Goal: Task Accomplishment & Management: Use online tool/utility

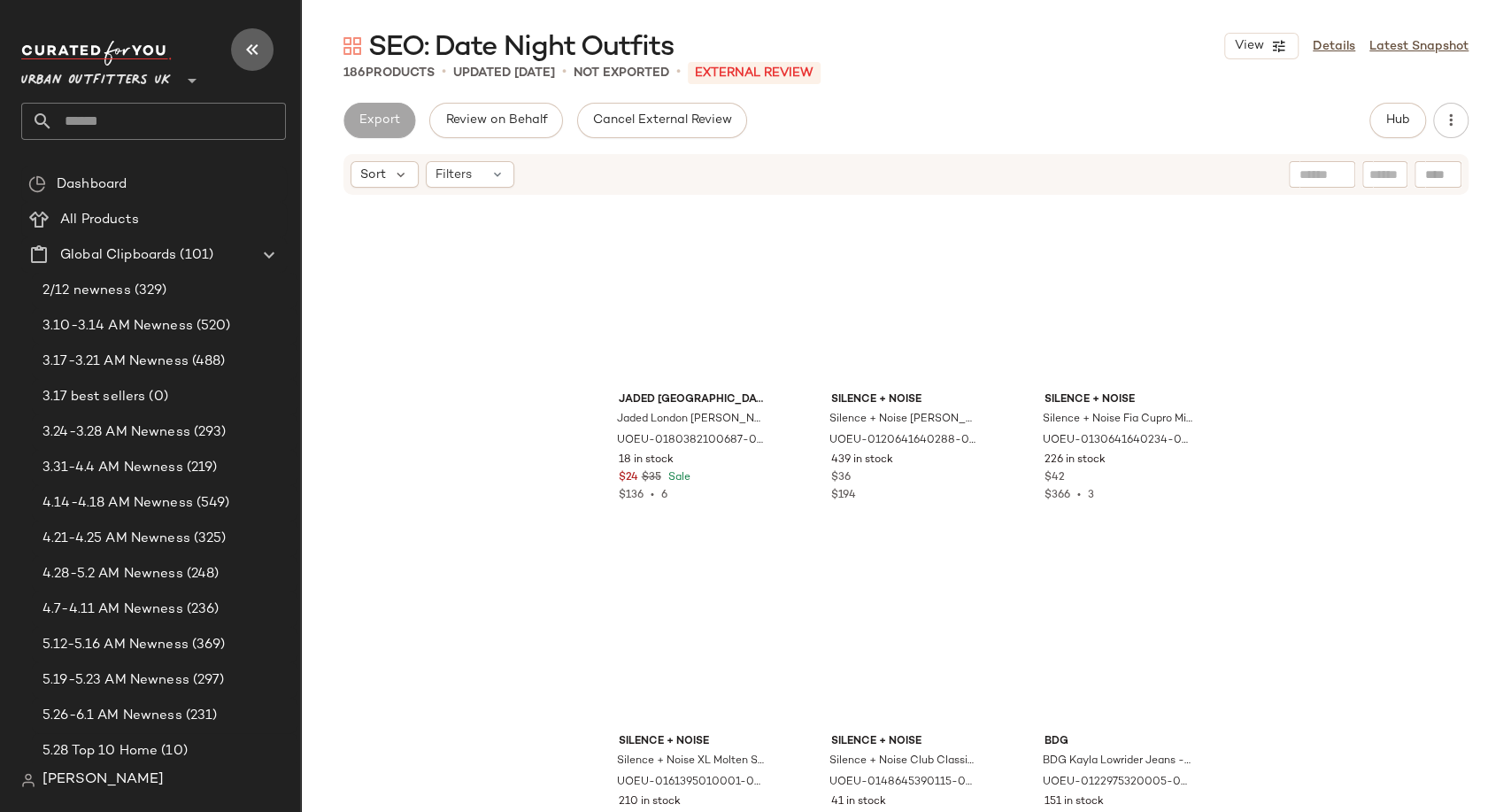
click at [246, 47] on icon "button" at bounding box center [252, 49] width 22 height 22
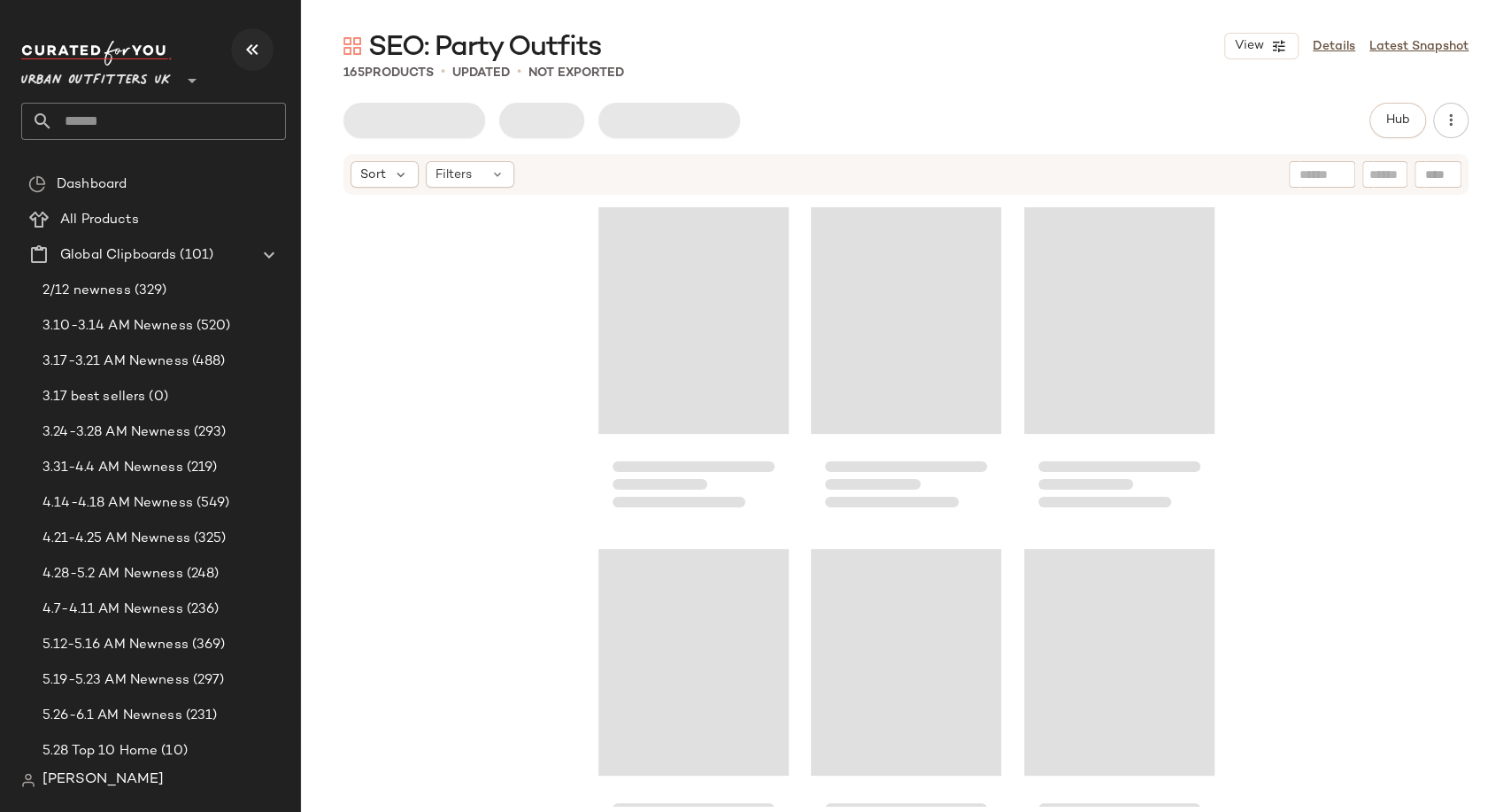
click at [247, 52] on icon "button" at bounding box center [252, 49] width 22 height 22
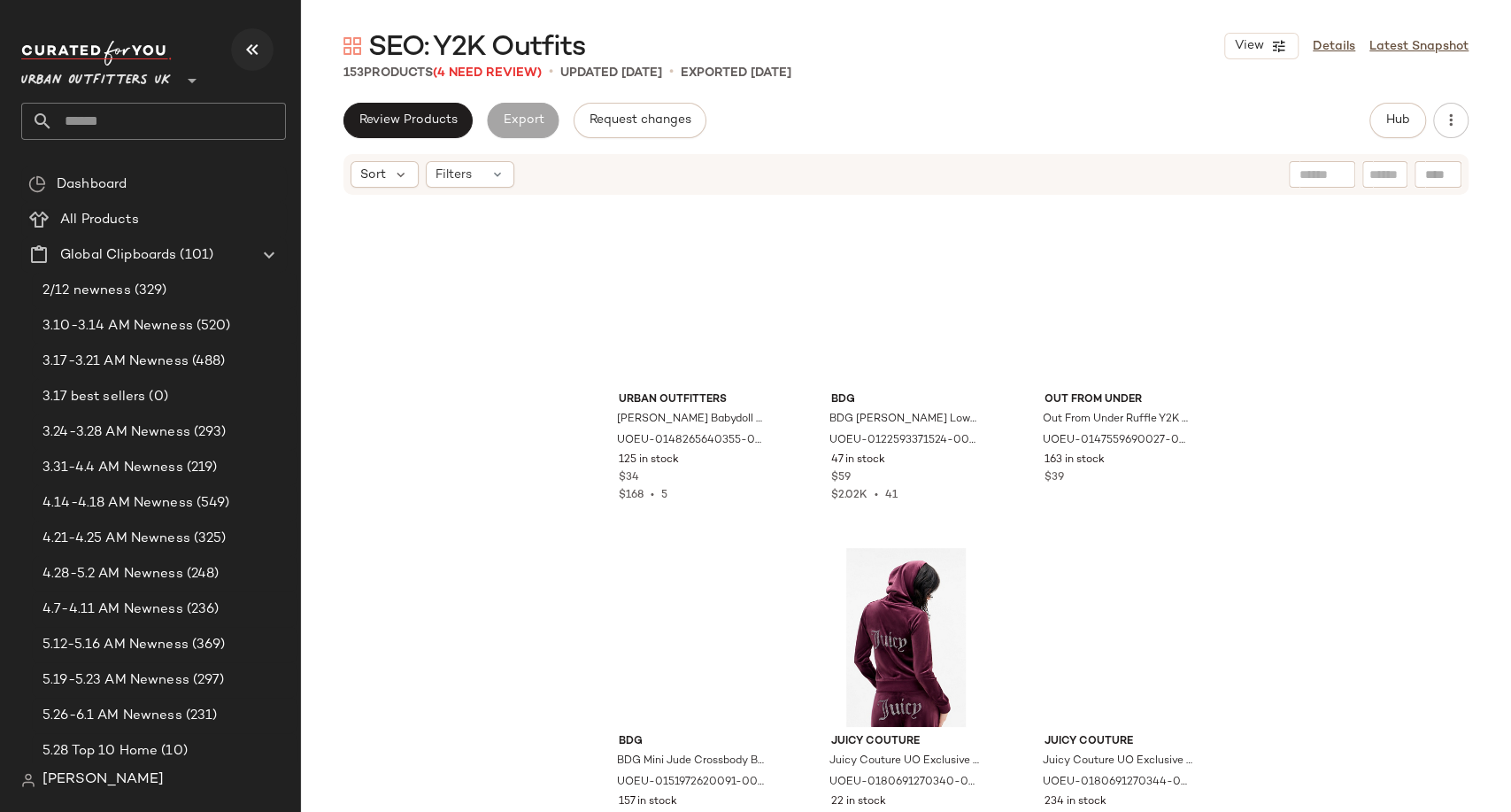
click at [252, 55] on icon "button" at bounding box center [252, 49] width 22 height 22
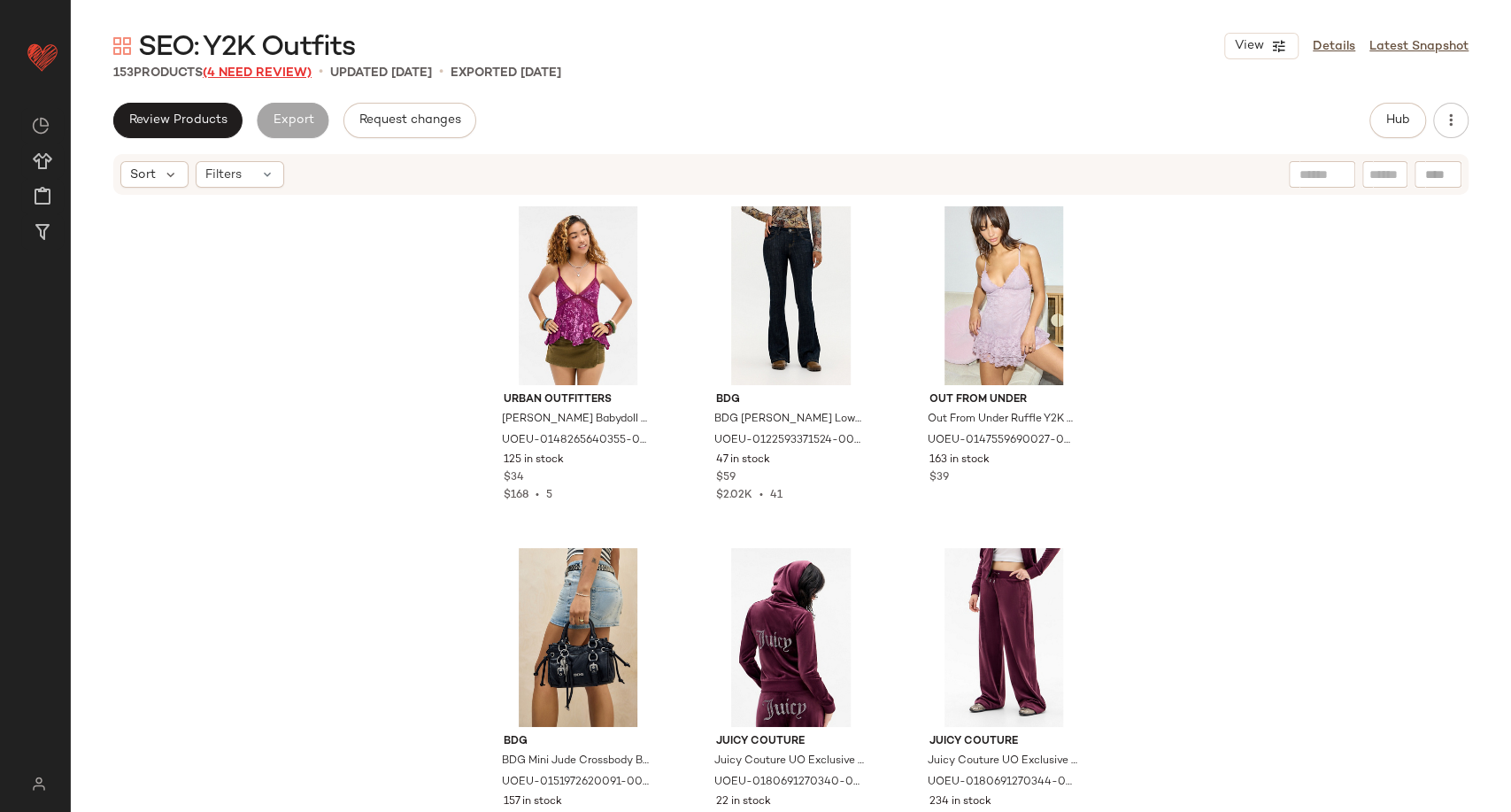
click at [248, 67] on span "(4 Need Review)" at bounding box center [258, 73] width 109 height 13
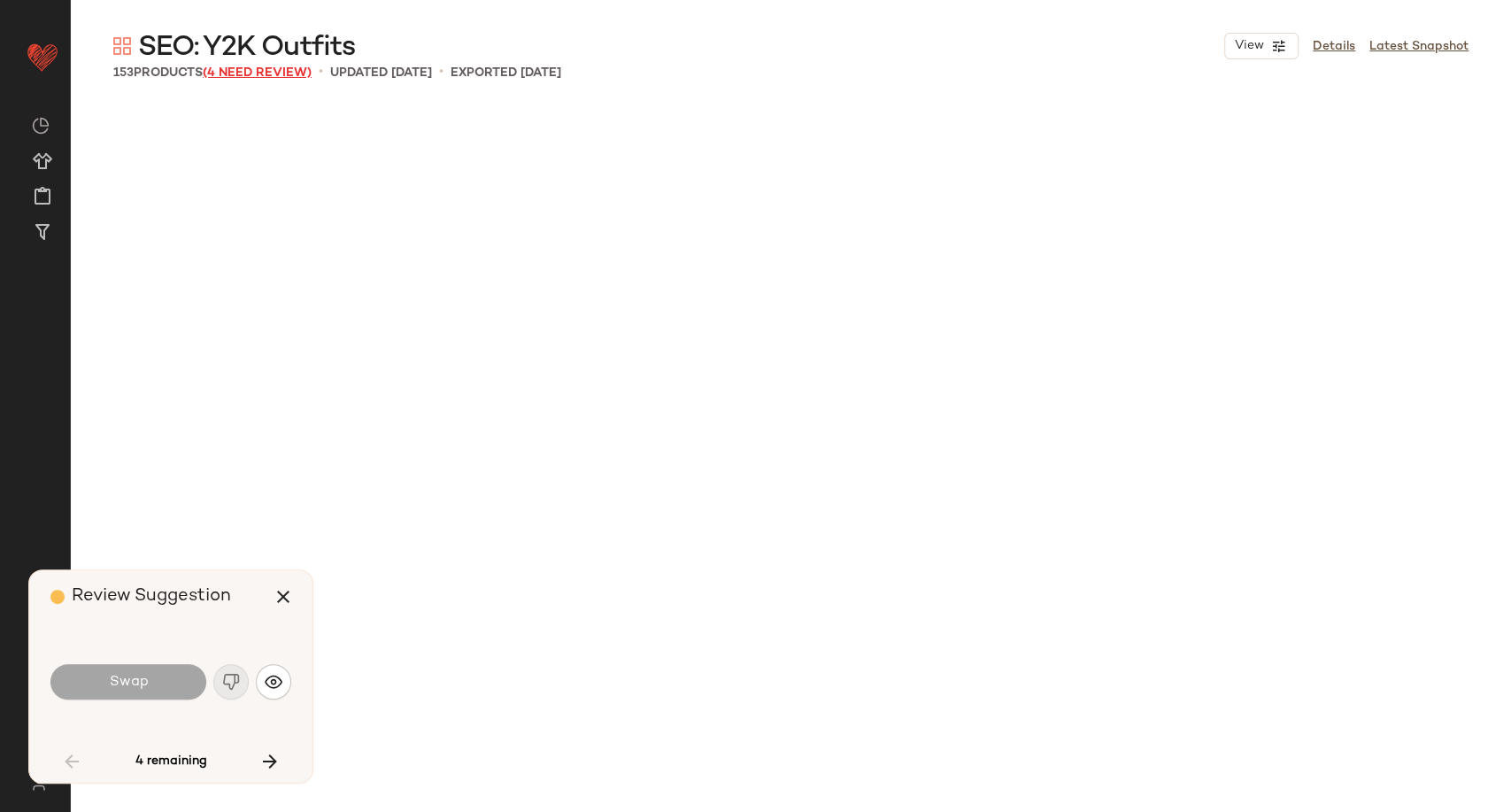
scroll to position [2733, 0]
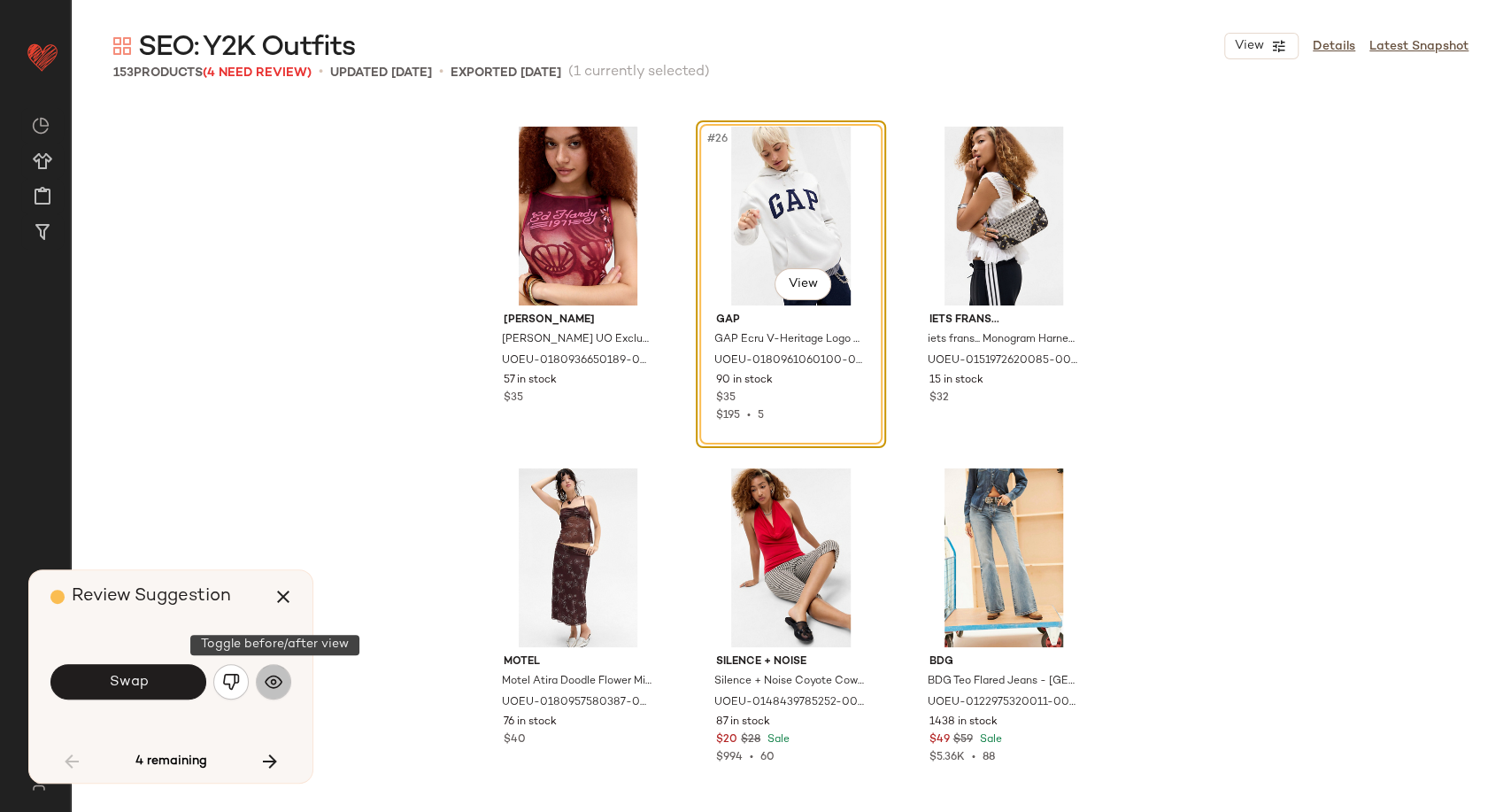
click at [280, 684] on img "button" at bounding box center [274, 681] width 18 height 18
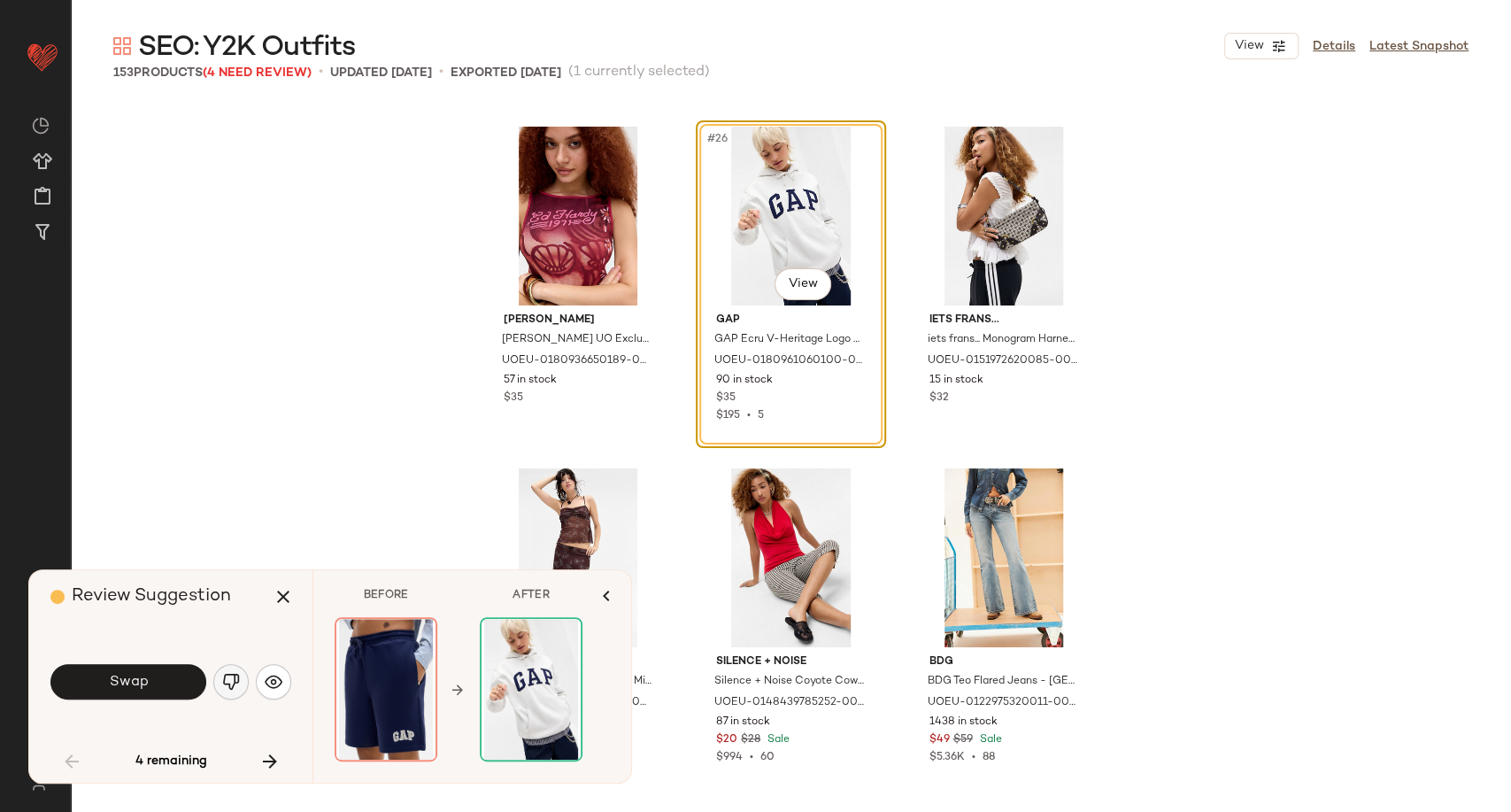
click at [235, 679] on img "button" at bounding box center [230, 681] width 18 height 18
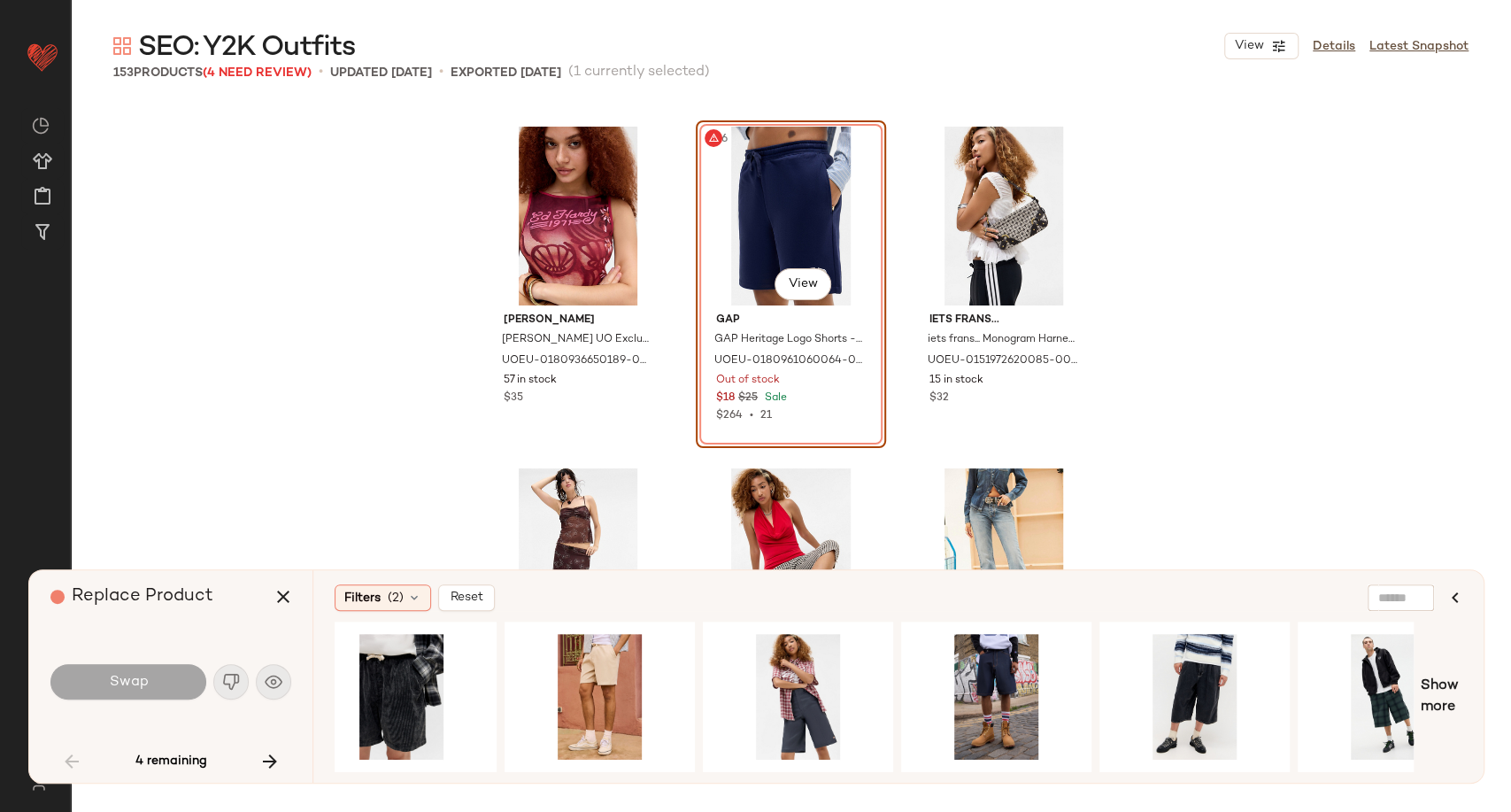
scroll to position [0, 895]
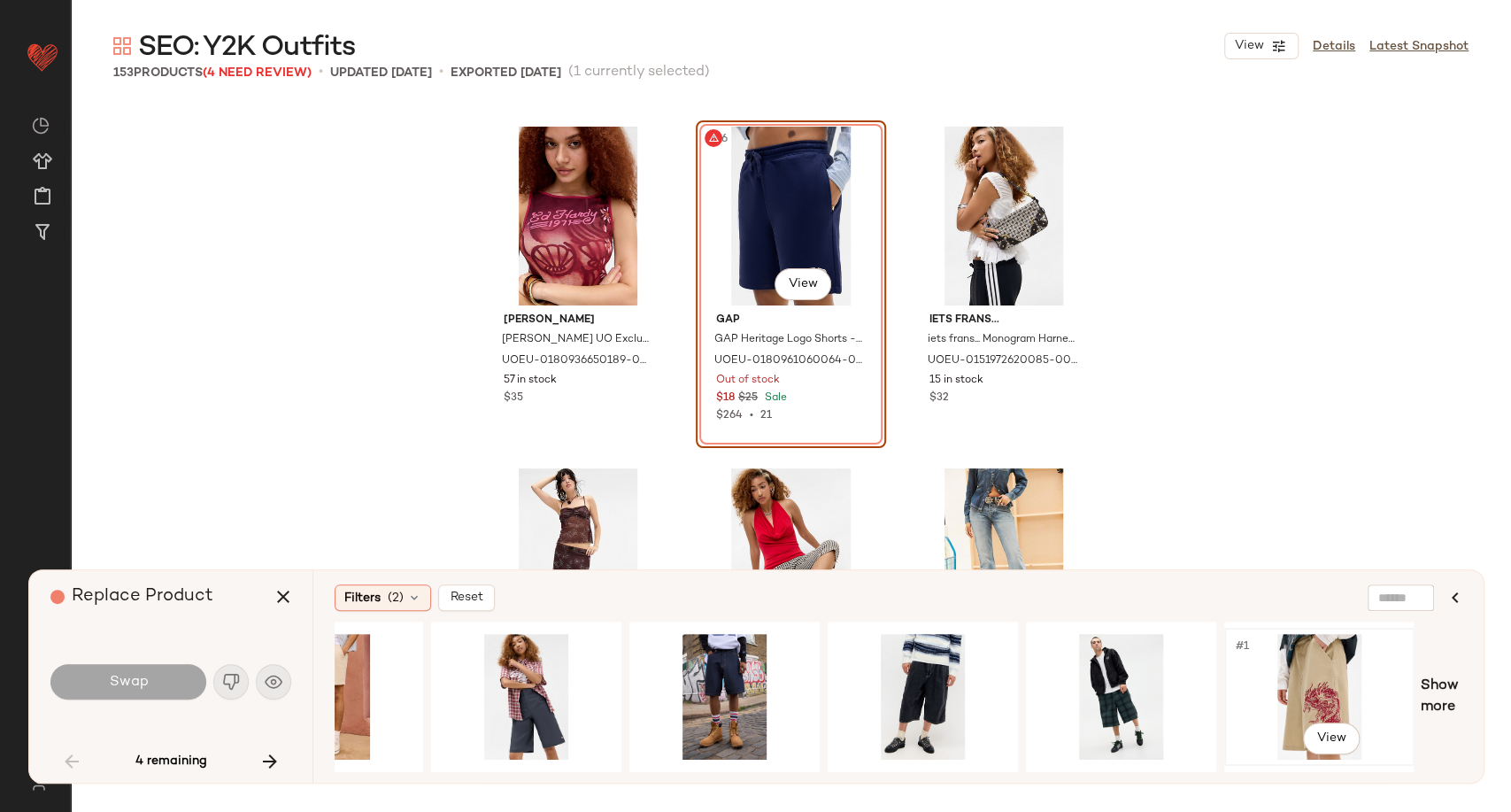
click at [1318, 685] on div "#1 View" at bounding box center [1319, 696] width 178 height 126
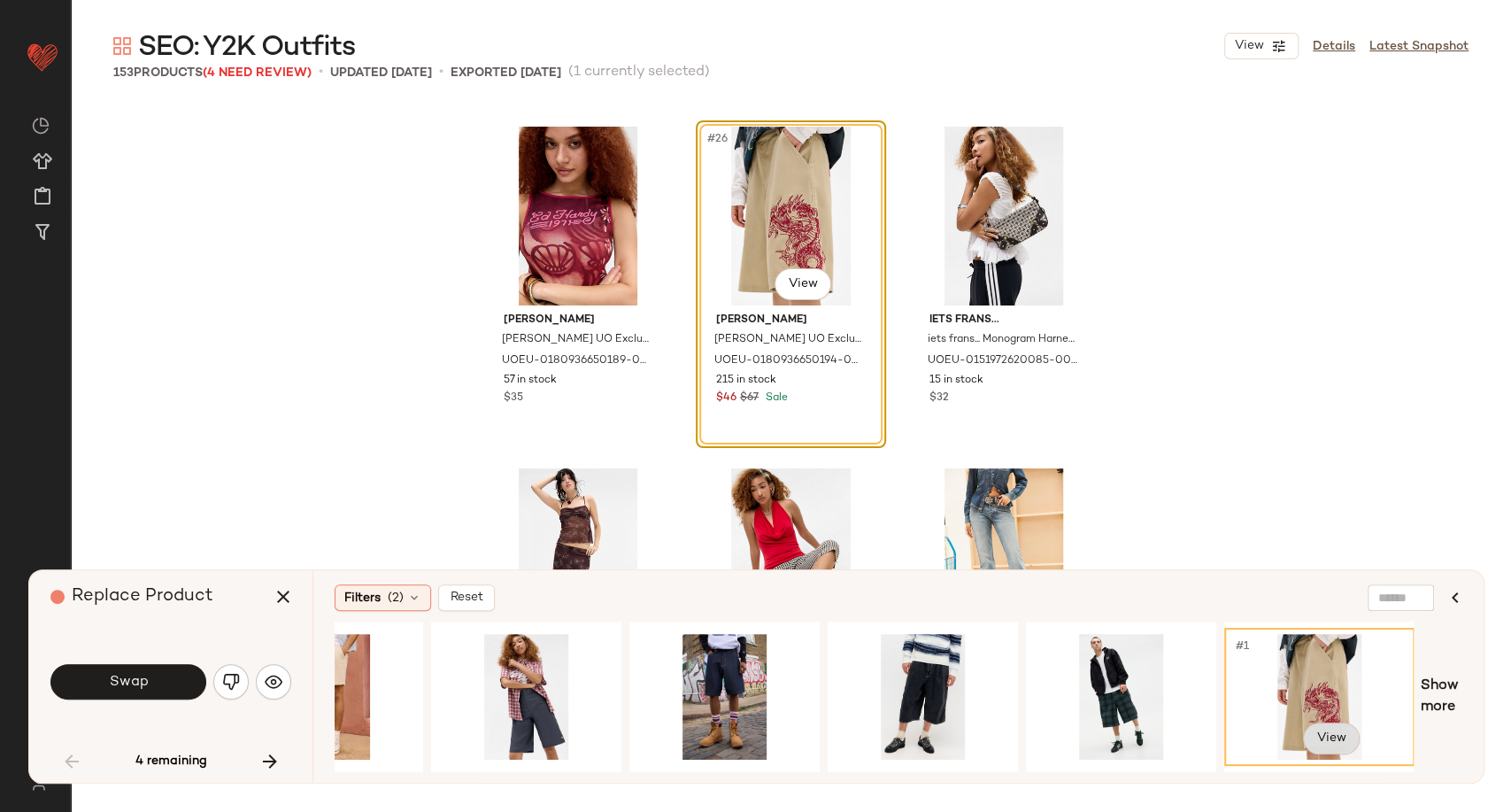
click at [1344, 738] on body "Urban Outfitters UK ** Dashboard All Products Global Clipboards (101) Curations…" at bounding box center [755, 406] width 1511 height 812
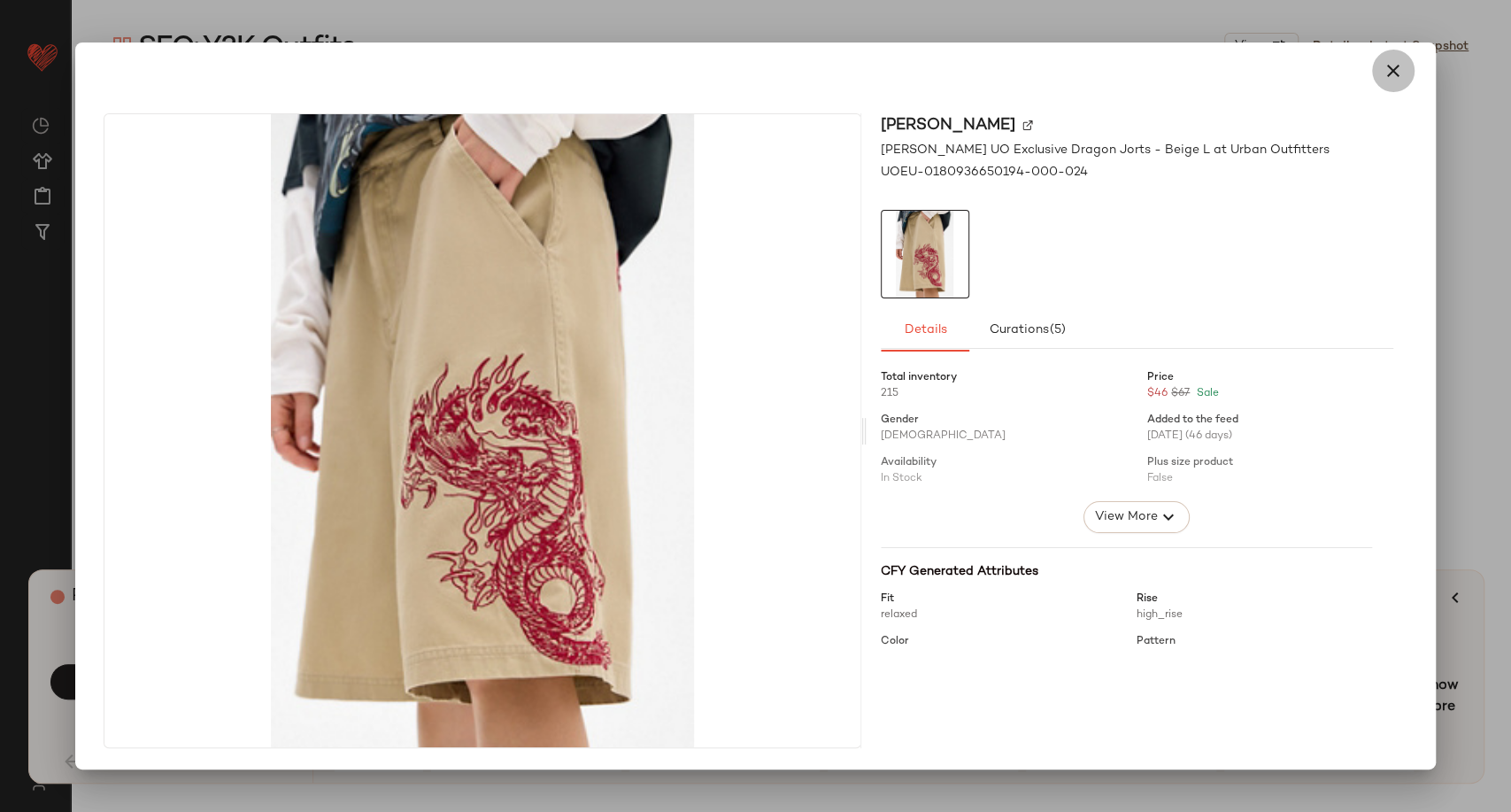
click at [1389, 73] on icon "button" at bounding box center [1393, 70] width 22 height 22
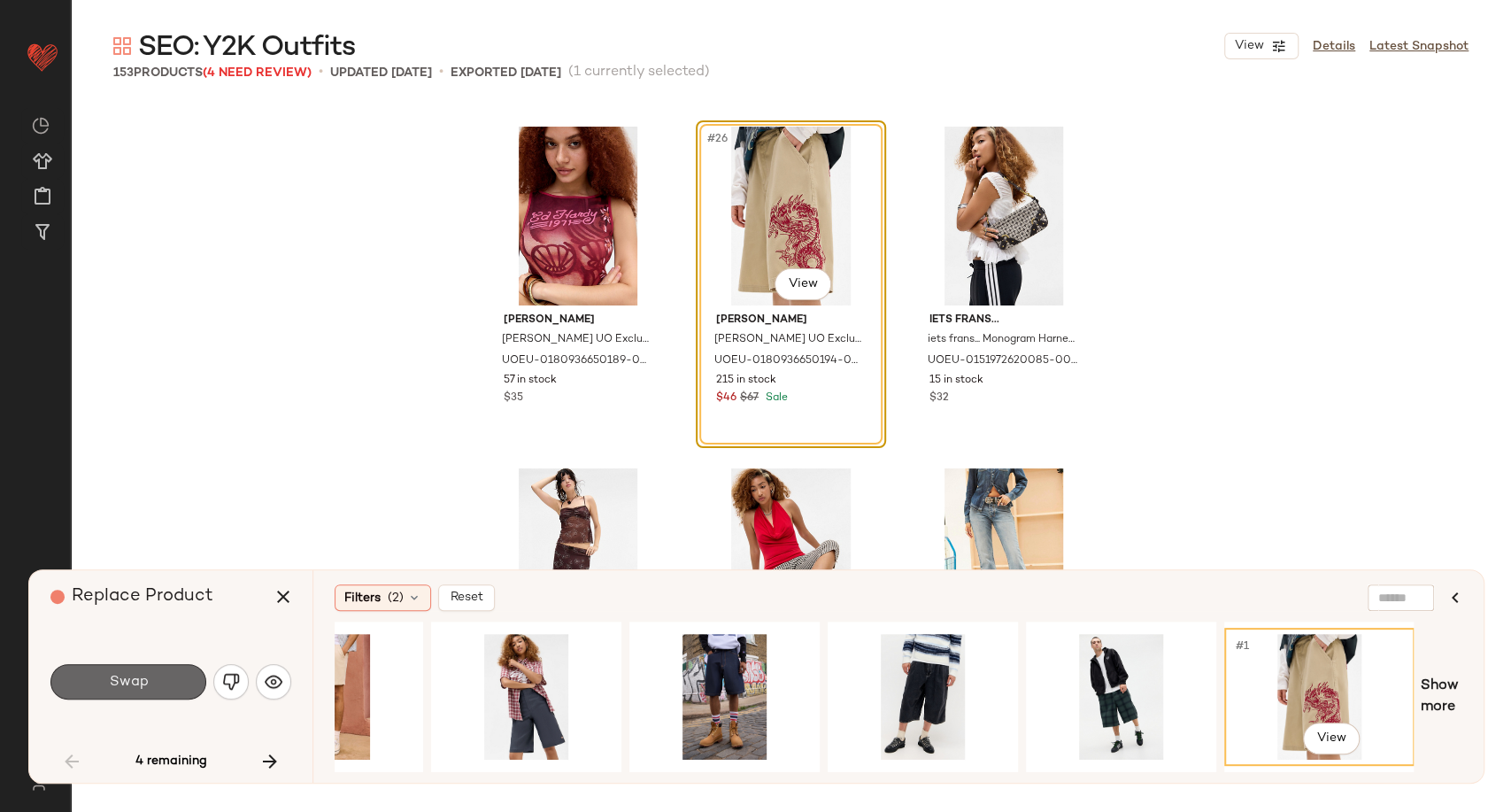
click at [154, 682] on button "Swap" at bounding box center [129, 681] width 156 height 36
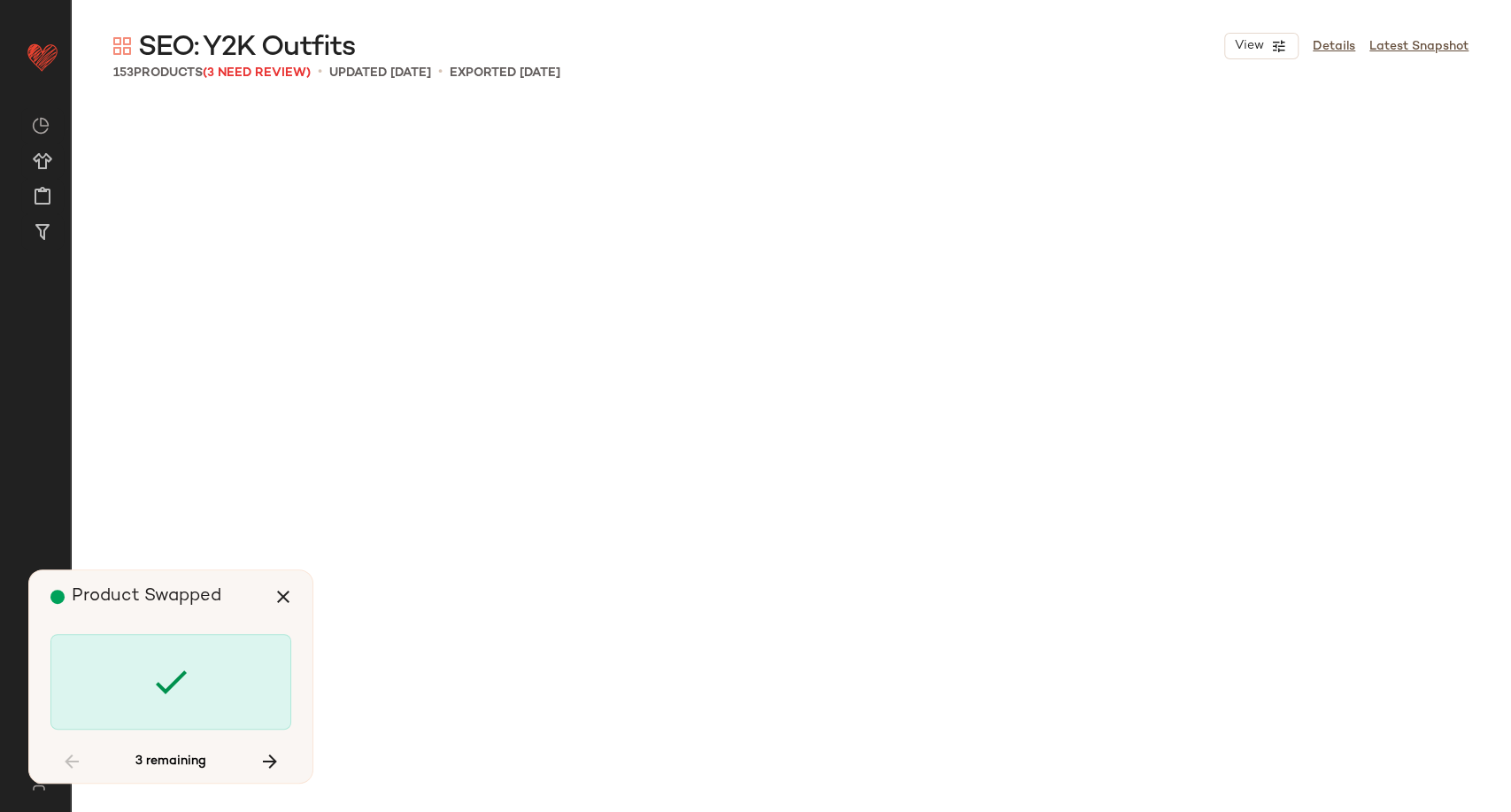
scroll to position [4440, 0]
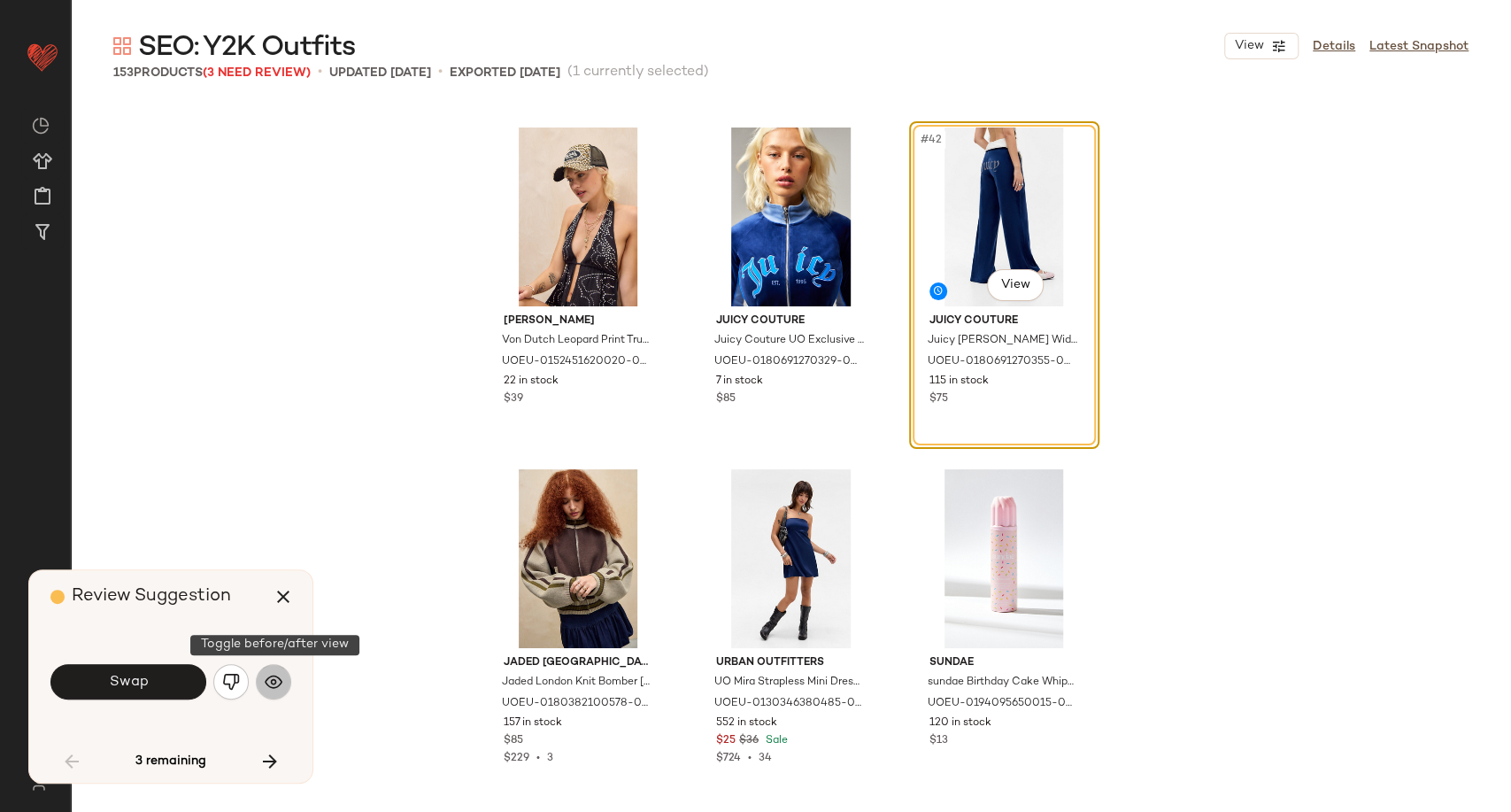
click at [270, 694] on button "button" at bounding box center [274, 681] width 36 height 36
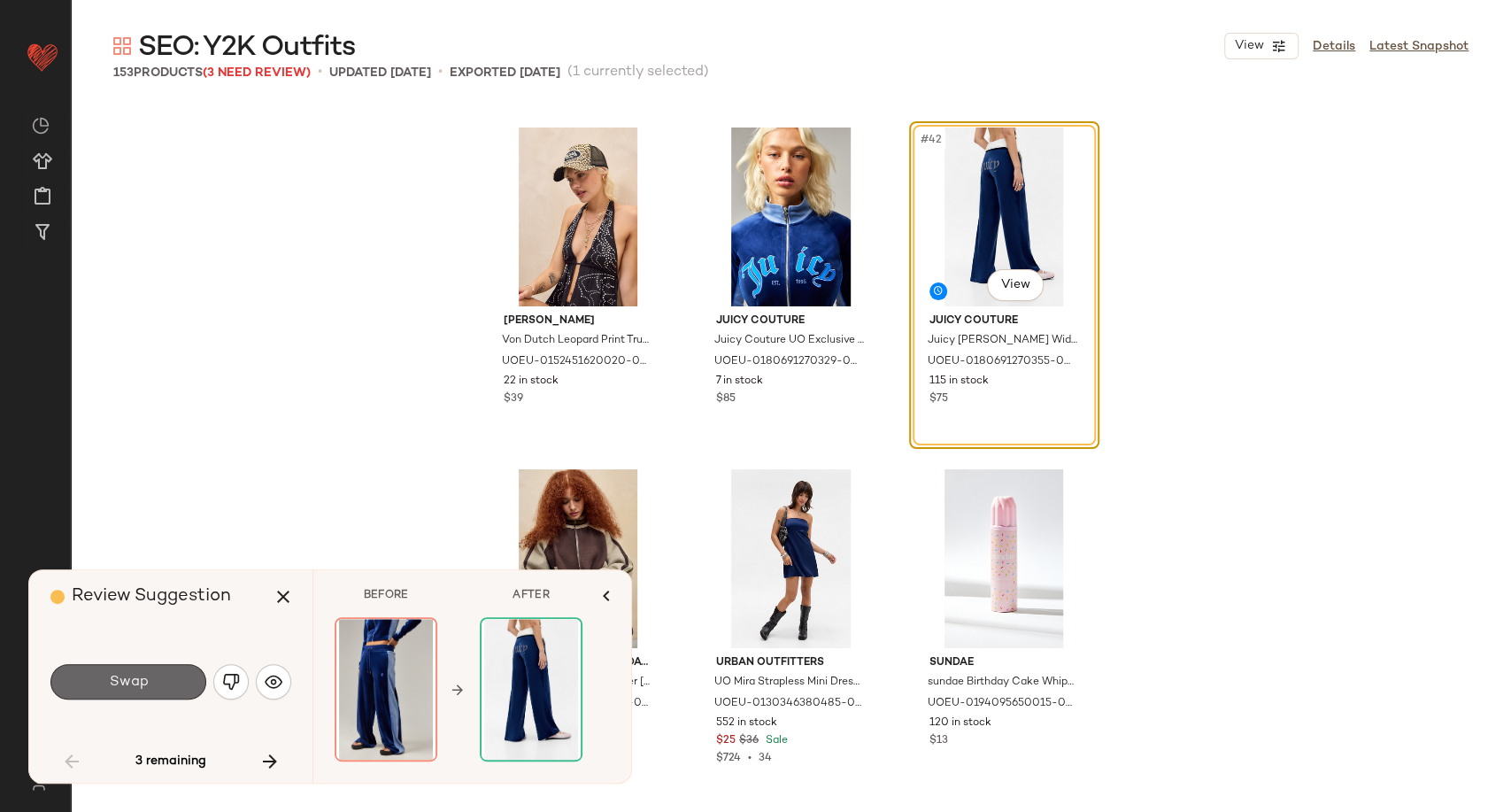
click at [176, 691] on button "Swap" at bounding box center [129, 681] width 156 height 36
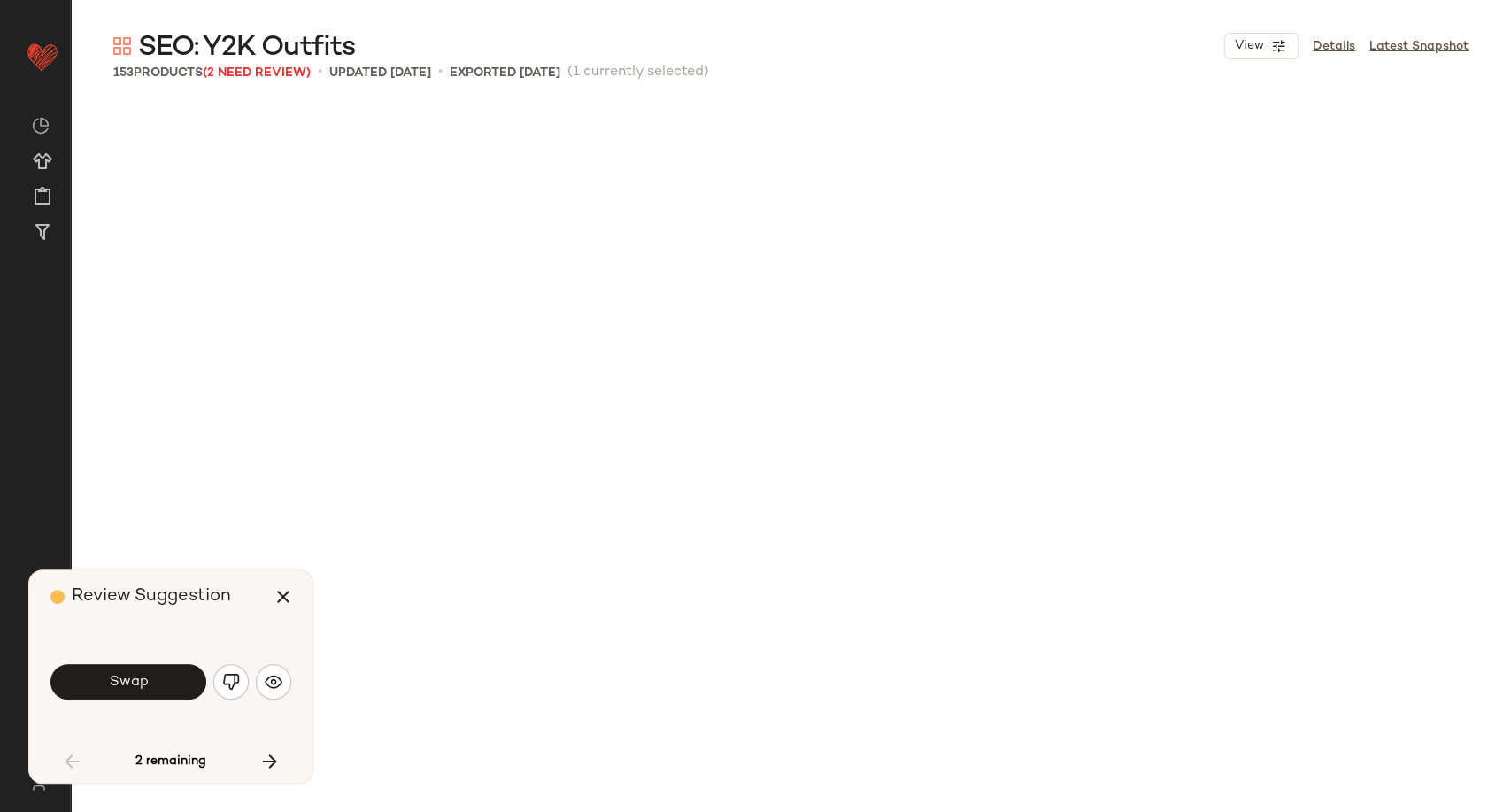
scroll to position [5124, 0]
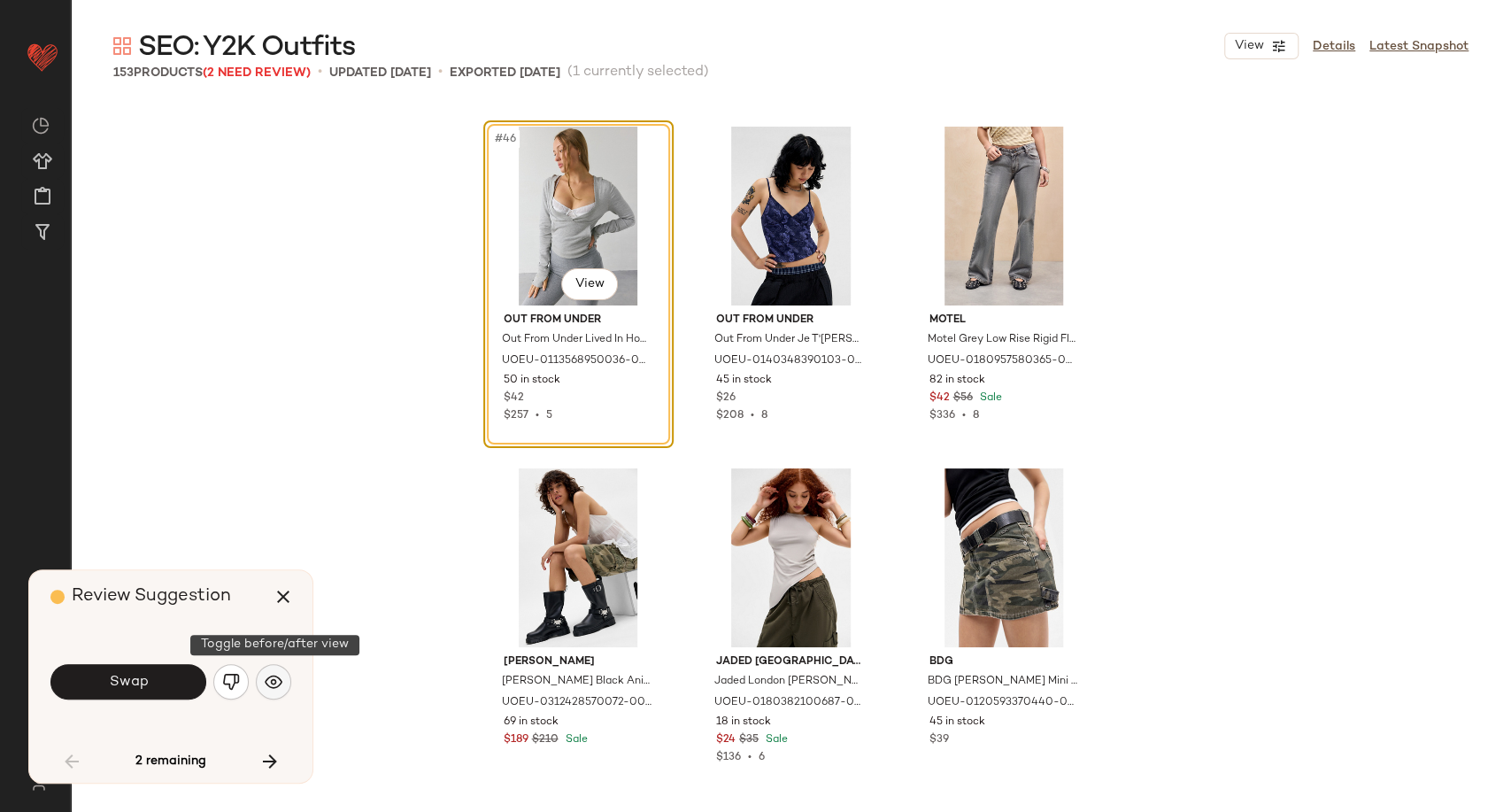
click at [270, 681] on img "button" at bounding box center [274, 681] width 18 height 18
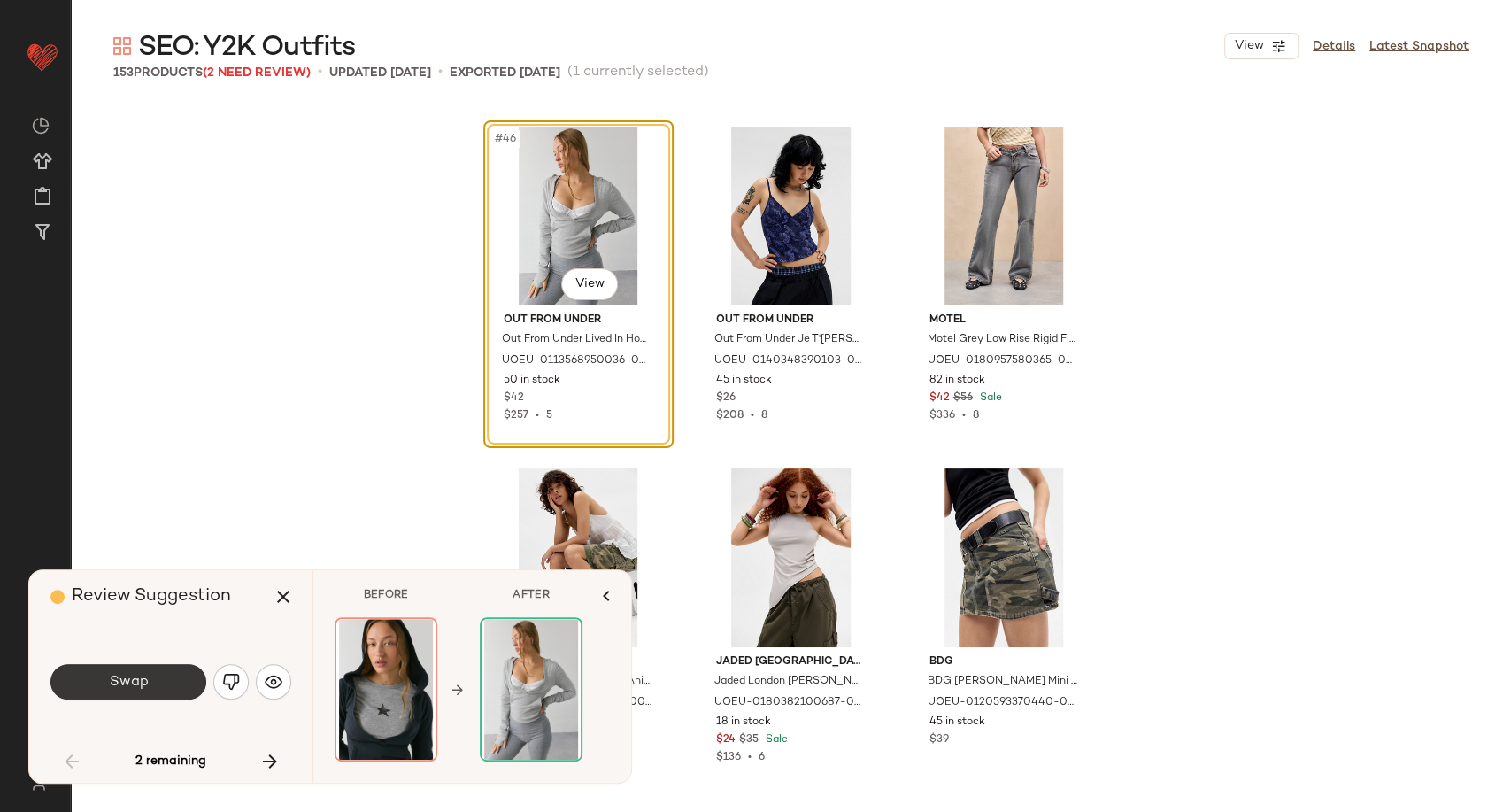
click at [121, 685] on span "Swap" at bounding box center [128, 682] width 39 height 17
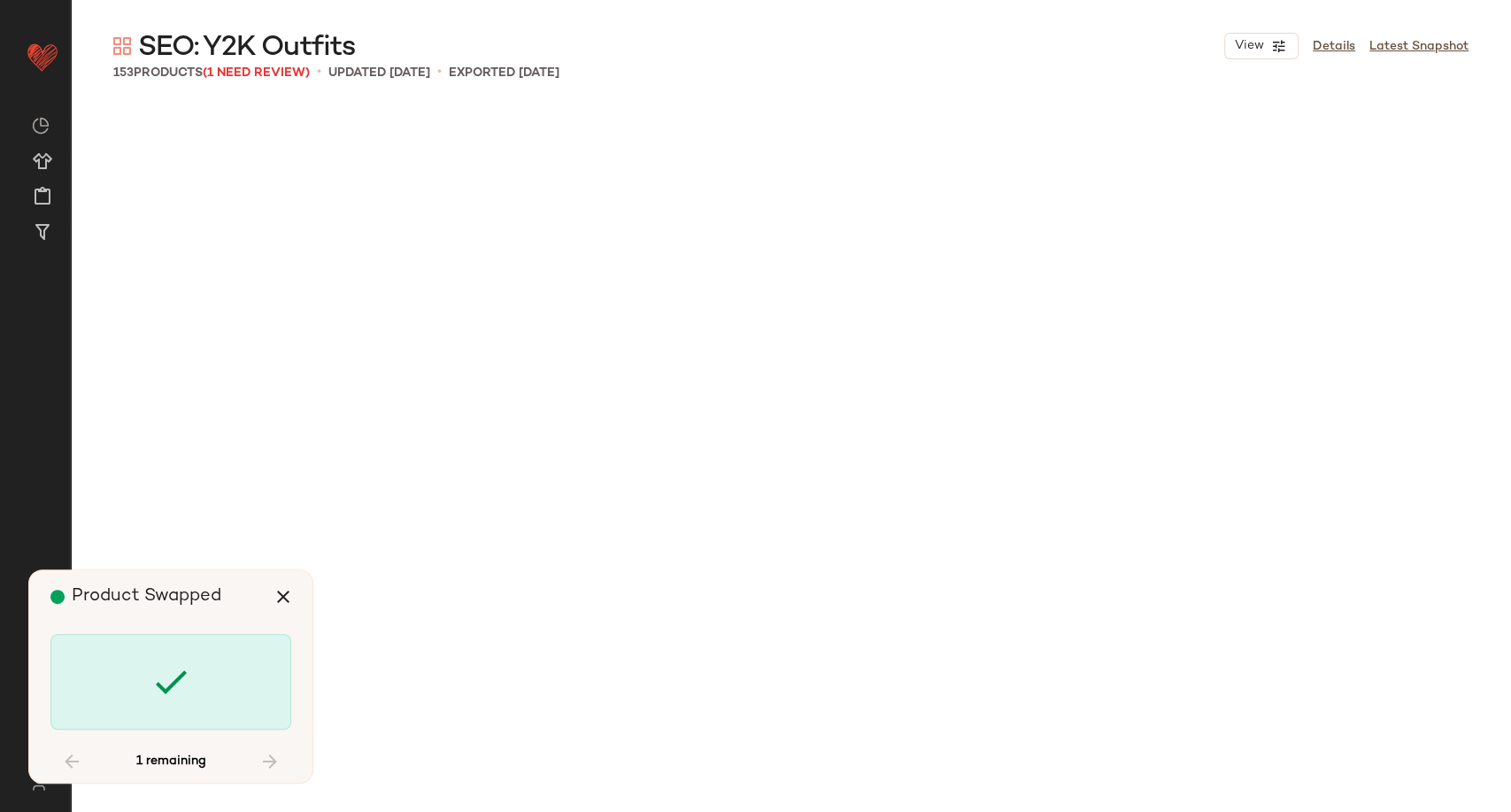
scroll to position [11272, 0]
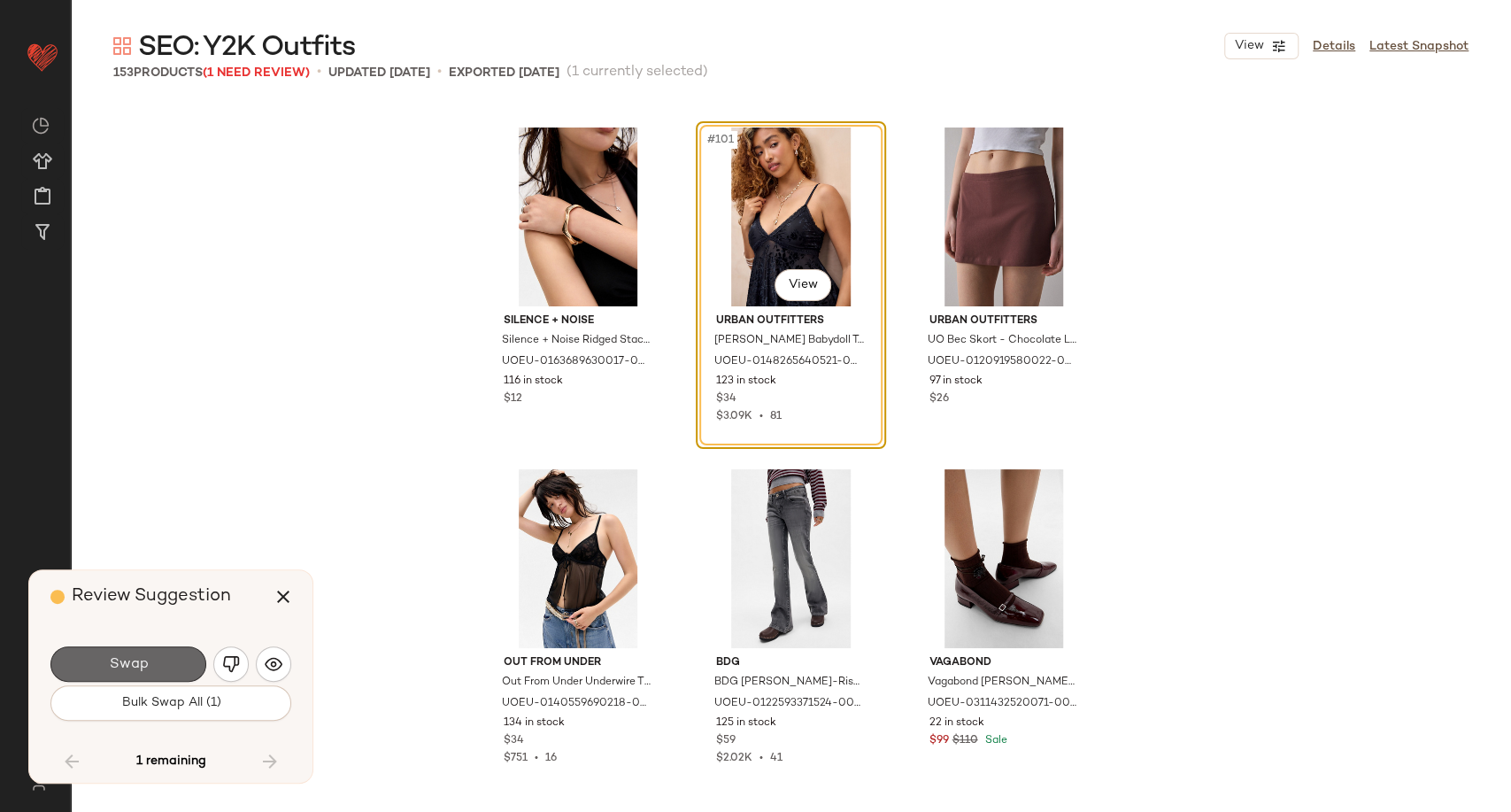
click at [165, 675] on button "Swap" at bounding box center [129, 664] width 156 height 36
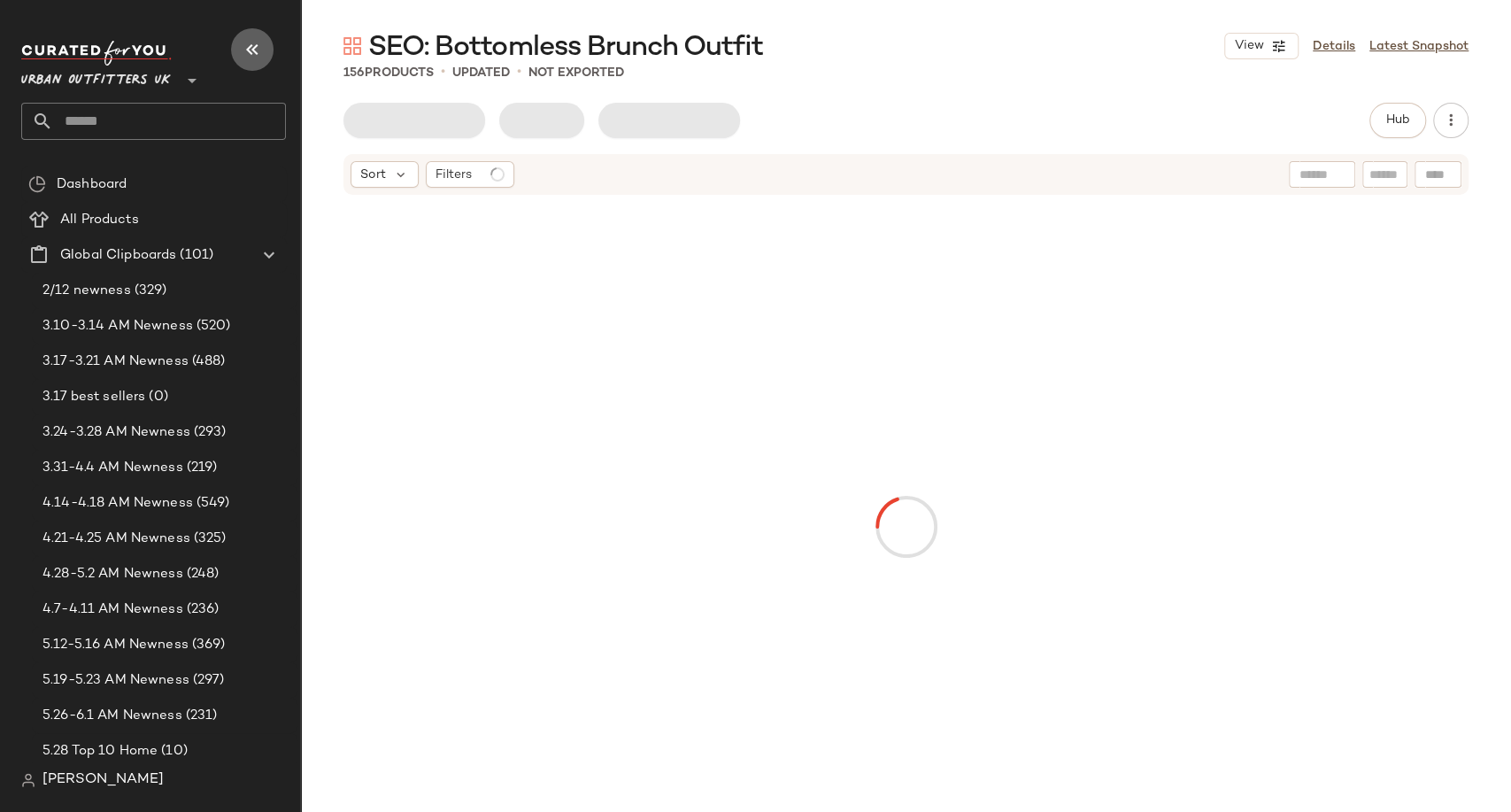
click at [249, 43] on icon "button" at bounding box center [252, 49] width 22 height 22
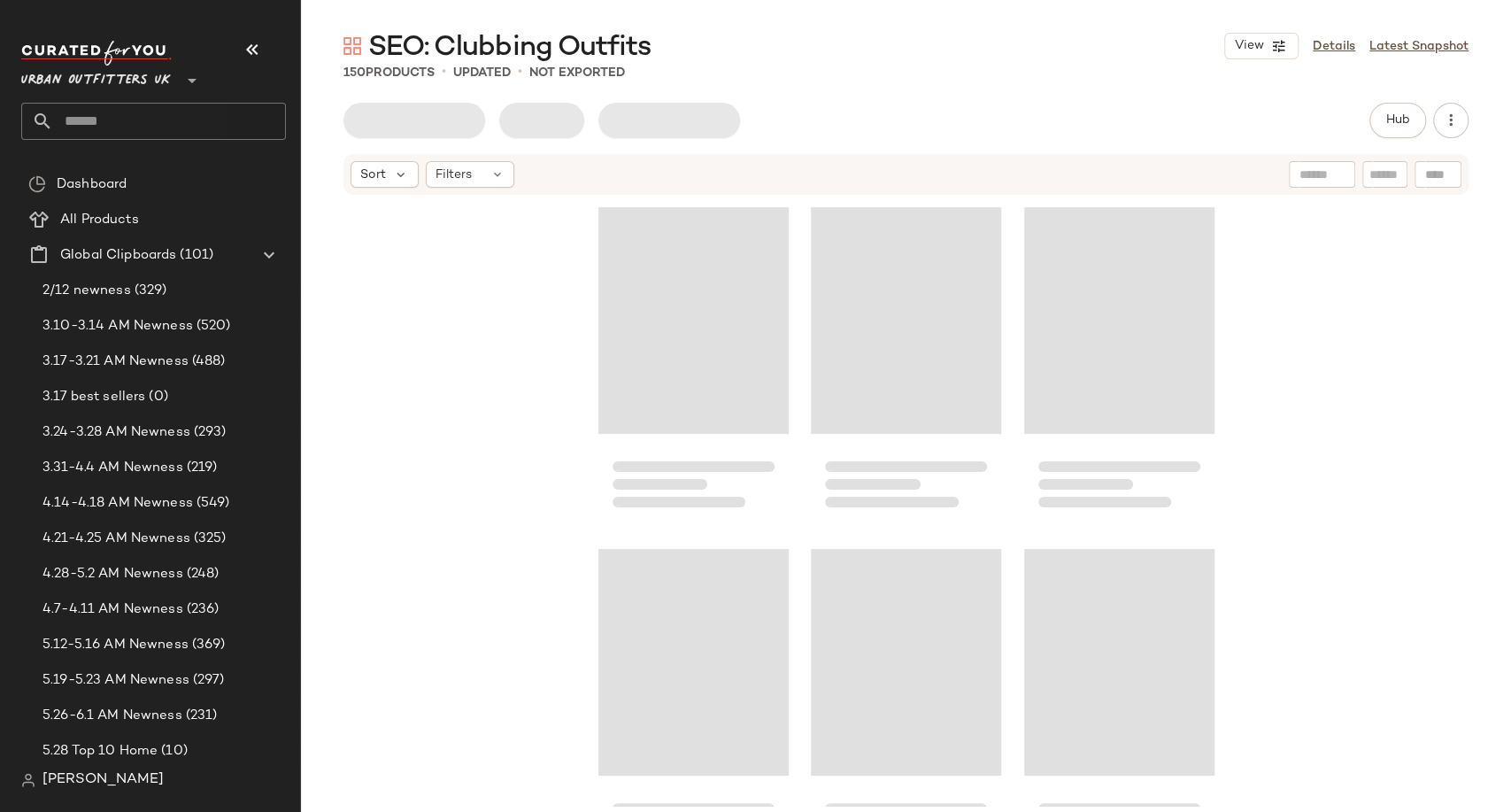
click at [245, 53] on icon "button" at bounding box center [252, 49] width 22 height 22
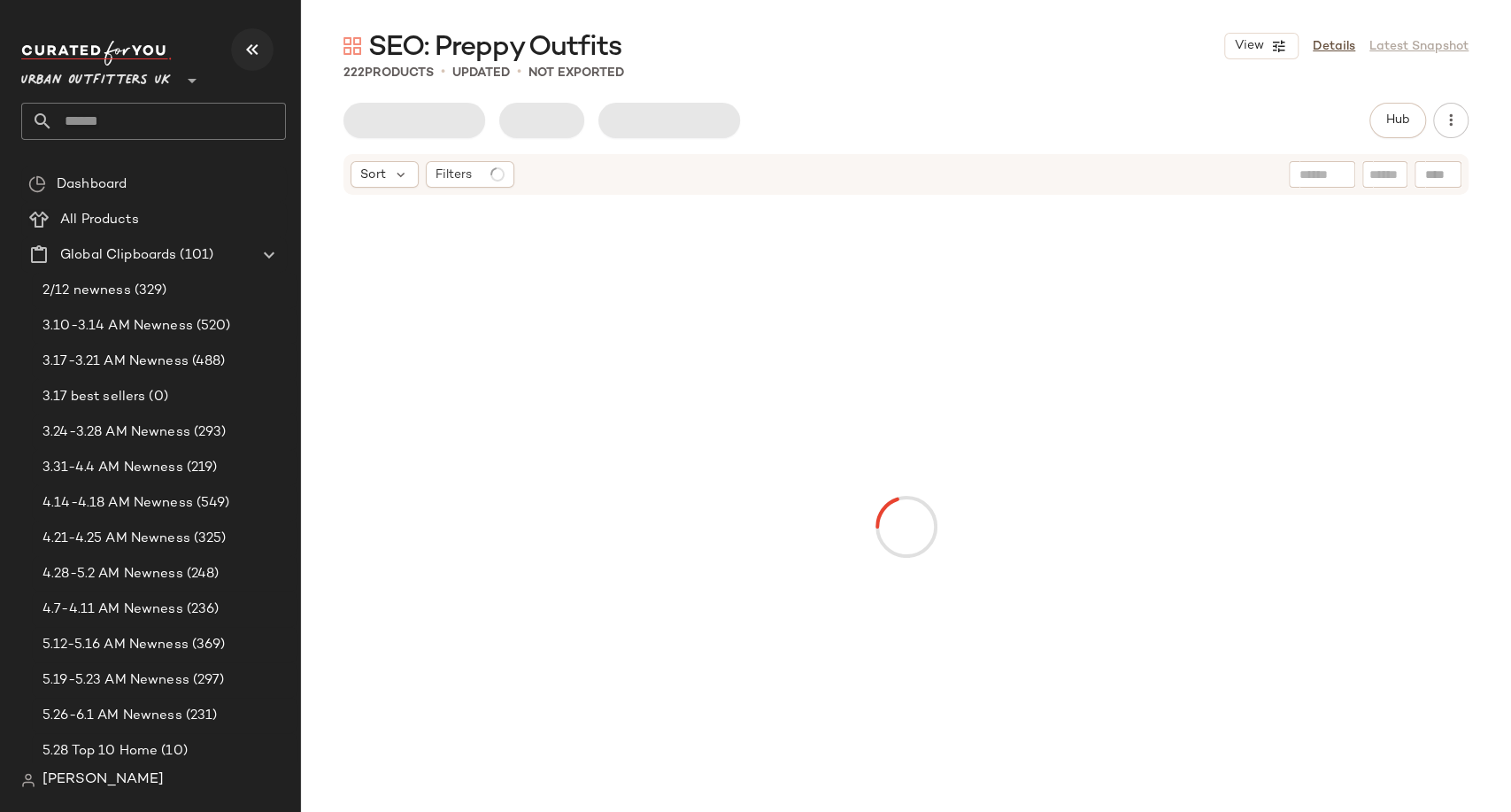
click at [262, 59] on icon "button" at bounding box center [252, 49] width 22 height 22
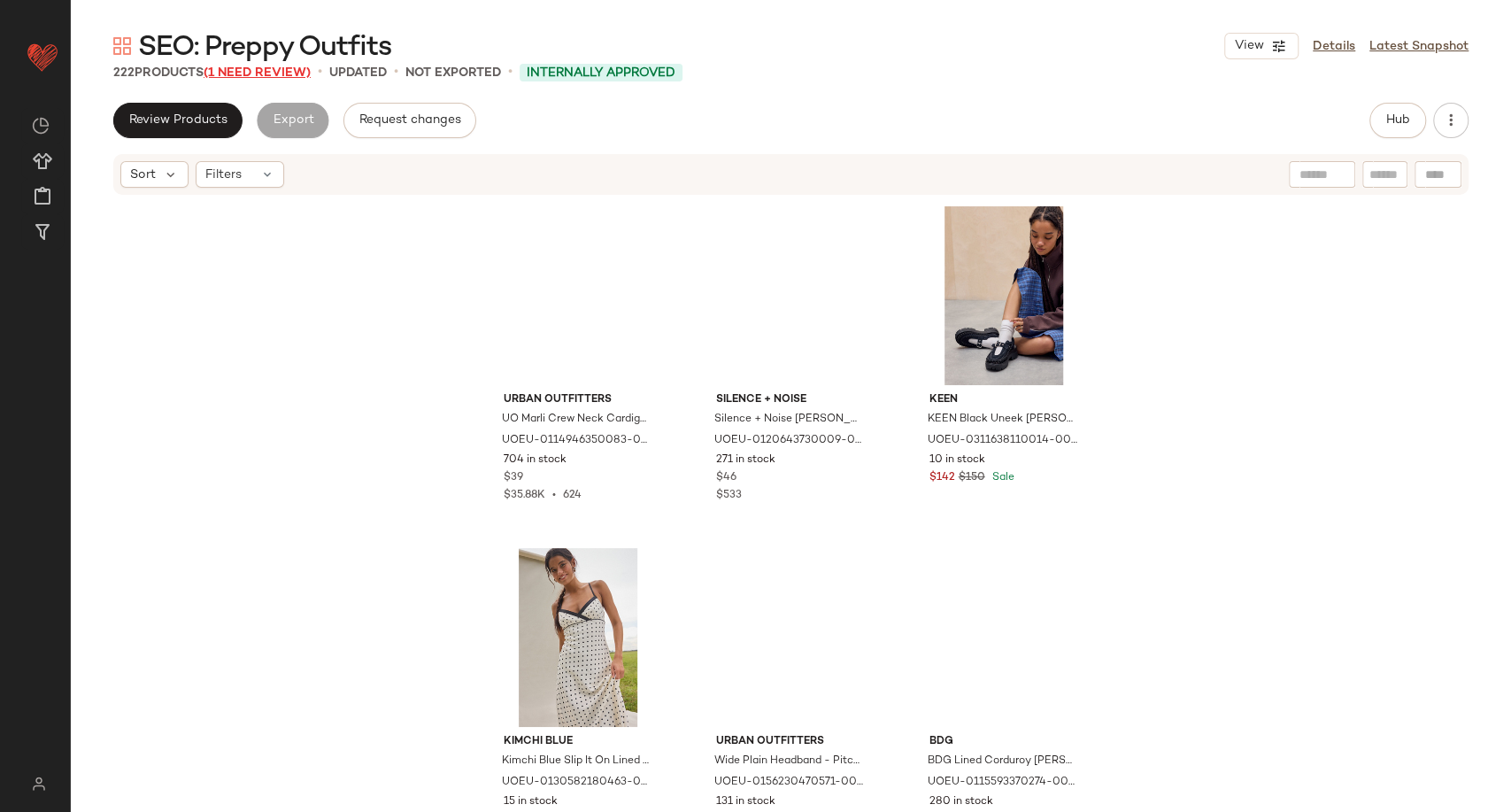
click at [269, 79] on span "(1 Need Review)" at bounding box center [258, 73] width 107 height 13
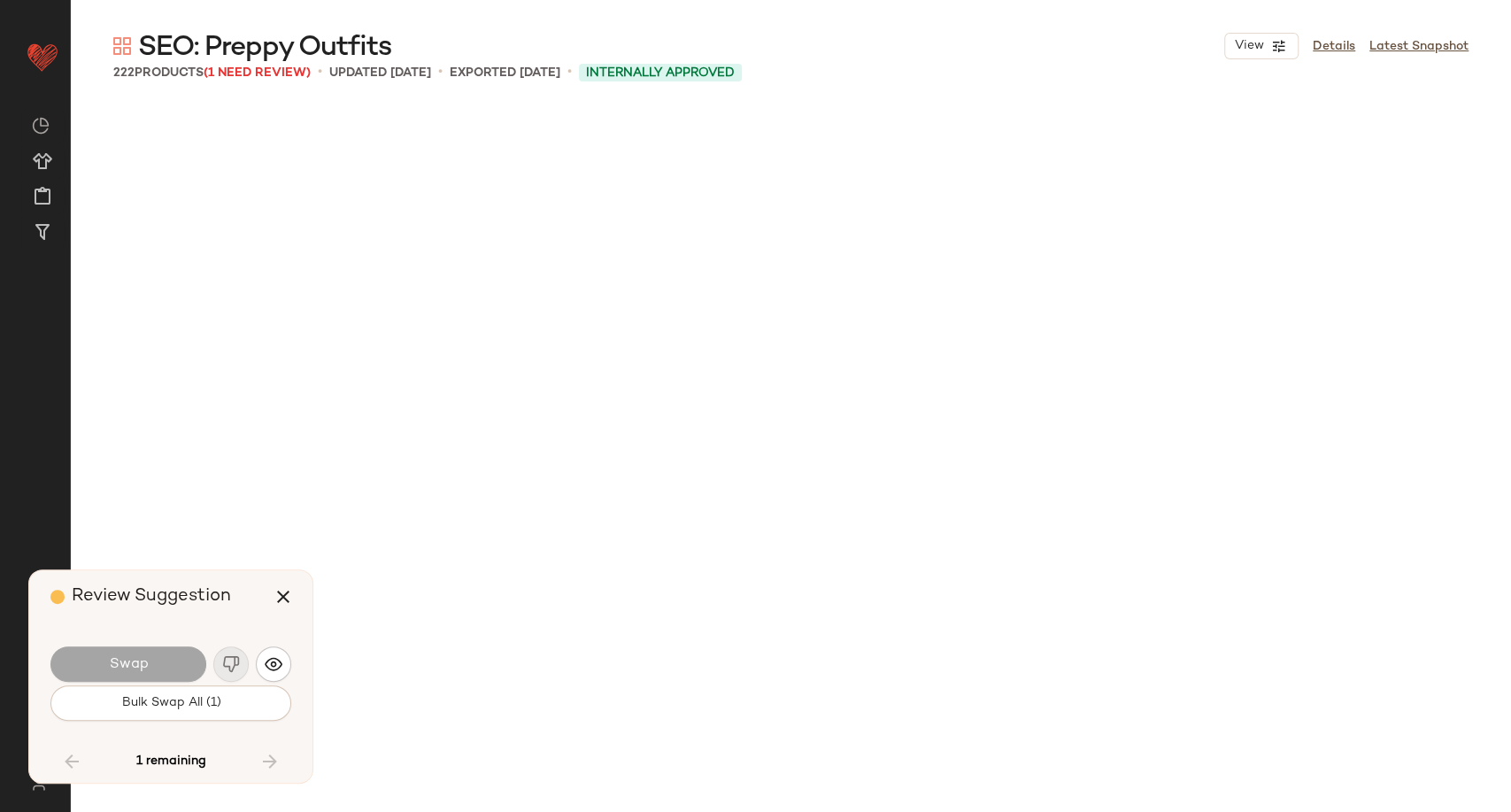
scroll to position [10249, 0]
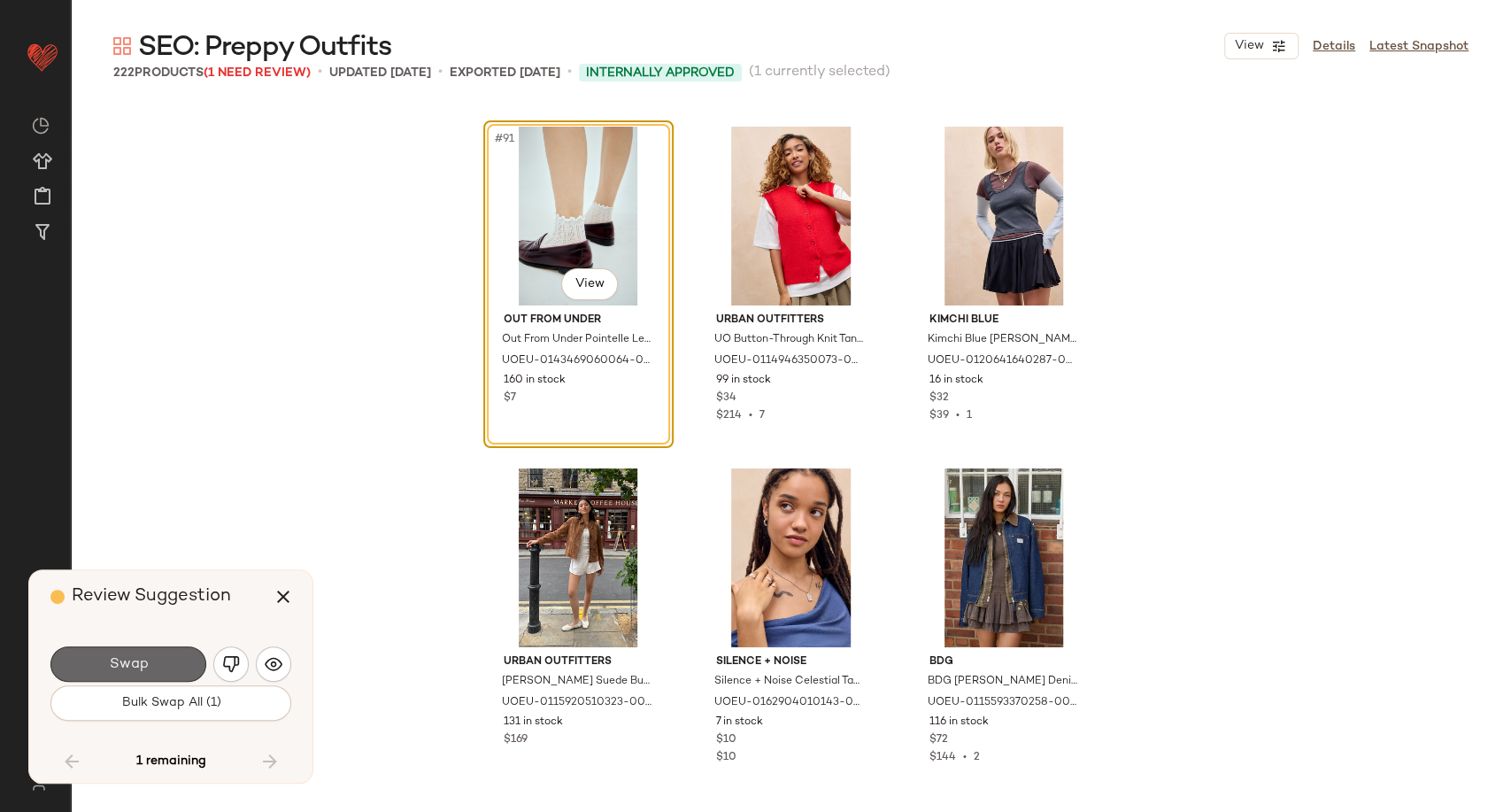
click at [165, 664] on button "Swap" at bounding box center [129, 664] width 156 height 36
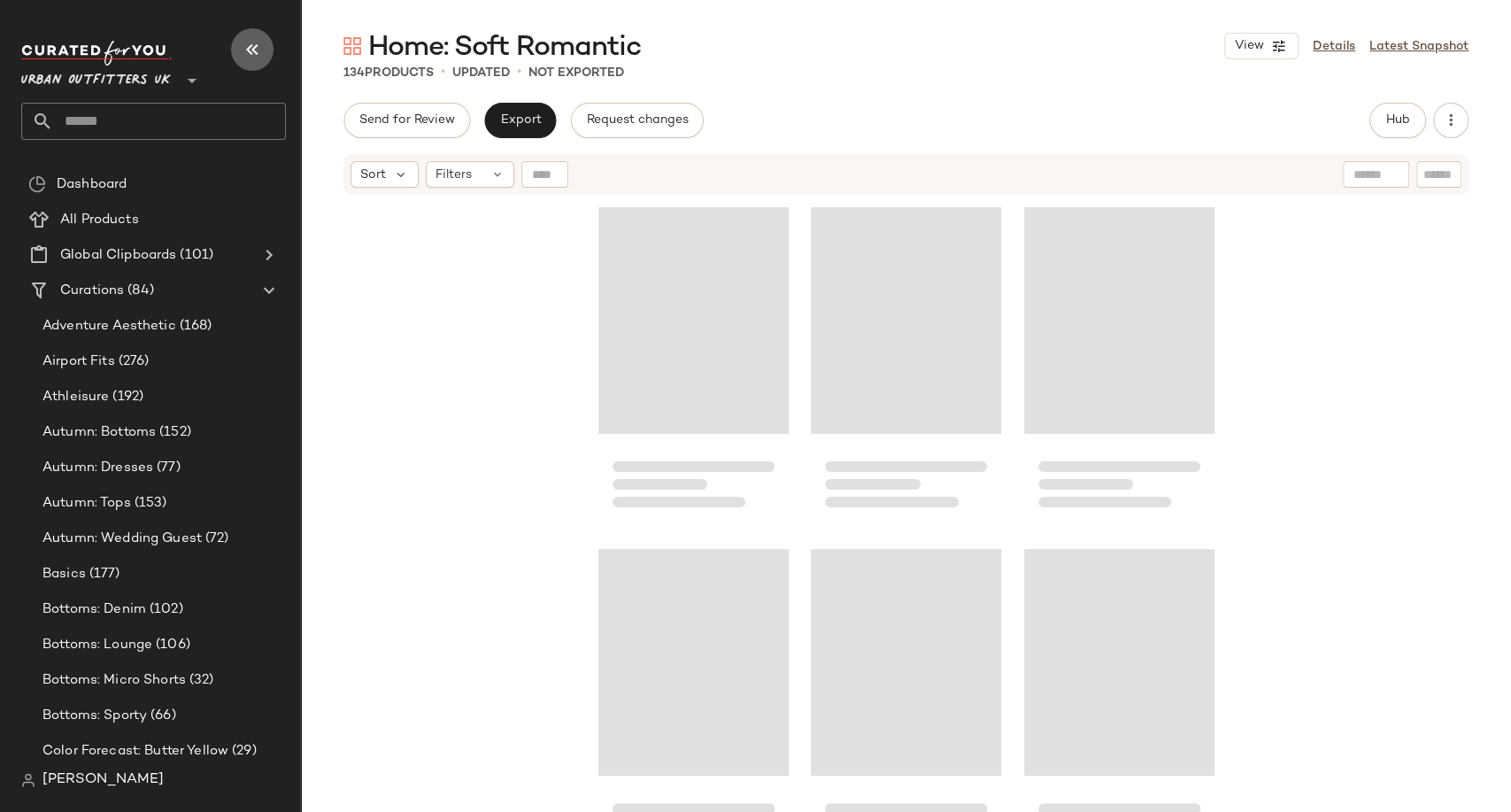
click at [231, 50] on button "button" at bounding box center [252, 49] width 42 height 42
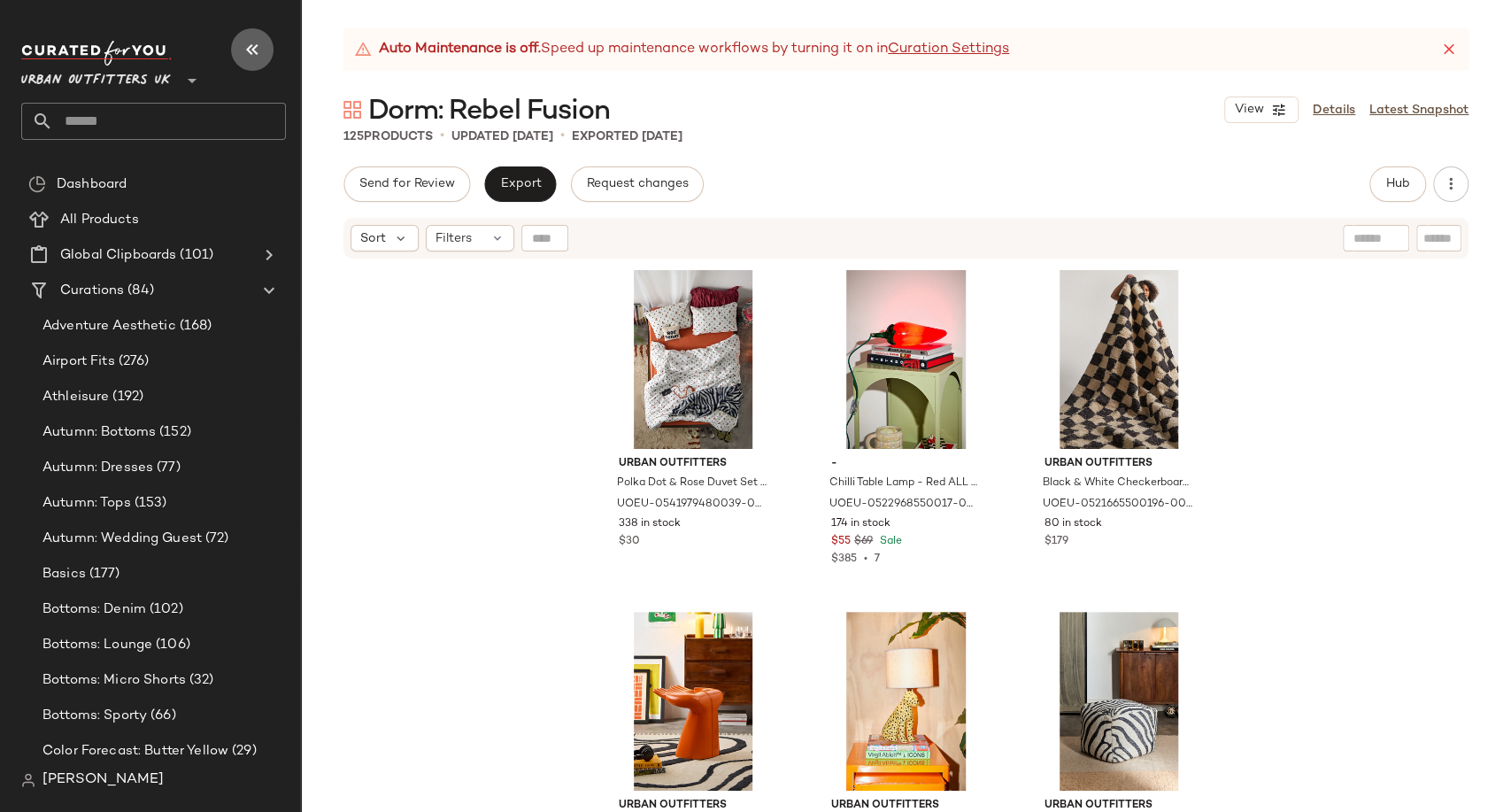
click at [259, 52] on icon "button" at bounding box center [252, 49] width 22 height 22
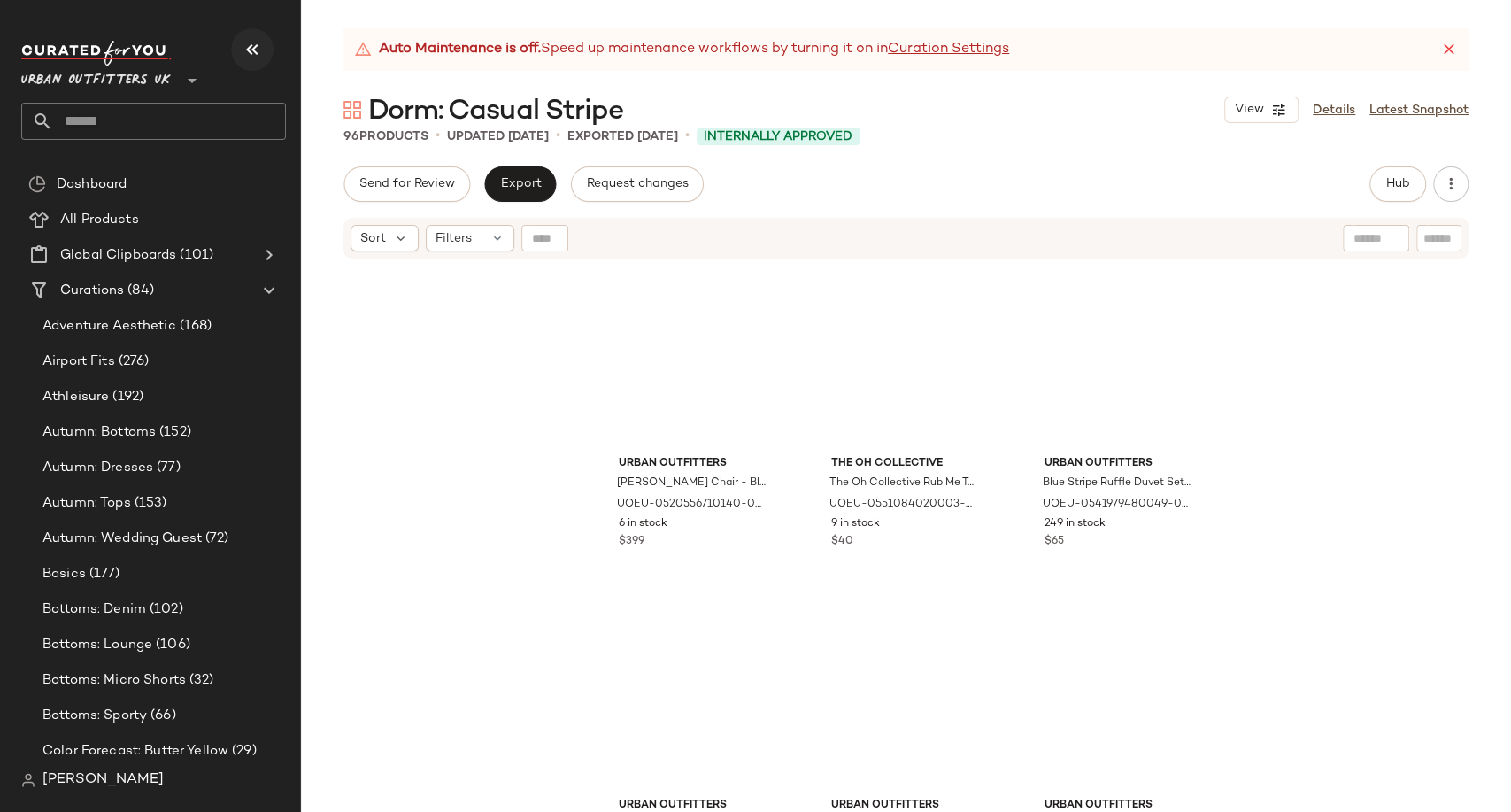
click at [256, 55] on icon "button" at bounding box center [252, 49] width 22 height 22
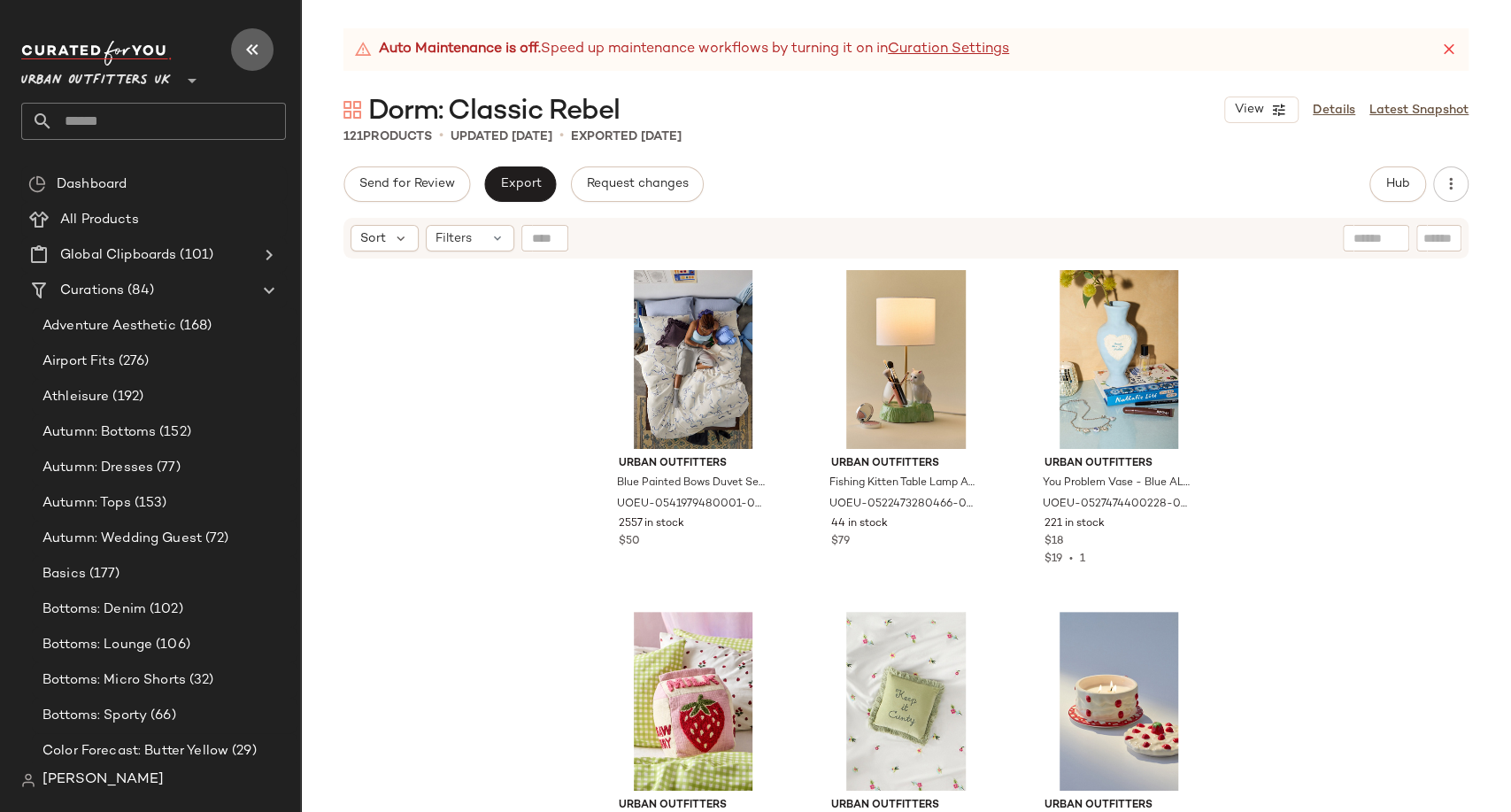
click at [238, 38] on button "button" at bounding box center [252, 49] width 42 height 42
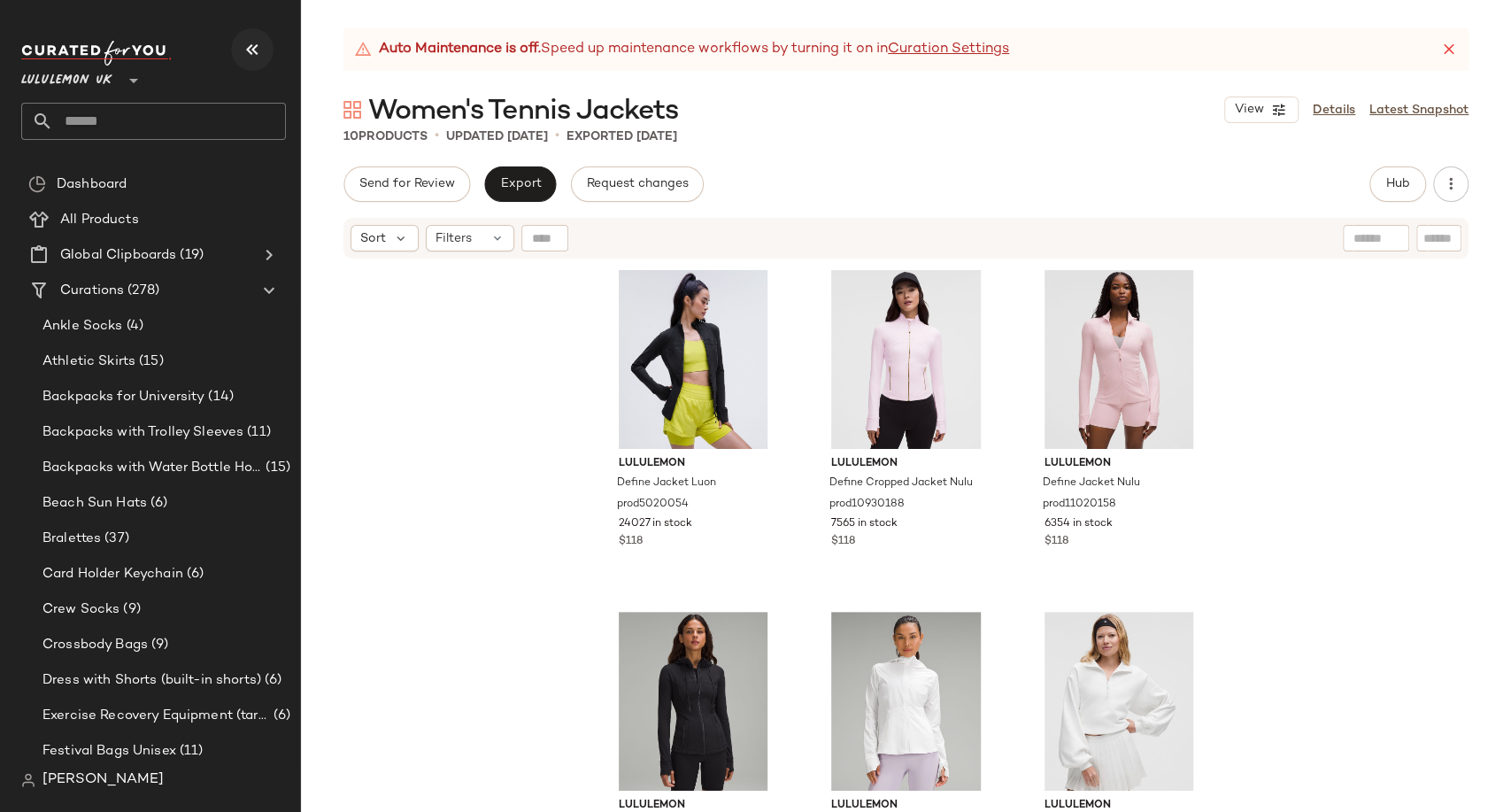
click at [248, 46] on icon "button" at bounding box center [252, 49] width 22 height 22
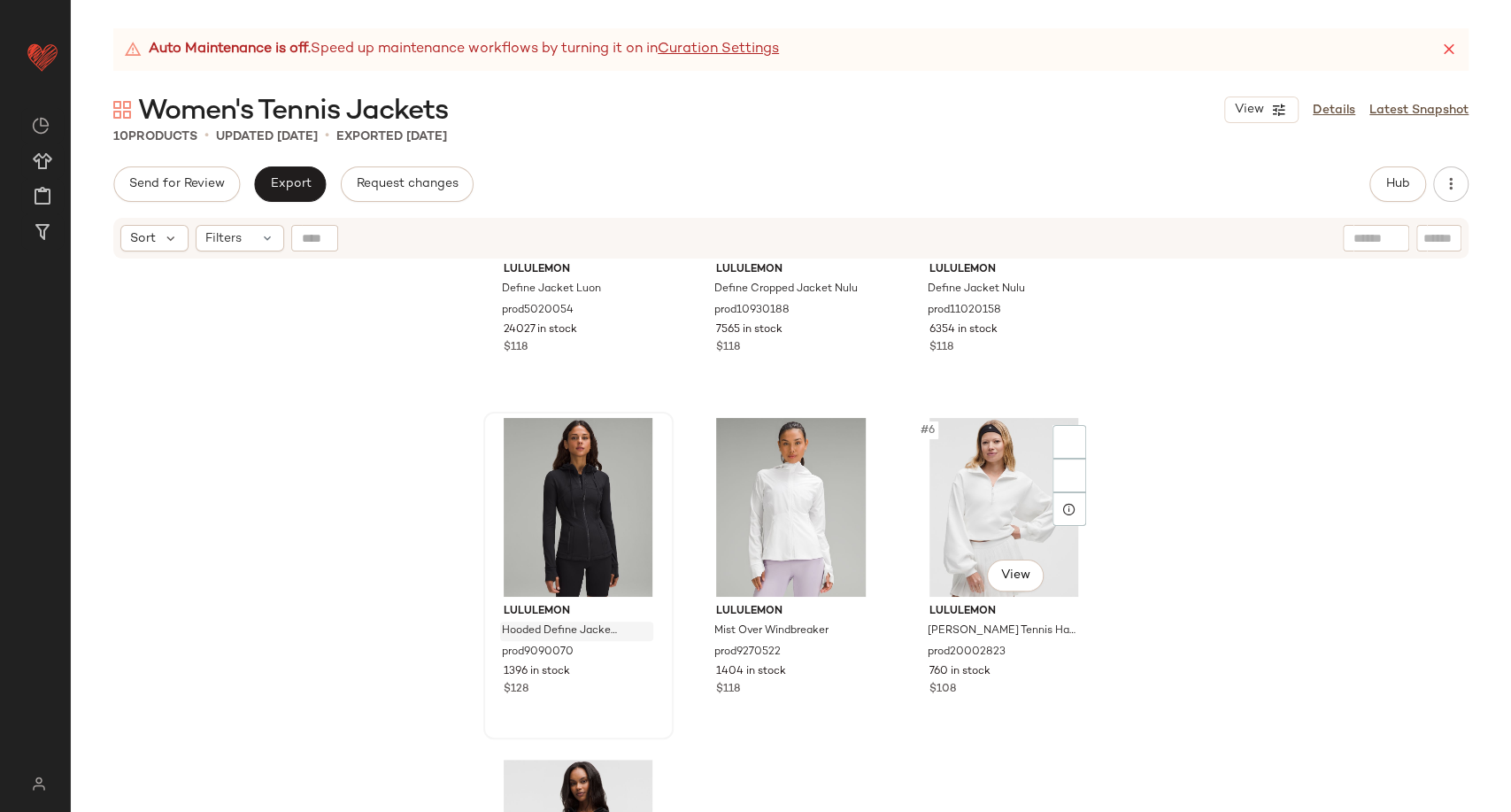
scroll to position [196, 0]
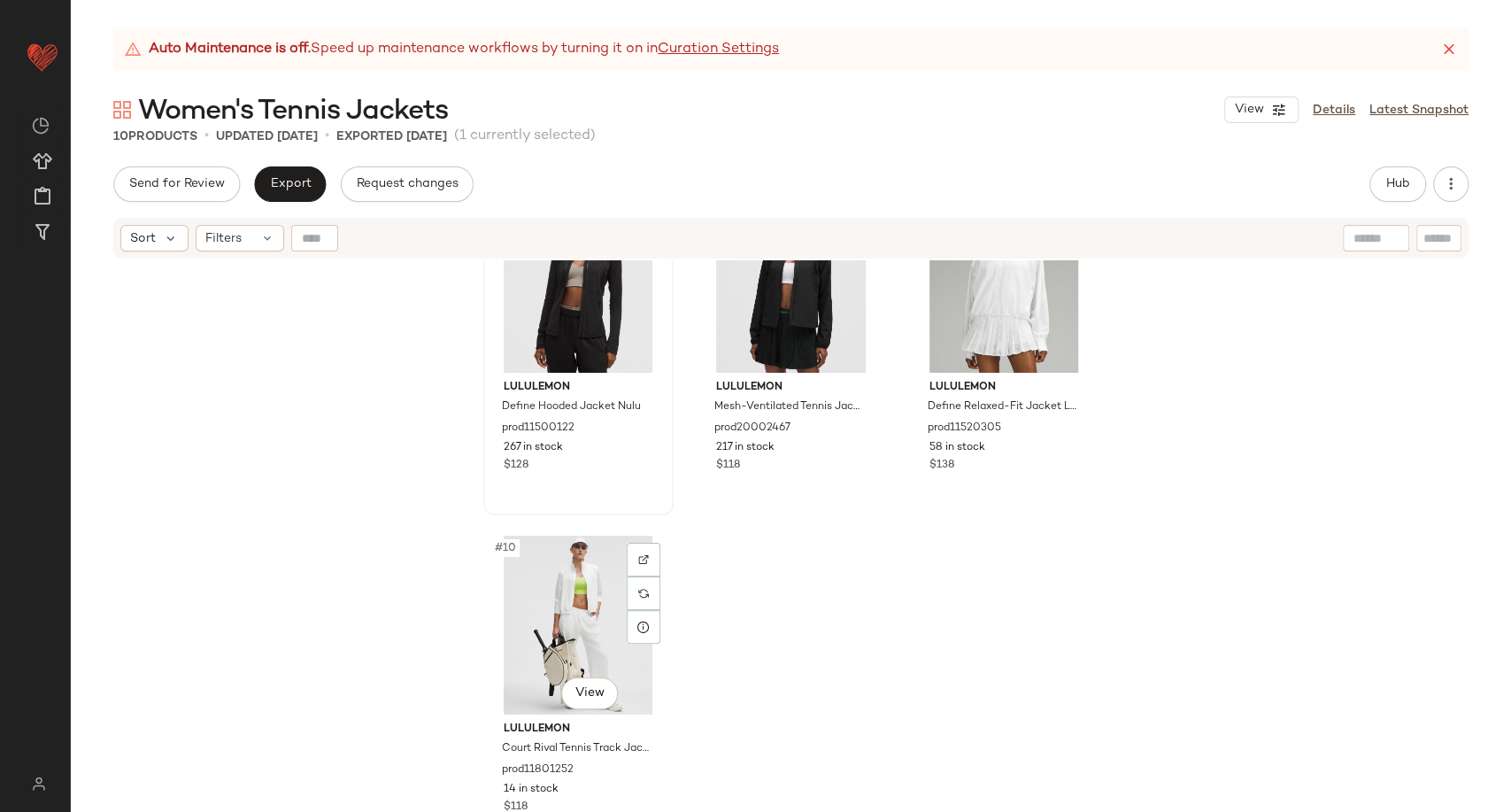
scroll to position [478, 0]
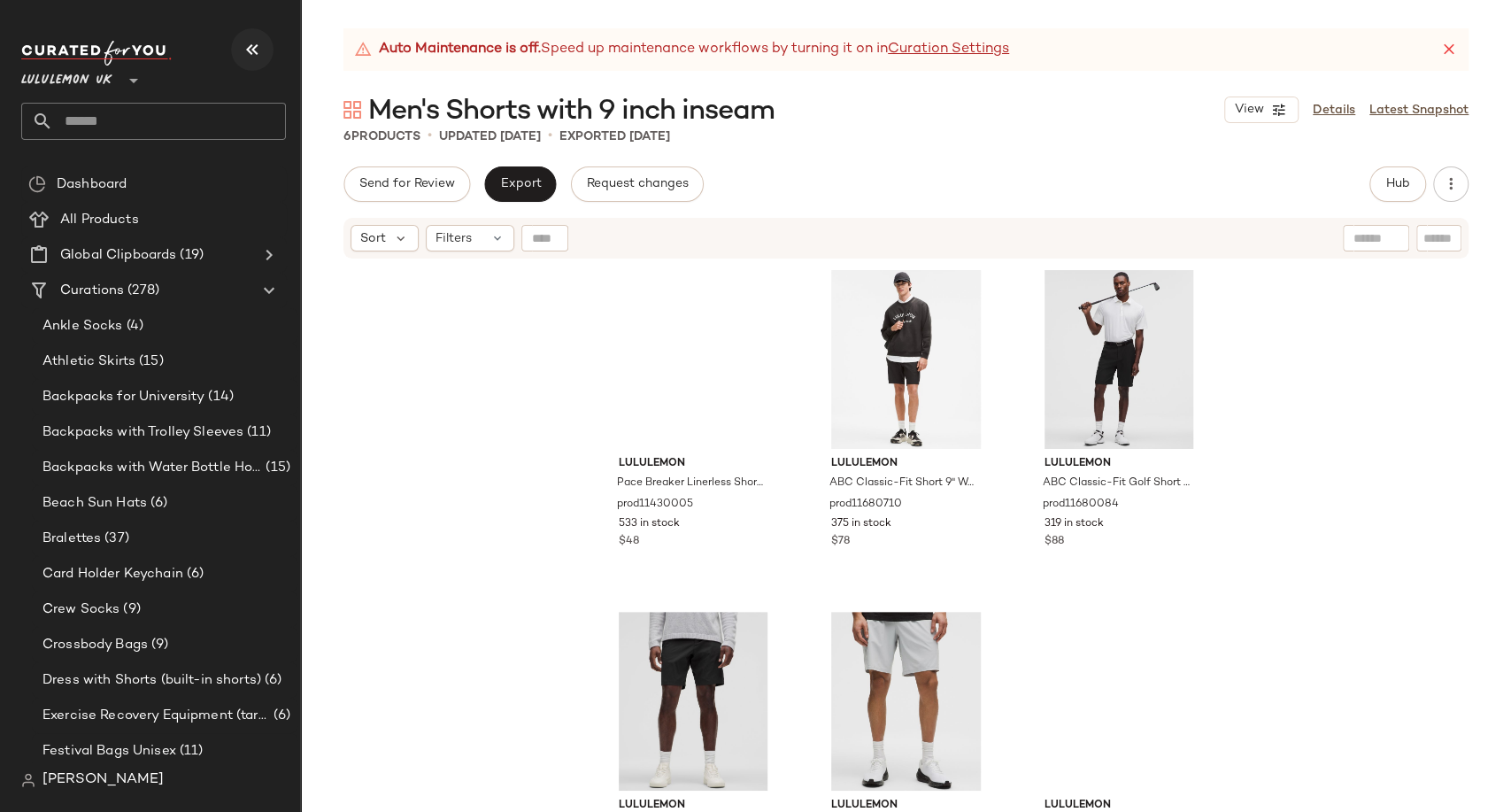
click at [262, 39] on icon "button" at bounding box center [252, 49] width 22 height 22
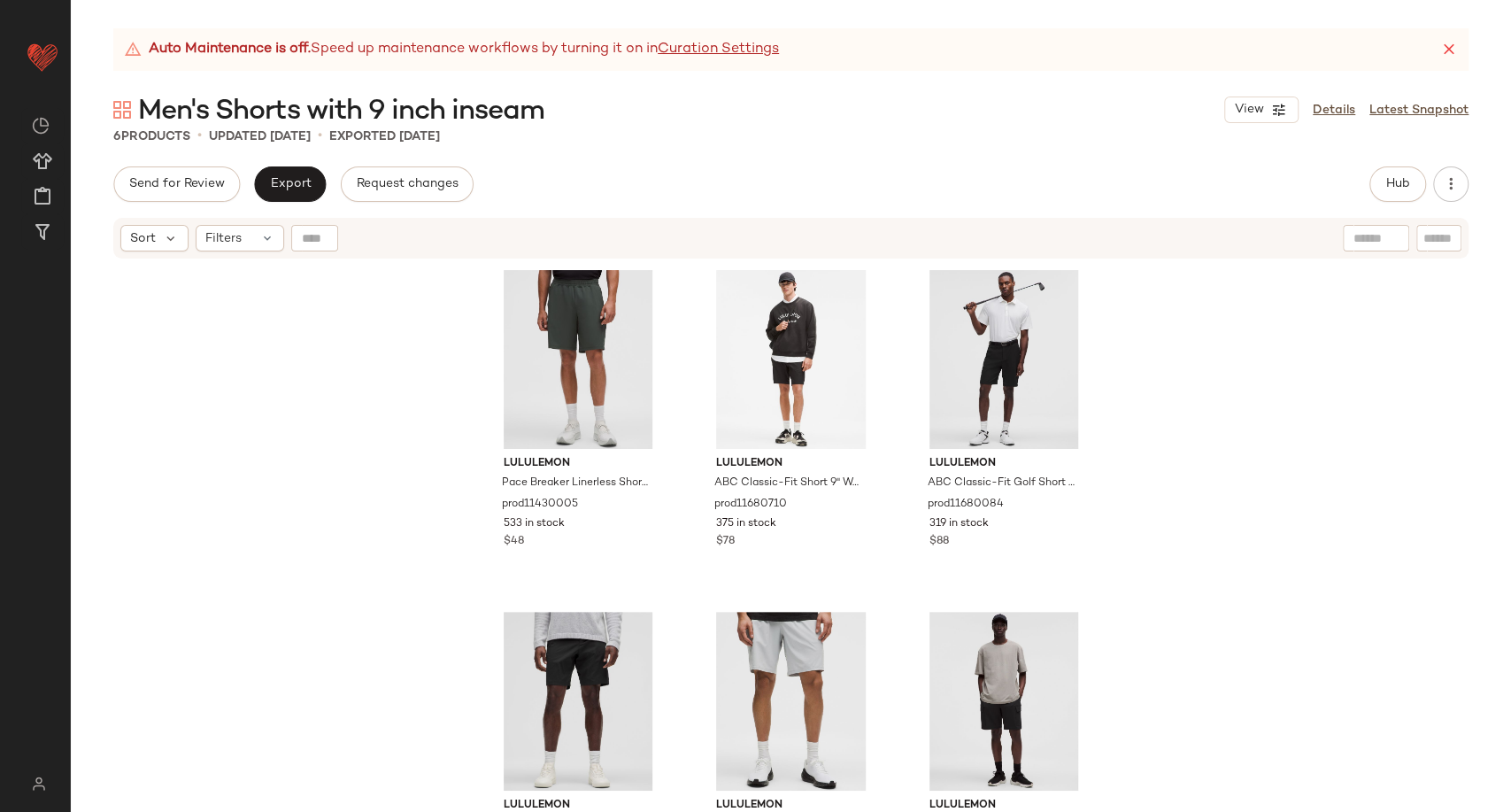
click at [338, 513] on div "lululemon Pace Breaker Linerless Short 9" prod11430005 533 in stock $48 lululem…" at bounding box center [791, 558] width 1440 height 596
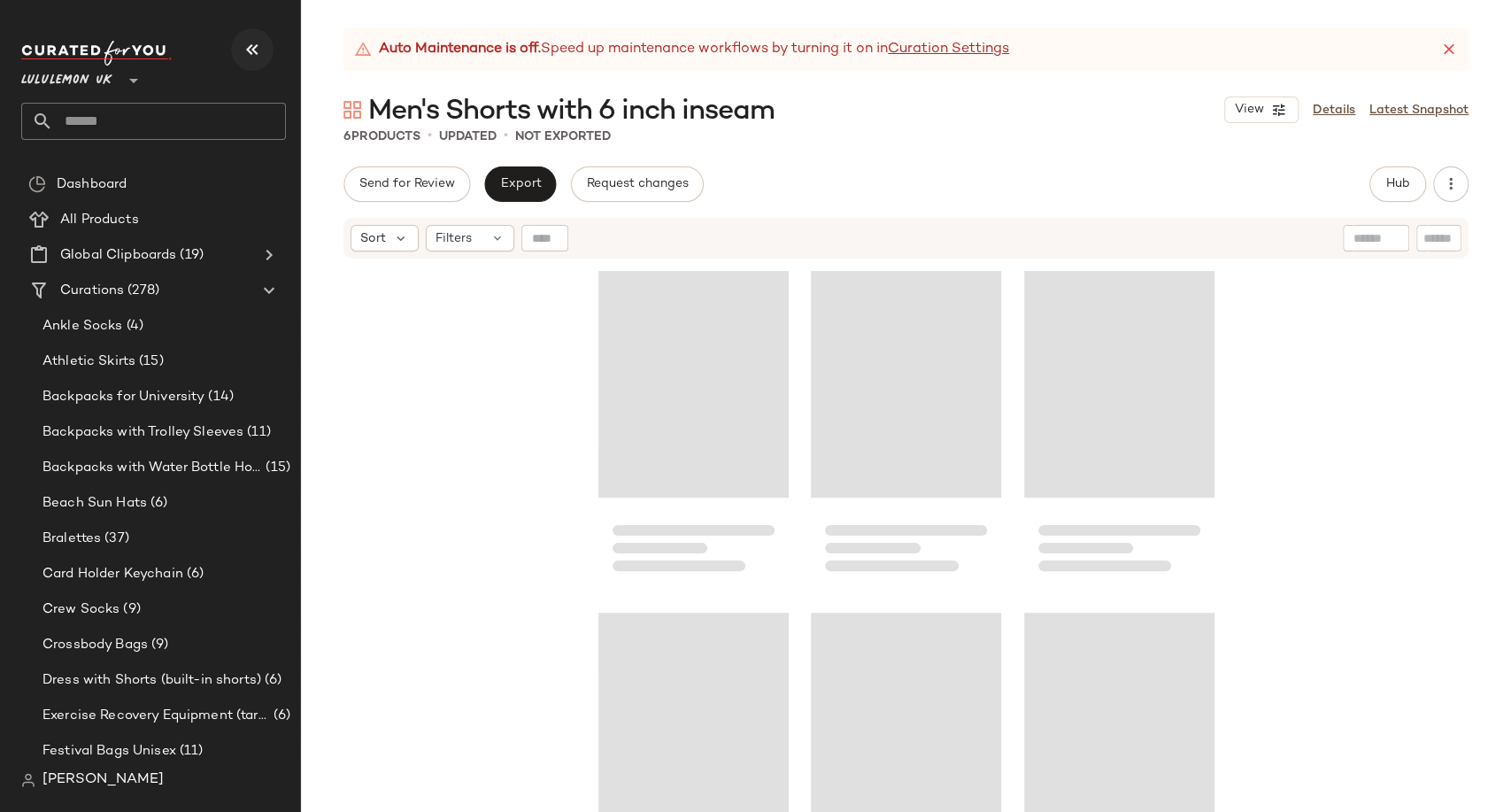
click at [256, 51] on icon "button" at bounding box center [252, 49] width 22 height 22
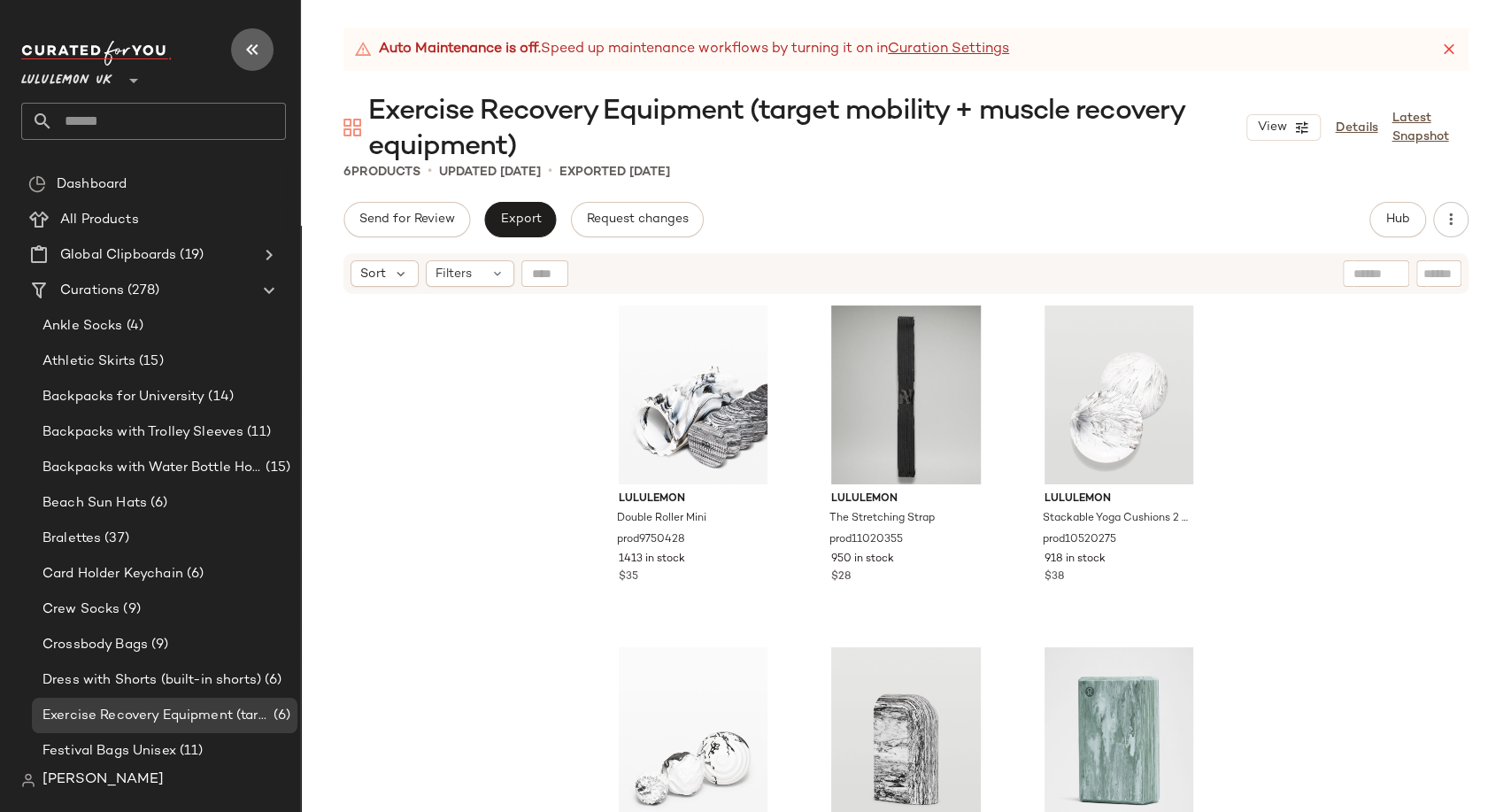
click at [256, 53] on icon "button" at bounding box center [252, 49] width 22 height 22
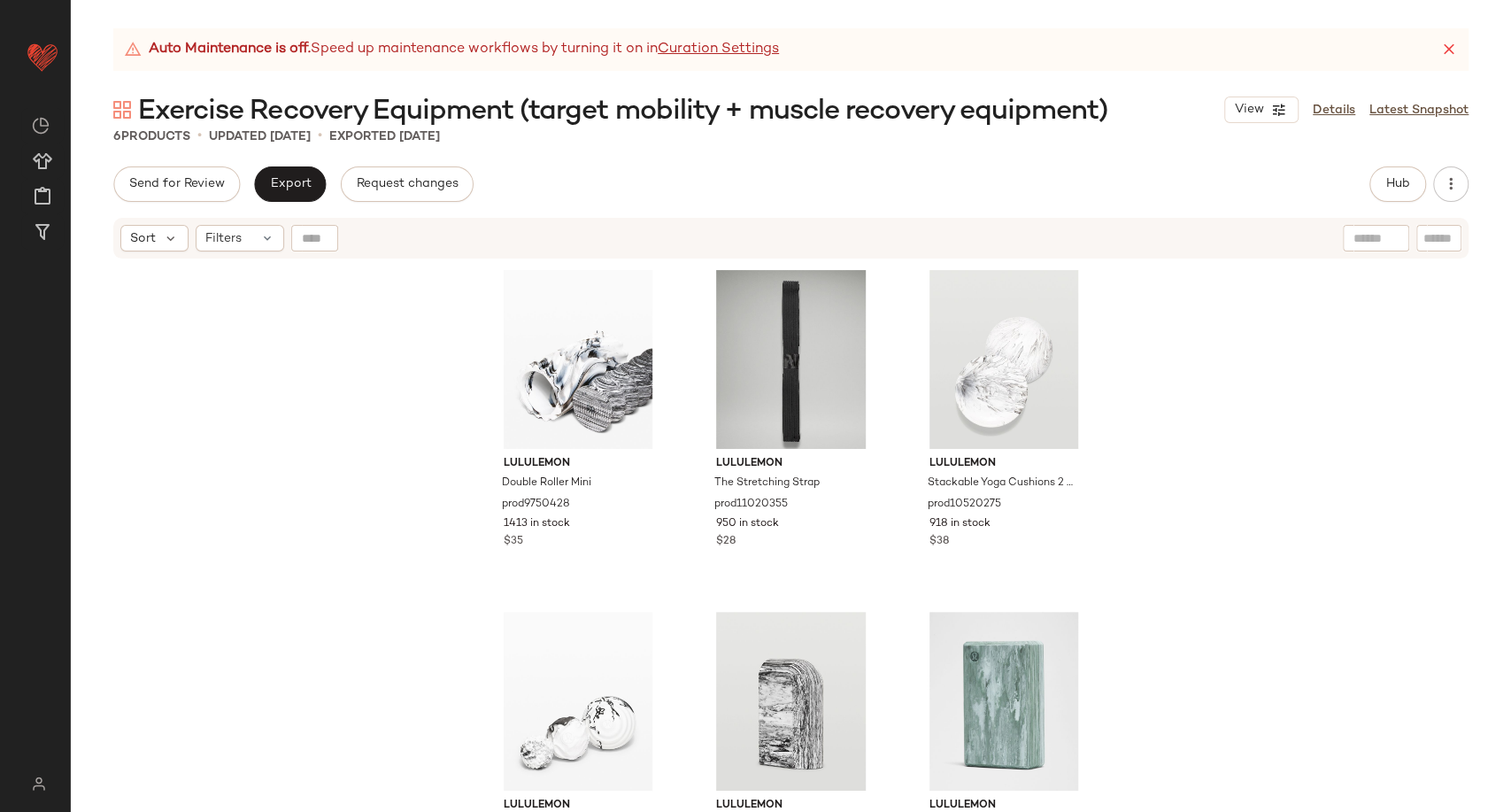
scroll to position [76, 0]
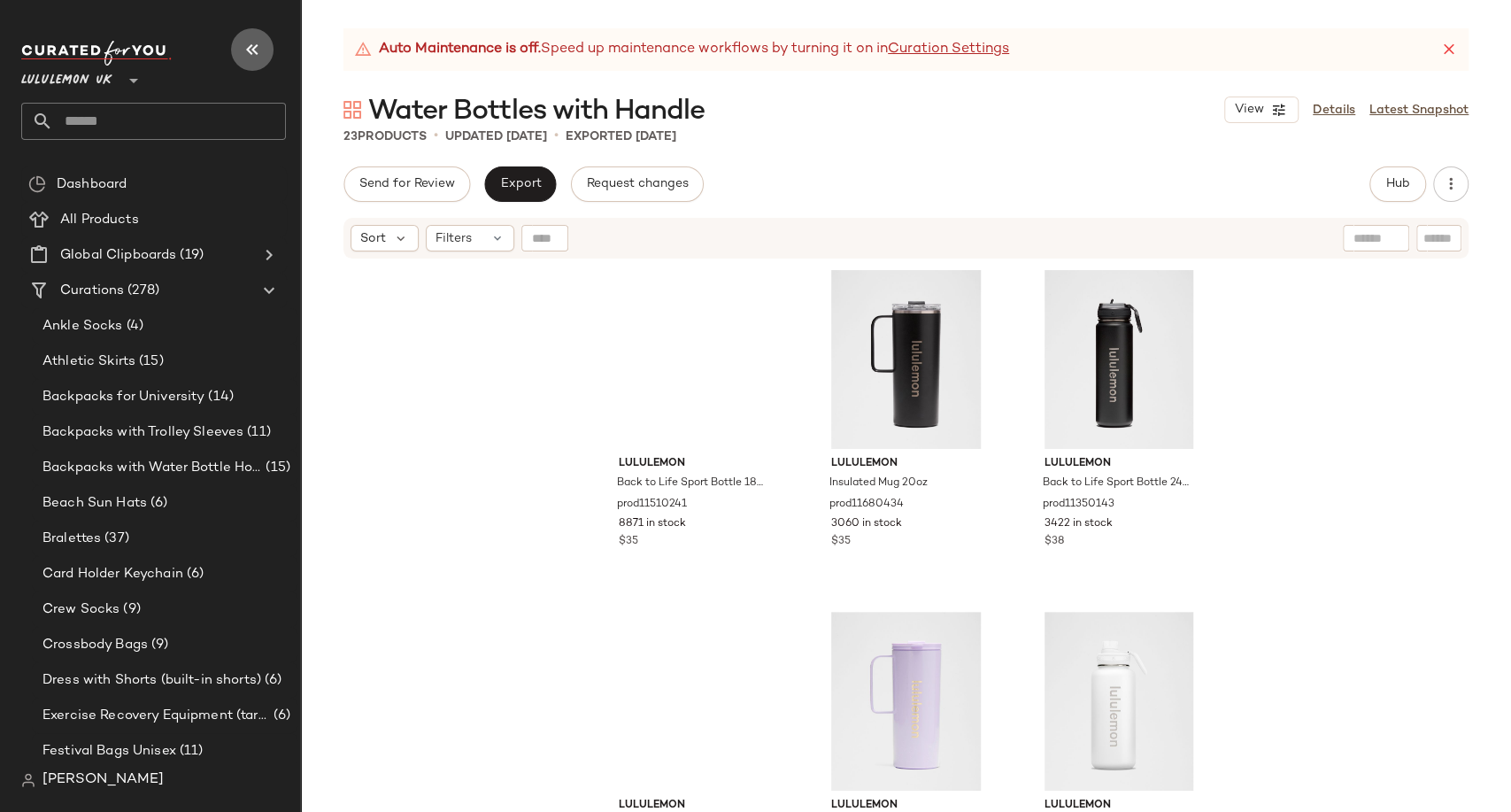
click at [253, 44] on icon "button" at bounding box center [252, 49] width 22 height 22
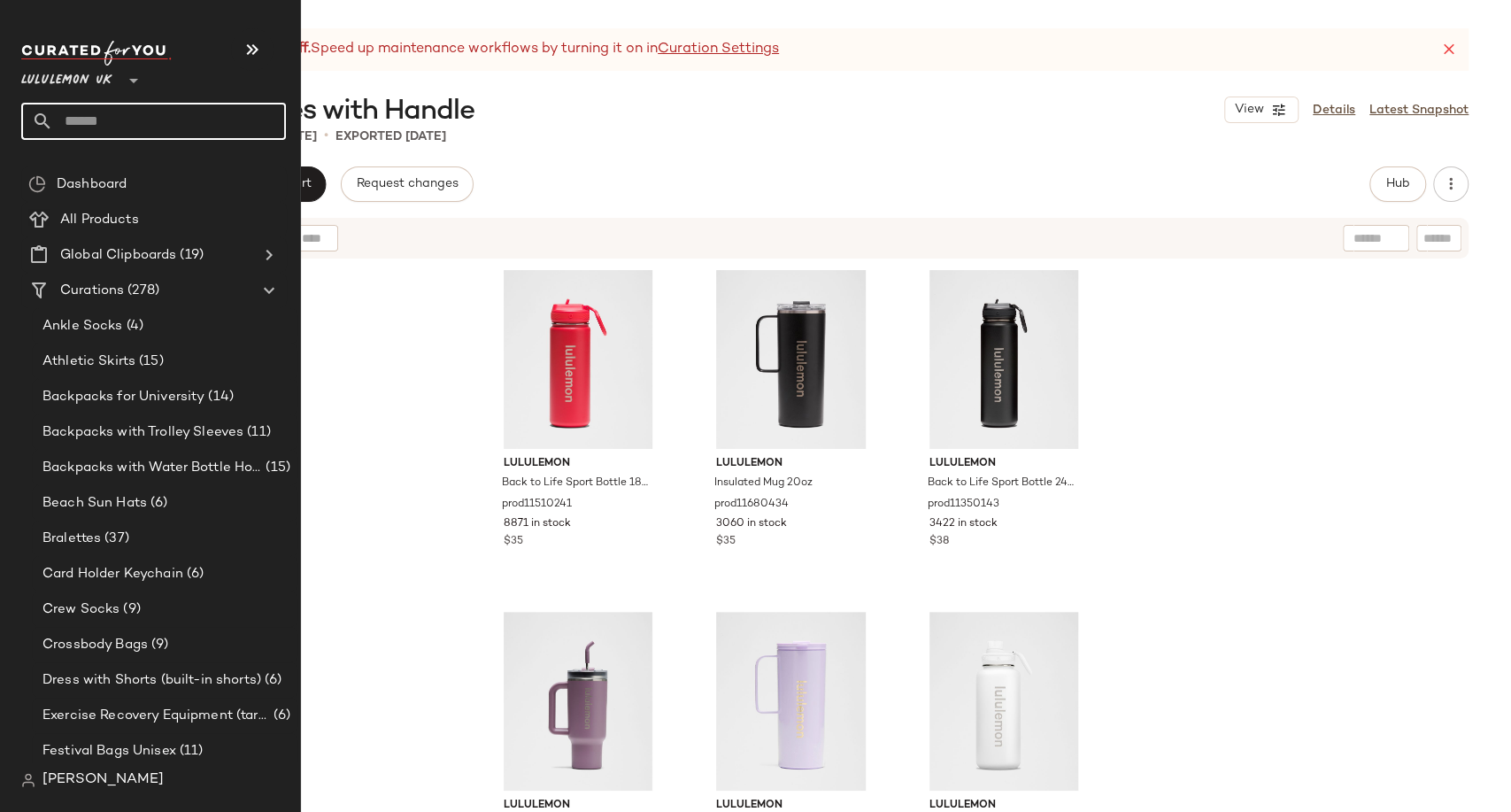
click at [67, 119] on input "text" at bounding box center [170, 121] width 233 height 38
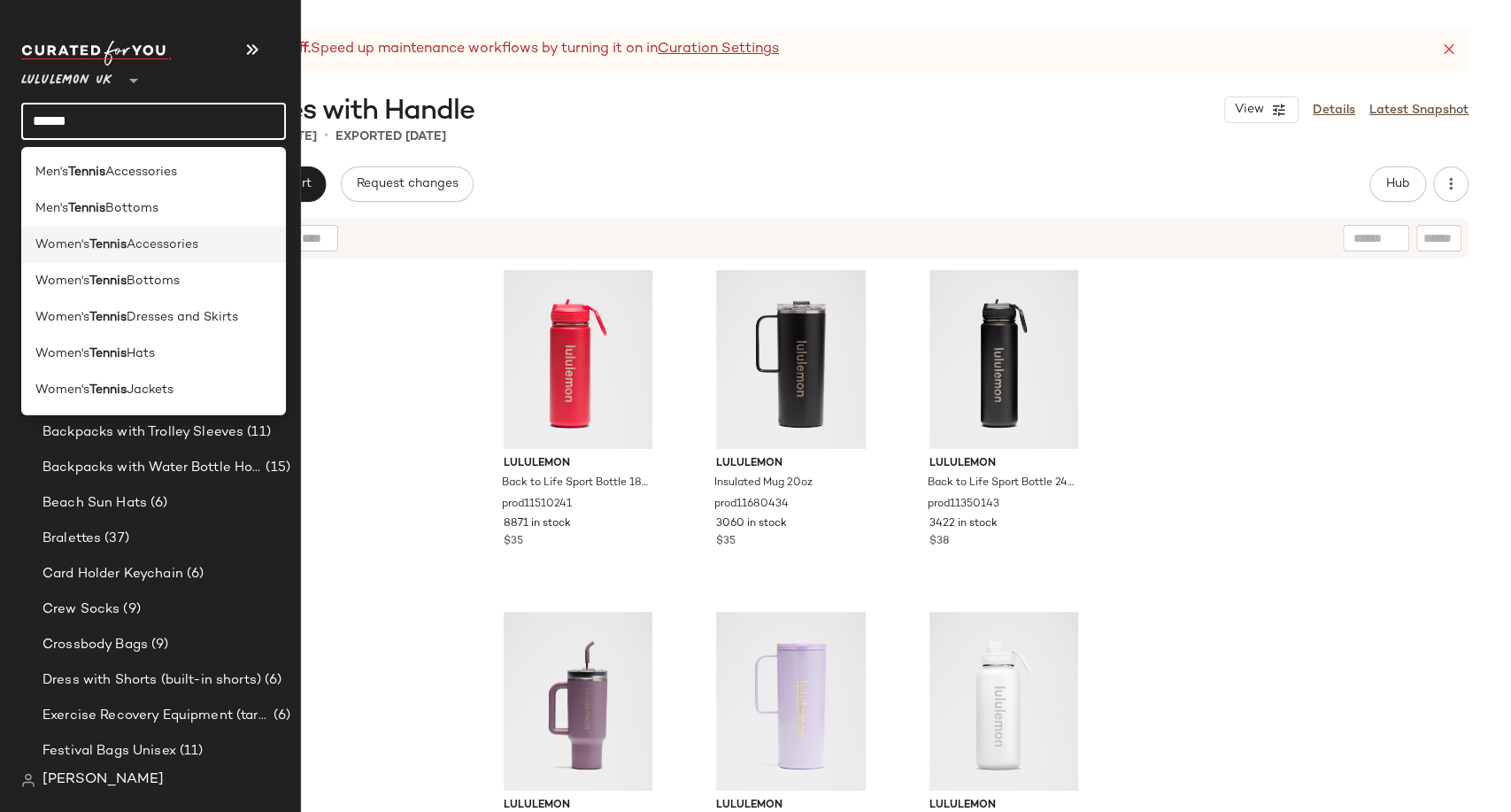
type input "******"
click at [119, 244] on b "Tennis" at bounding box center [108, 244] width 38 height 19
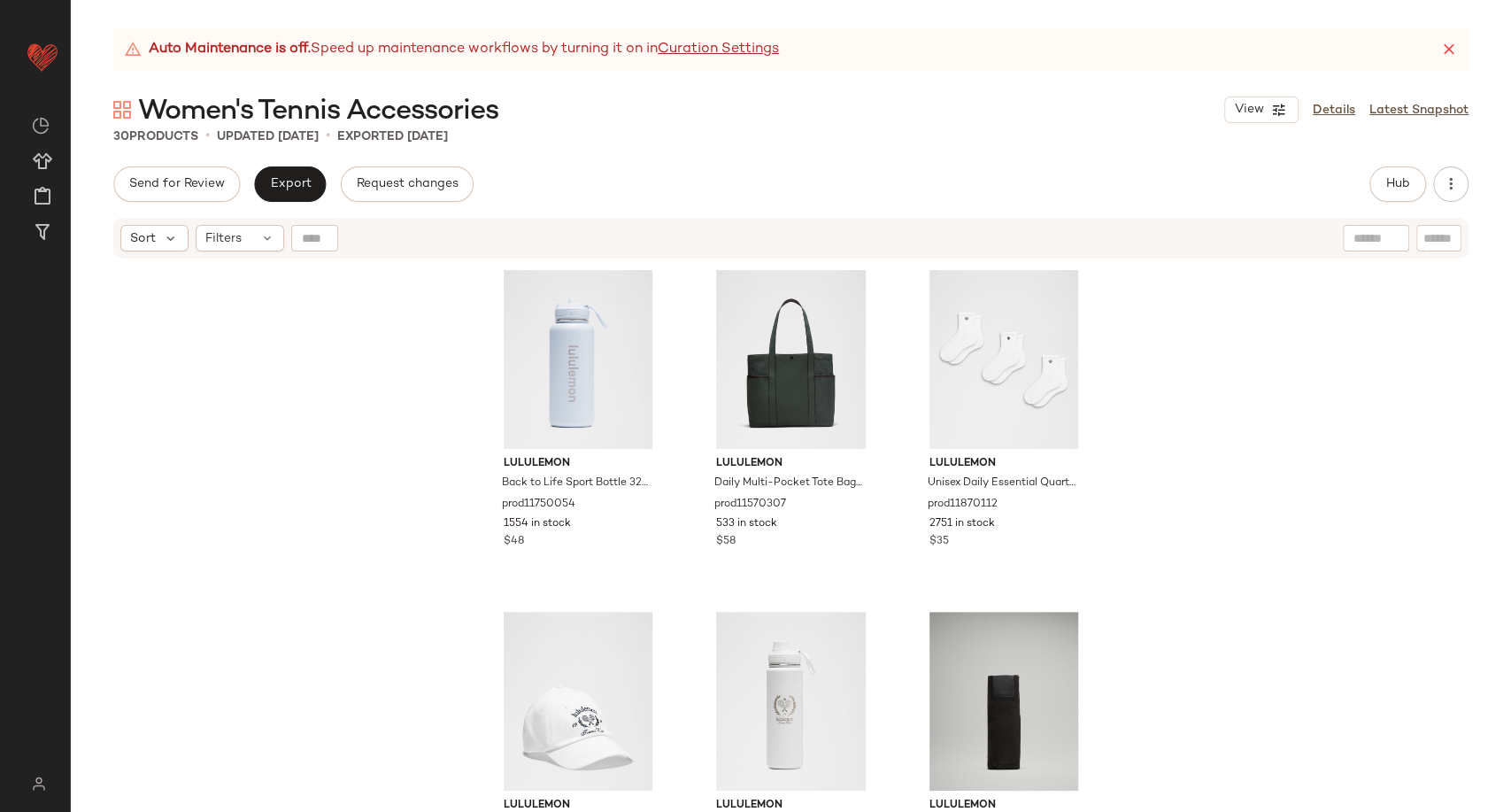
click at [556, 146] on div "Auto Maintenance is off. Speed up maintenance workflows by turning it on in Cur…" at bounding box center [791, 419] width 1440 height 783
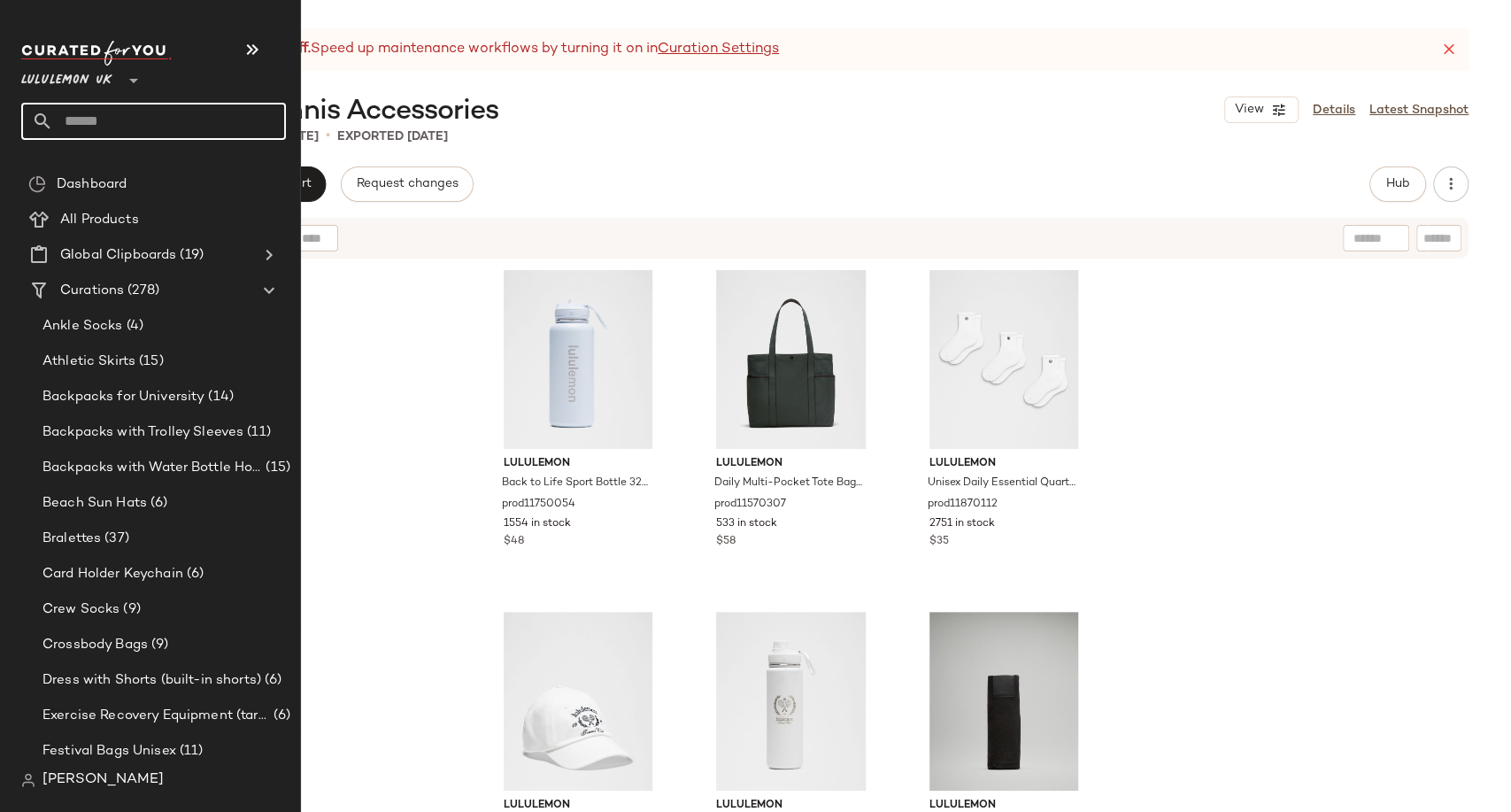
click at [106, 118] on input "text" at bounding box center [170, 121] width 233 height 38
paste input "**********"
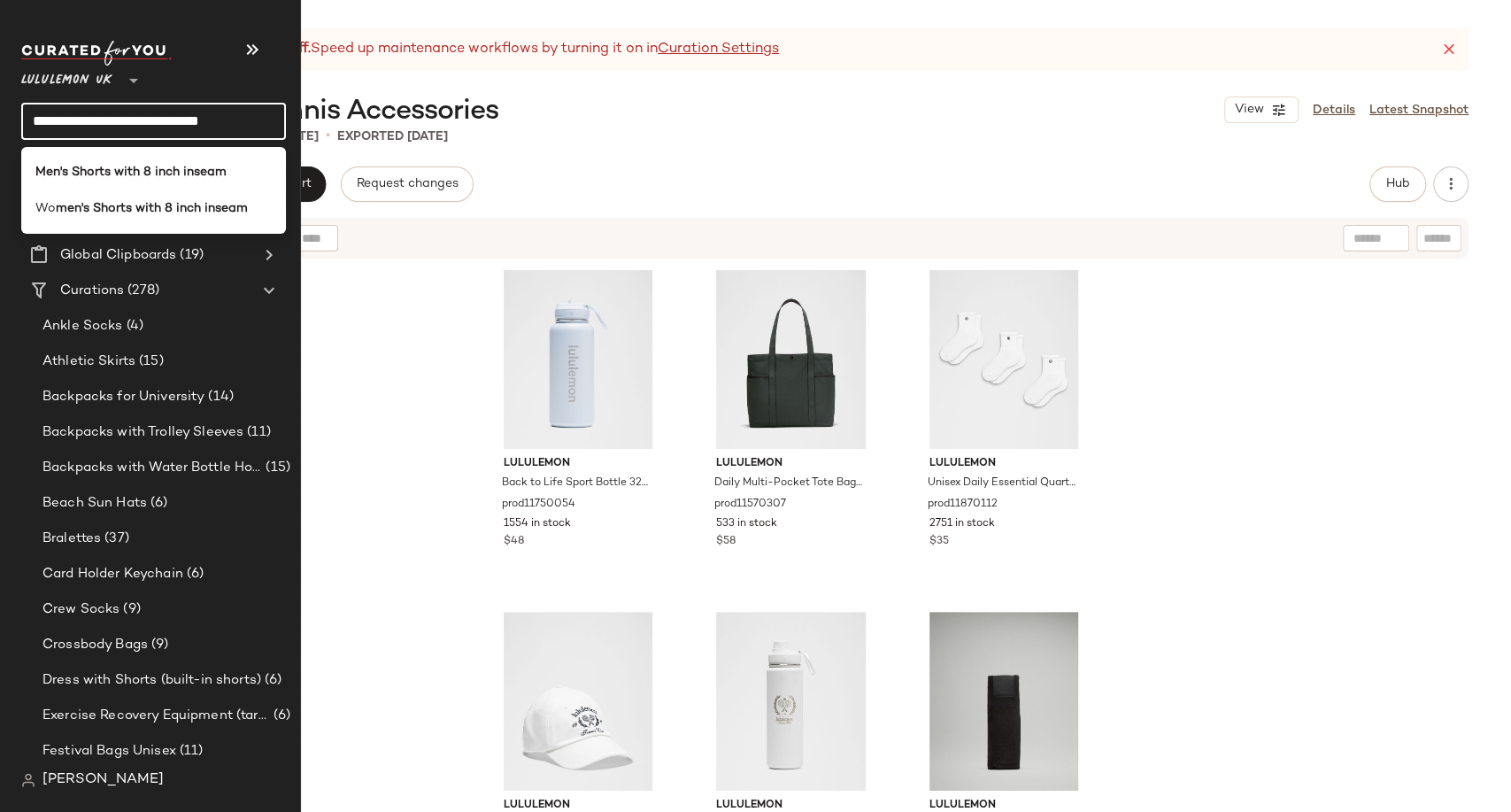
type input "**********"
click at [124, 163] on b "Men's Shorts with 8 inch inseam" at bounding box center [131, 172] width 191 height 19
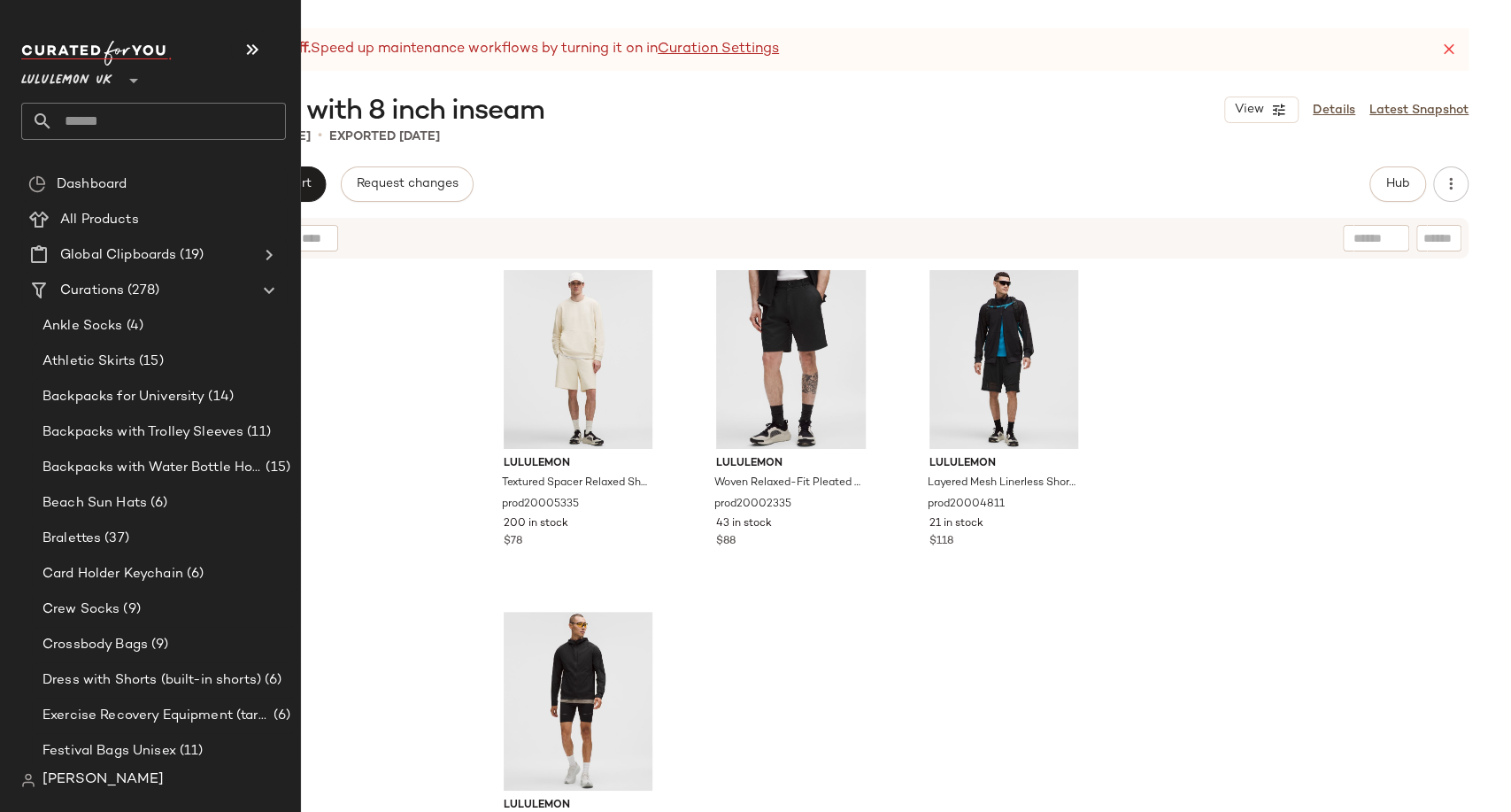
click at [93, 127] on input "text" at bounding box center [170, 121] width 233 height 38
paste input "**********"
click at [181, 125] on input "**********" at bounding box center [154, 121] width 265 height 38
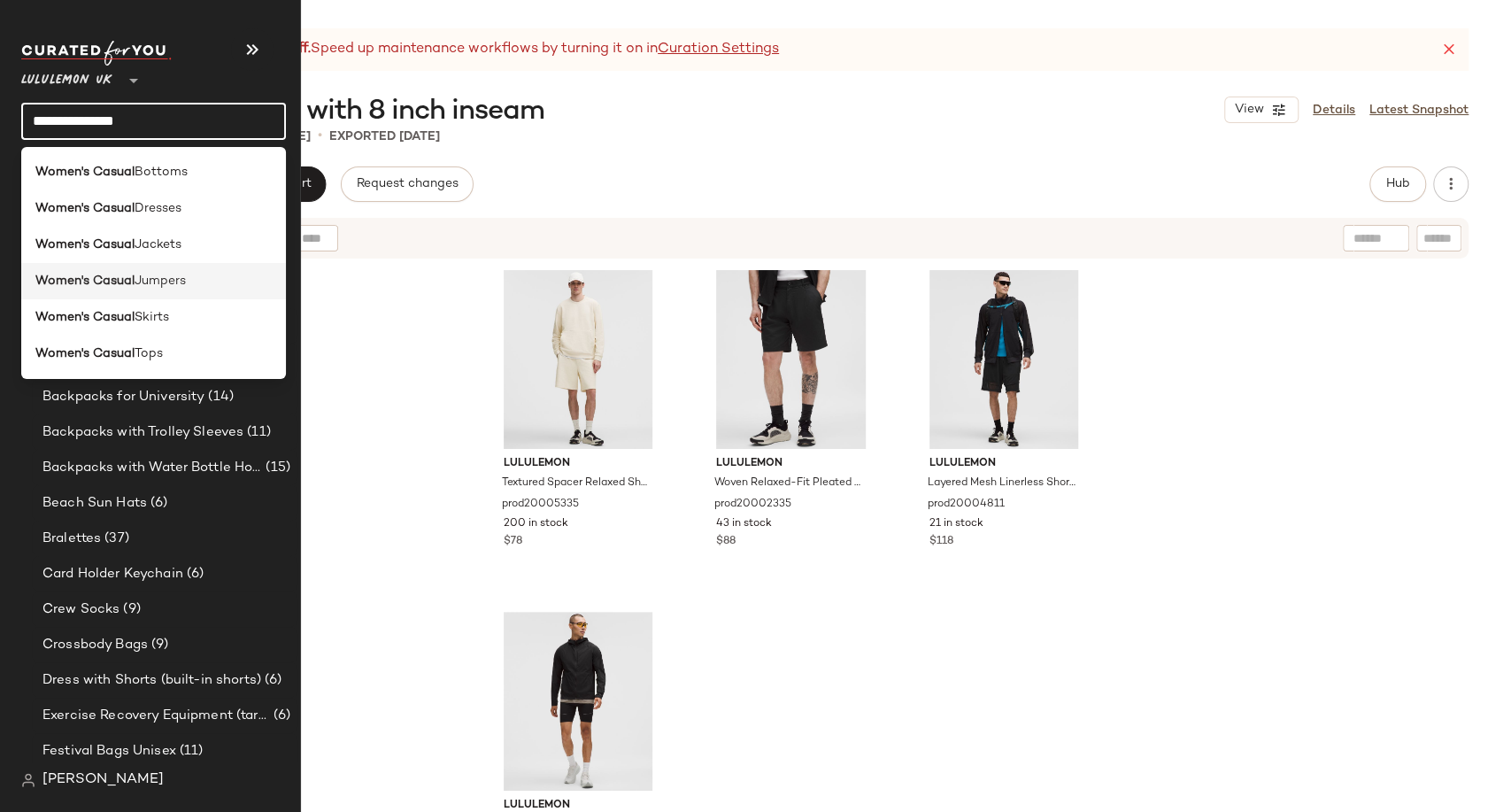
type input "**********"
click at [181, 278] on span "Jumpers" at bounding box center [160, 281] width 52 height 19
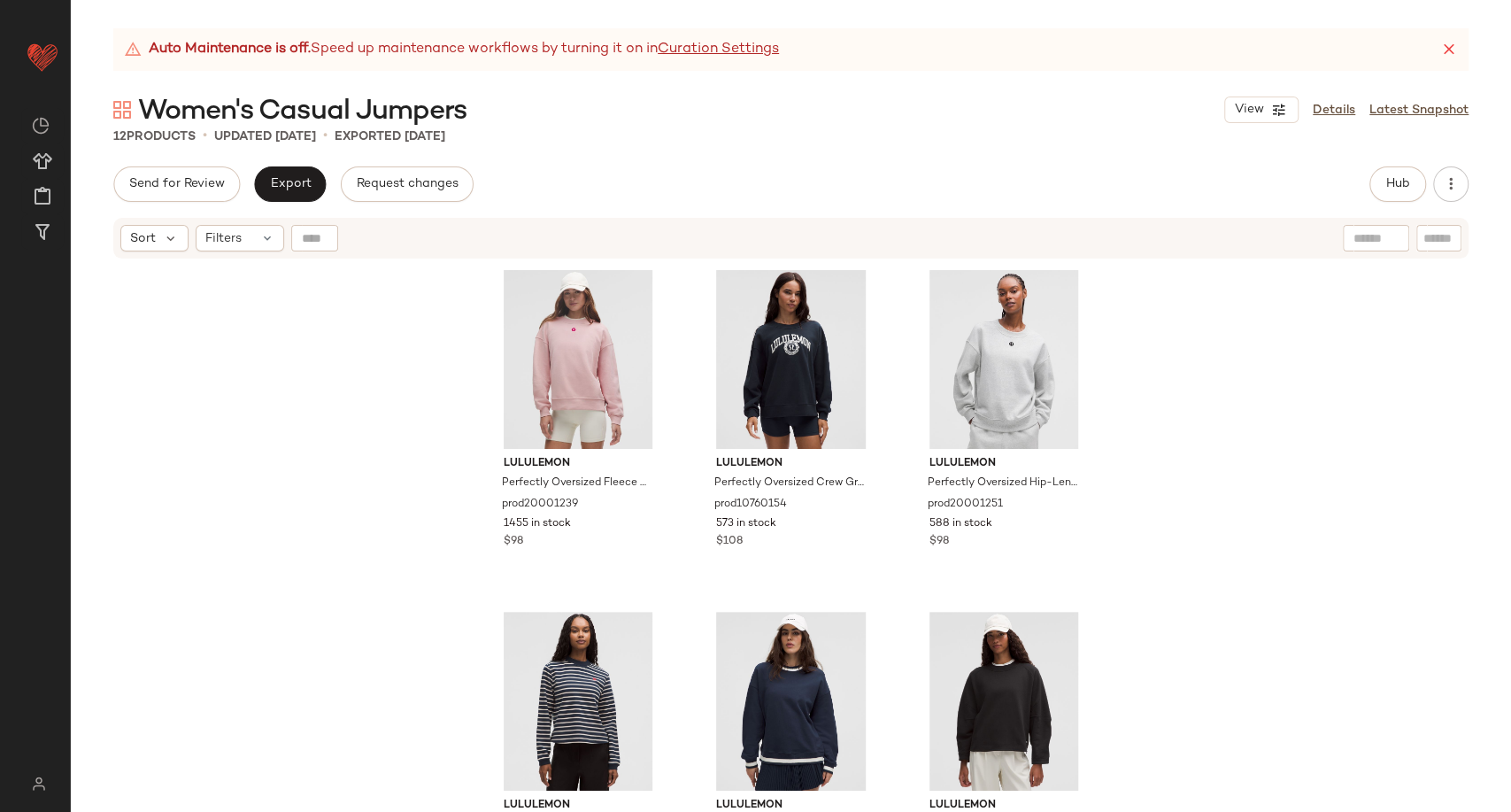
click at [527, 180] on div "Send for Review Export Request changes Hub Send for Review External Review Inte…" at bounding box center [792, 184] width 1356 height 36
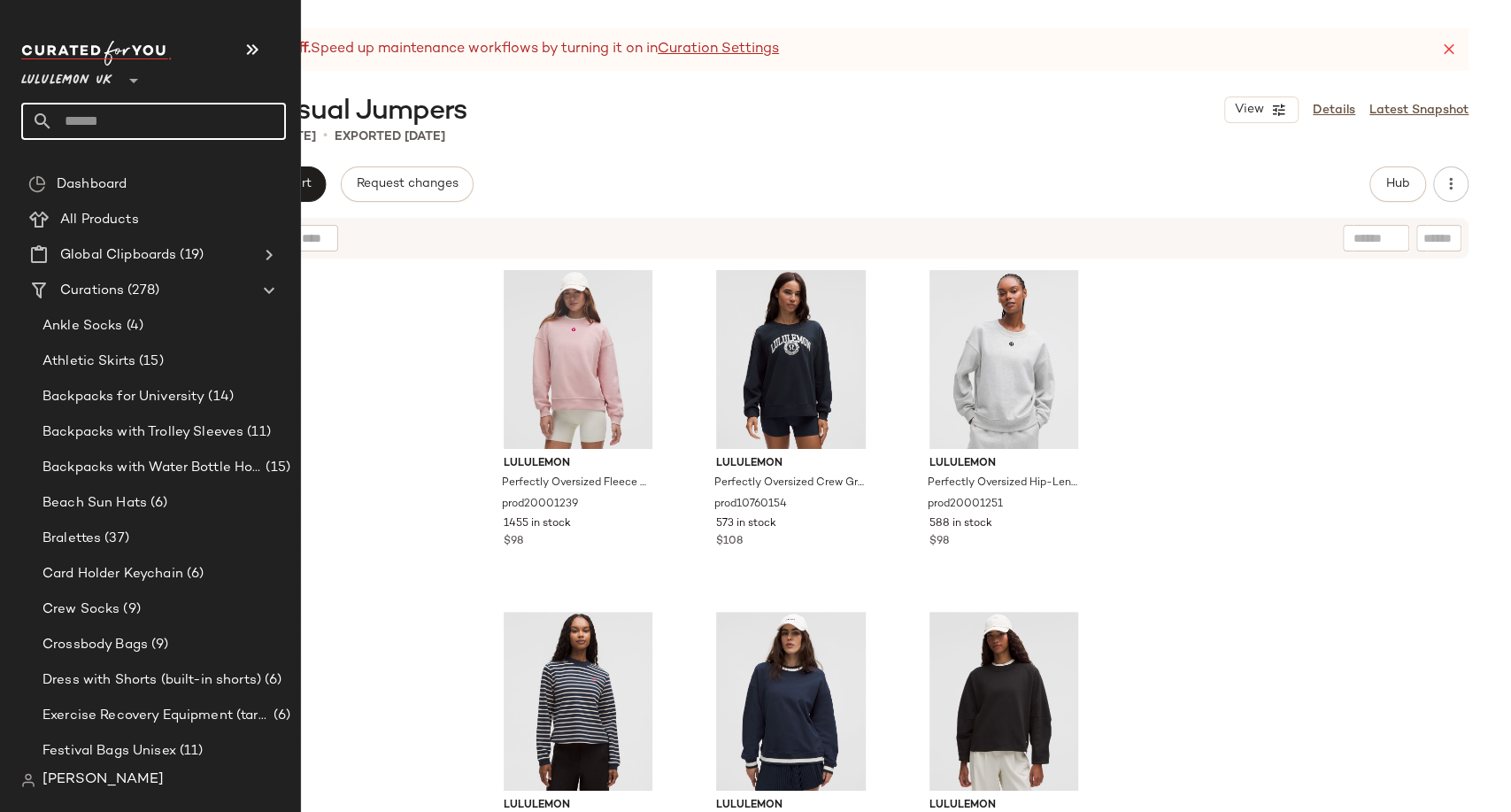
click at [85, 118] on input "text" at bounding box center [170, 121] width 233 height 38
paste input "**********"
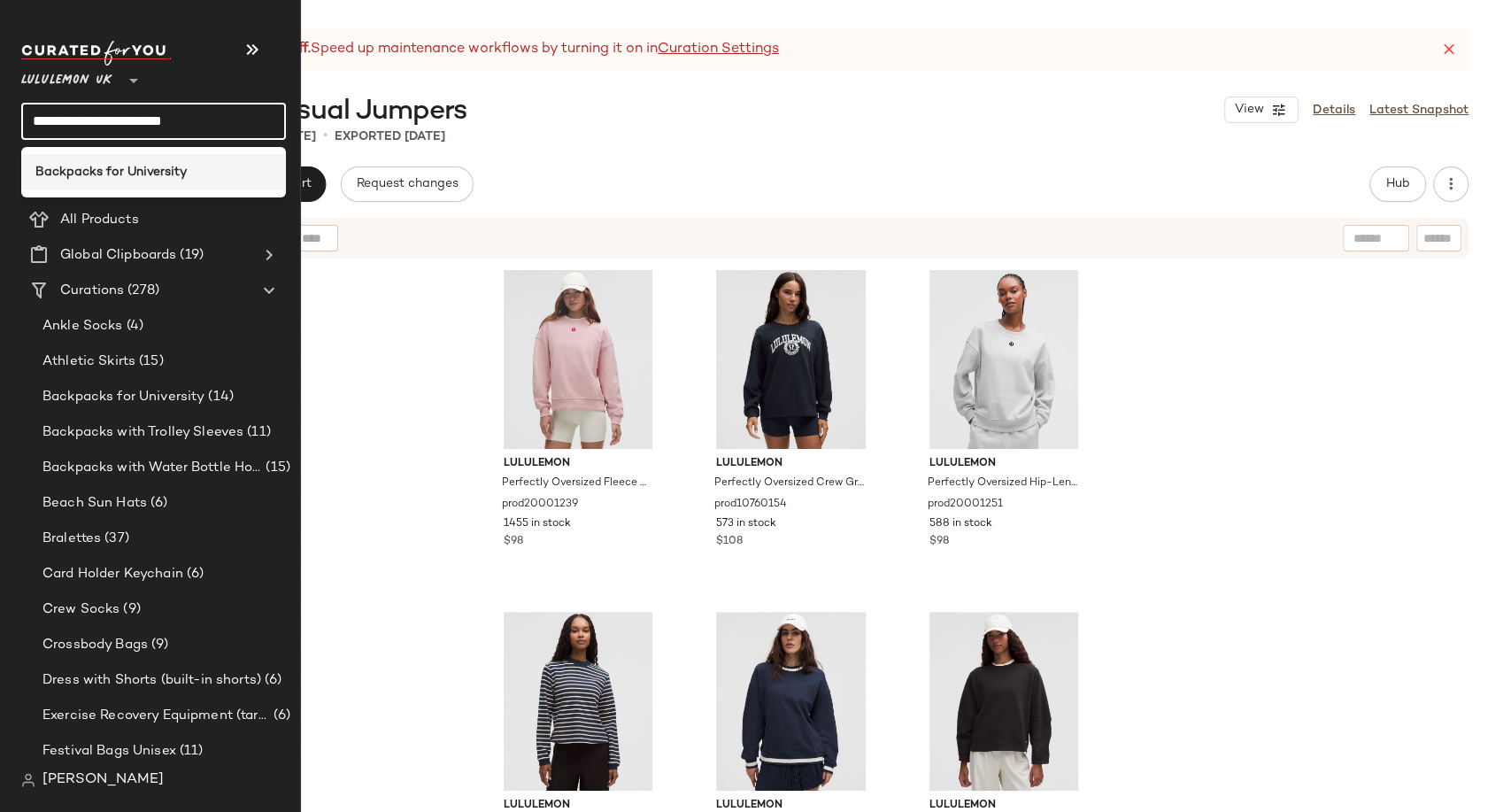
type input "**********"
click at [138, 173] on b "Backpacks for University" at bounding box center [111, 172] width 151 height 19
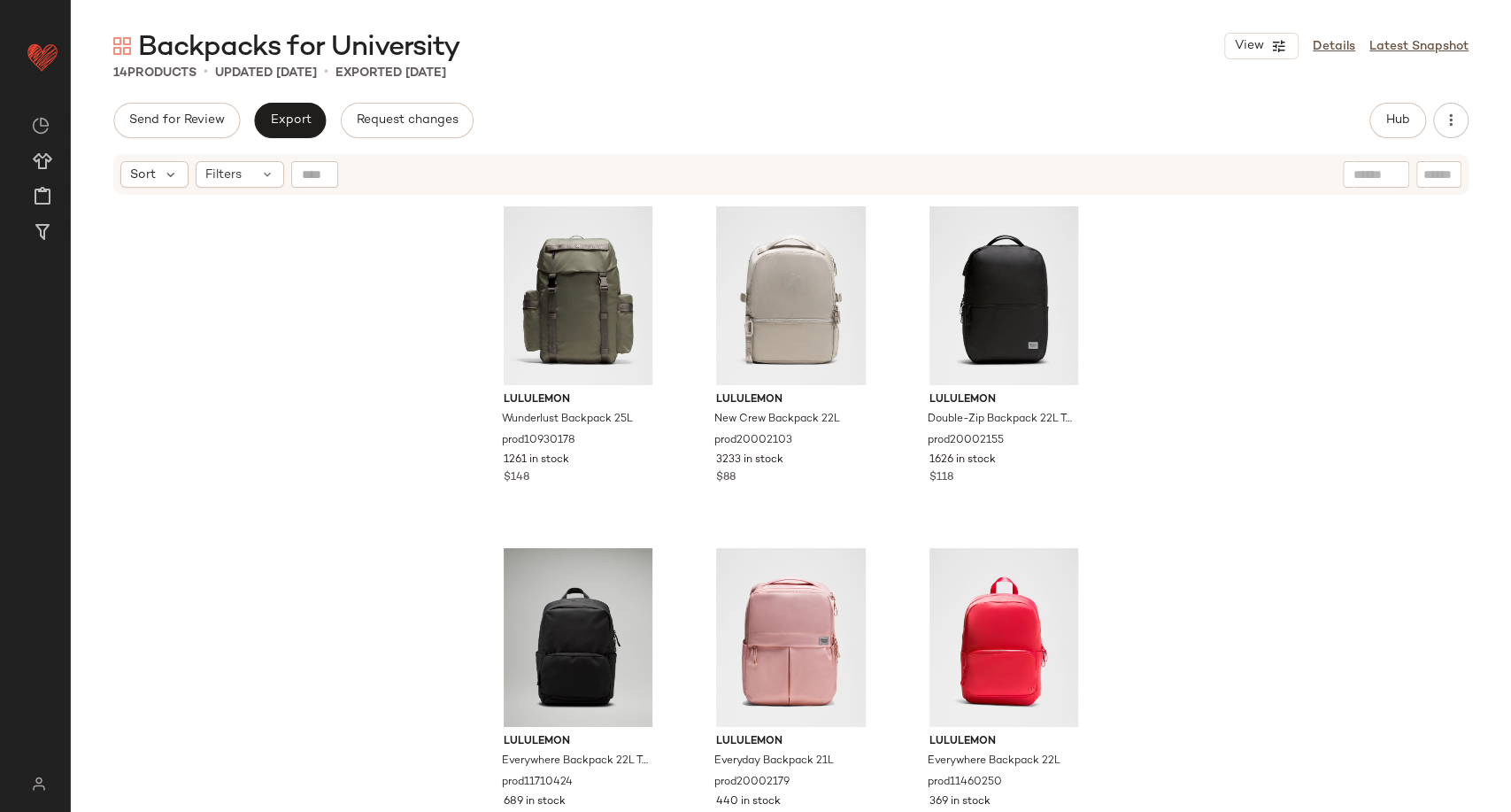
click at [362, 265] on div "lululemon Wunderlust Backpack 25L prod10930178 1261 in stock $148 lululemon New…" at bounding box center [791, 526] width 1440 height 660
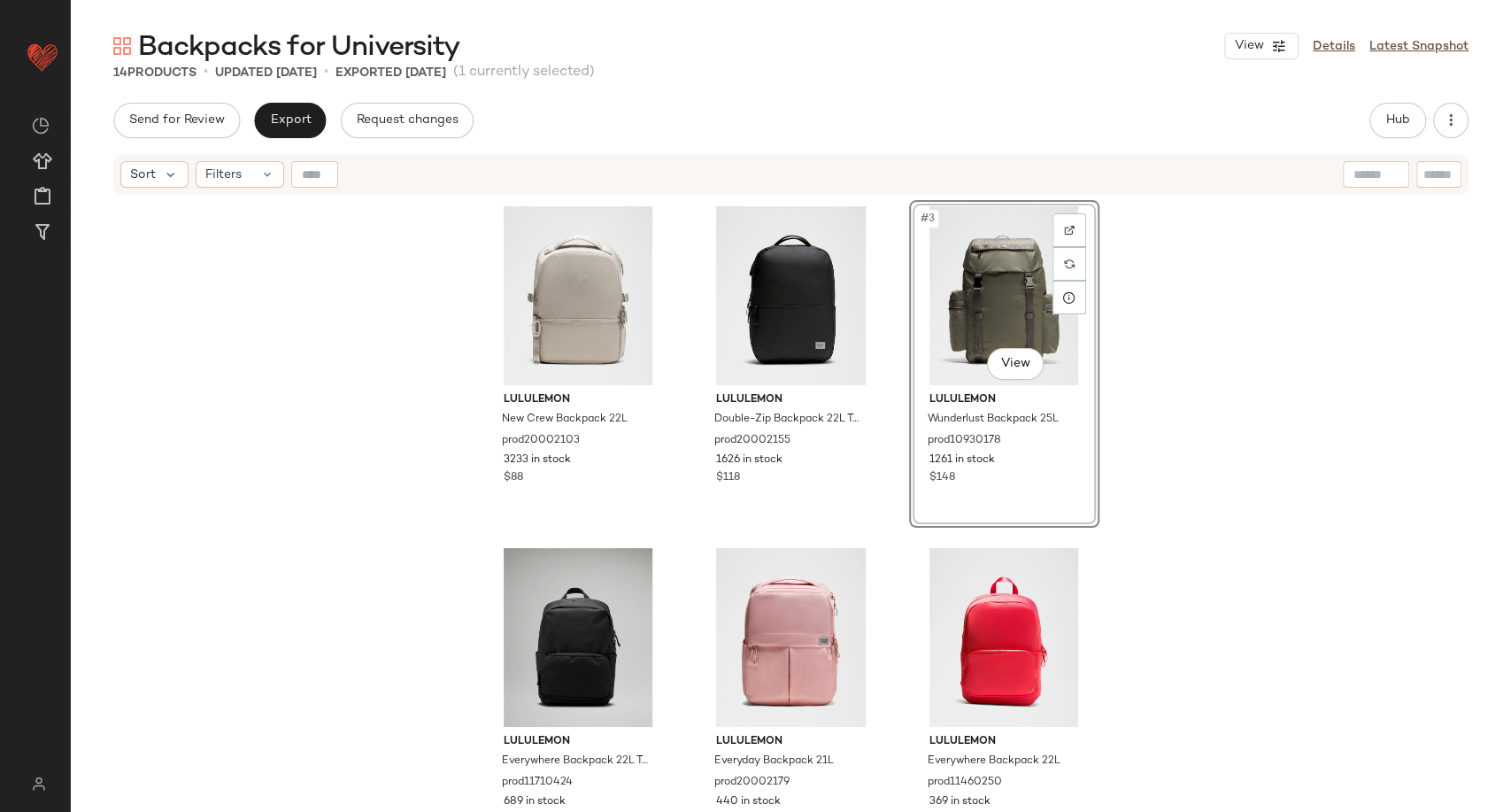
click at [1191, 357] on div "lululemon New Crew Backpack 22L prod20002103 3233 in stock $88 lululemon Double…" at bounding box center [791, 526] width 1440 height 660
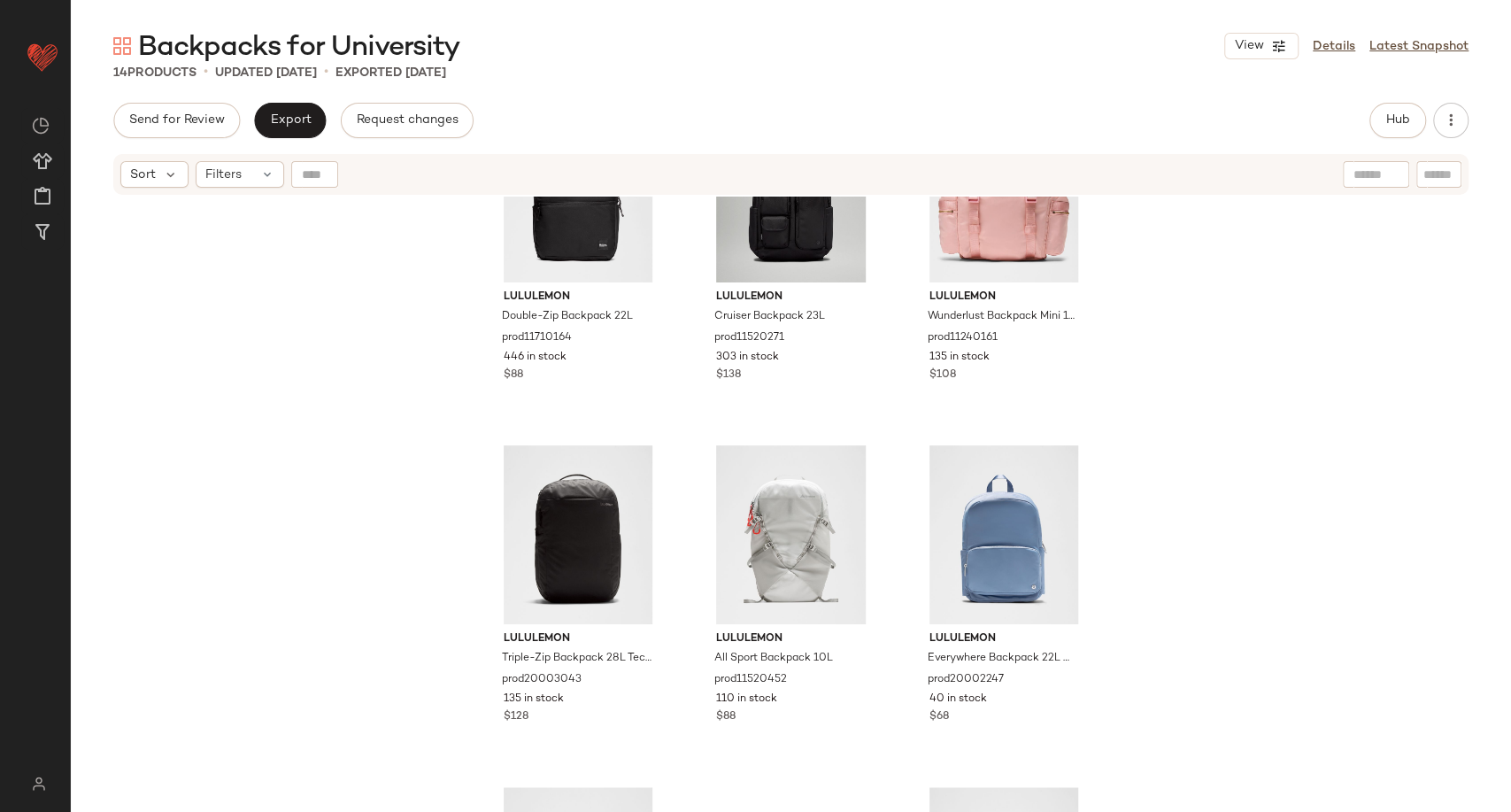
scroll to position [1052, 0]
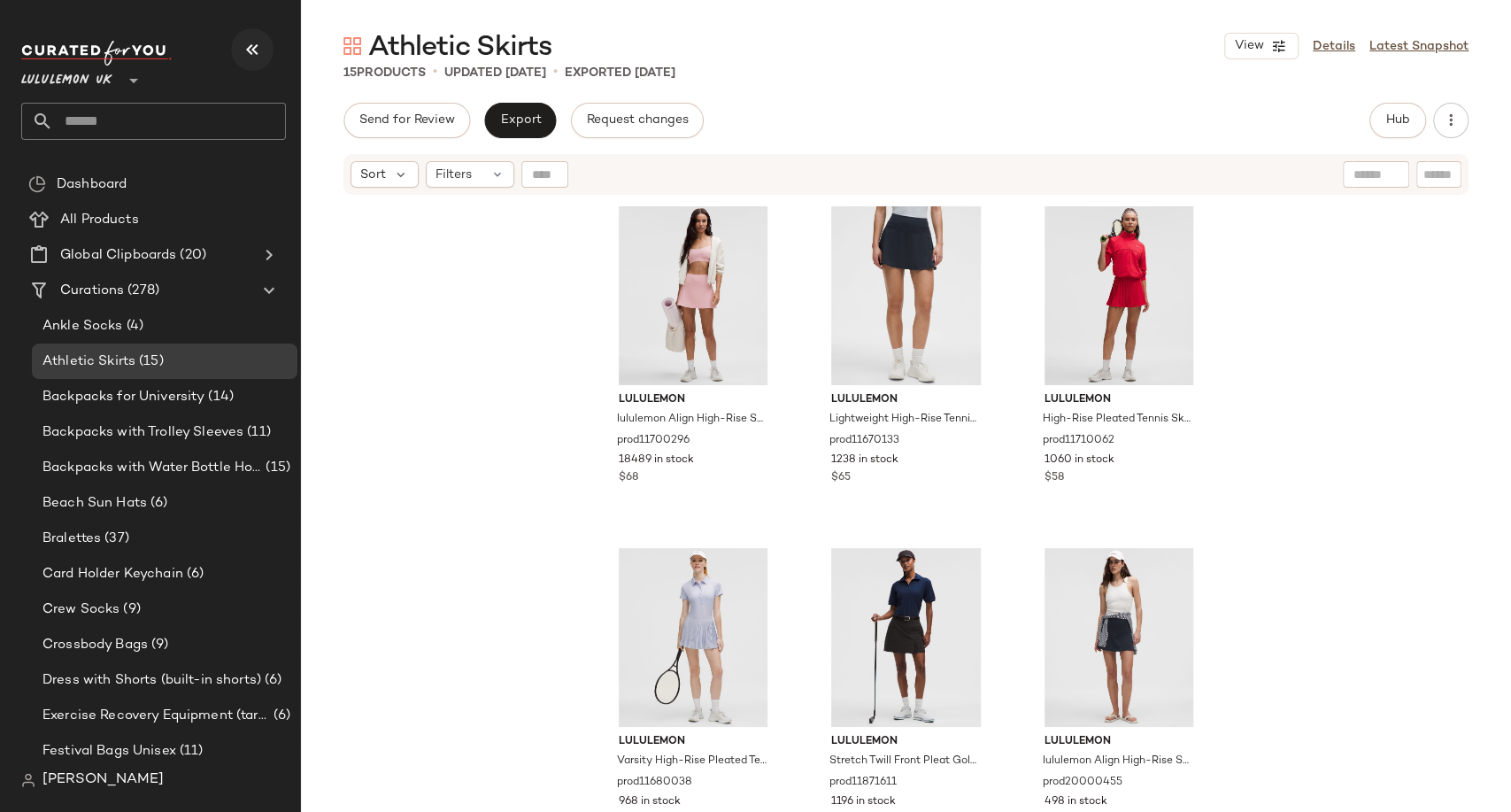
click at [260, 52] on icon "button" at bounding box center [252, 49] width 22 height 22
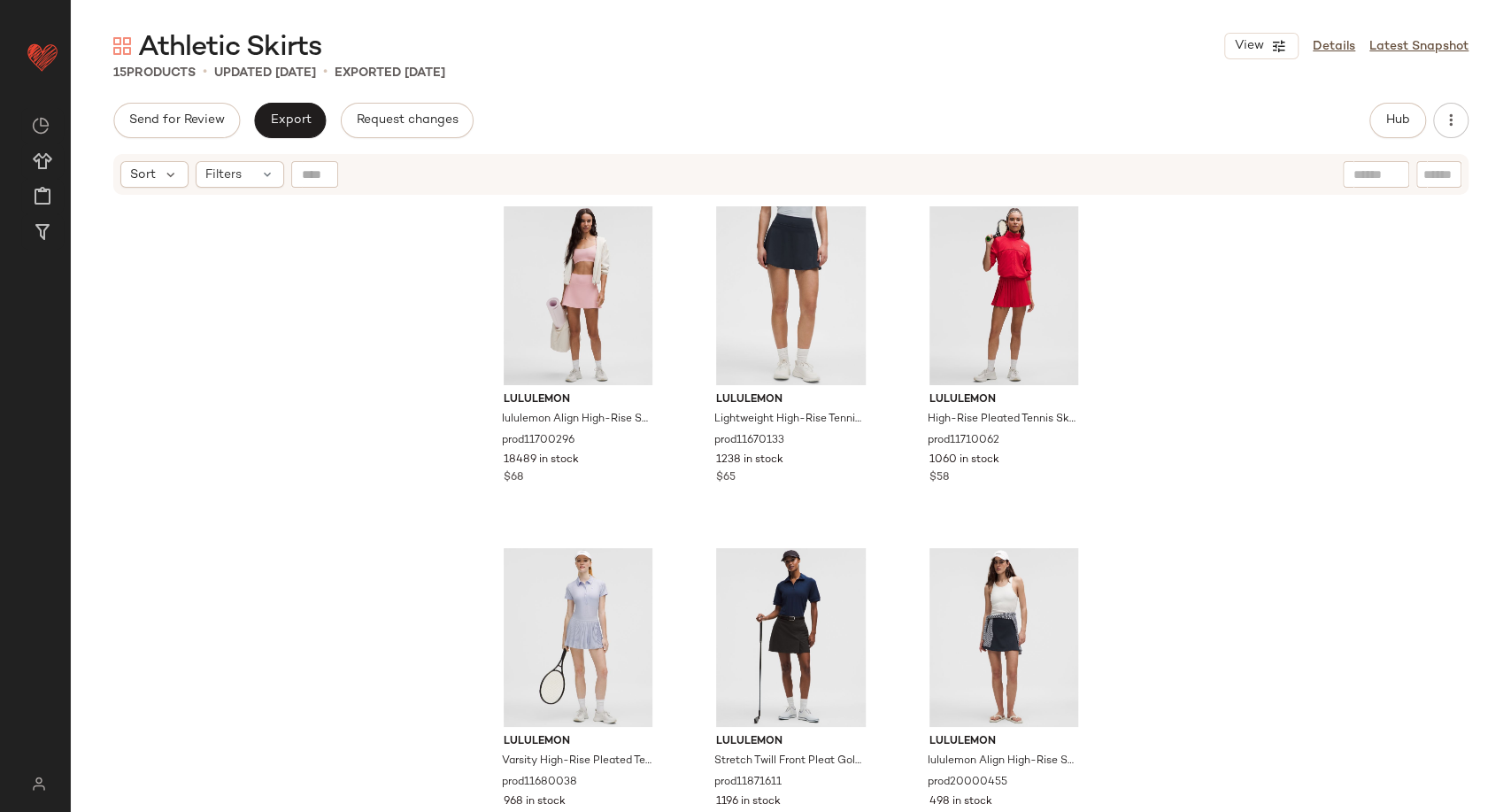
scroll to position [99, 0]
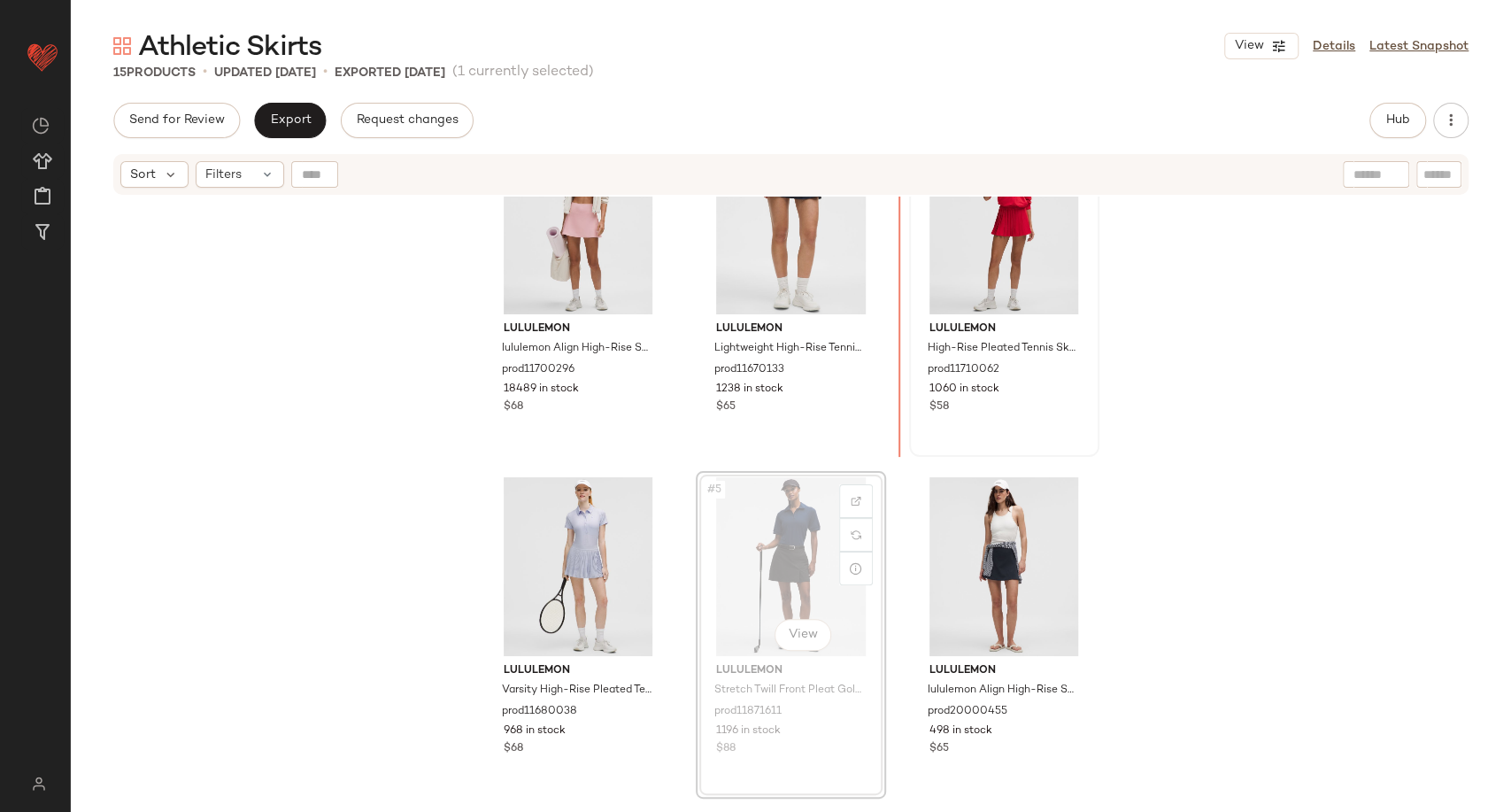
scroll to position [62, 0]
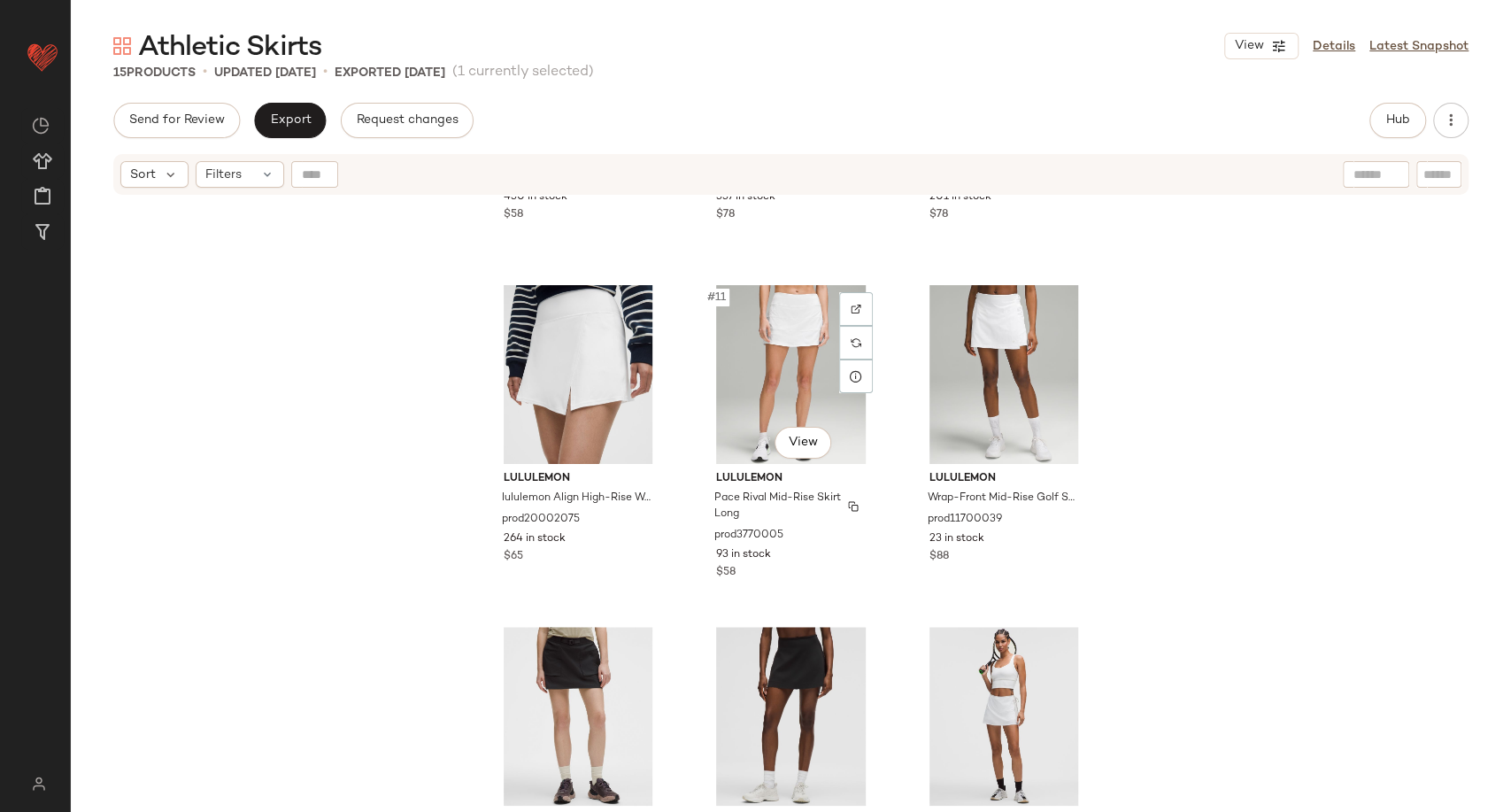
scroll to position [1052, 0]
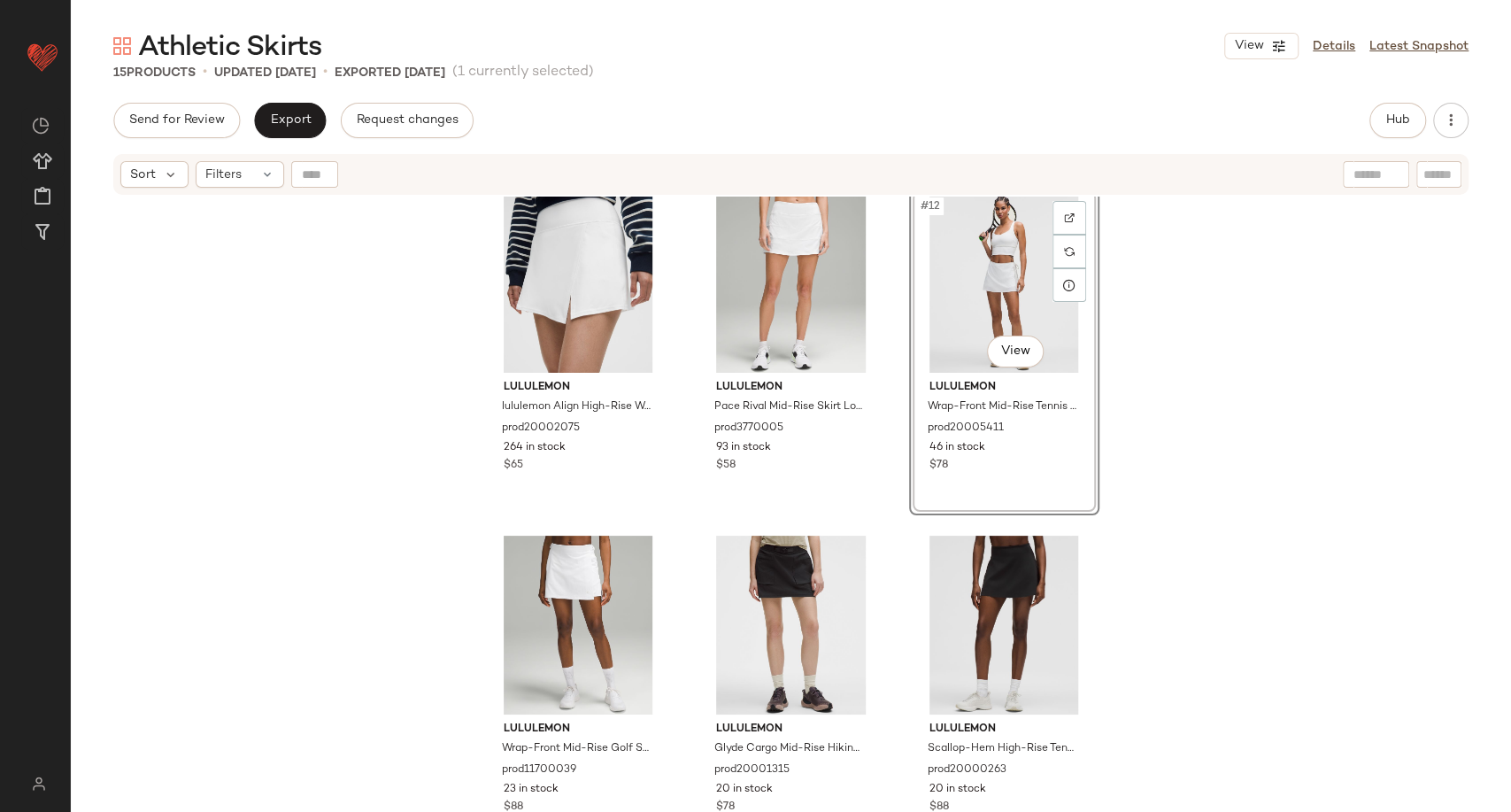
click at [1147, 440] on div "lululemon High-Rise Pleated Tennis Skirt Long prod20001263 430 in stock $58 lul…" at bounding box center [791, 526] width 1440 height 660
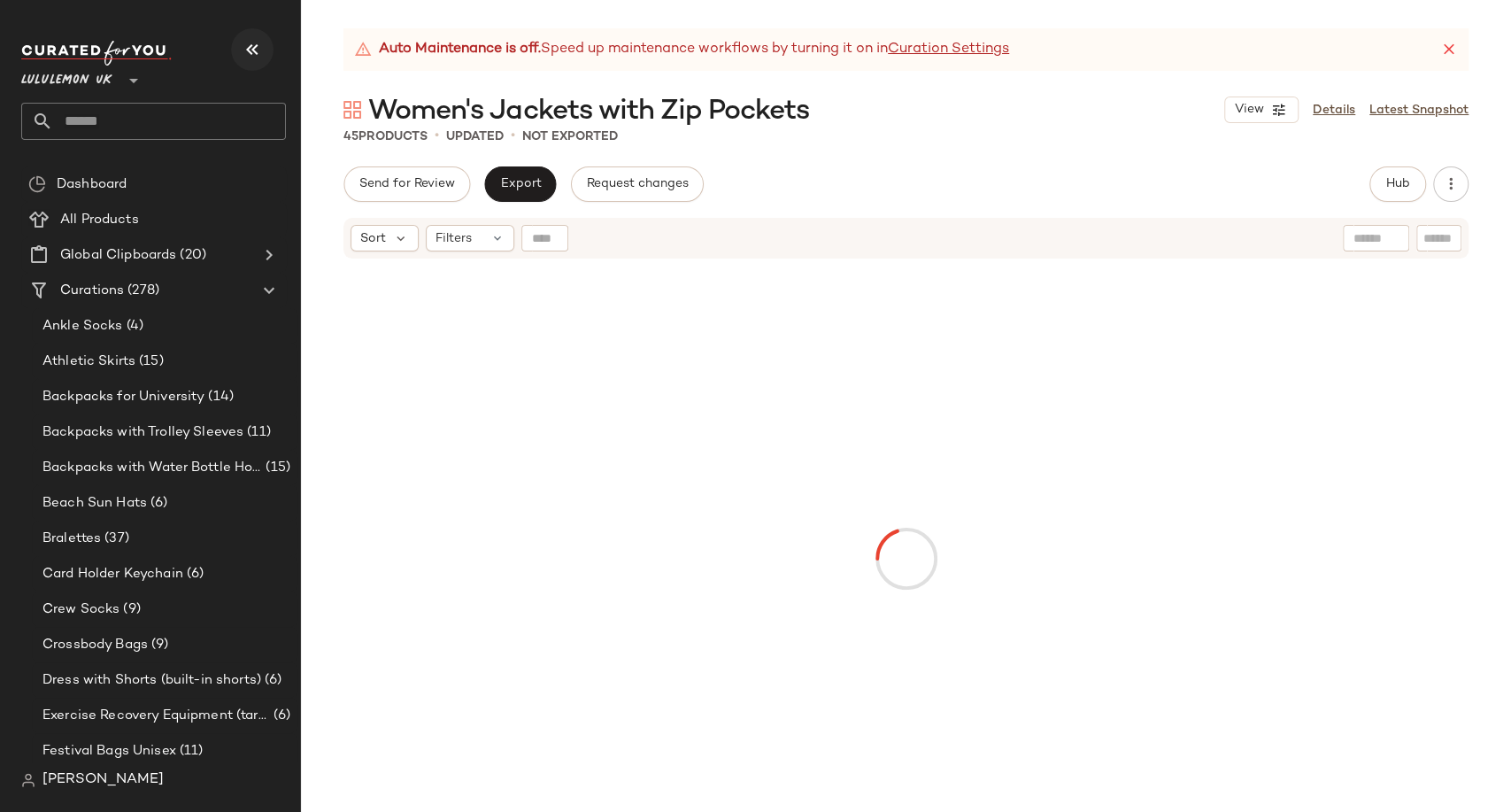
click at [244, 60] on button "button" at bounding box center [252, 49] width 42 height 42
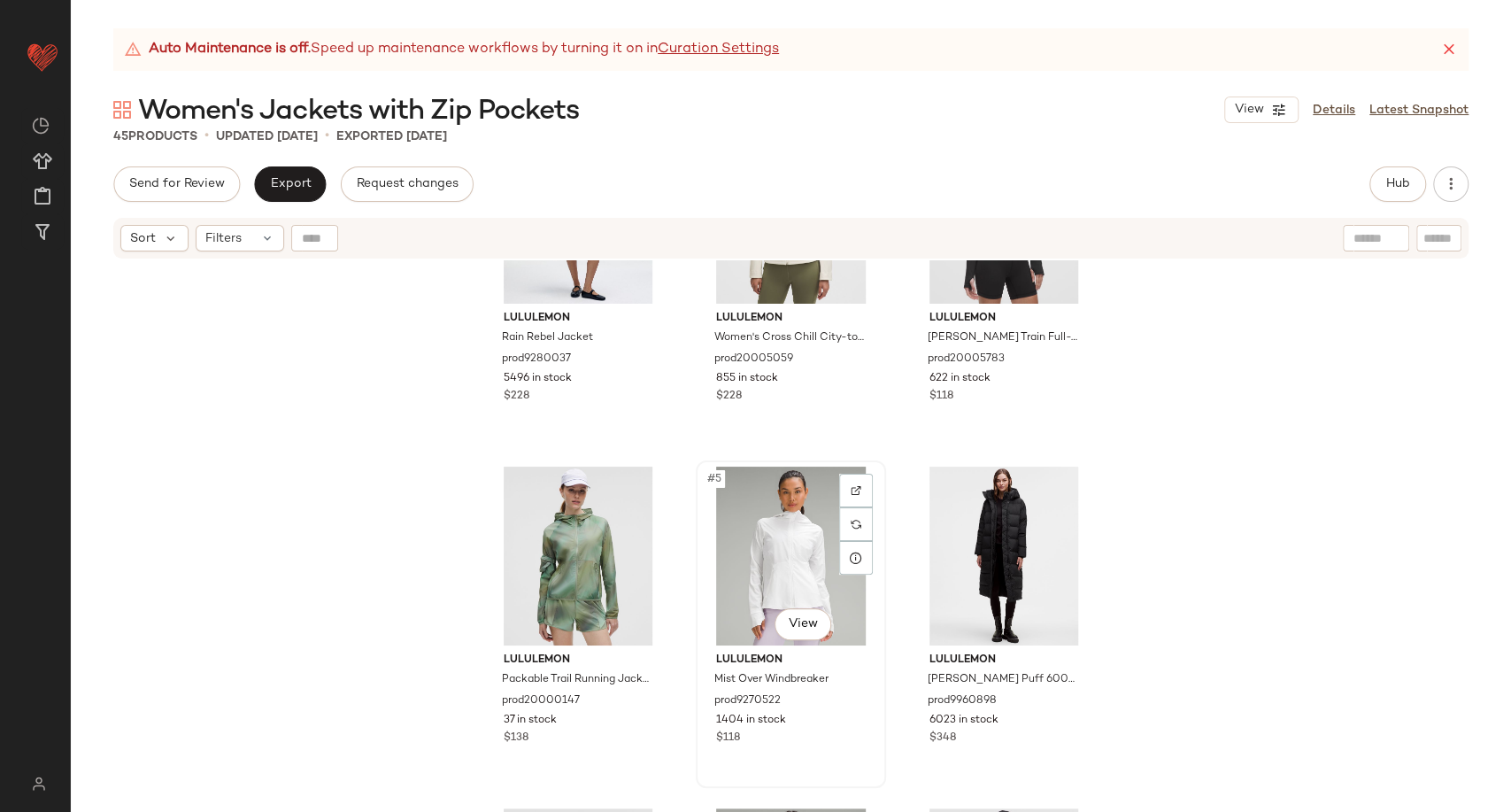
scroll to position [99, 0]
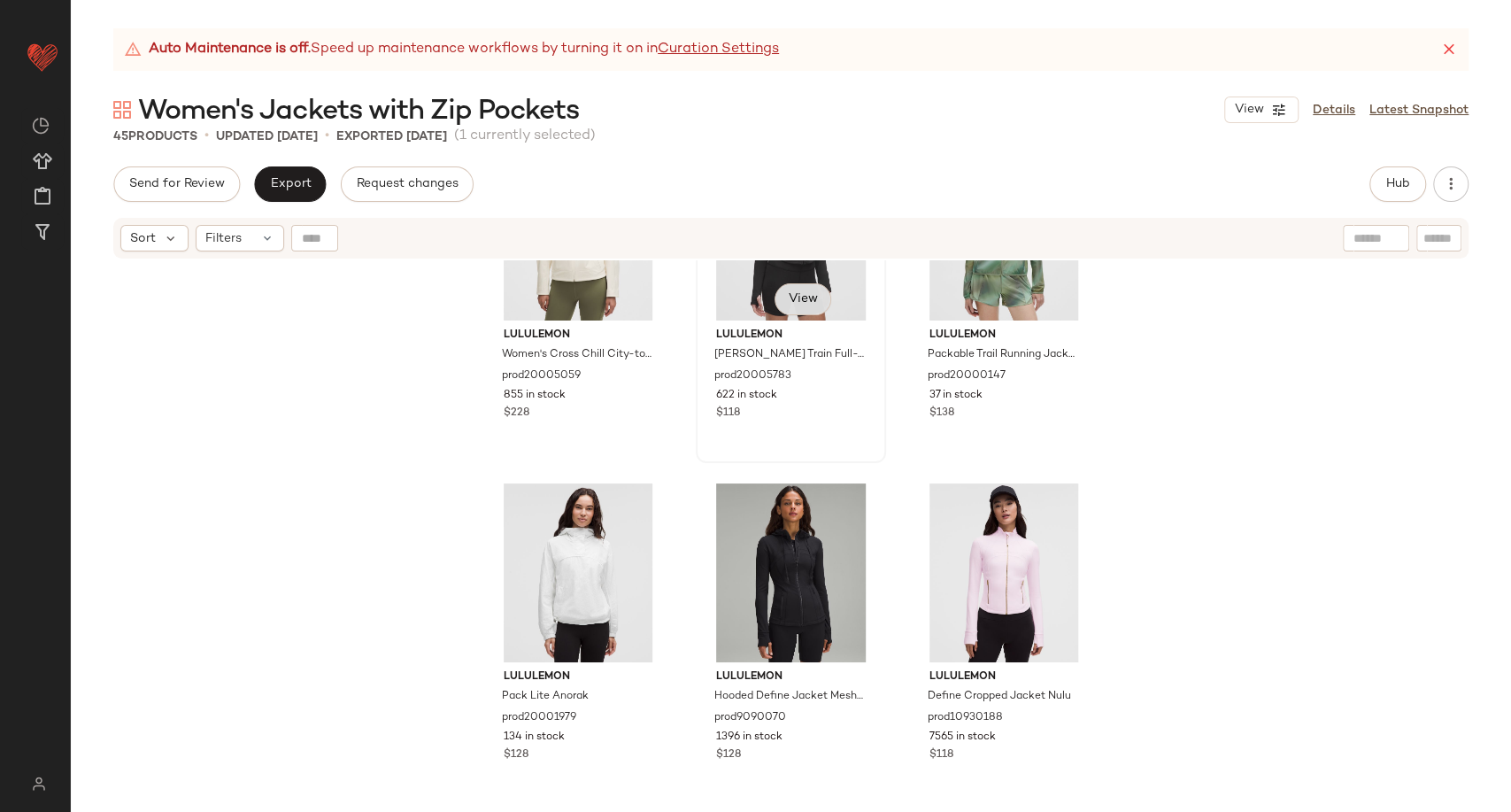
scroll to position [493, 0]
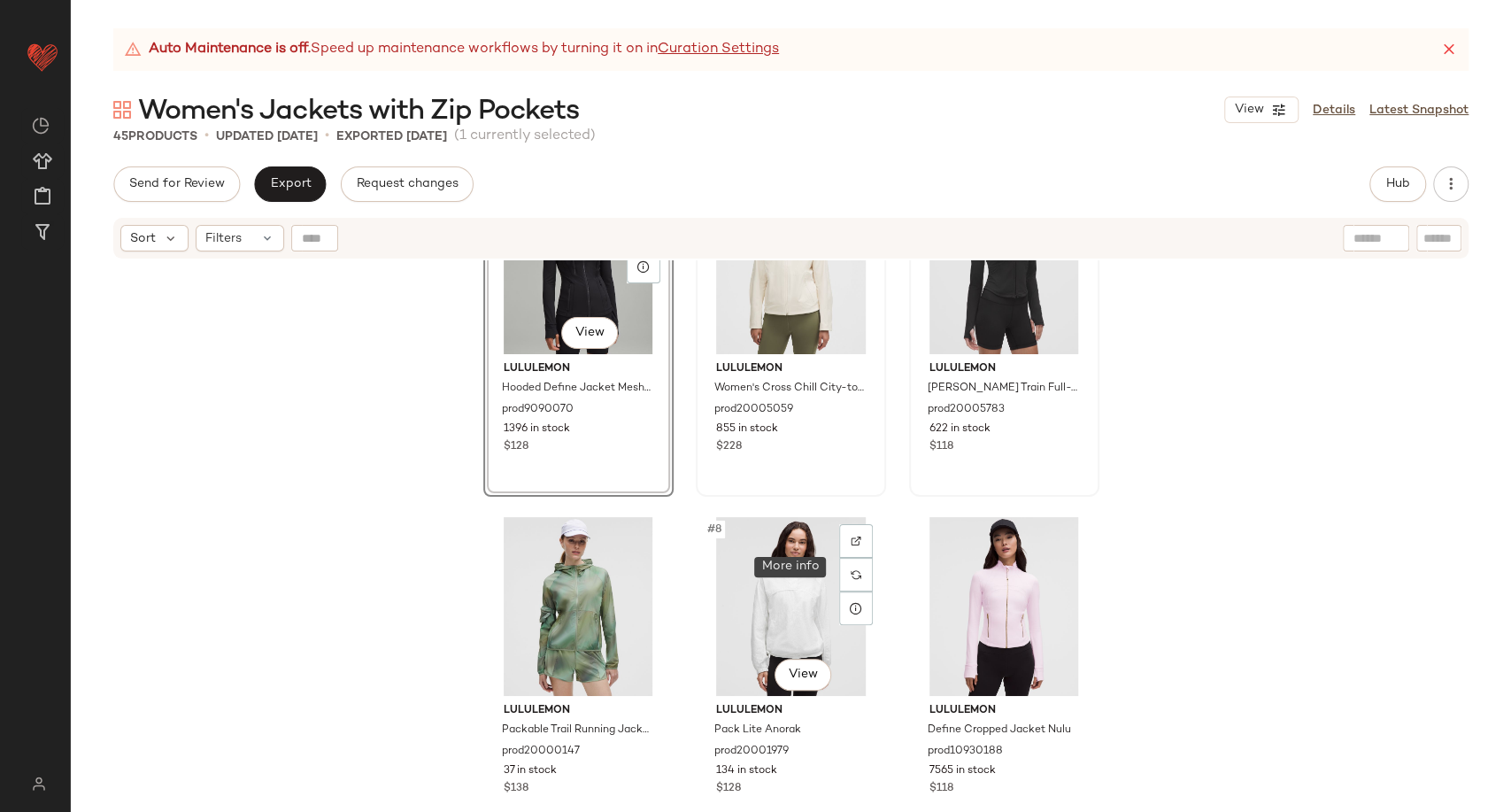
scroll to position [493, 0]
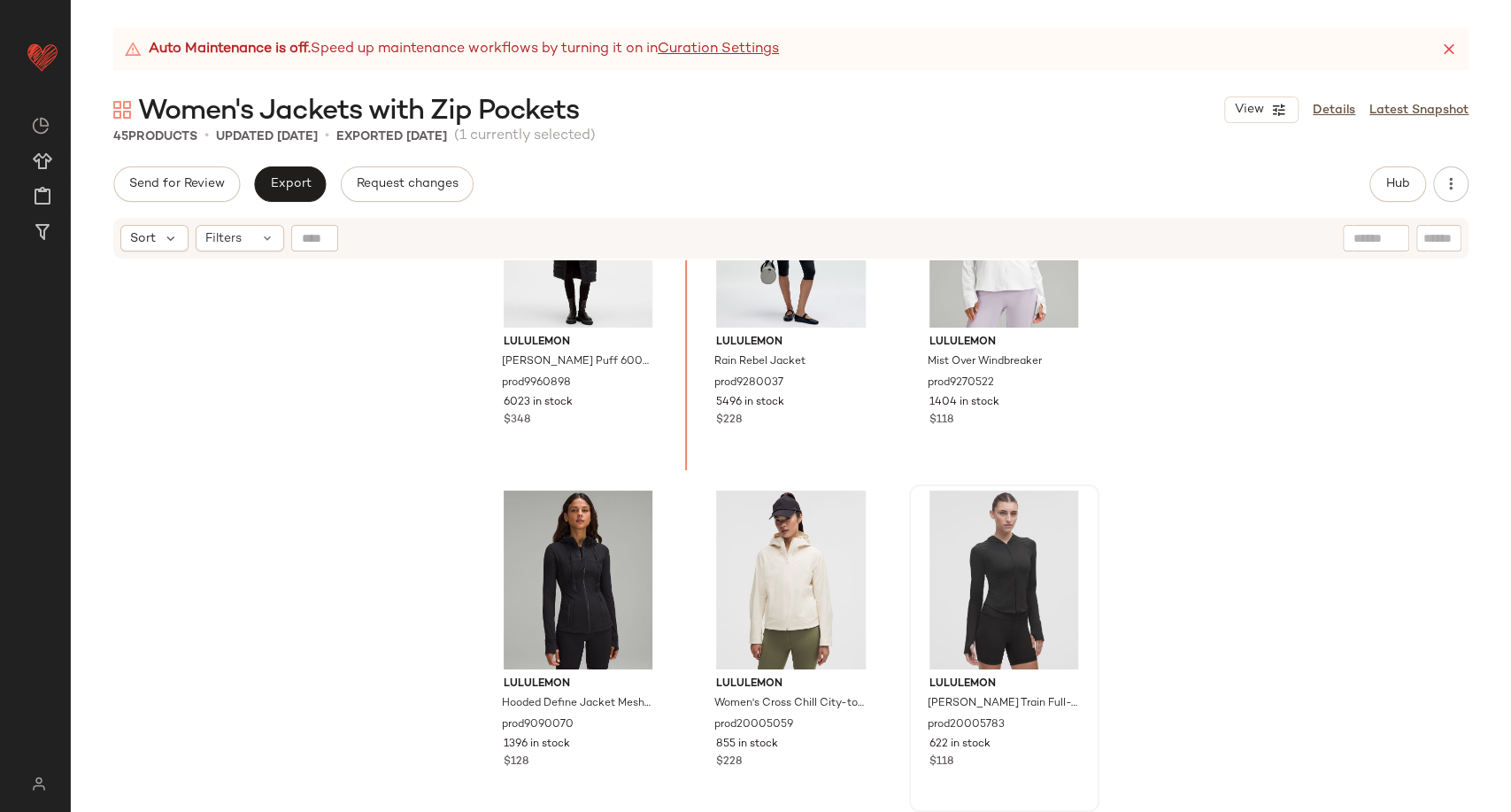
scroll to position [114, 0]
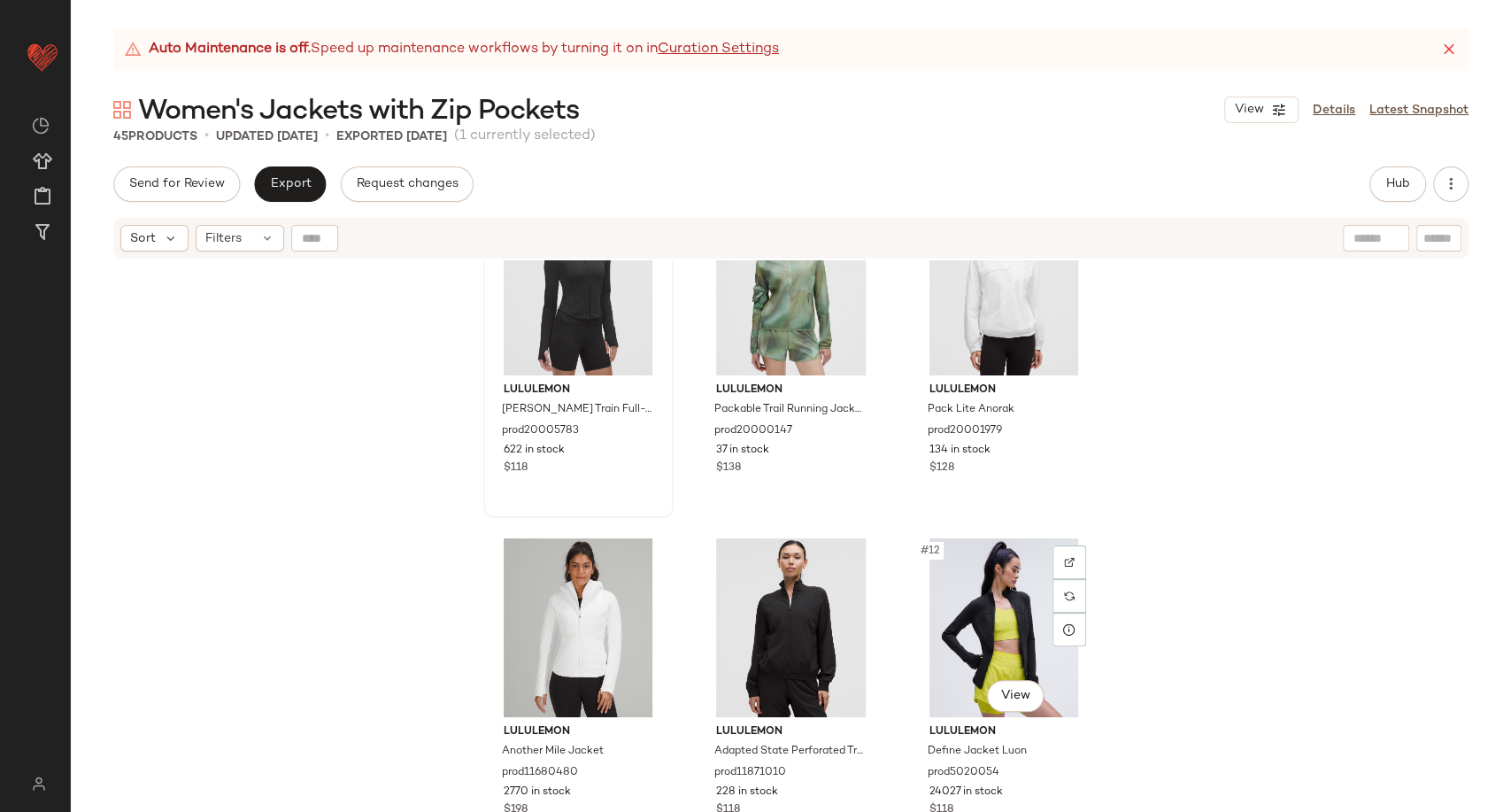
scroll to position [800, 0]
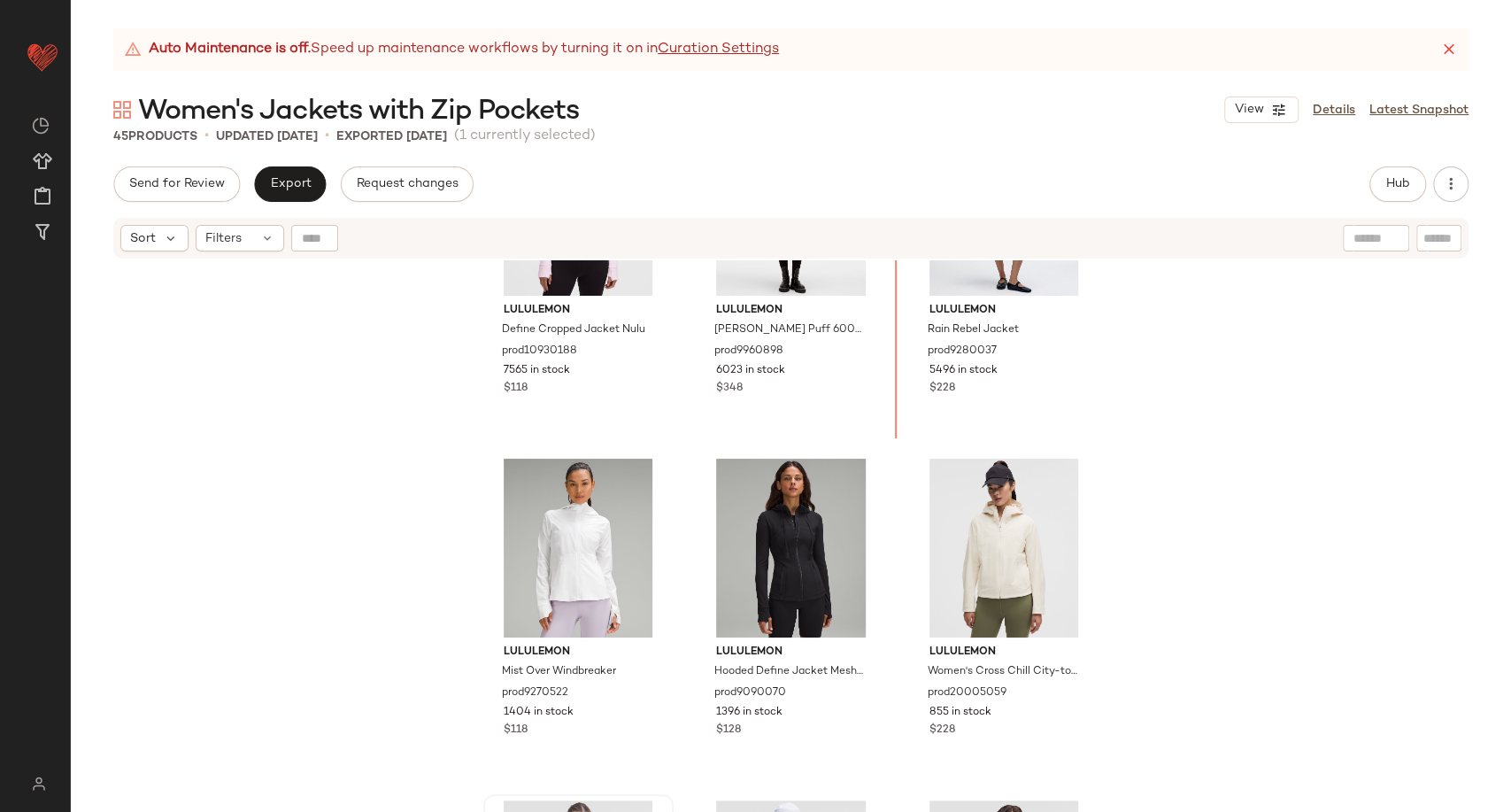
scroll to position [75, 0]
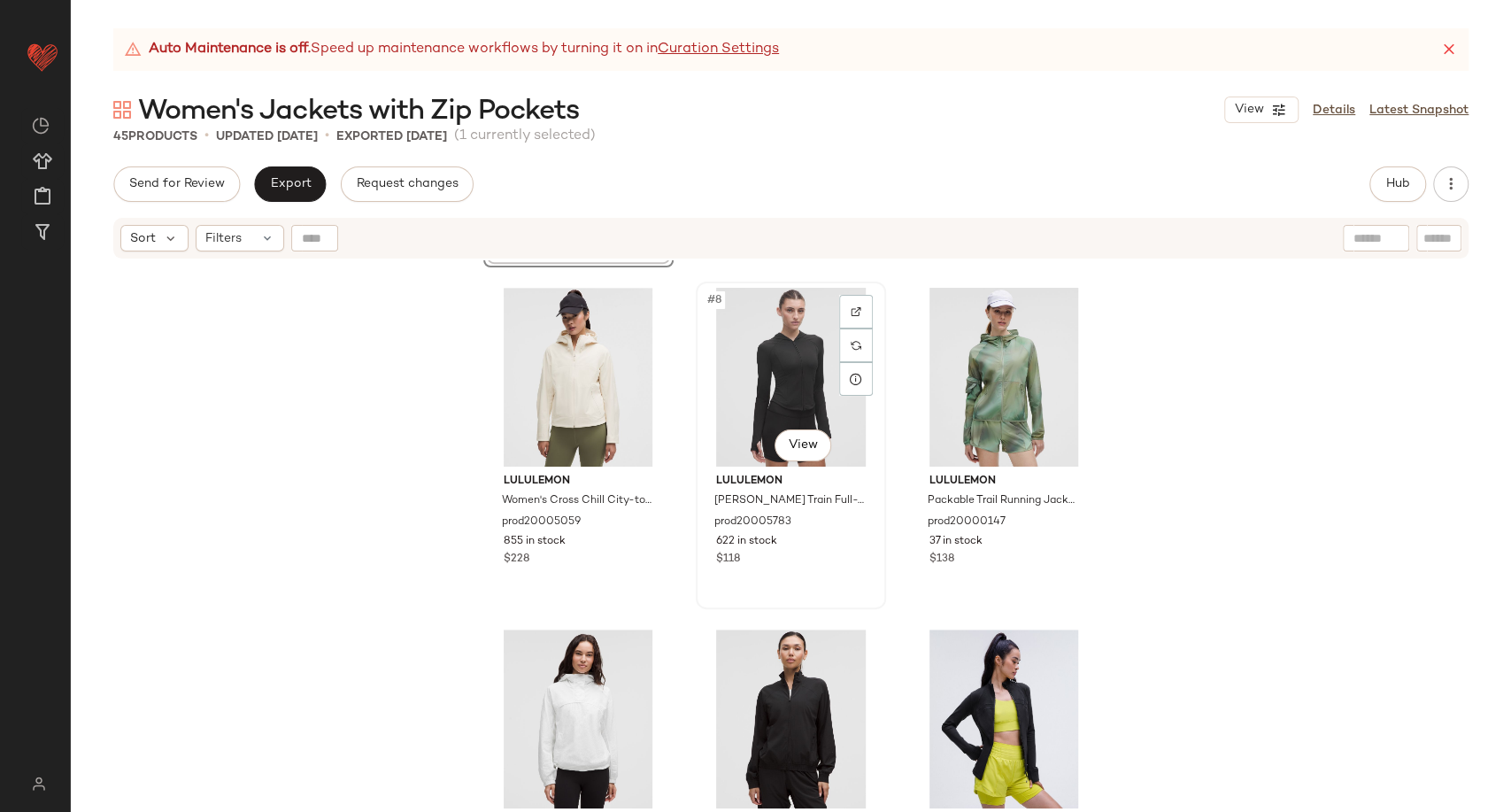
scroll to position [975, 0]
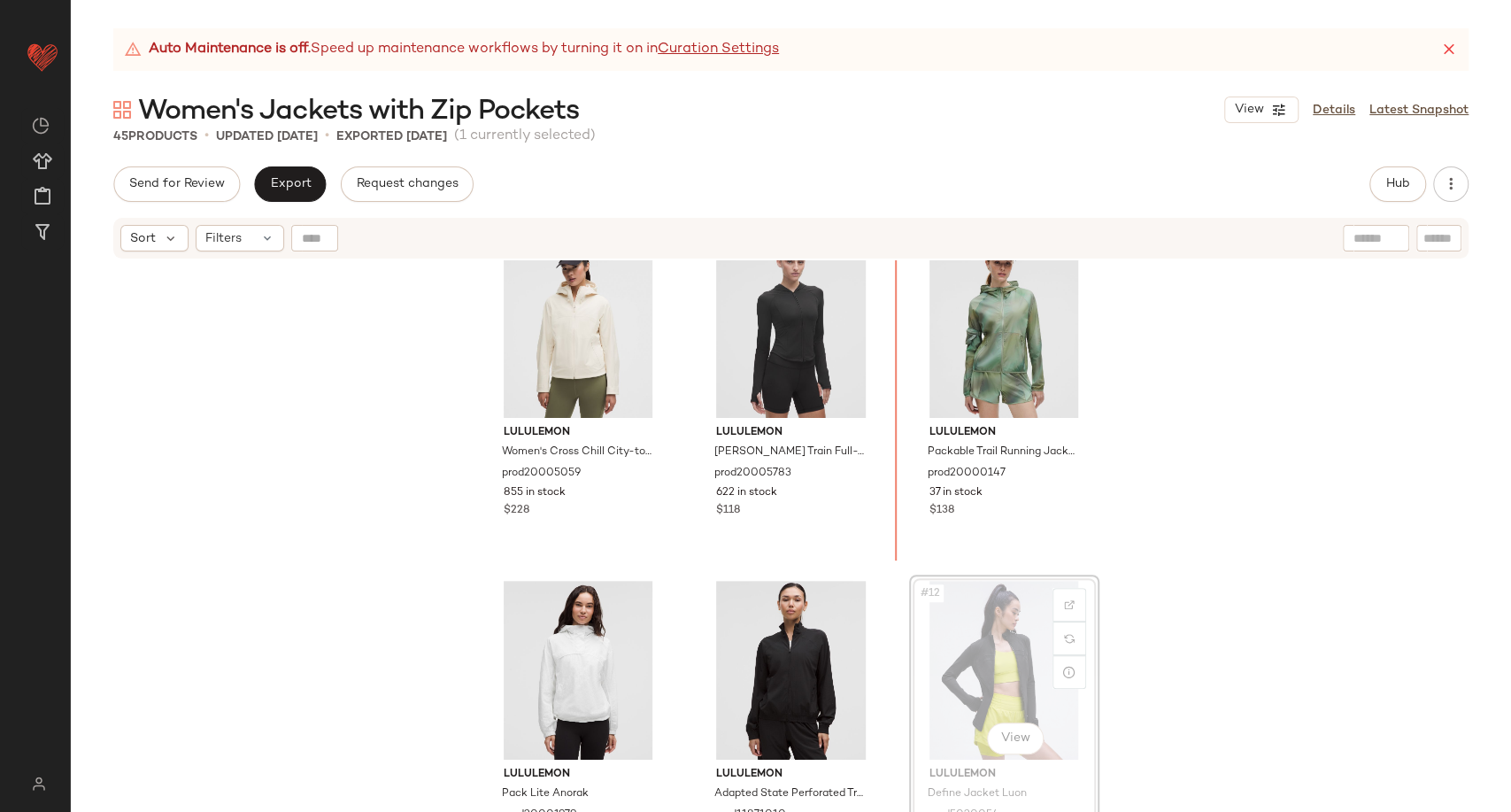
scroll to position [609, 0]
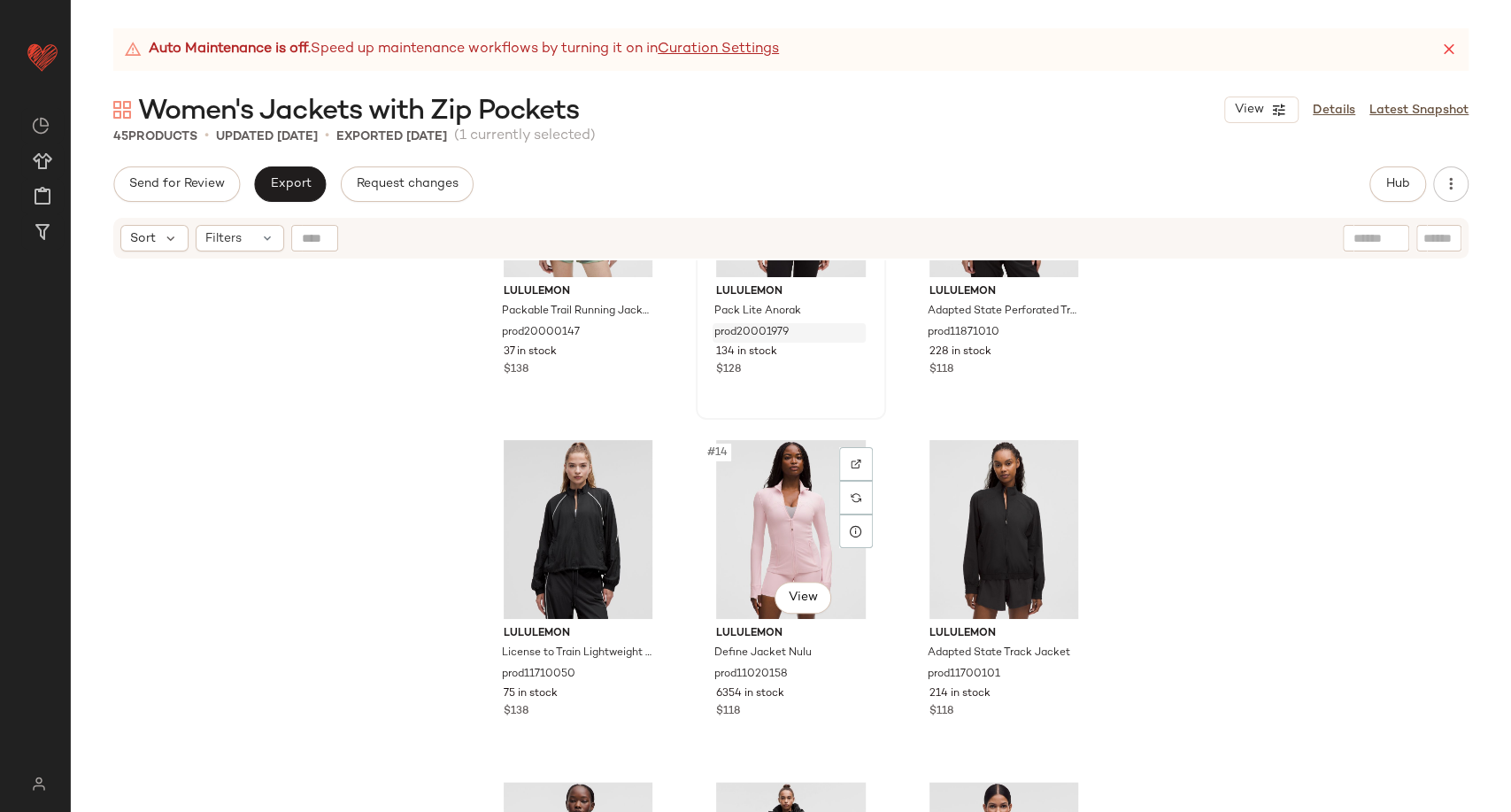
scroll to position [1198, 0]
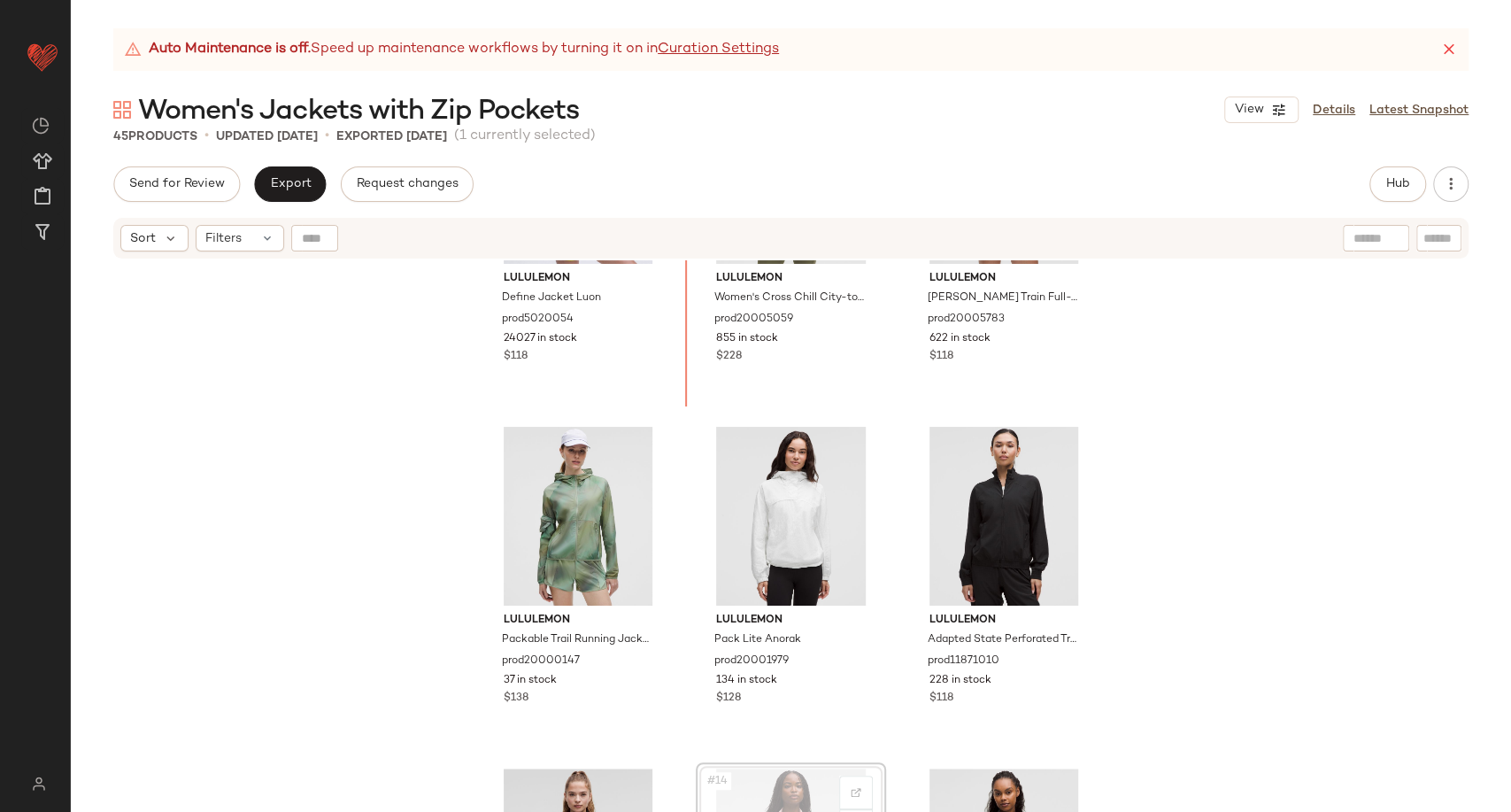
scroll to position [757, 0]
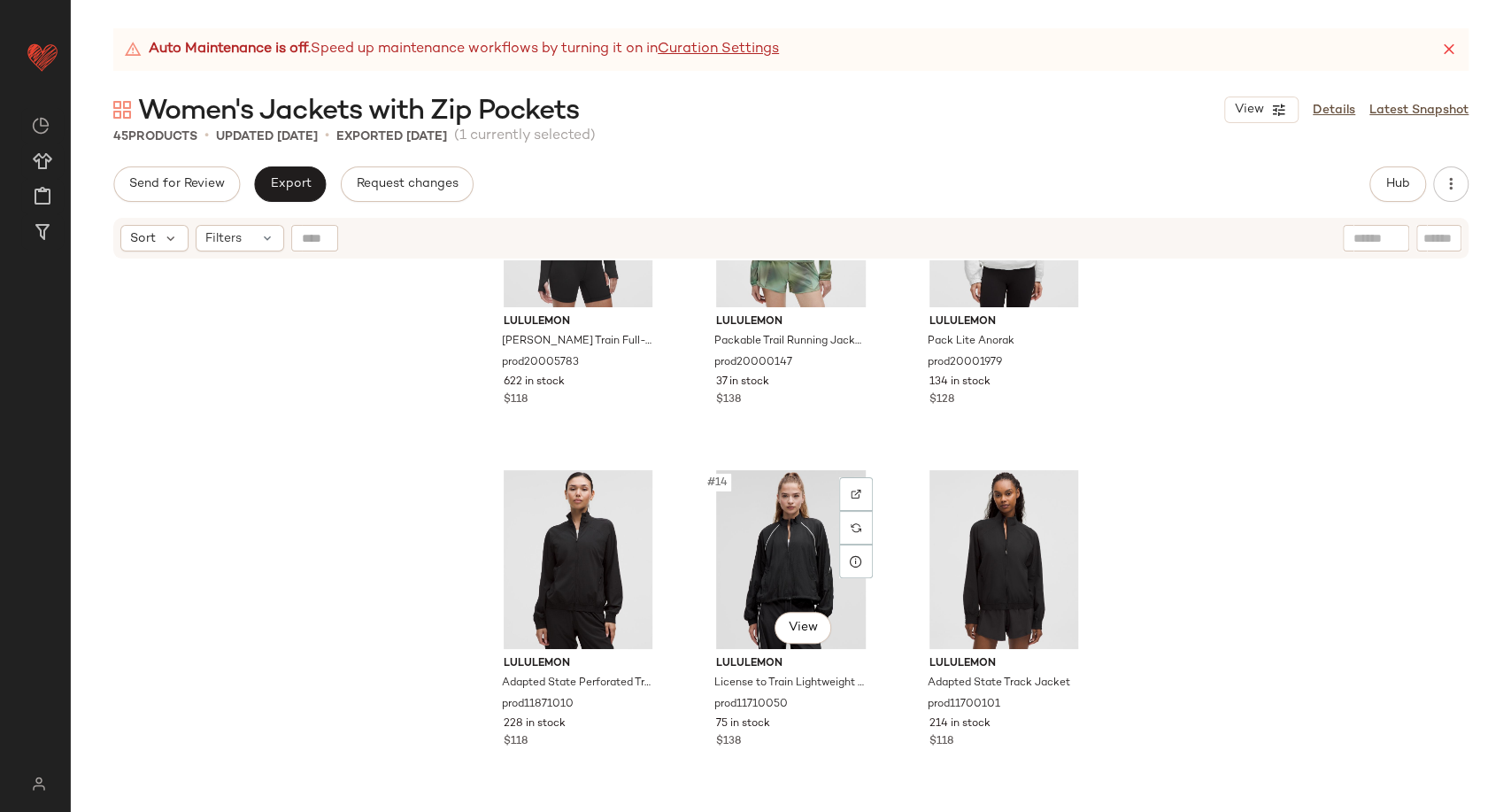
scroll to position [1150, 0]
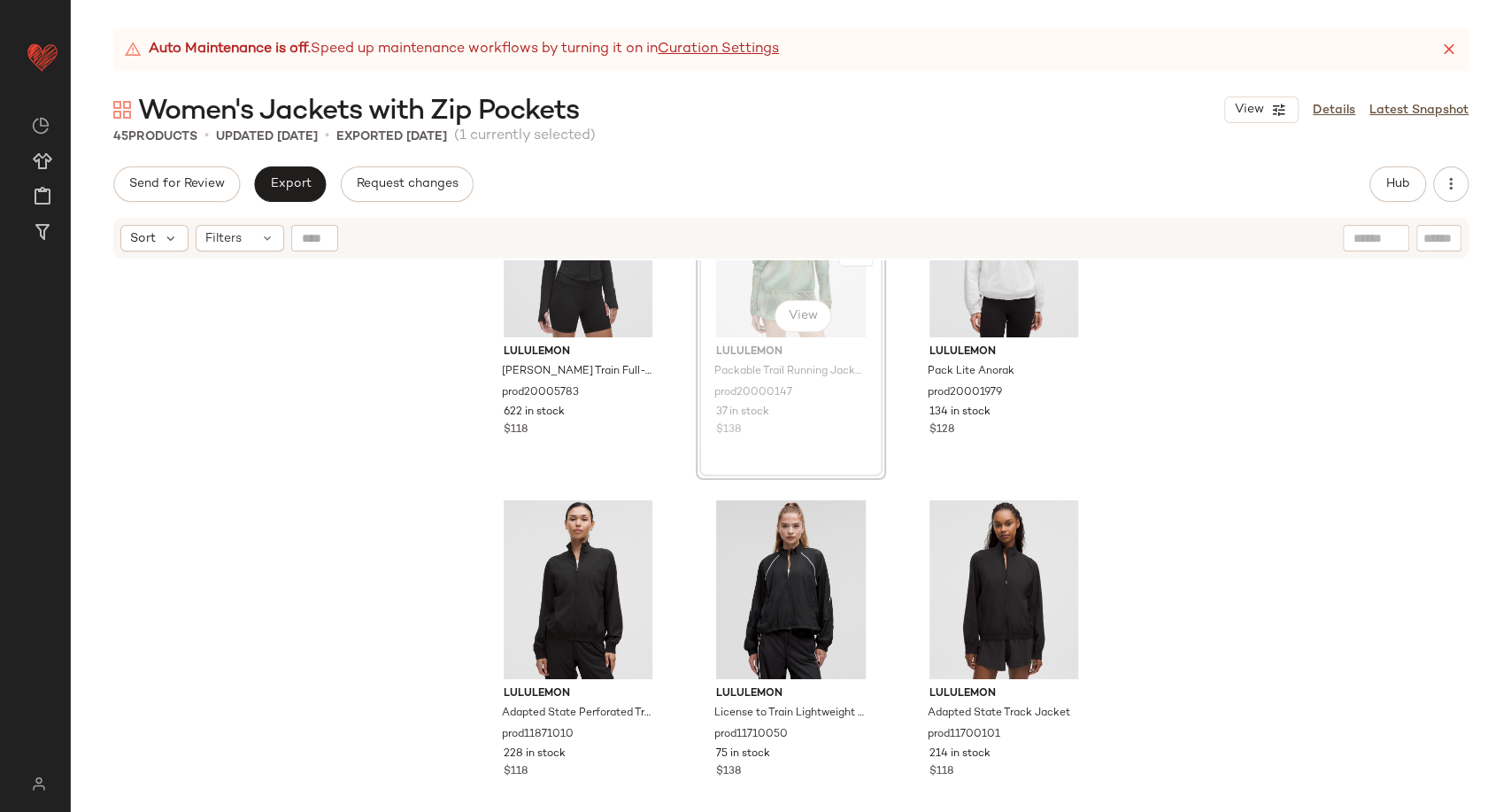
scroll to position [1144, 0]
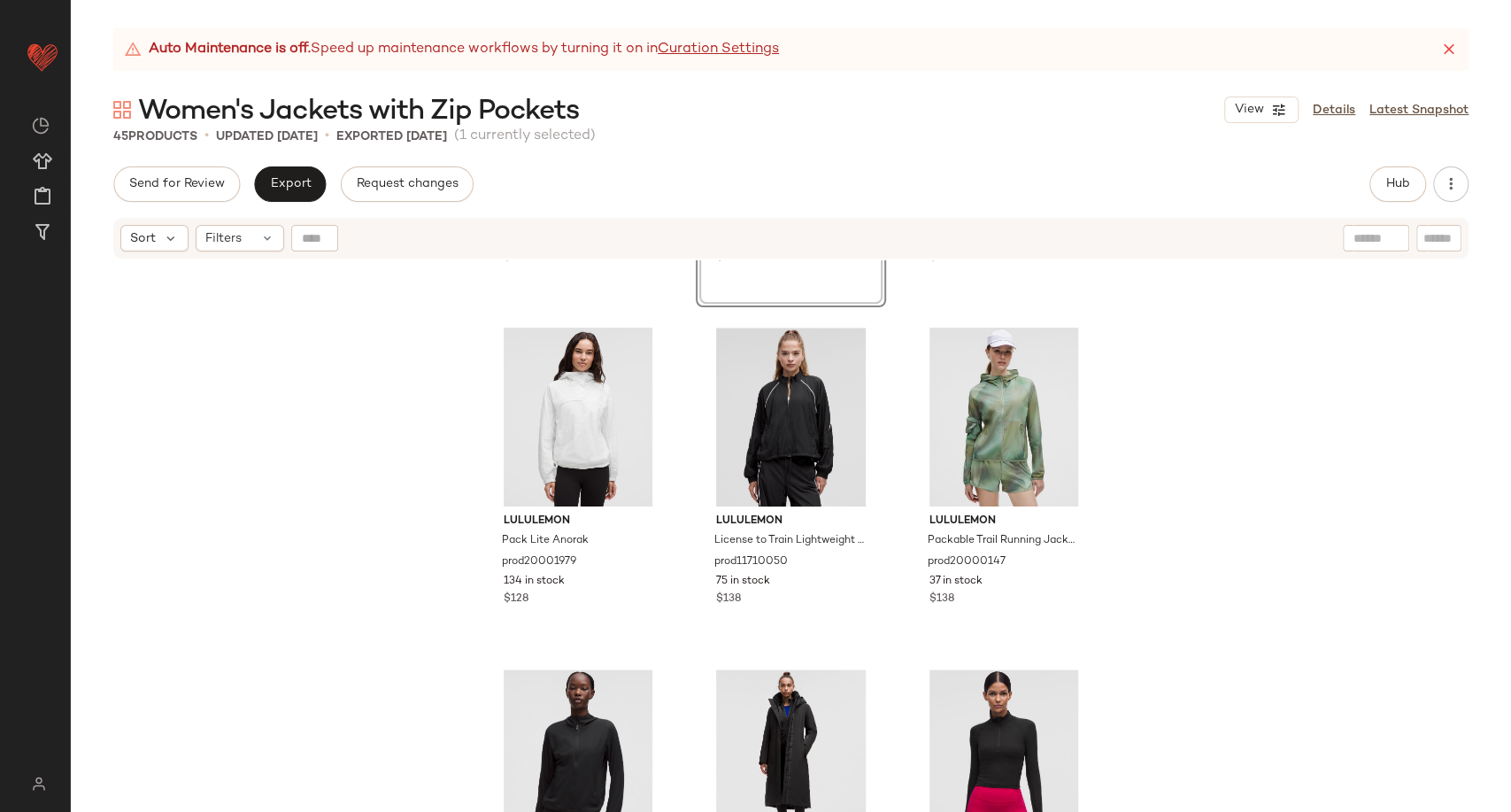
scroll to position [1537, 0]
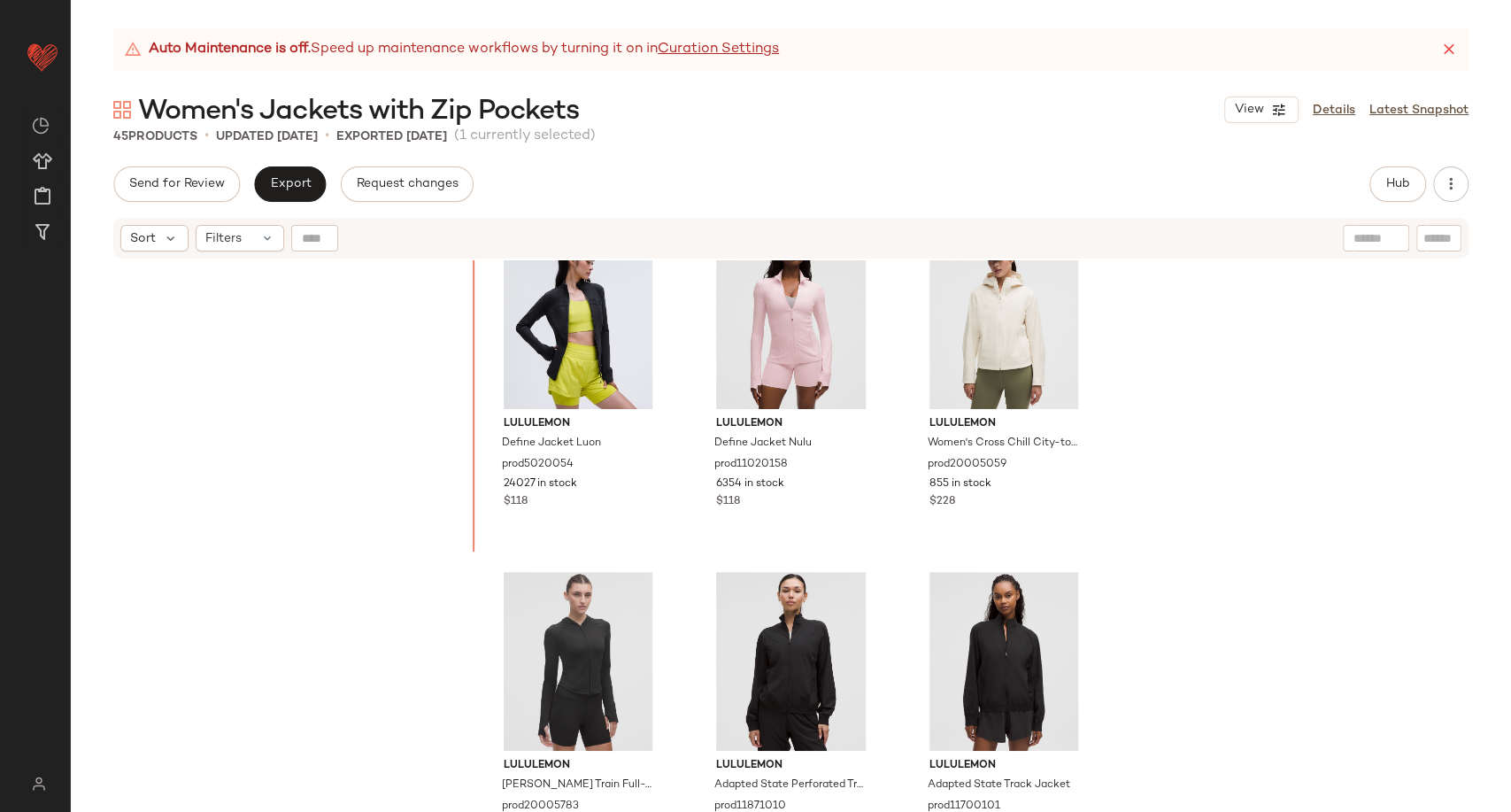
scroll to position [736, 0]
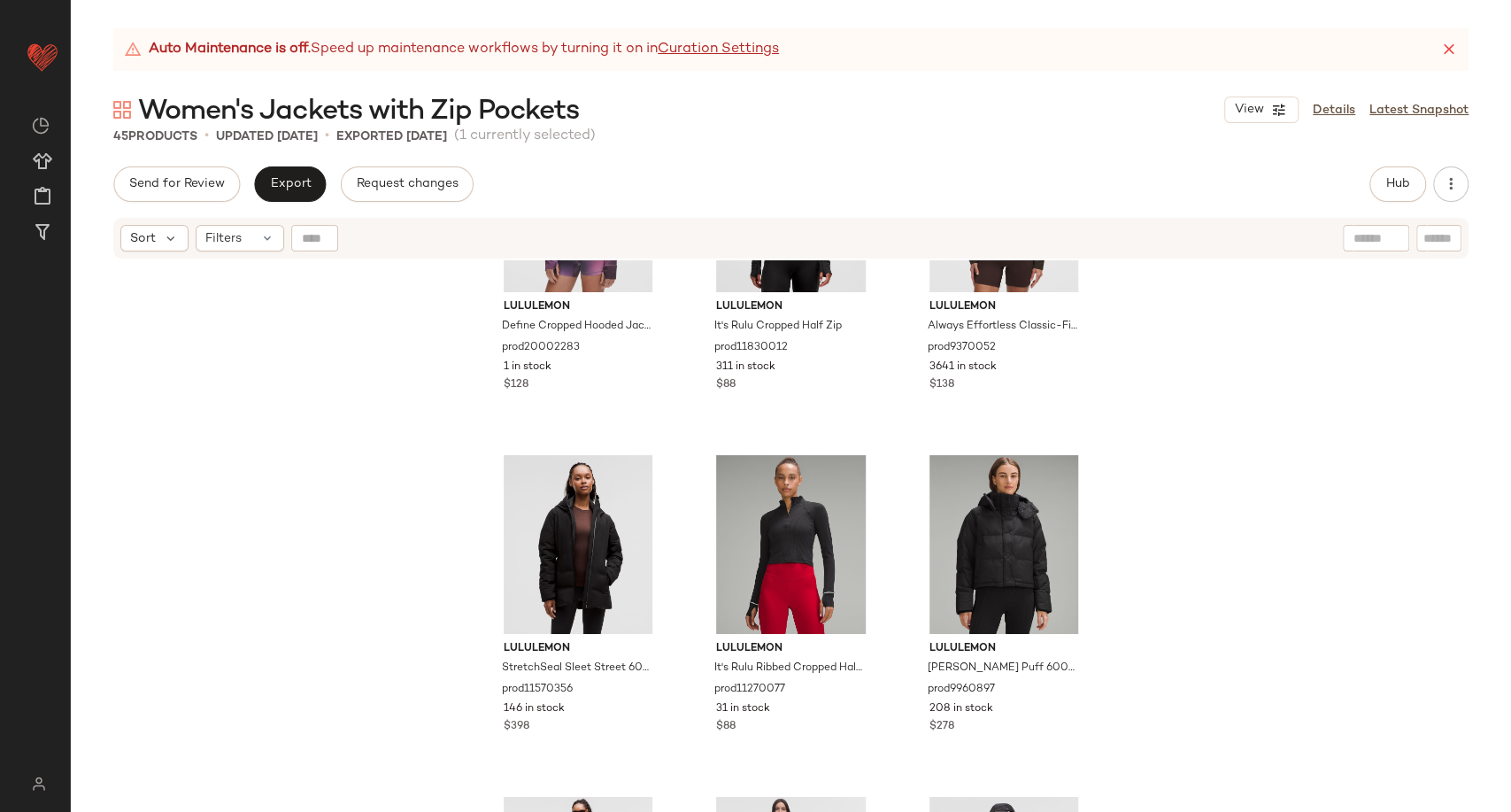
scroll to position [3292, 0]
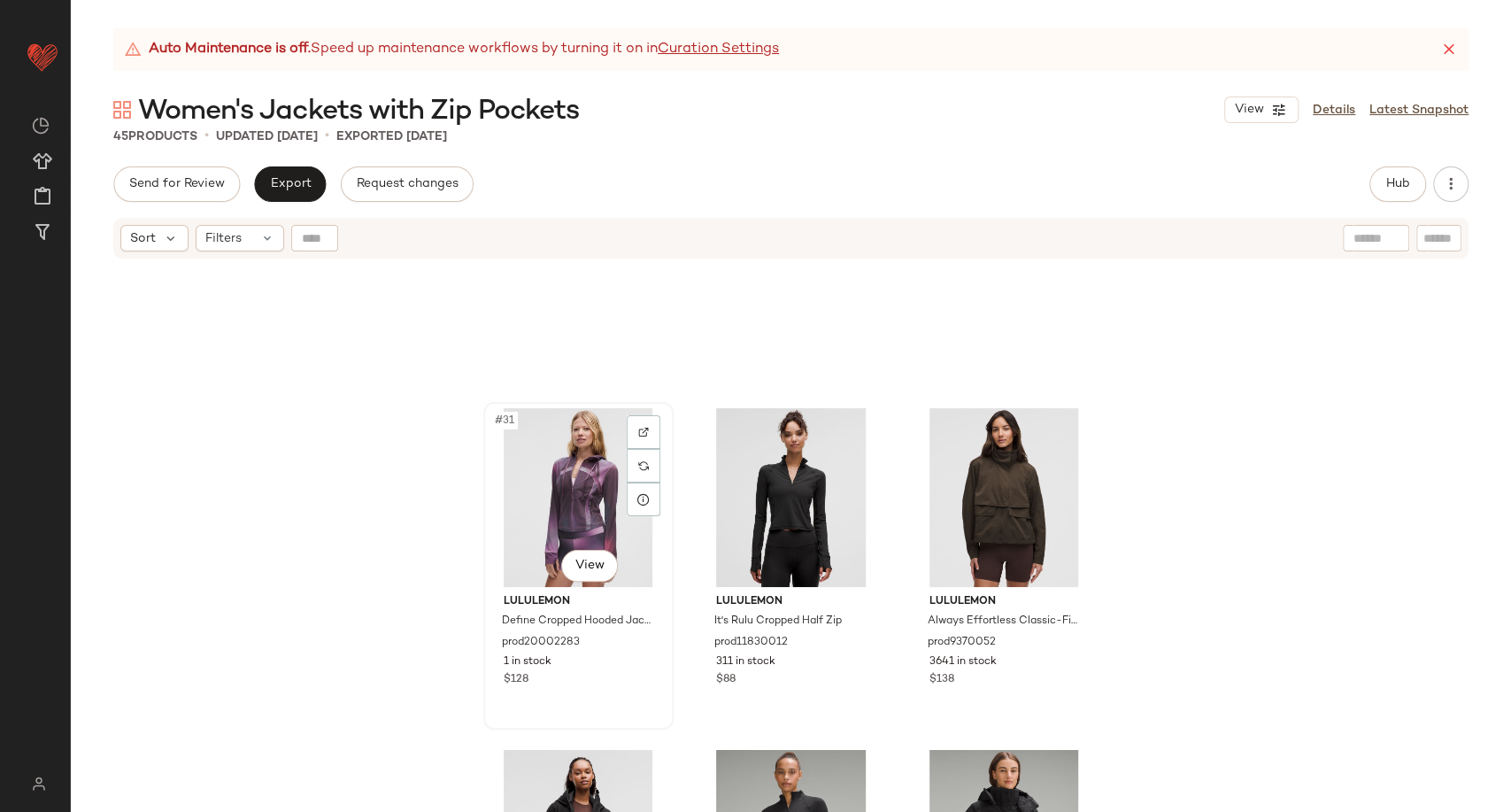
click at [546, 505] on div "#31 View" at bounding box center [578, 497] width 178 height 179
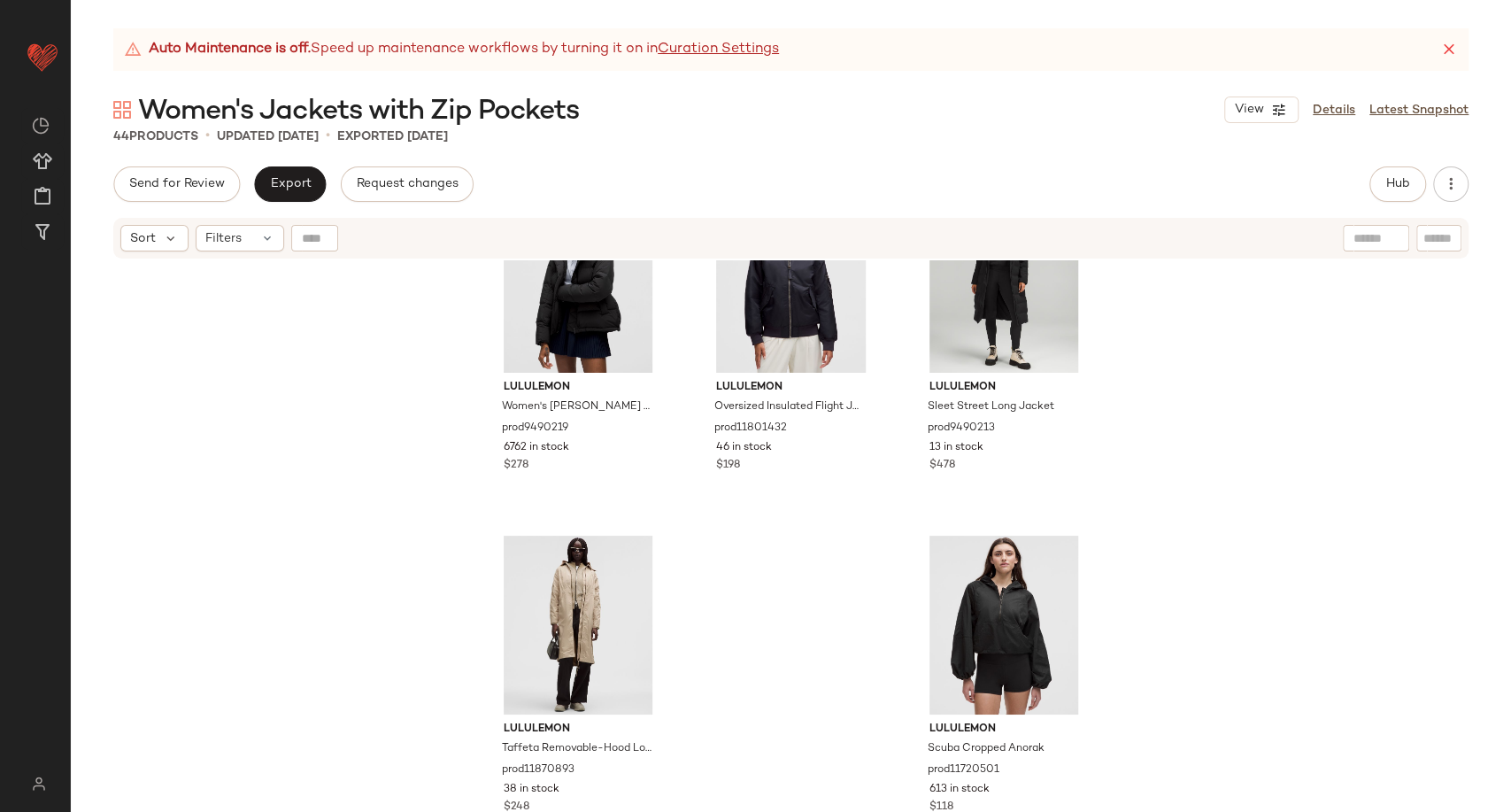
scroll to position [4236, 0]
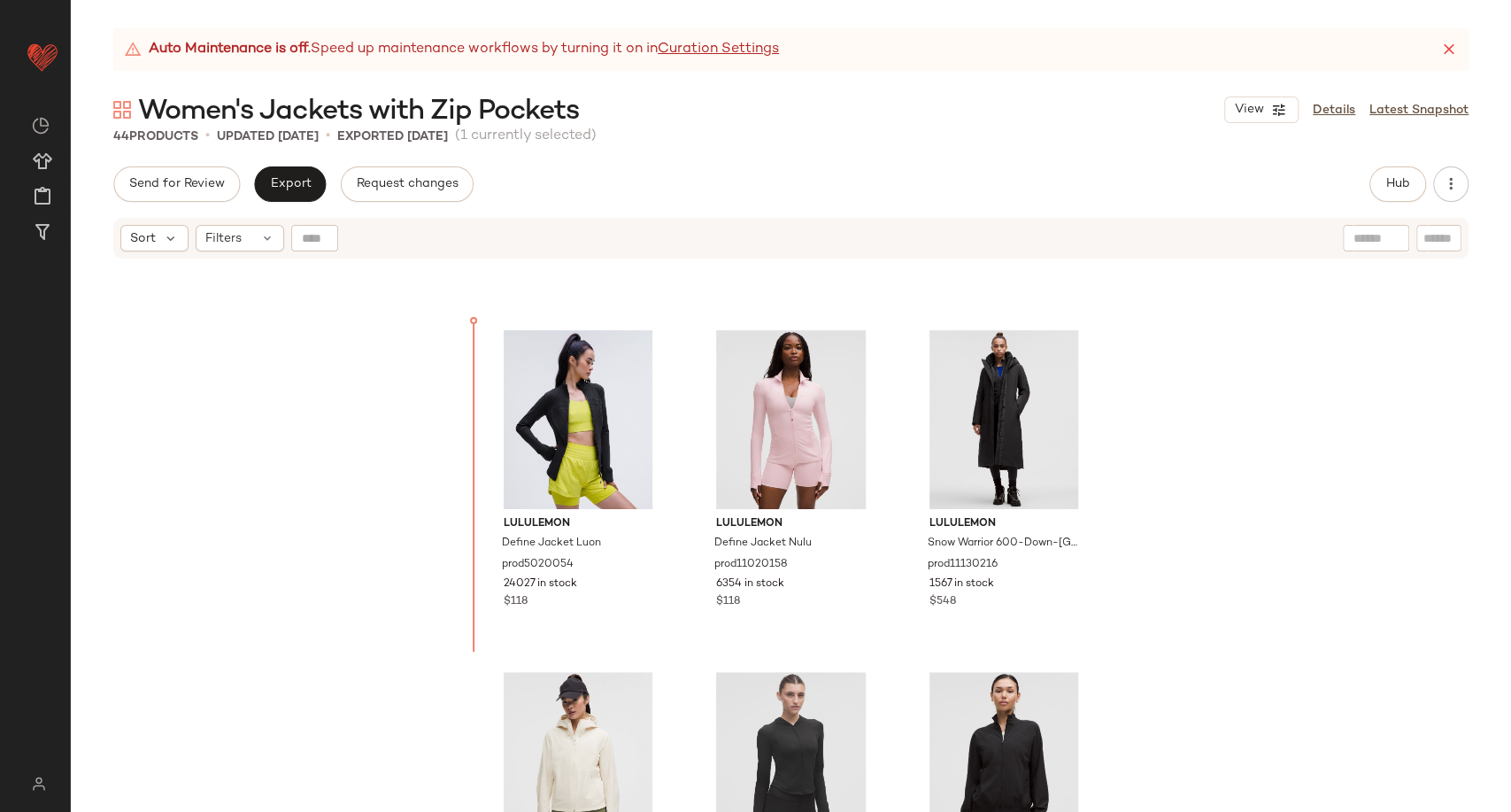
scroll to position [632, 0]
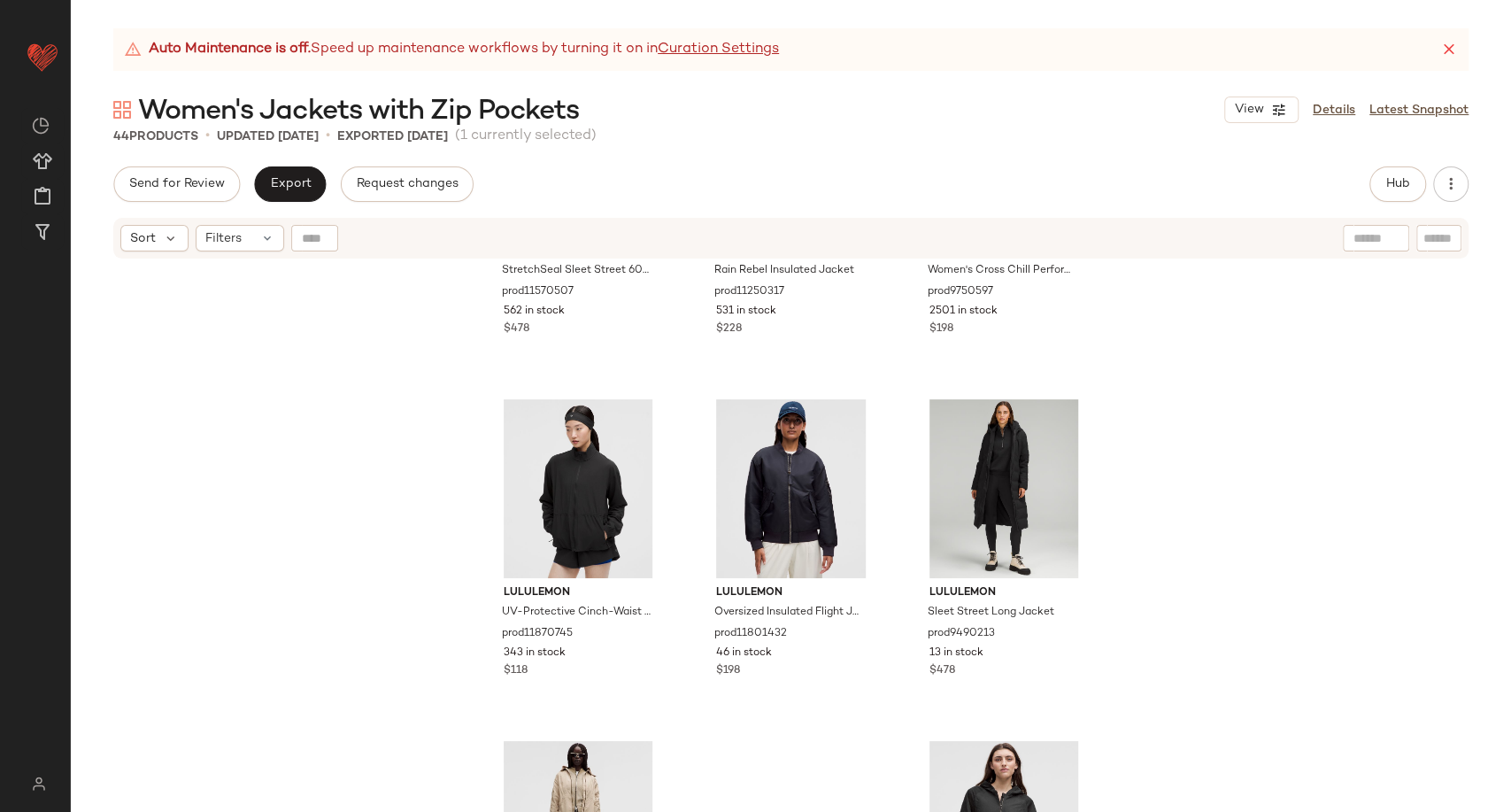
scroll to position [4531, 0]
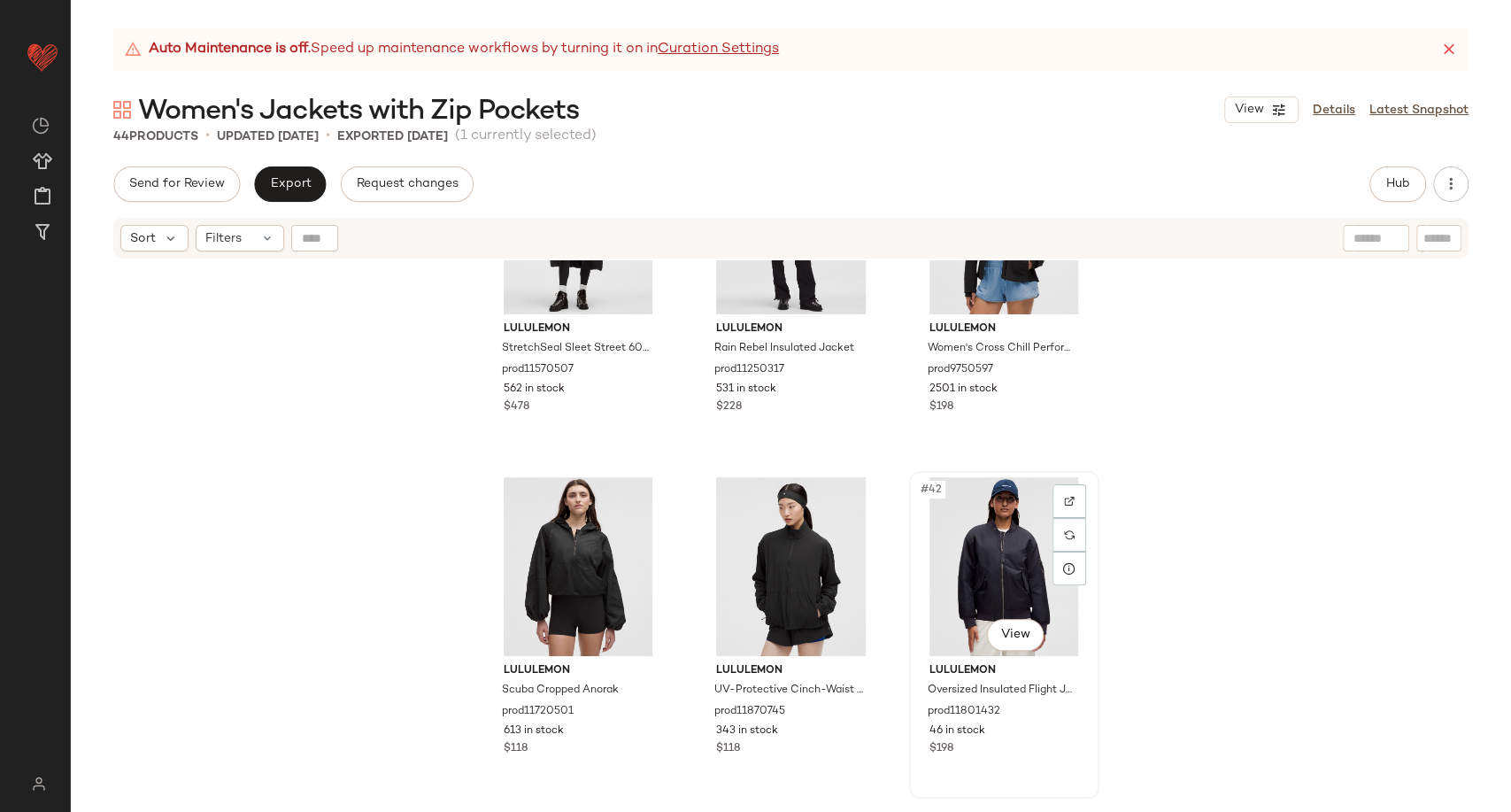
scroll to position [4236, 0]
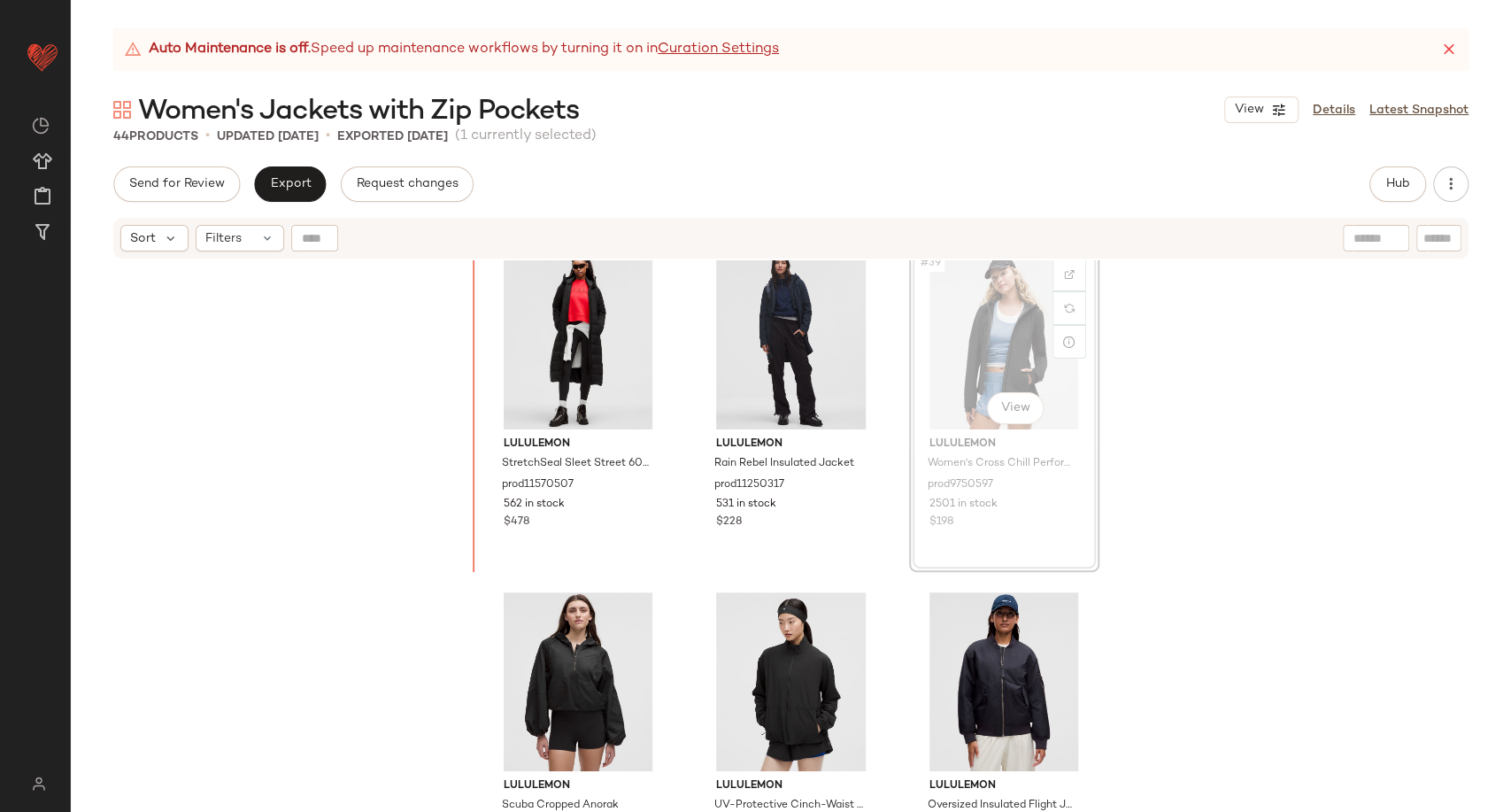
scroll to position [4132, 0]
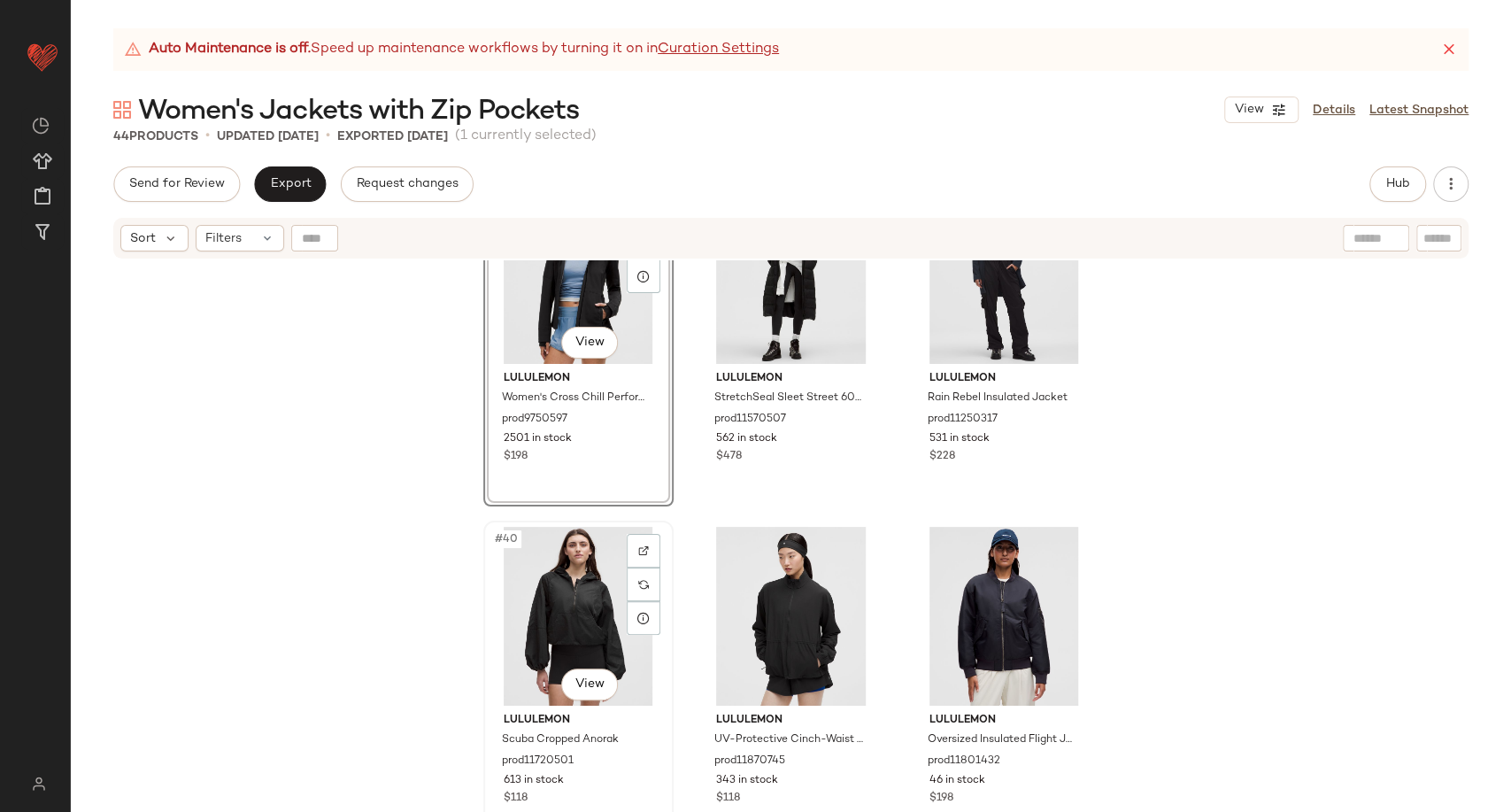
scroll to position [4230, 0]
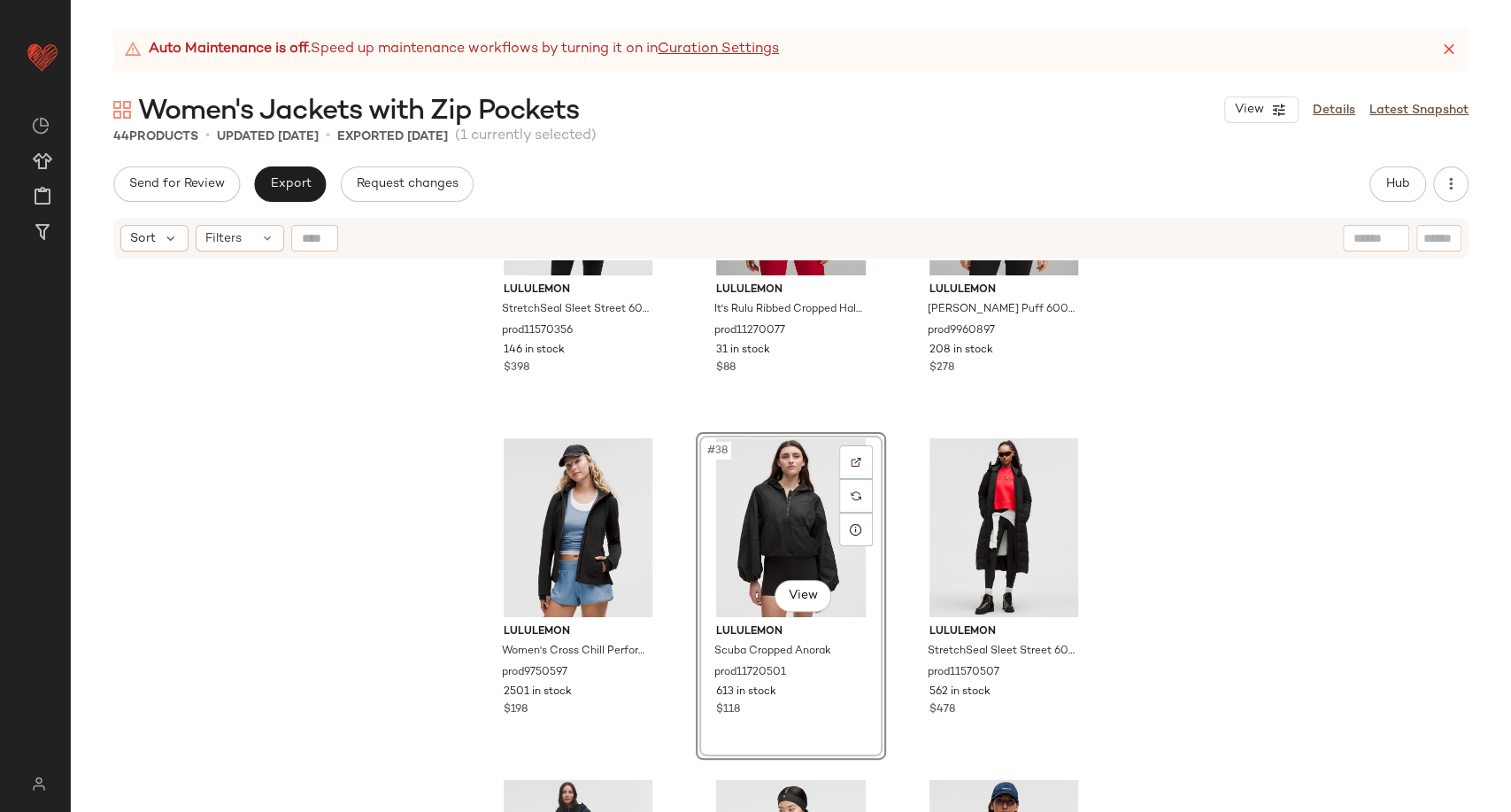
scroll to position [3936, 0]
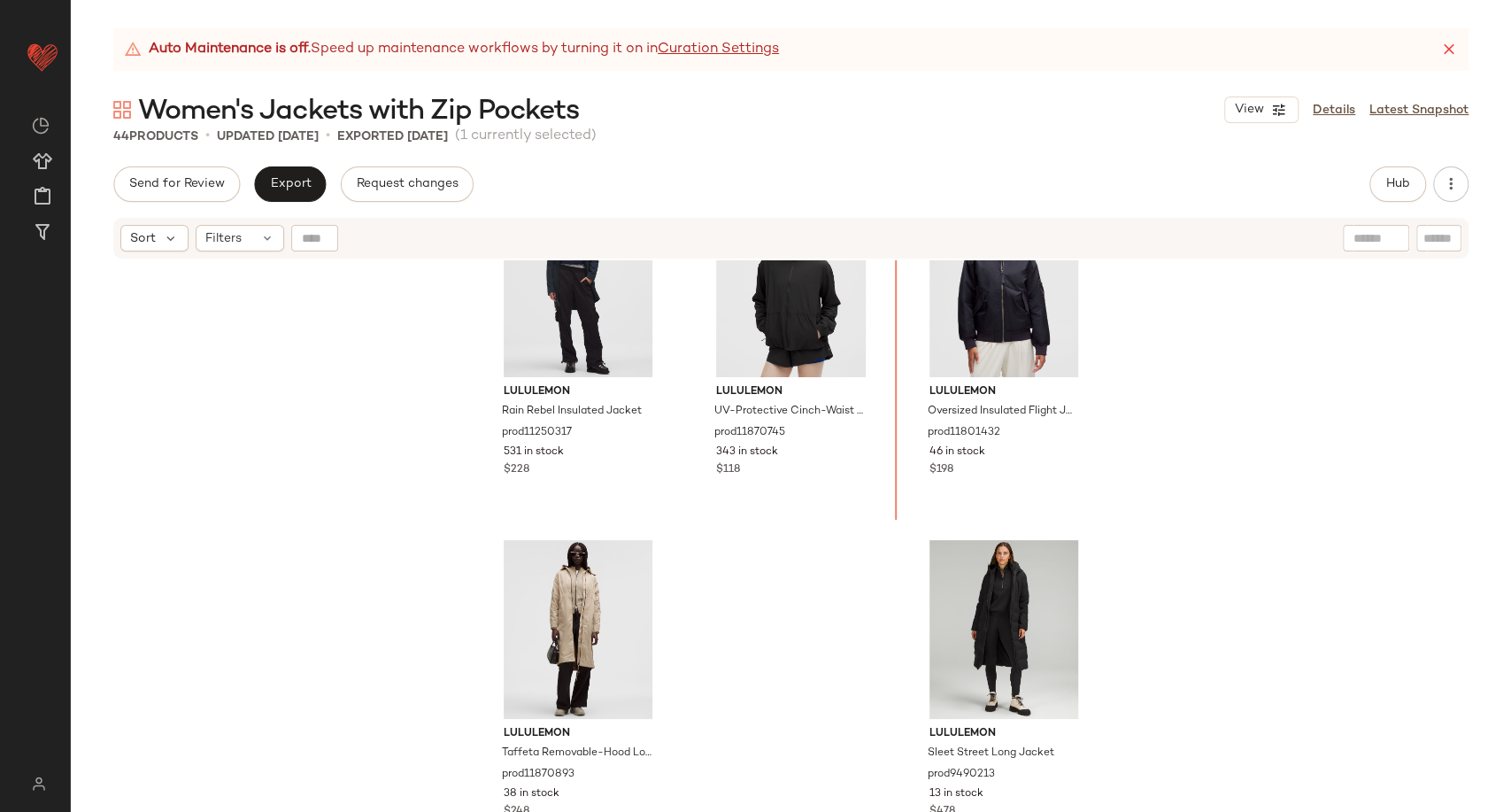
scroll to position [4531, 0]
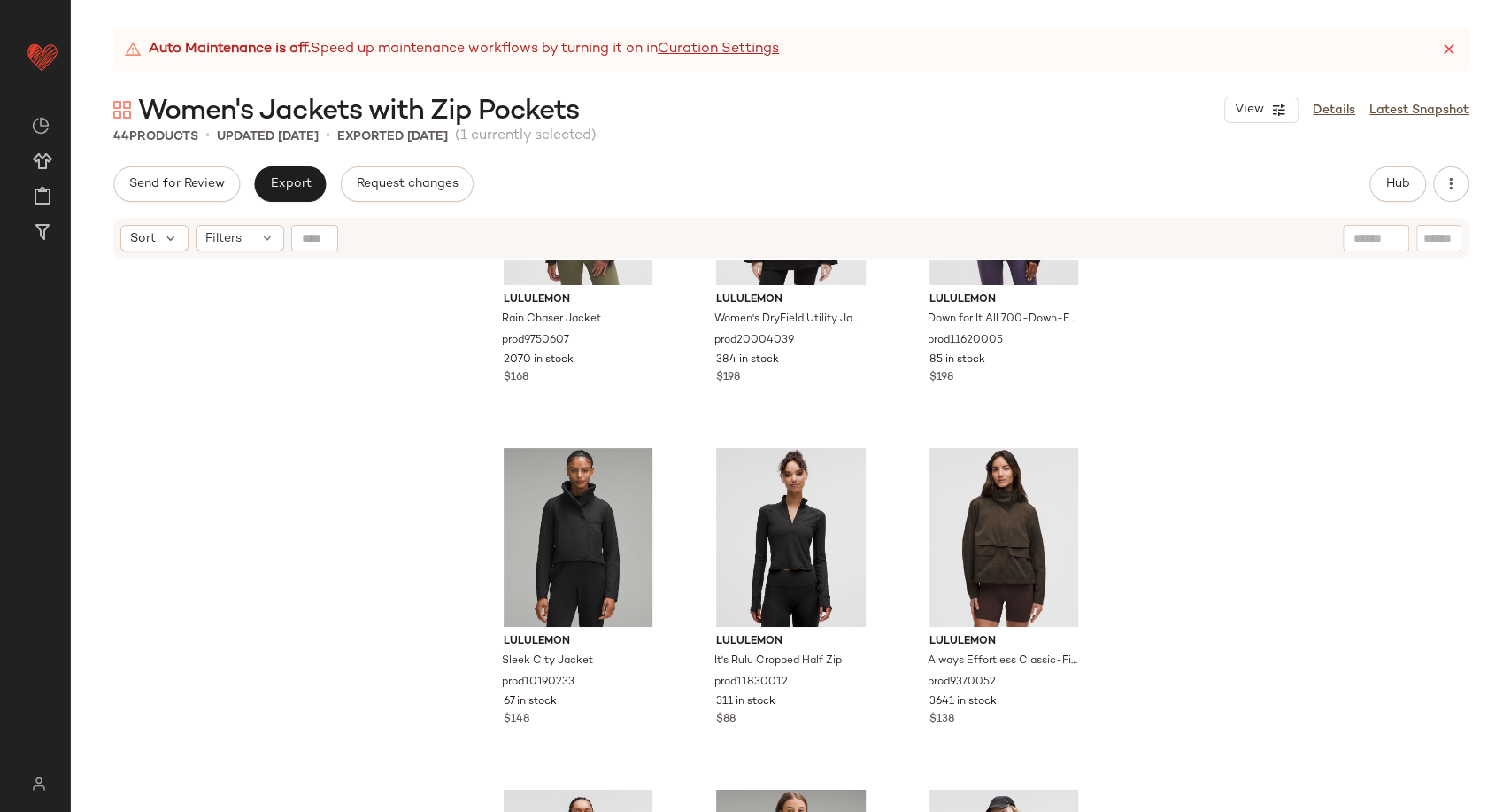
scroll to position [3154, 0]
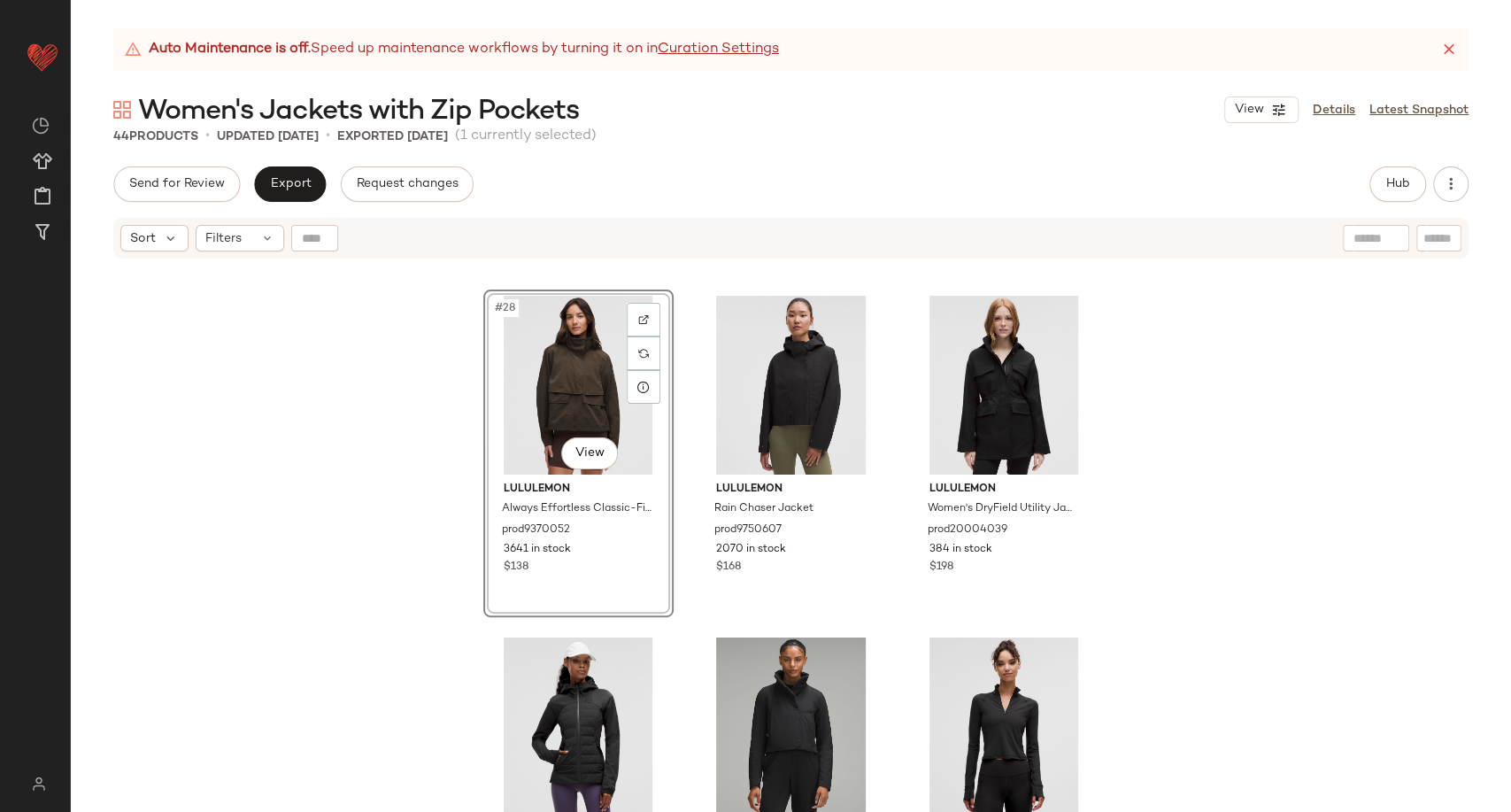
scroll to position [2860, 0]
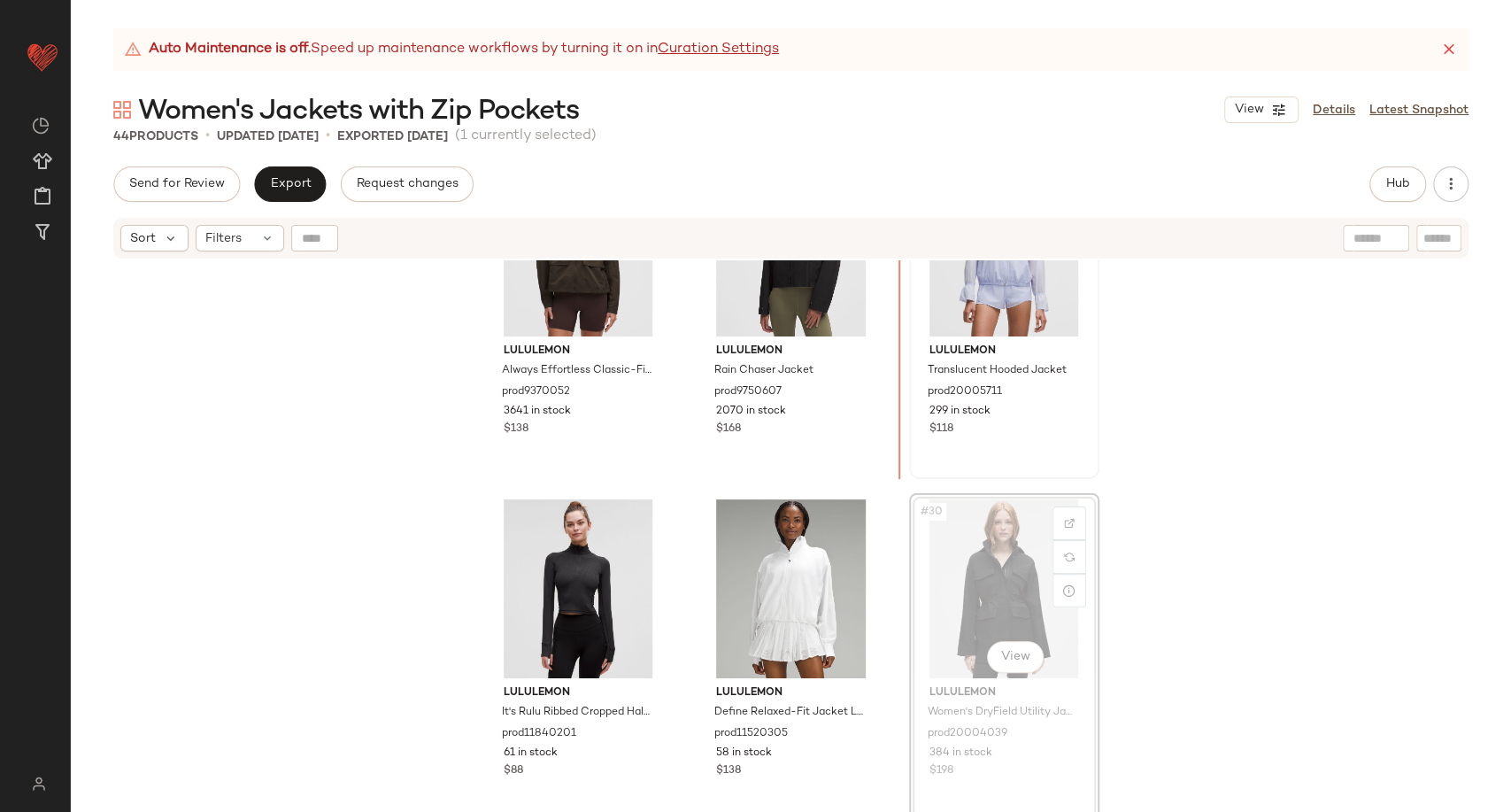
scroll to position [2851, 0]
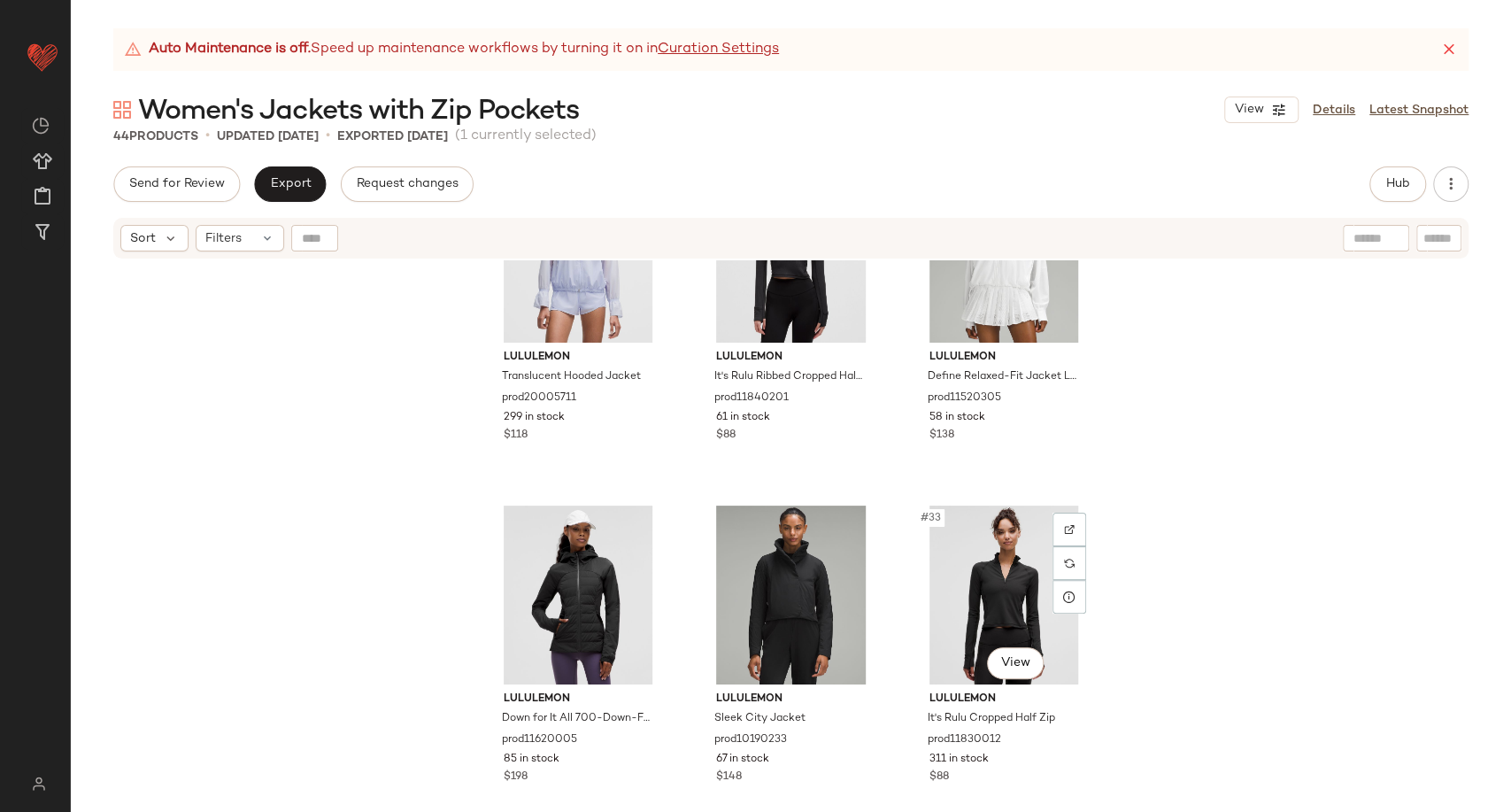
scroll to position [3146, 0]
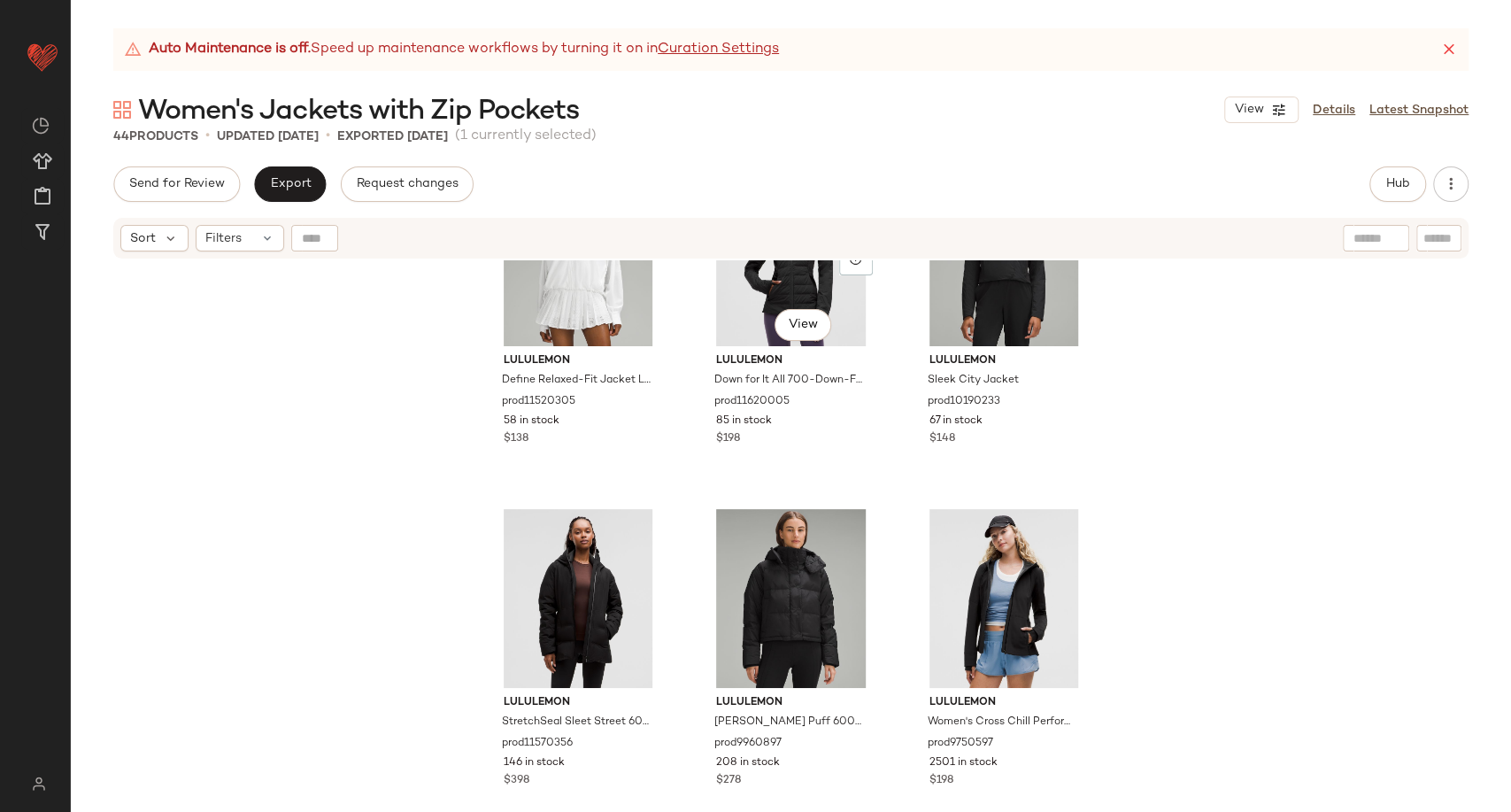
scroll to position [3528, 0]
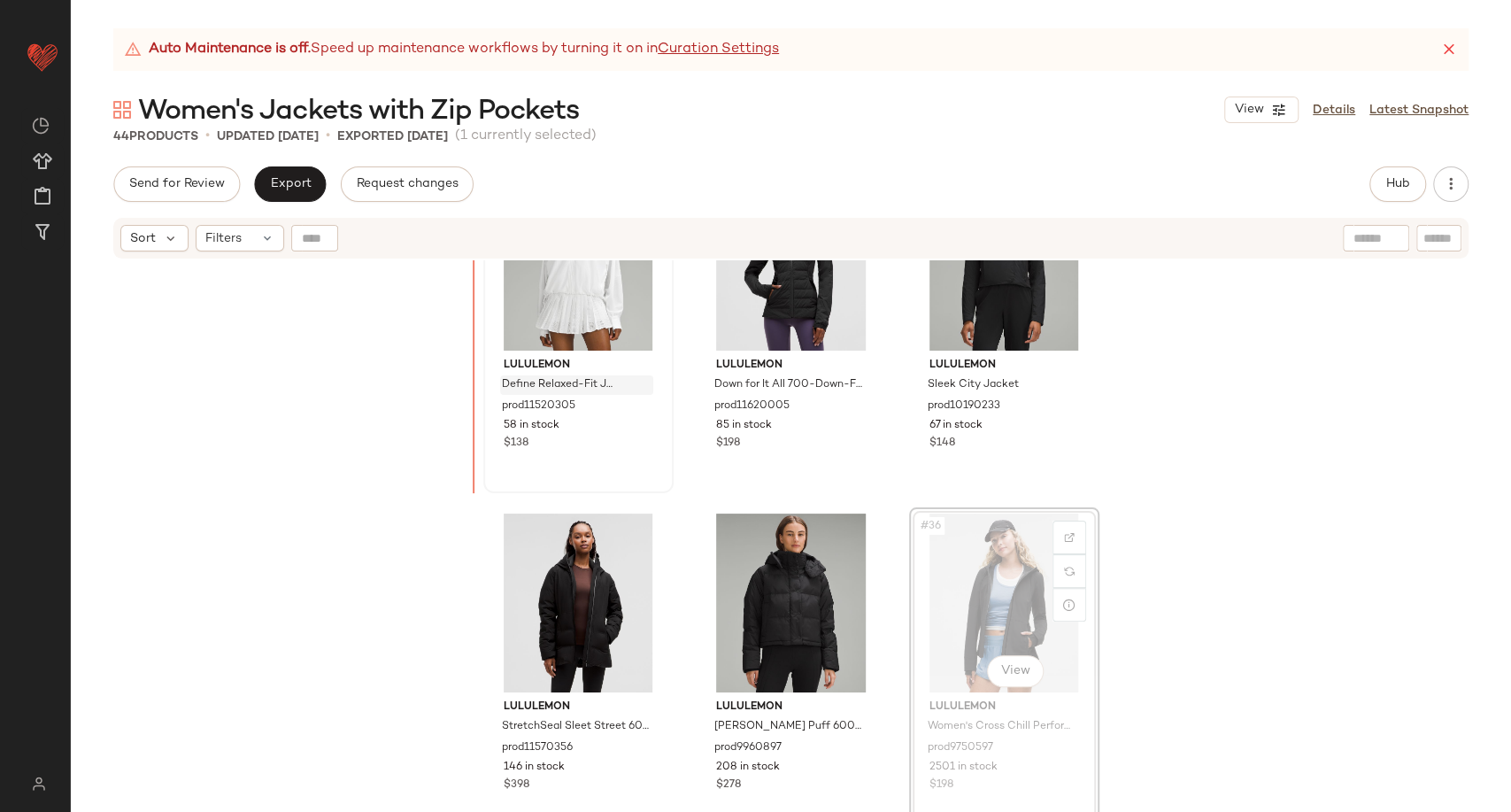
scroll to position [3513, 0]
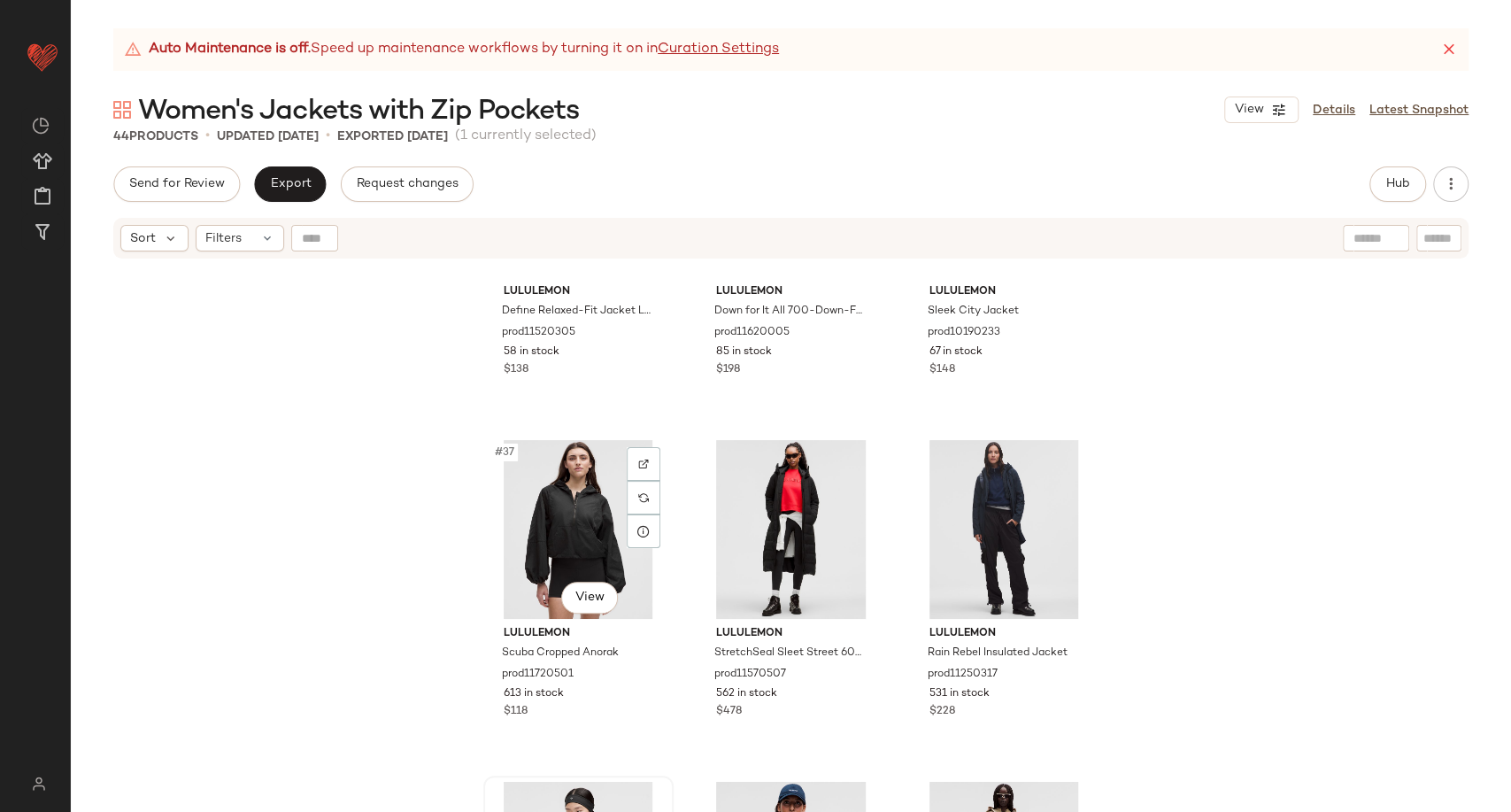
scroll to position [3941, 0]
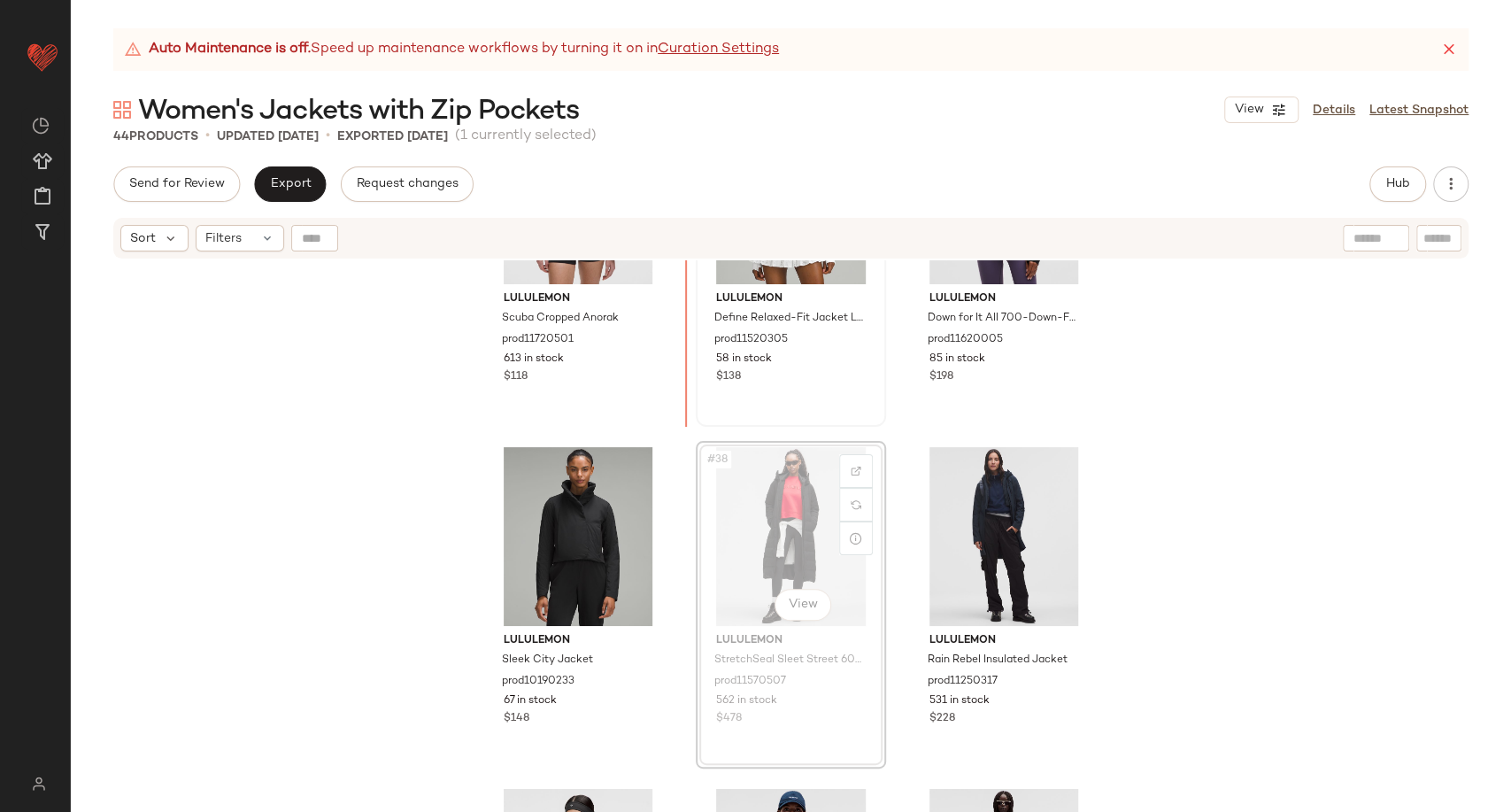
scroll to position [3932, 0]
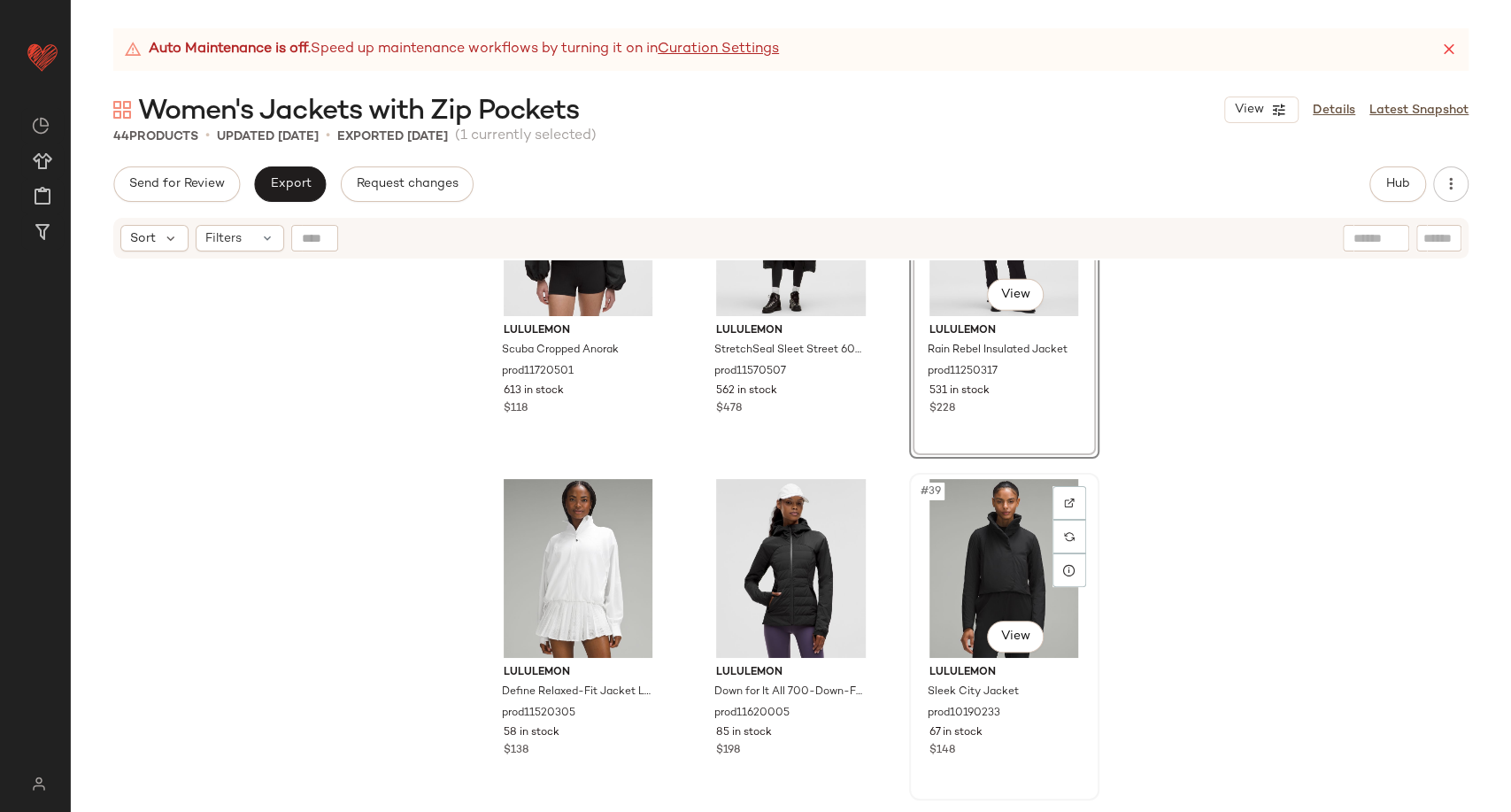
scroll to position [4199, 0]
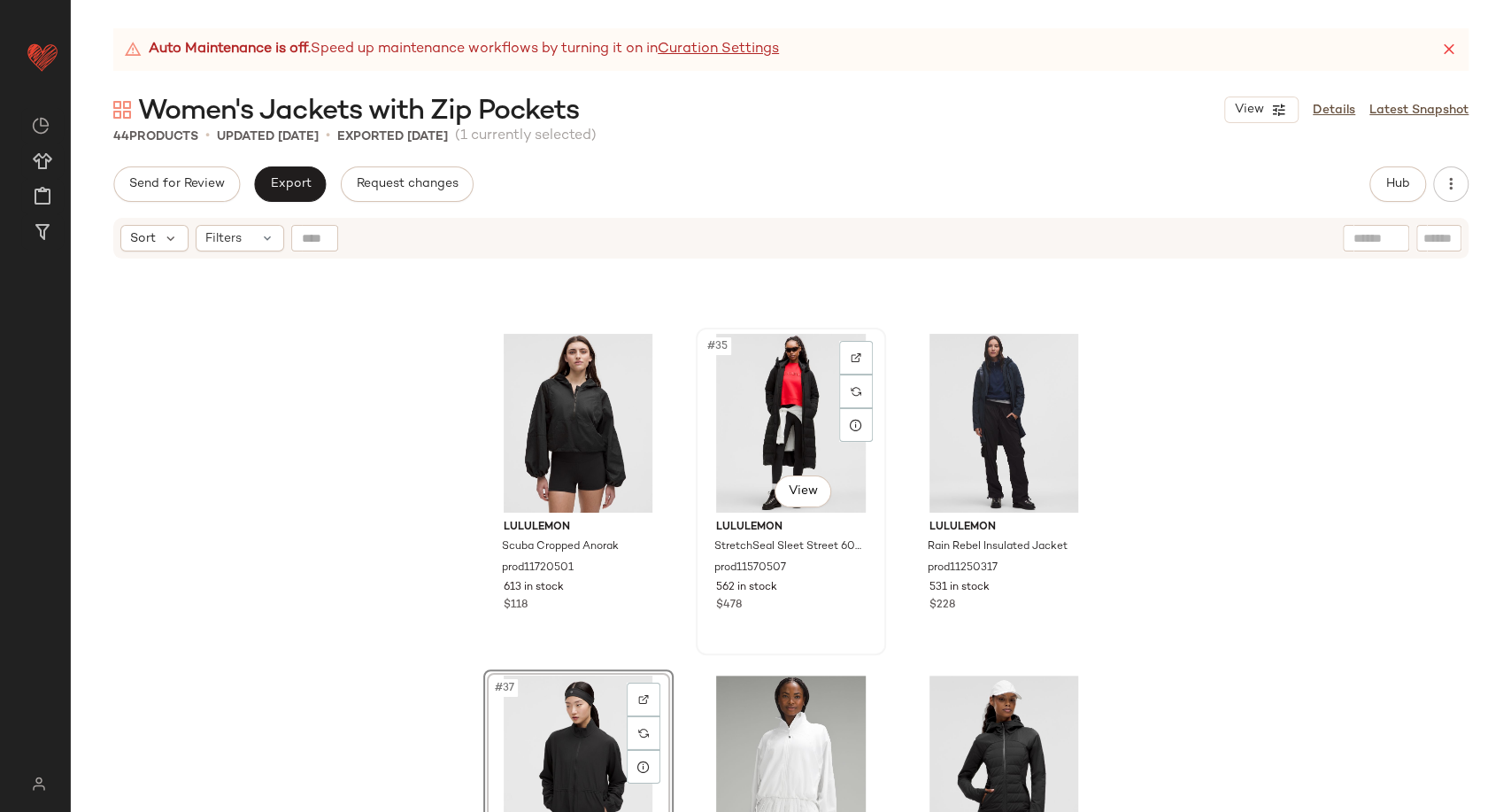
scroll to position [3610, 0]
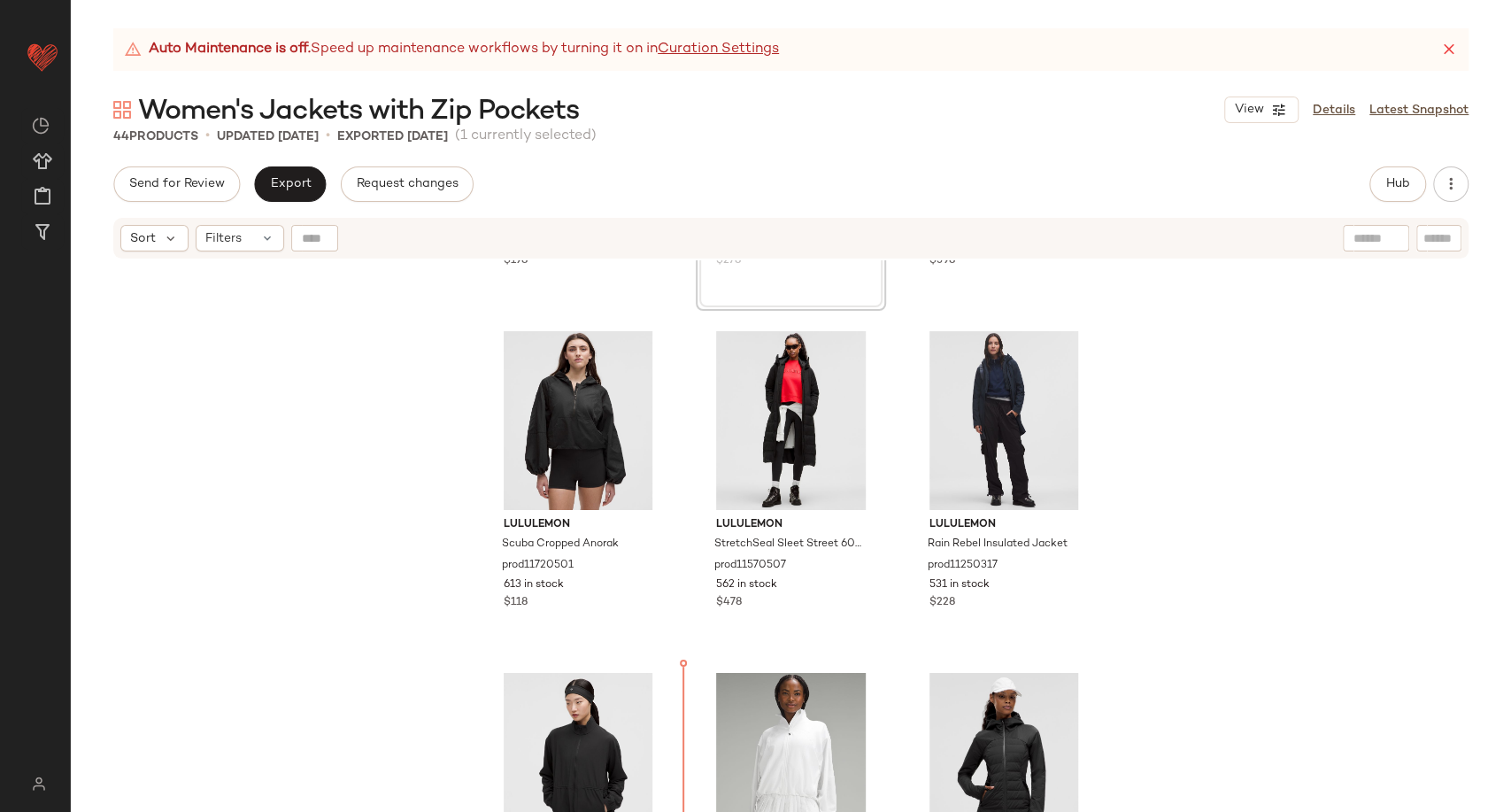
scroll to position [3784, 0]
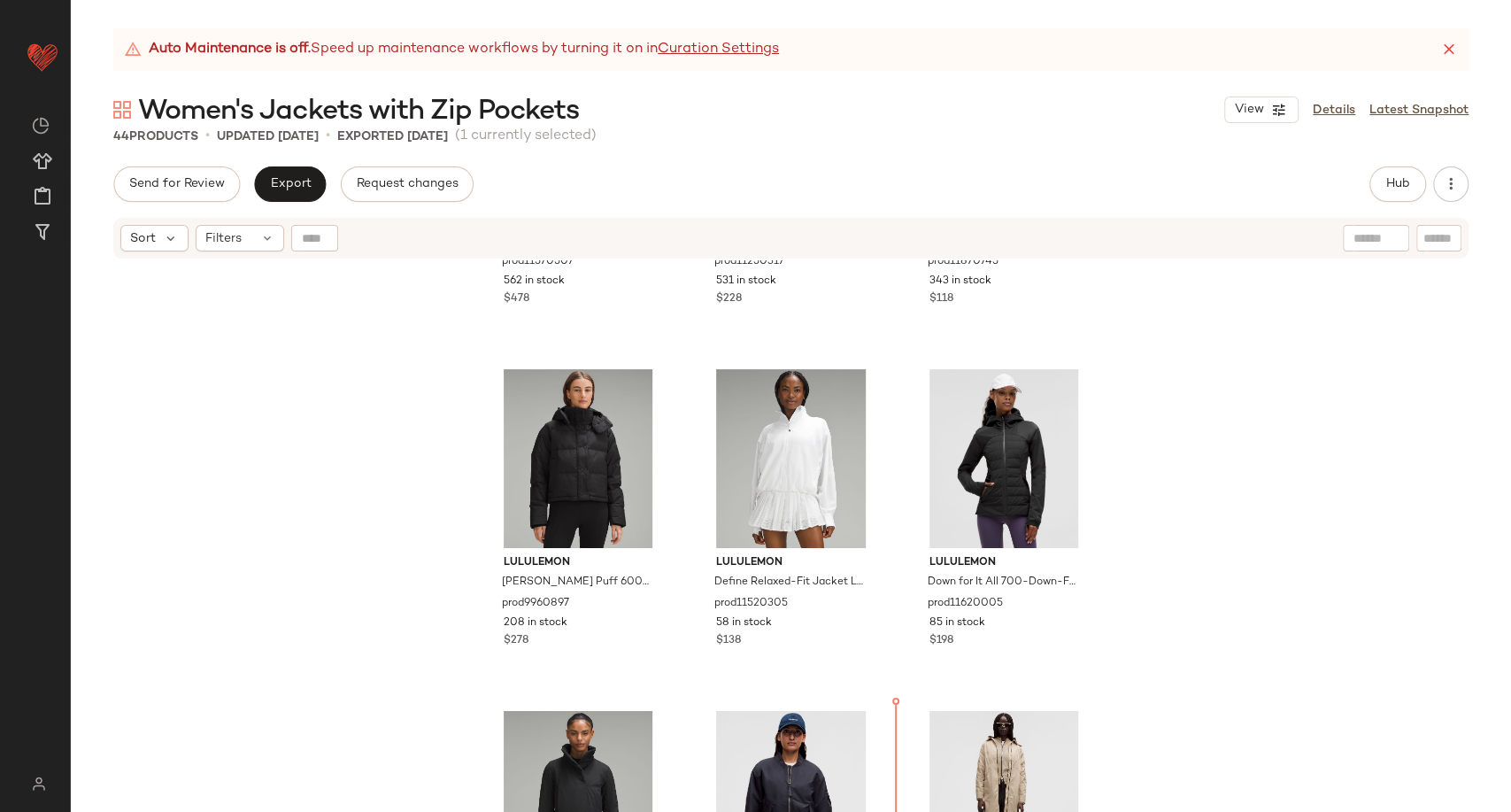
scroll to position [4069, 0]
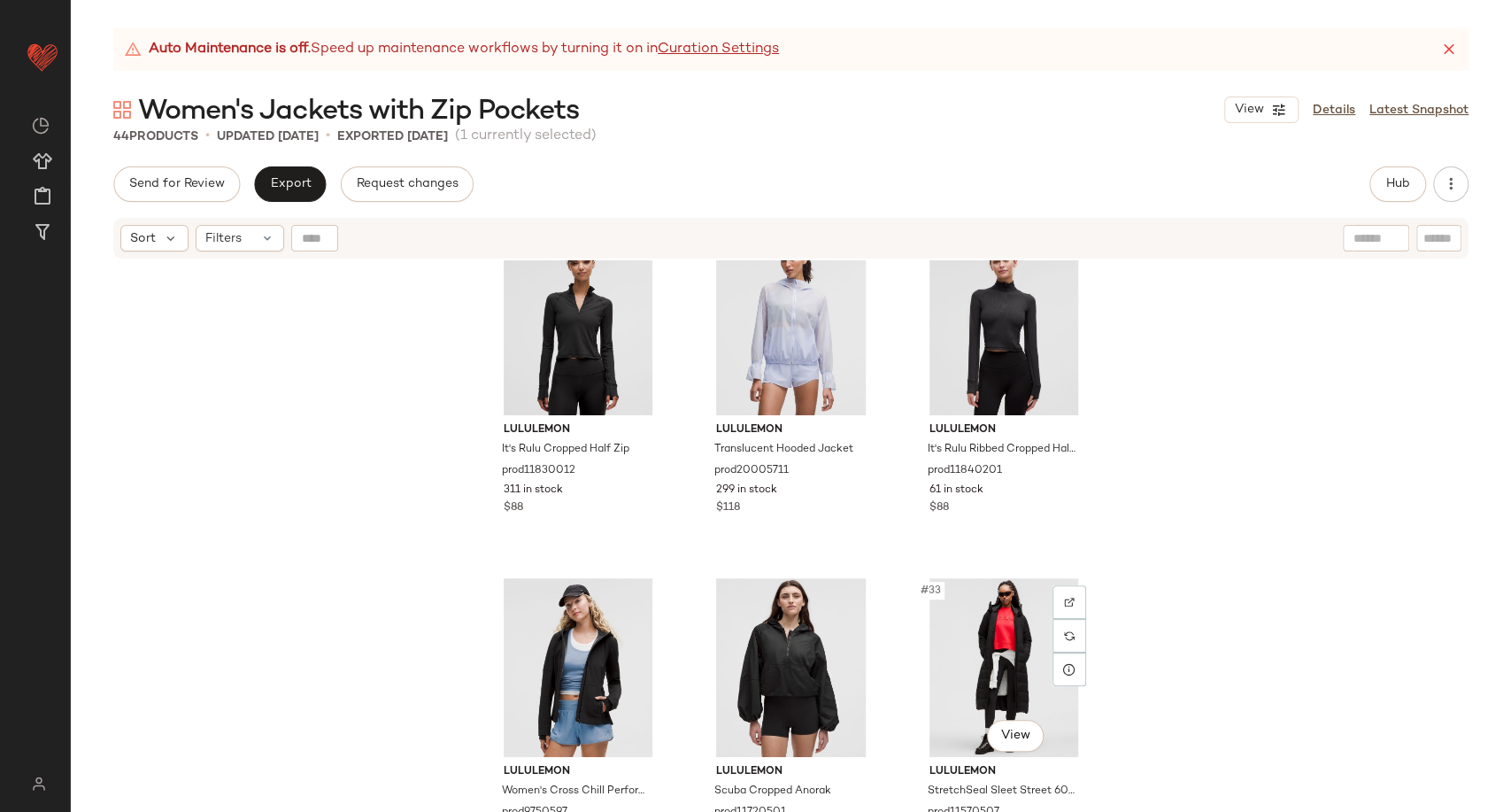
scroll to position [2988, 0]
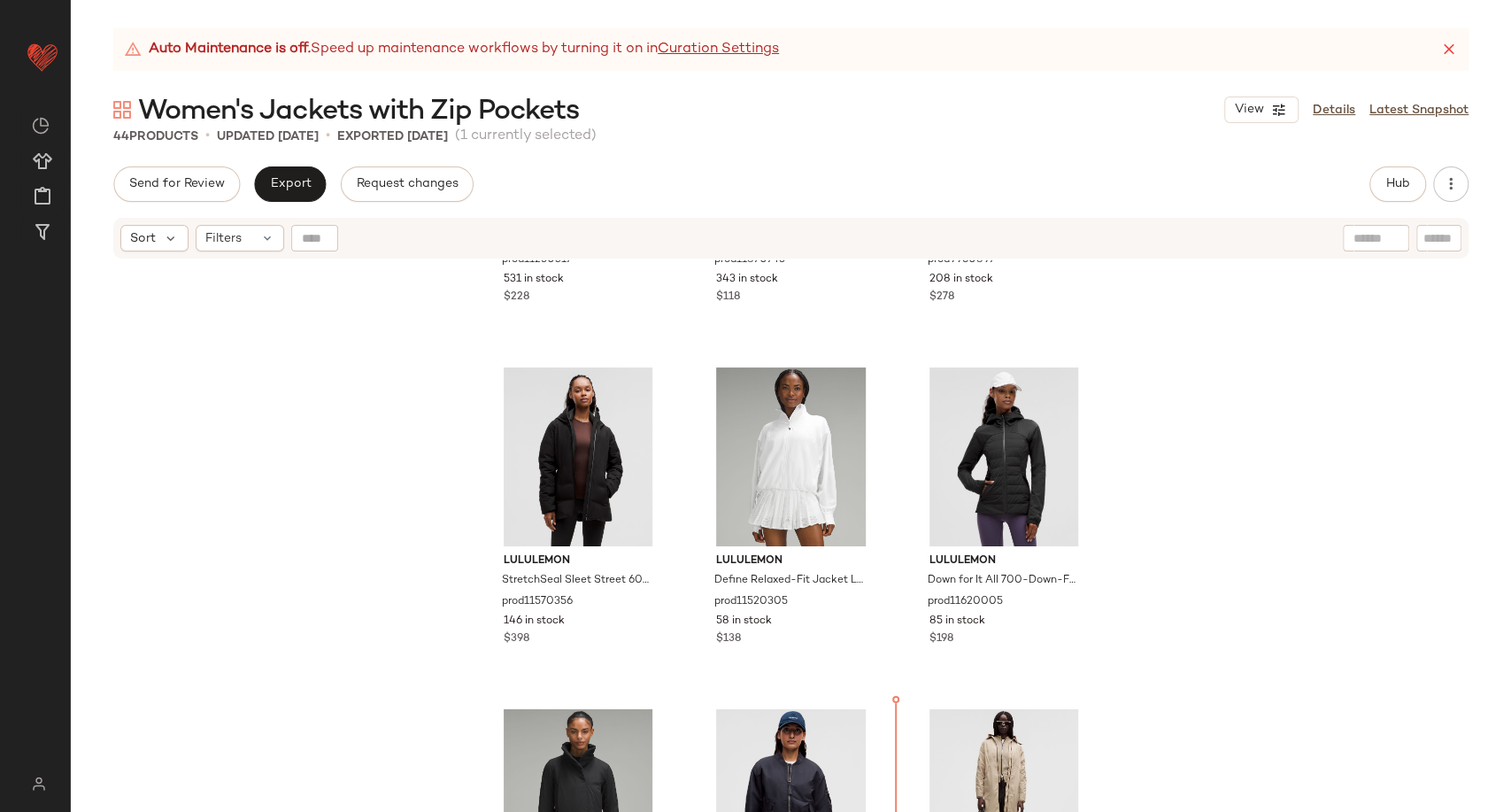
scroll to position [4029, 0]
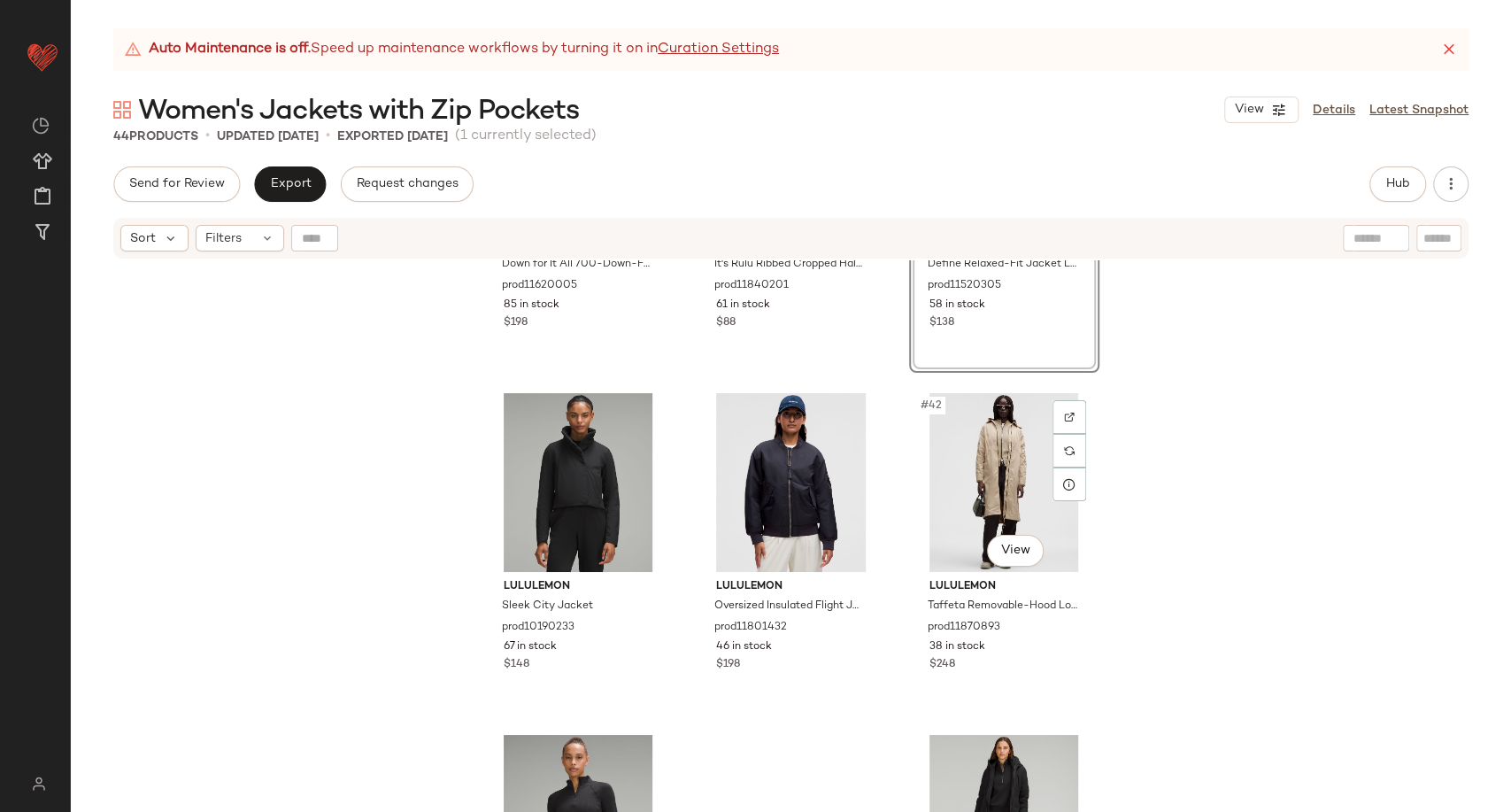
scroll to position [4226, 0]
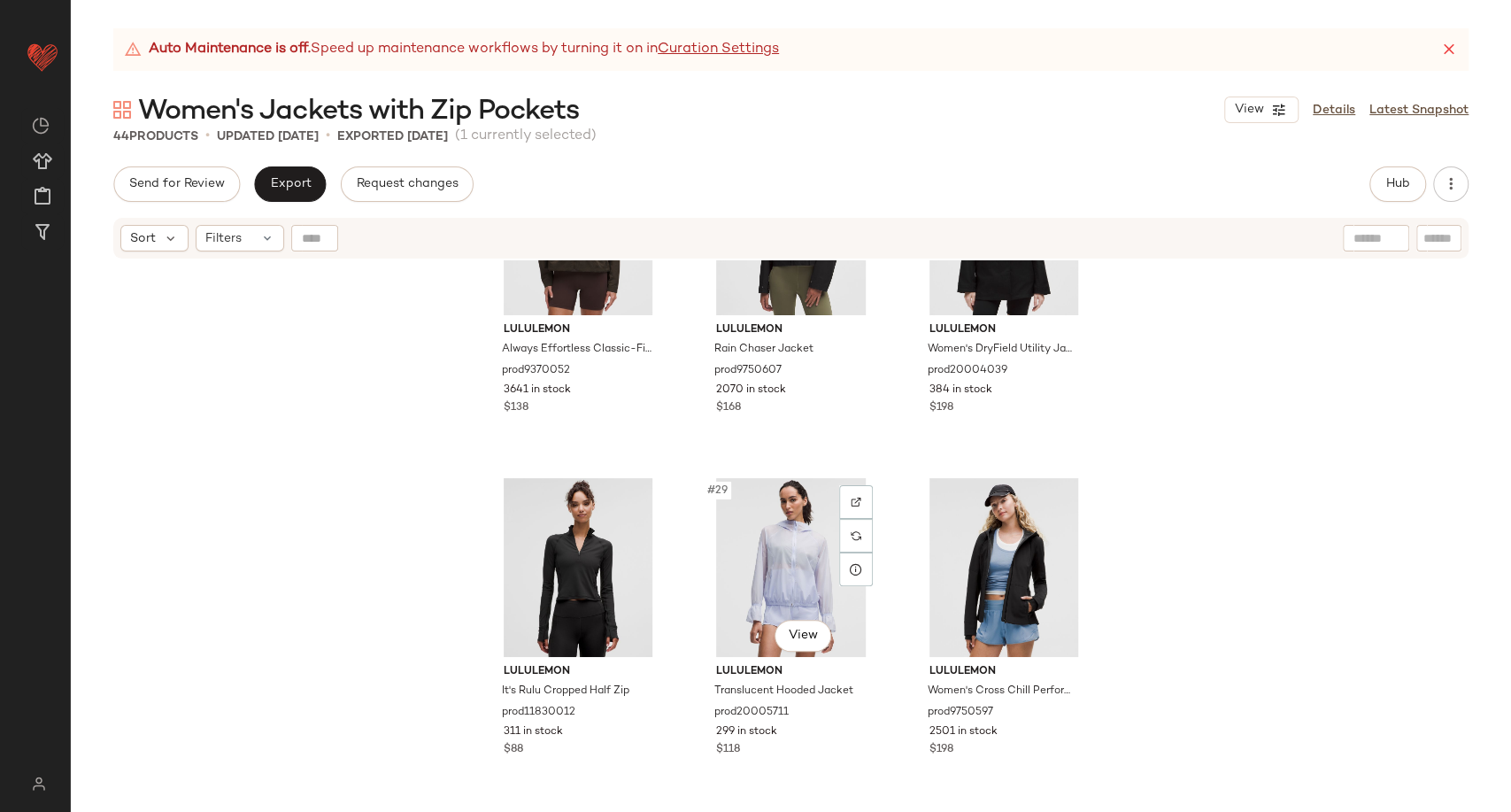
scroll to position [2849, 0]
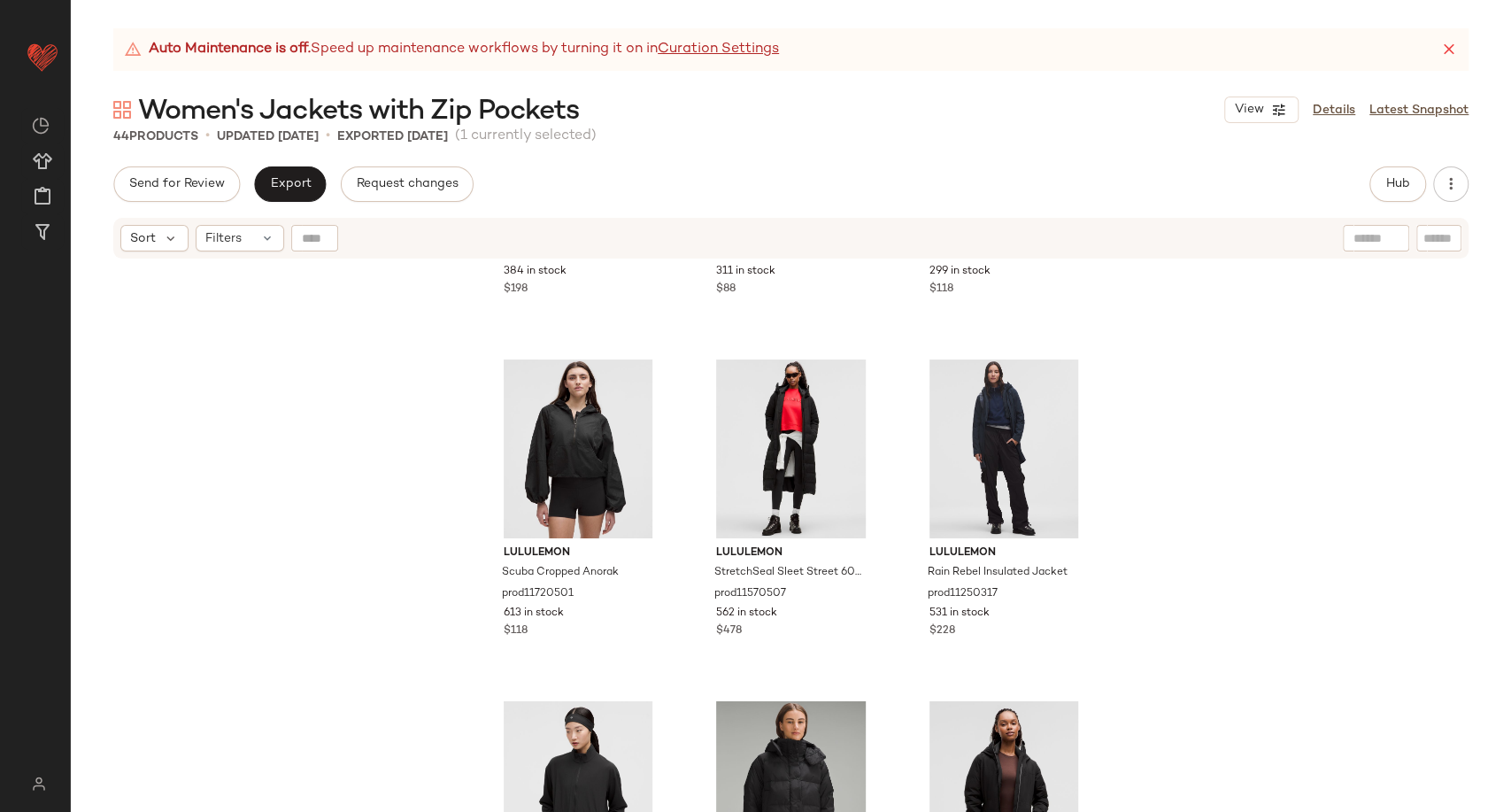
scroll to position [3242, 0]
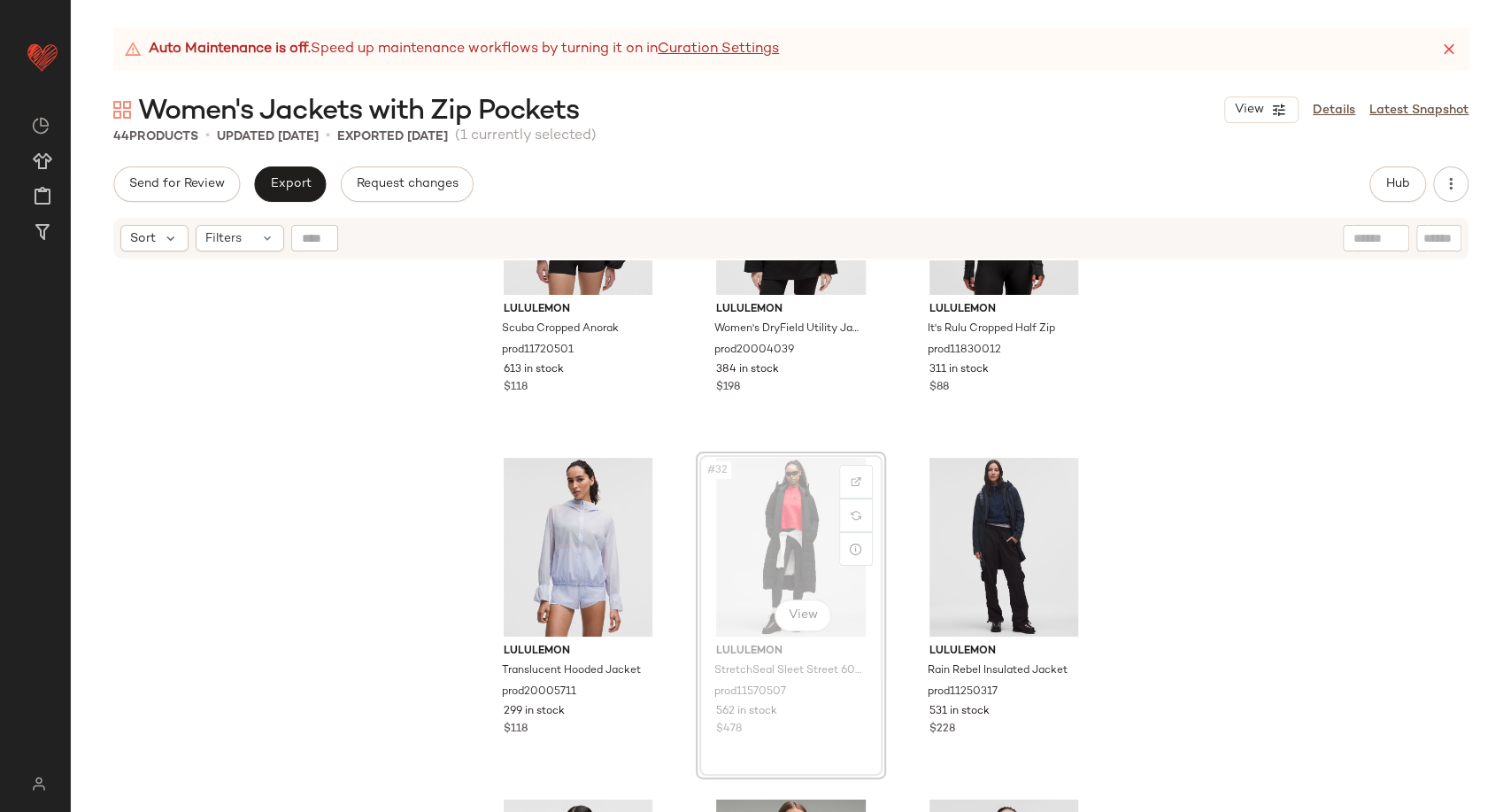
scroll to position [3217, 0]
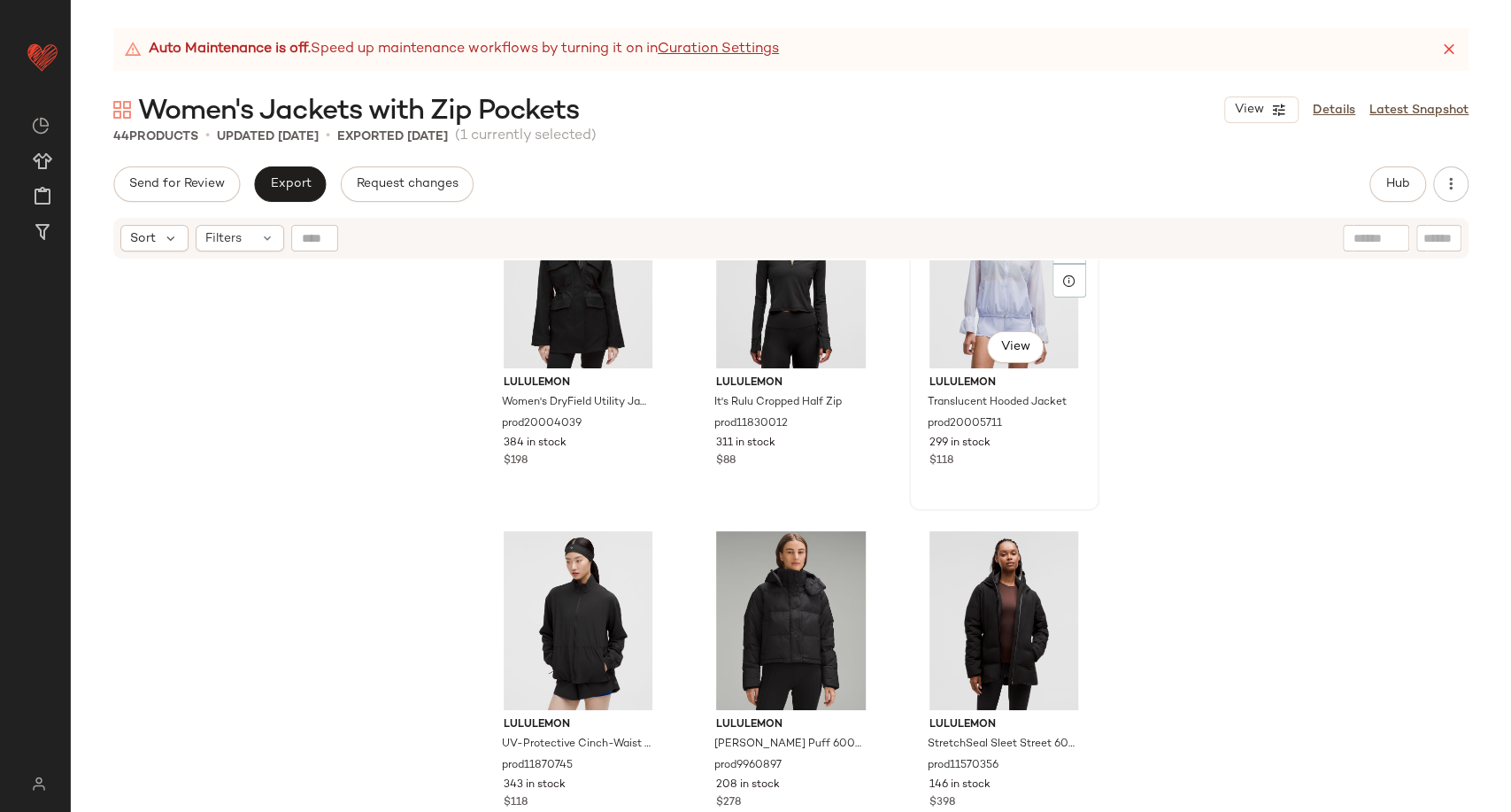
scroll to position [3512, 0]
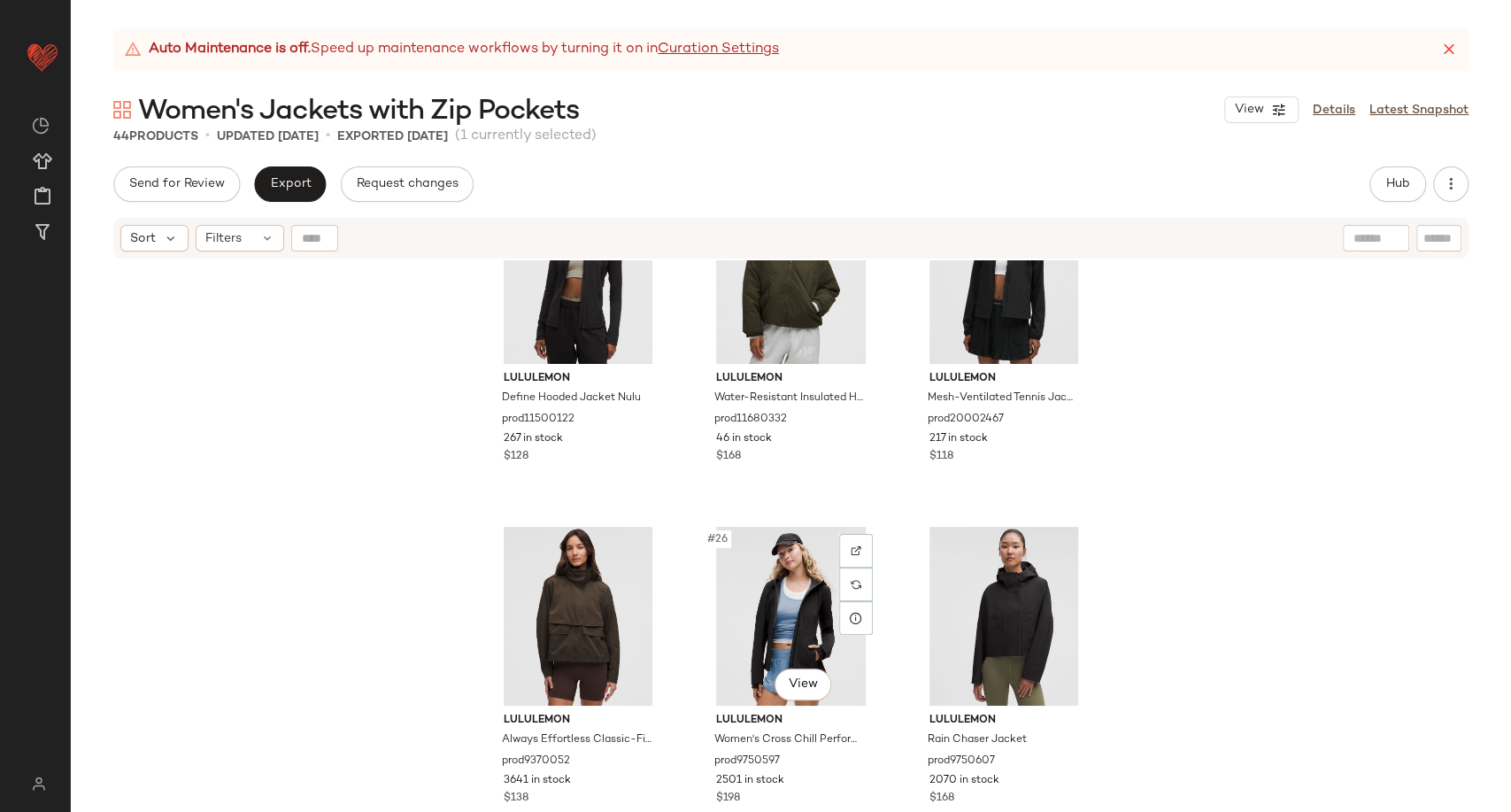
scroll to position [2430, 0]
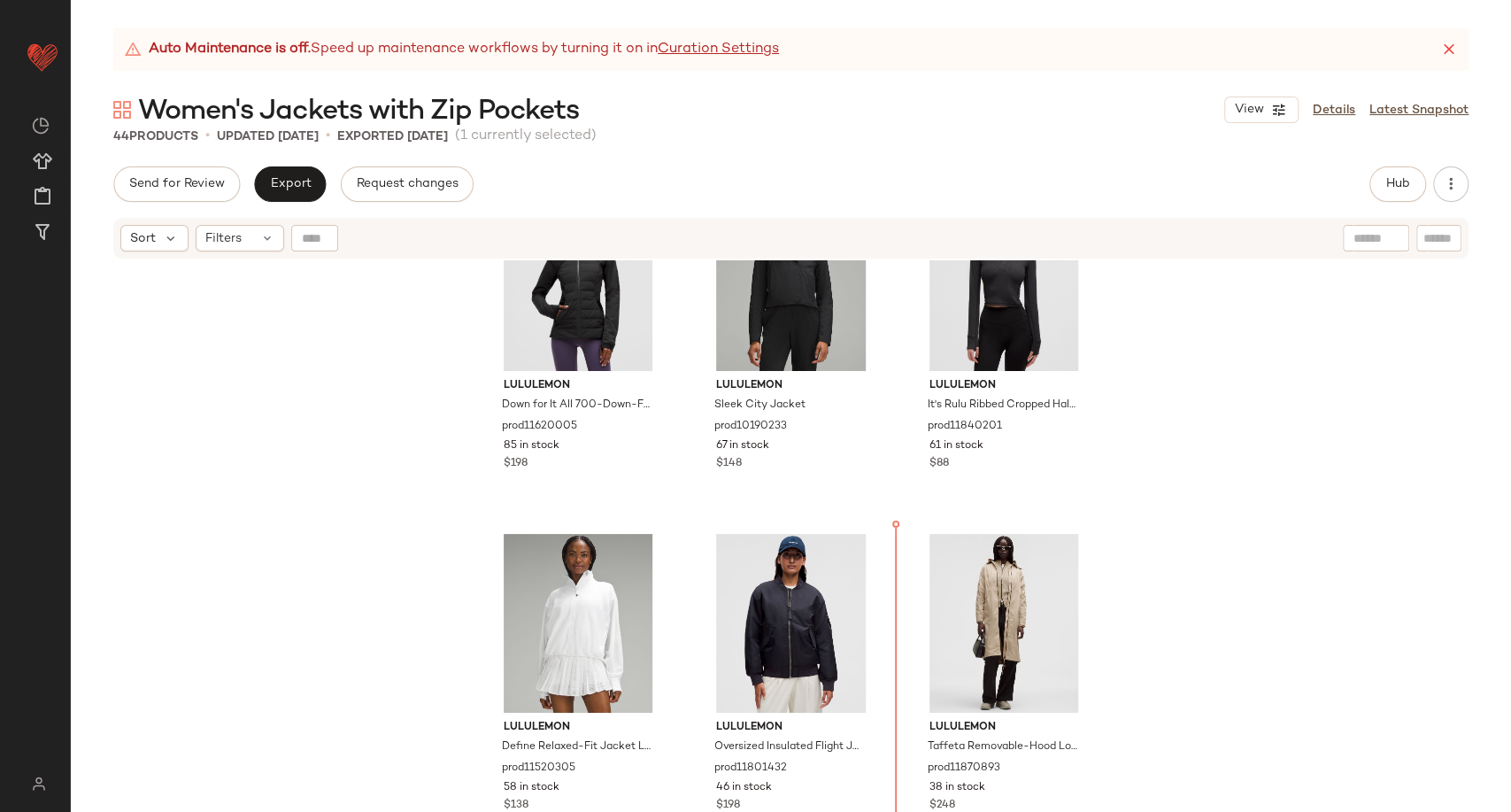
scroll to position [4198, 0]
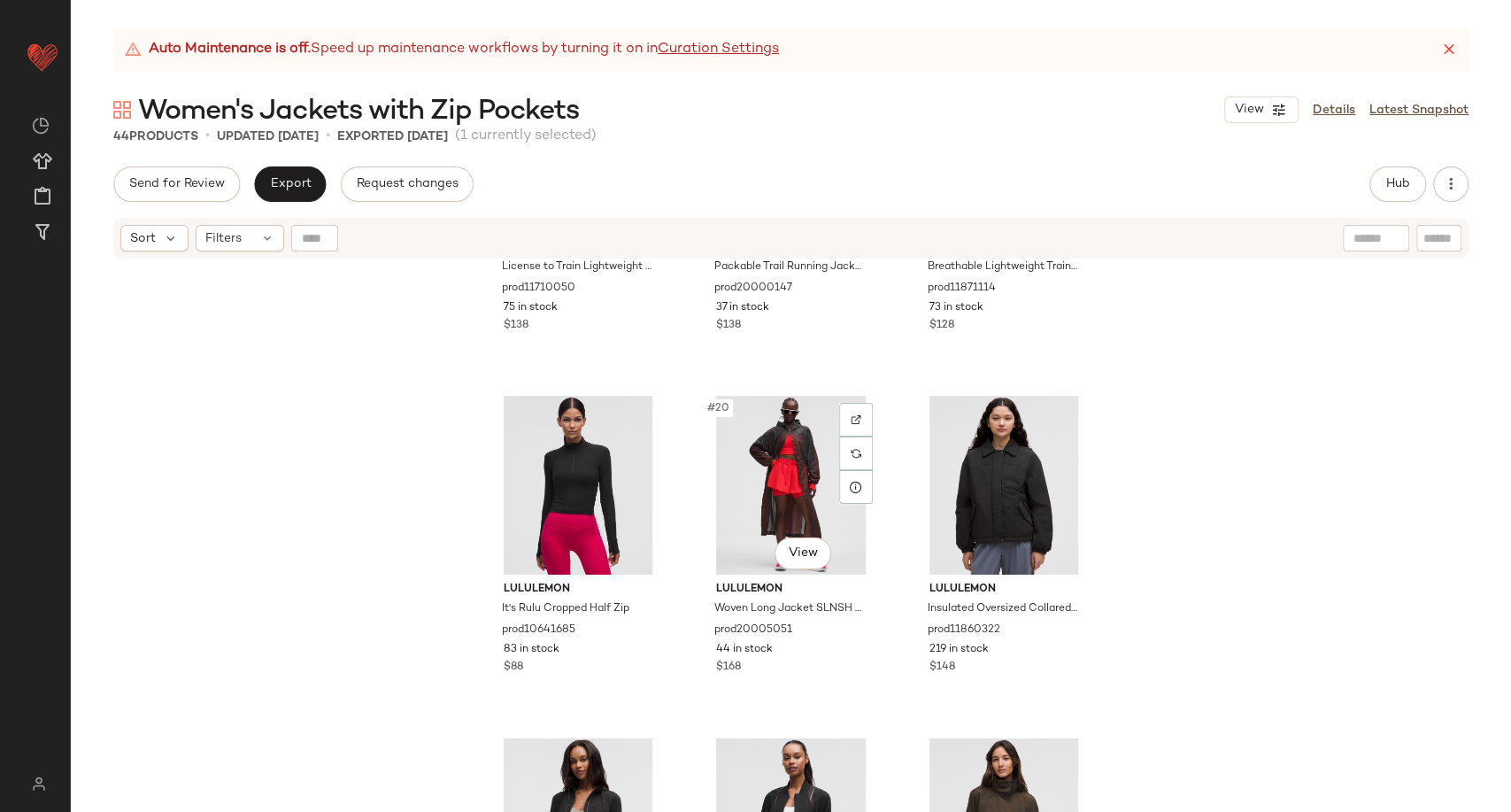
scroll to position [1990, 0]
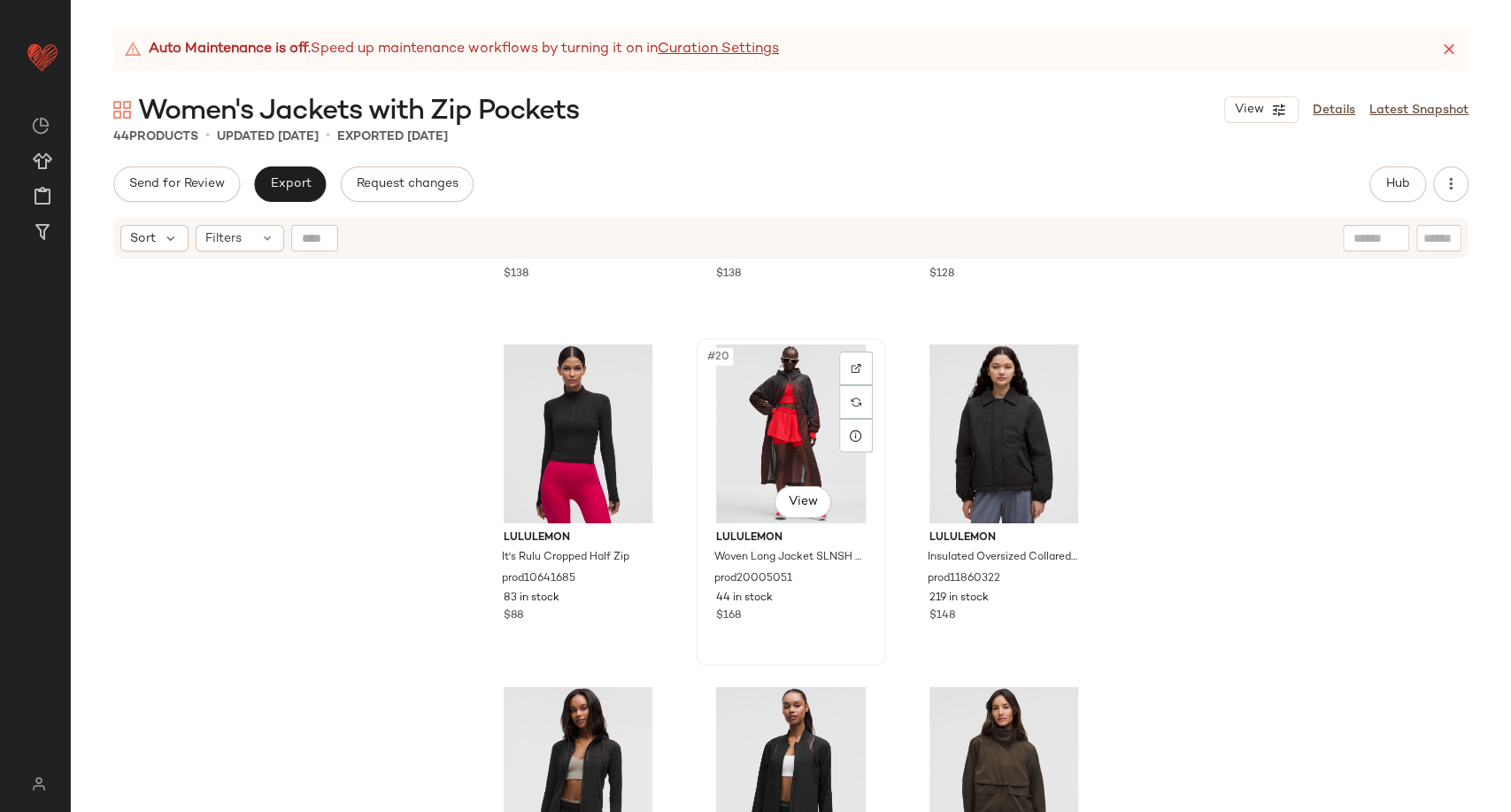
click at [772, 435] on div "#20 View" at bounding box center [791, 433] width 178 height 179
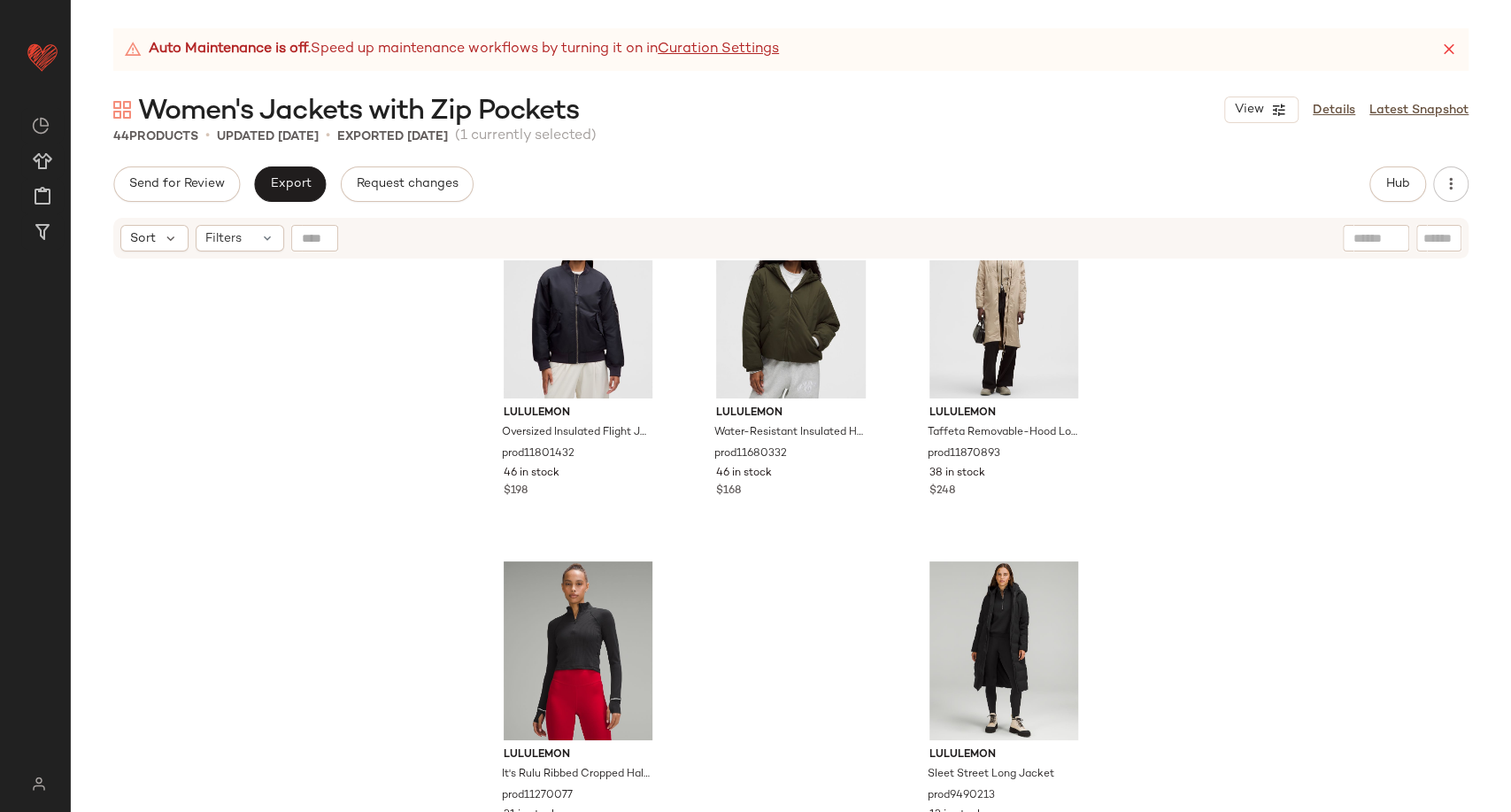
scroll to position [4531, 0]
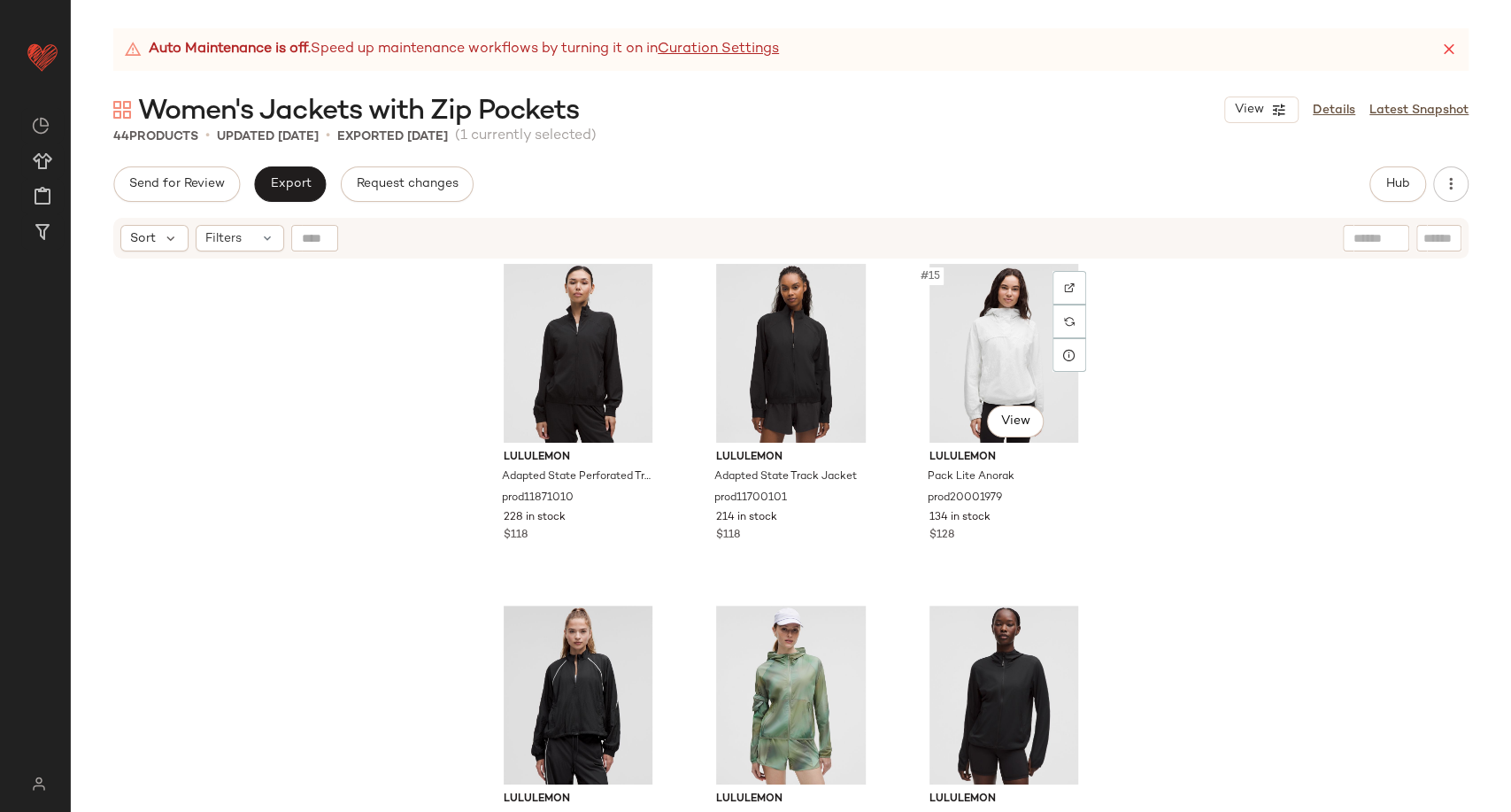
scroll to position [1581, 0]
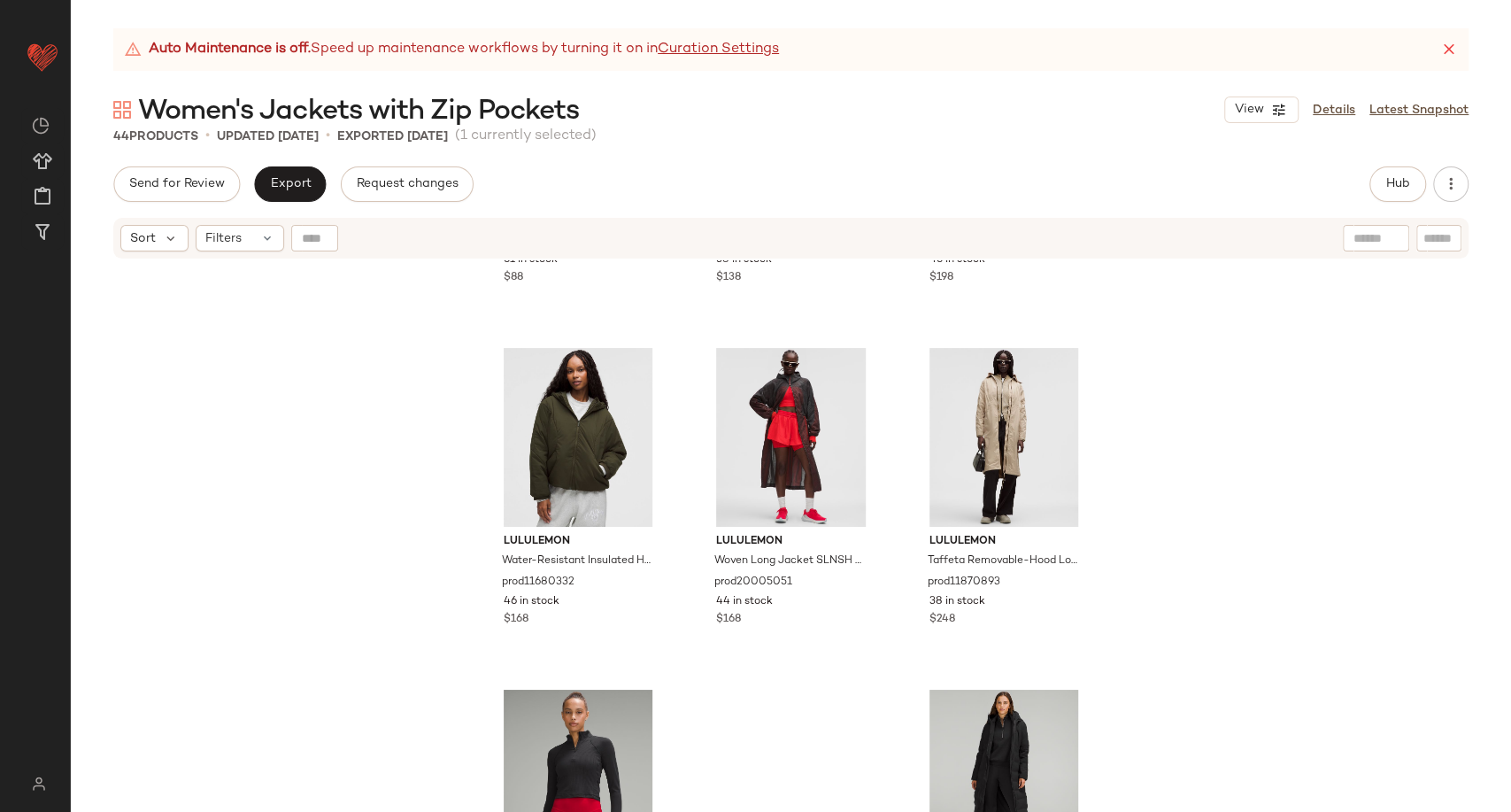
scroll to position [4428, 0]
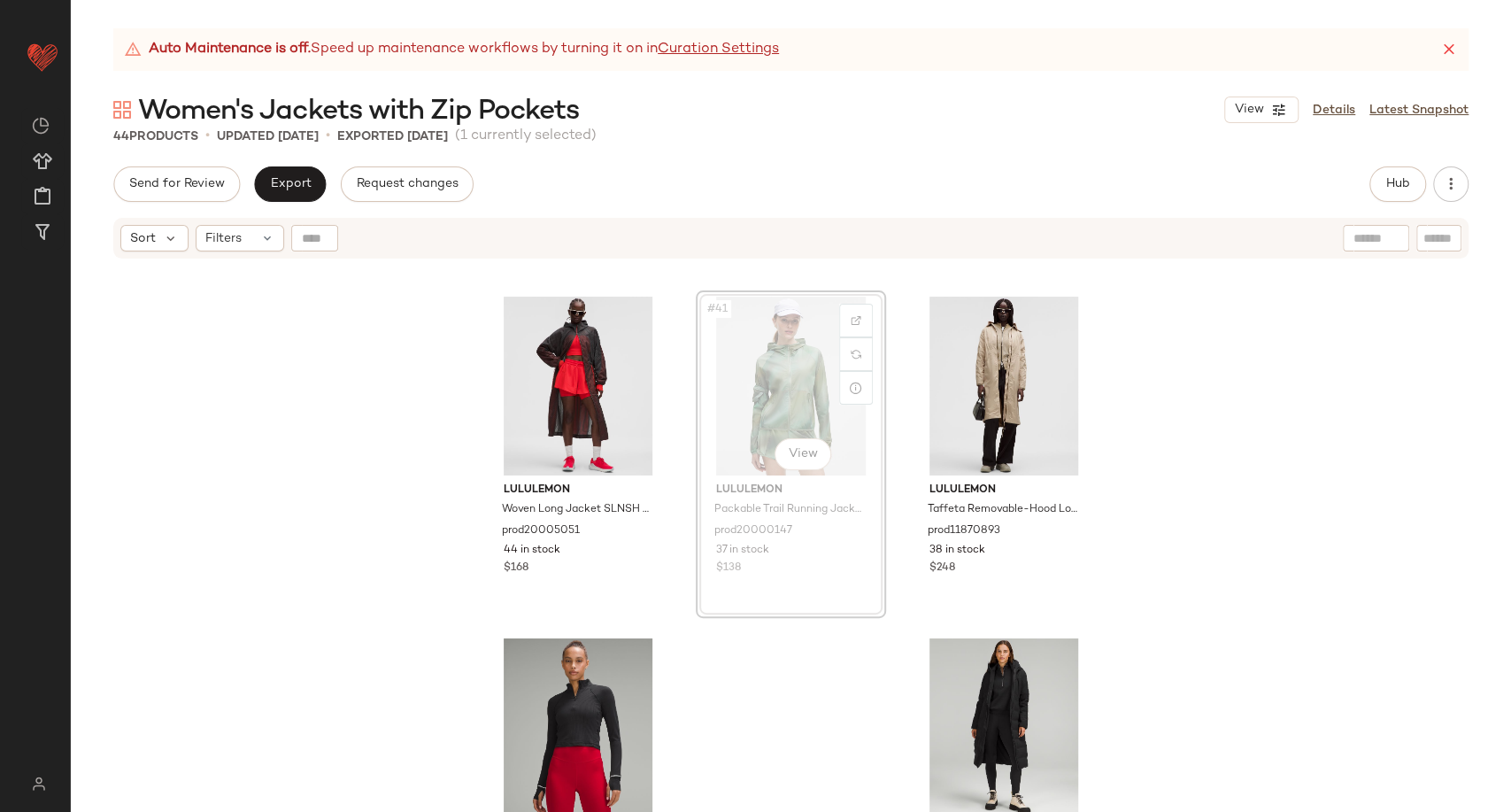
scroll to position [4425, 0]
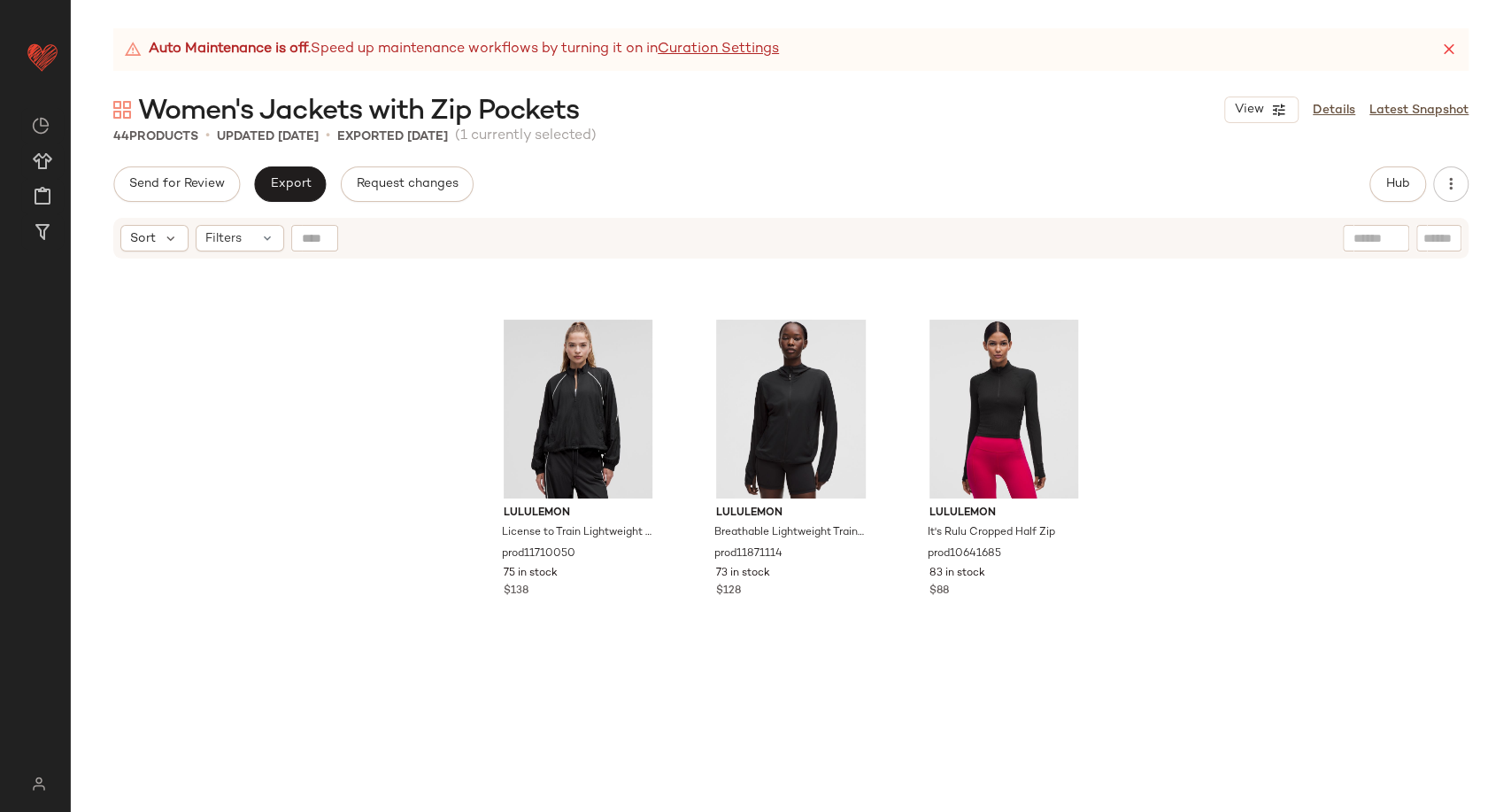
scroll to position [1685, 0]
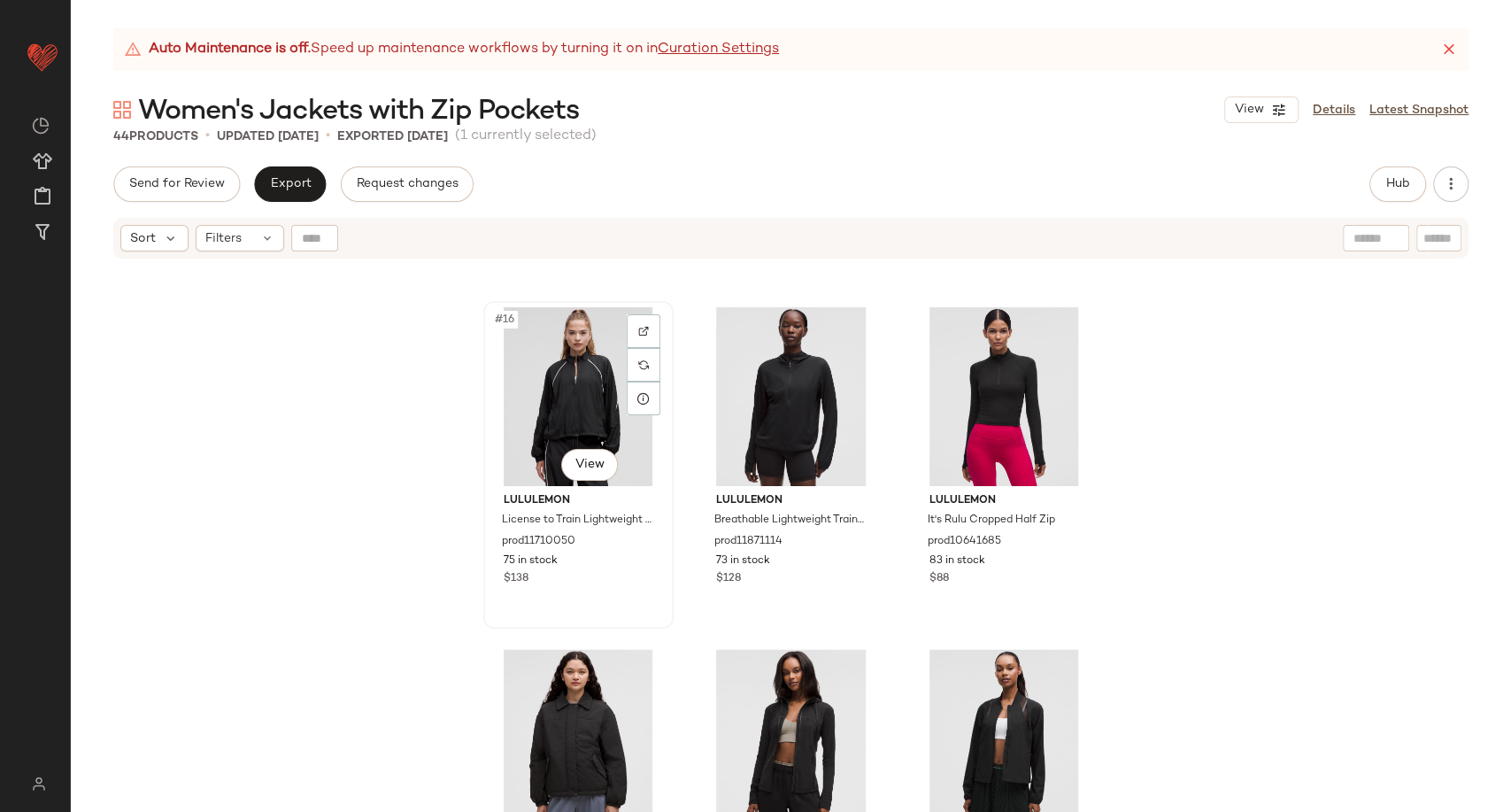
click at [560, 415] on div "#16 View" at bounding box center [578, 397] width 178 height 179
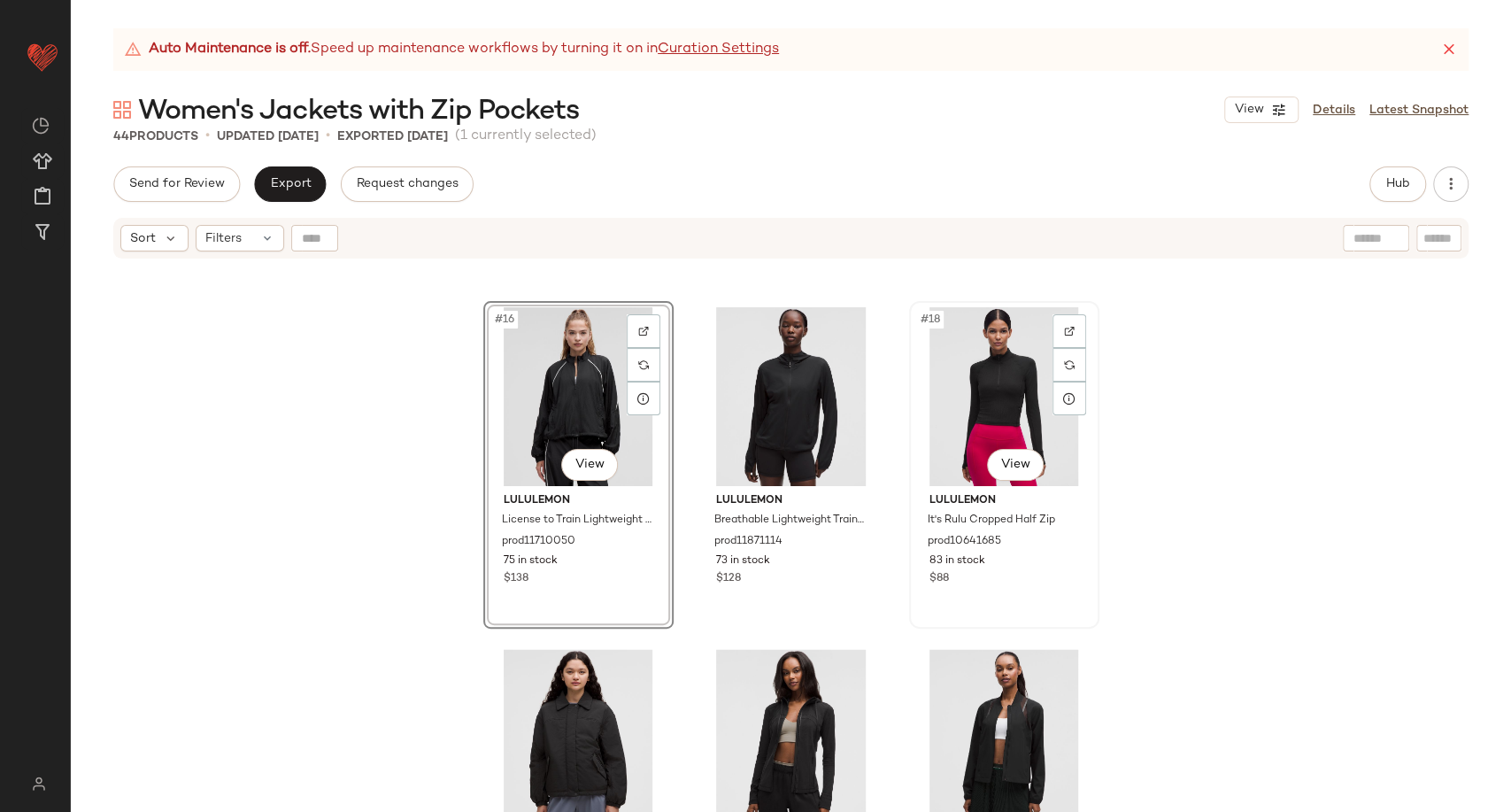
click at [970, 402] on div "#18 View" at bounding box center [1004, 397] width 178 height 179
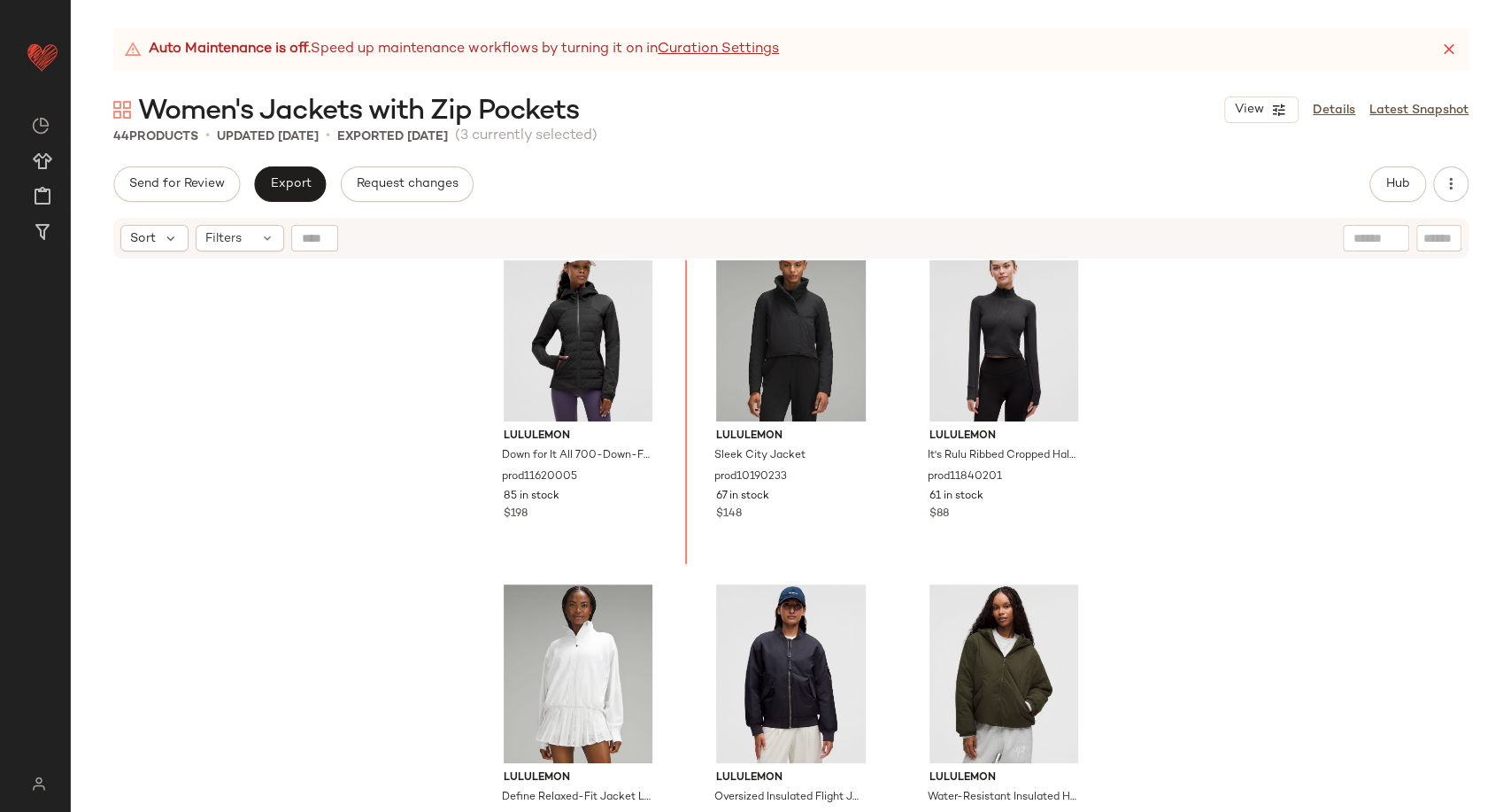
scroll to position [3800, 0]
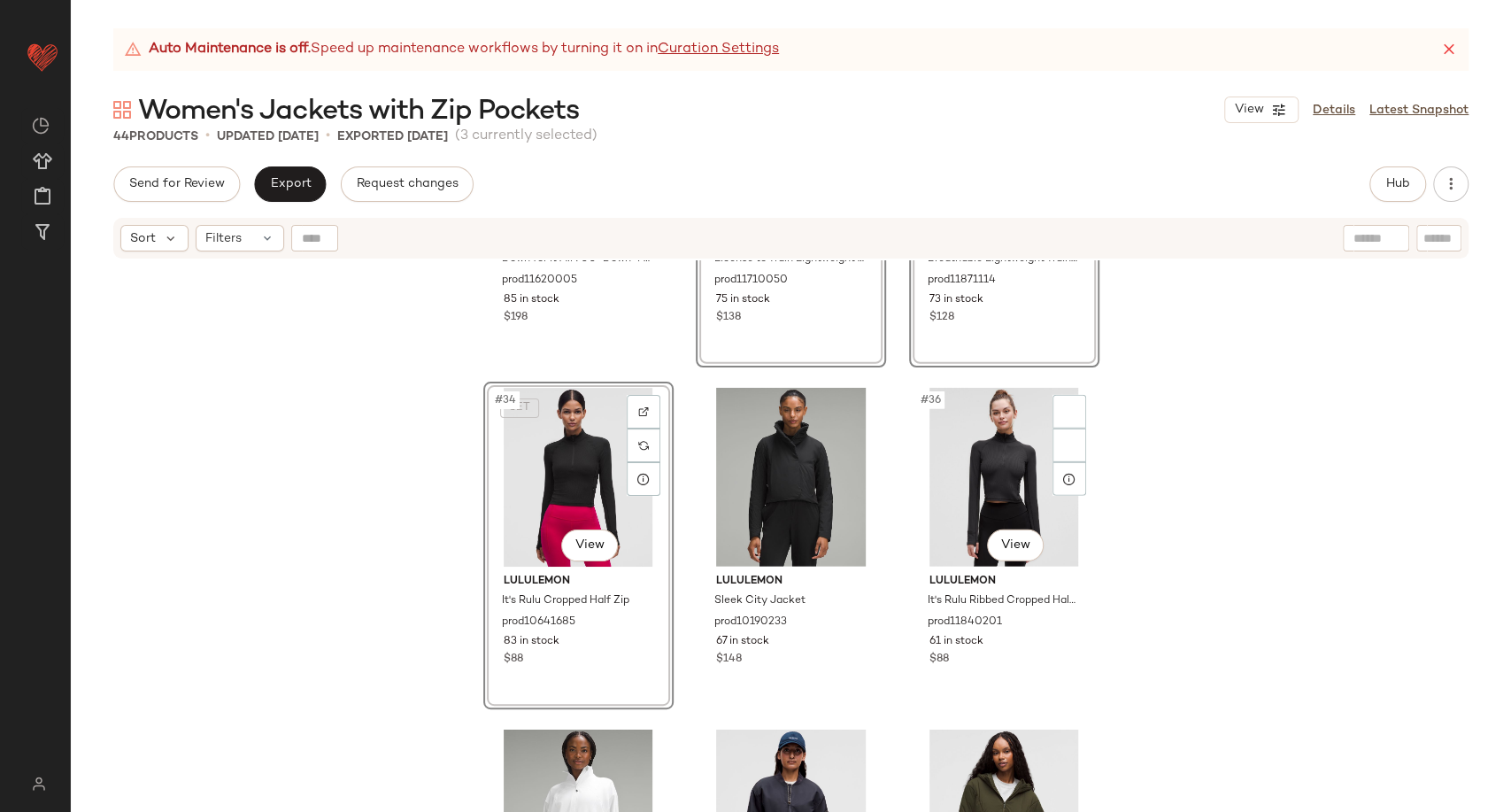
scroll to position [3505, 0]
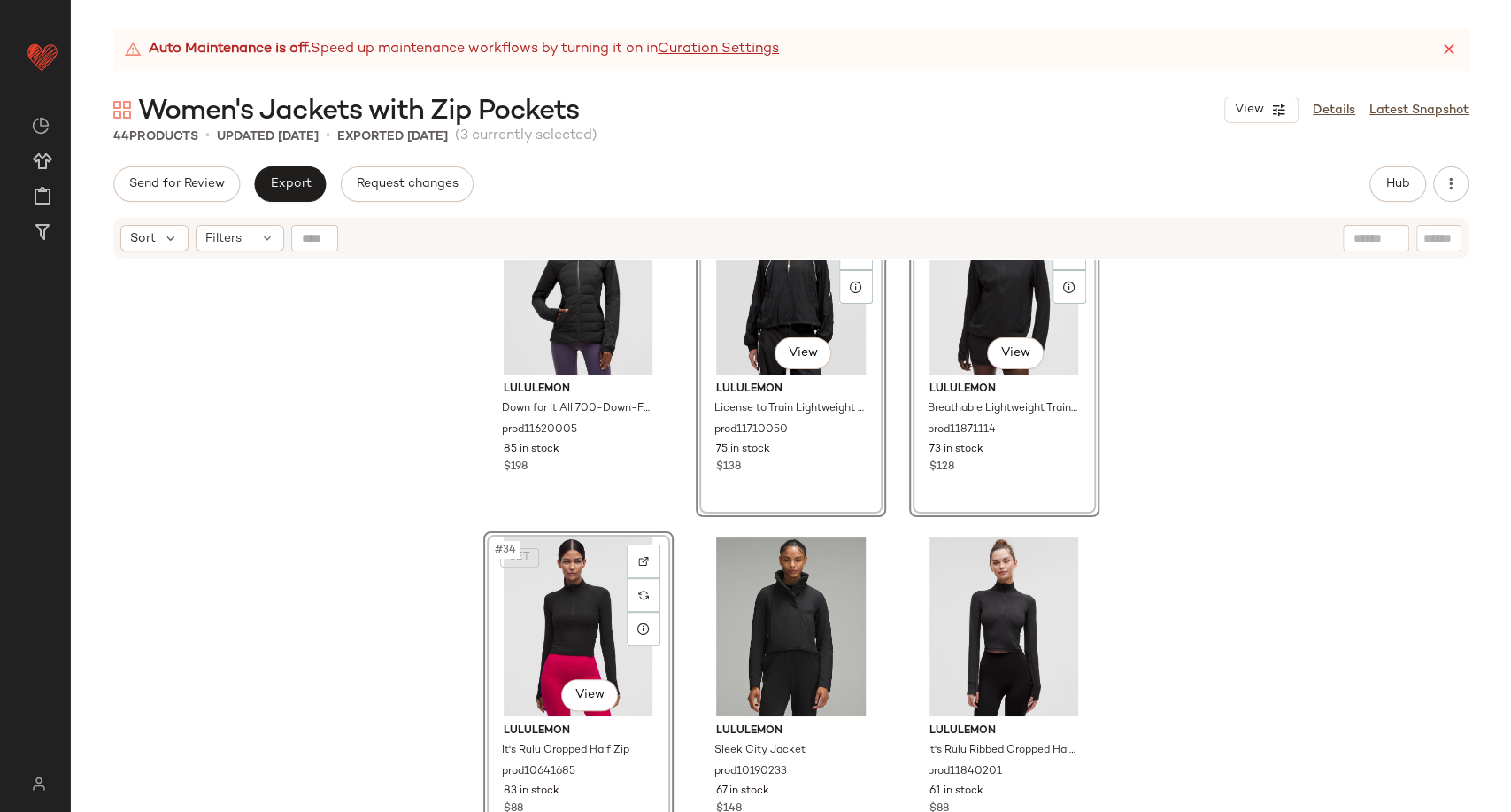
click at [1176, 611] on div "lululemon Down for It All 700-Down-Fill Jacket prod11620005 85 in stock $198 SE…" at bounding box center [791, 558] width 1440 height 596
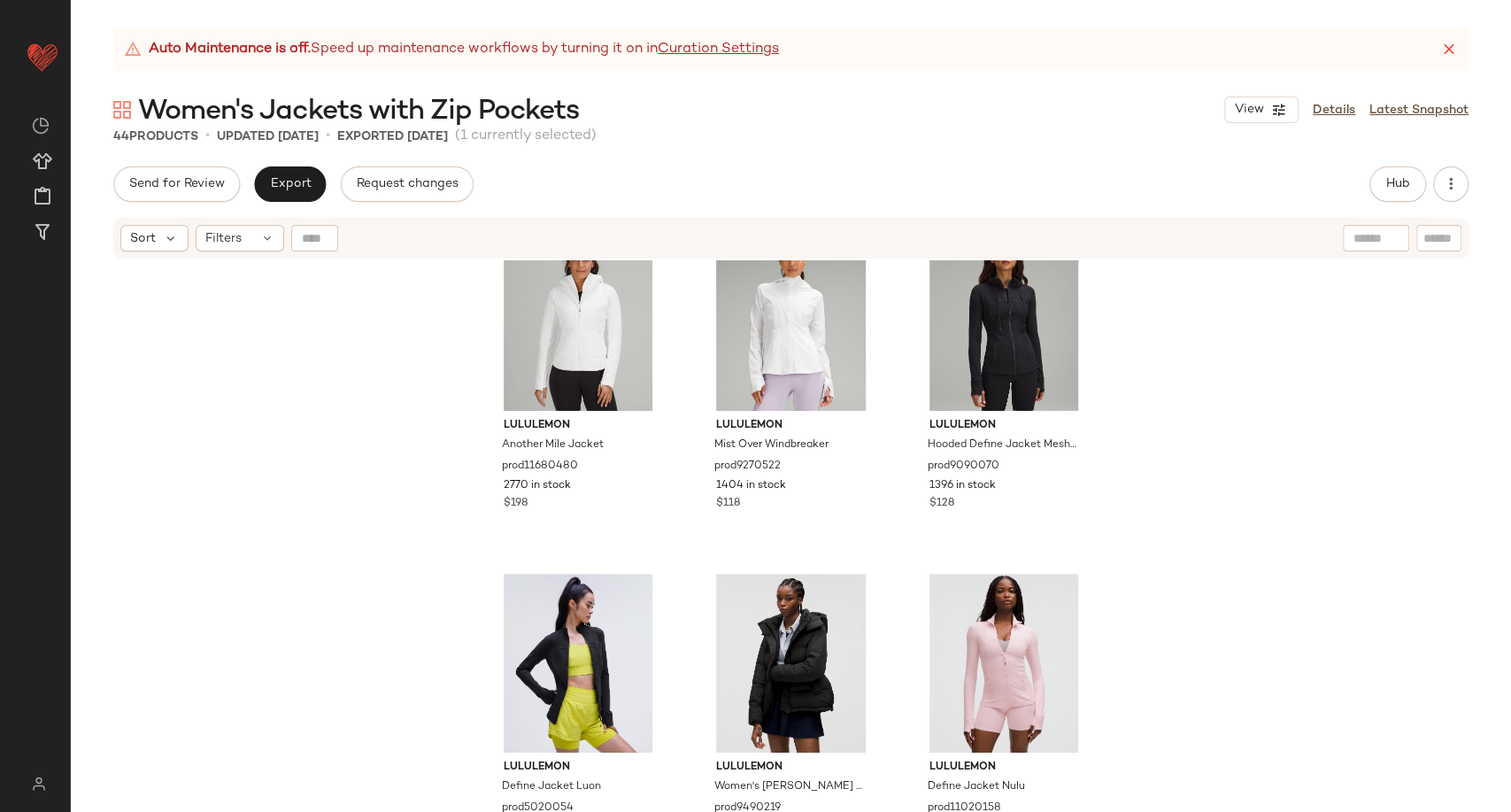
scroll to position [506, 0]
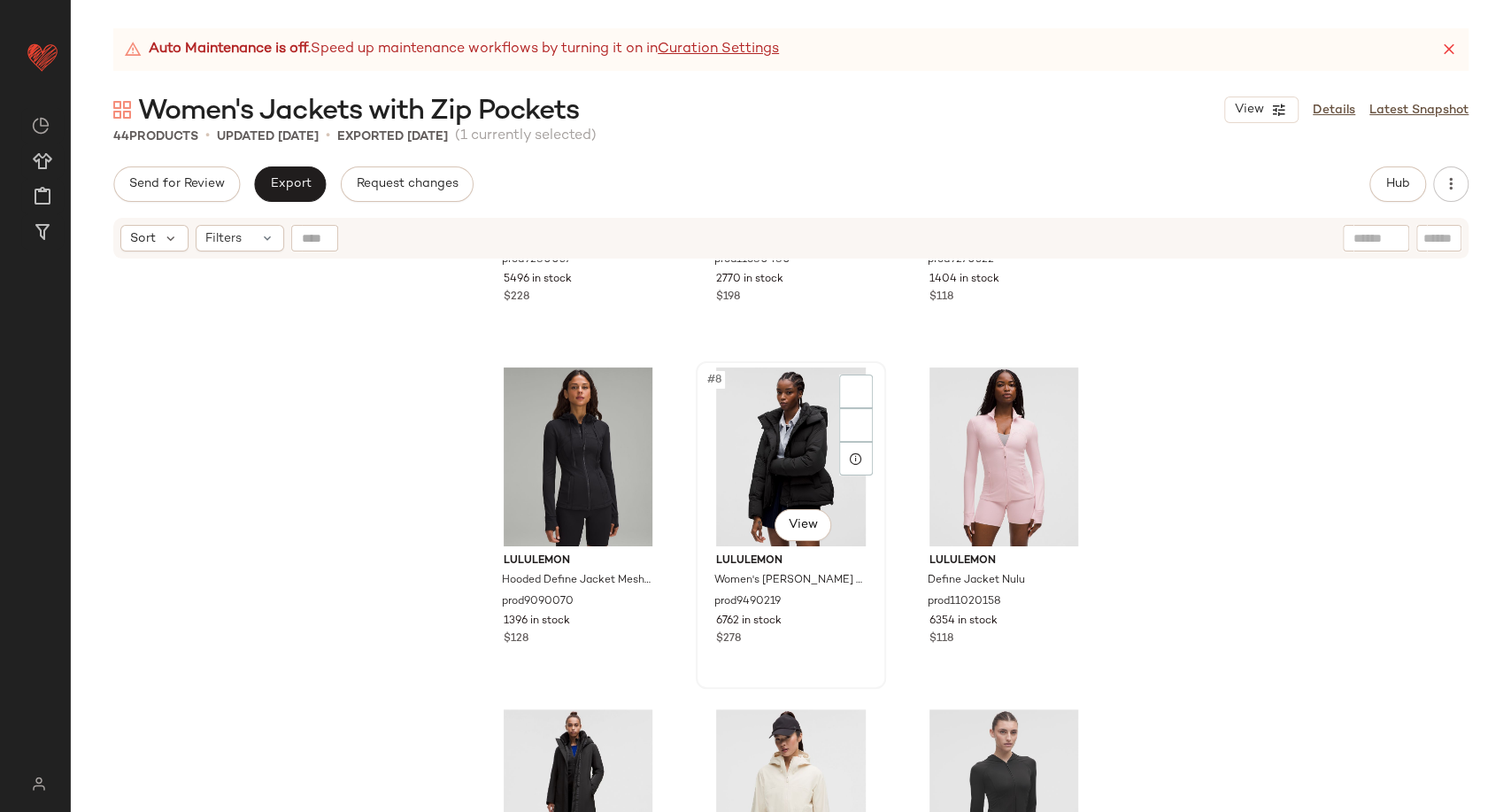
scroll to position [506, 0]
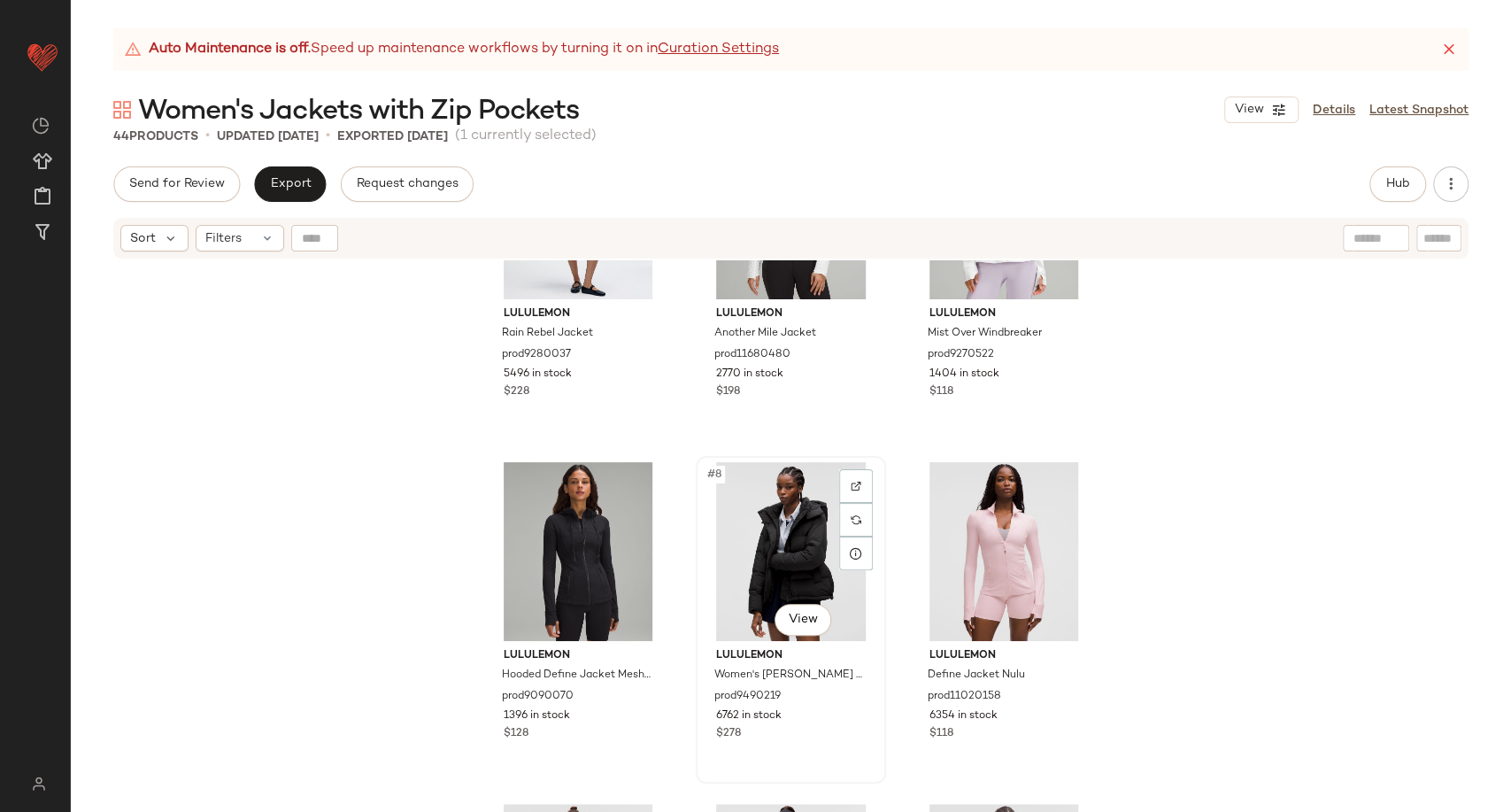
click at [759, 547] on div "#8 View" at bounding box center [791, 552] width 178 height 179
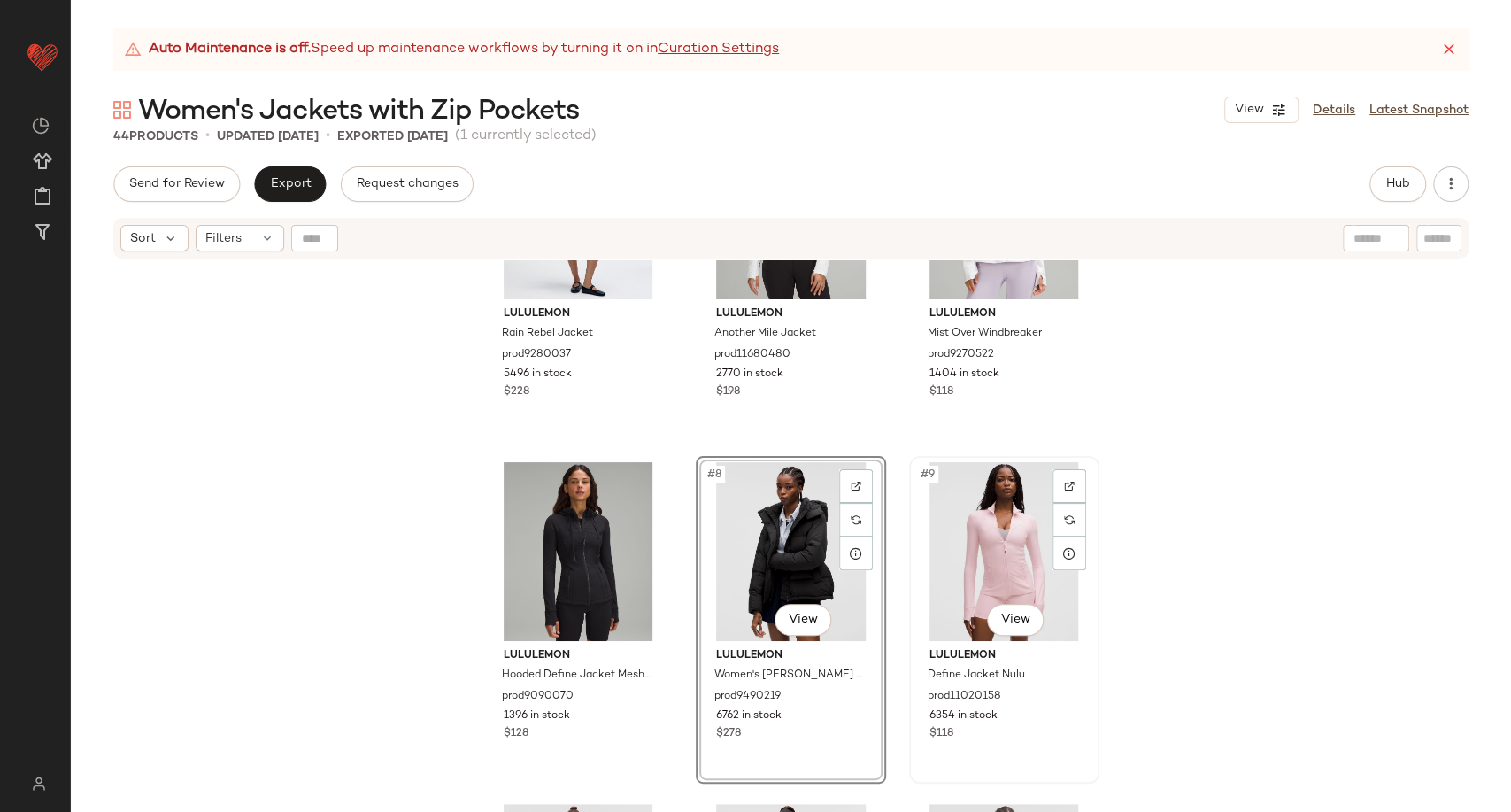
click at [972, 533] on div "#9 View" at bounding box center [1004, 552] width 178 height 179
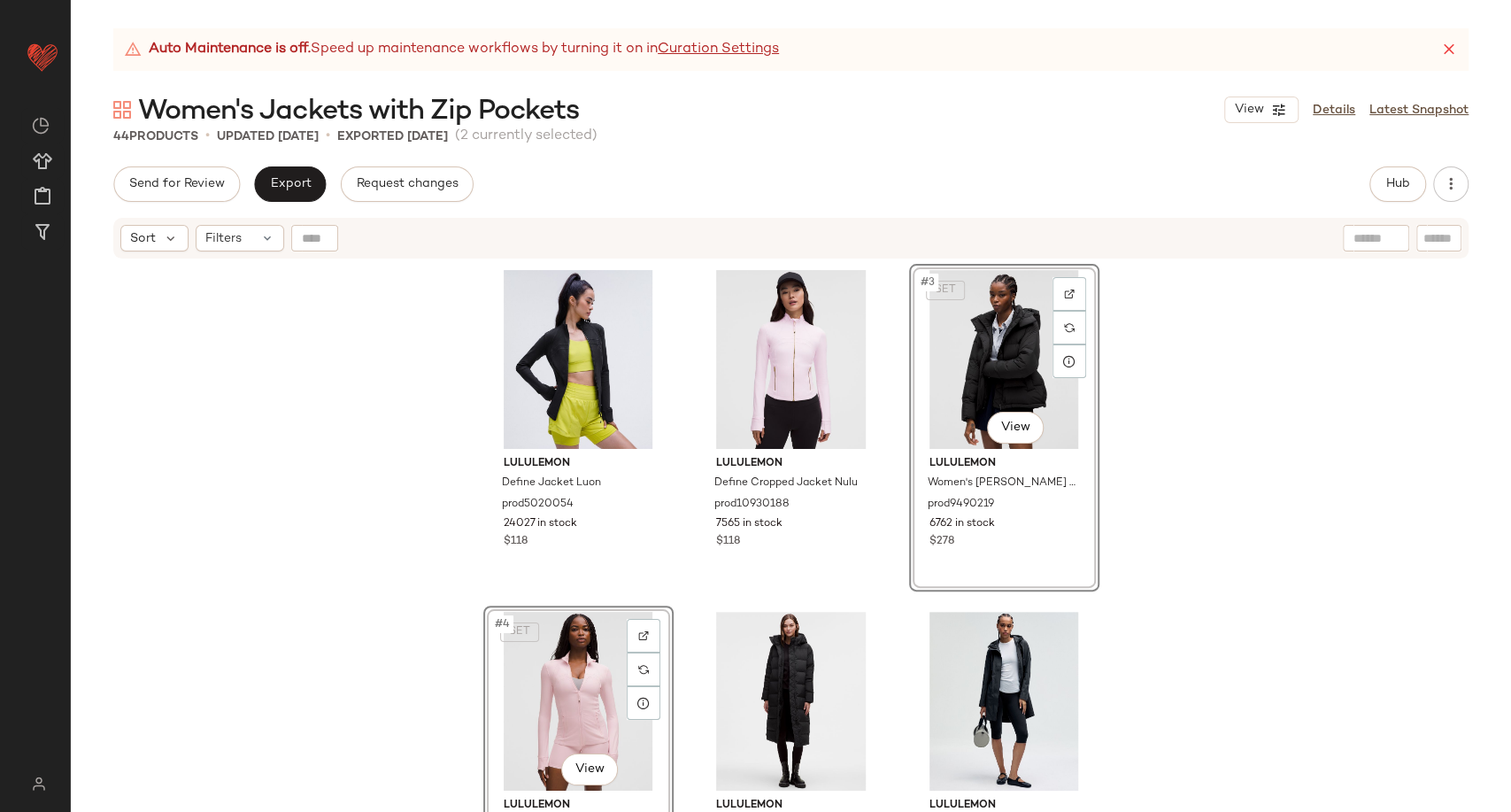
click at [1256, 556] on div "lululemon Define Jacket Luon prod5020054 24027 in stock $118 lululemon Define C…" at bounding box center [791, 558] width 1440 height 596
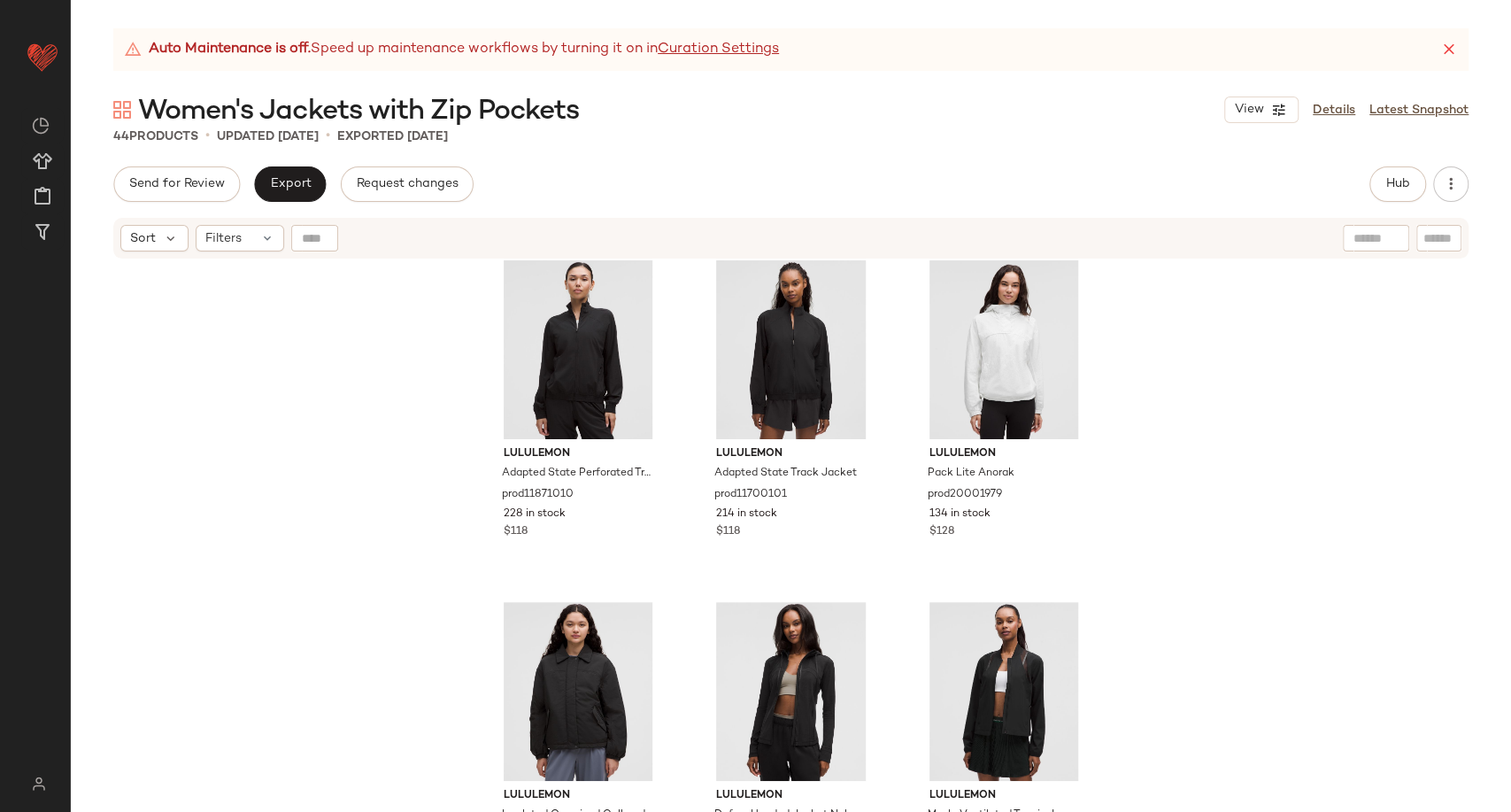
scroll to position [1489, 0]
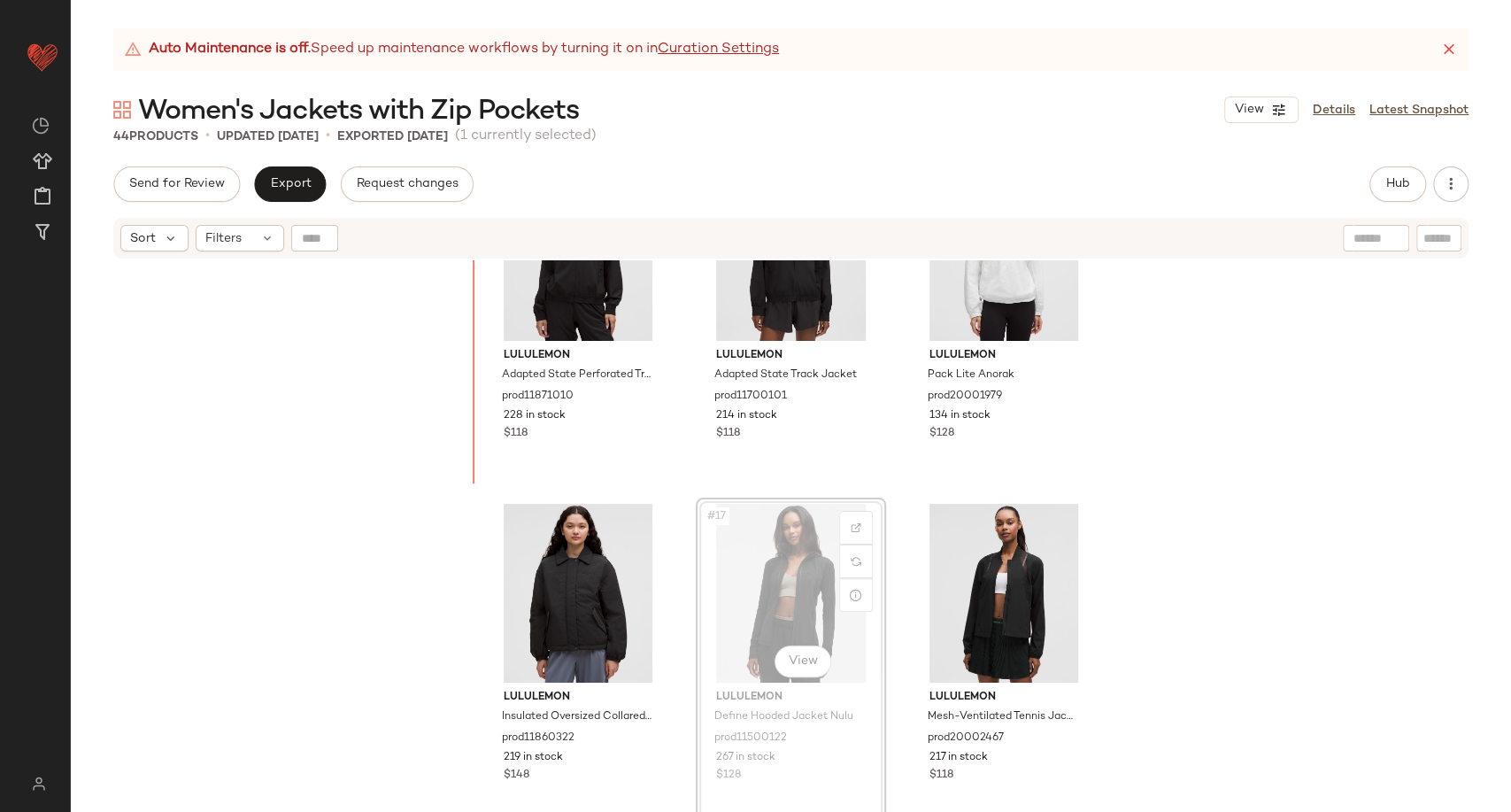
scroll to position [1481, 0]
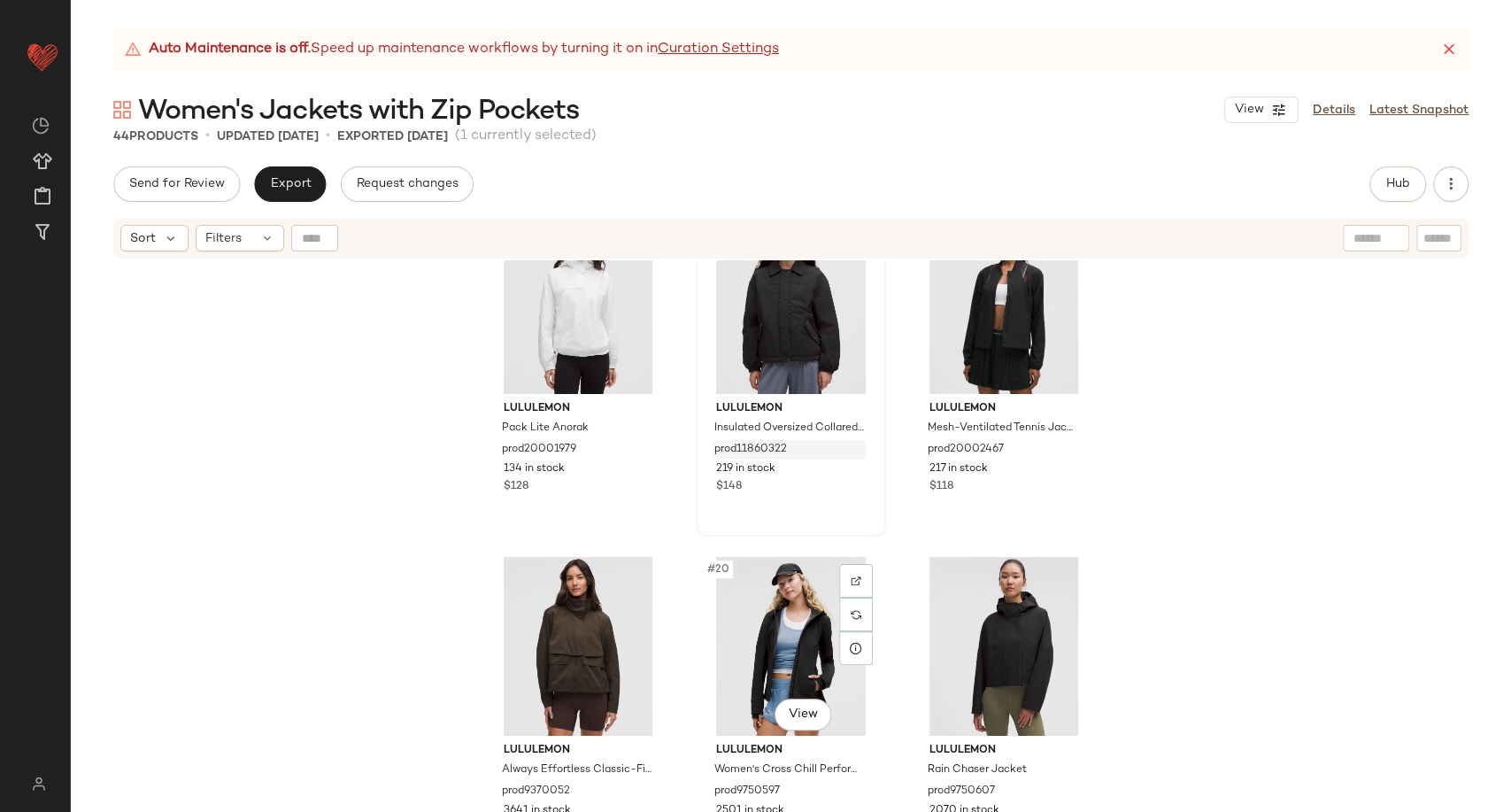
scroll to position [1875, 0]
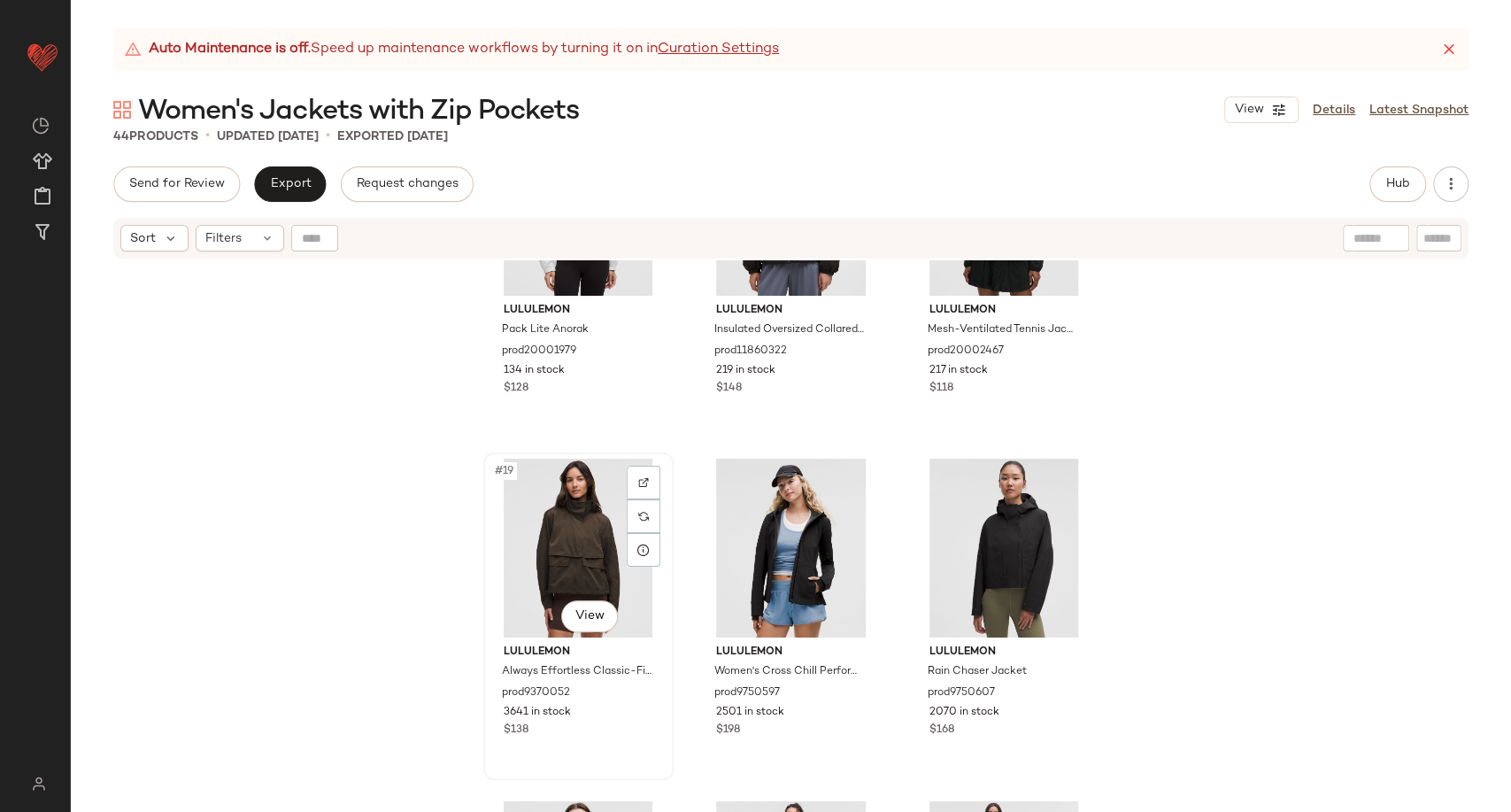
click at [555, 551] on div "#19 View" at bounding box center [578, 548] width 178 height 179
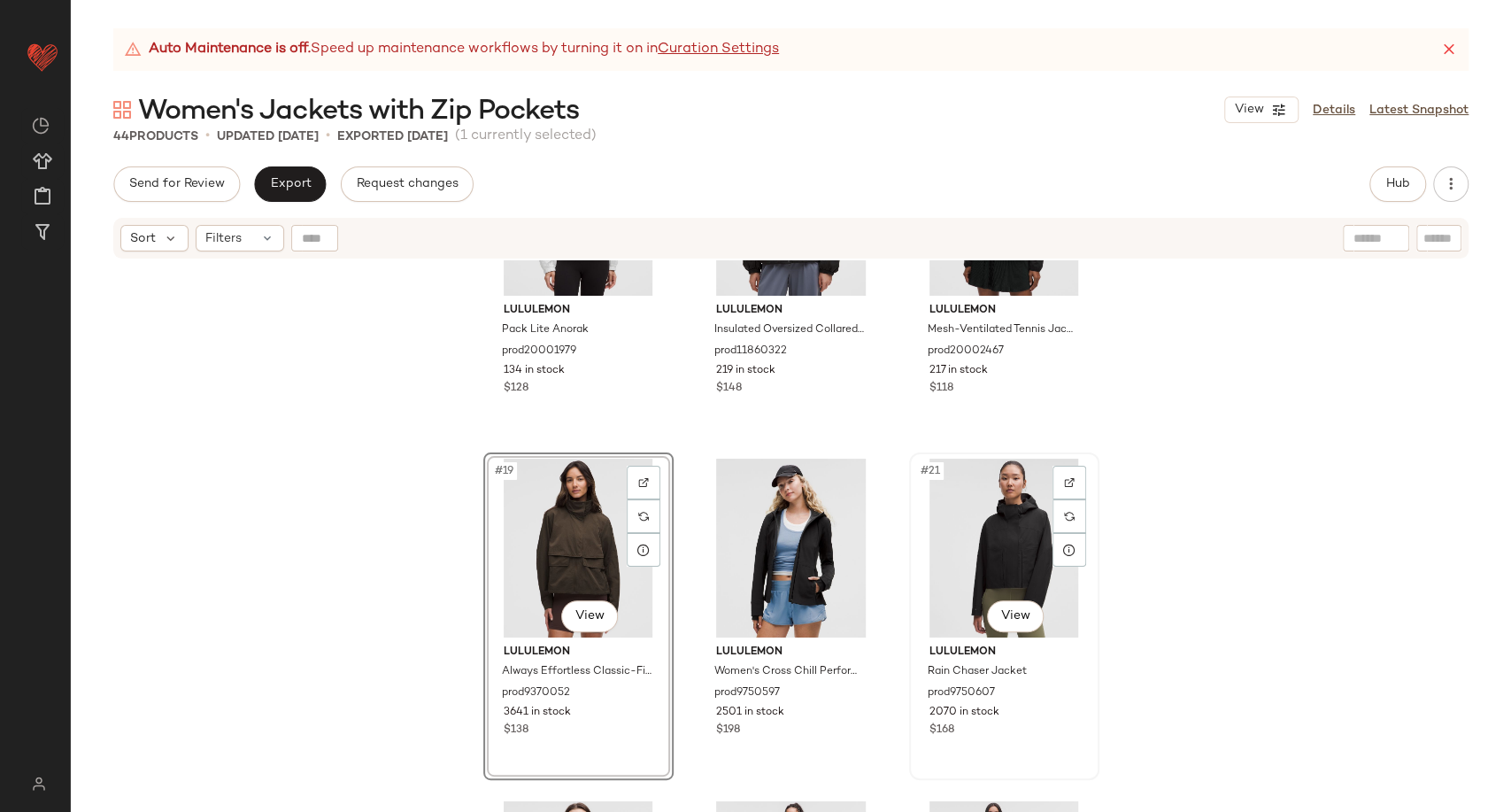
click at [1018, 553] on div "#21 View" at bounding box center [1004, 548] width 178 height 179
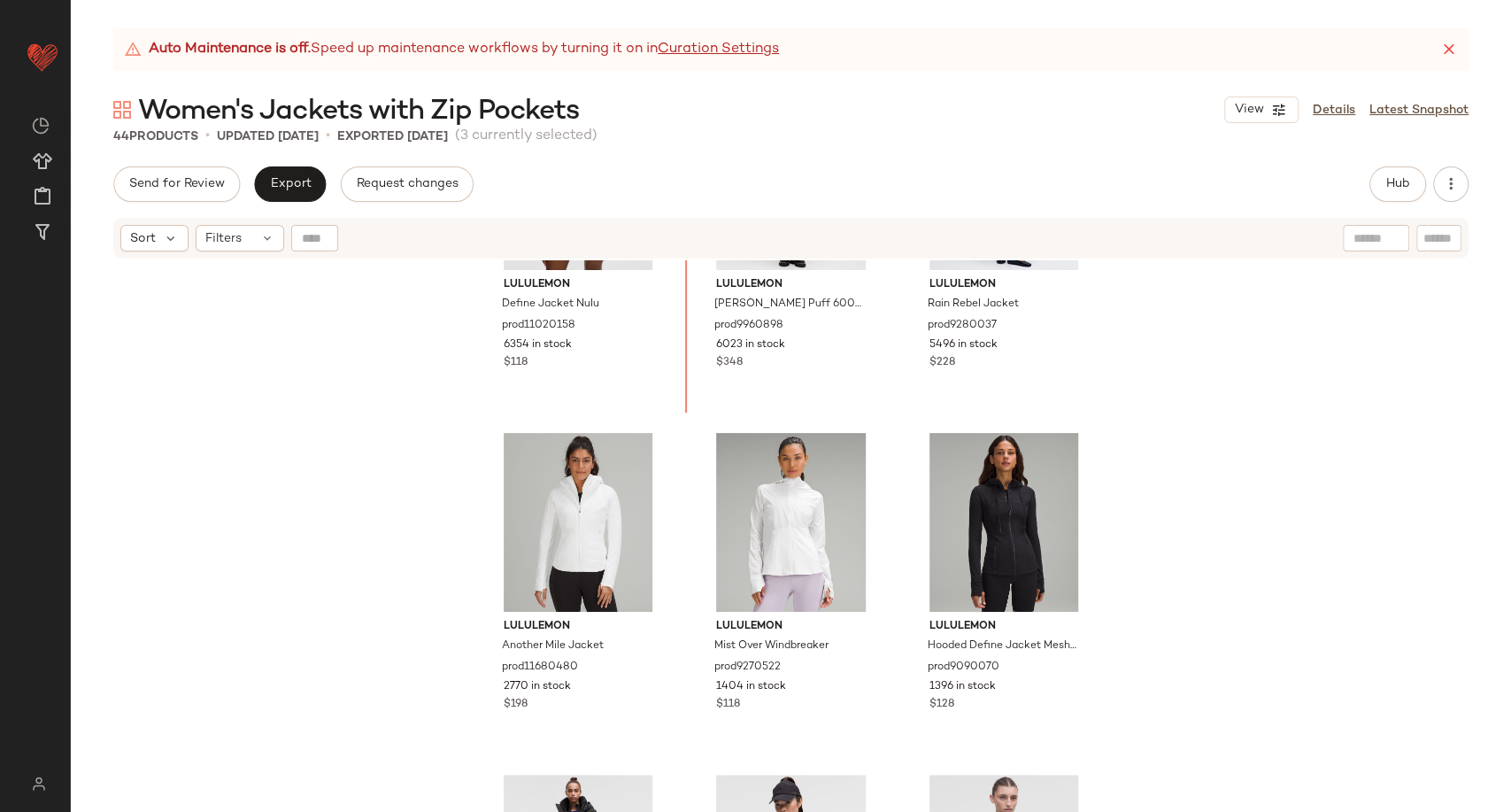
scroll to position [469, 0]
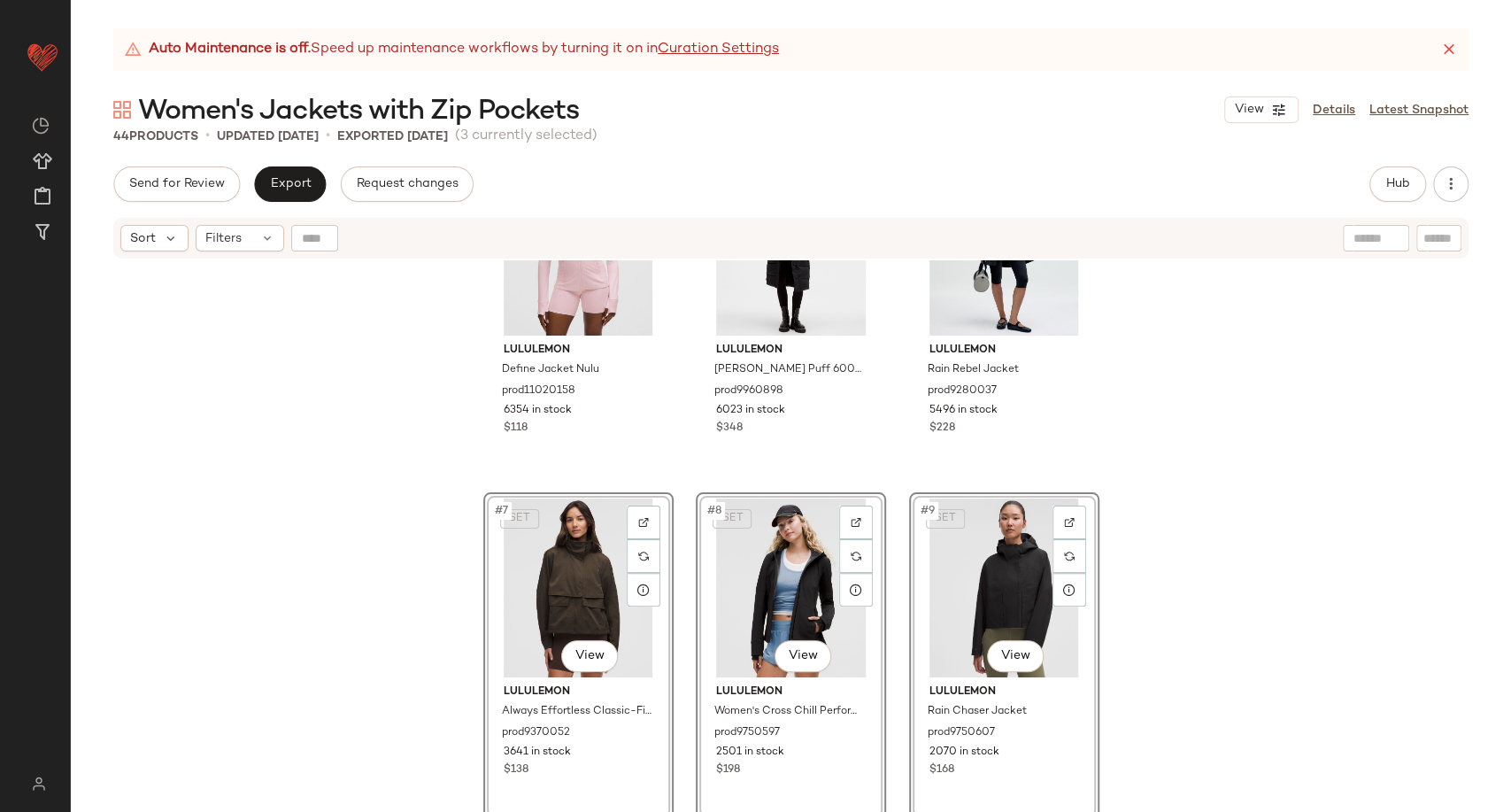
click at [1185, 595] on div "lululemon Define Jacket Nulu prod11020158 6354 in stock $118 lululemon Wunder P…" at bounding box center [791, 558] width 1440 height 596
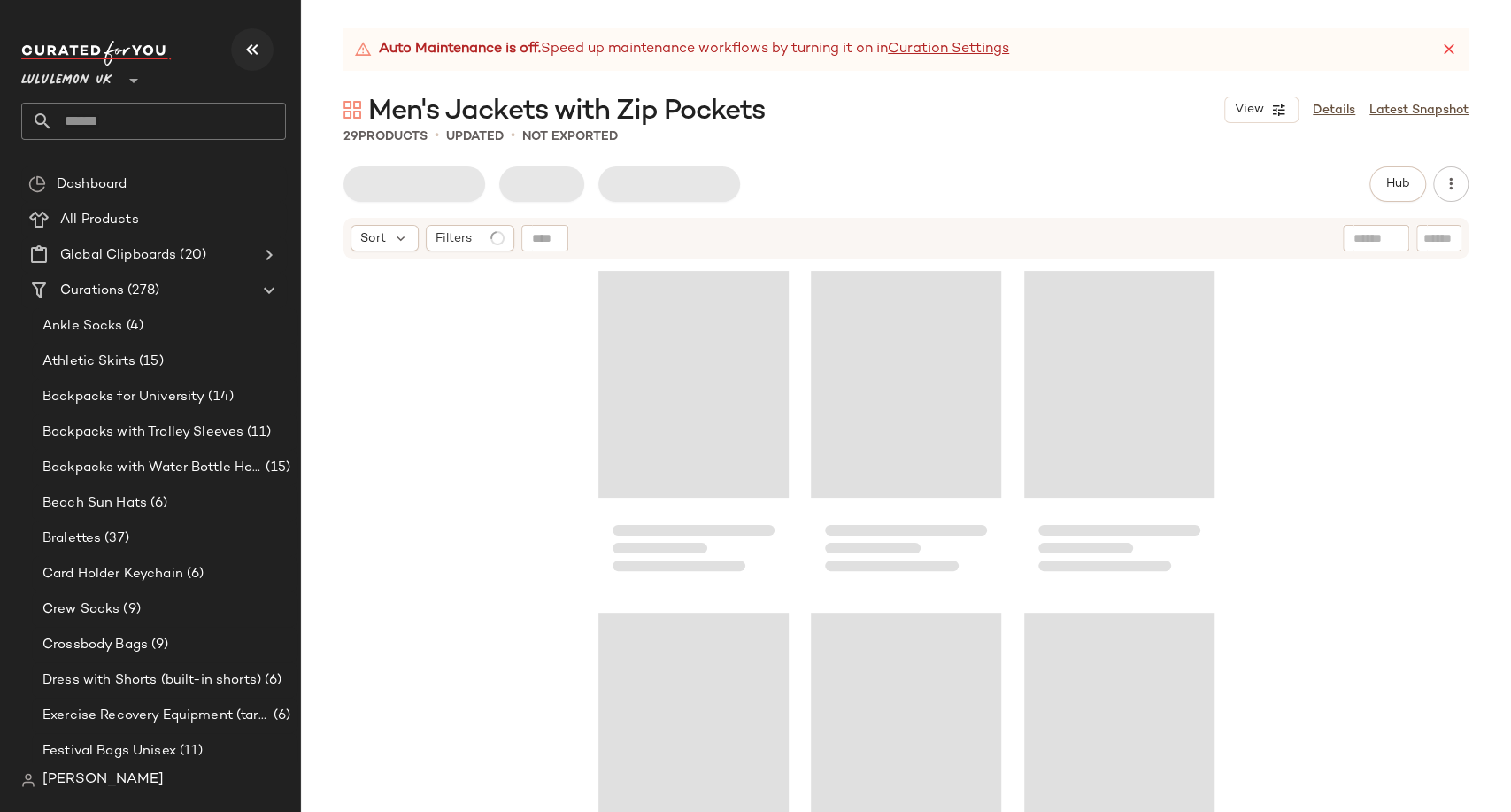
click at [259, 55] on icon "button" at bounding box center [252, 49] width 22 height 22
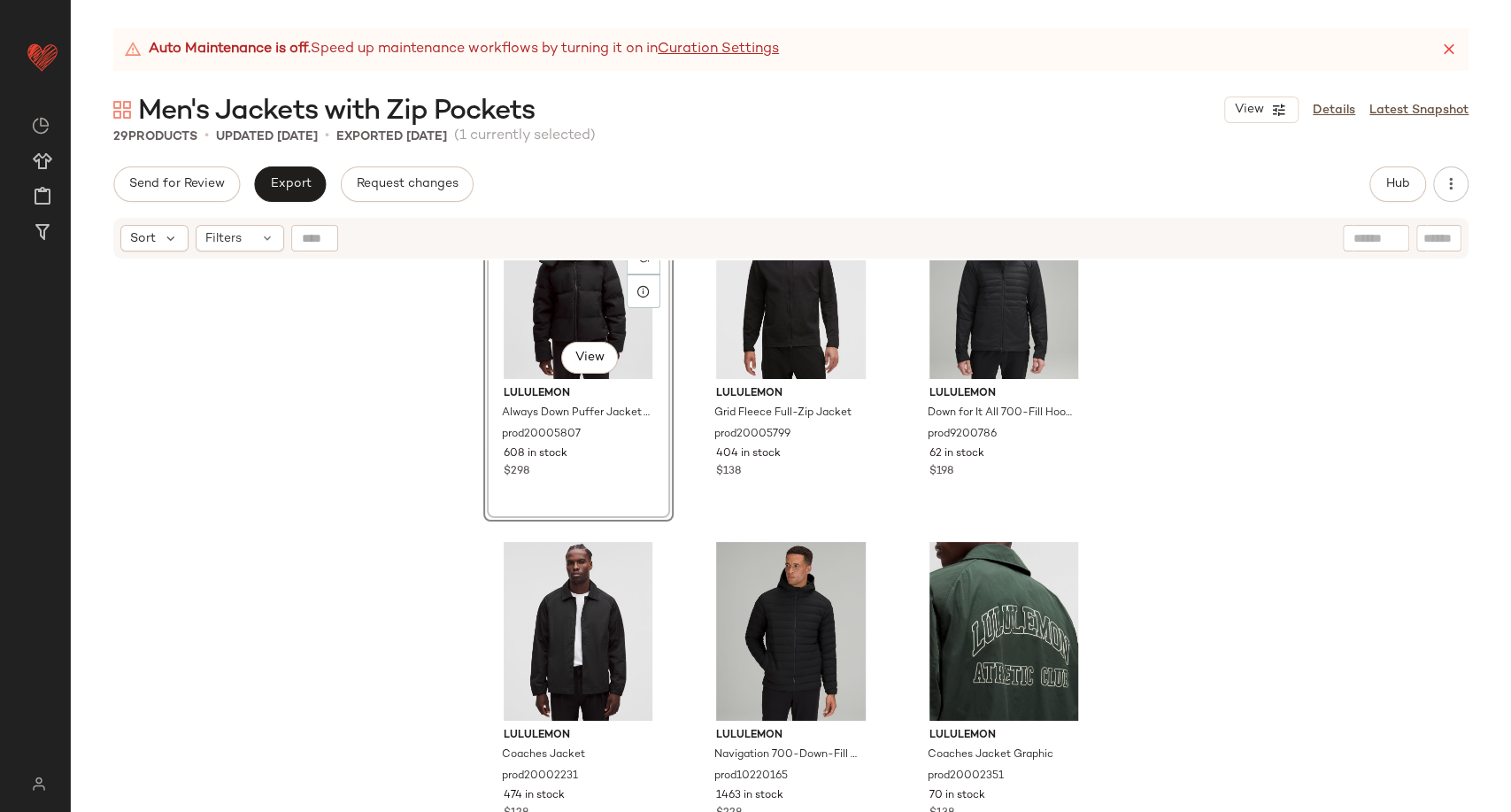
scroll to position [99, 0]
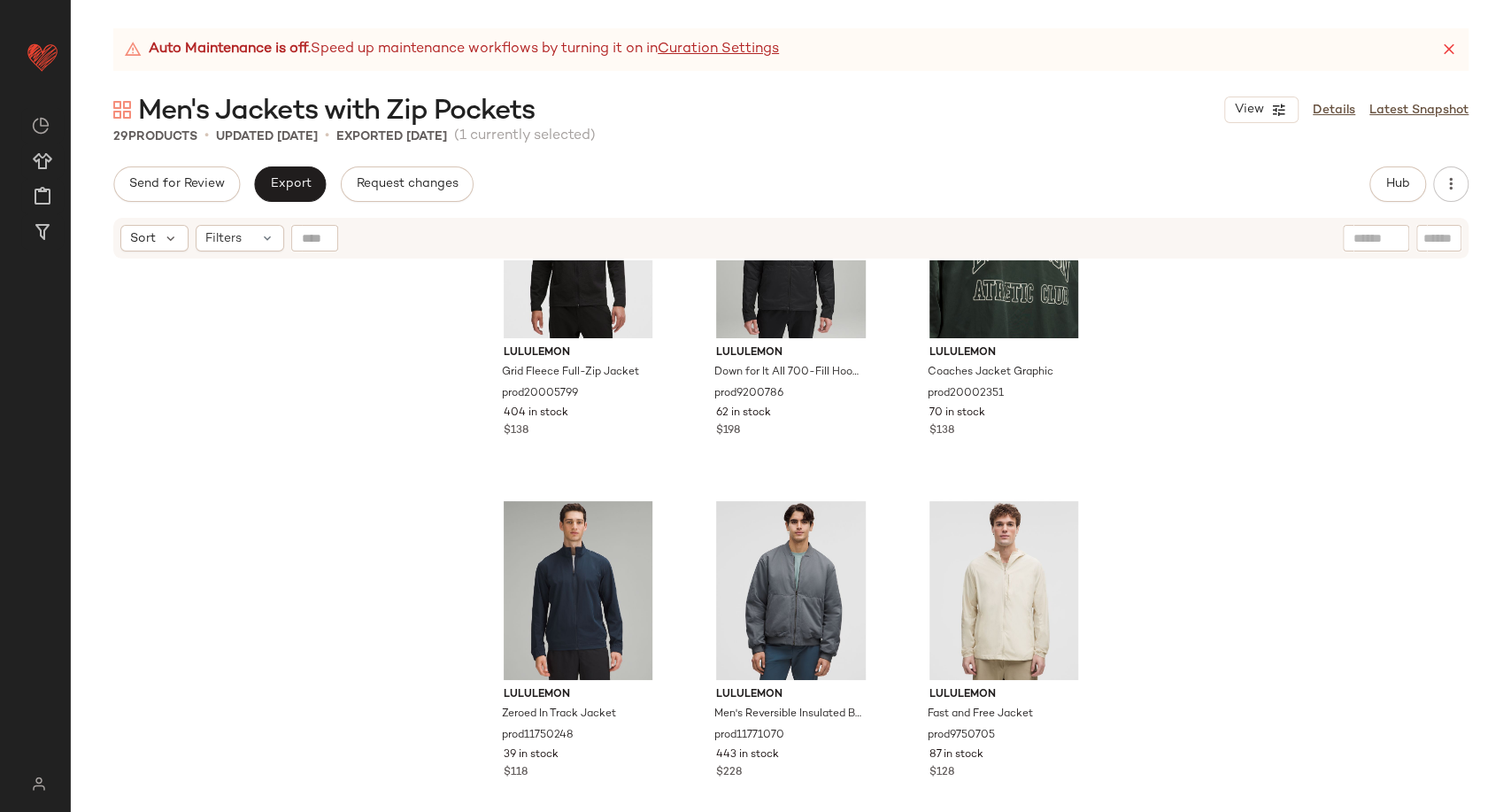
scroll to position [500, 0]
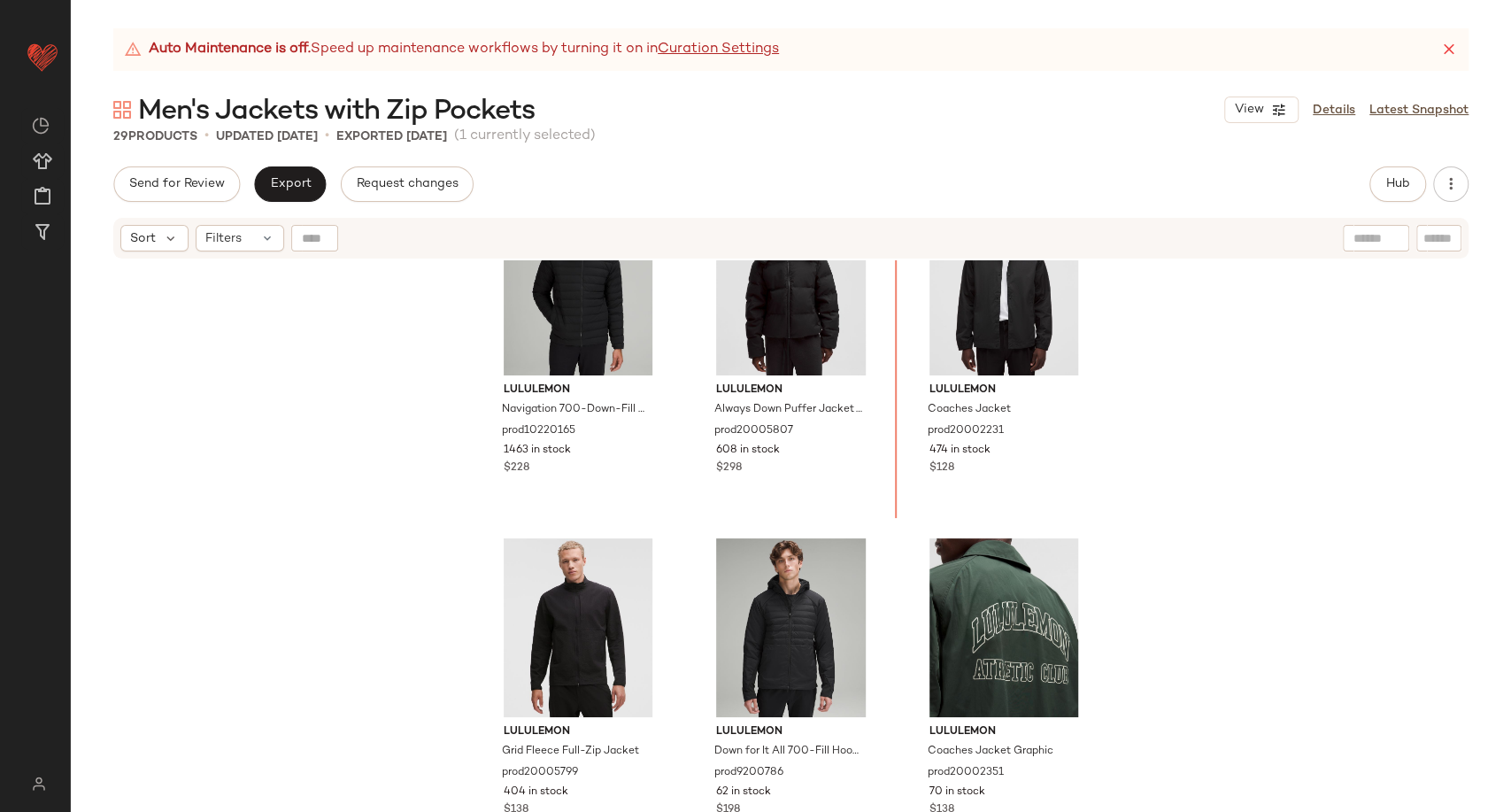
scroll to position [53, 0]
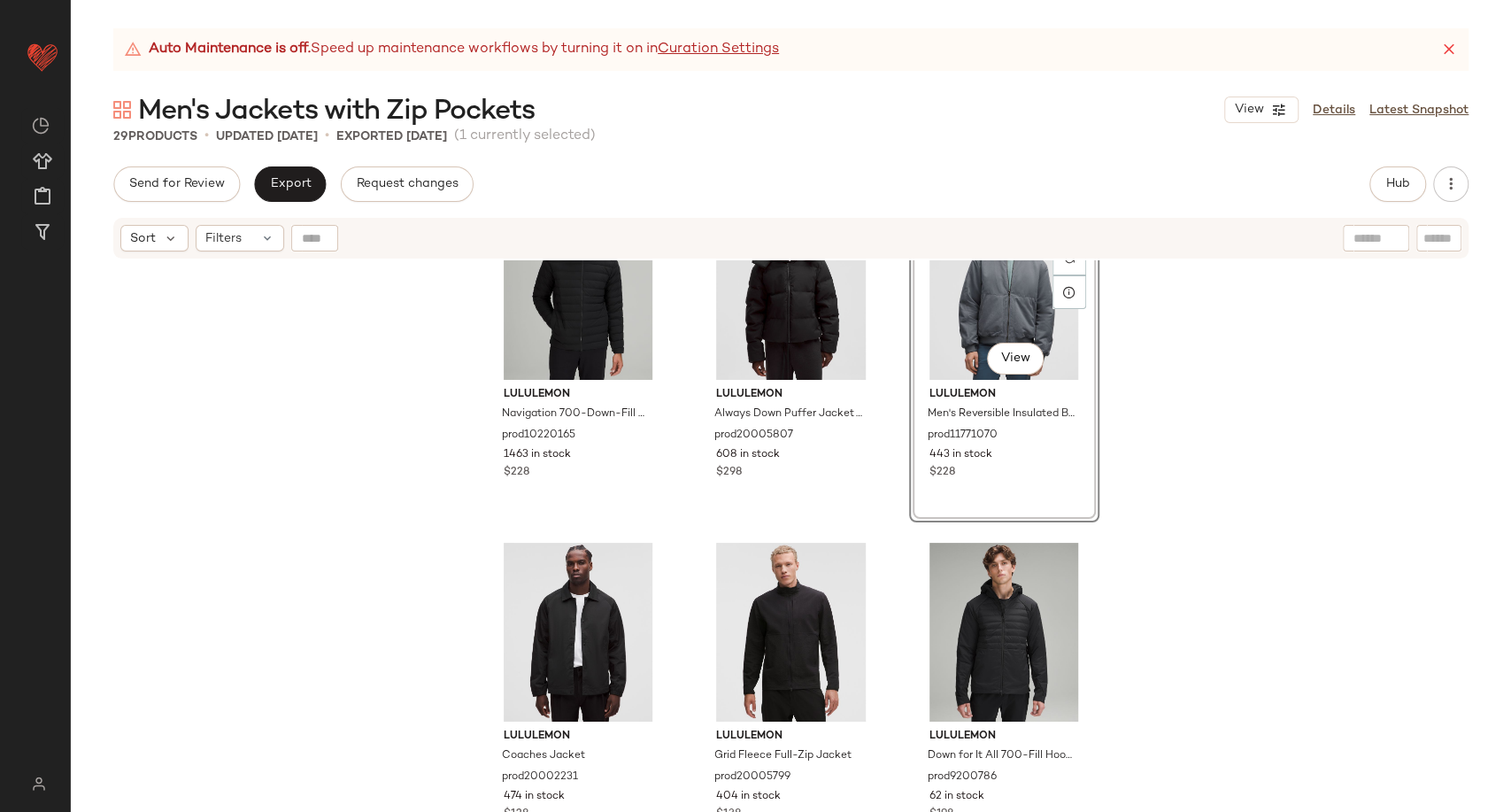
scroll to position [53, 0]
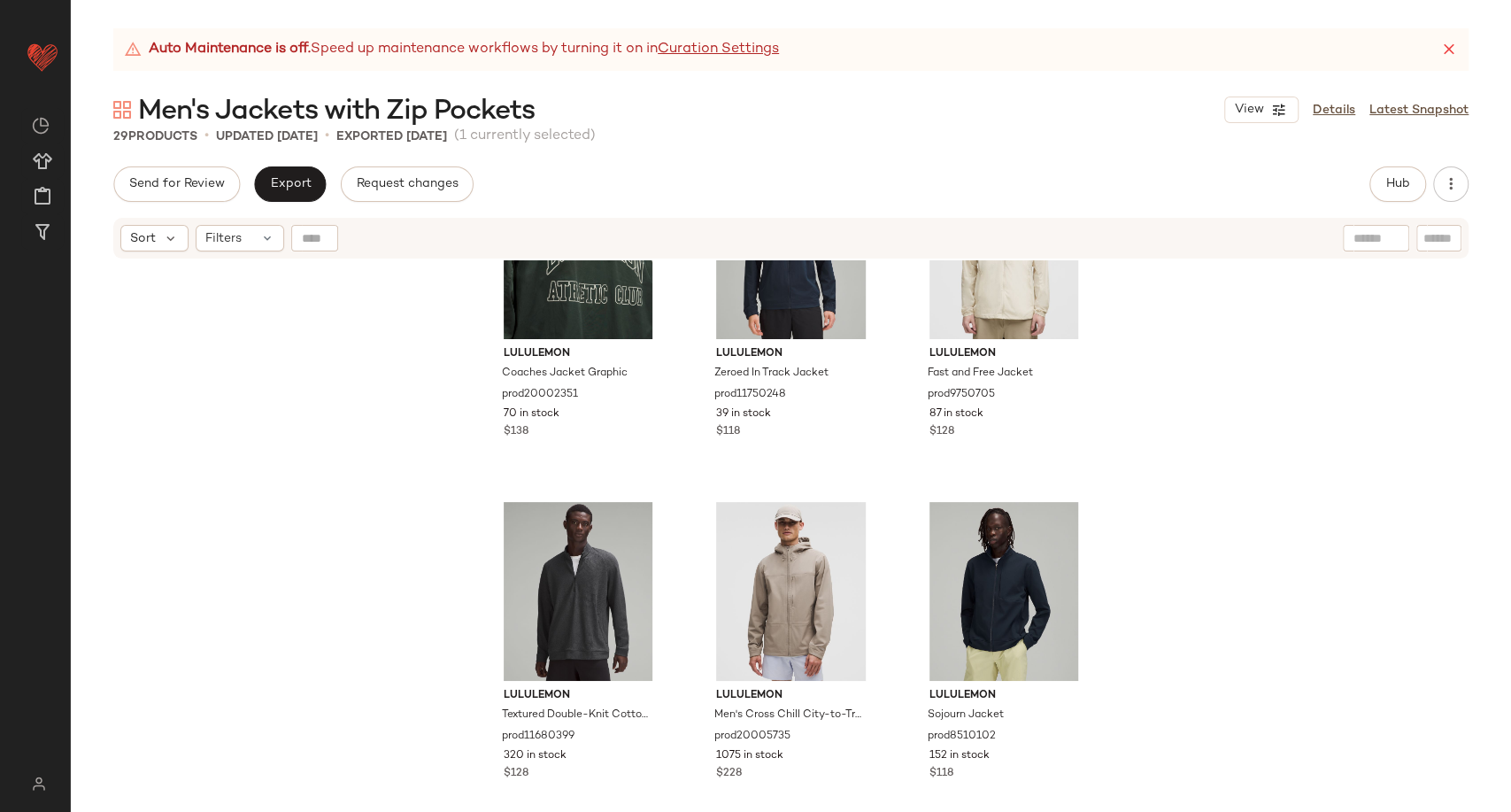
scroll to position [853, 0]
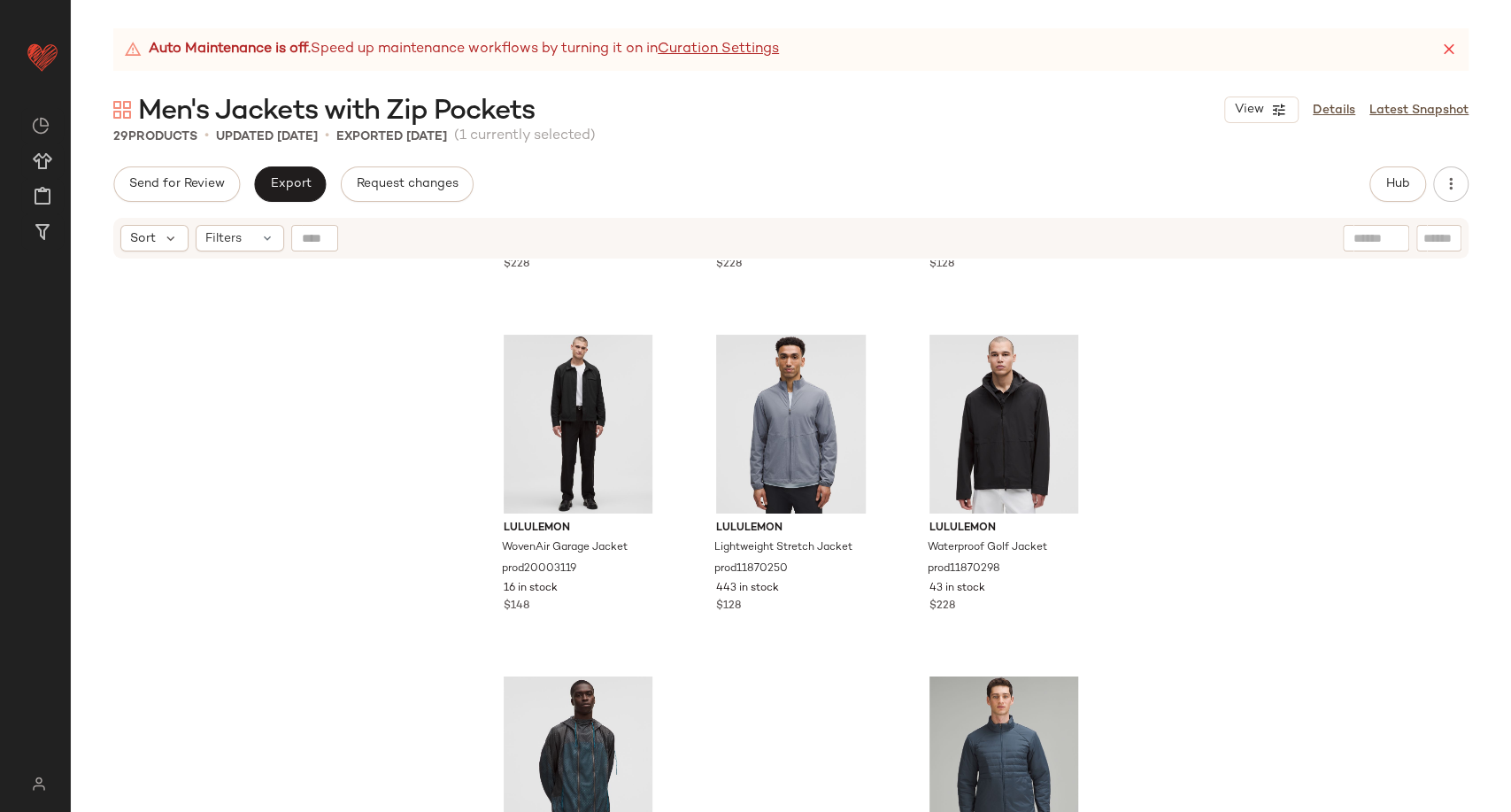
scroll to position [2823, 0]
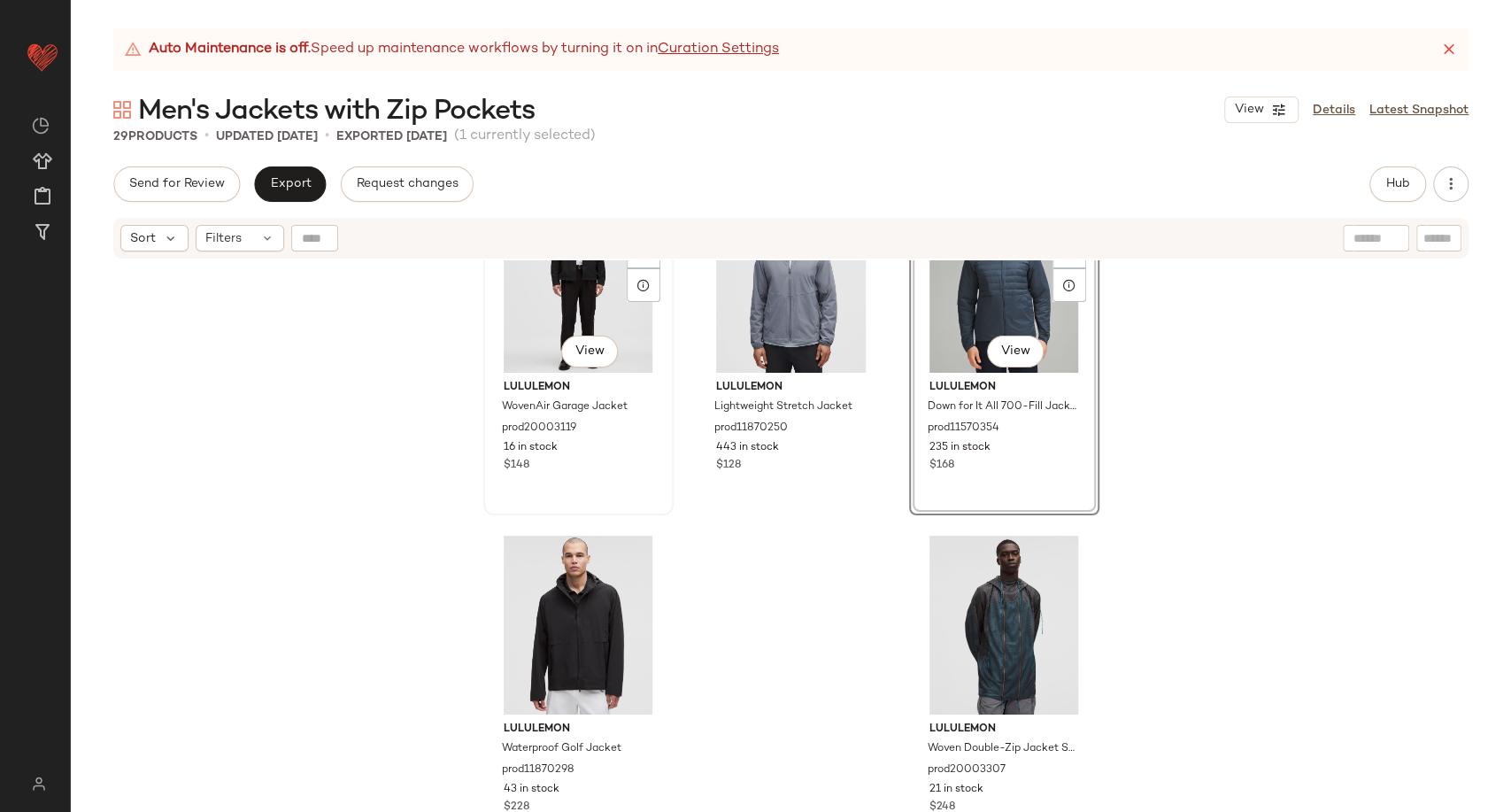
scroll to position [2818, 0]
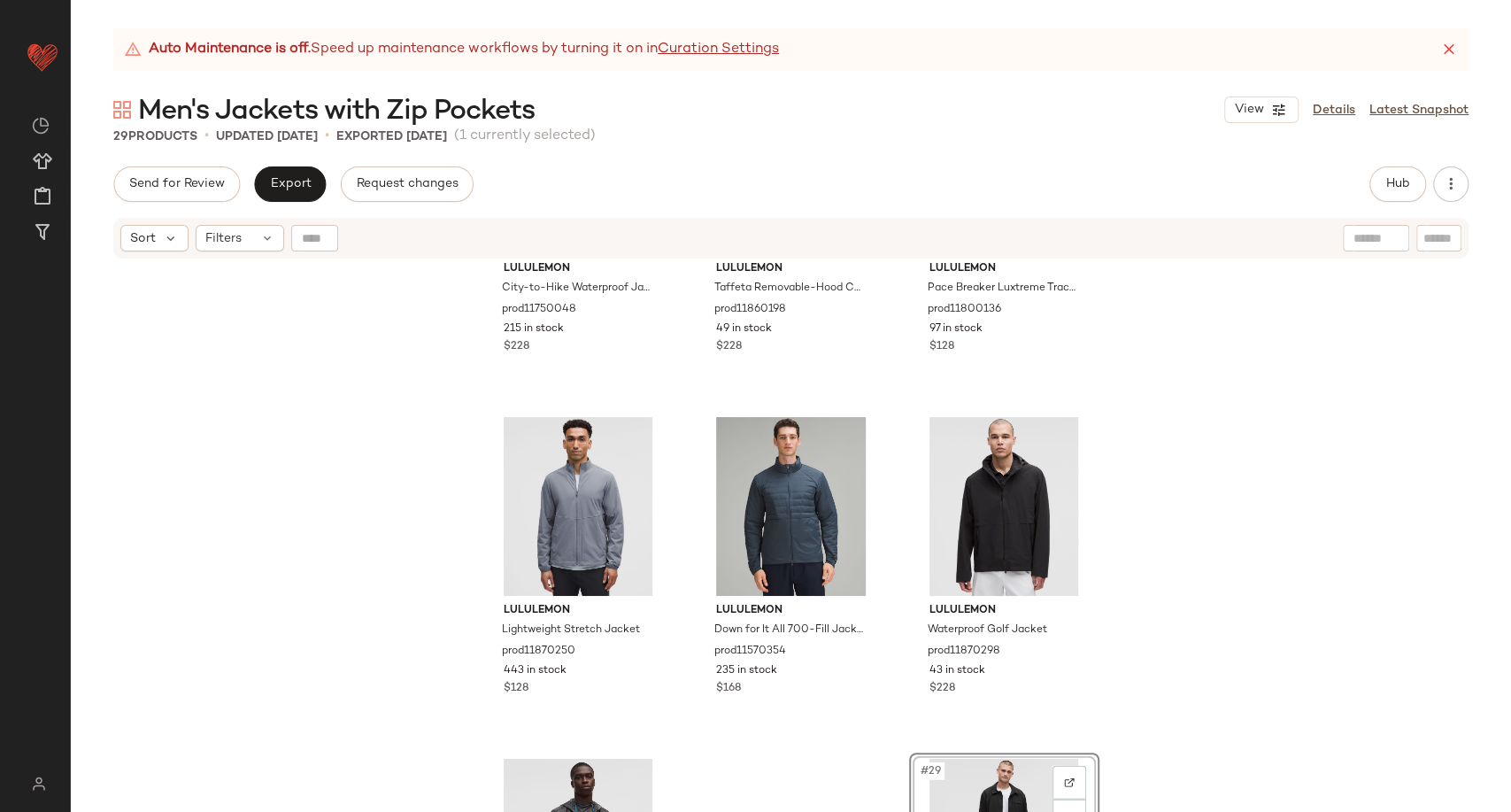
scroll to position [2424, 0]
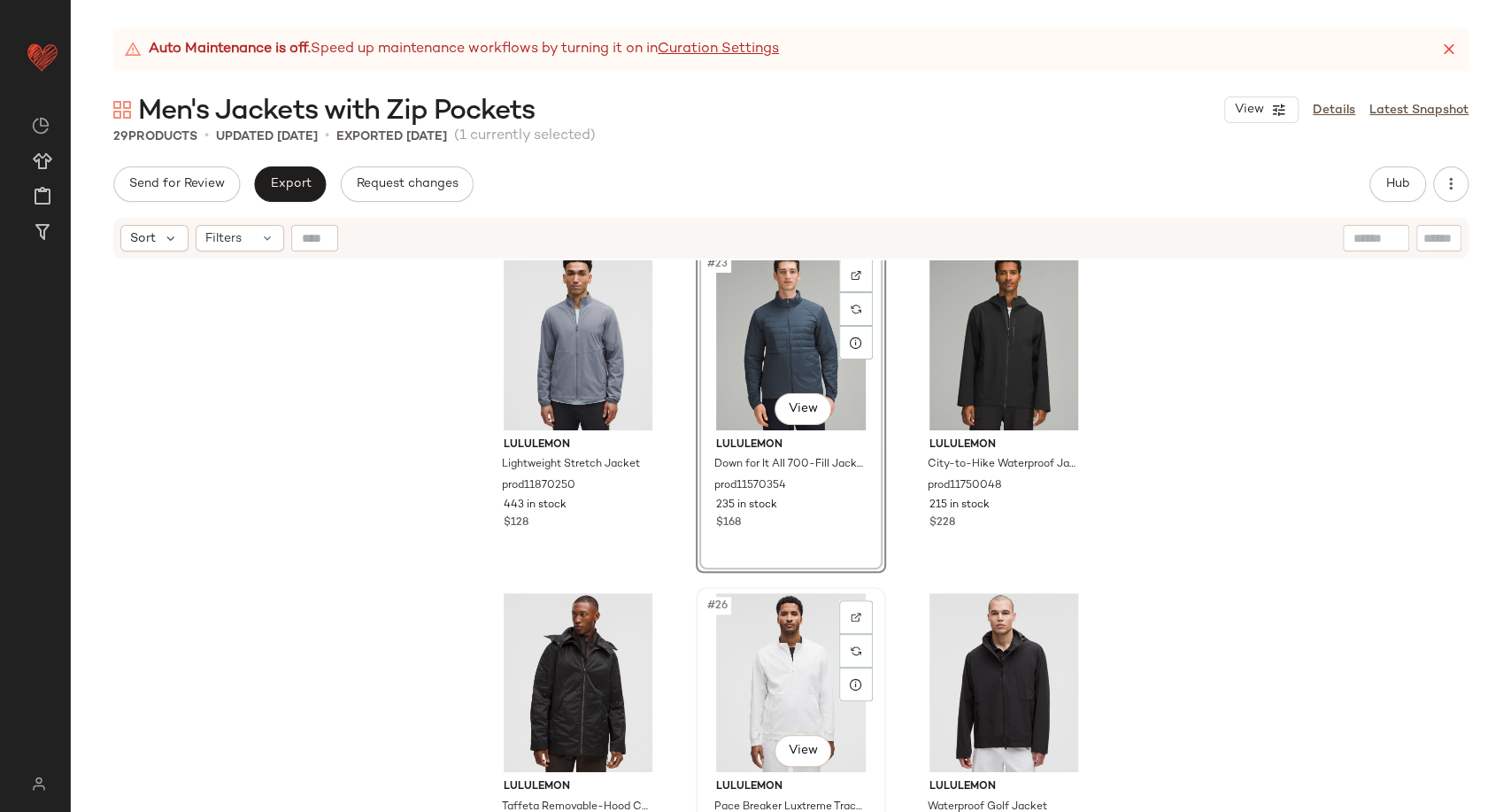
scroll to position [2620, 0]
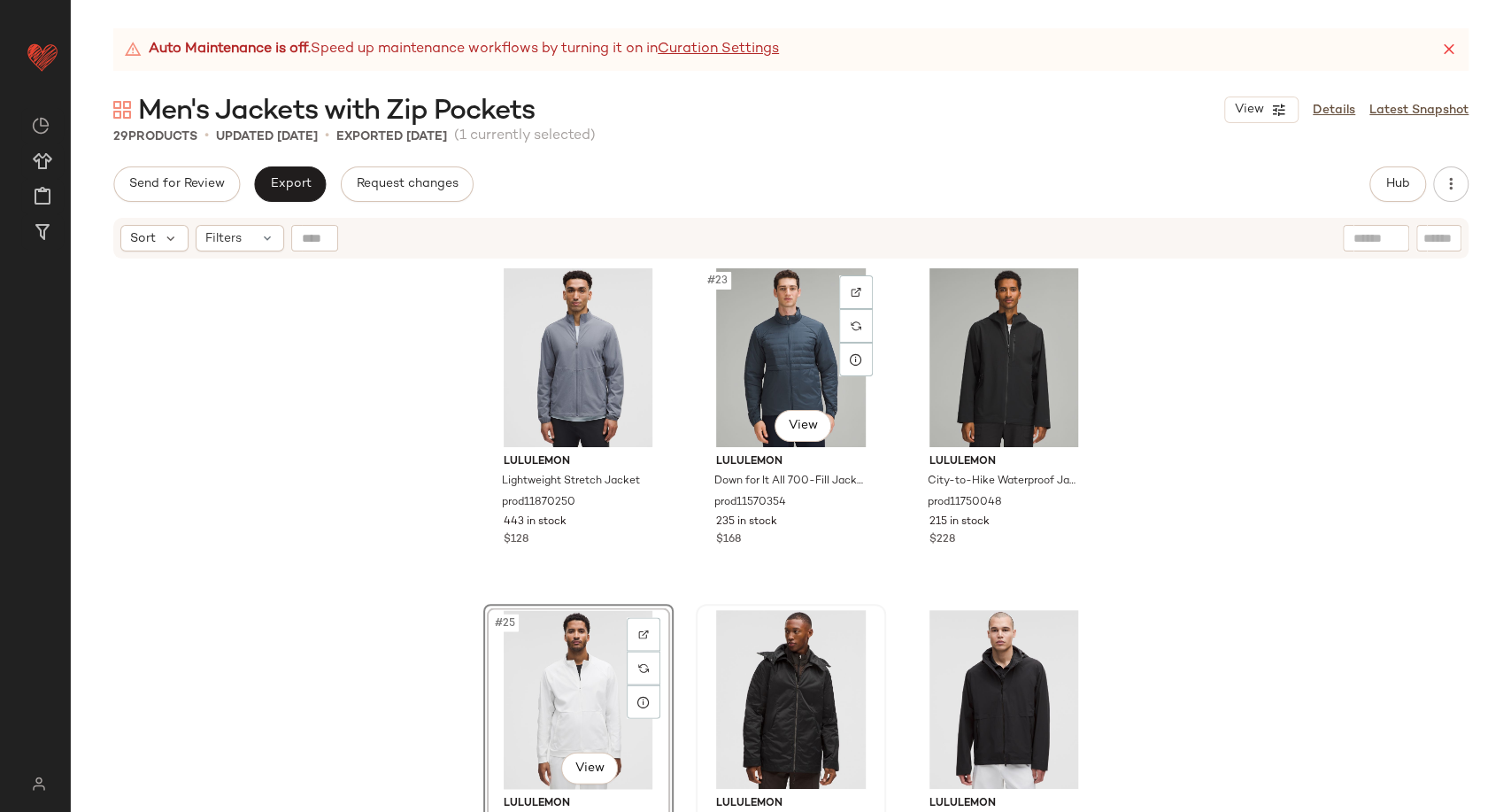
scroll to position [2227, 0]
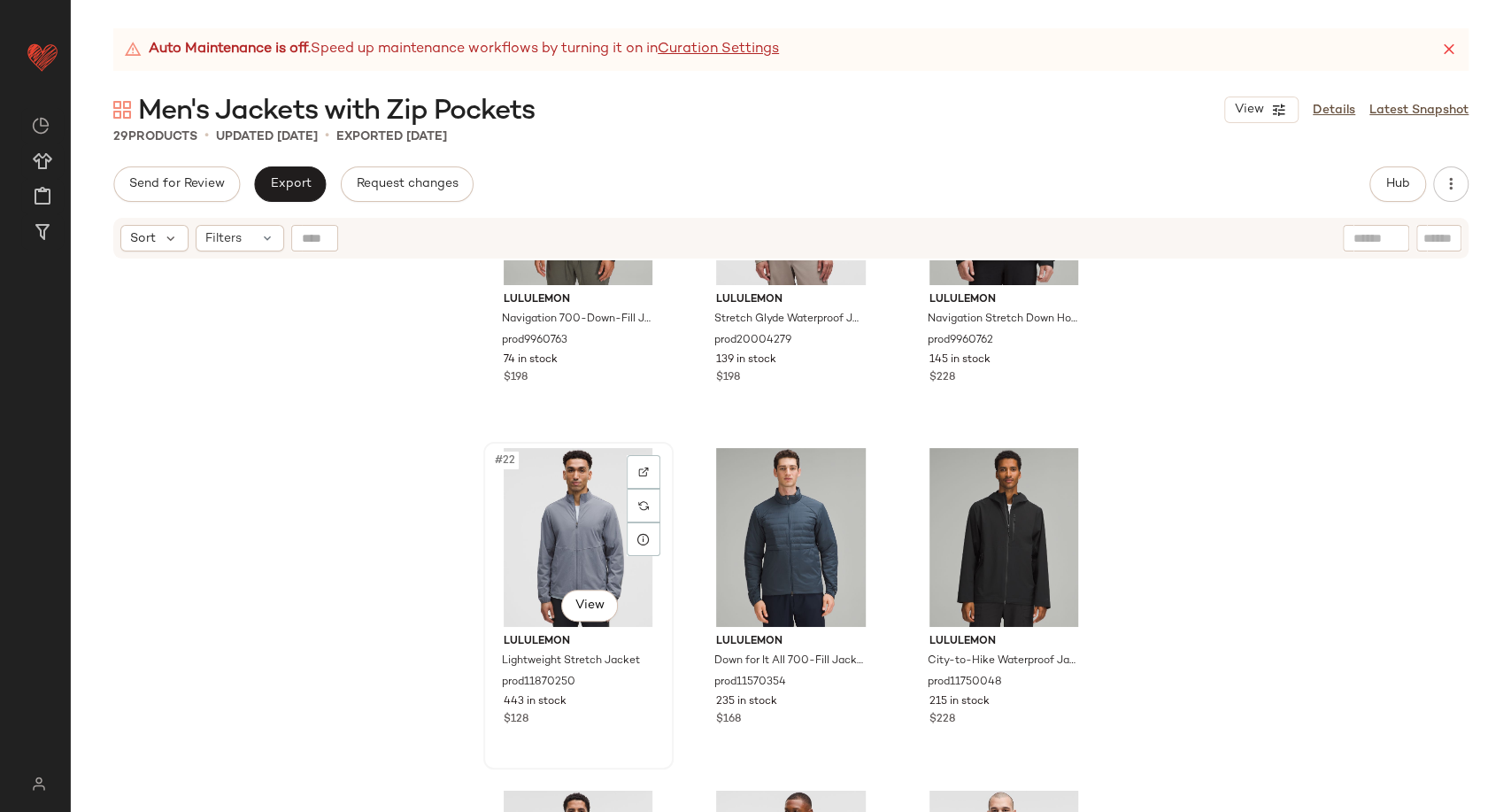
click at [540, 545] on div "#22 View" at bounding box center [578, 537] width 178 height 179
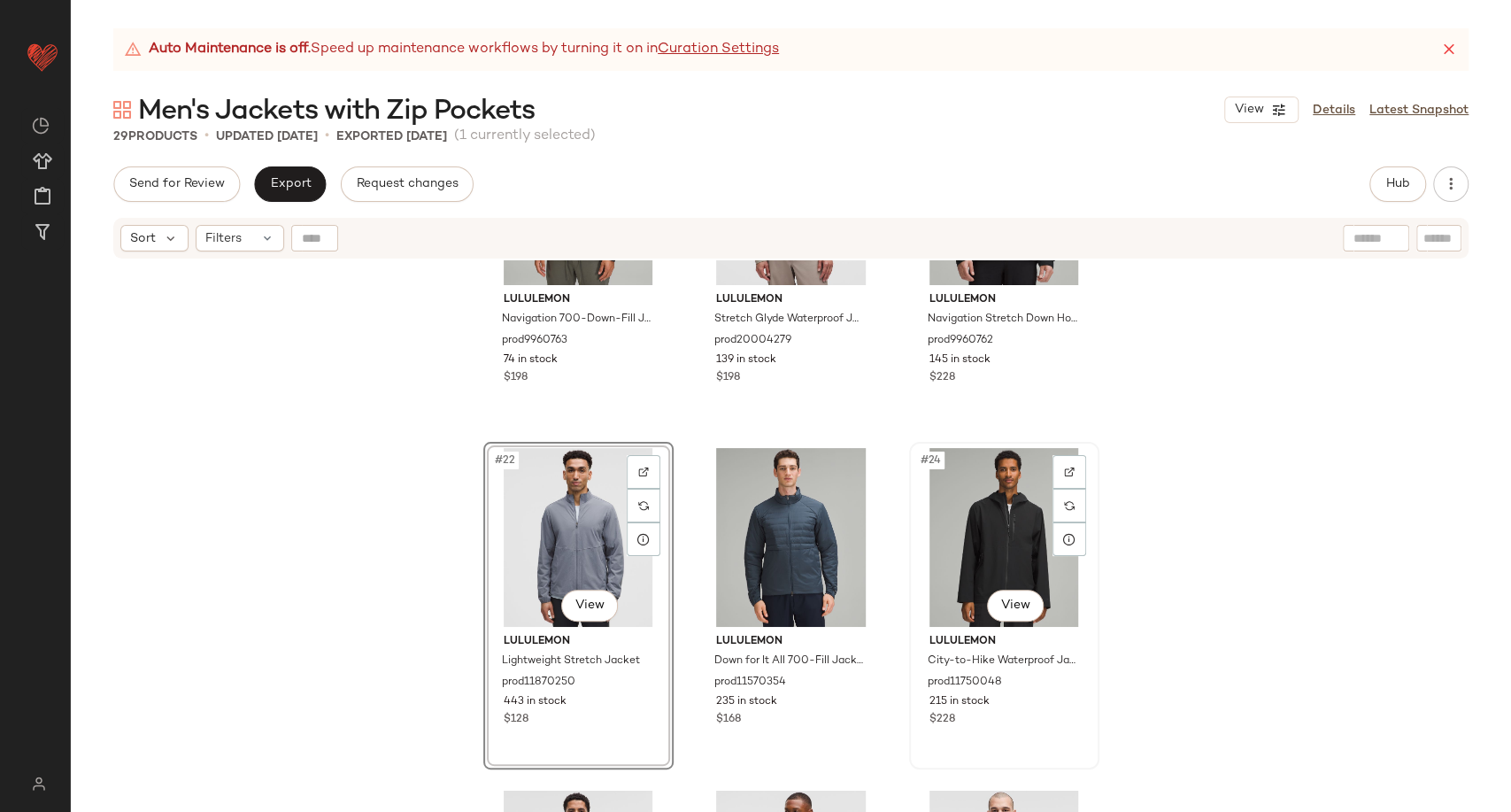
click at [980, 560] on div "#24 View" at bounding box center [1004, 537] width 178 height 179
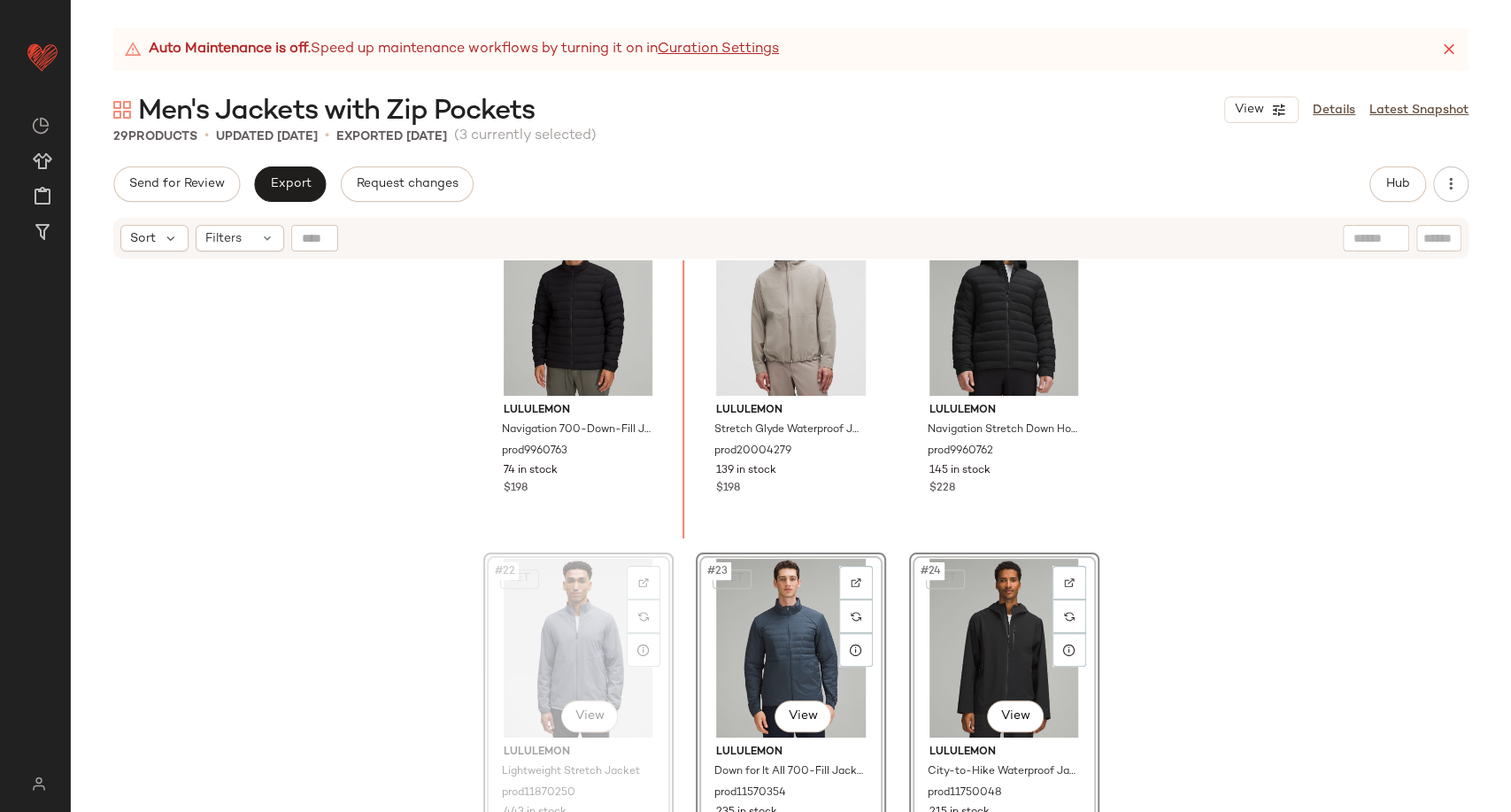
scroll to position [2113, 0]
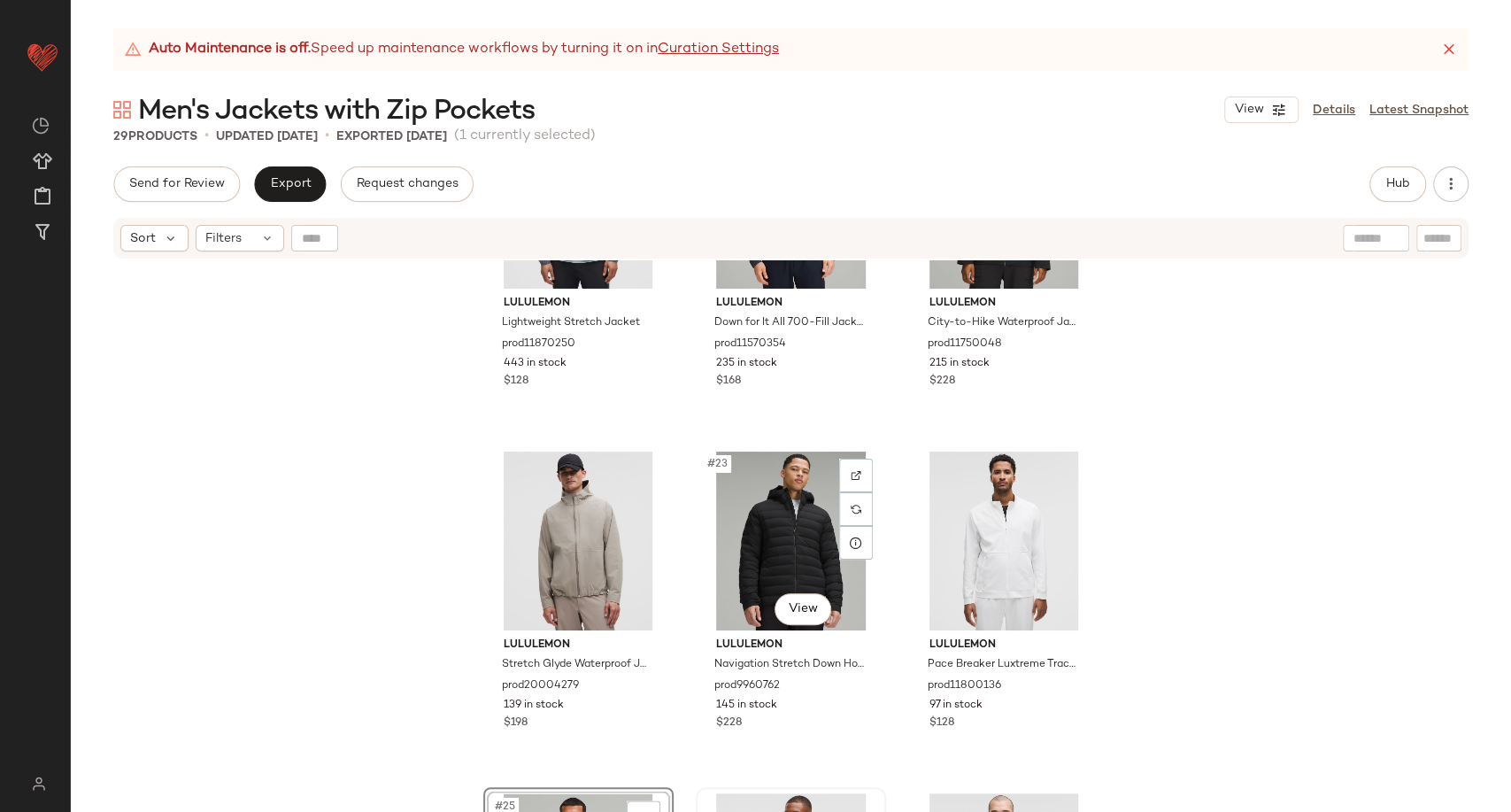
scroll to position [2225, 0]
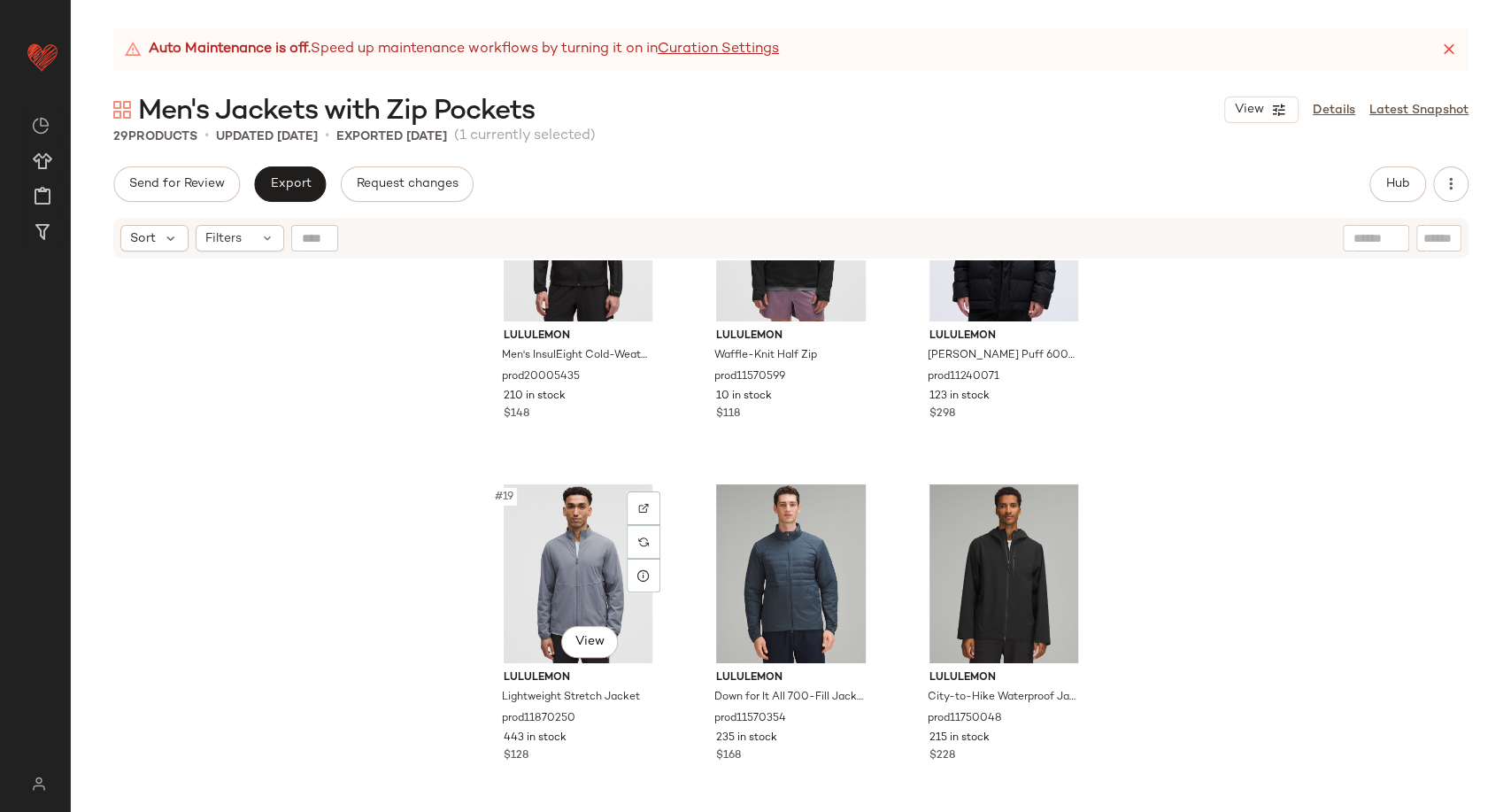
scroll to position [1832, 0]
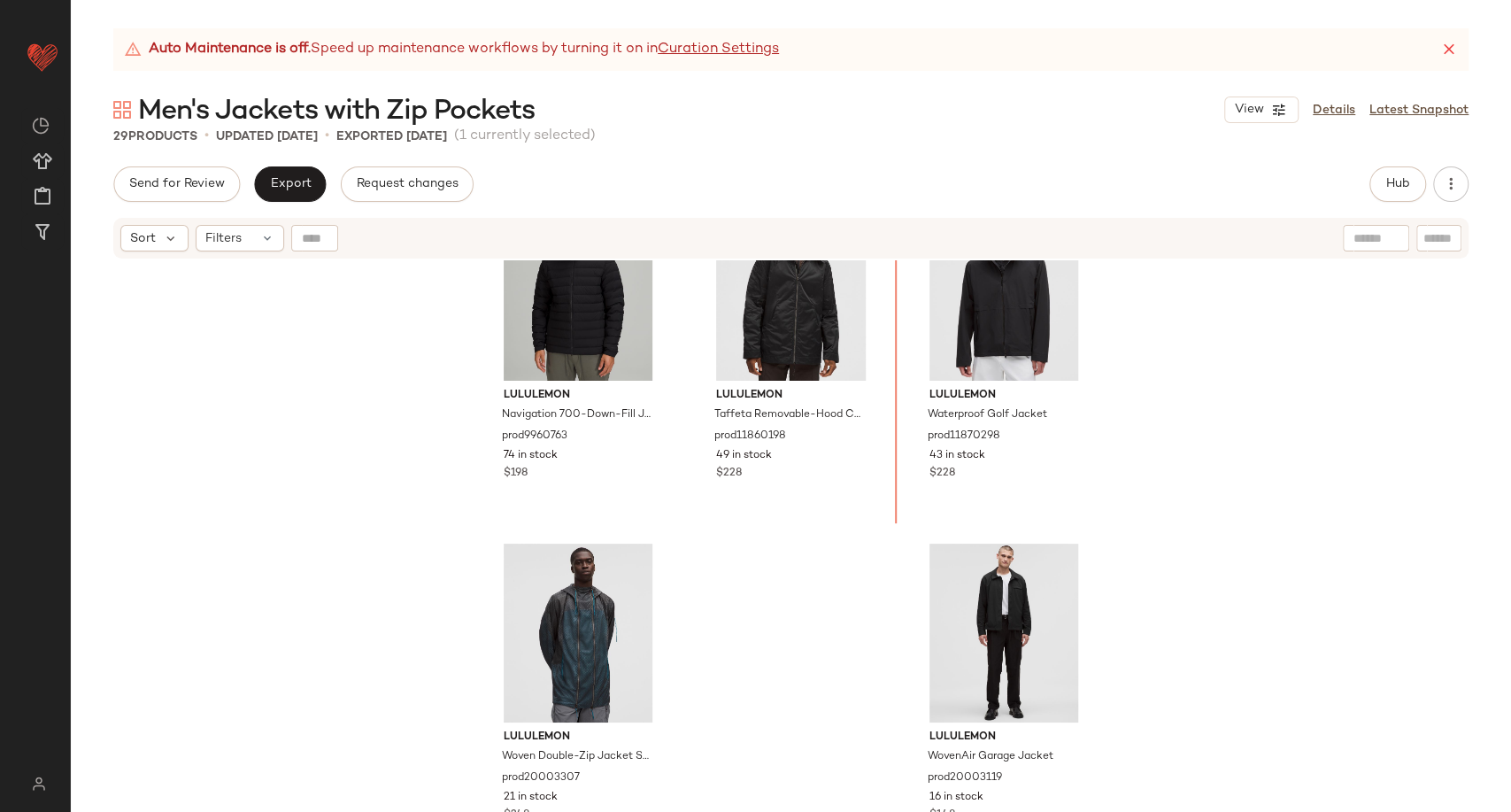
scroll to position [2823, 0]
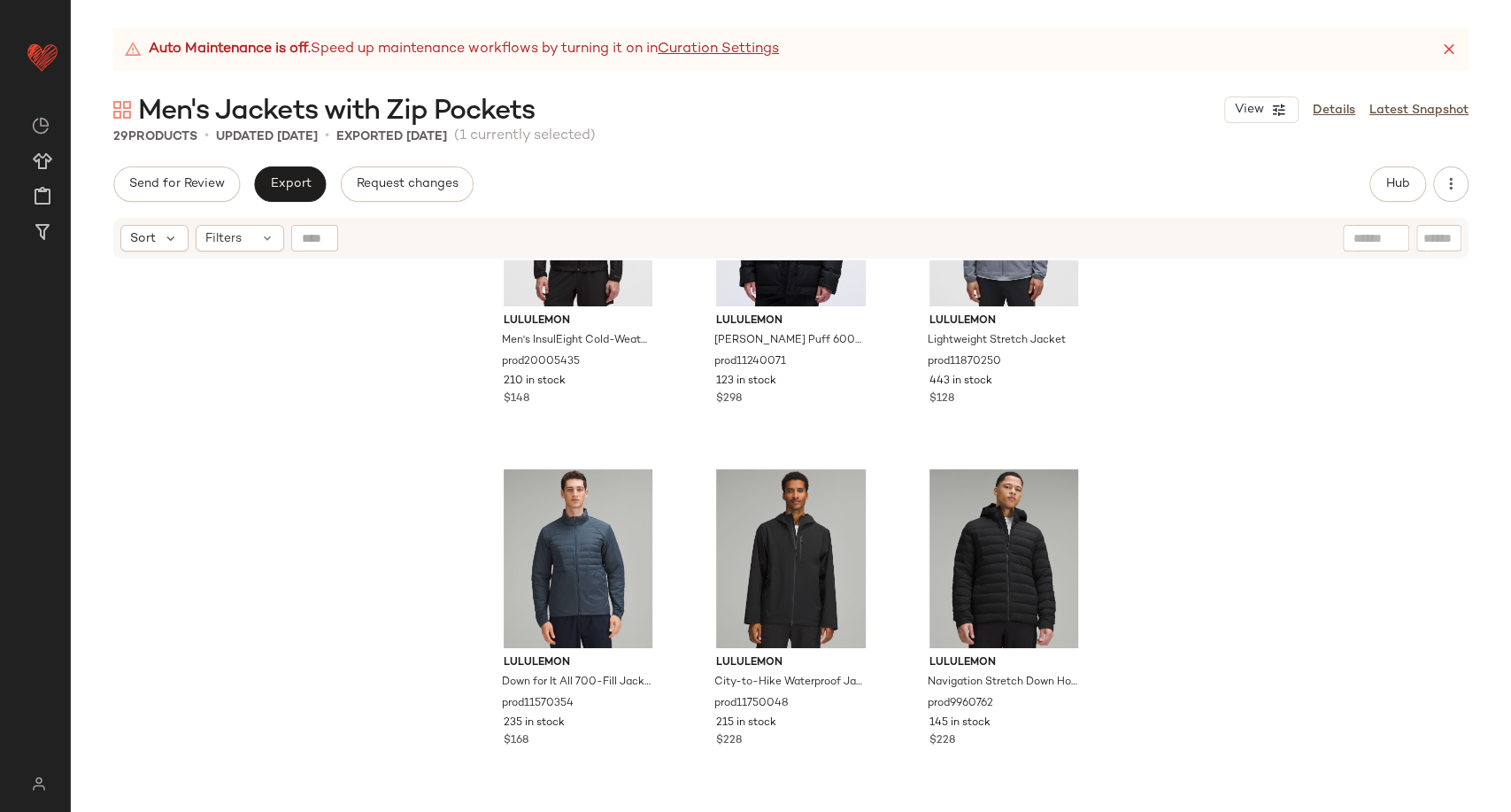
scroll to position [1891, 0]
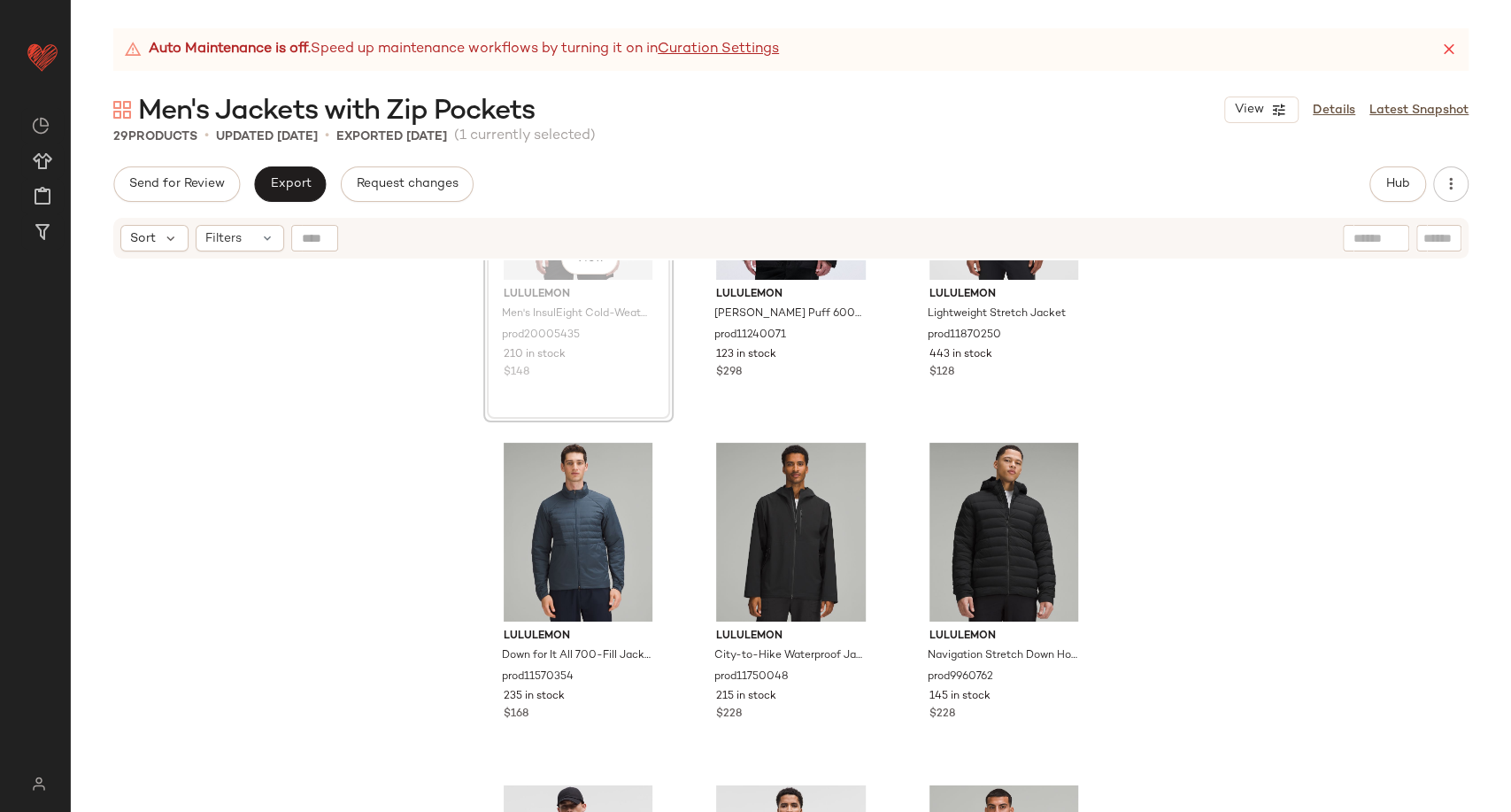
scroll to position [1883, 0]
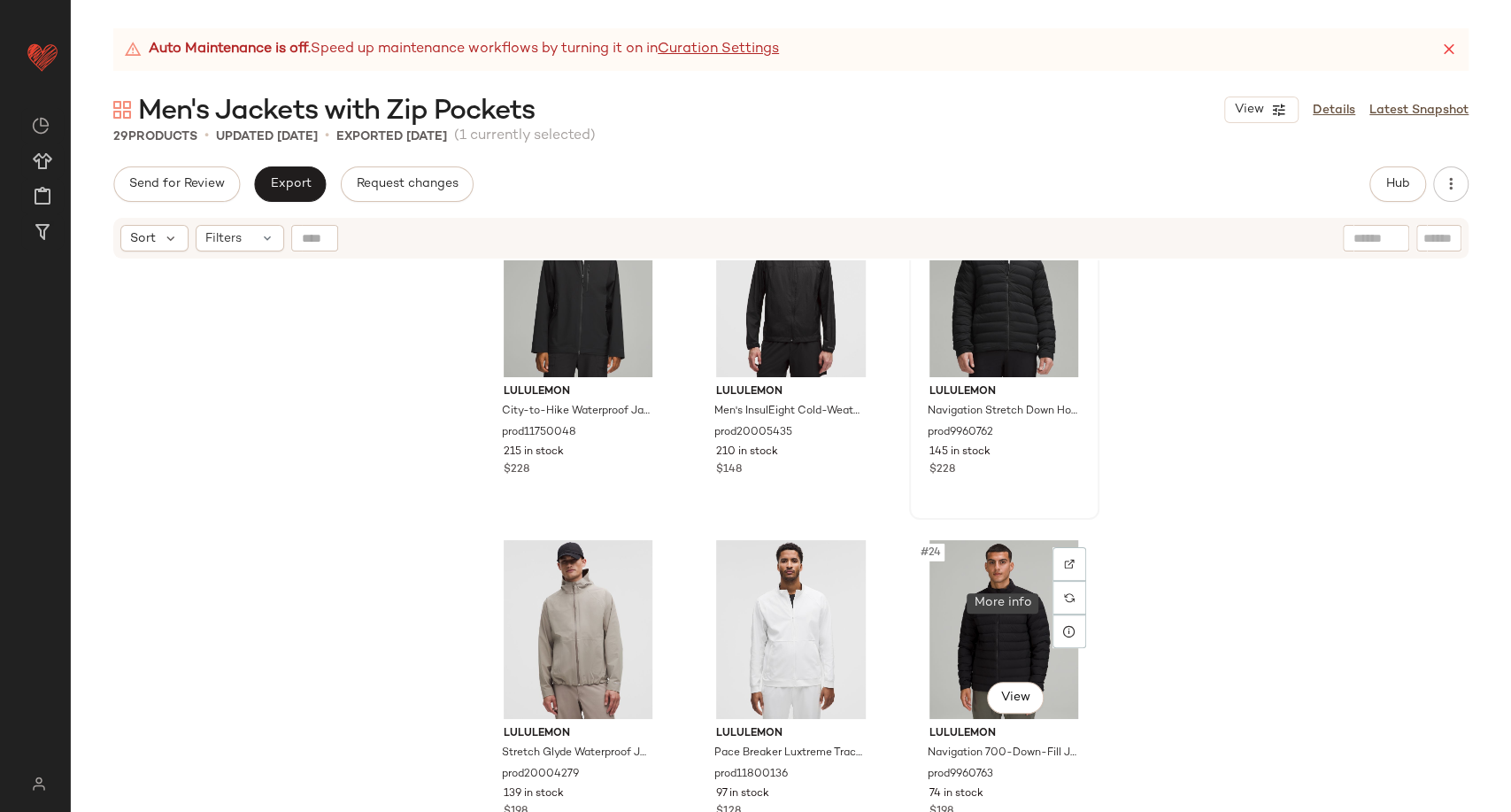
scroll to position [2174, 0]
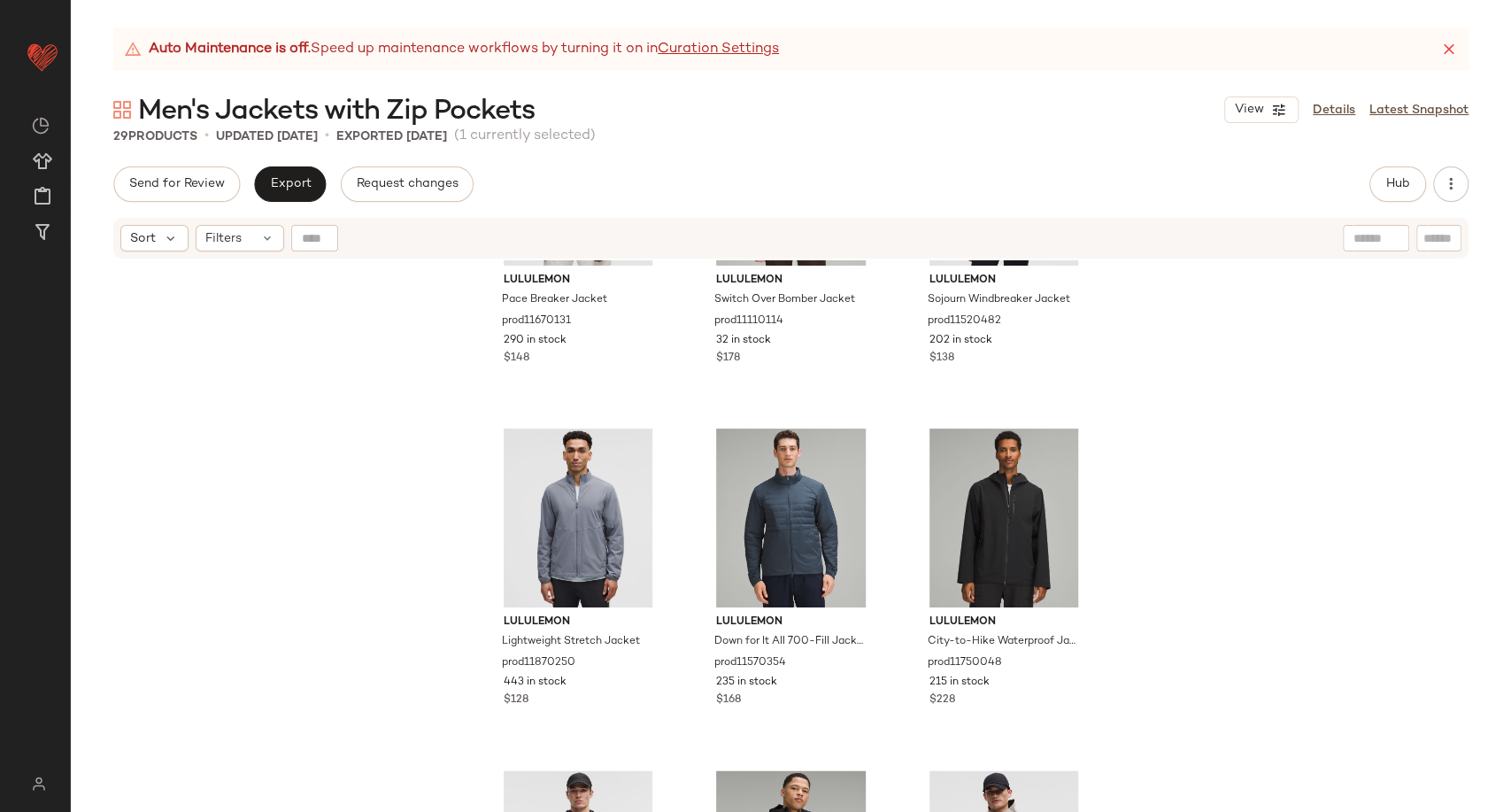
scroll to position [1562, 0]
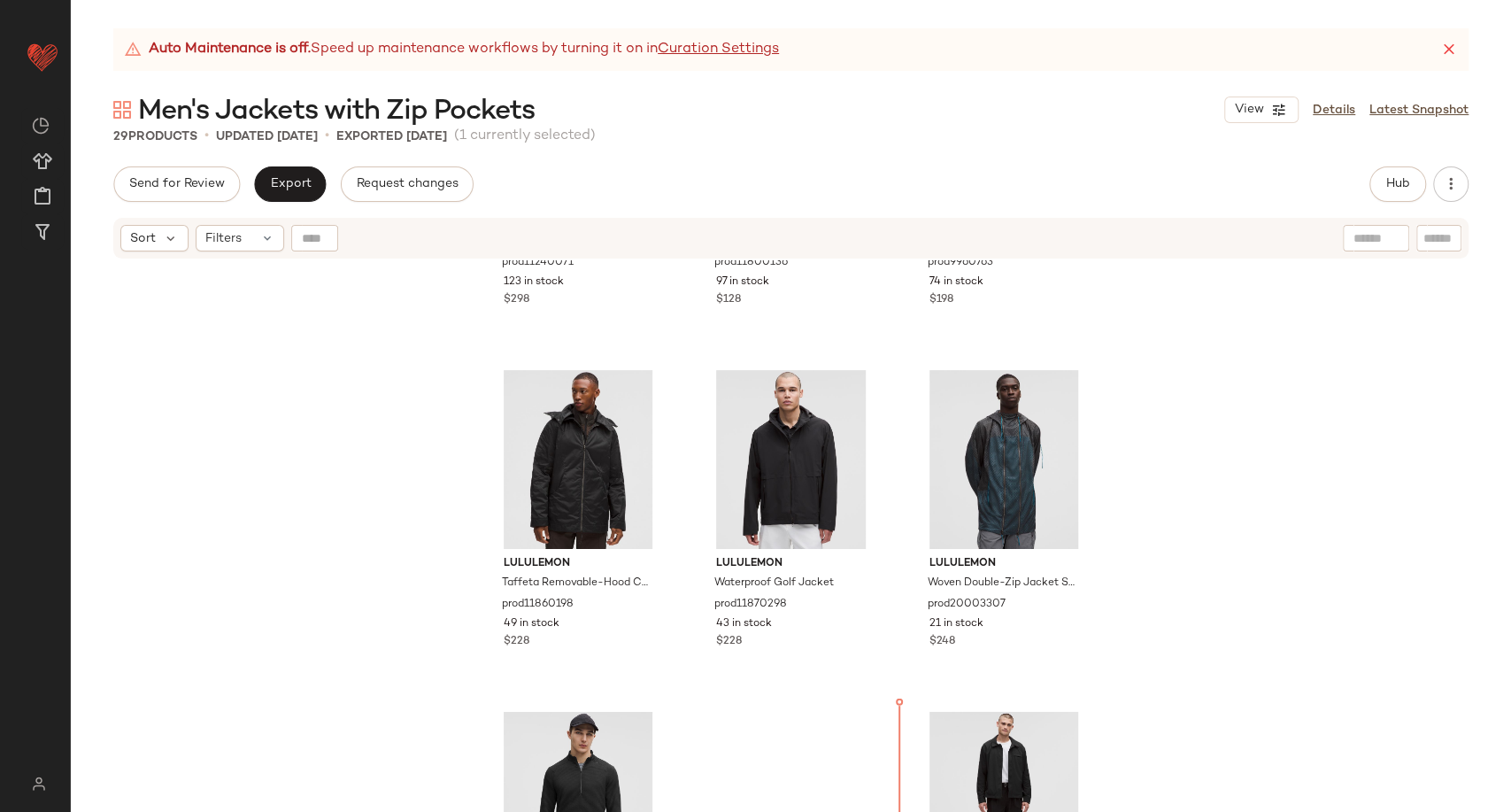
scroll to position [2649, 0]
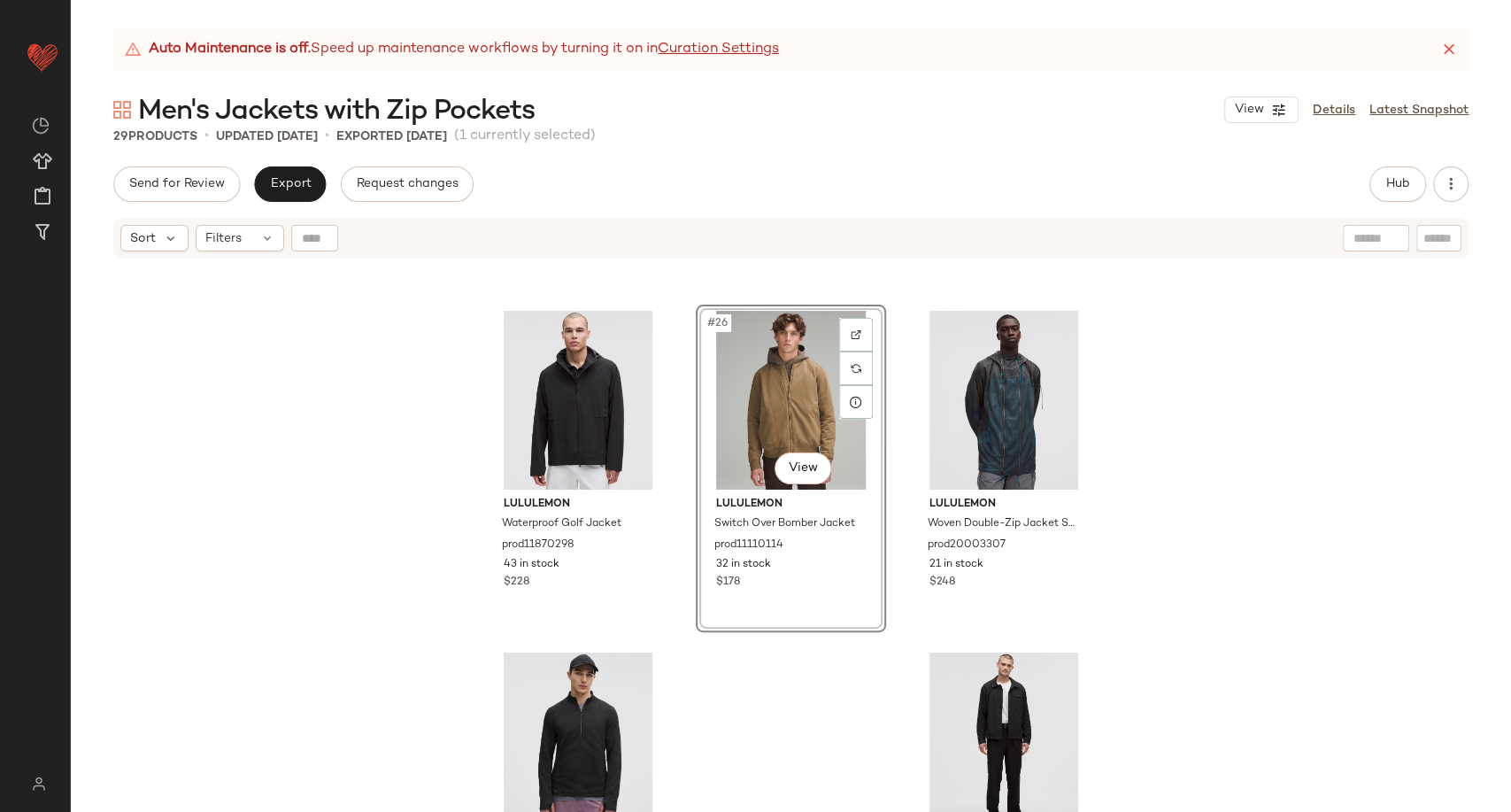
scroll to position [2823, 0]
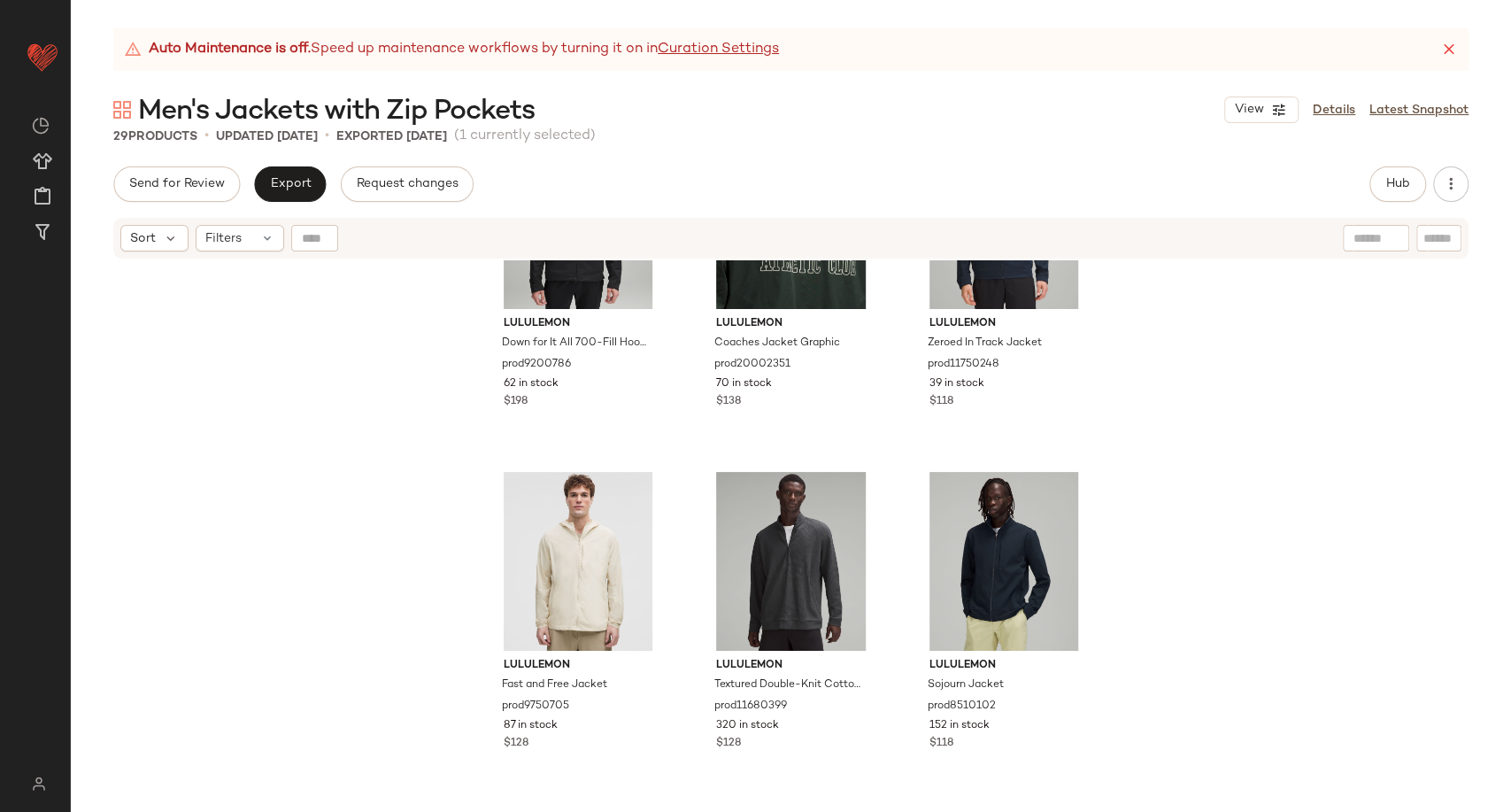
scroll to position [757, 0]
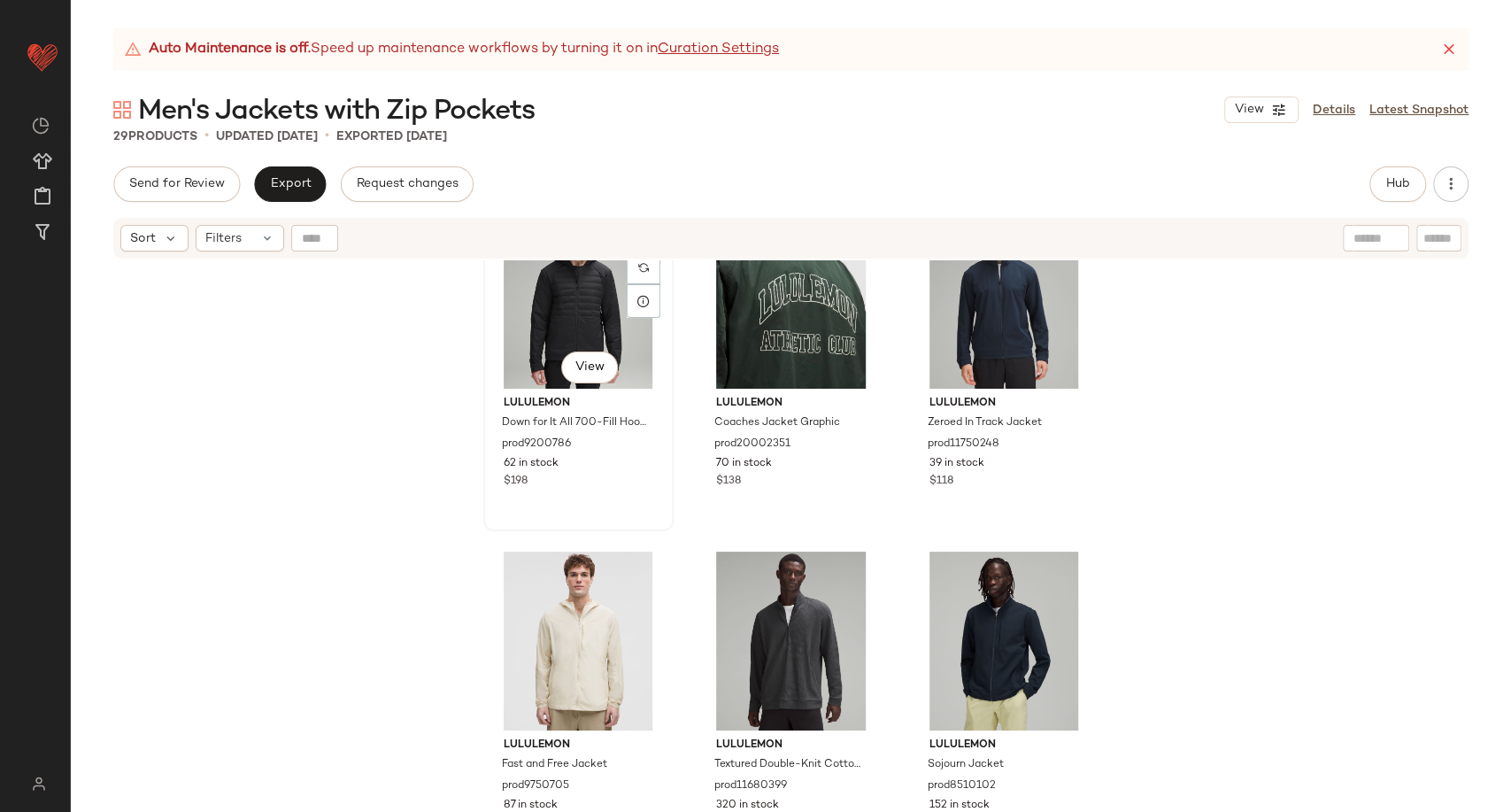
click at [589, 311] on div "#7 View" at bounding box center [578, 299] width 178 height 179
click at [606, 646] on div "#10 View" at bounding box center [578, 641] width 178 height 179
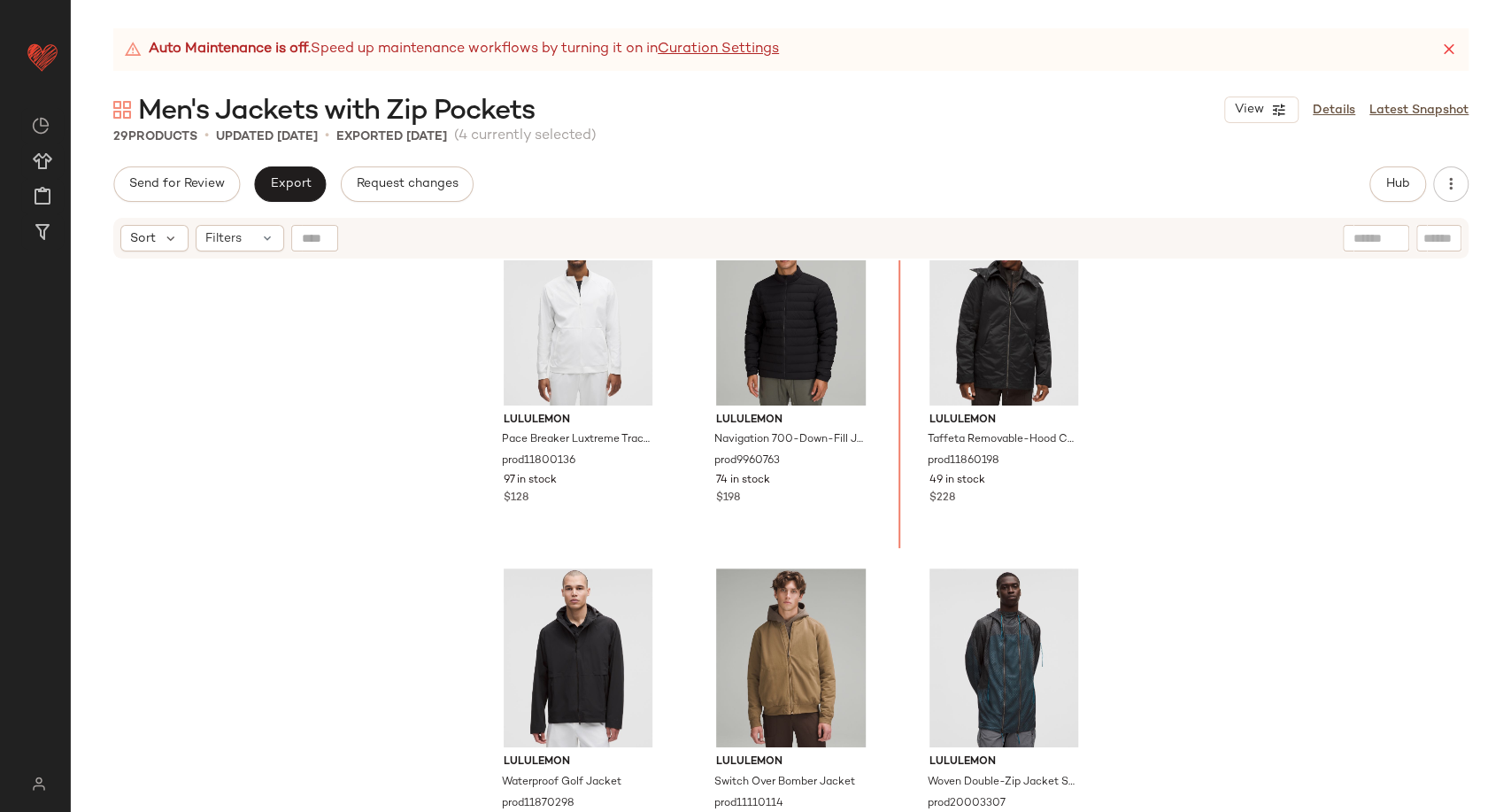
scroll to position [2413, 0]
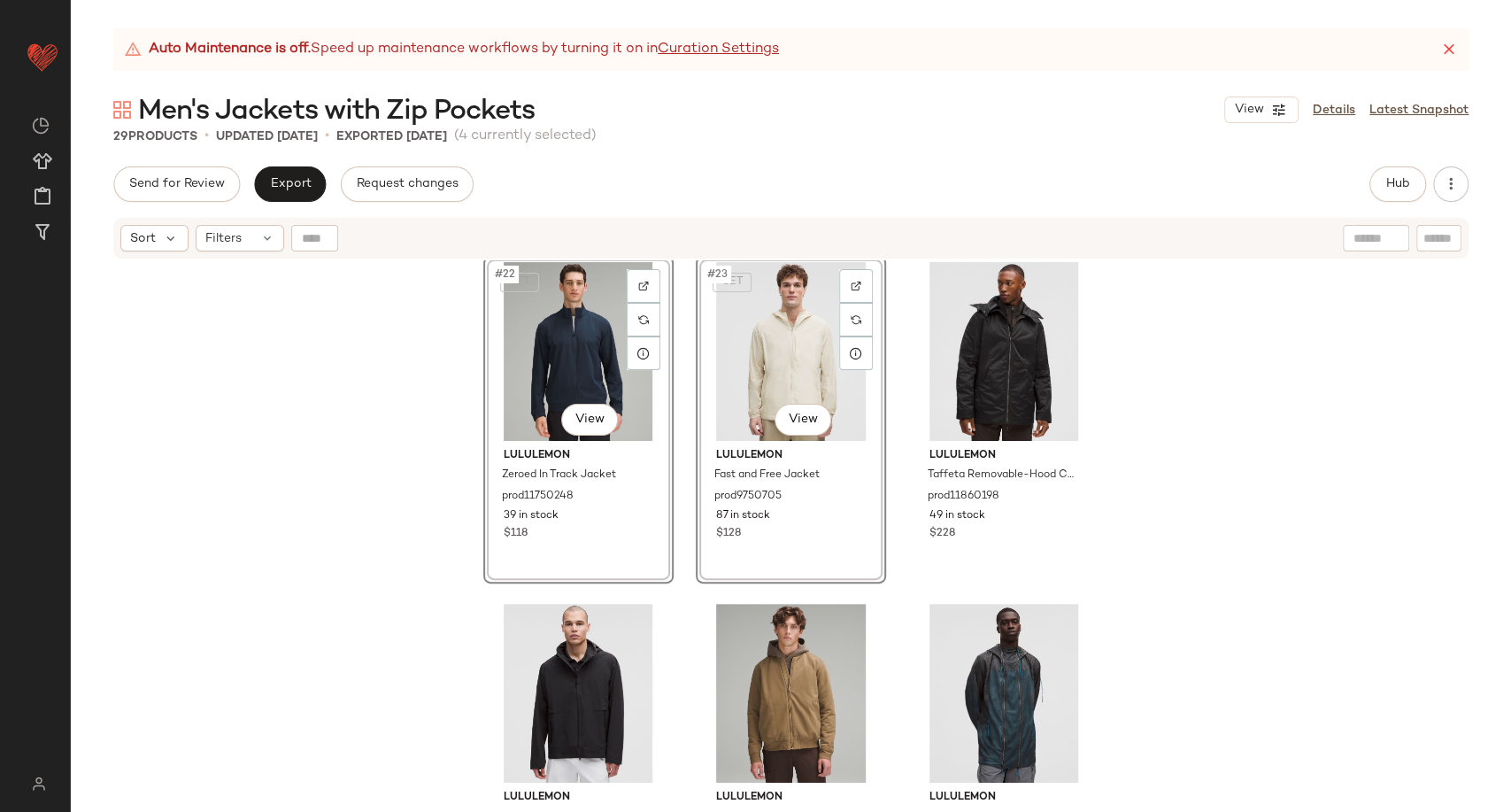
click at [1148, 600] on div "SET #22 View lululemon Zeroed In Track Jacket prod11750248 39 in stock $118 SET…" at bounding box center [791, 558] width 1440 height 596
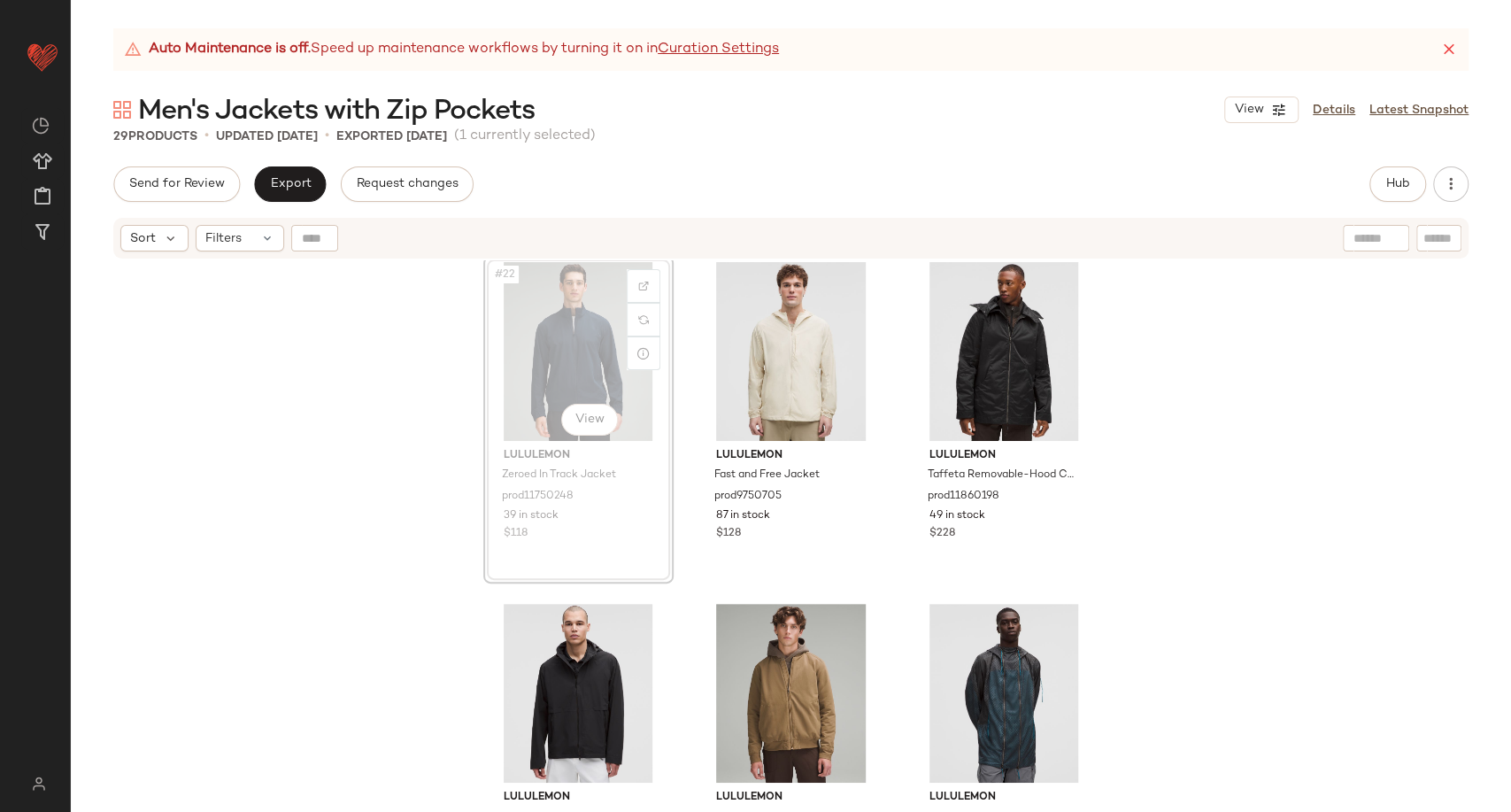
scroll to position [2409, 0]
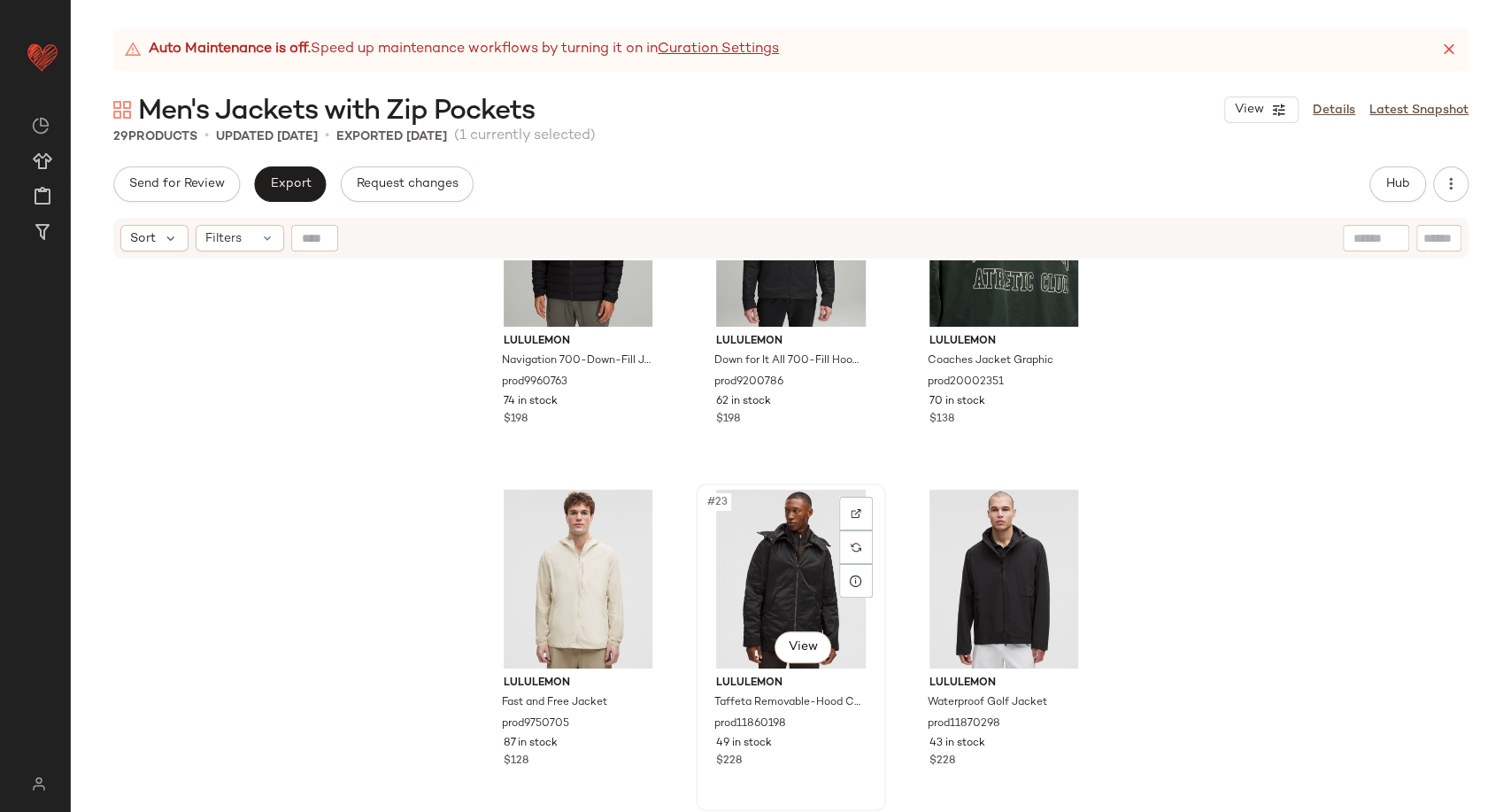
scroll to position [2208, 0]
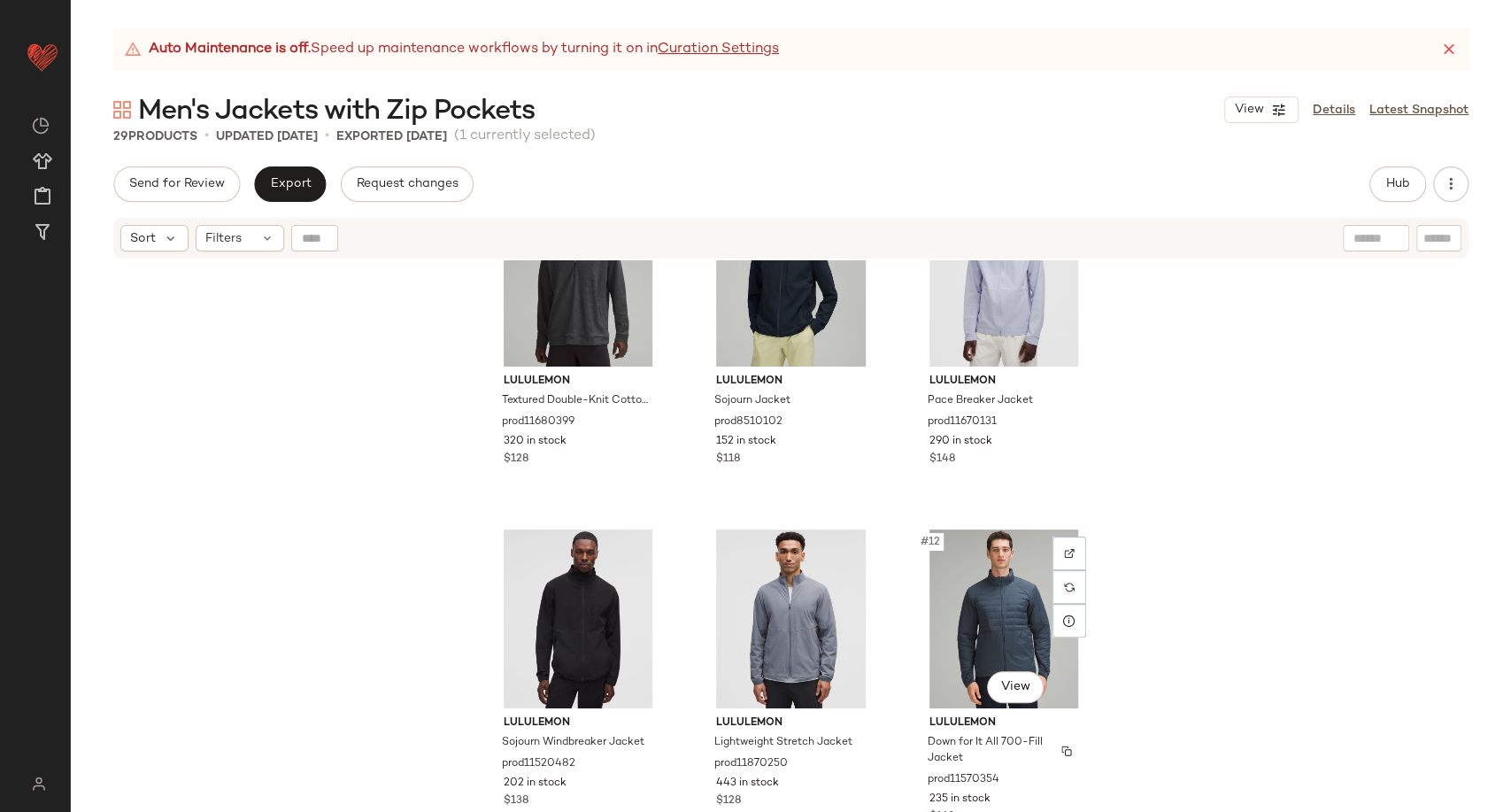
scroll to position [702, 0]
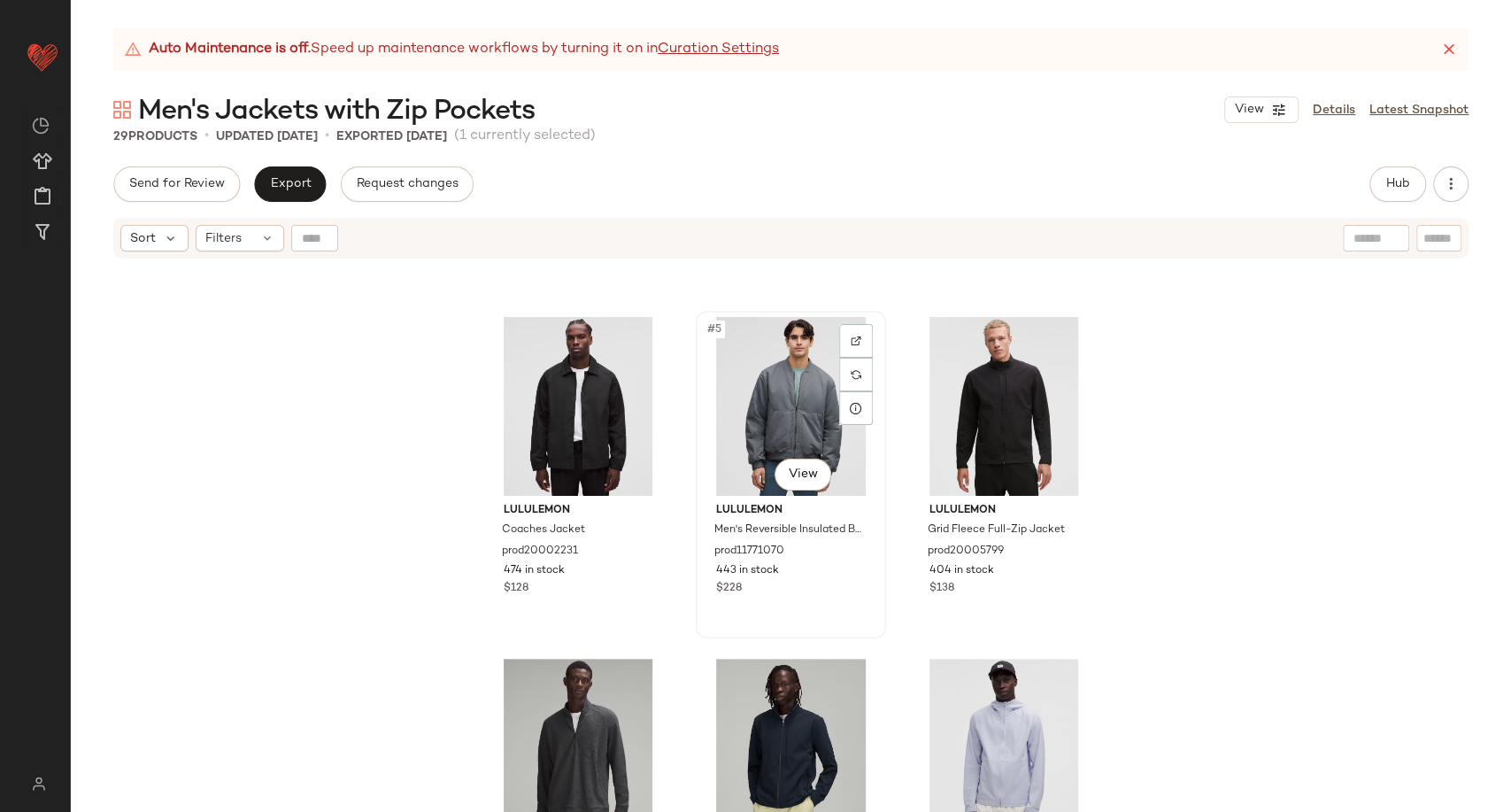
scroll to position [702, 0]
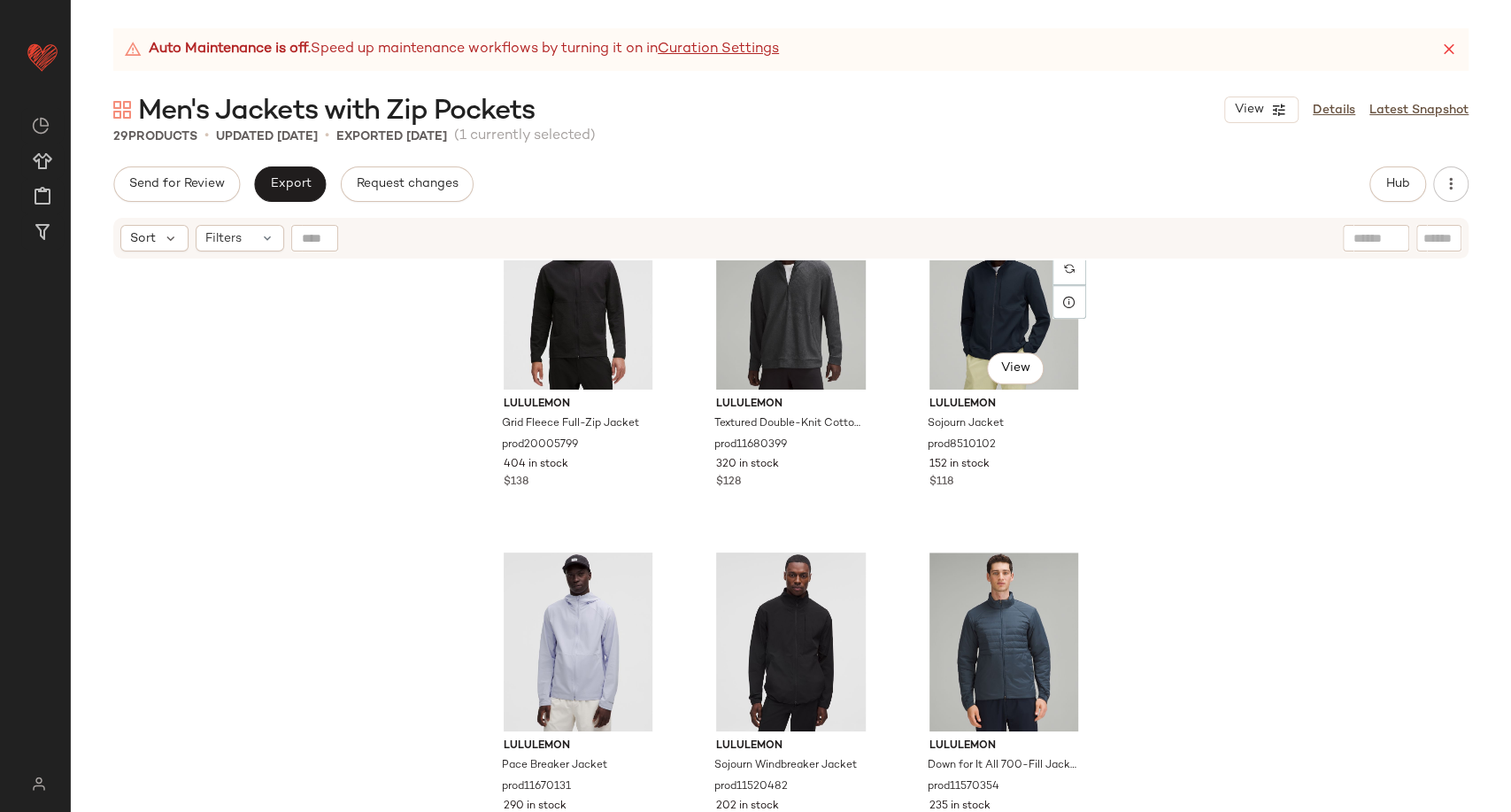
scroll to position [800, 0]
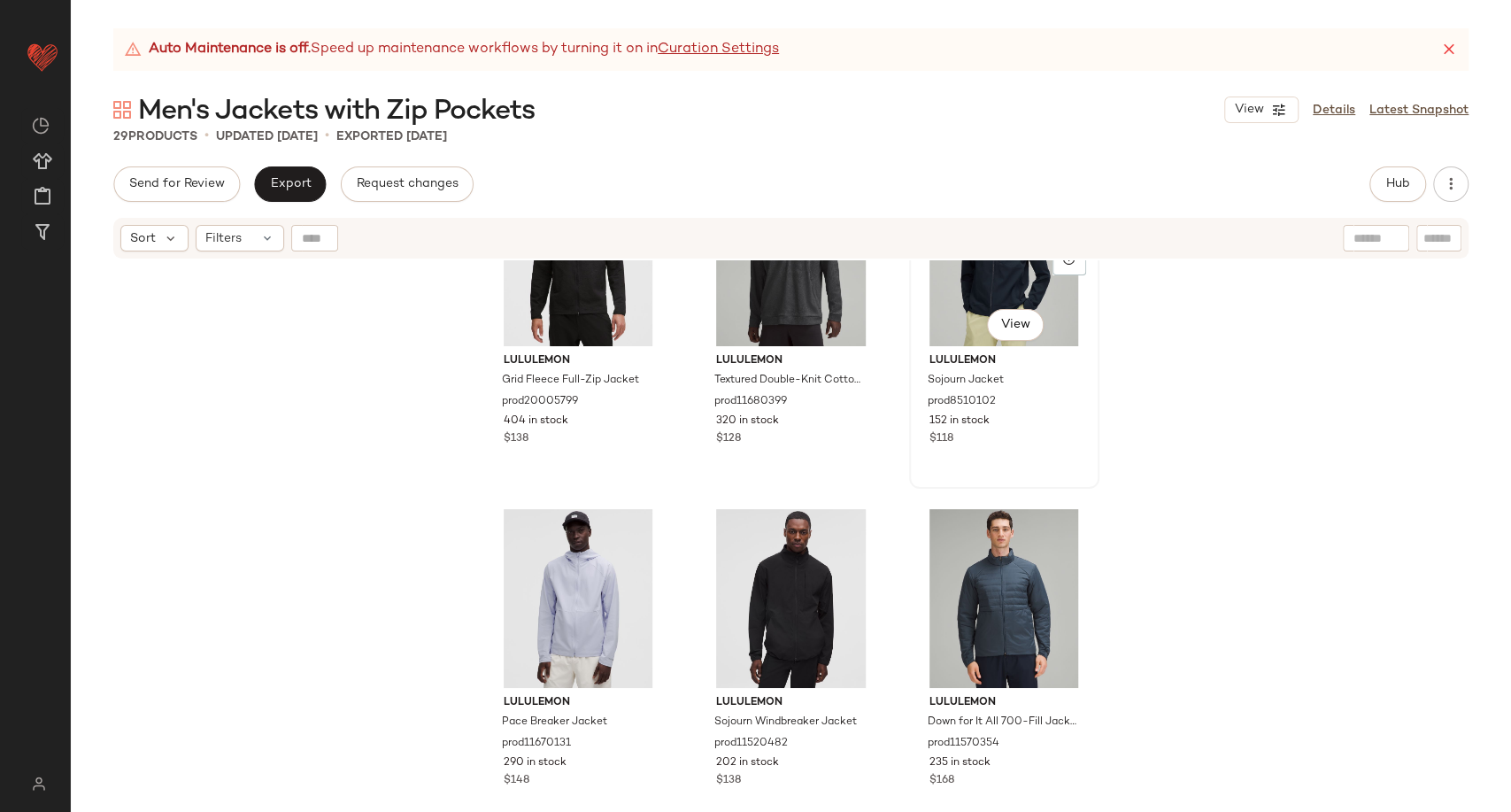
scroll to position [797, 0]
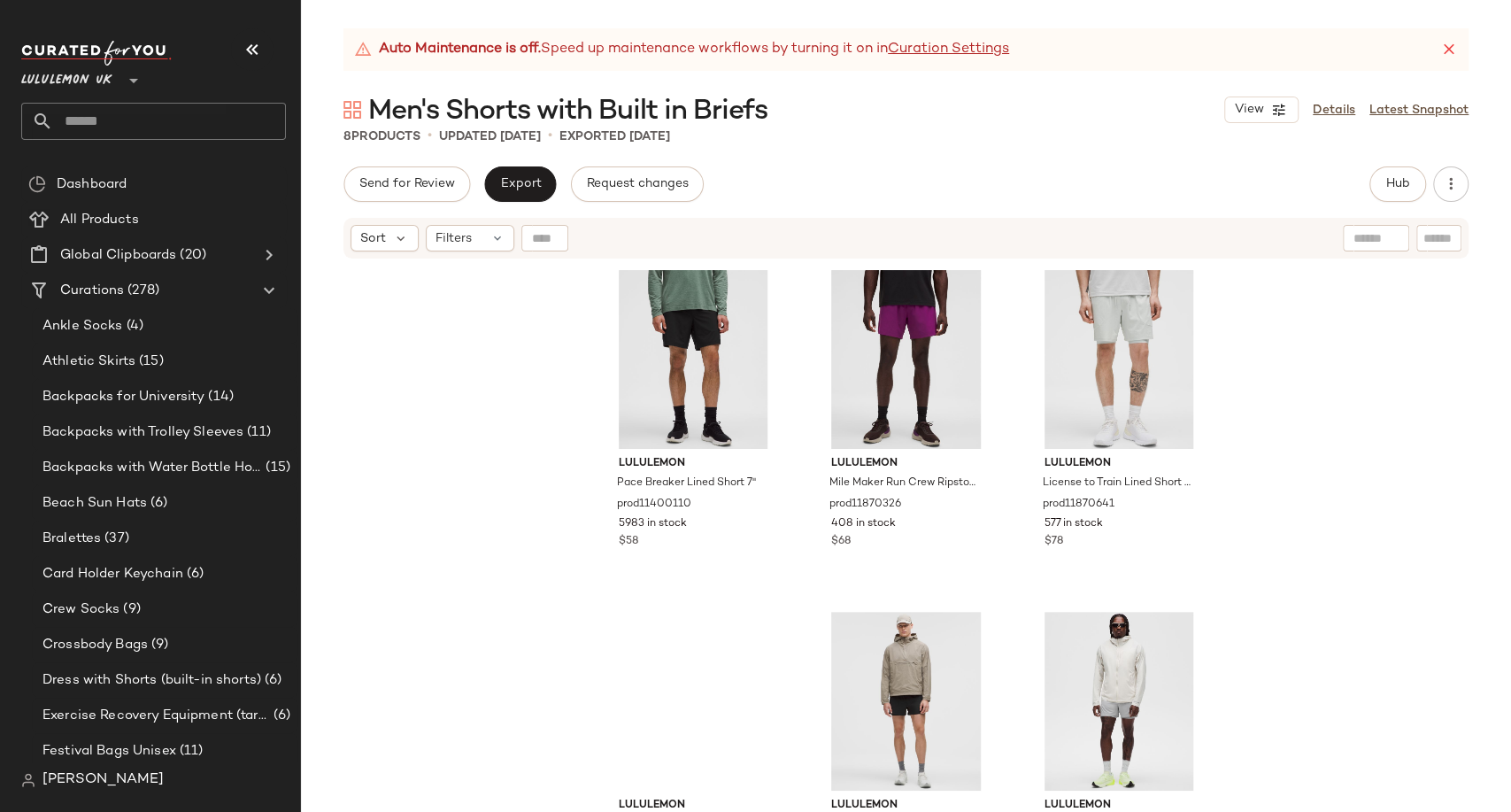
drag, startPoint x: 249, startPoint y: 45, endPoint x: 253, endPoint y: 54, distance: 9.8
click at [249, 44] on icon "button" at bounding box center [252, 49] width 22 height 22
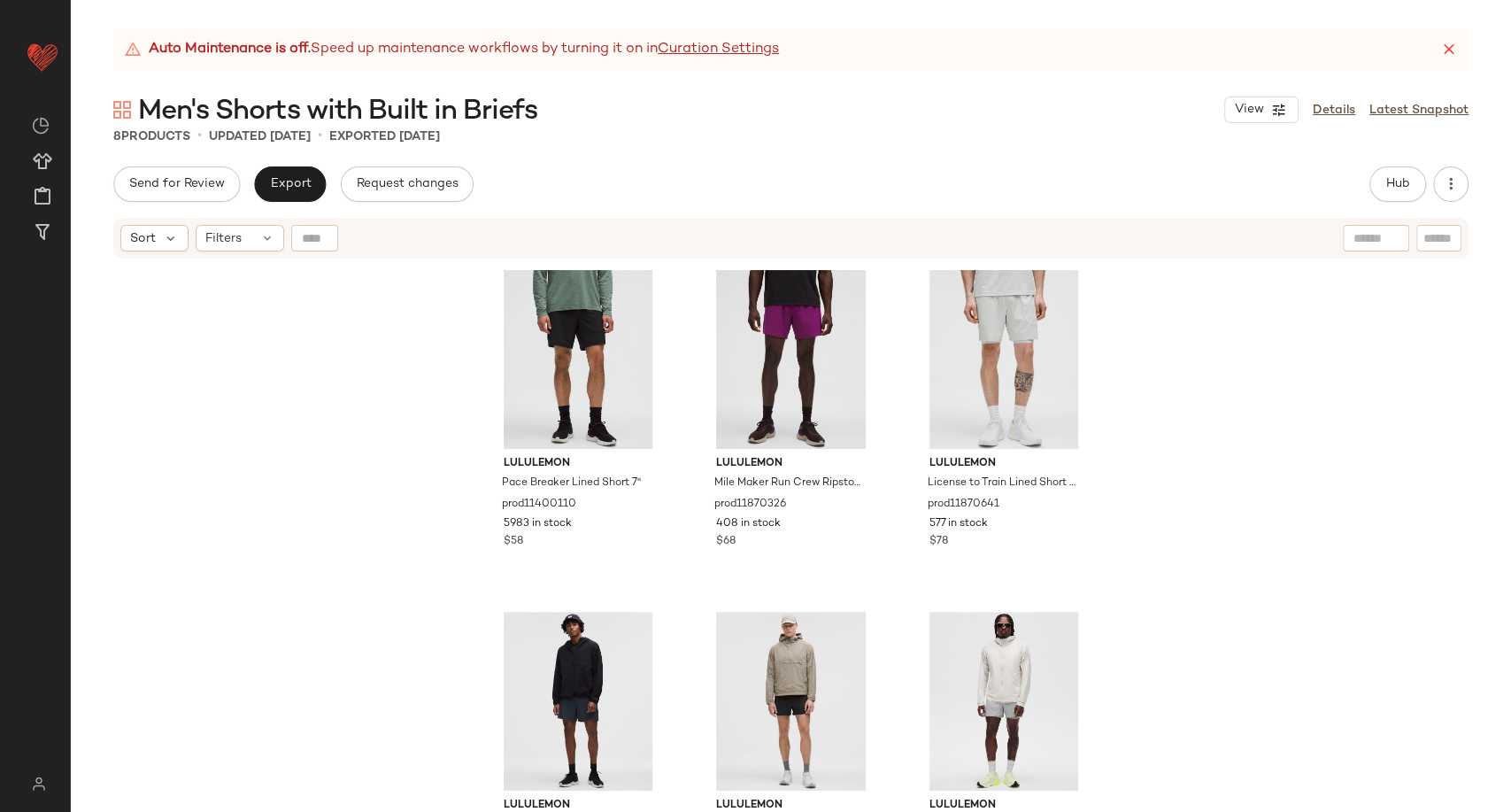
click at [380, 376] on div "lululemon Pace Breaker Lined Short 7" prod11400110 5983 in stock $58 lululemon …" at bounding box center [791, 558] width 1440 height 596
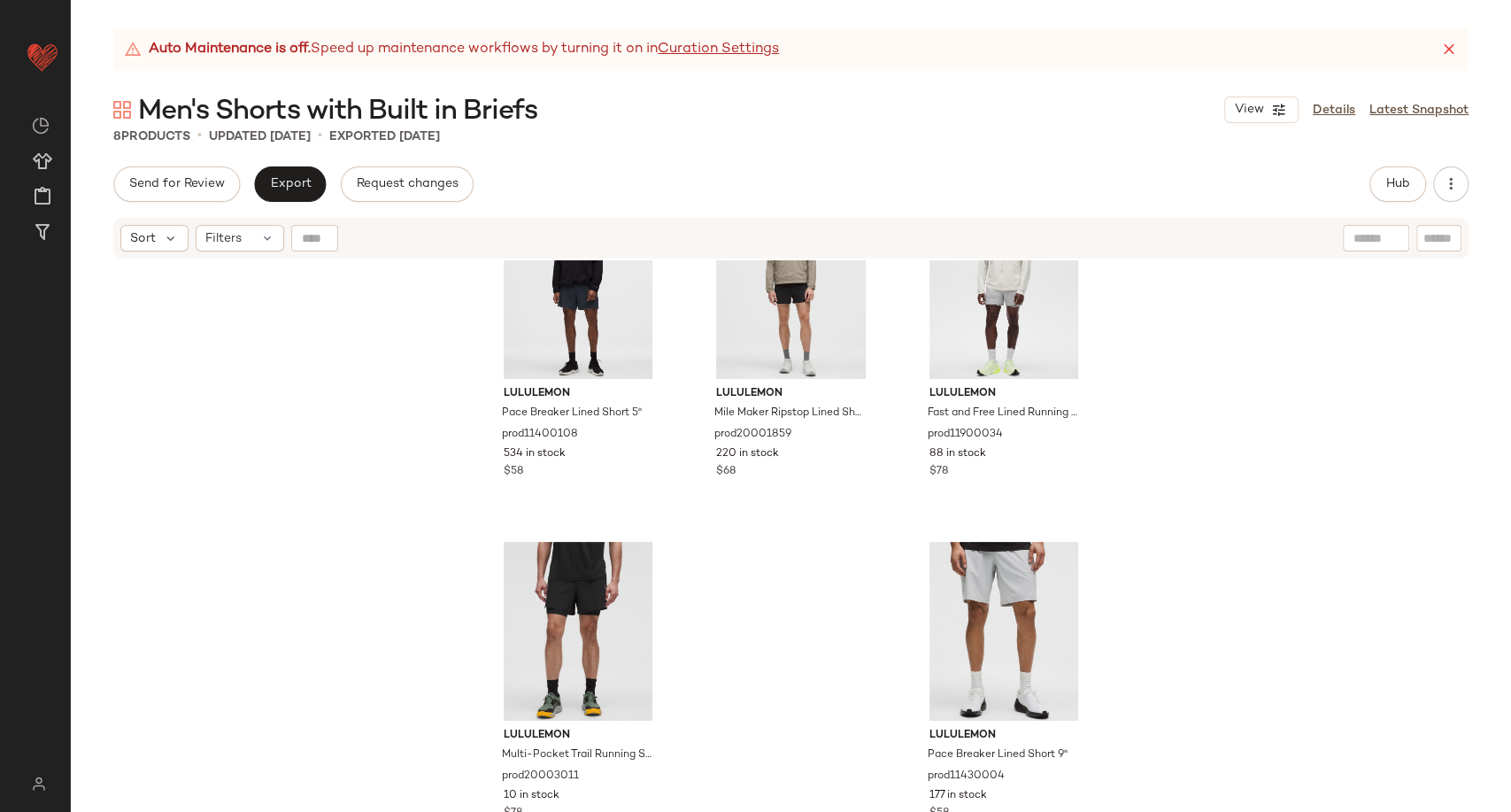
scroll to position [432, 0]
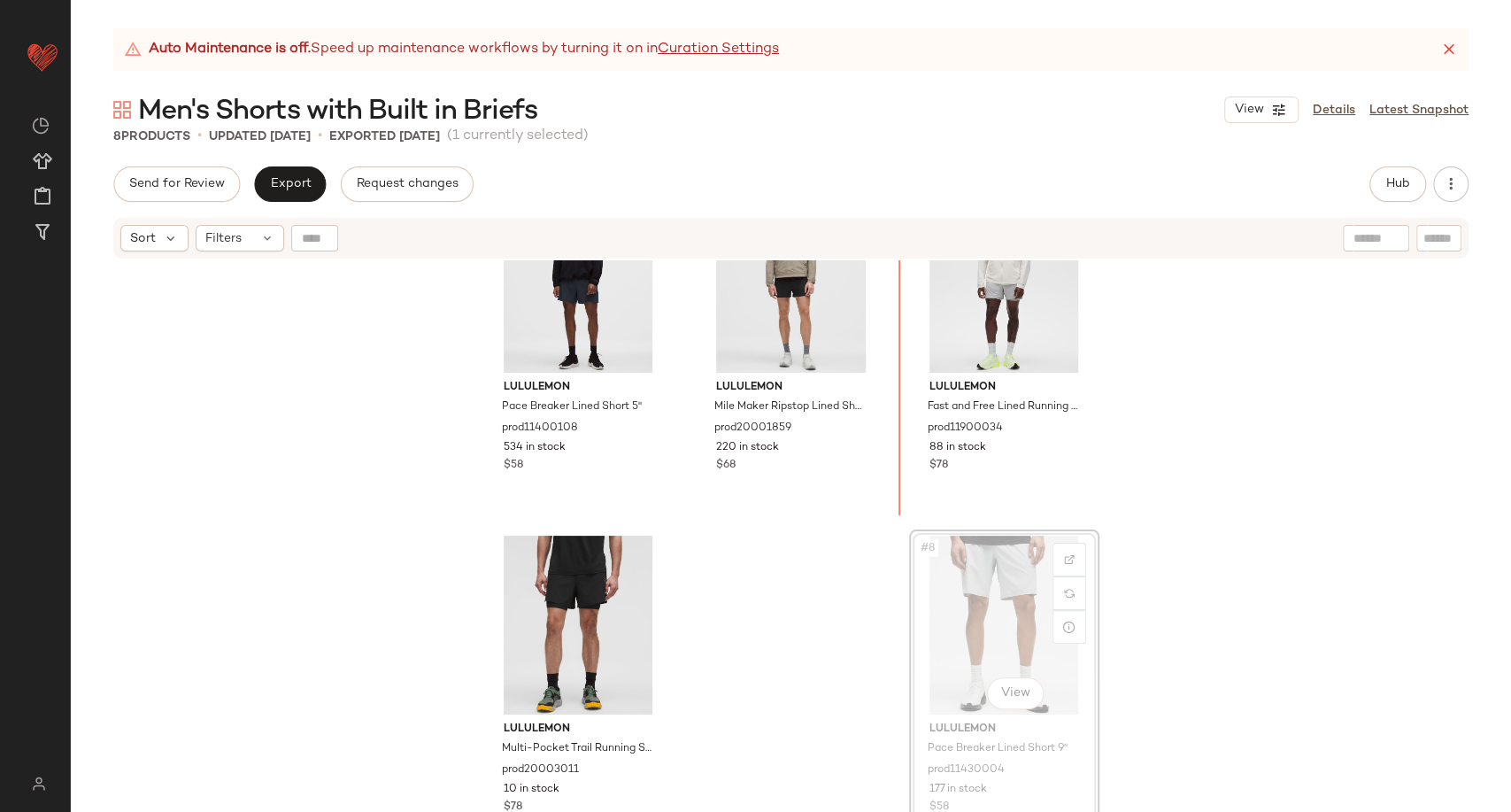
scroll to position [427, 0]
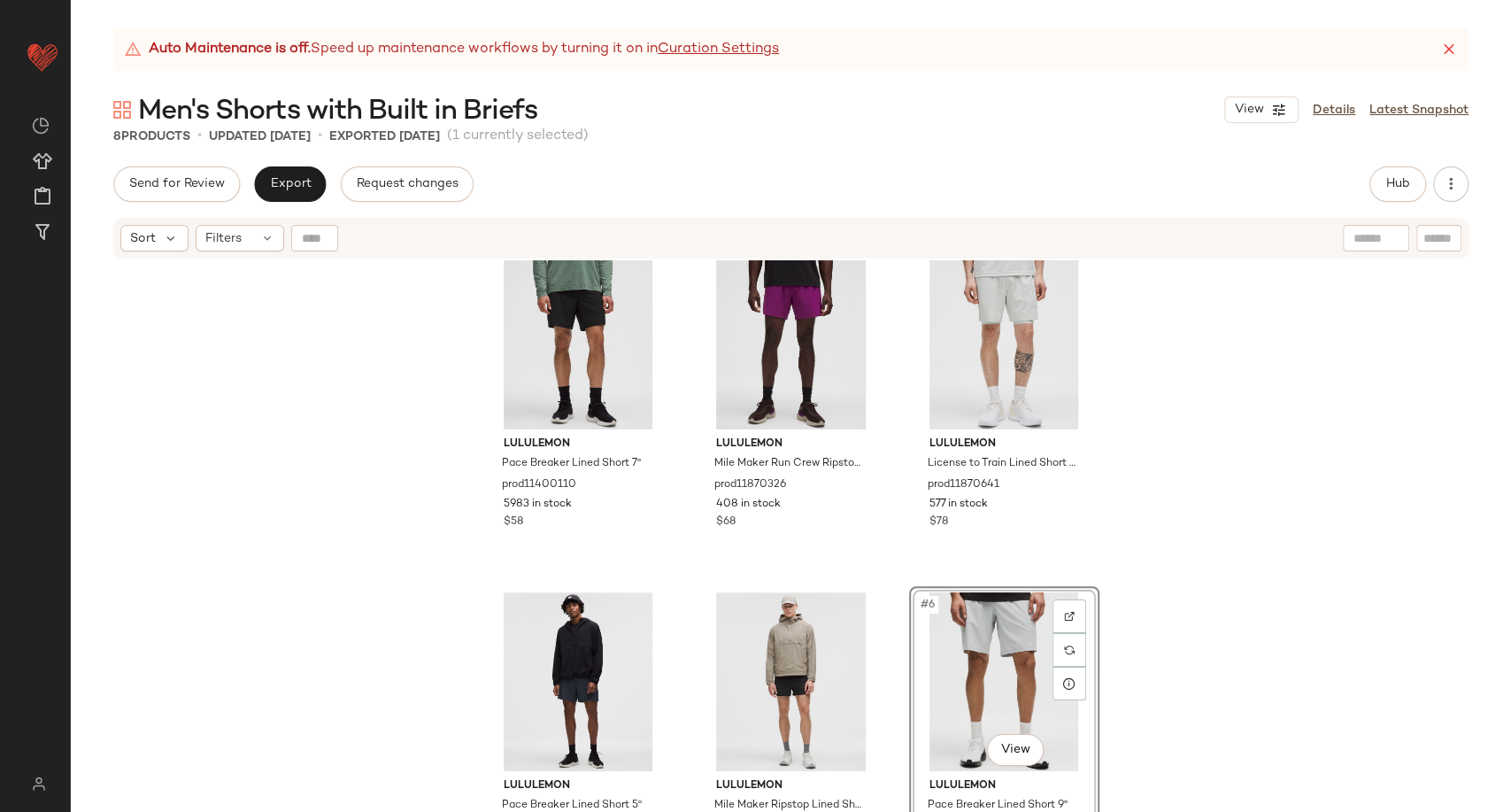
scroll to position [117, 0]
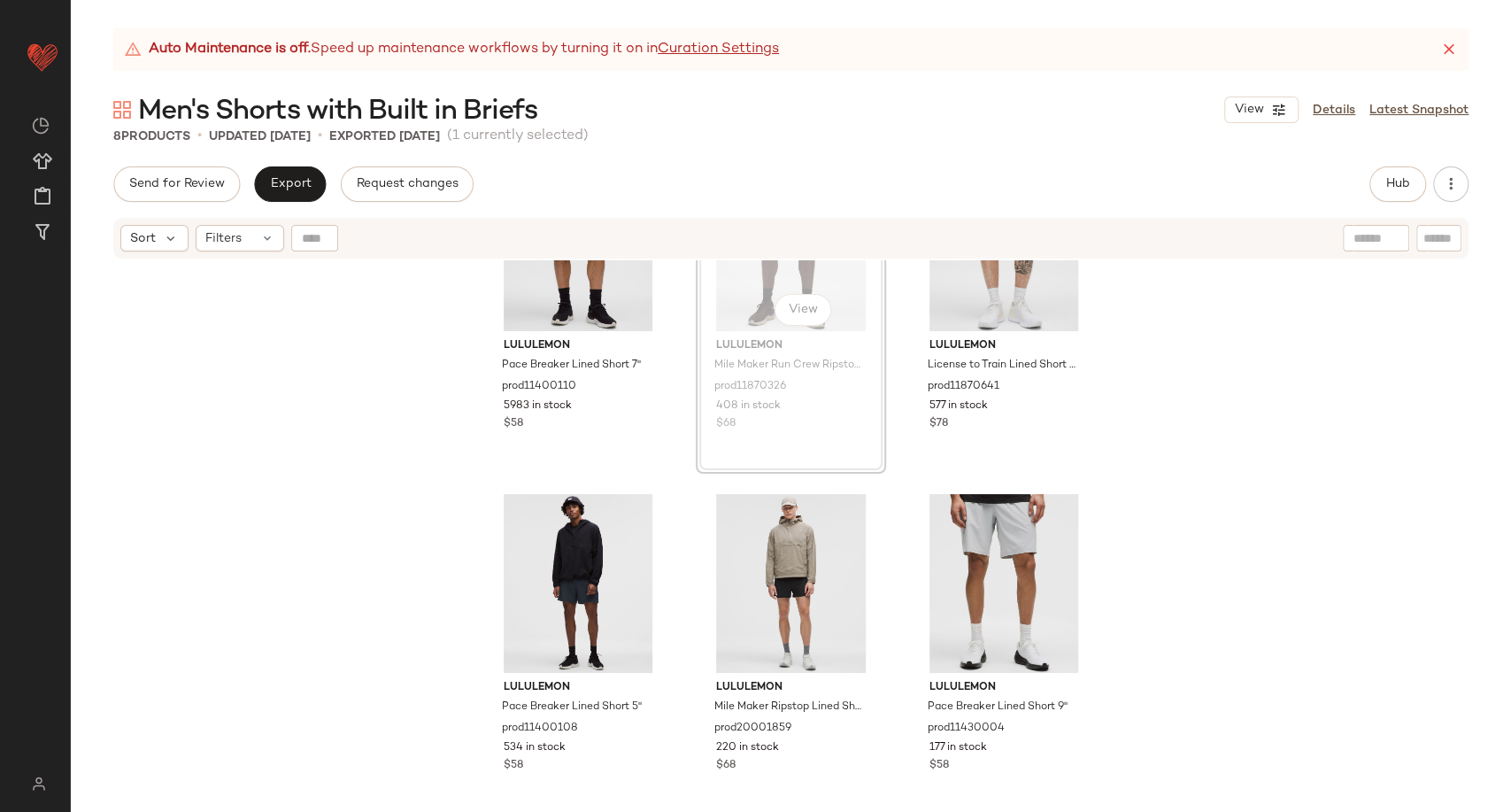
scroll to position [114, 0]
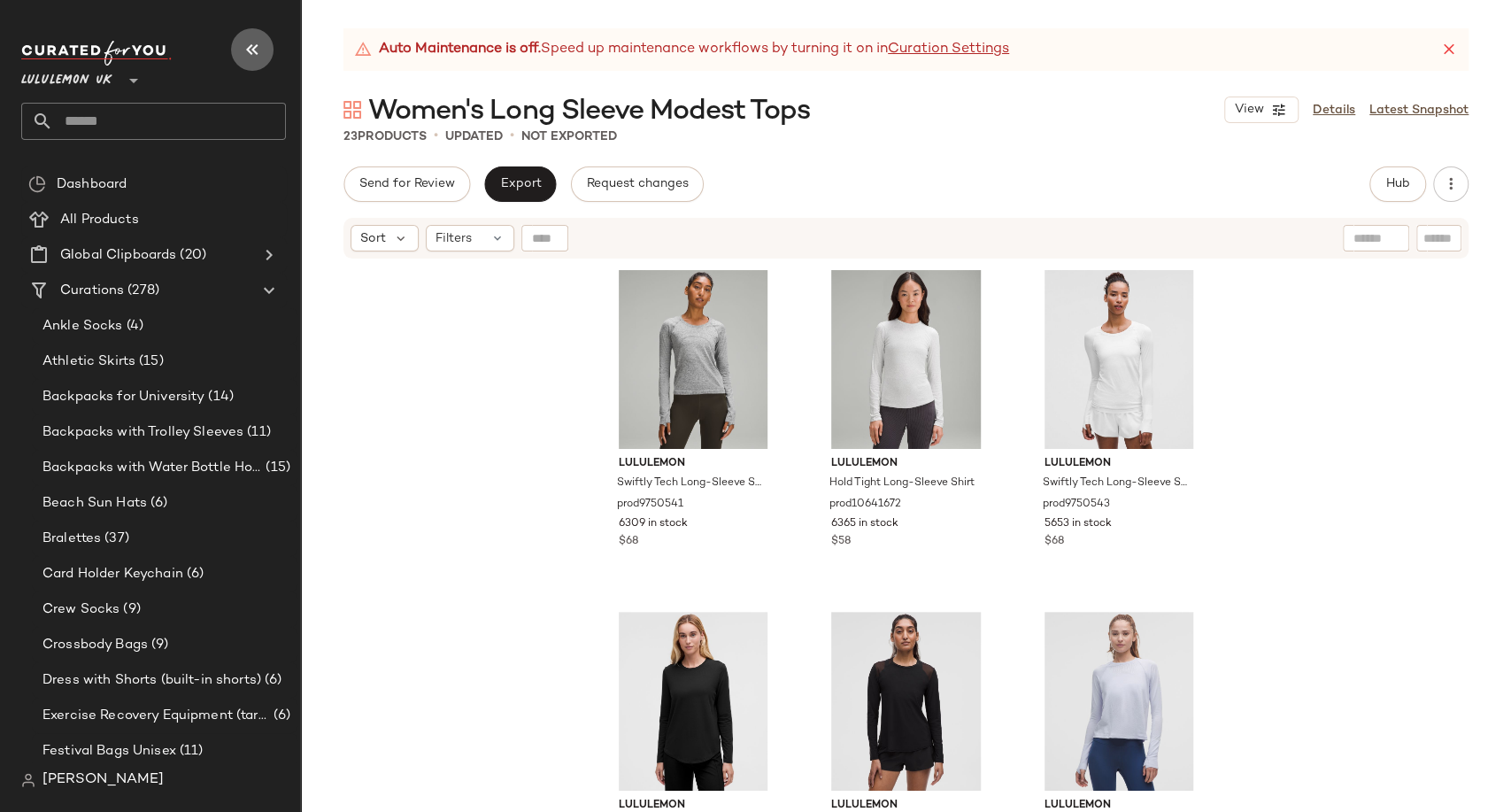
click at [248, 49] on icon "button" at bounding box center [252, 49] width 22 height 22
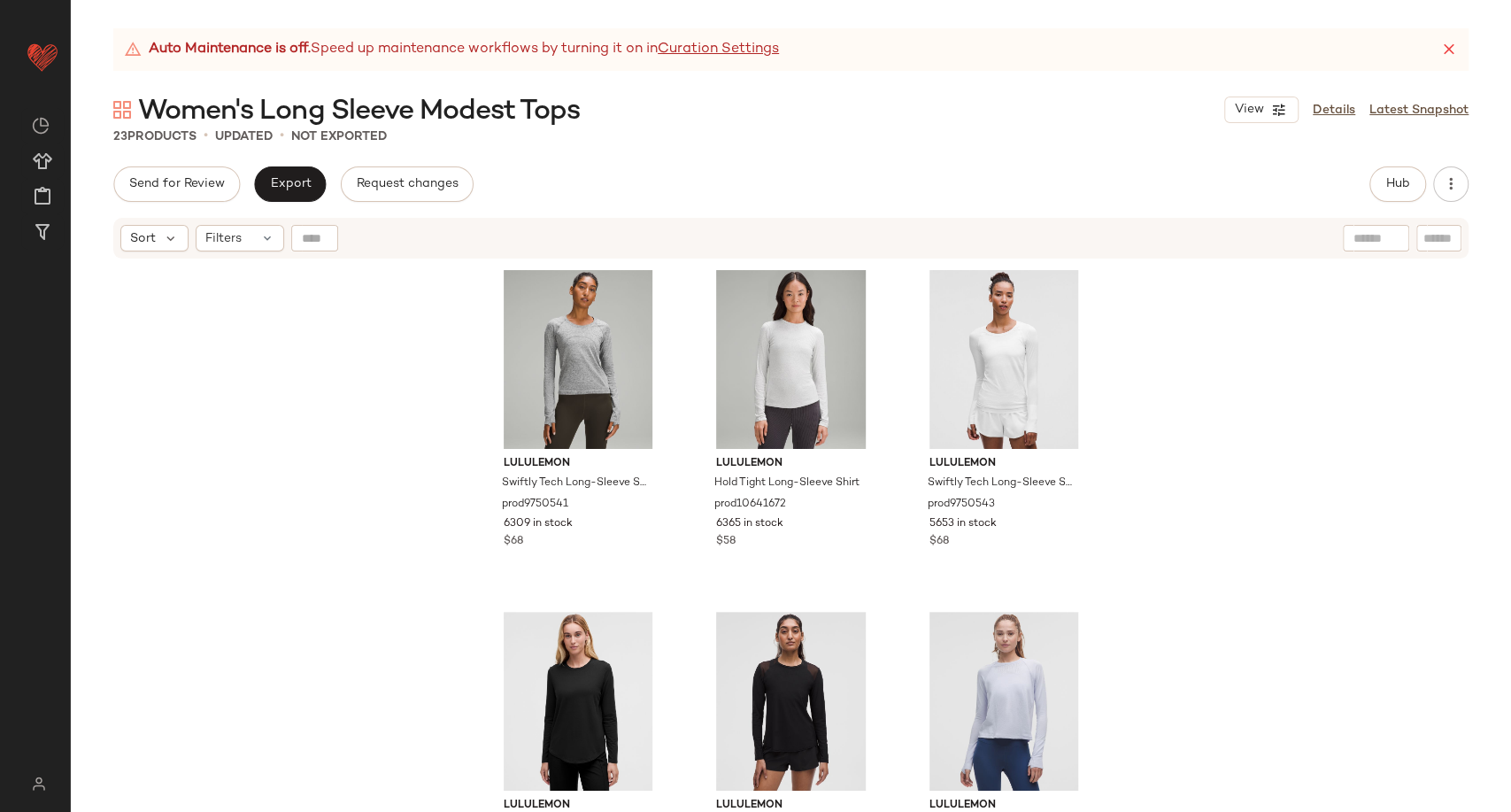
click at [307, 455] on div "lululemon Swiftly Tech Long-Sleeve Shirt 2.0 Waist Length prod9750541 6309 in s…" at bounding box center [791, 558] width 1440 height 596
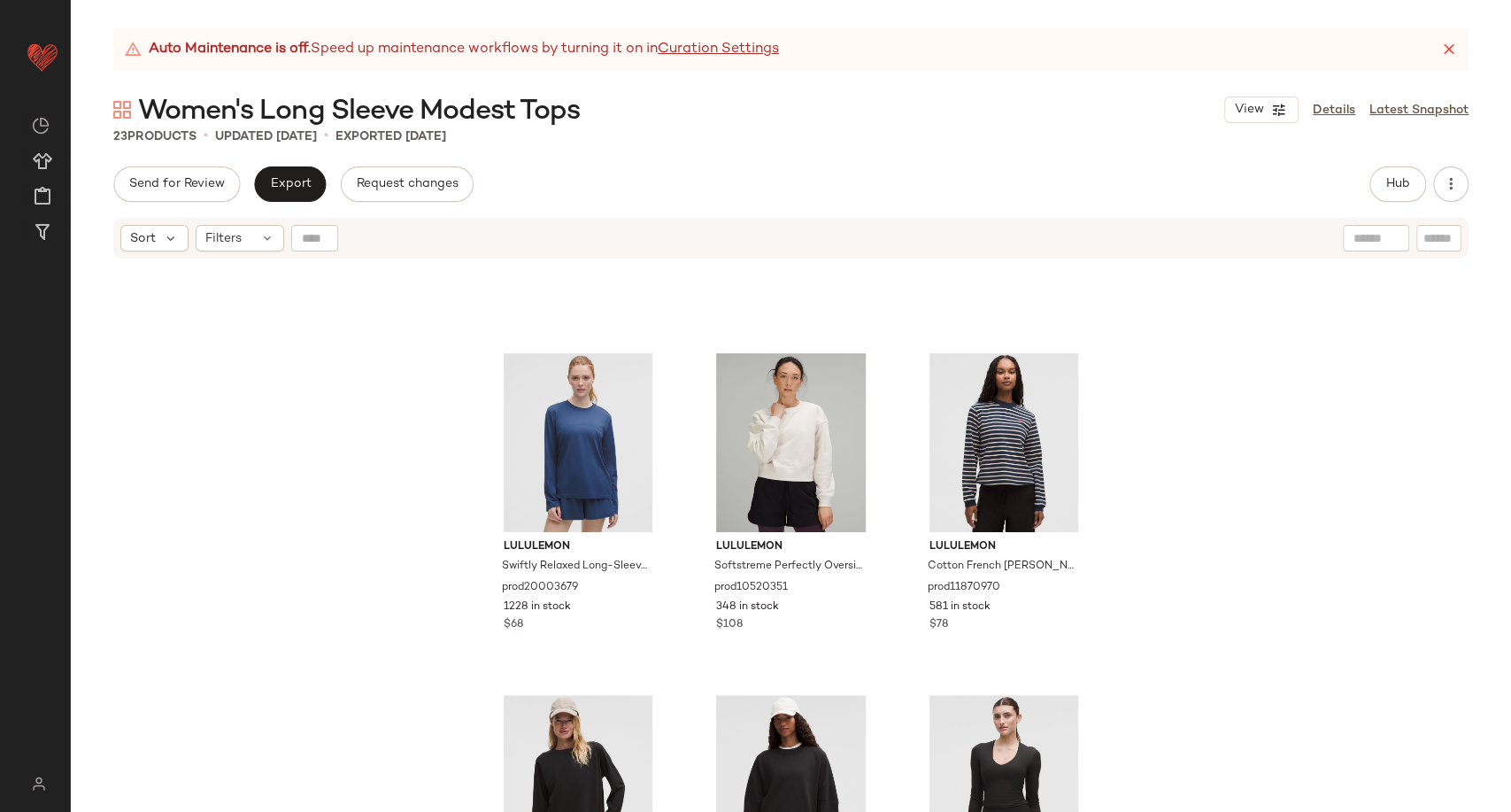
scroll to position [800, 0]
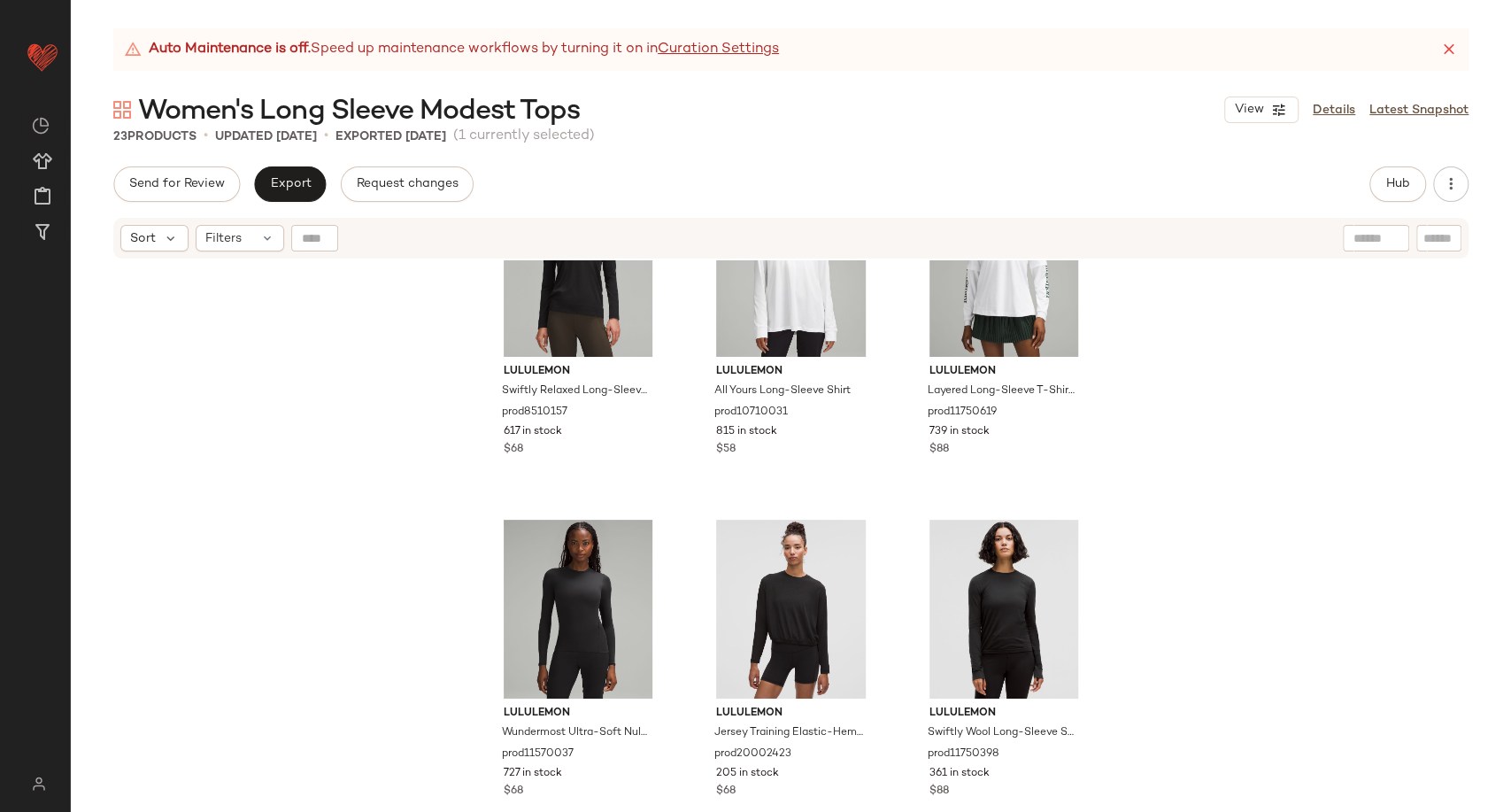
scroll to position [1845, 0]
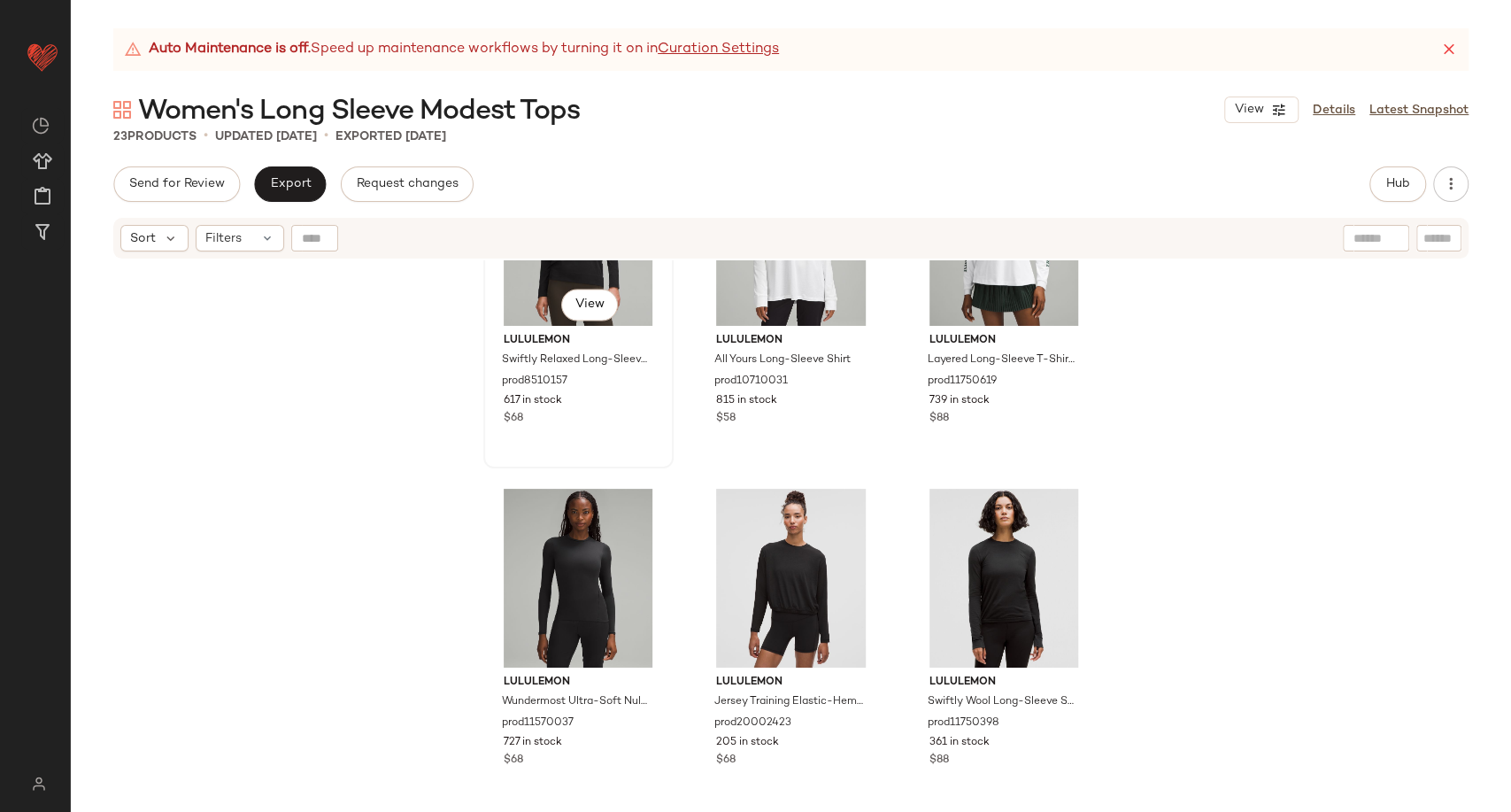
click at [524, 299] on div "#16 View" at bounding box center [578, 236] width 178 height 179
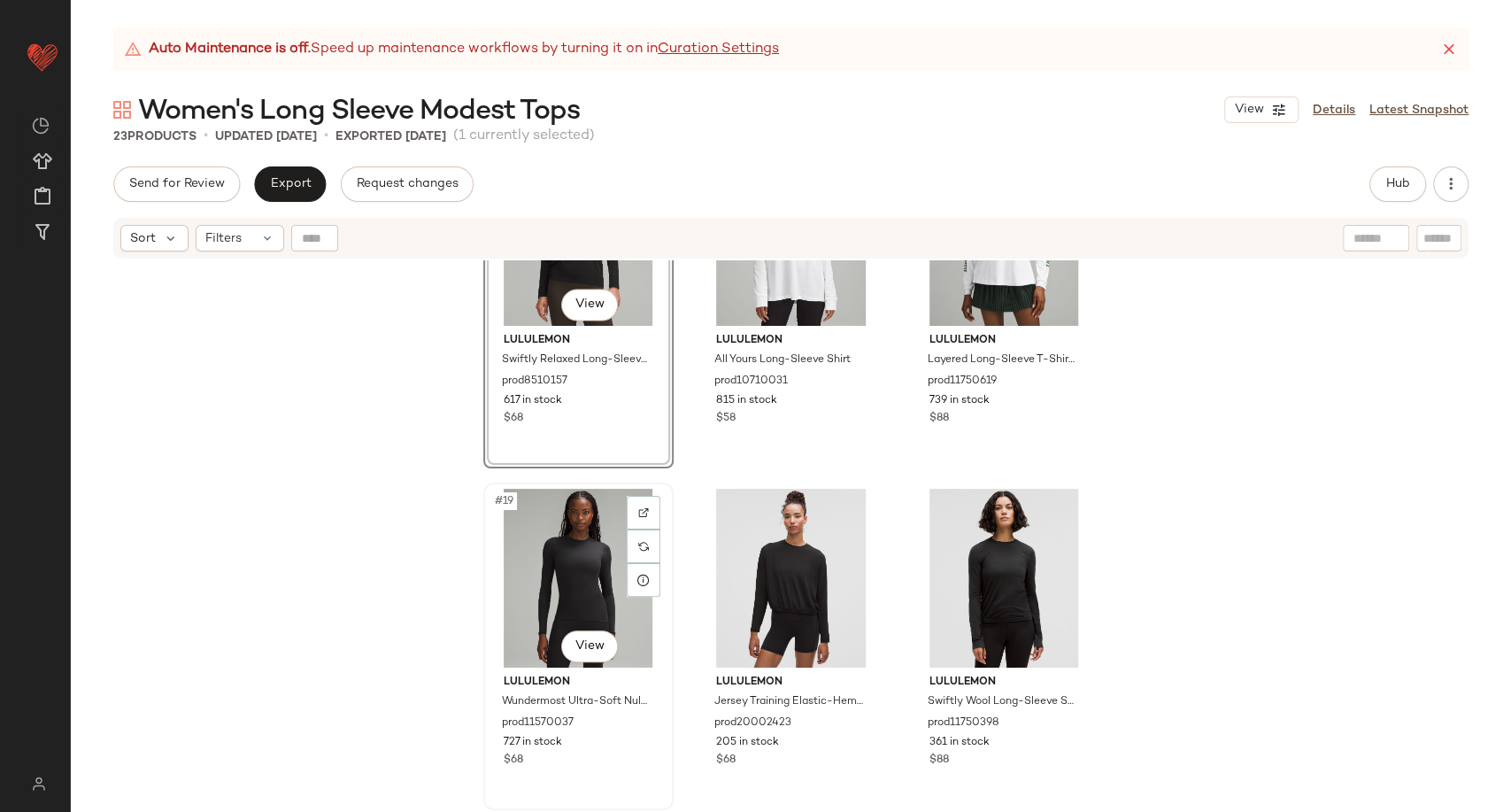
click at [570, 562] on div "#19 View" at bounding box center [578, 578] width 178 height 179
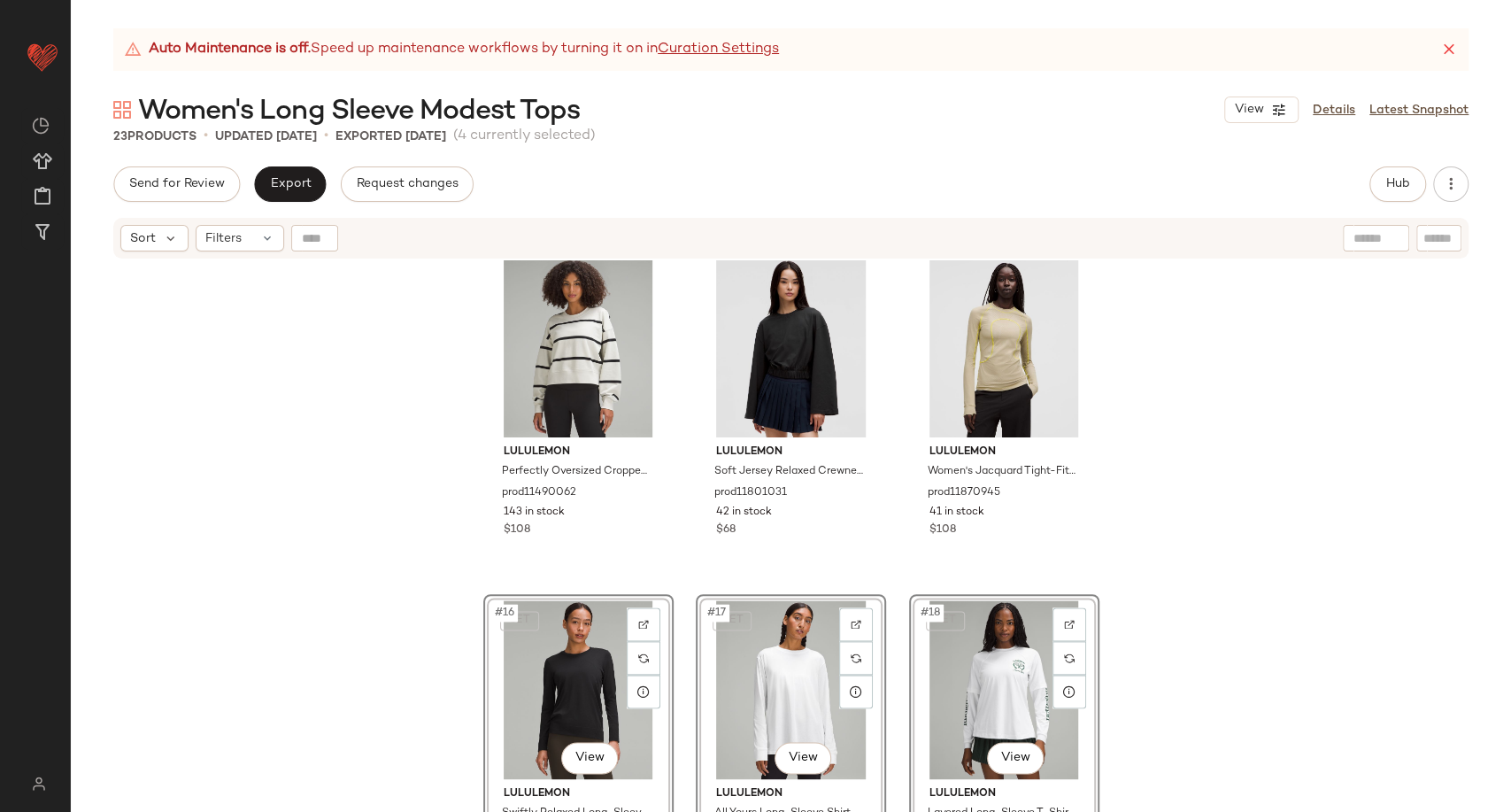
scroll to position [1353, 0]
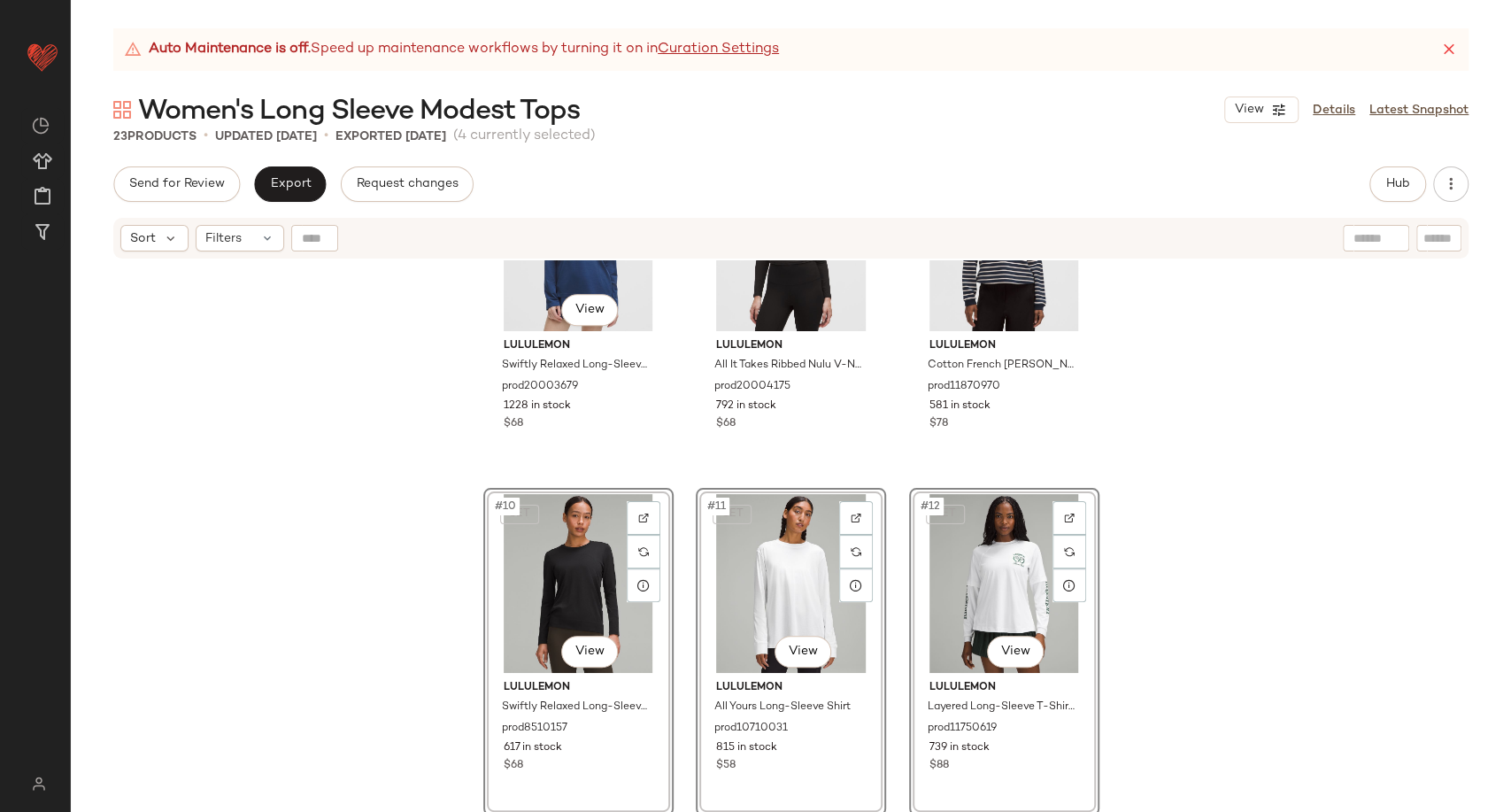
scroll to position [862, 0]
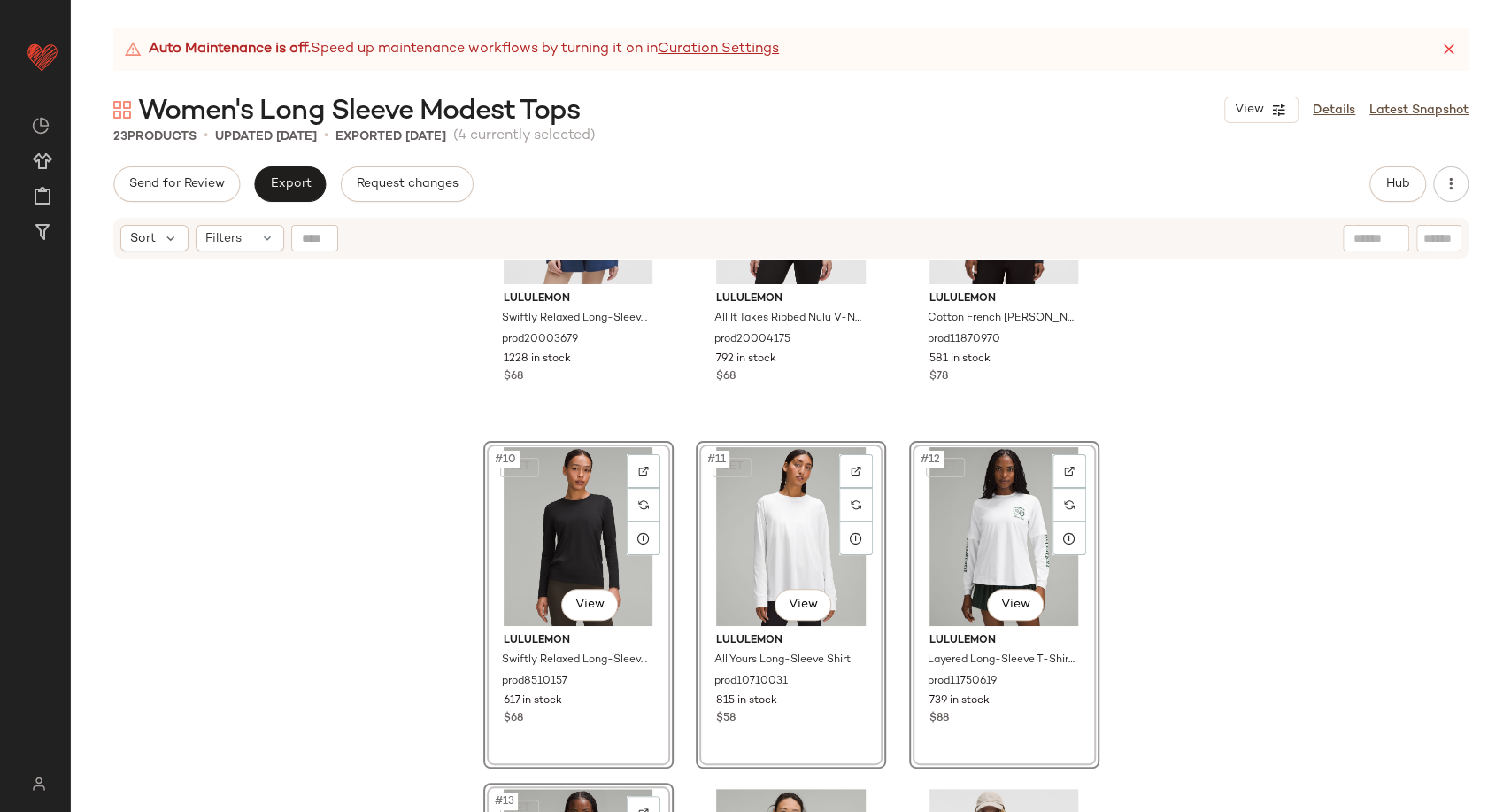
click at [402, 585] on div "lululemon Swiftly Relaxed Long-Sleeve Shirt Fit prod20003679 1228 in stock $68 …" at bounding box center [791, 558] width 1440 height 596
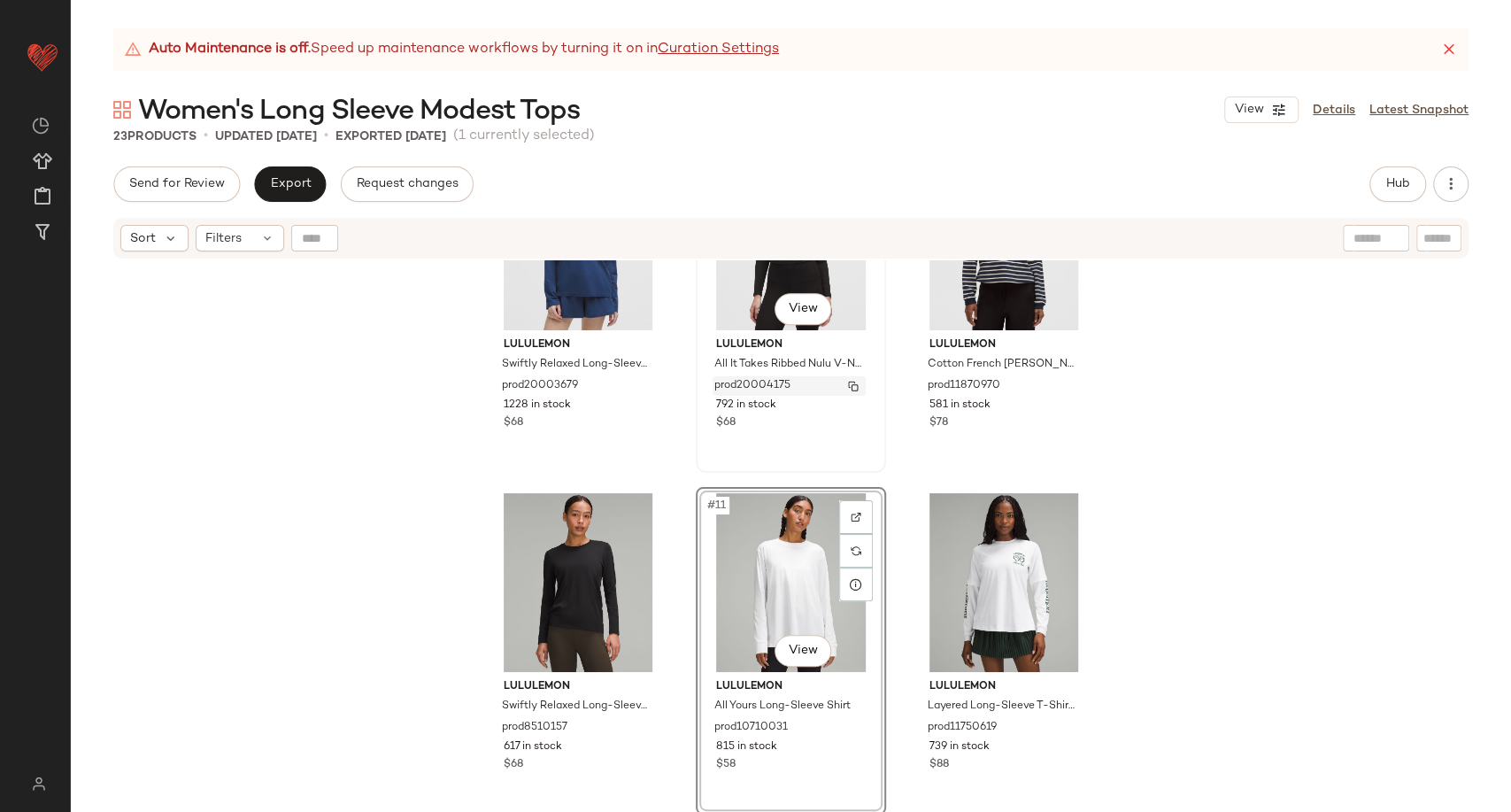
scroll to position [816, 0]
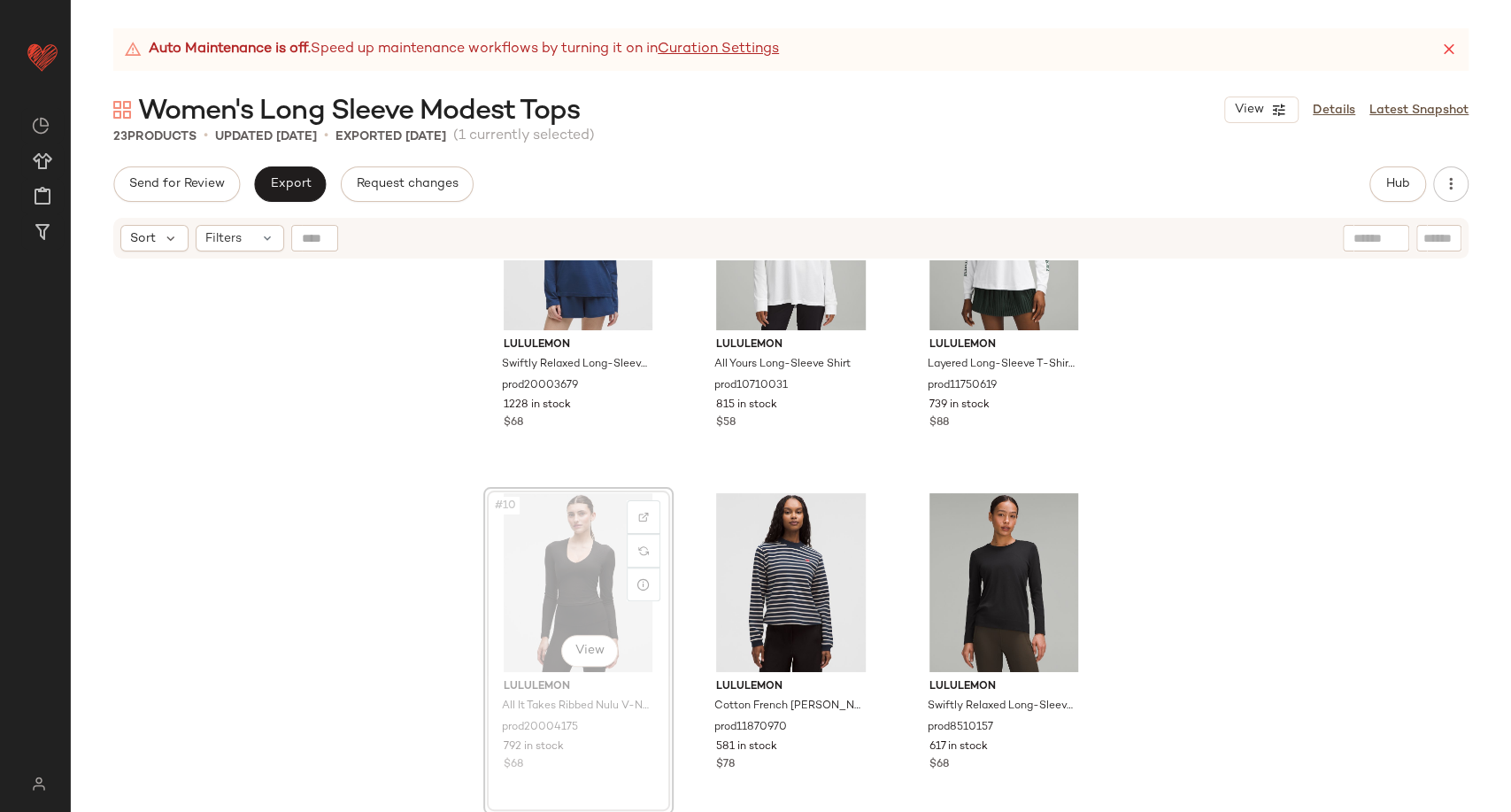
scroll to position [779, 0]
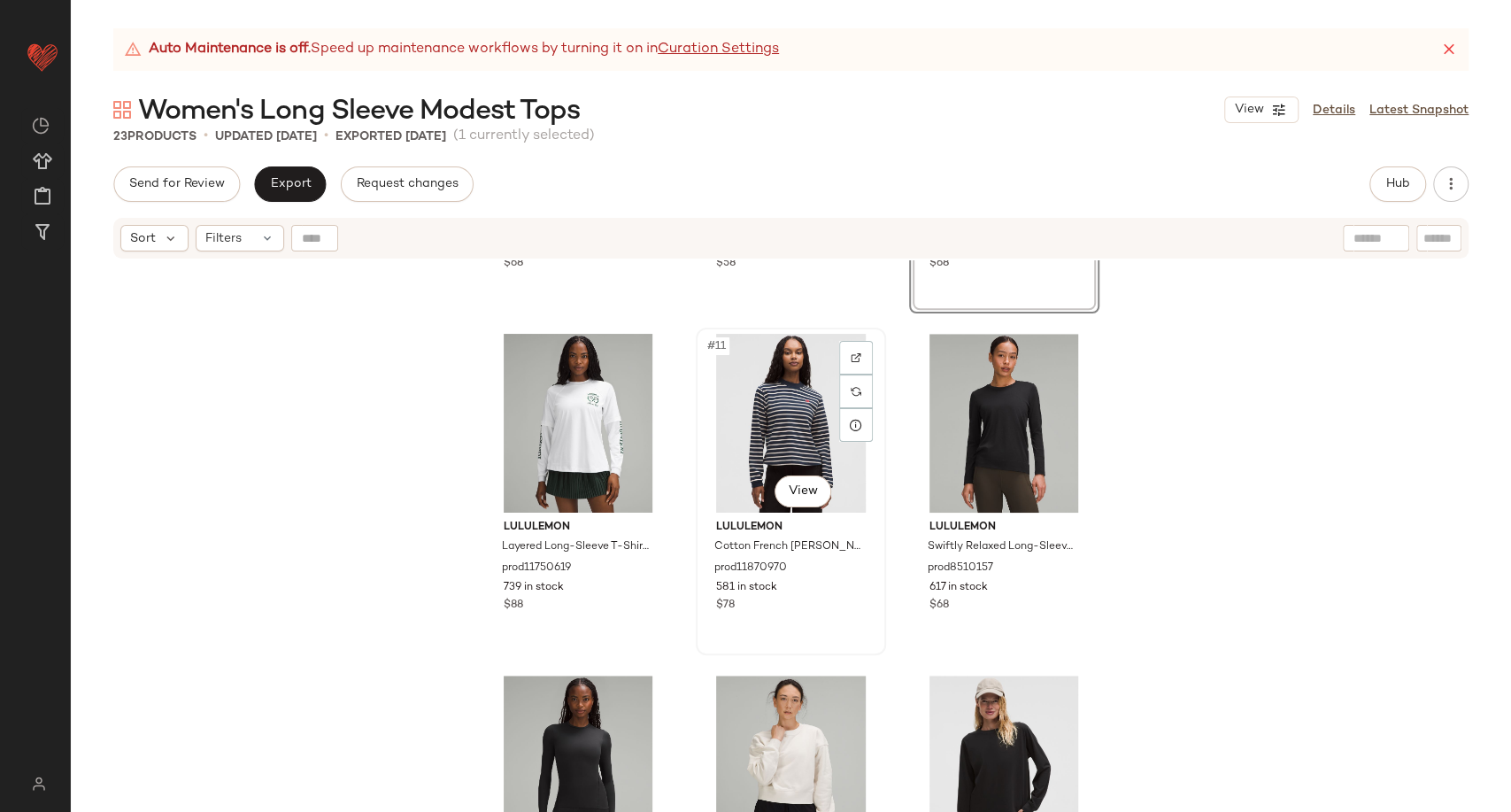
scroll to position [877, 0]
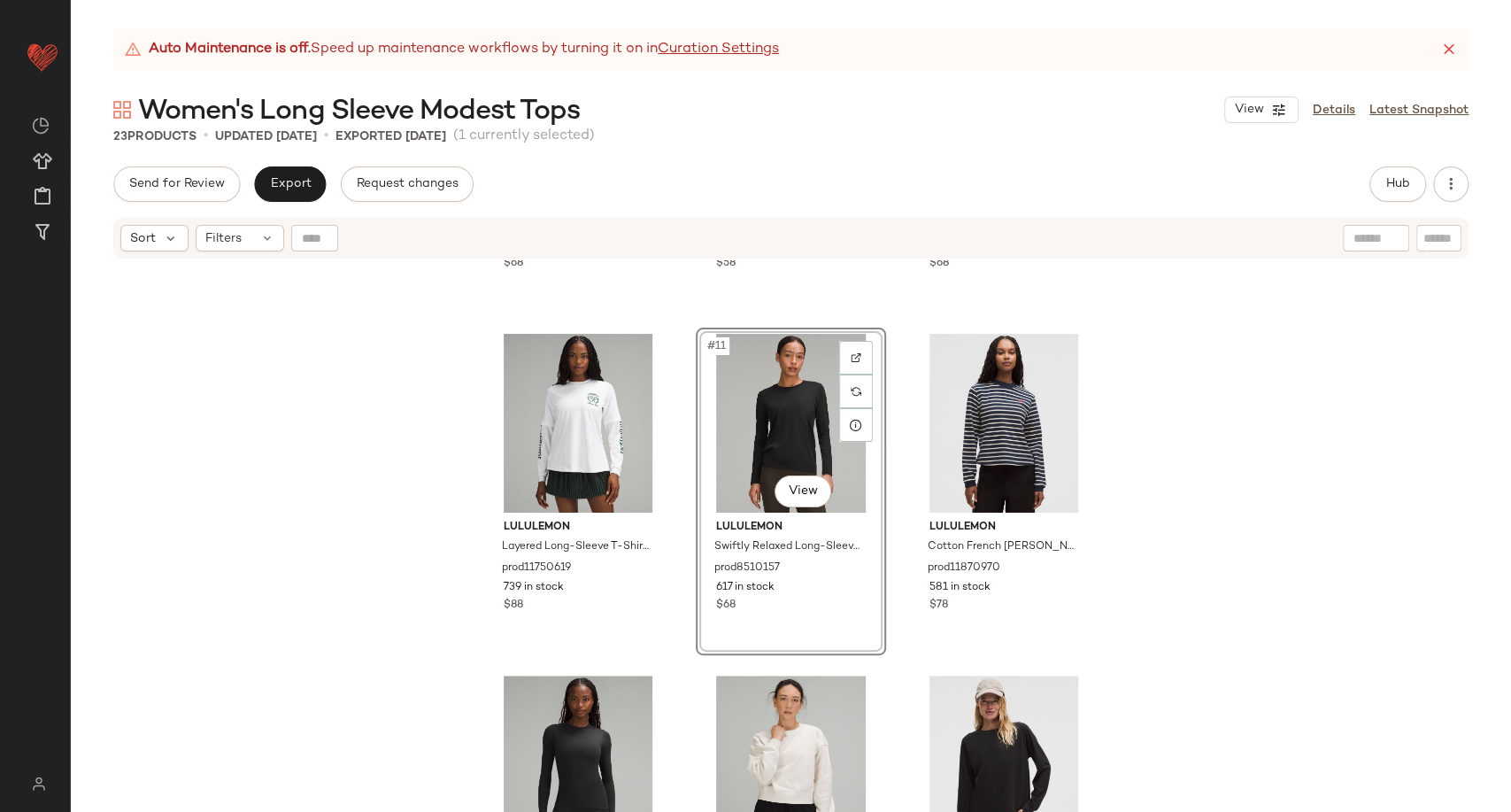
scroll to position [1172, 0]
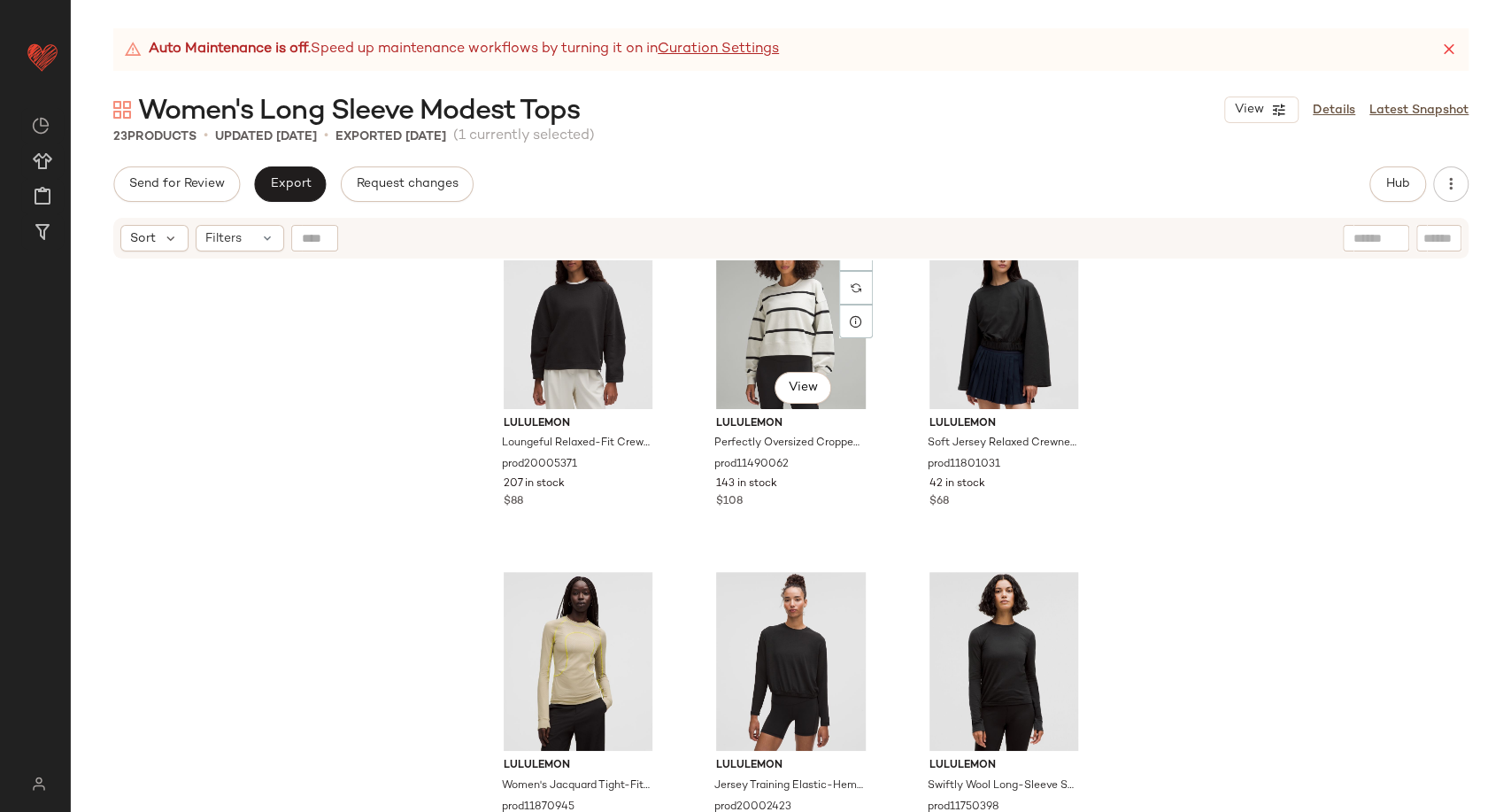
scroll to position [1860, 0]
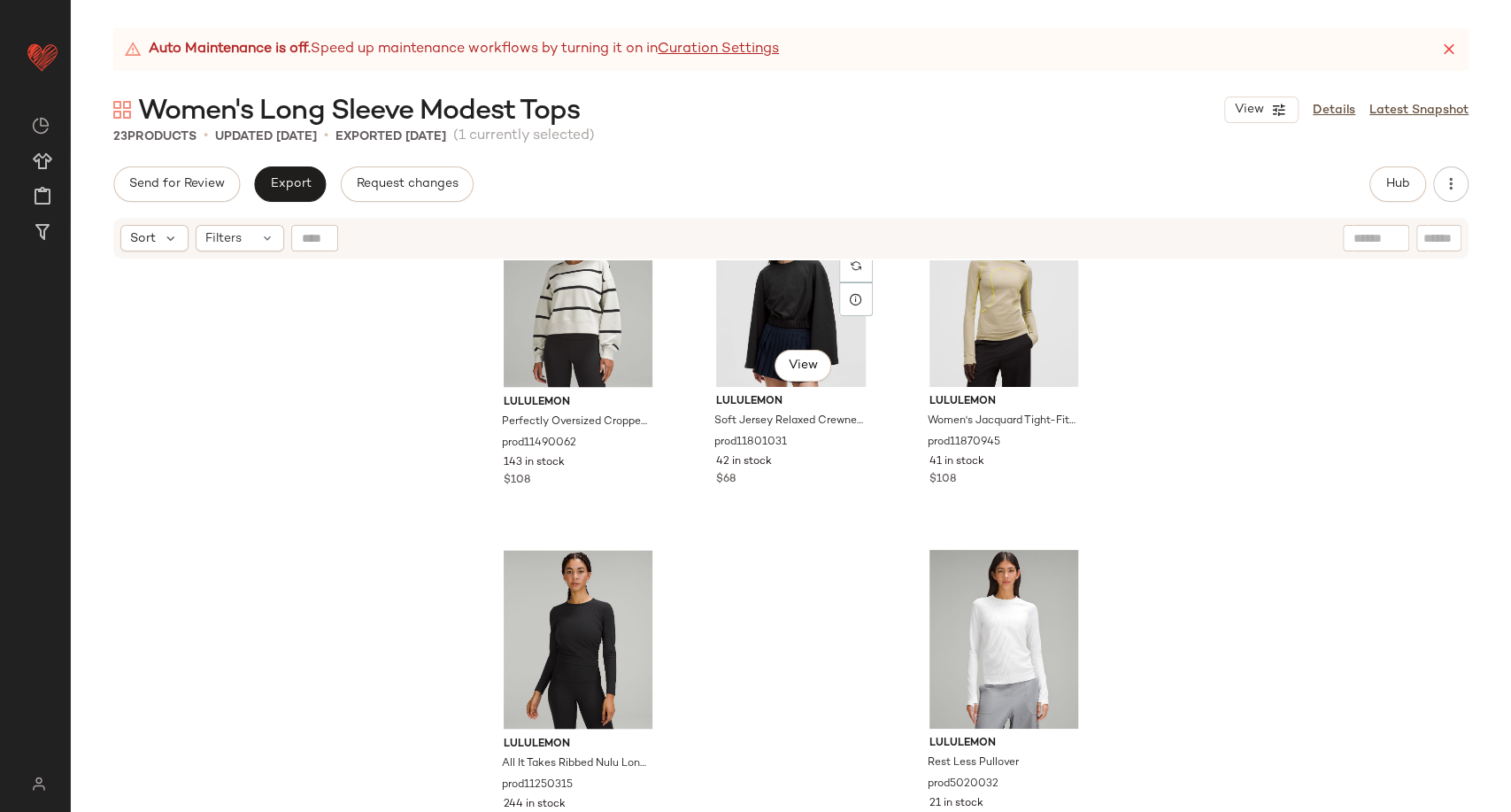
scroll to position [2140, 0]
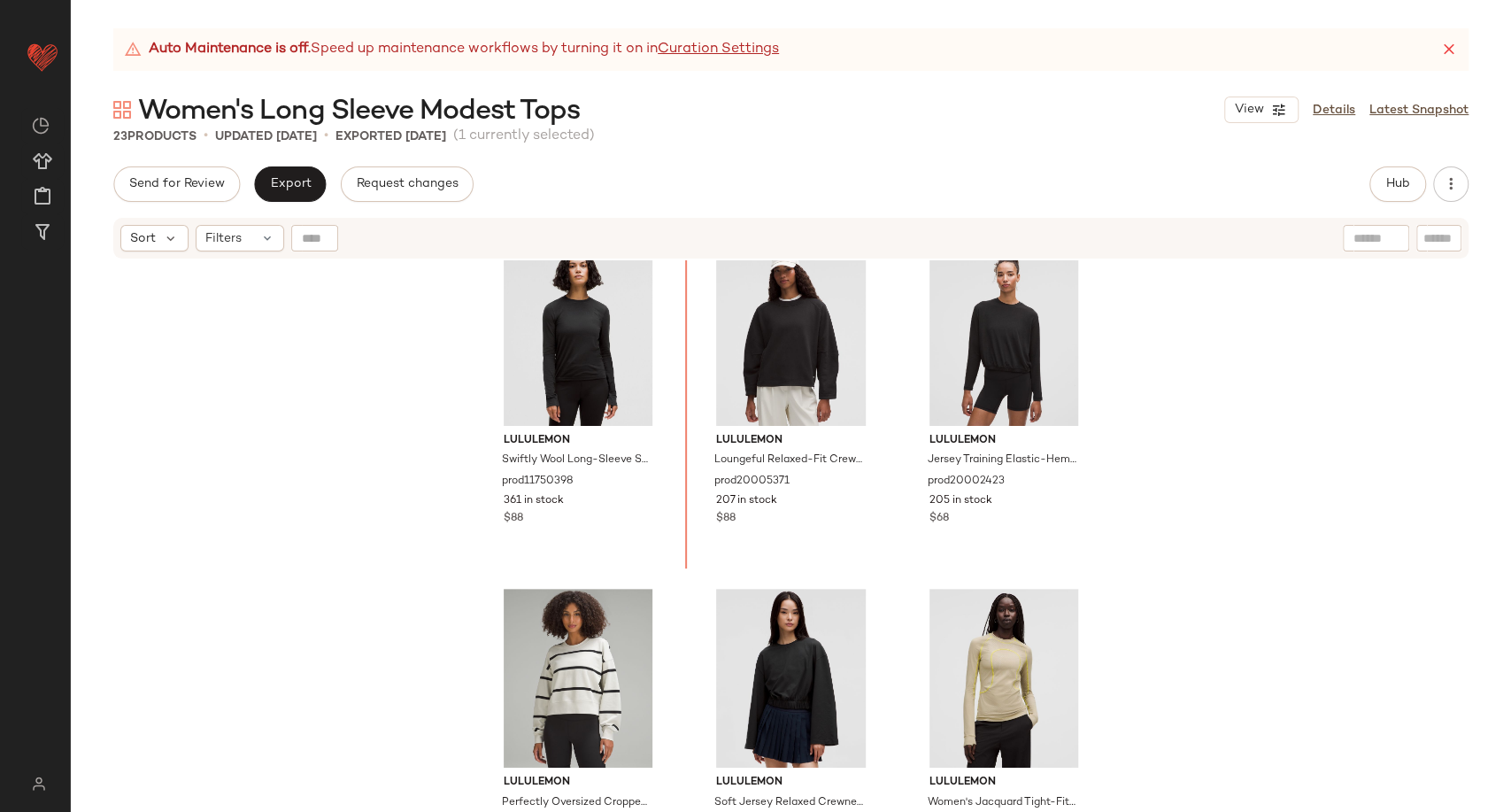
scroll to position [1713, 0]
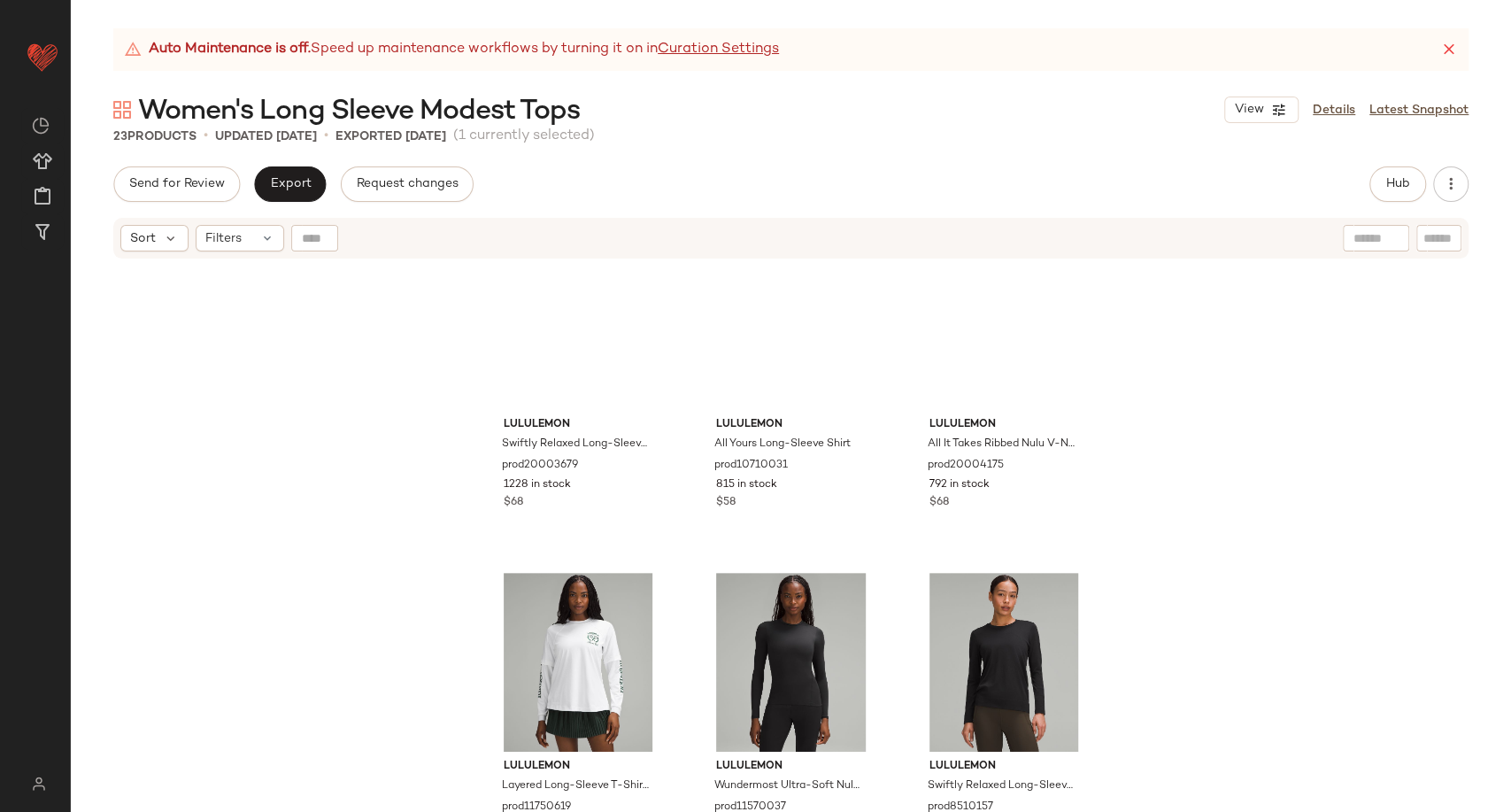
scroll to position [468, 0]
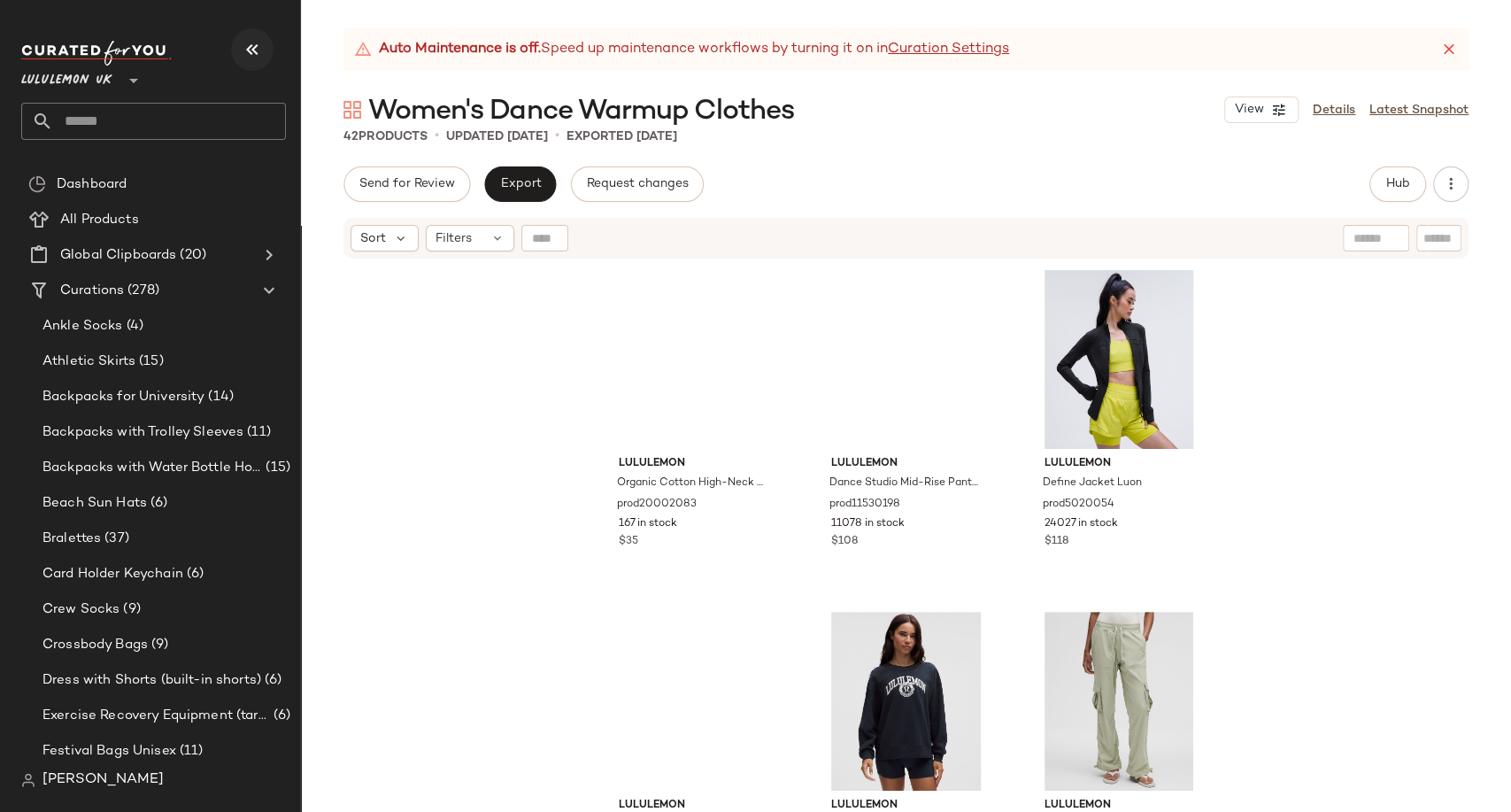
click at [250, 58] on icon "button" at bounding box center [252, 49] width 22 height 22
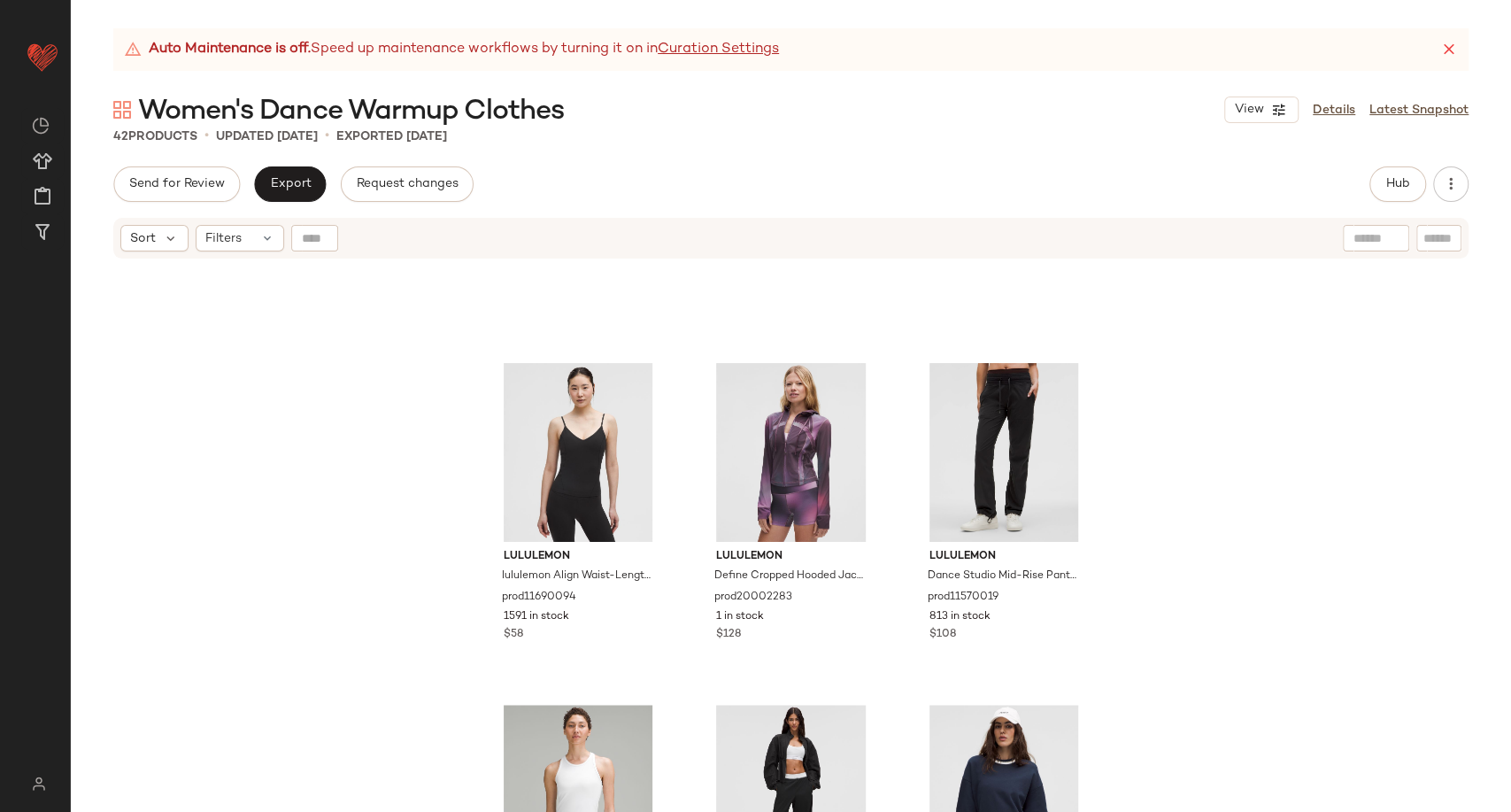
scroll to position [899, 0]
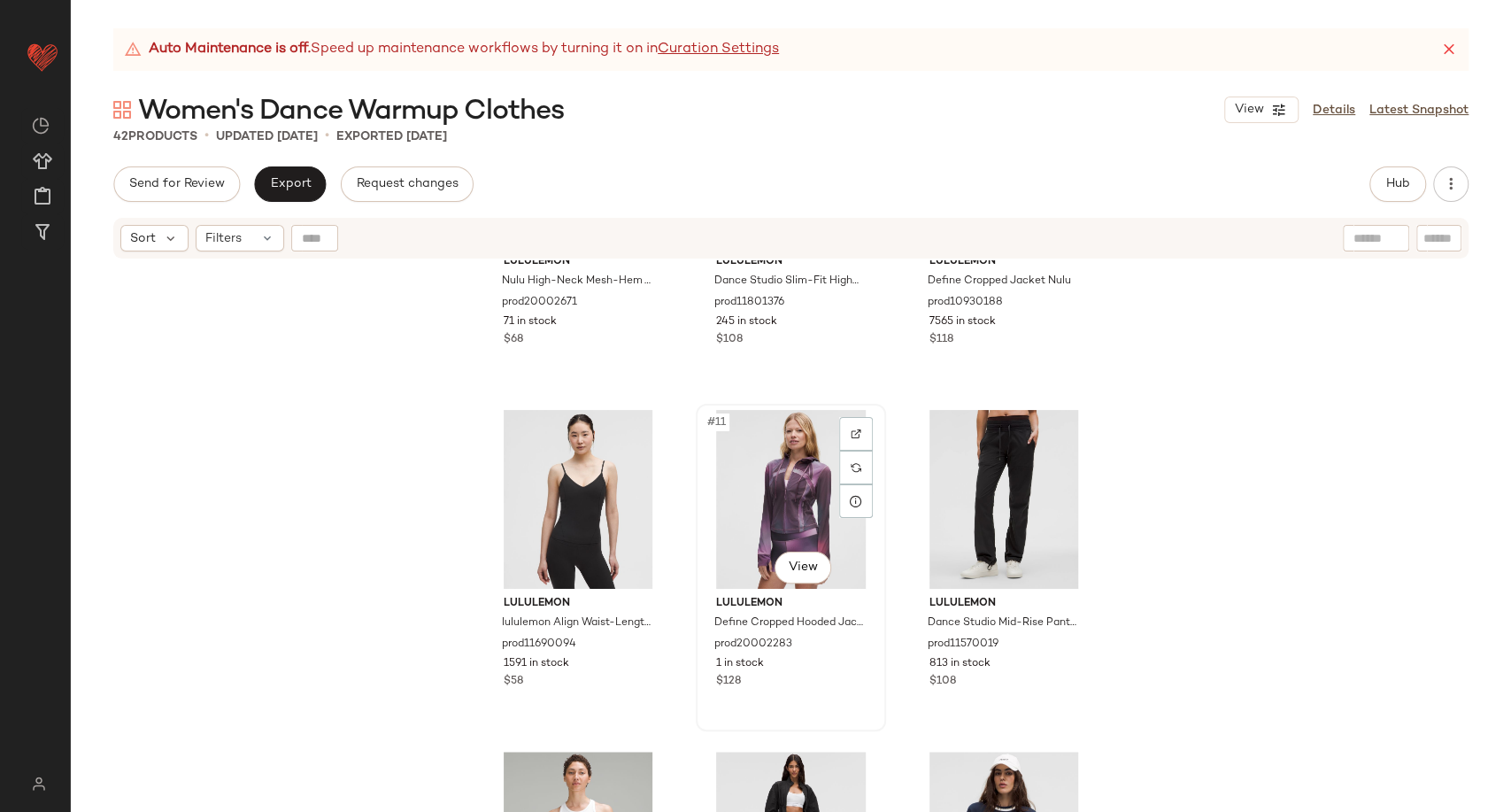
click at [794, 478] on div "#11 View" at bounding box center [791, 499] width 178 height 179
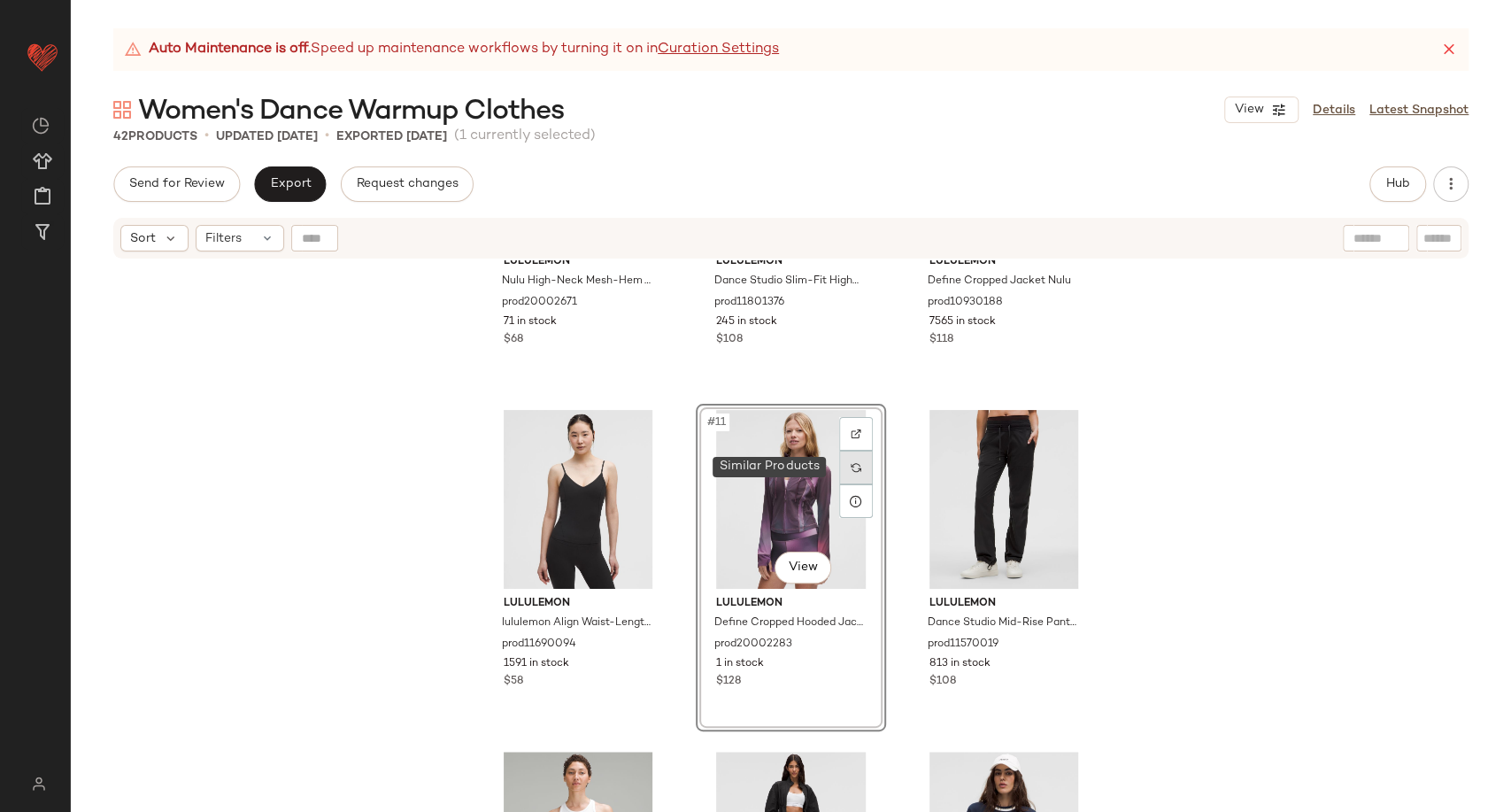
click at [851, 462] on img at bounding box center [856, 467] width 10 height 10
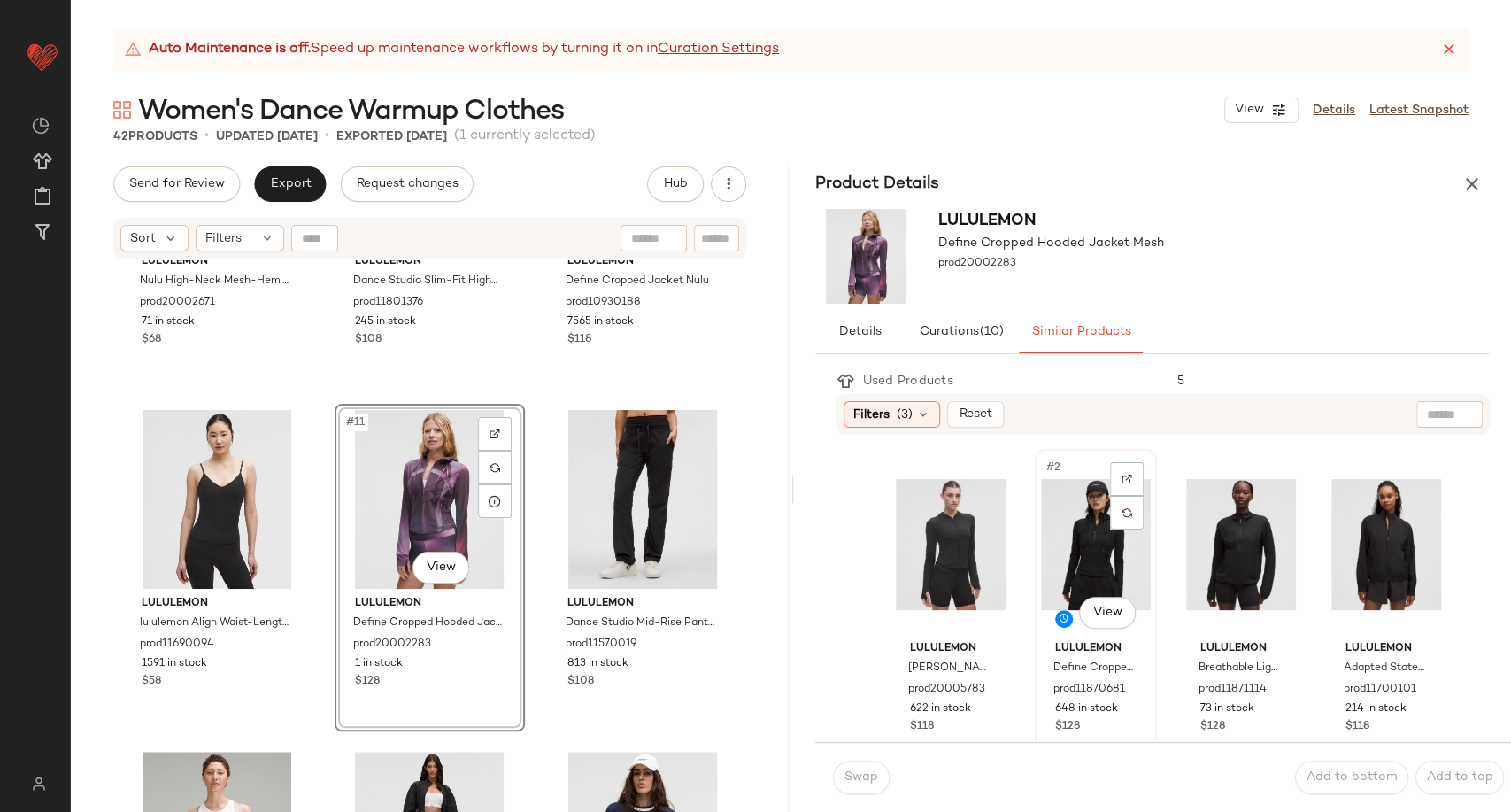
click at [1084, 550] on div "#2 View" at bounding box center [1095, 544] width 110 height 179
click at [847, 778] on span "Swap" at bounding box center [860, 776] width 35 height 14
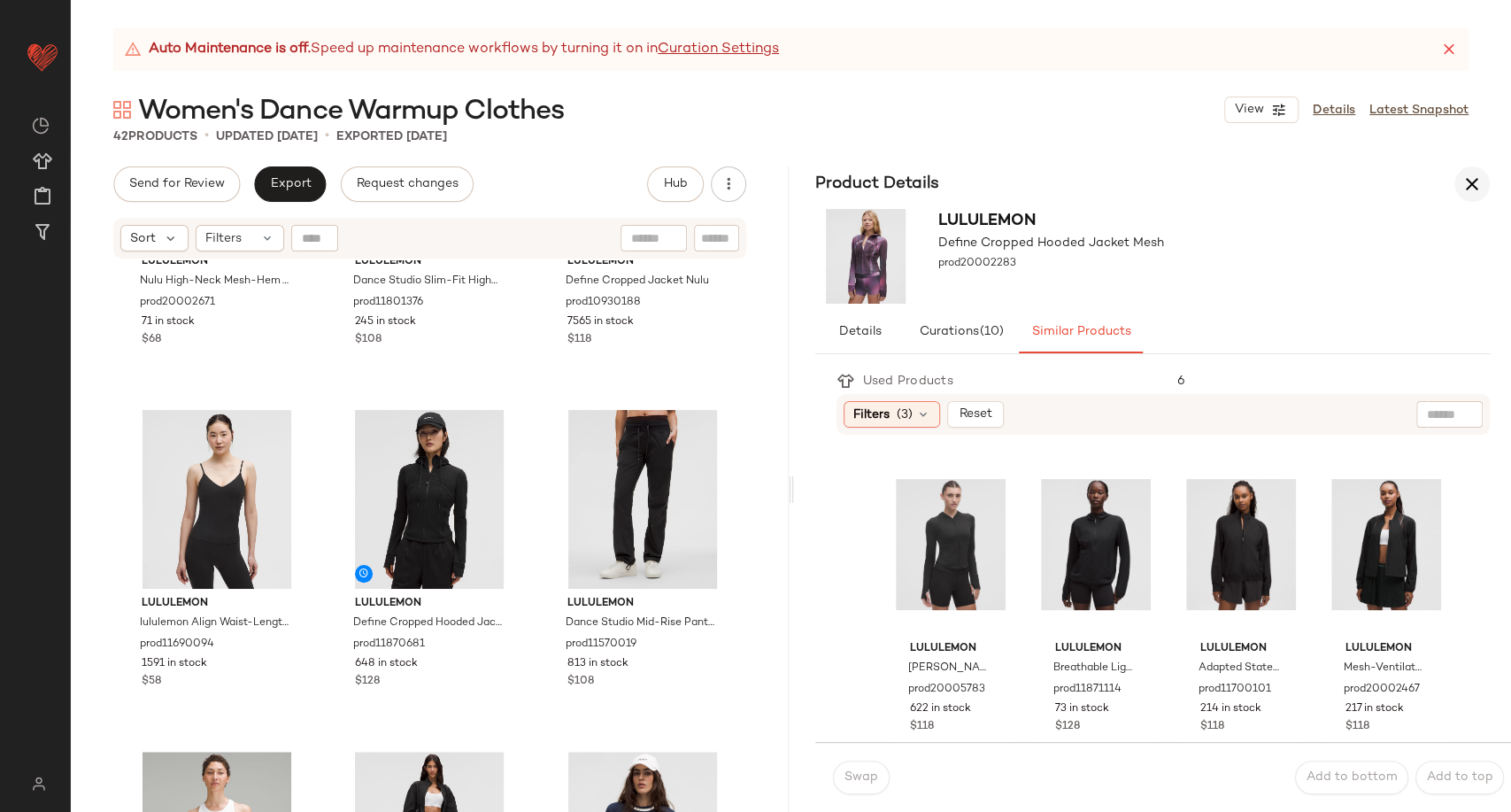
click at [1479, 192] on icon "button" at bounding box center [1472, 184] width 22 height 22
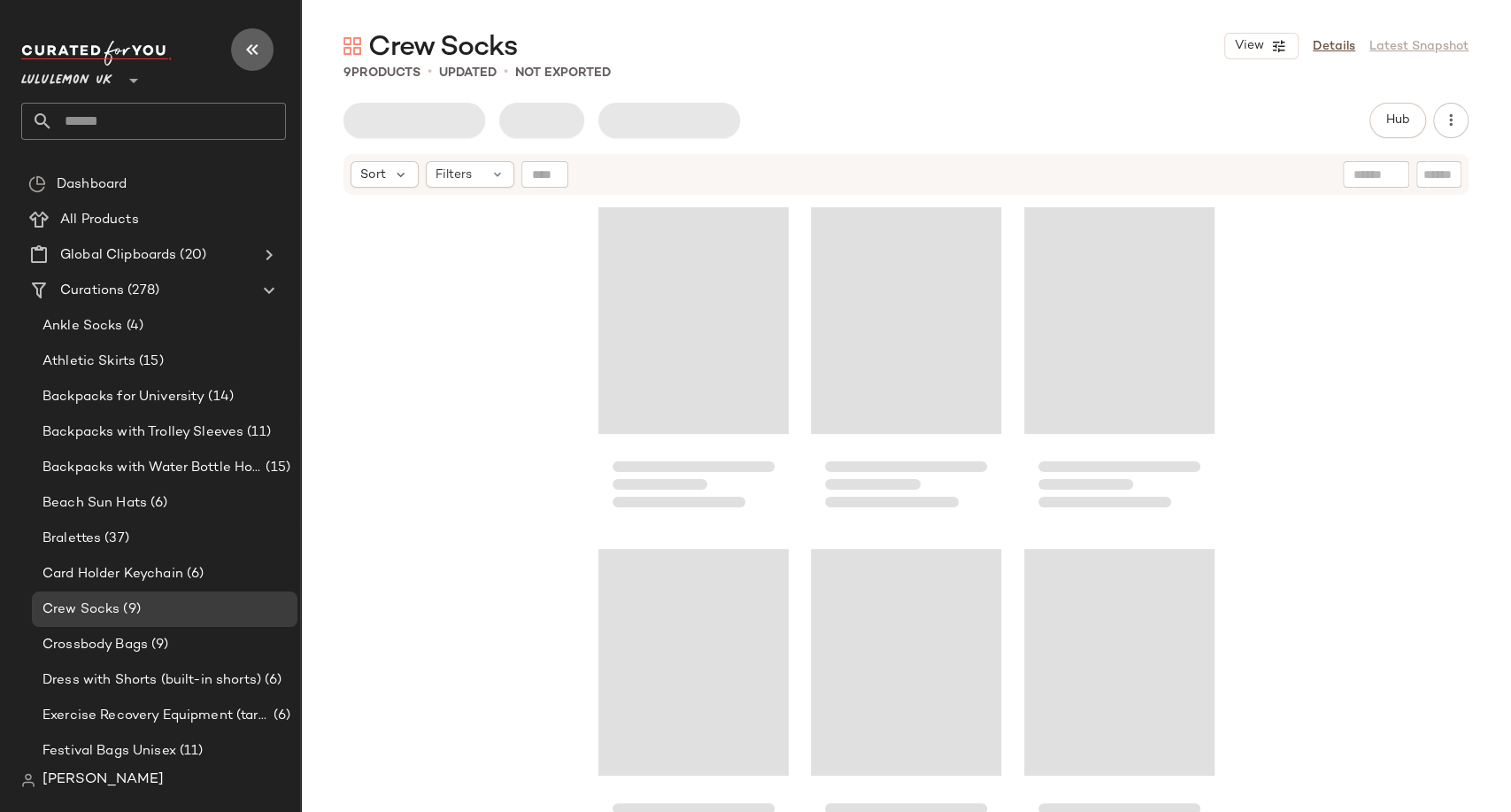
click at [244, 52] on icon "button" at bounding box center [252, 49] width 22 height 22
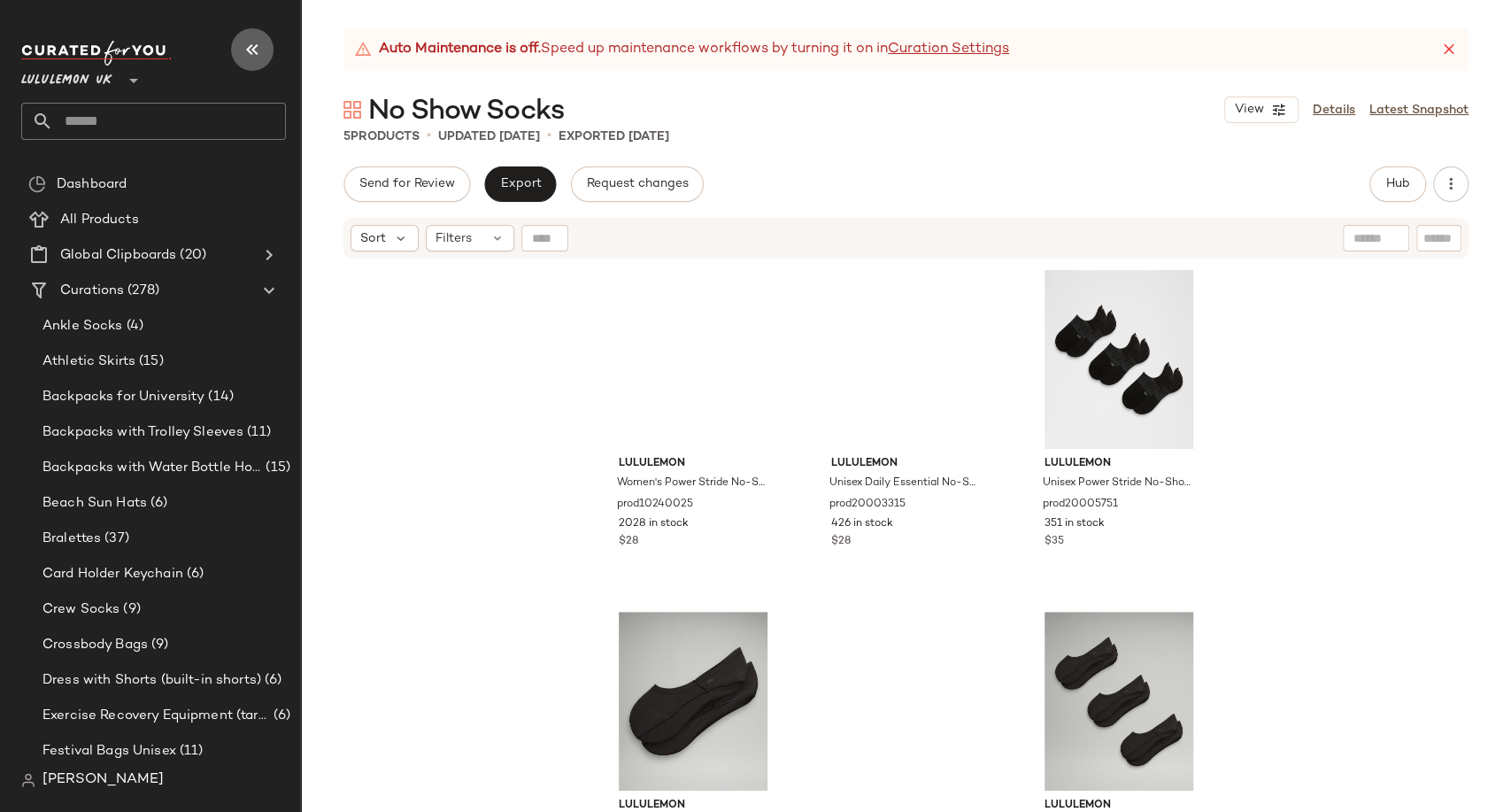
click at [247, 57] on icon "button" at bounding box center [252, 49] width 22 height 22
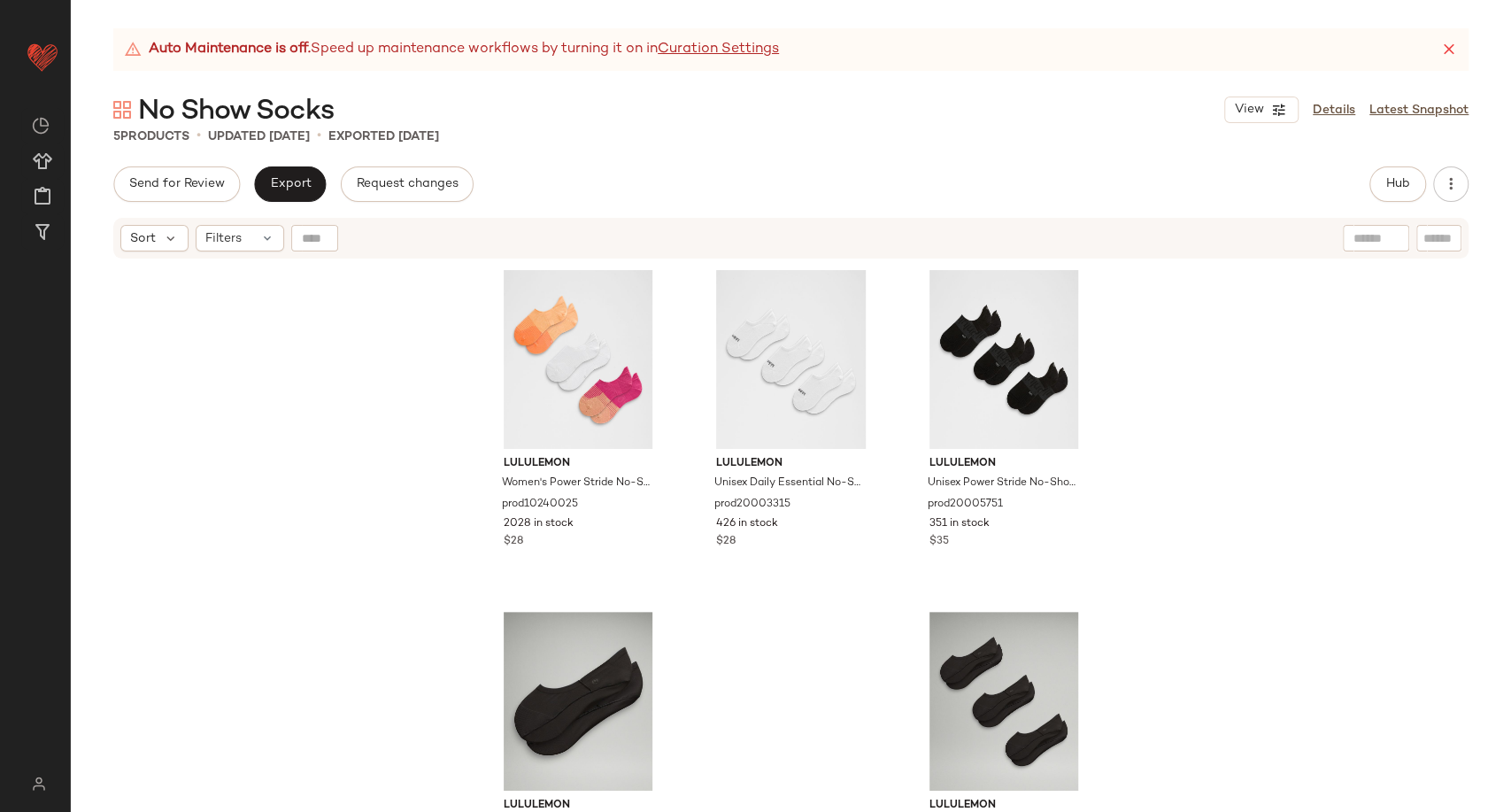
scroll to position [76, 0]
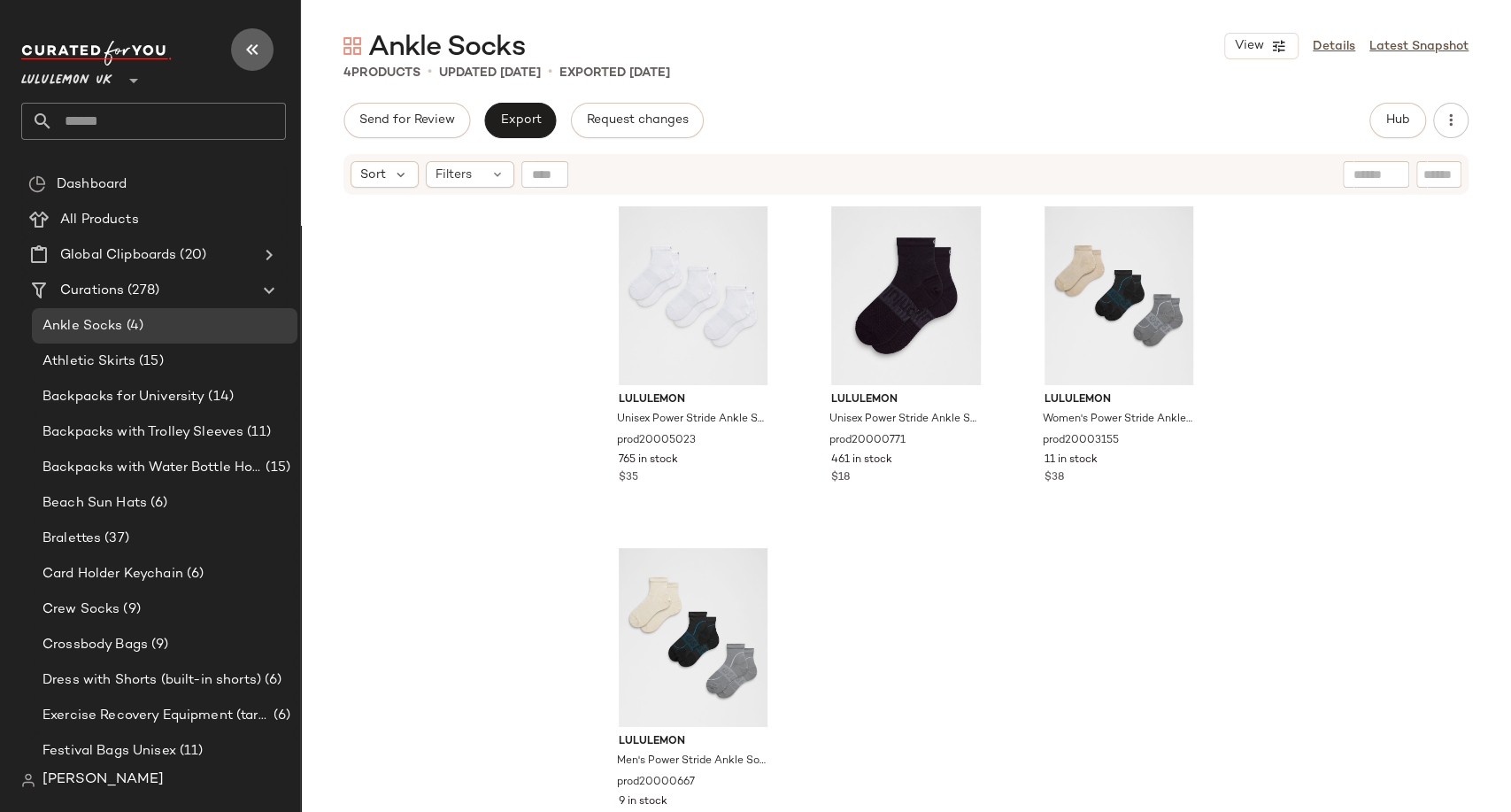
click at [235, 54] on button "button" at bounding box center [252, 49] width 42 height 42
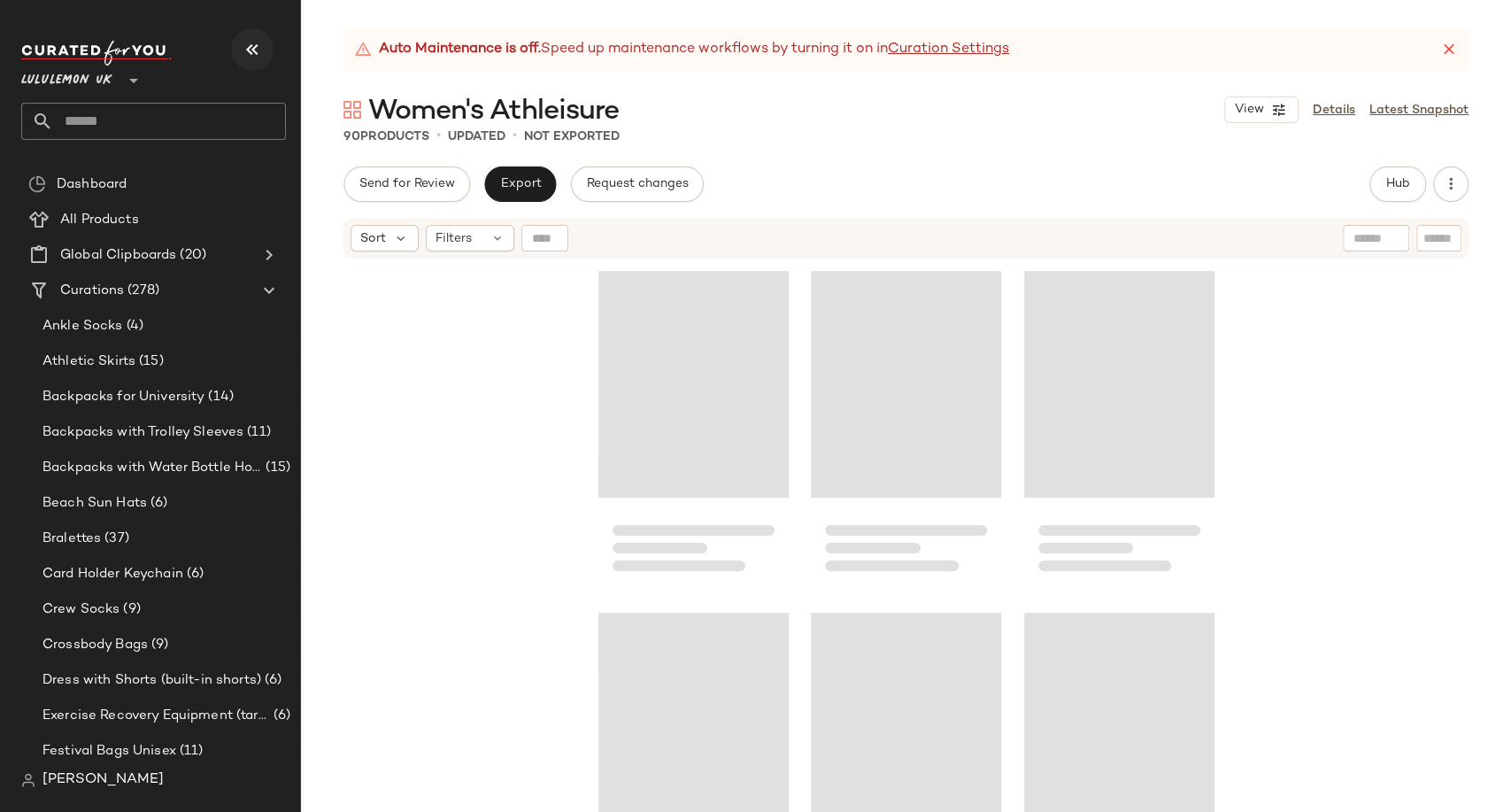
click at [250, 49] on icon "button" at bounding box center [252, 49] width 22 height 22
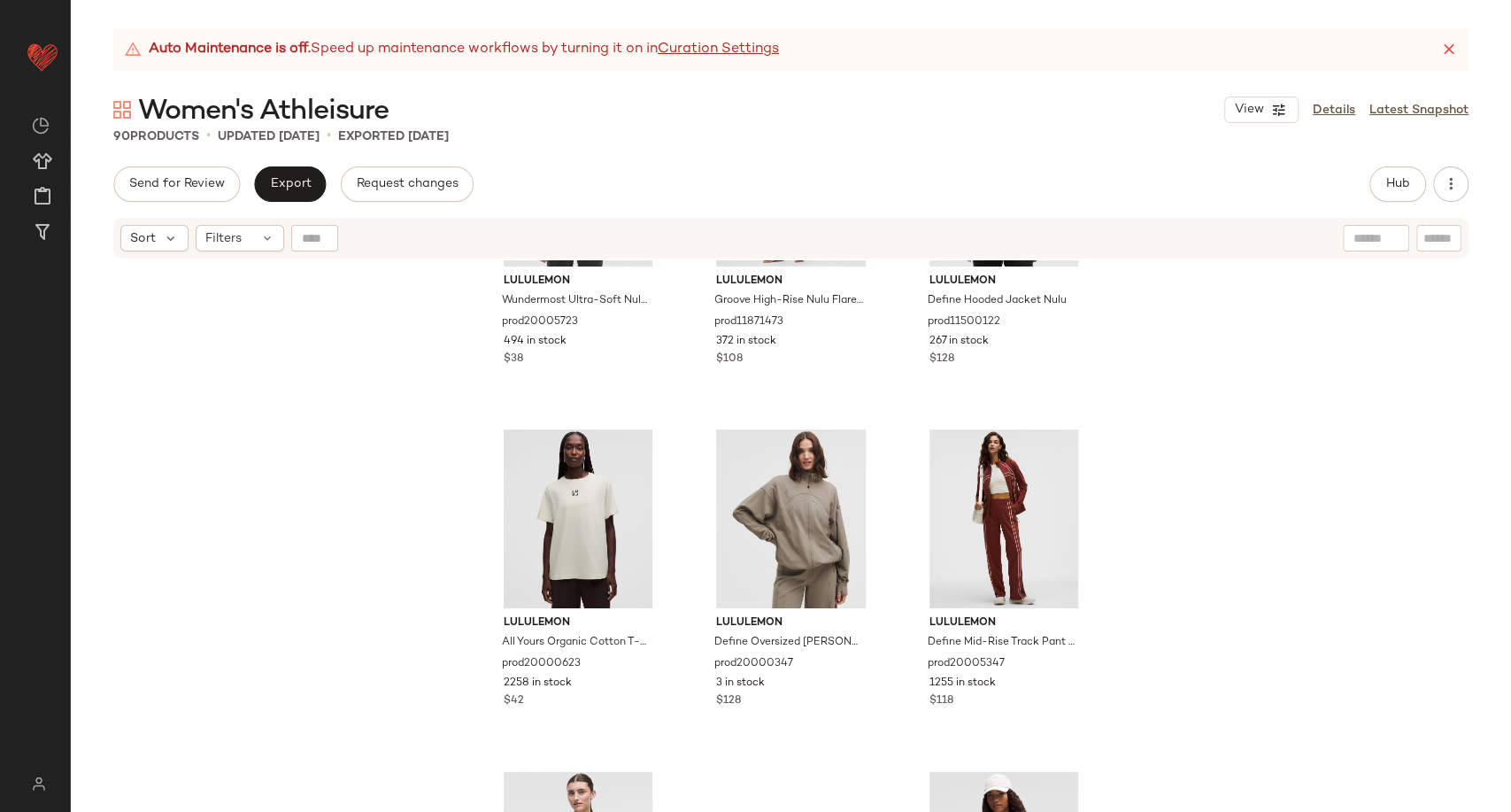
scroll to position [1292, 0]
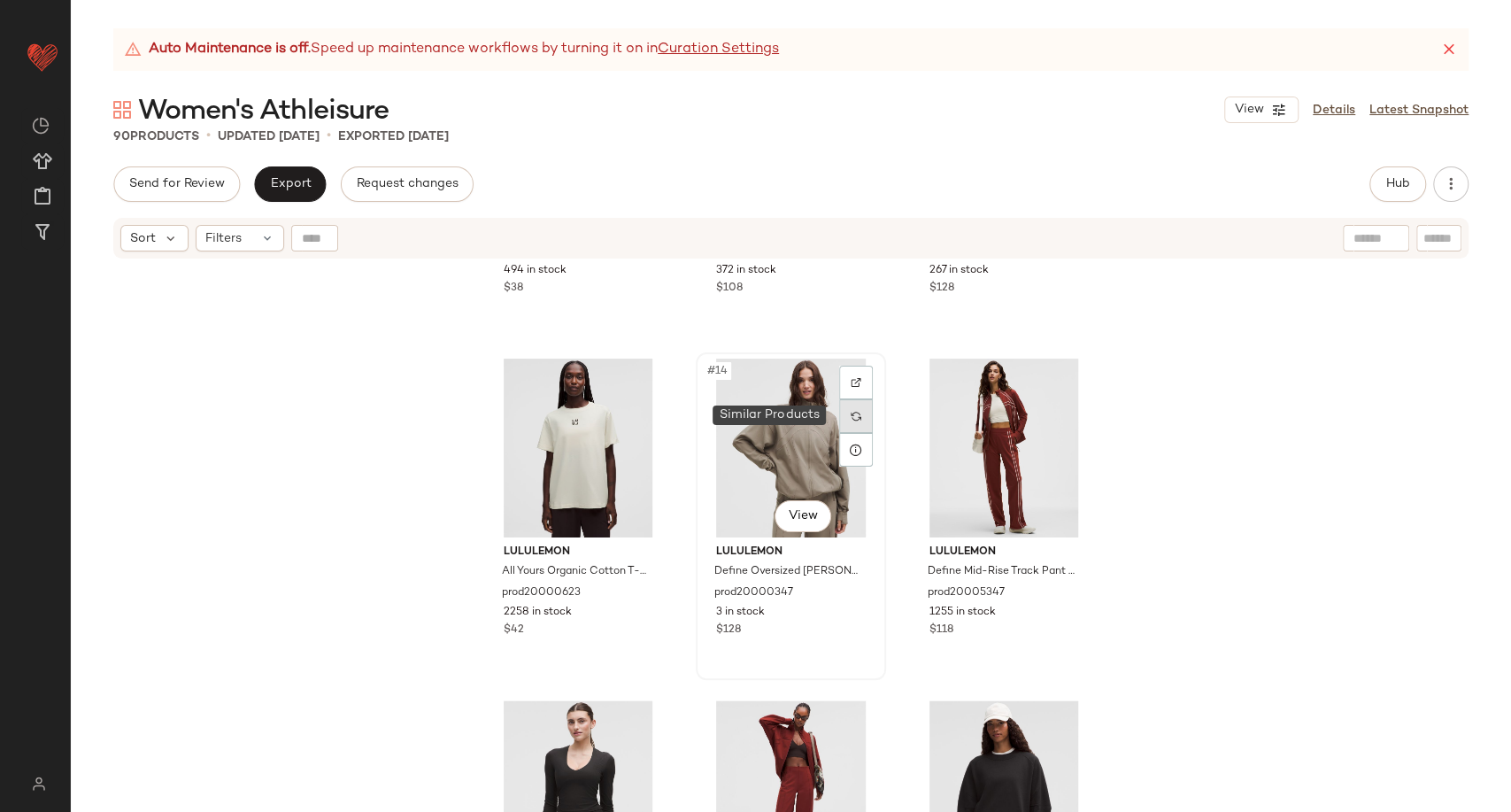
click at [850, 421] on div at bounding box center [857, 416] width 34 height 34
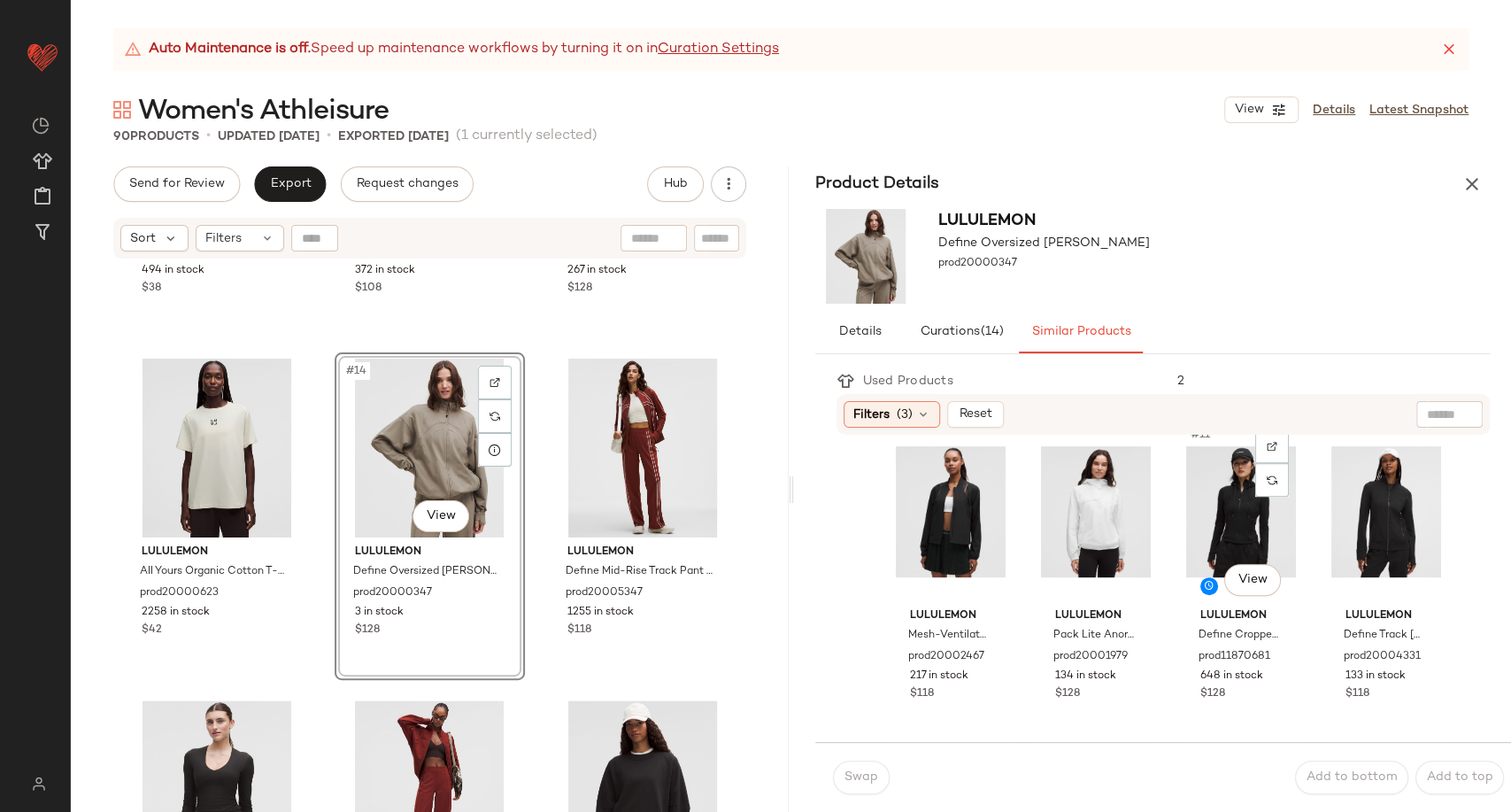
scroll to position [688, 0]
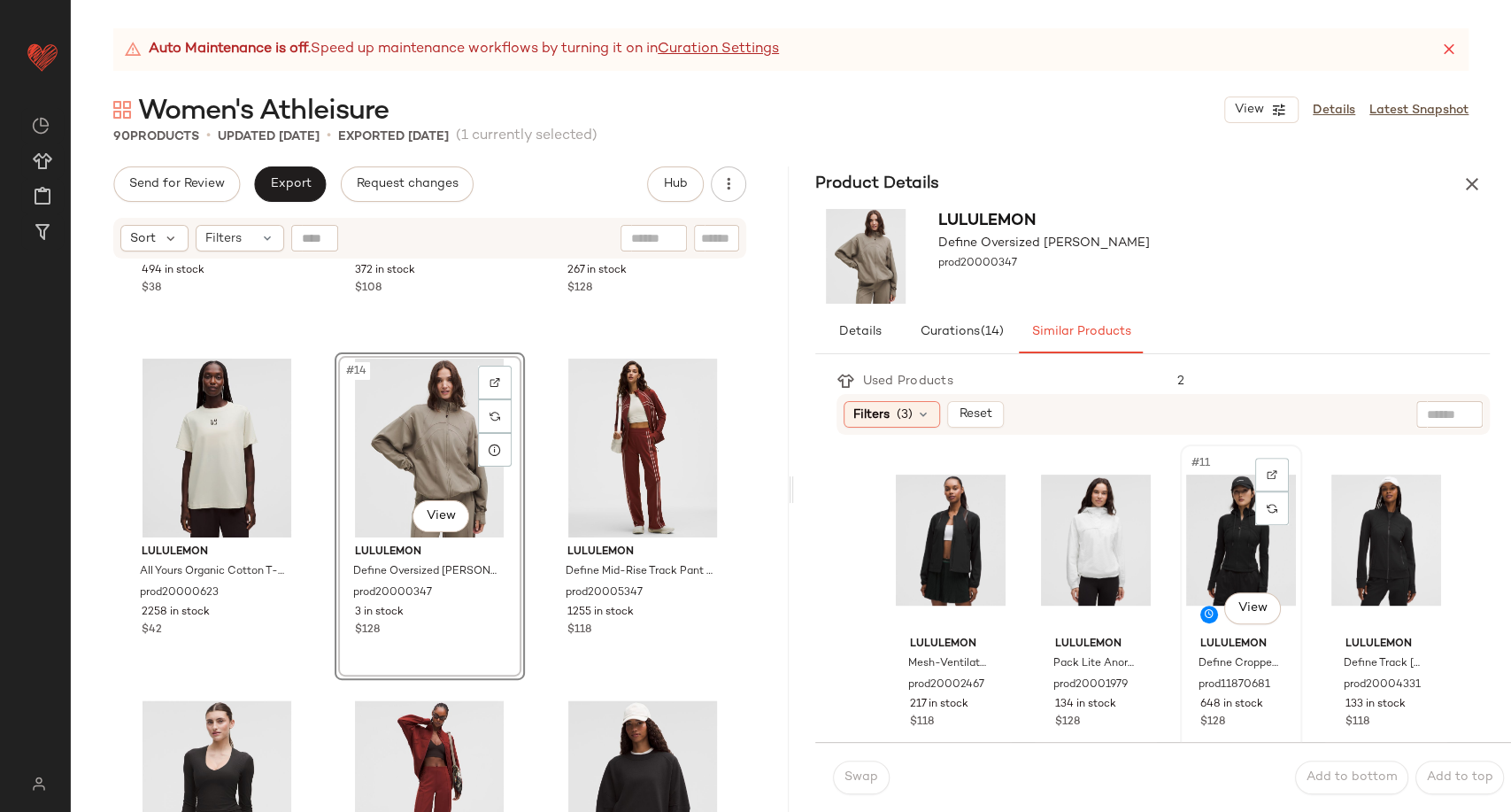
click at [1216, 547] on div "#11 View" at bounding box center [1241, 539] width 110 height 179
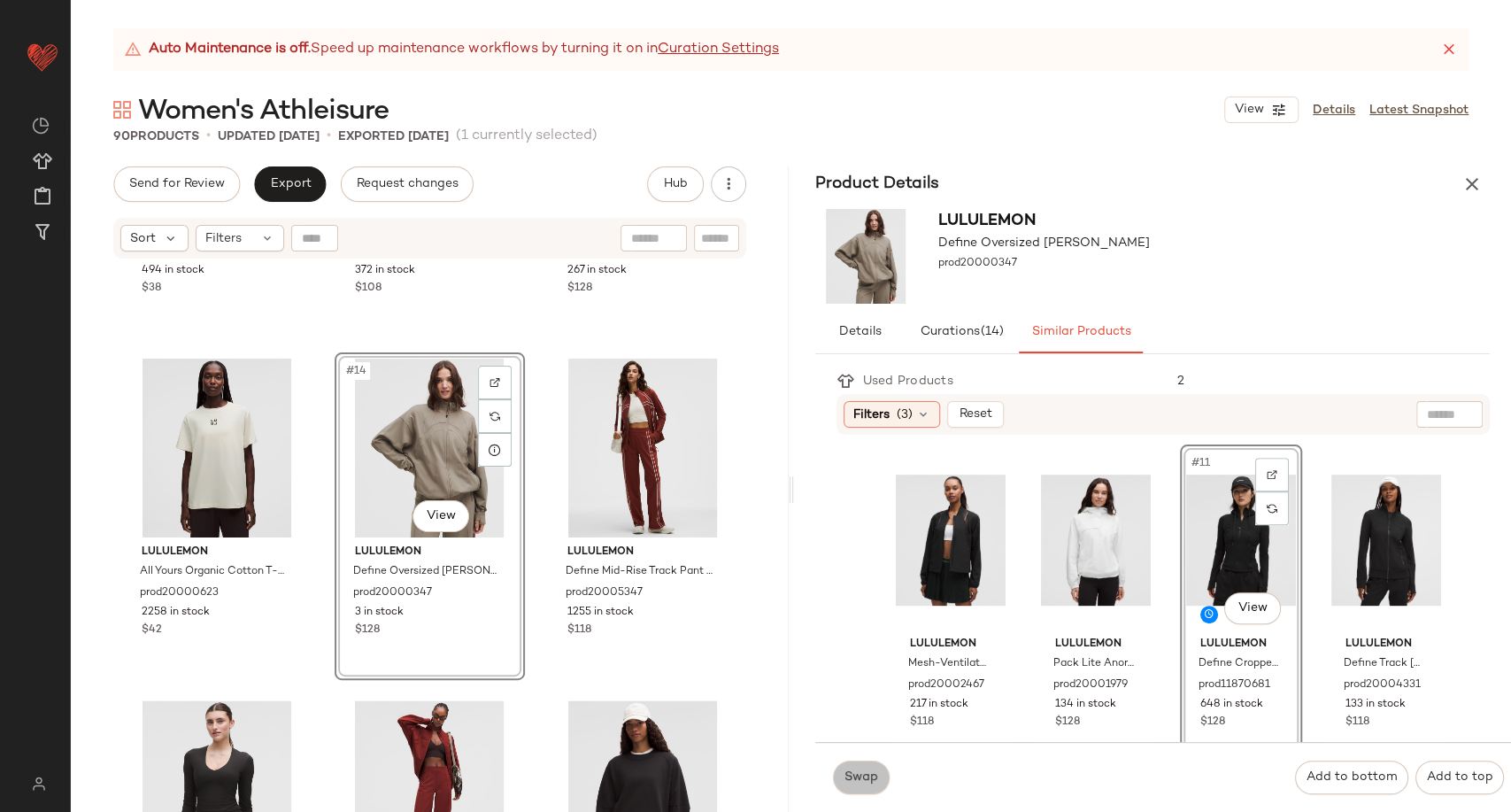
click at [838, 771] on button "Swap" at bounding box center [861, 777] width 56 height 34
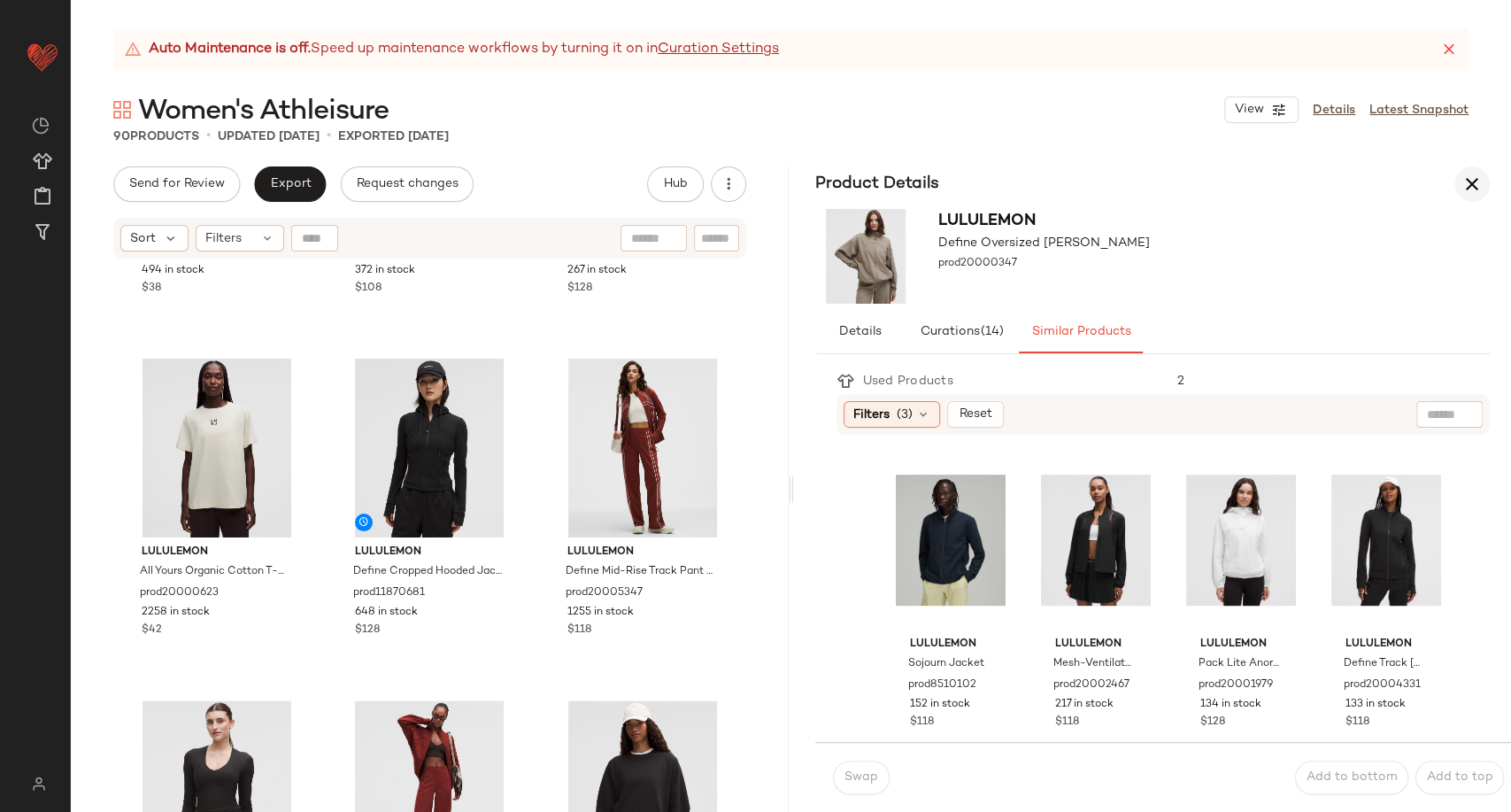
click at [1469, 190] on icon "button" at bounding box center [1472, 184] width 22 height 22
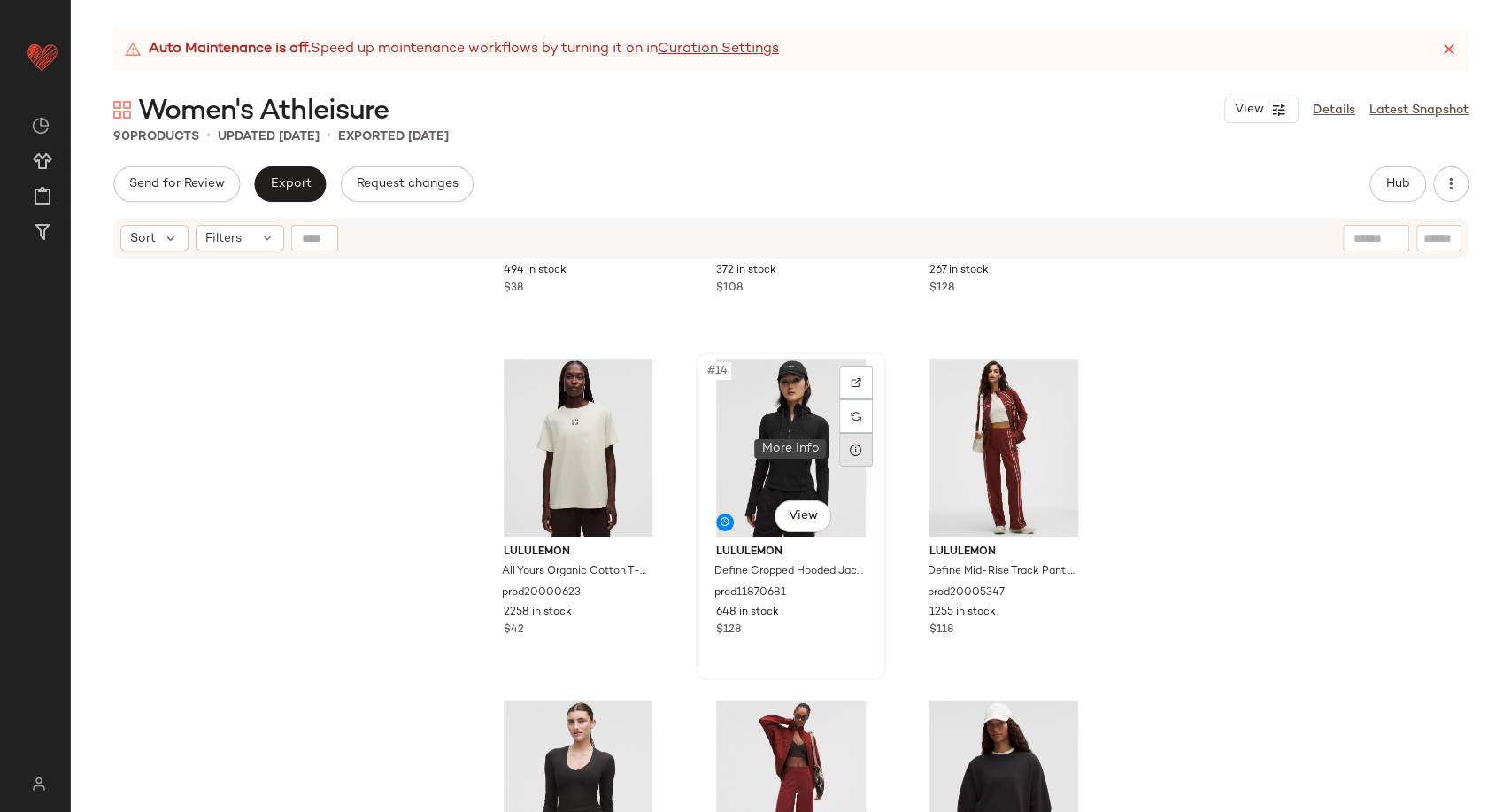
click at [842, 456] on div at bounding box center [857, 449] width 34 height 34
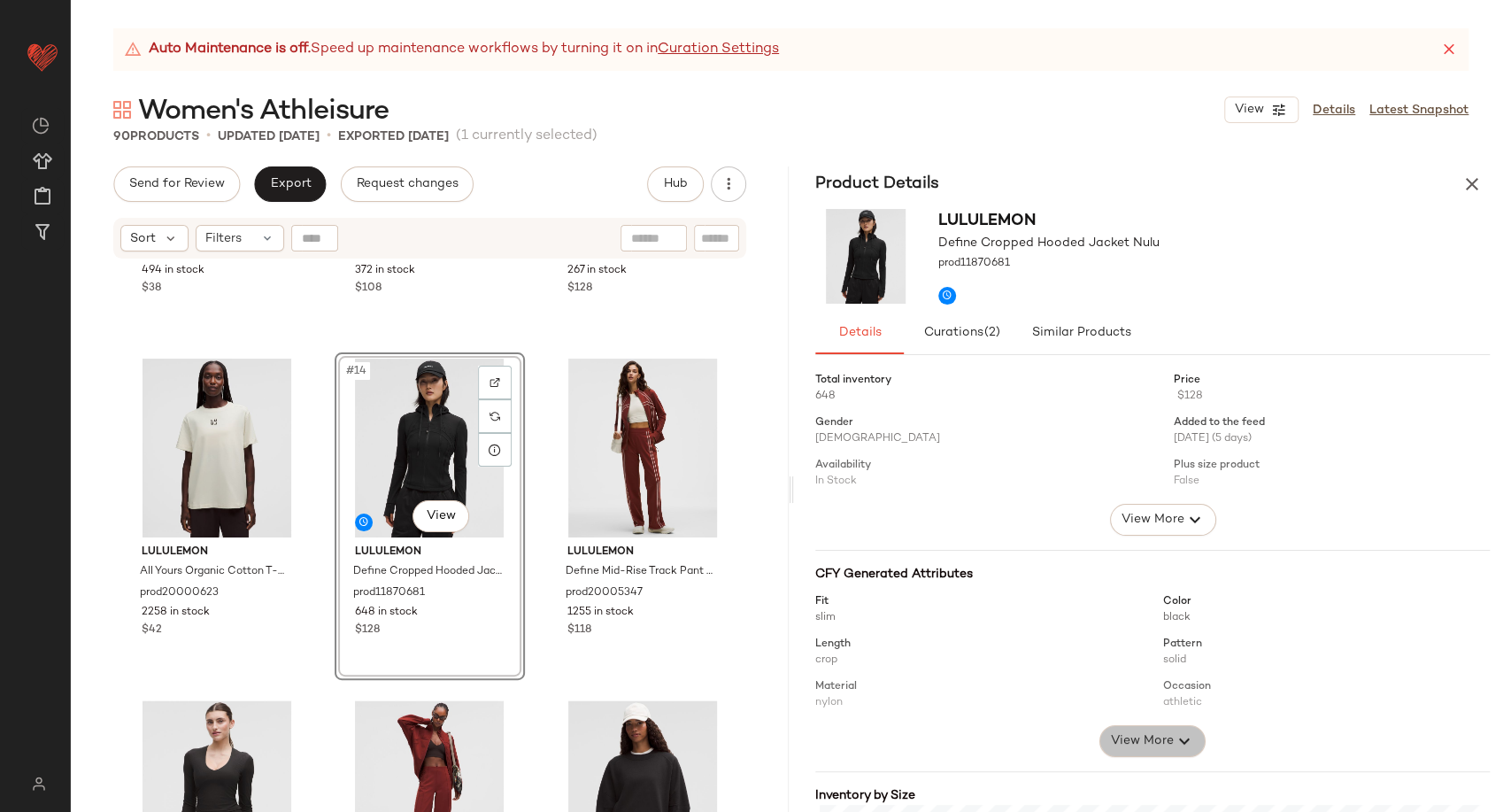
click at [1157, 749] on span "View More" at bounding box center [1142, 741] width 64 height 22
drag, startPoint x: 1168, startPoint y: 704, endPoint x: 1219, endPoint y: 703, distance: 51.0
click at [1219, 703] on span "athletic" at bounding box center [1326, 702] width 326 height 16
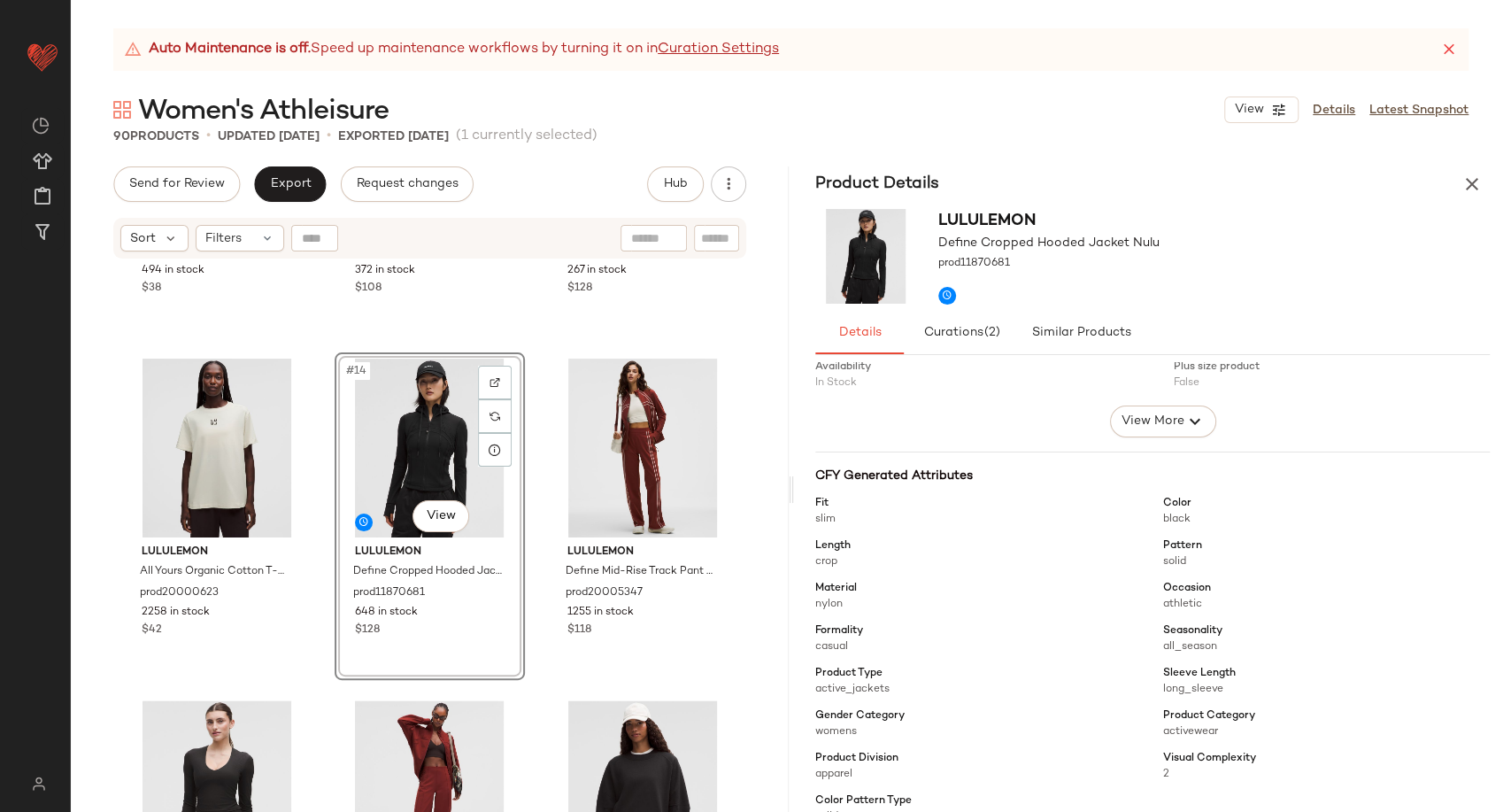
click at [1113, 693] on span "active_jackets" at bounding box center [978, 689] width 326 height 16
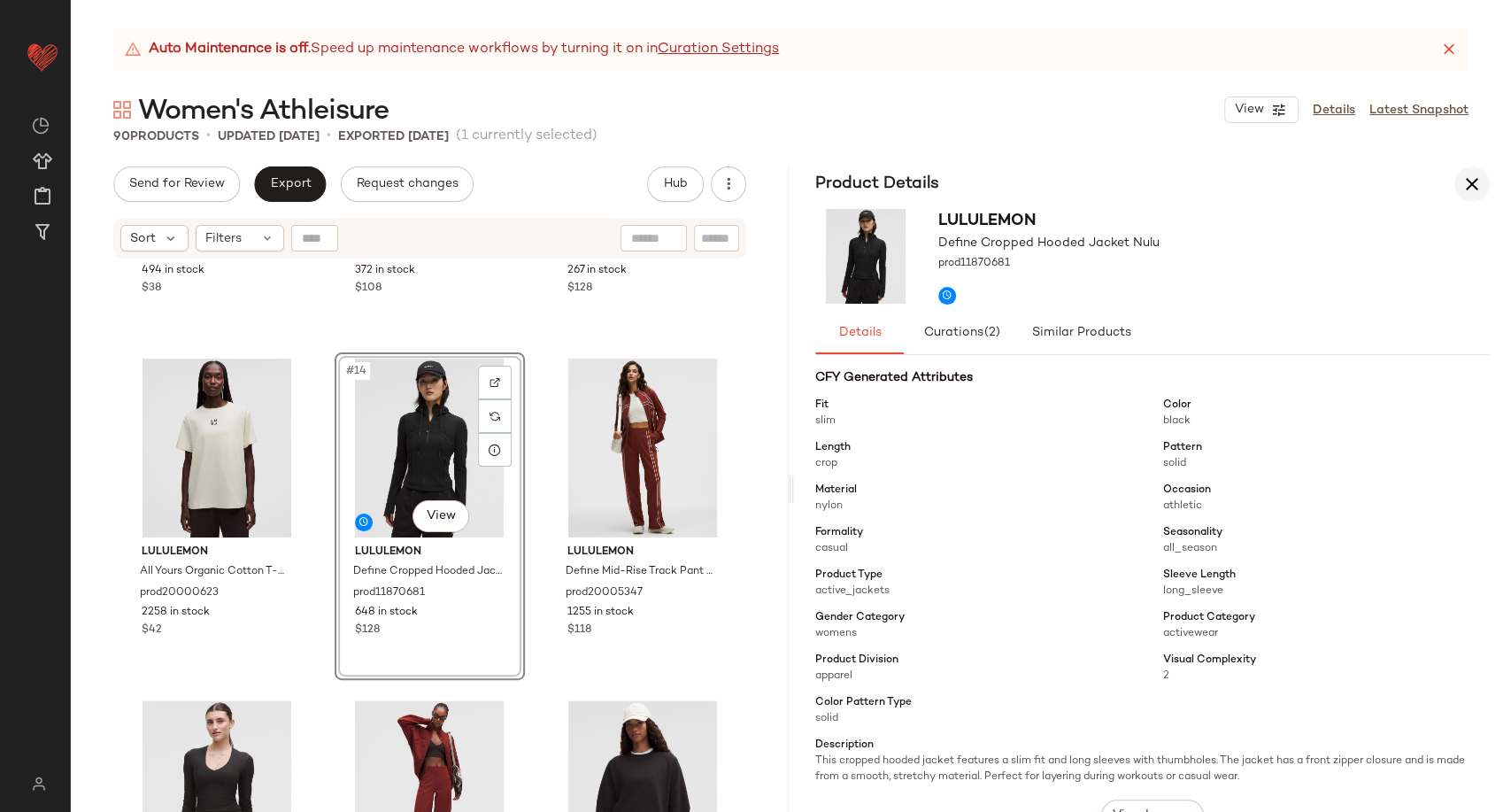
click at [1460, 193] on button "button" at bounding box center [1472, 184] width 36 height 36
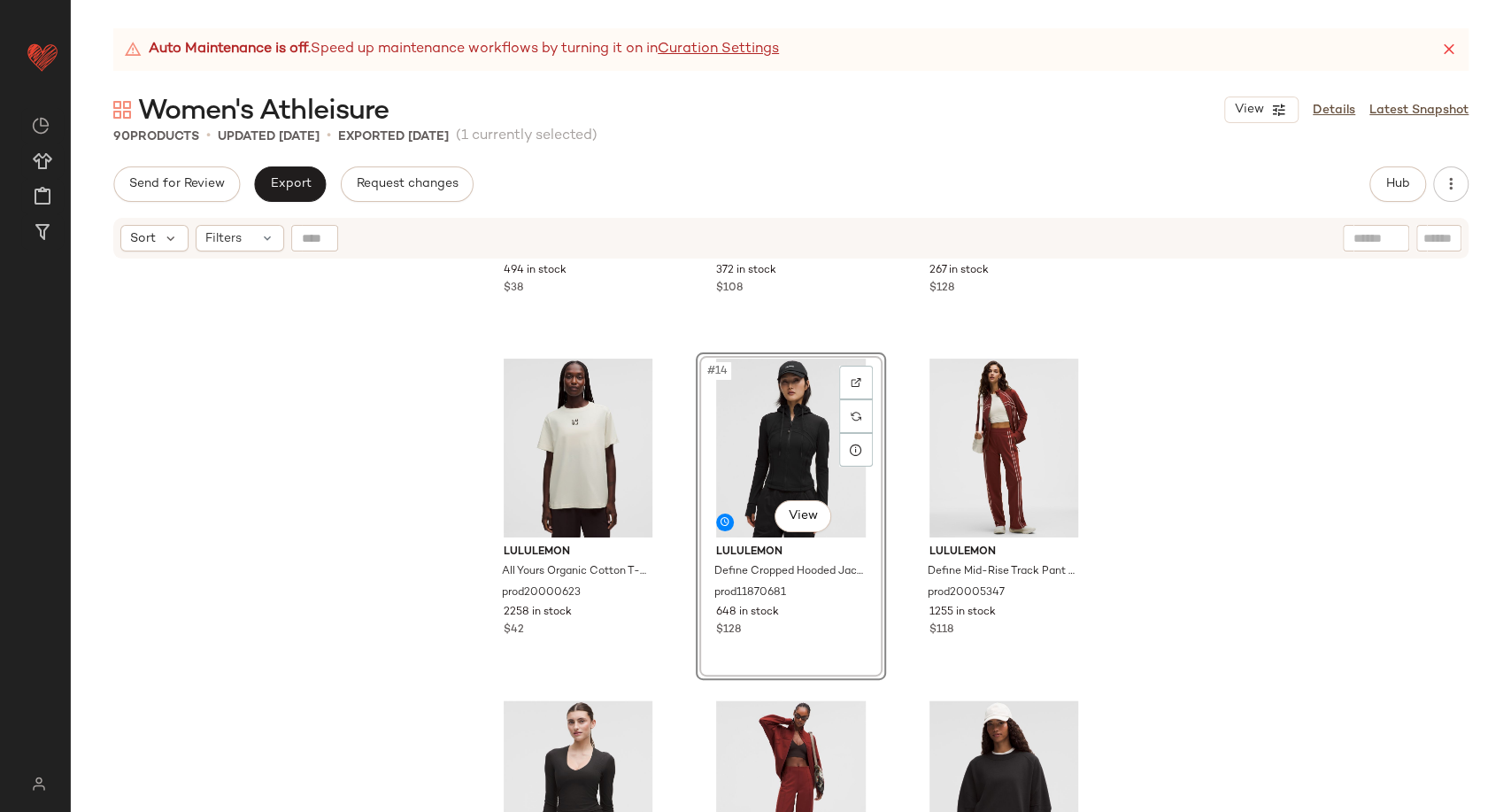
click at [311, 504] on div "lululemon Wundermost Ultra-Soft Nulu Scoop-Neck Tank Top prod20005723 494 in st…" at bounding box center [791, 558] width 1440 height 596
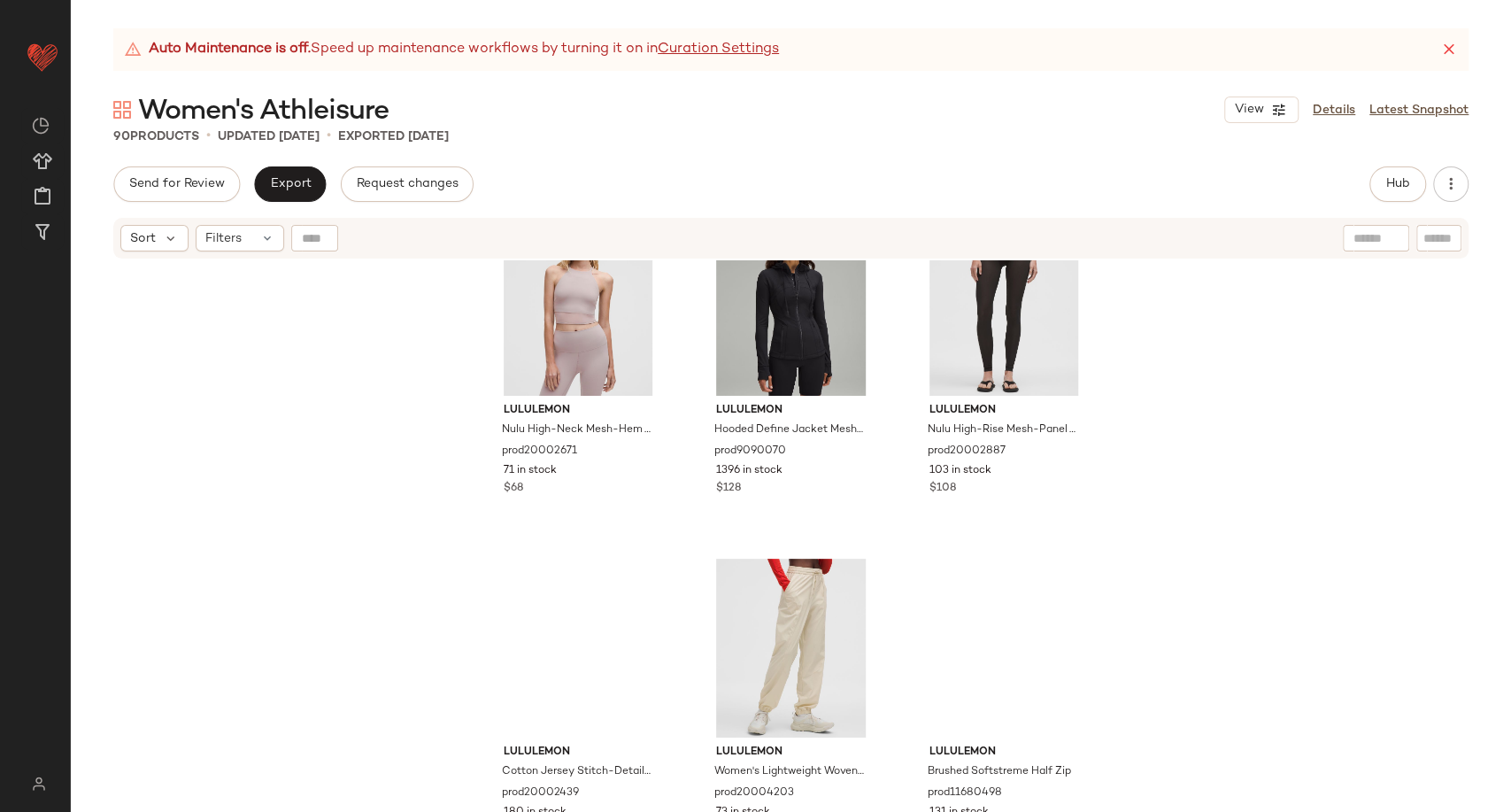
scroll to position [3849, 0]
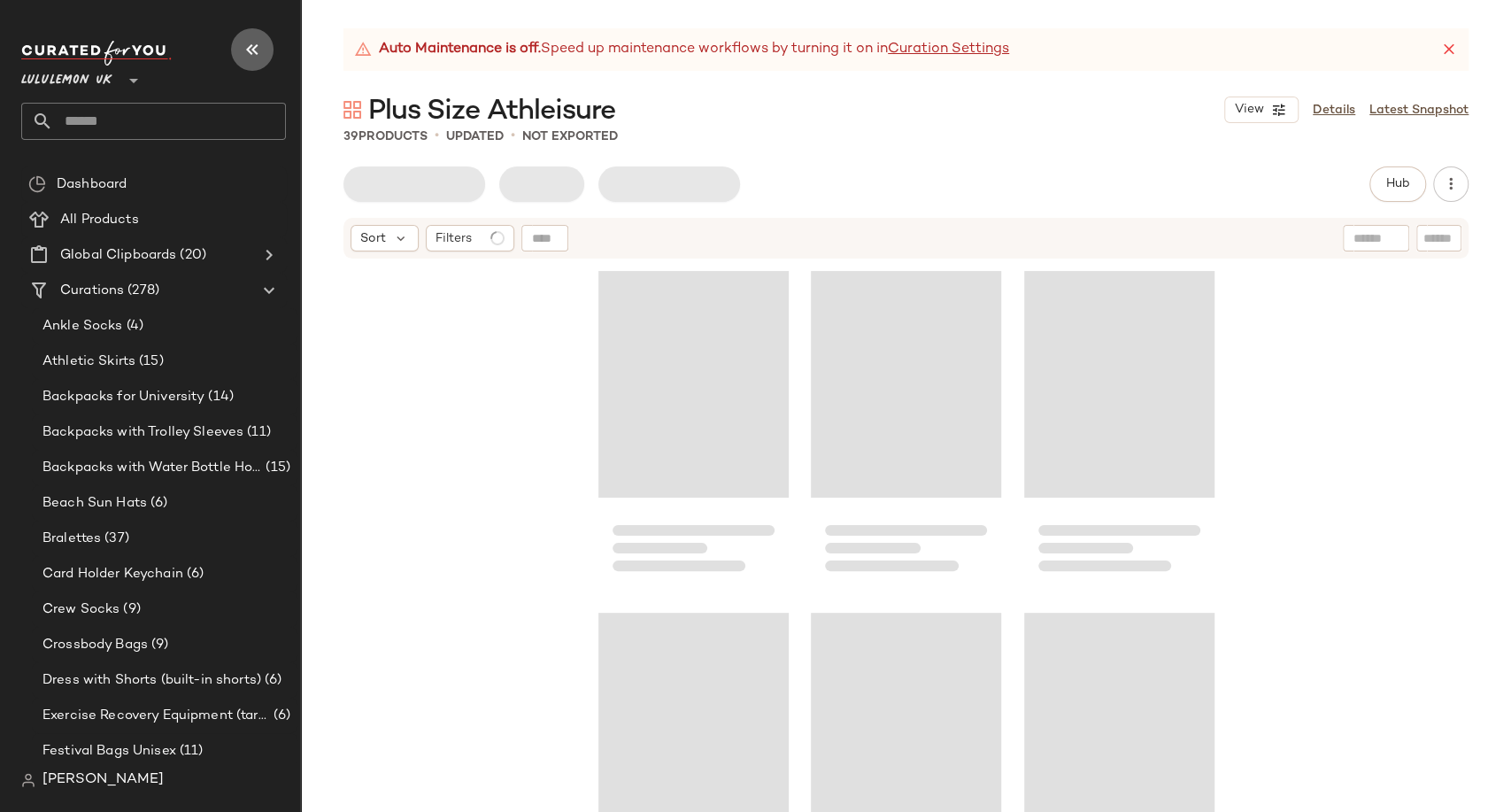
click at [242, 58] on icon "button" at bounding box center [252, 49] width 22 height 22
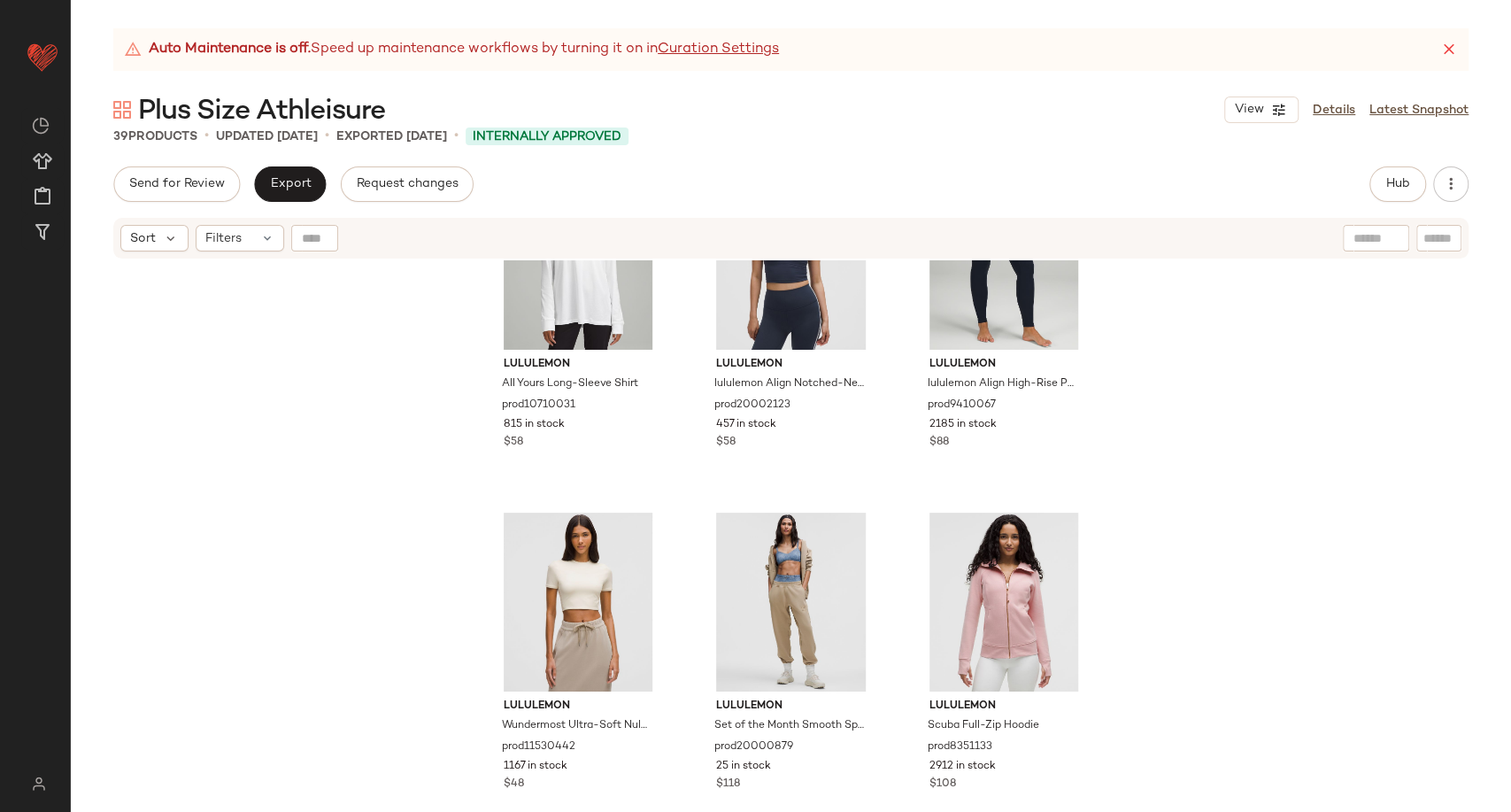
scroll to position [800, 0]
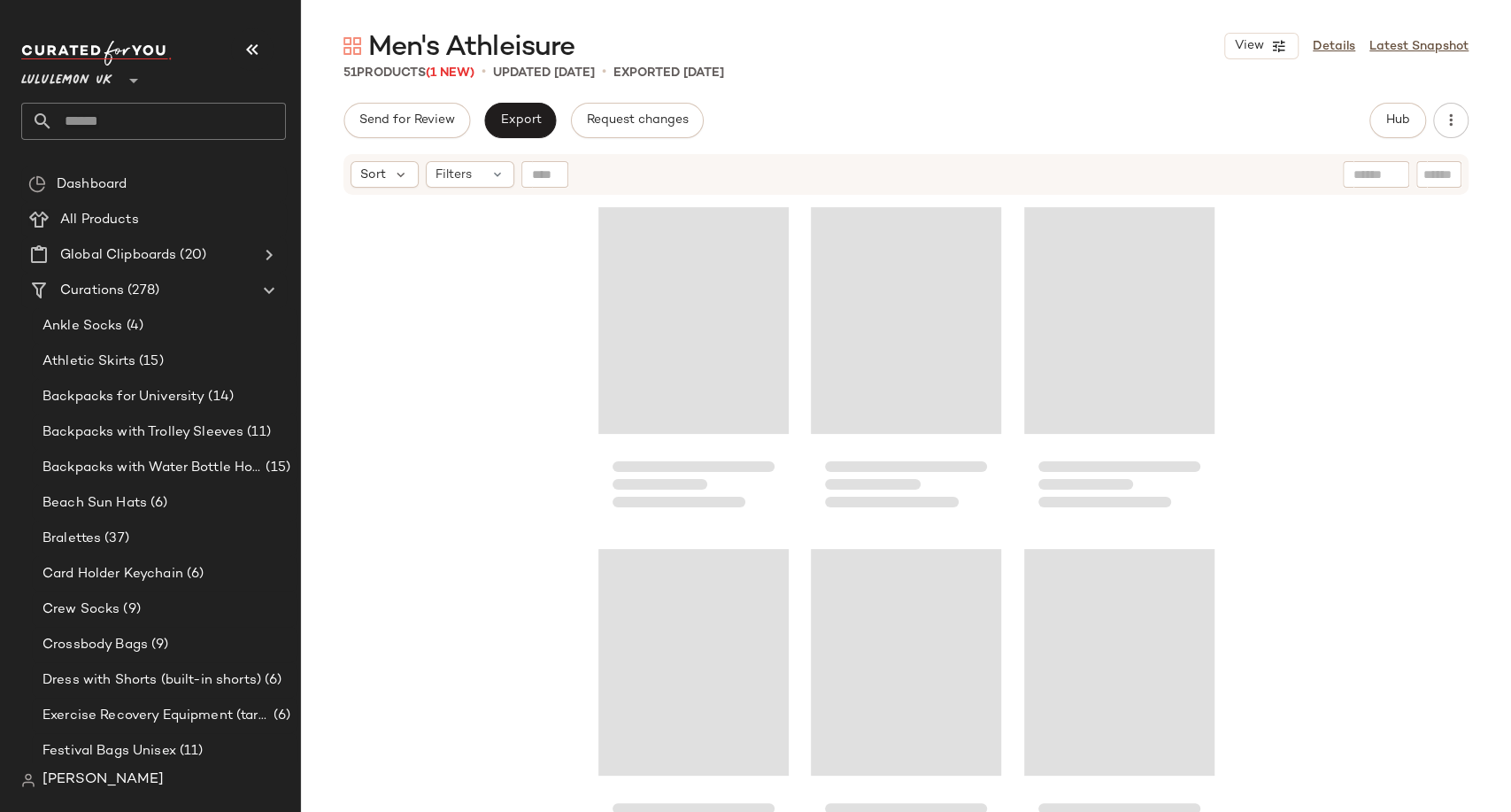
click at [228, 55] on div "Lululemon UK **" at bounding box center [154, 70] width 265 height 44
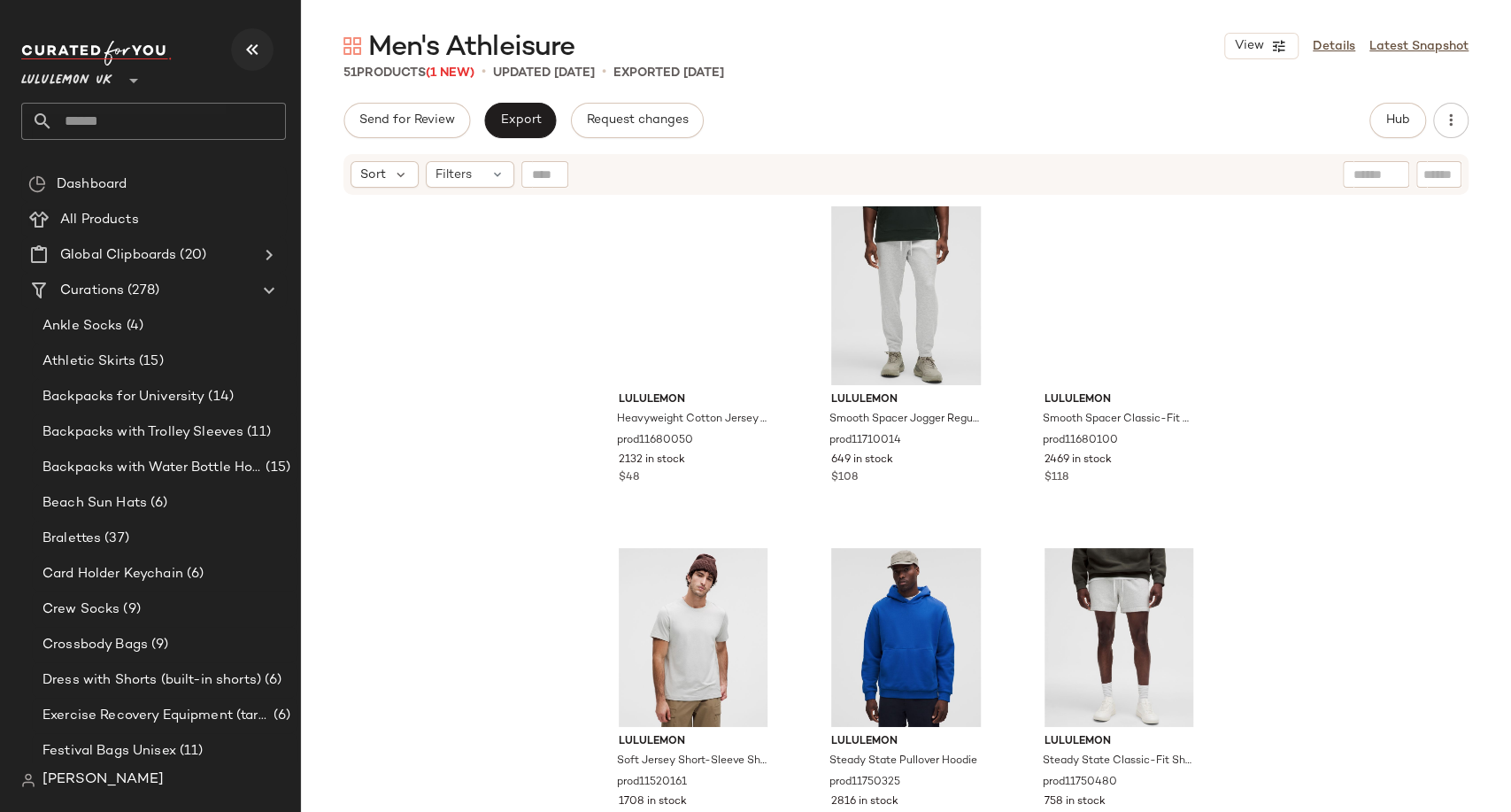
click at [256, 54] on icon "button" at bounding box center [252, 49] width 22 height 22
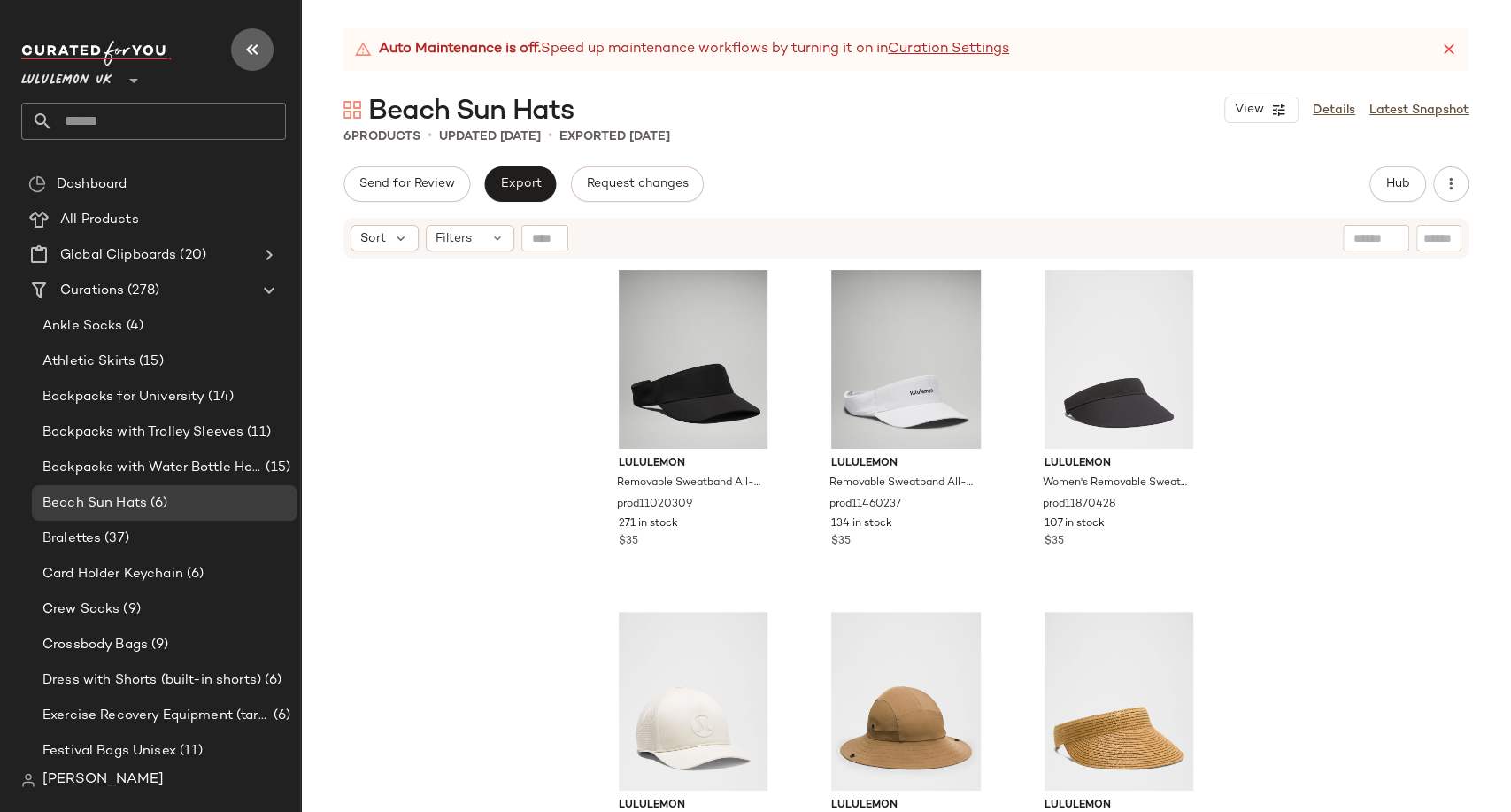
click at [245, 42] on icon "button" at bounding box center [252, 49] width 22 height 22
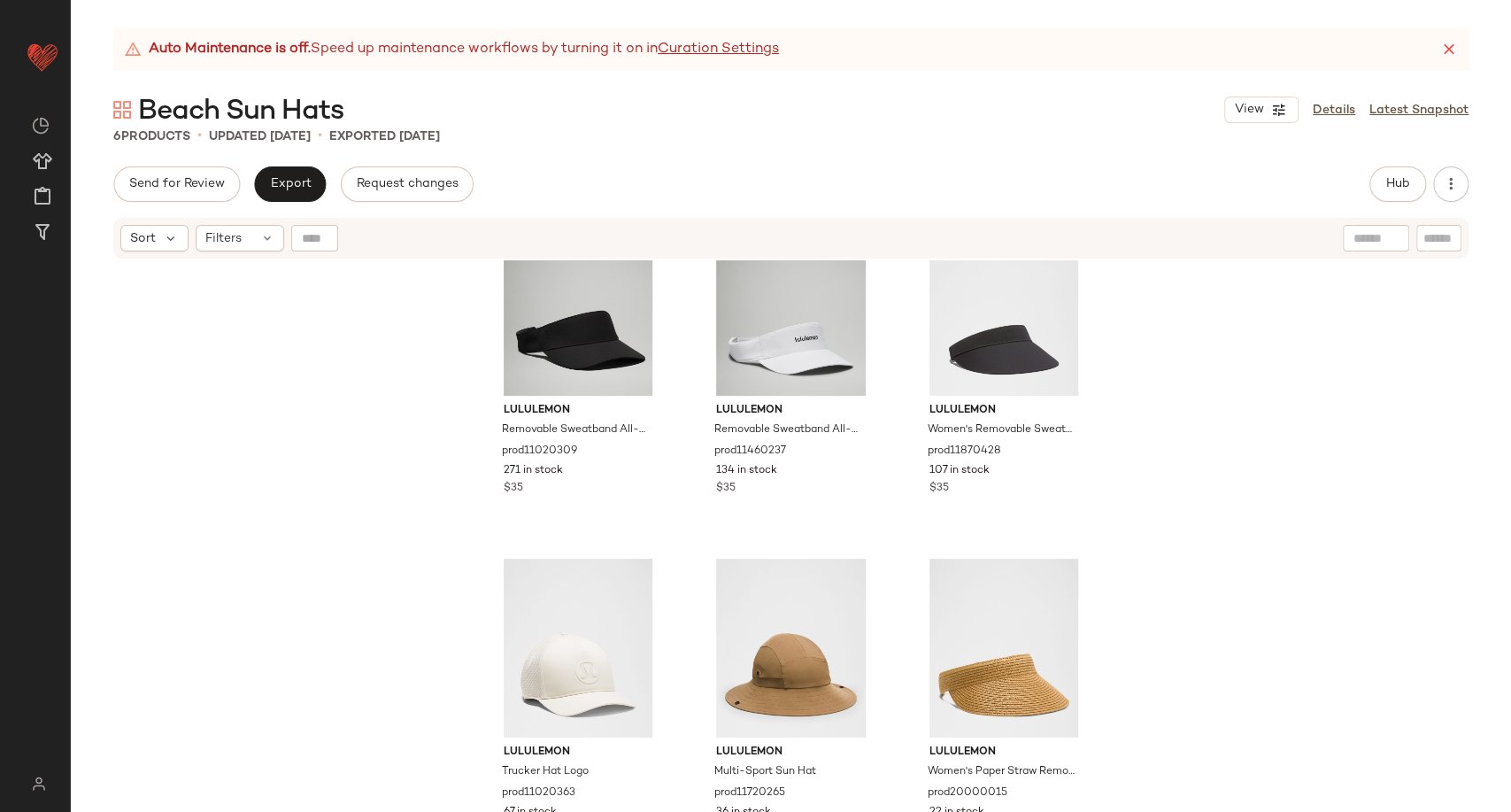
scroll to position [76, 0]
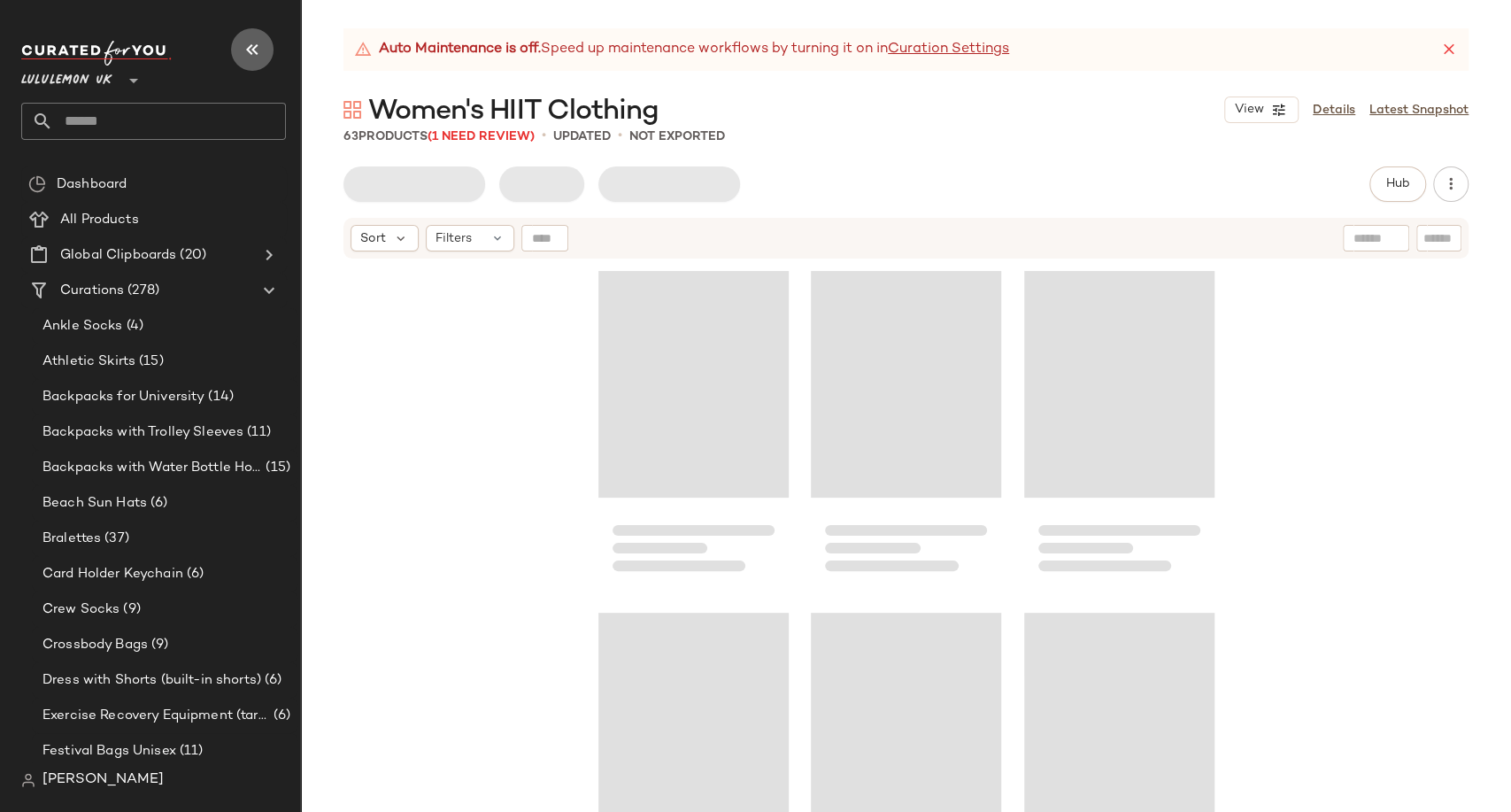
click at [253, 43] on icon "button" at bounding box center [252, 49] width 22 height 22
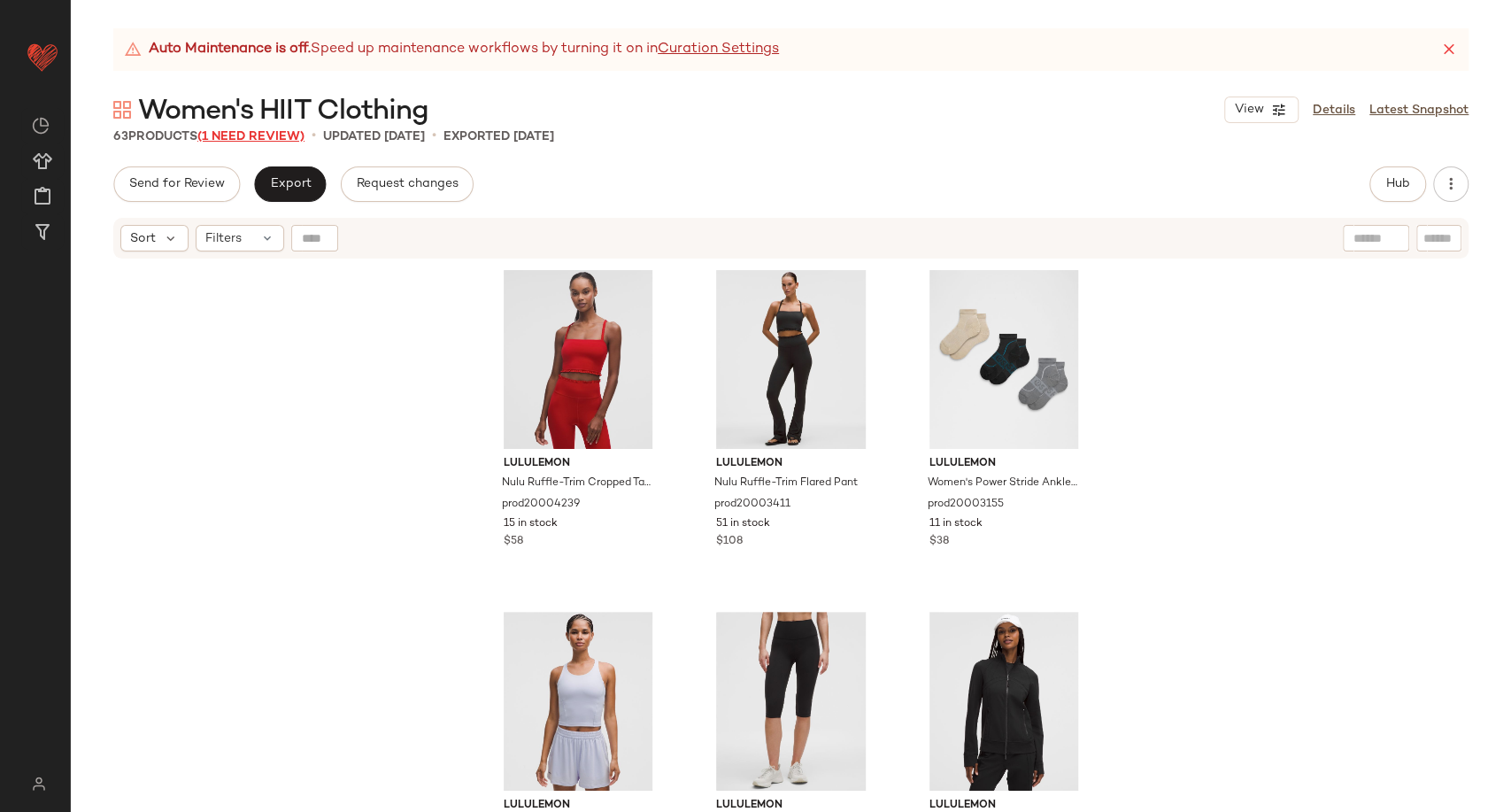
click at [270, 136] on span "(1 Need Review)" at bounding box center [251, 136] width 107 height 13
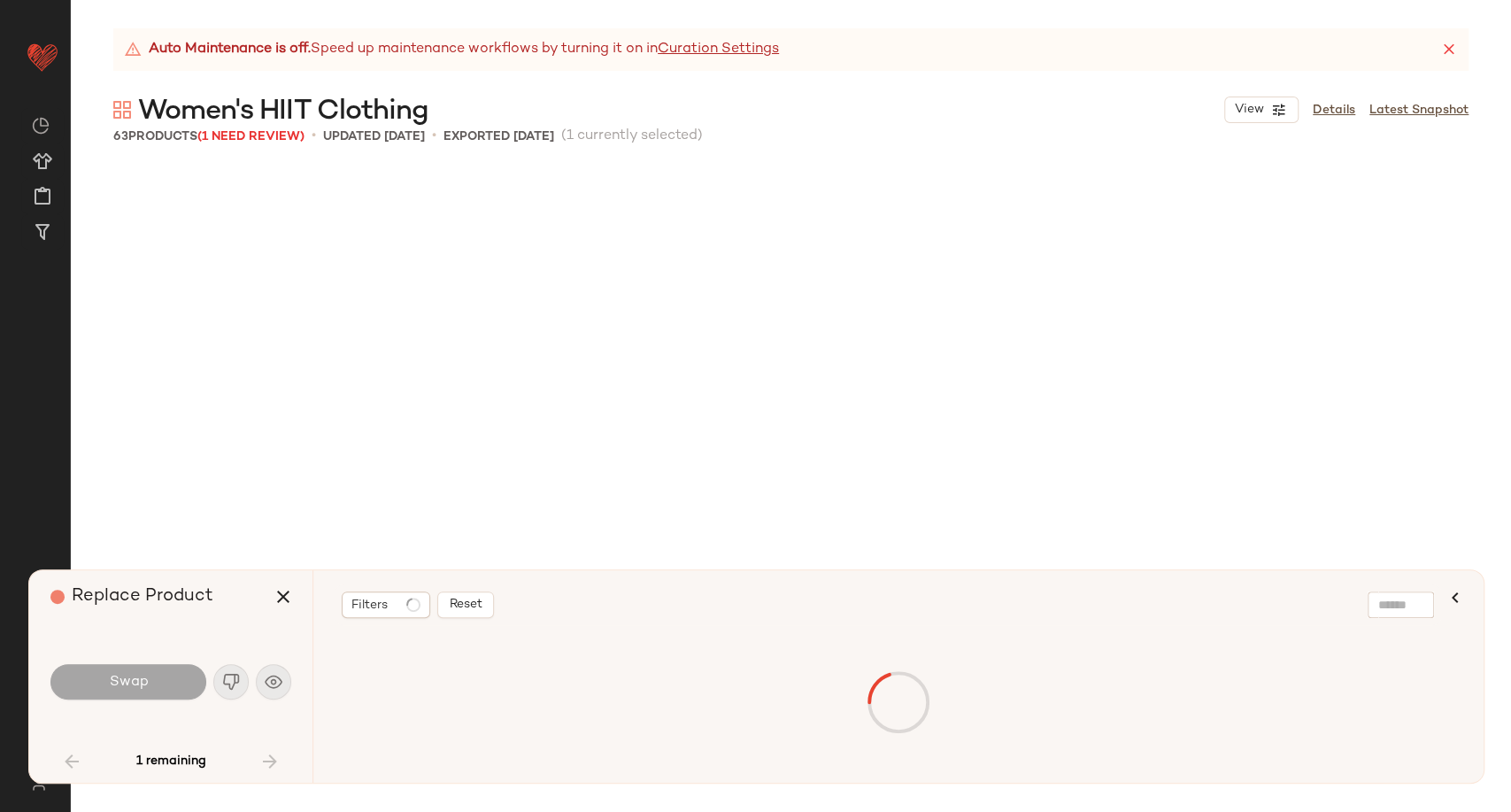
scroll to position [4440, 0]
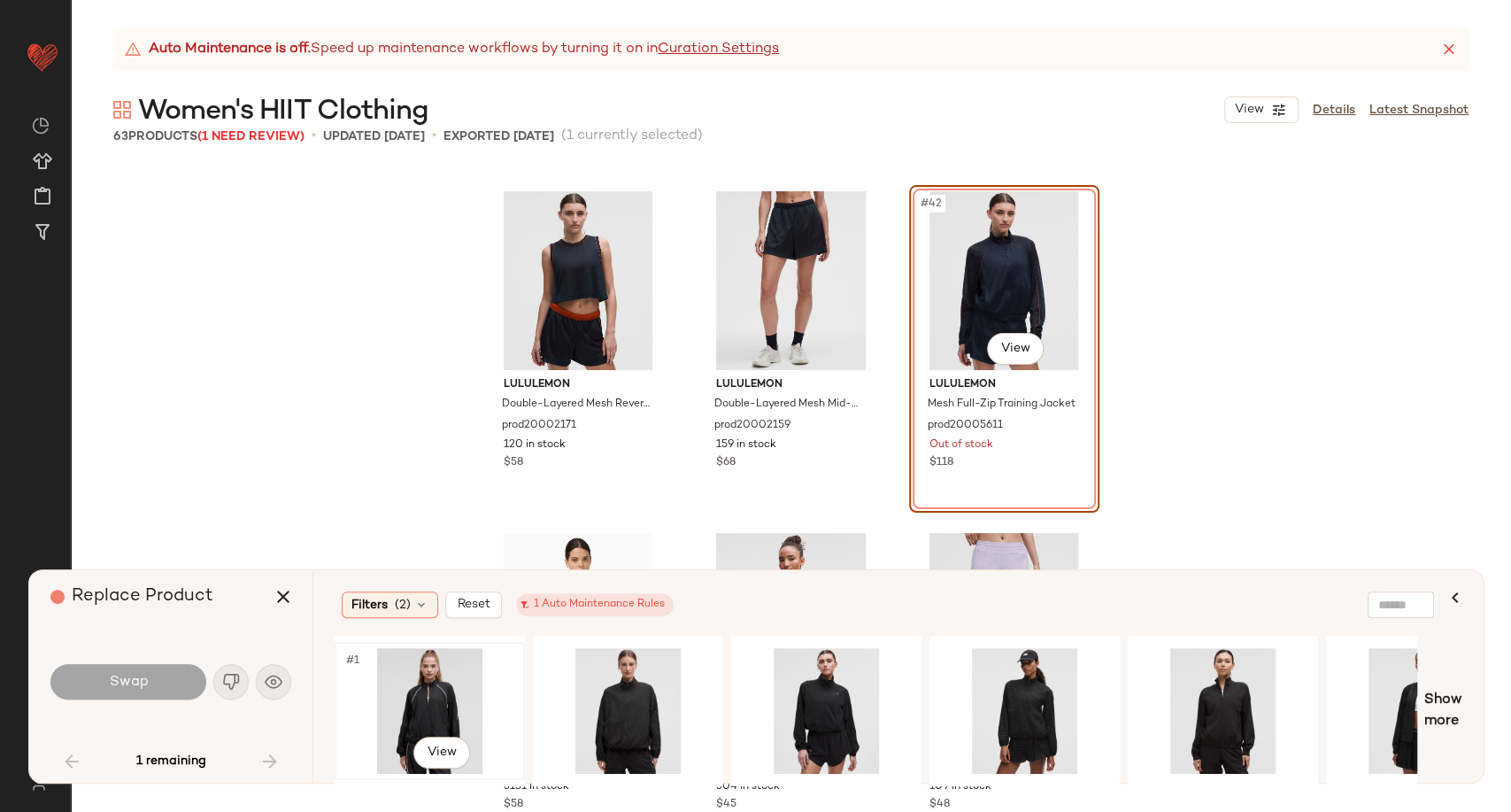
click at [422, 708] on div "#1 View" at bounding box center [430, 710] width 178 height 126
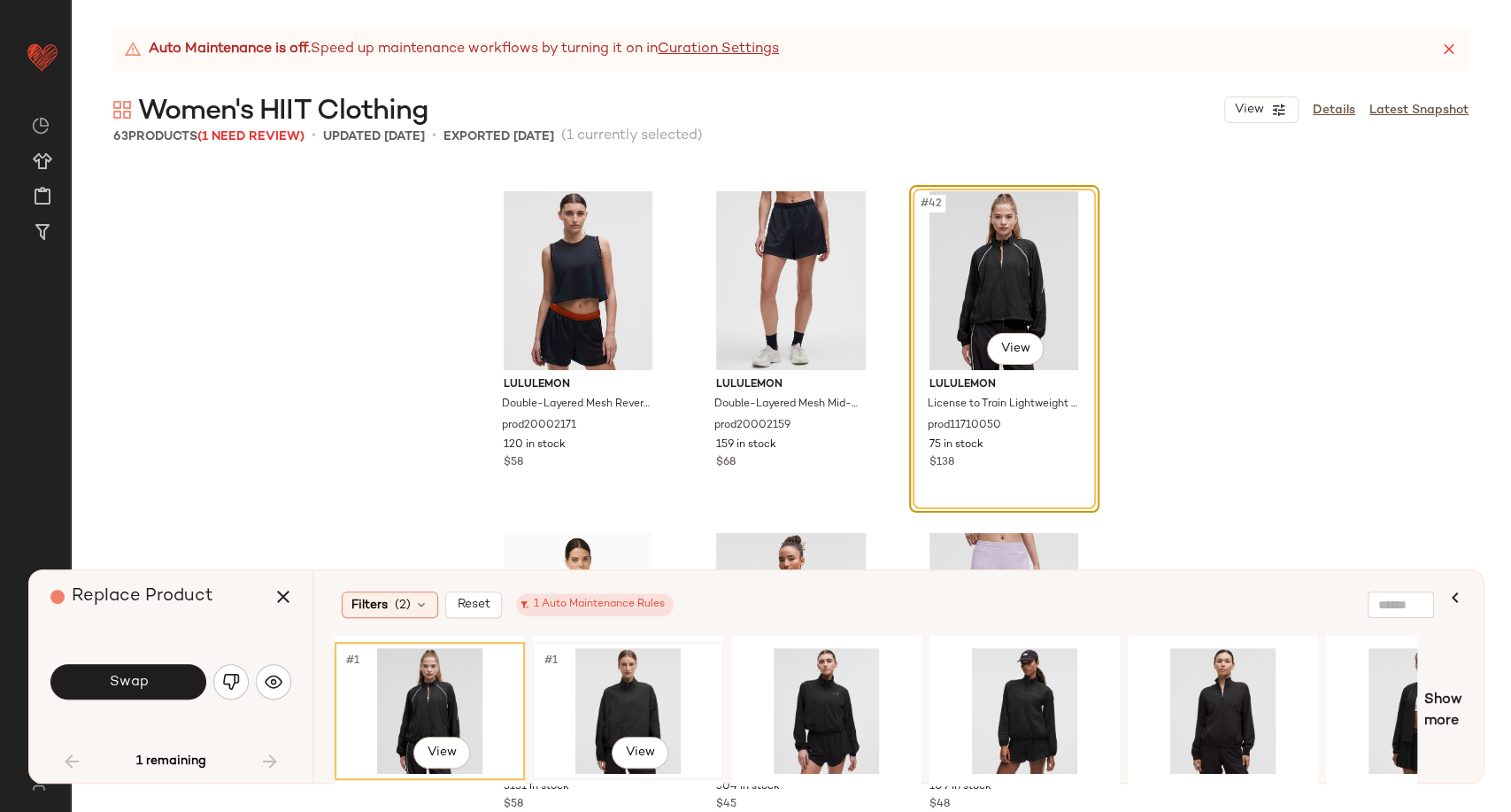
click at [637, 696] on div "#1 View" at bounding box center [627, 710] width 178 height 126
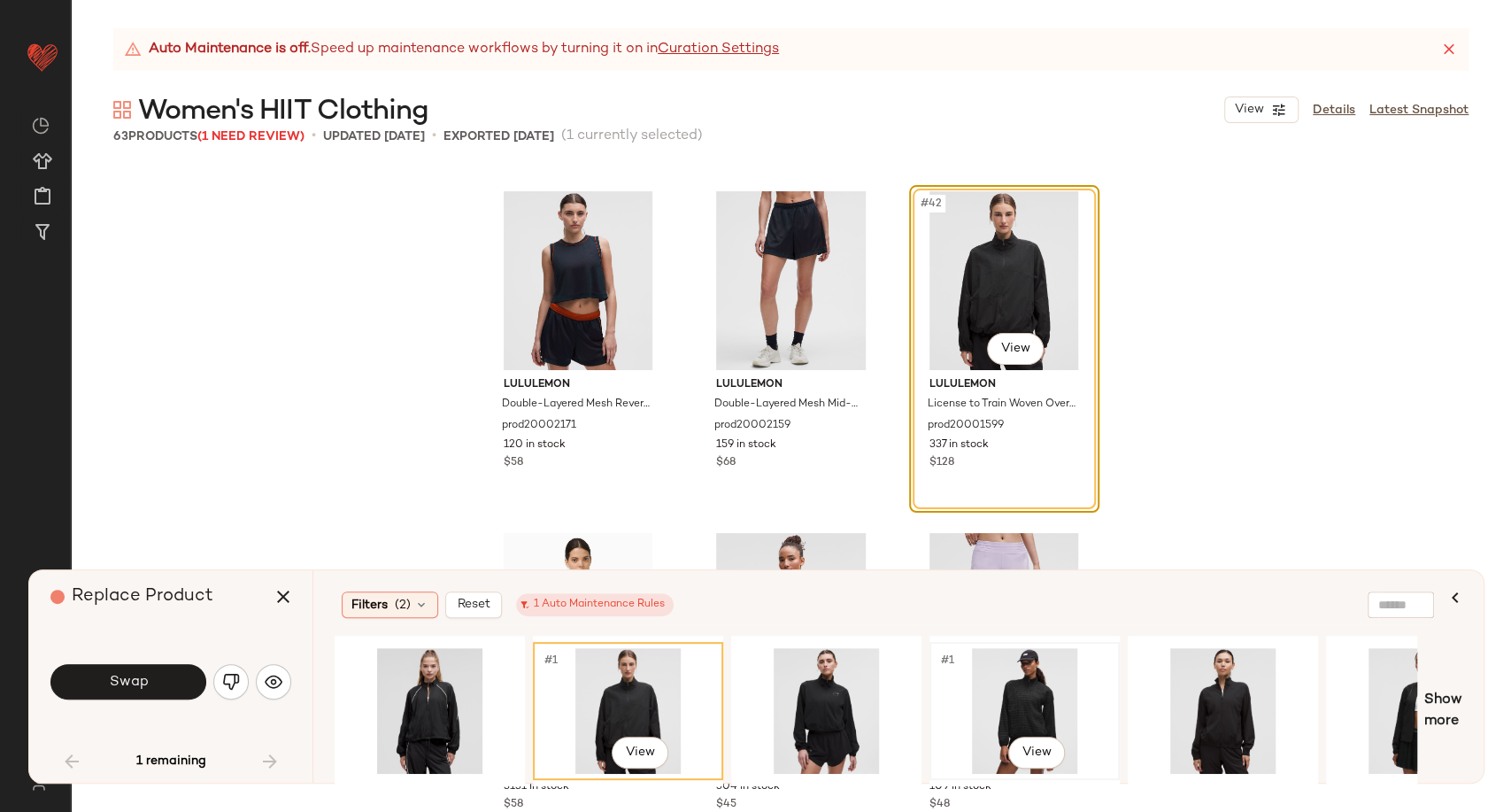
click at [1013, 709] on div "#1 View" at bounding box center [1024, 710] width 178 height 126
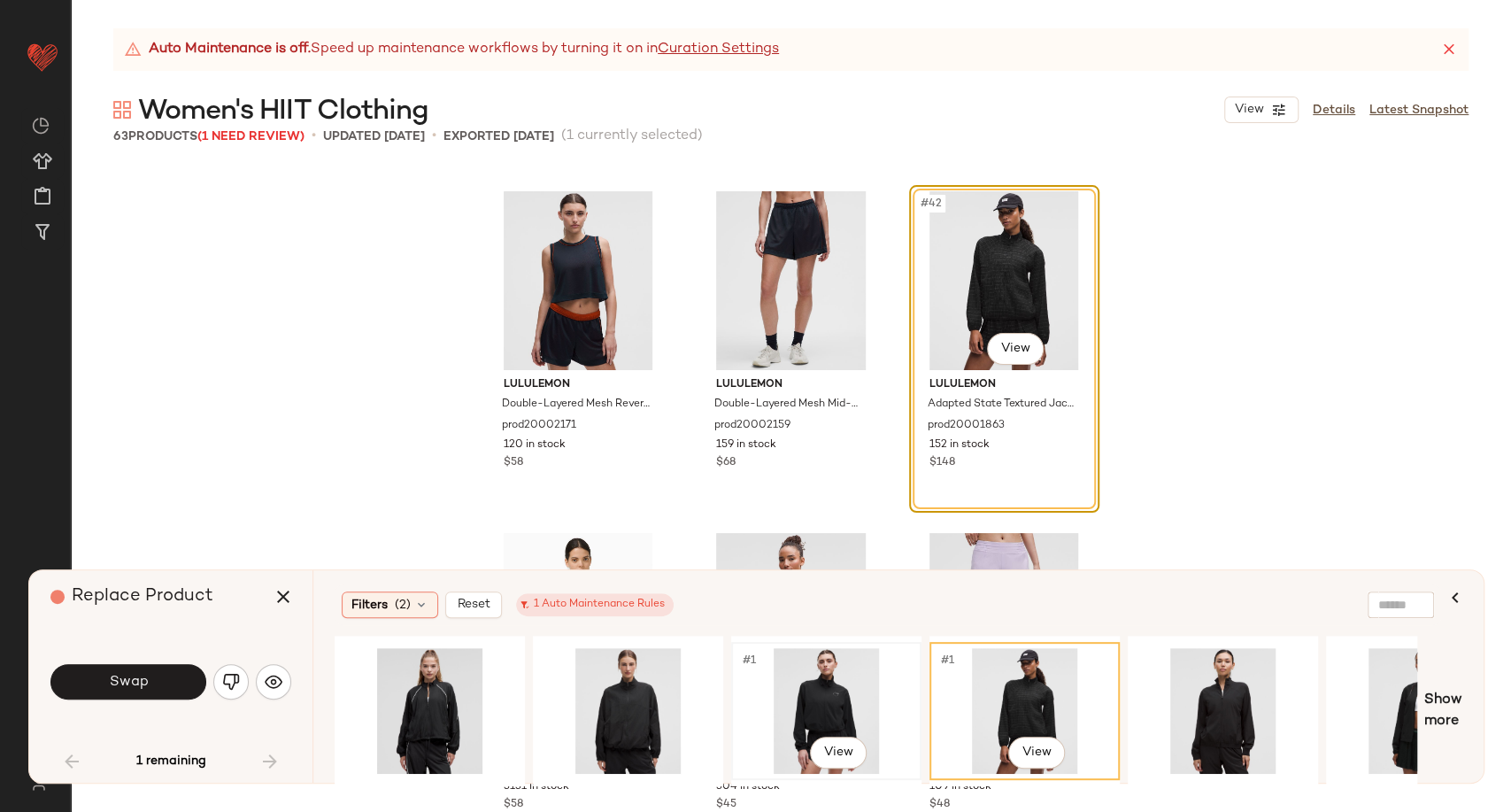
click at [834, 721] on div "#1 View" at bounding box center [826, 710] width 178 height 126
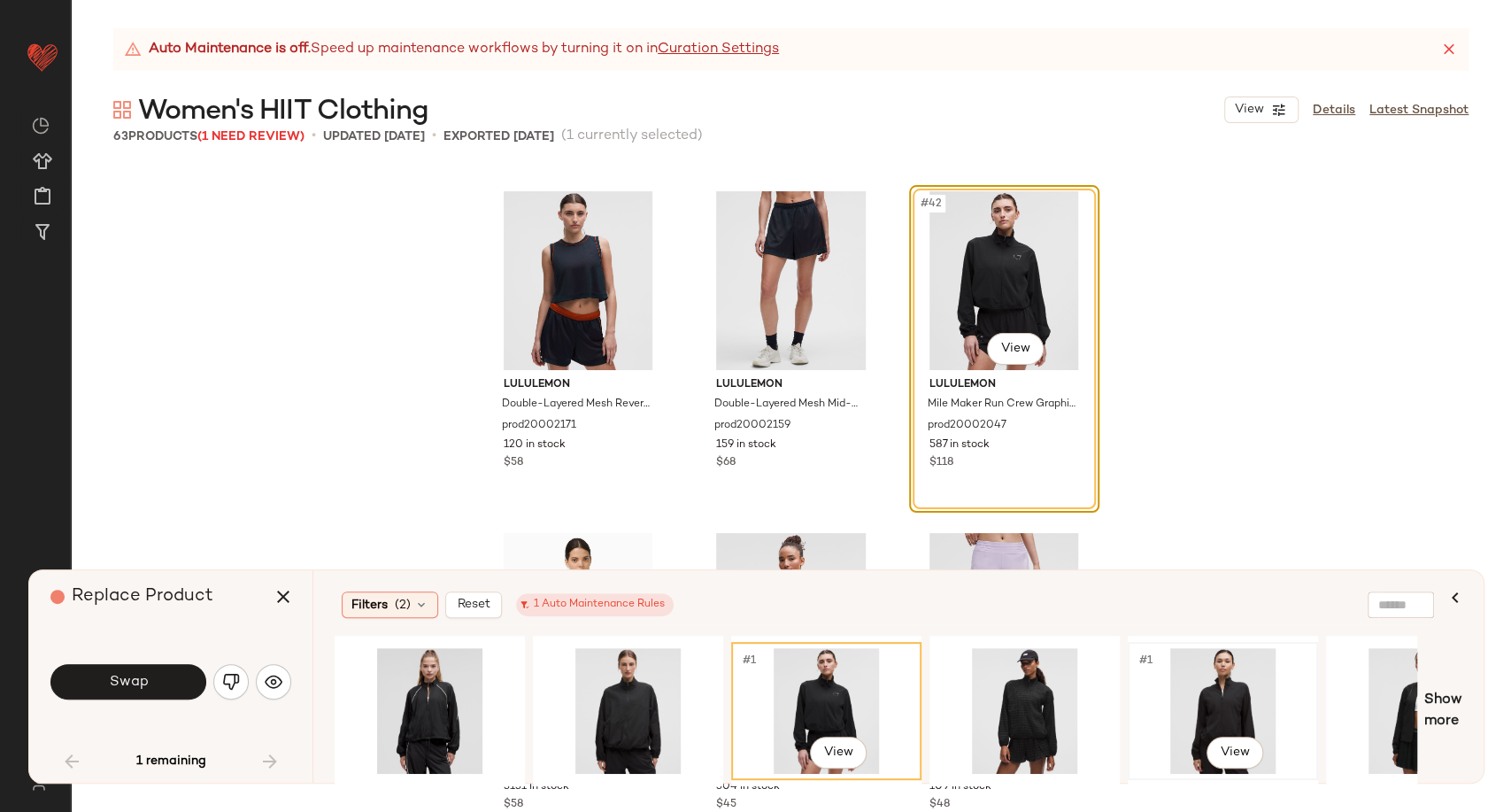
click at [1221, 690] on div "#1 View" at bounding box center [1222, 710] width 178 height 126
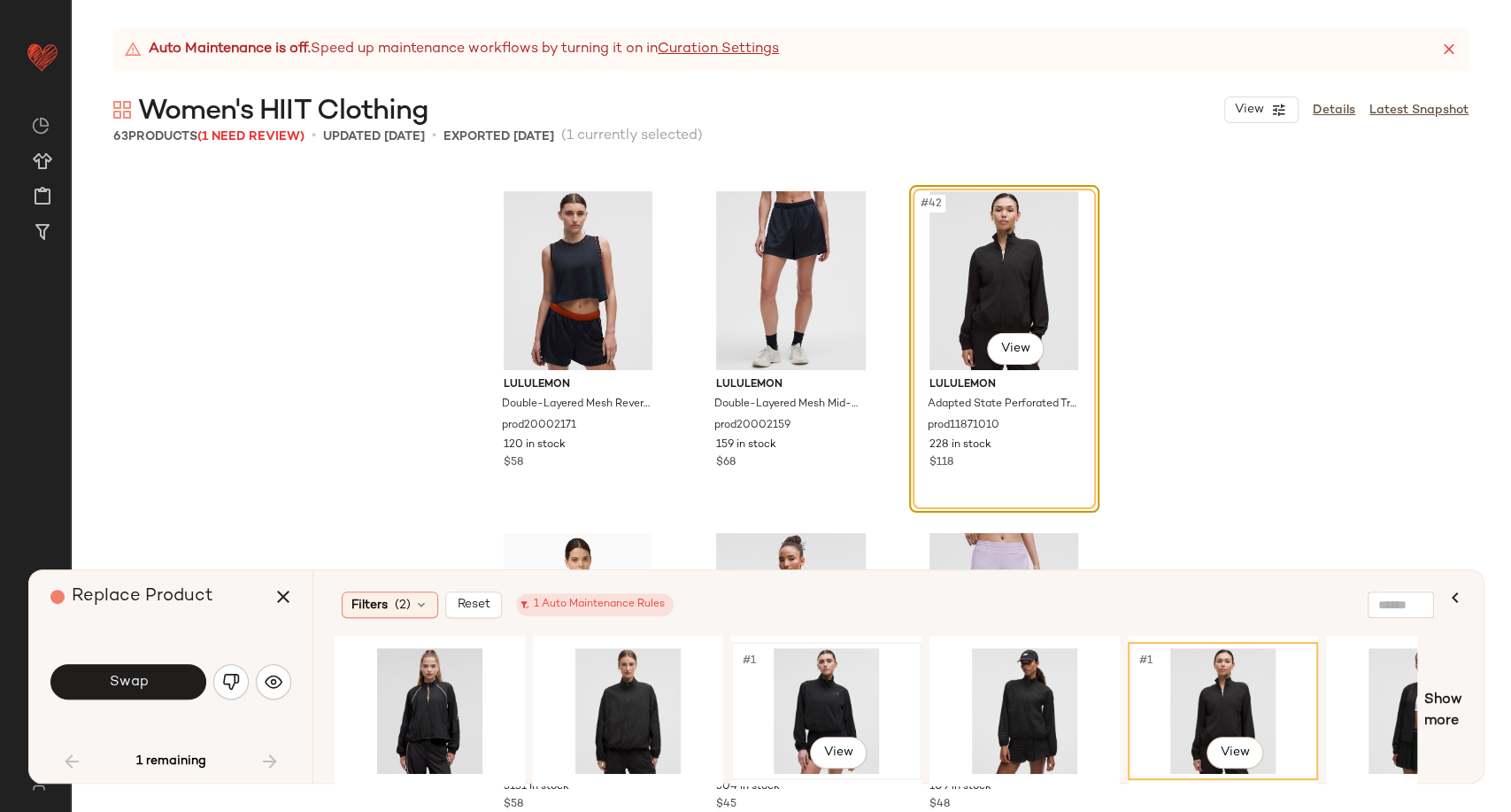
click at [842, 688] on div "#1 View" at bounding box center [826, 710] width 178 height 126
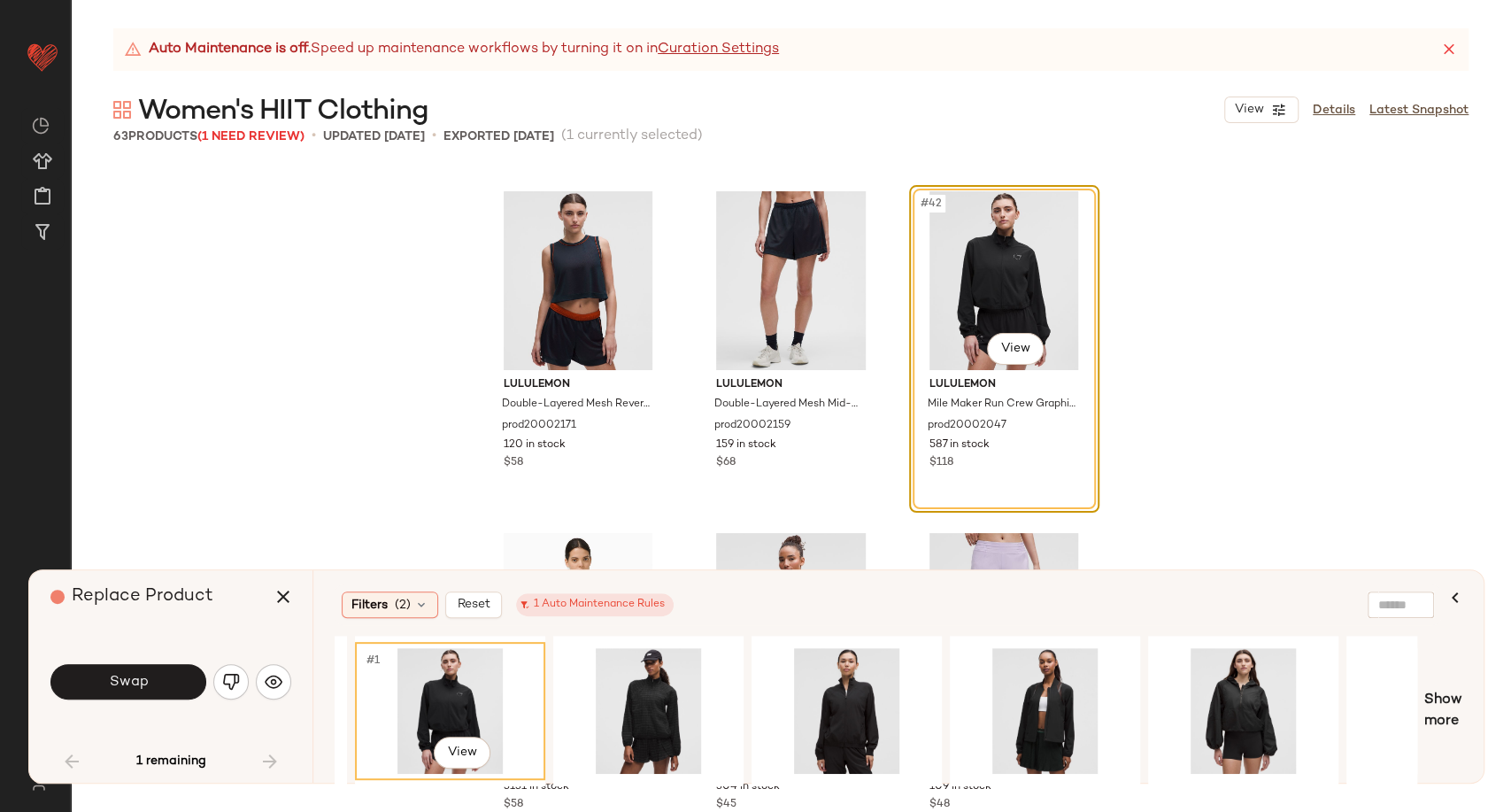
scroll to position [0, 467]
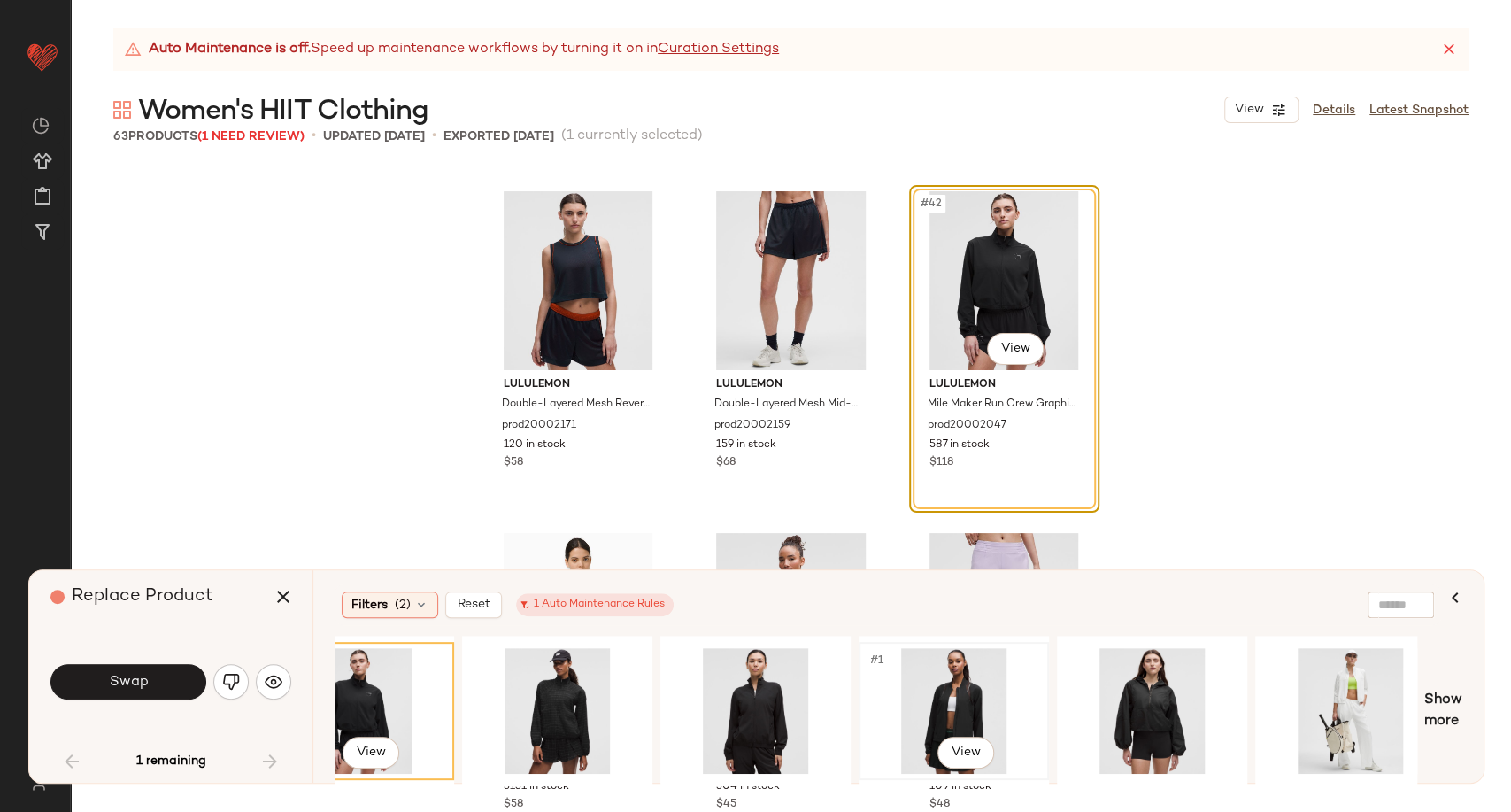
click at [965, 703] on div "#1 View" at bounding box center [953, 710] width 178 height 126
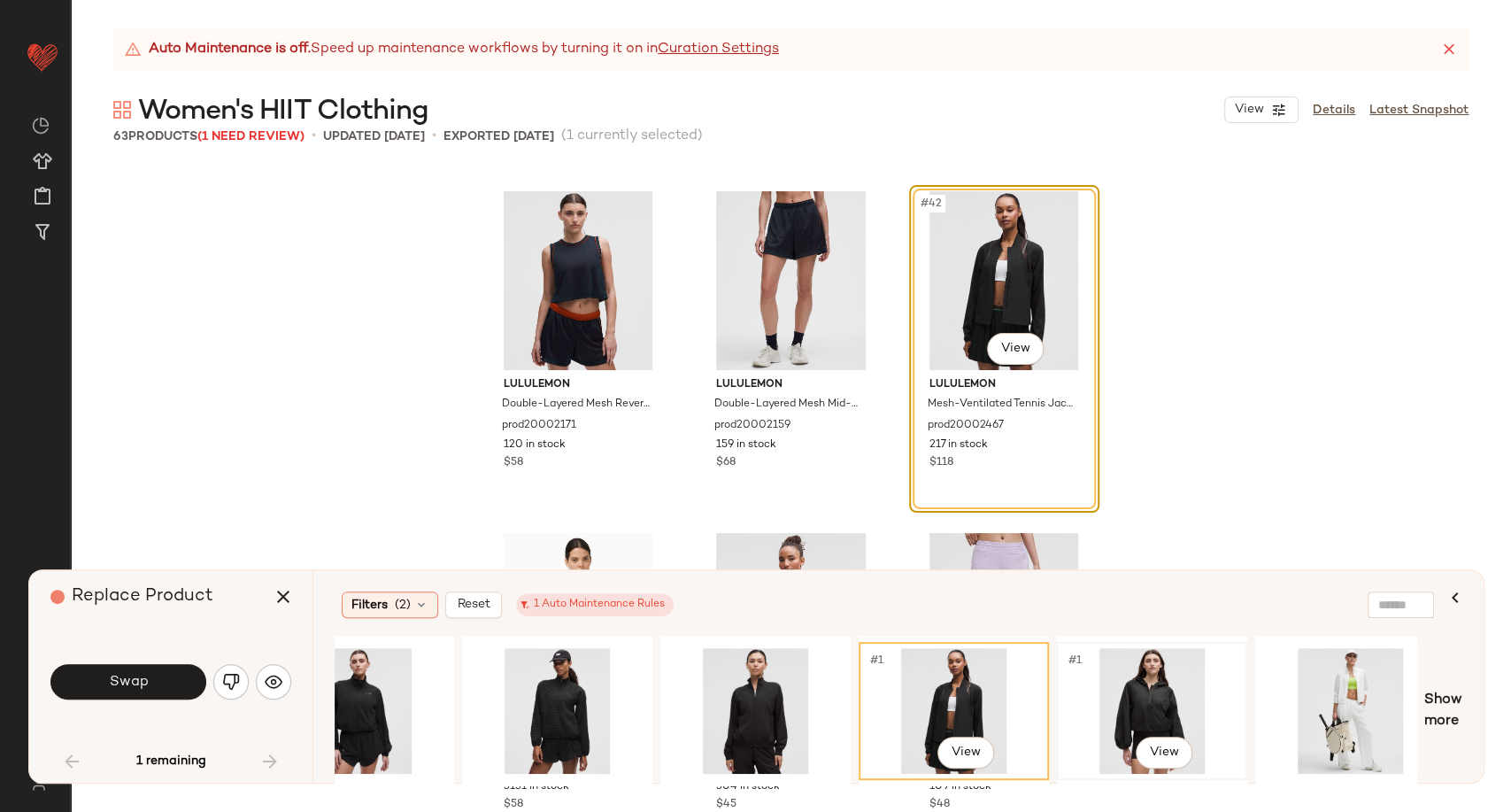
click at [1133, 689] on div "#1 View" at bounding box center [1152, 710] width 178 height 126
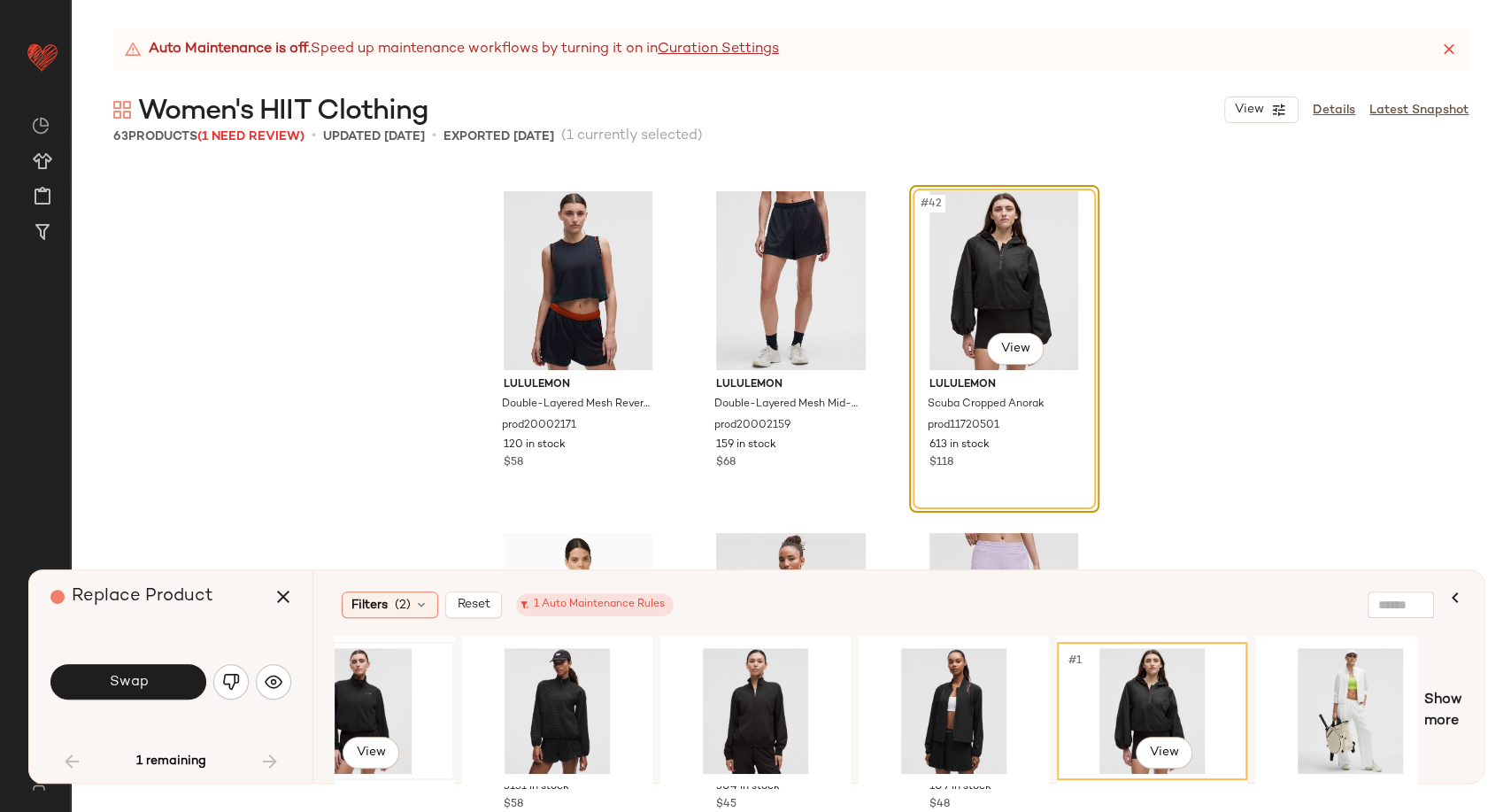
click at [368, 705] on div "#1 View" at bounding box center [358, 710] width 178 height 126
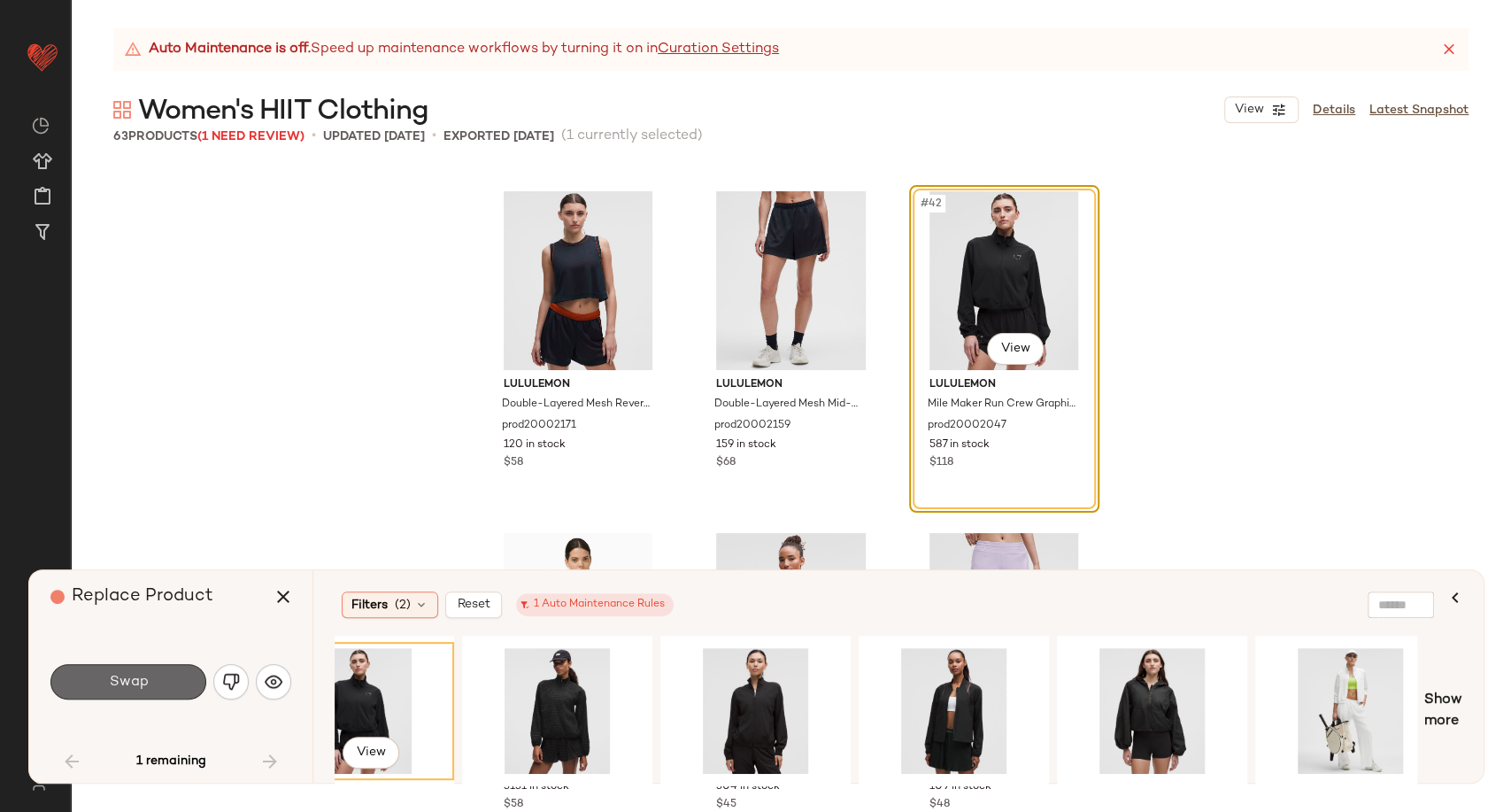
click at [85, 693] on button "Swap" at bounding box center [129, 681] width 156 height 36
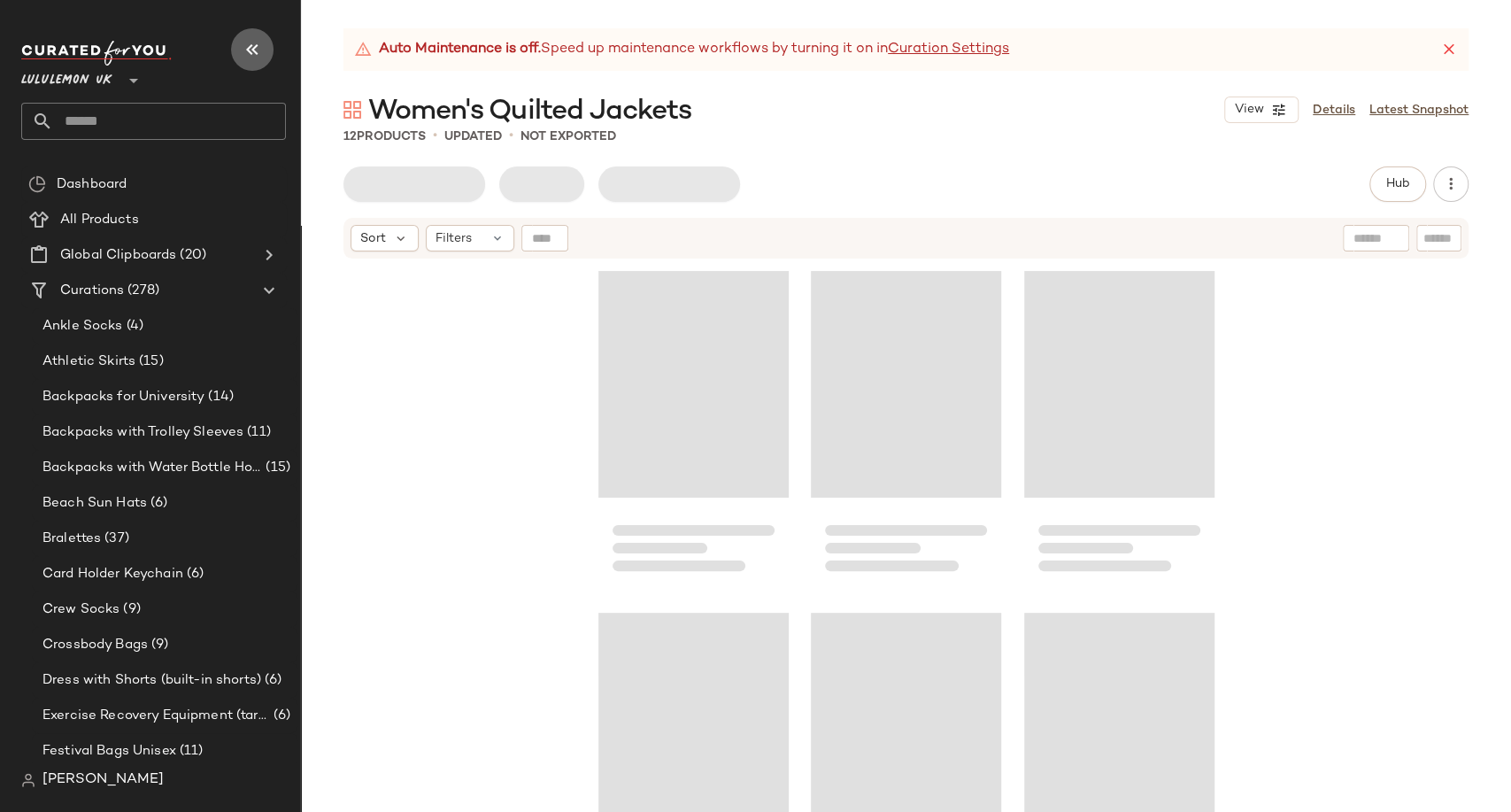
click at [256, 53] on icon "button" at bounding box center [252, 49] width 22 height 22
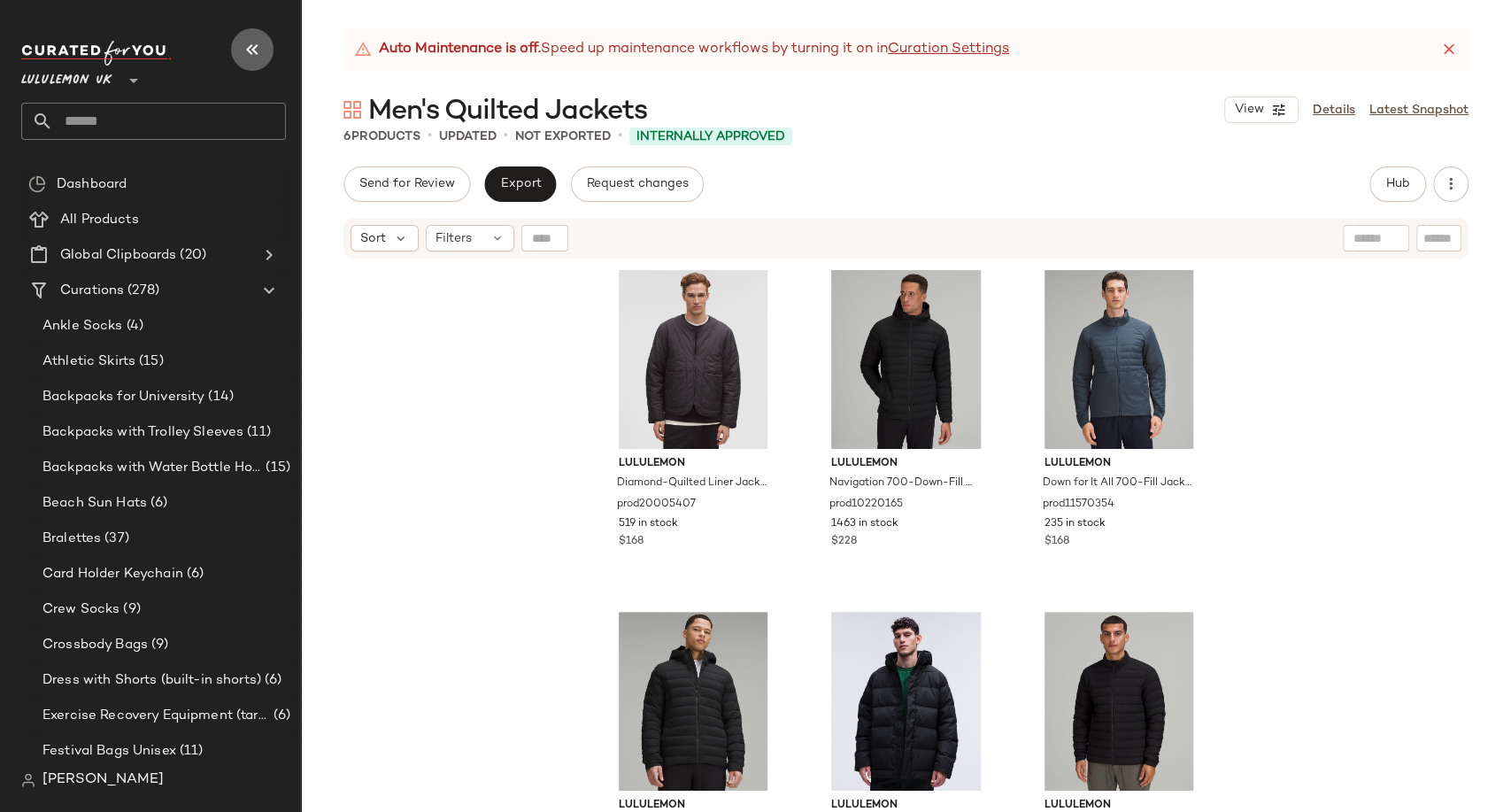
click at [241, 55] on button "button" at bounding box center [252, 49] width 42 height 42
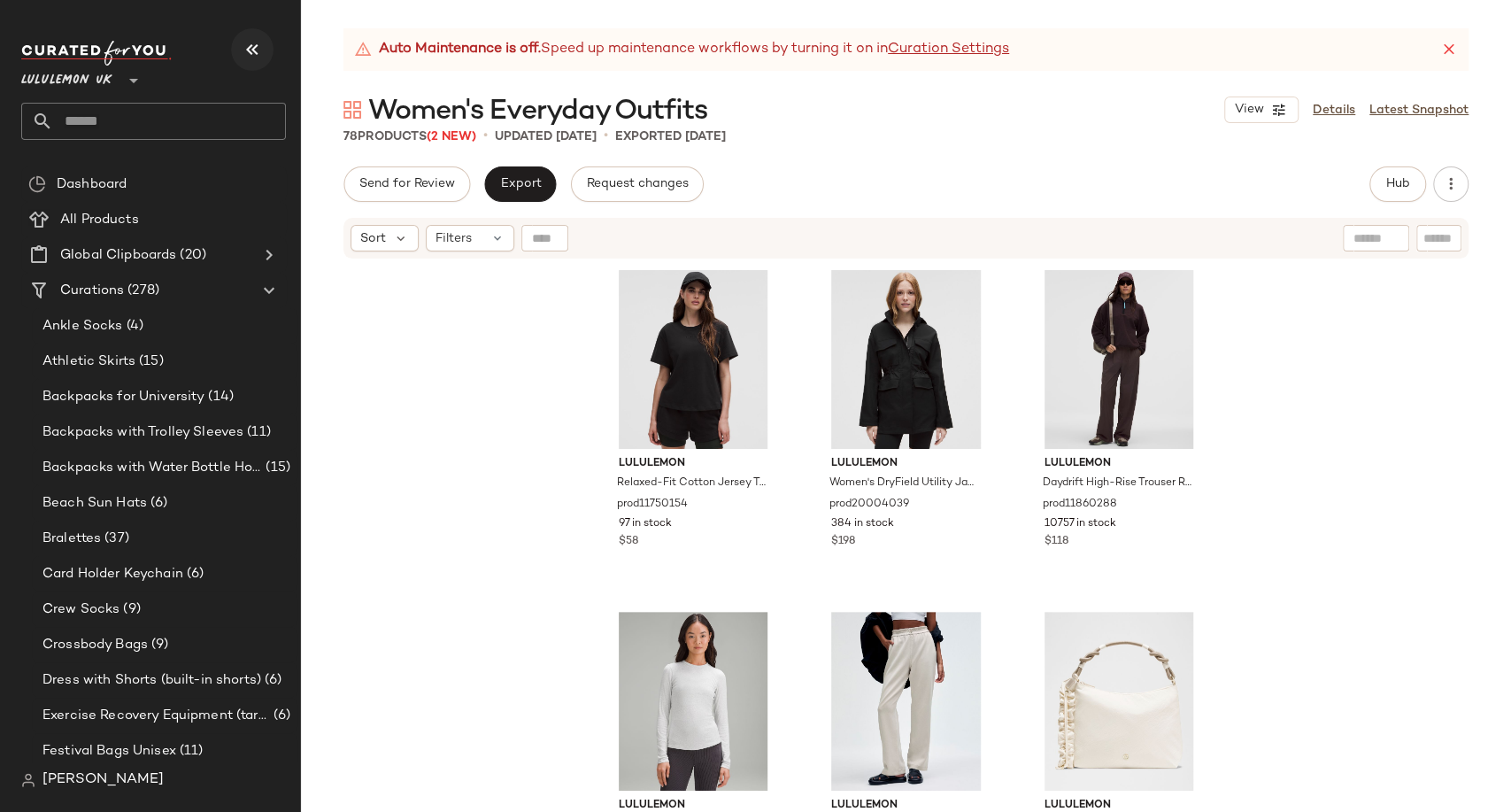
click at [255, 49] on icon "button" at bounding box center [252, 49] width 22 height 22
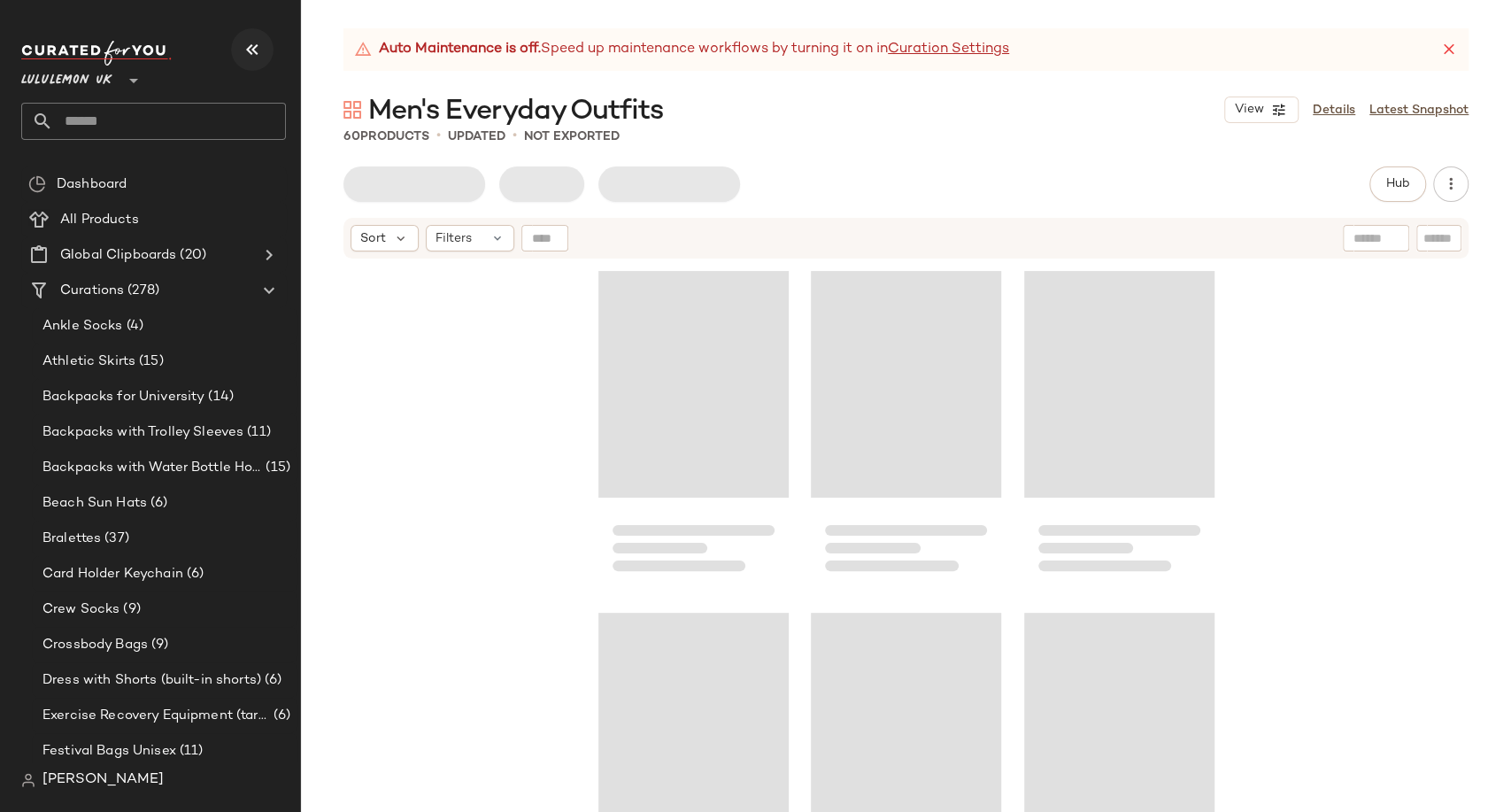
click at [250, 42] on icon "button" at bounding box center [252, 49] width 22 height 22
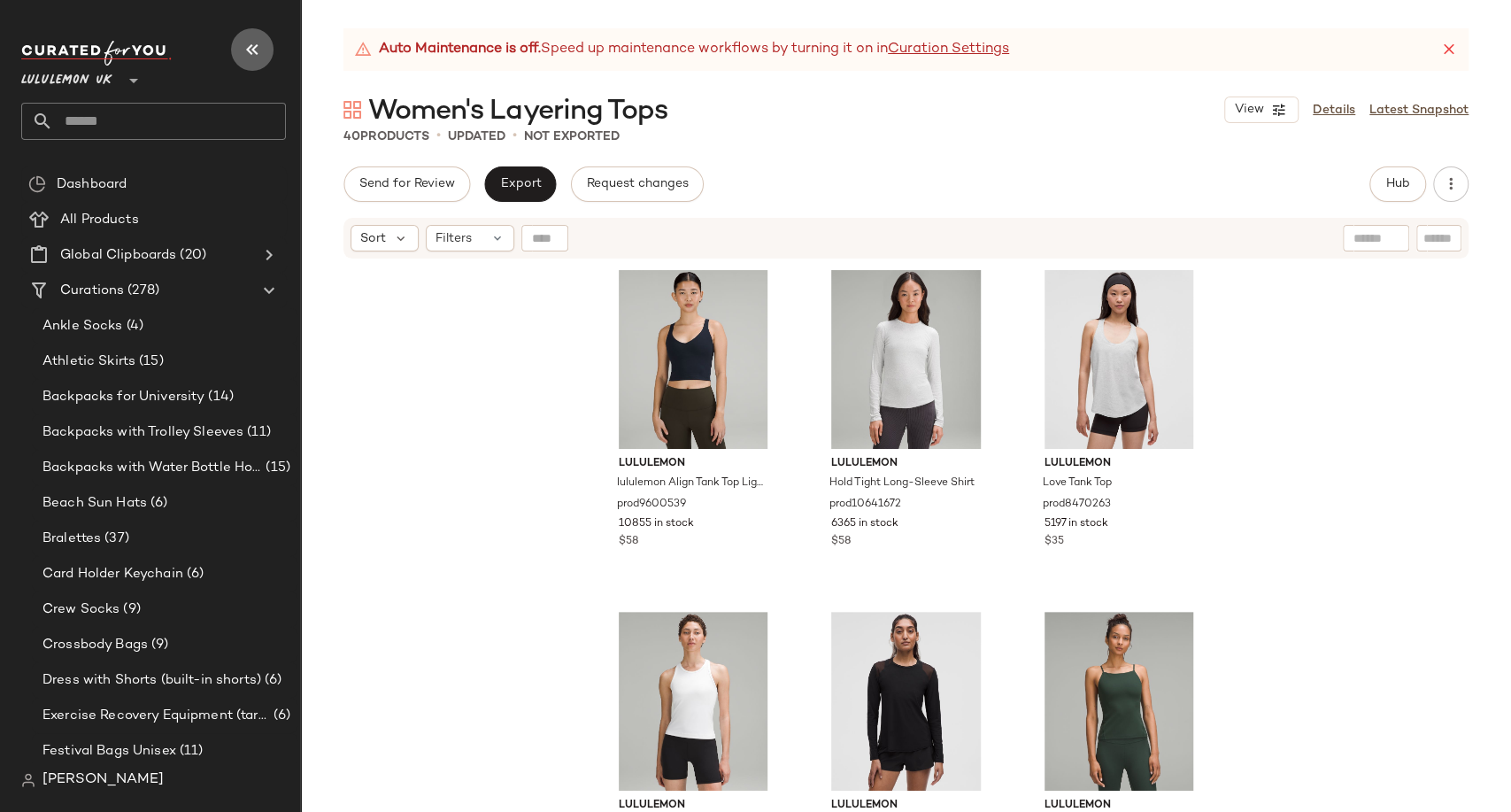
click at [258, 57] on icon "button" at bounding box center [252, 49] width 22 height 22
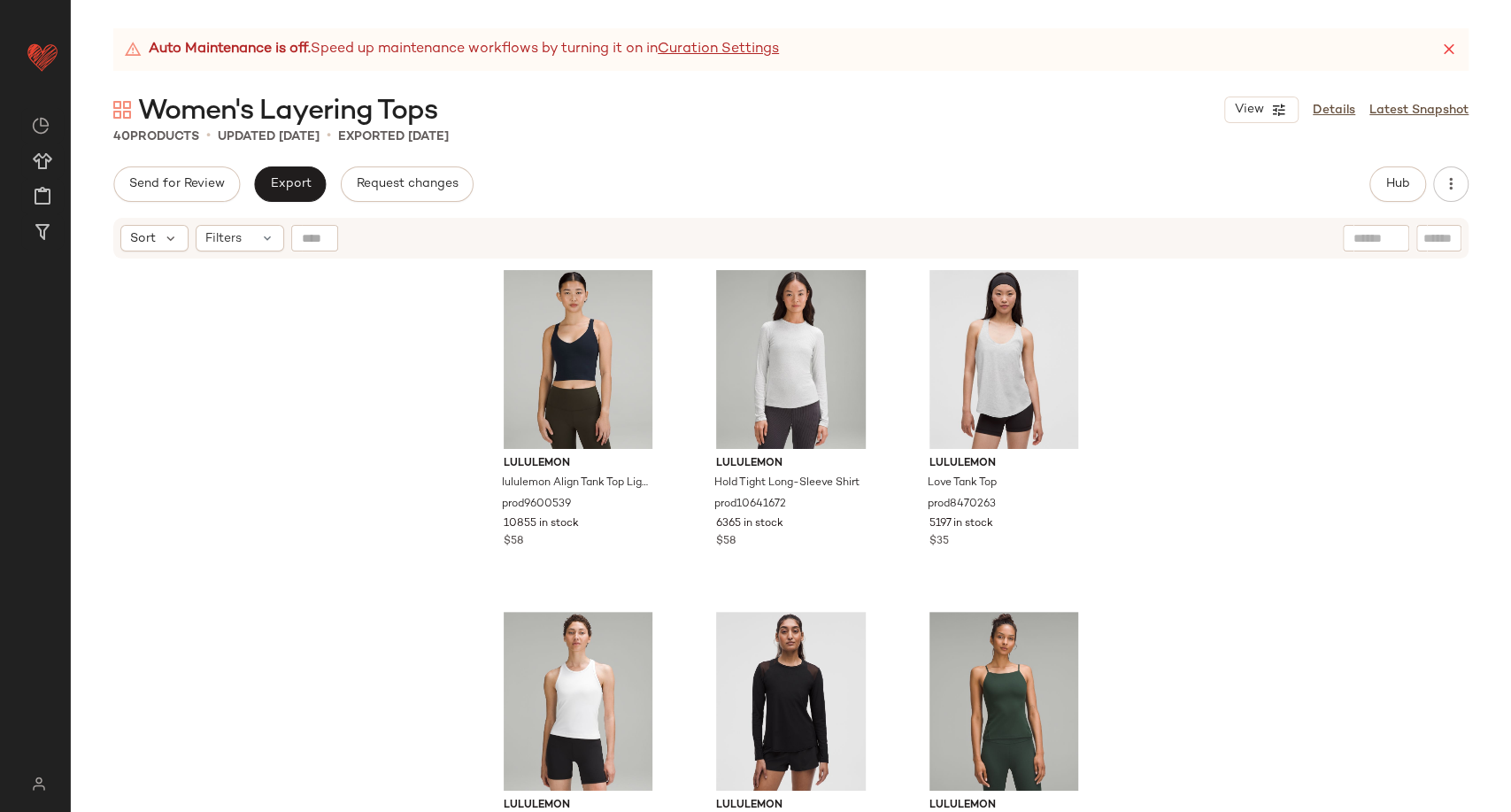
click at [311, 516] on div "lululemon lululemon Align Tank Top Light Support, A/B Cup prod9600539 10855 in …" at bounding box center [791, 558] width 1440 height 596
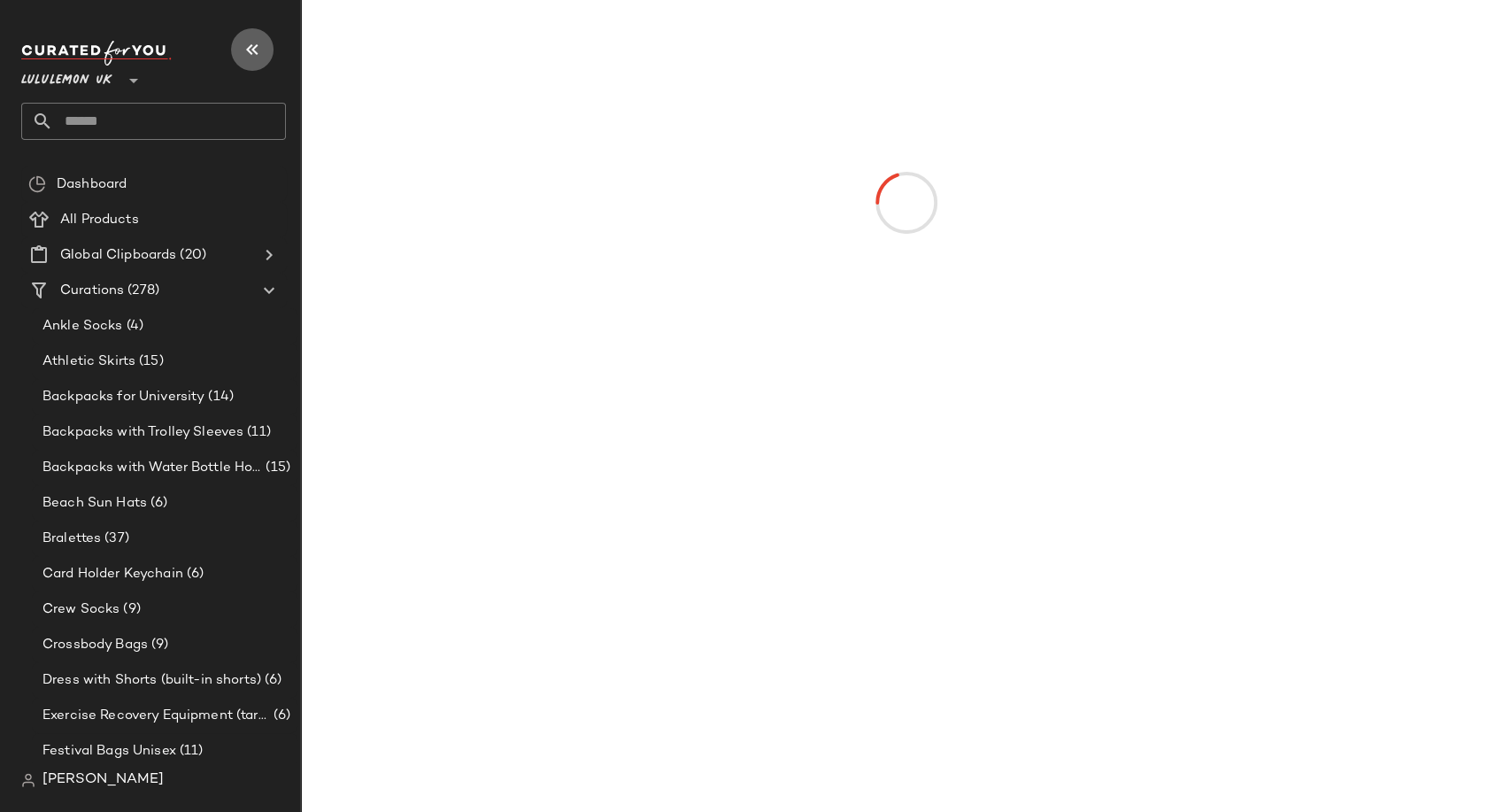
click at [258, 50] on icon "button" at bounding box center [252, 49] width 22 height 22
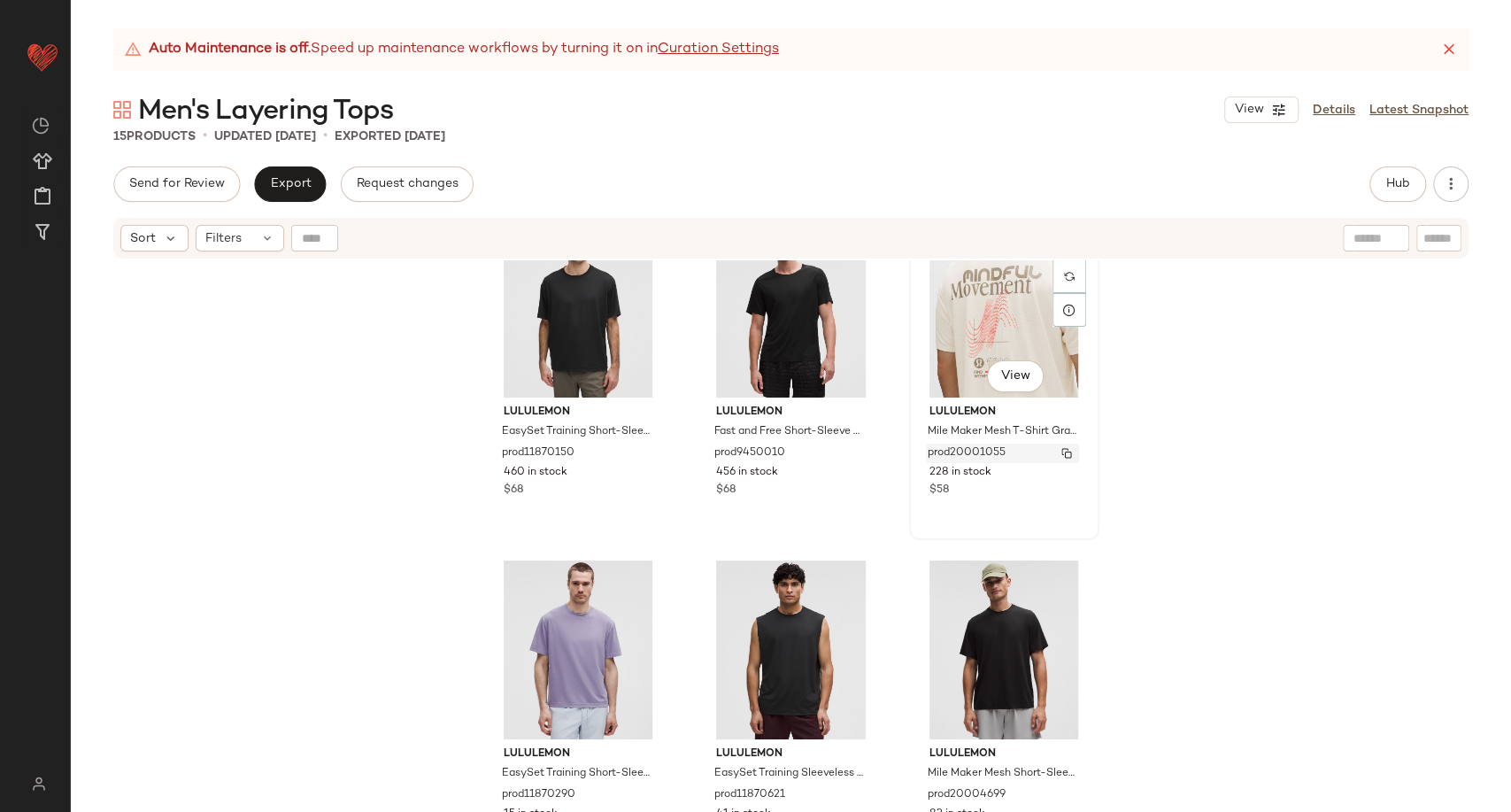
scroll to position [702, 0]
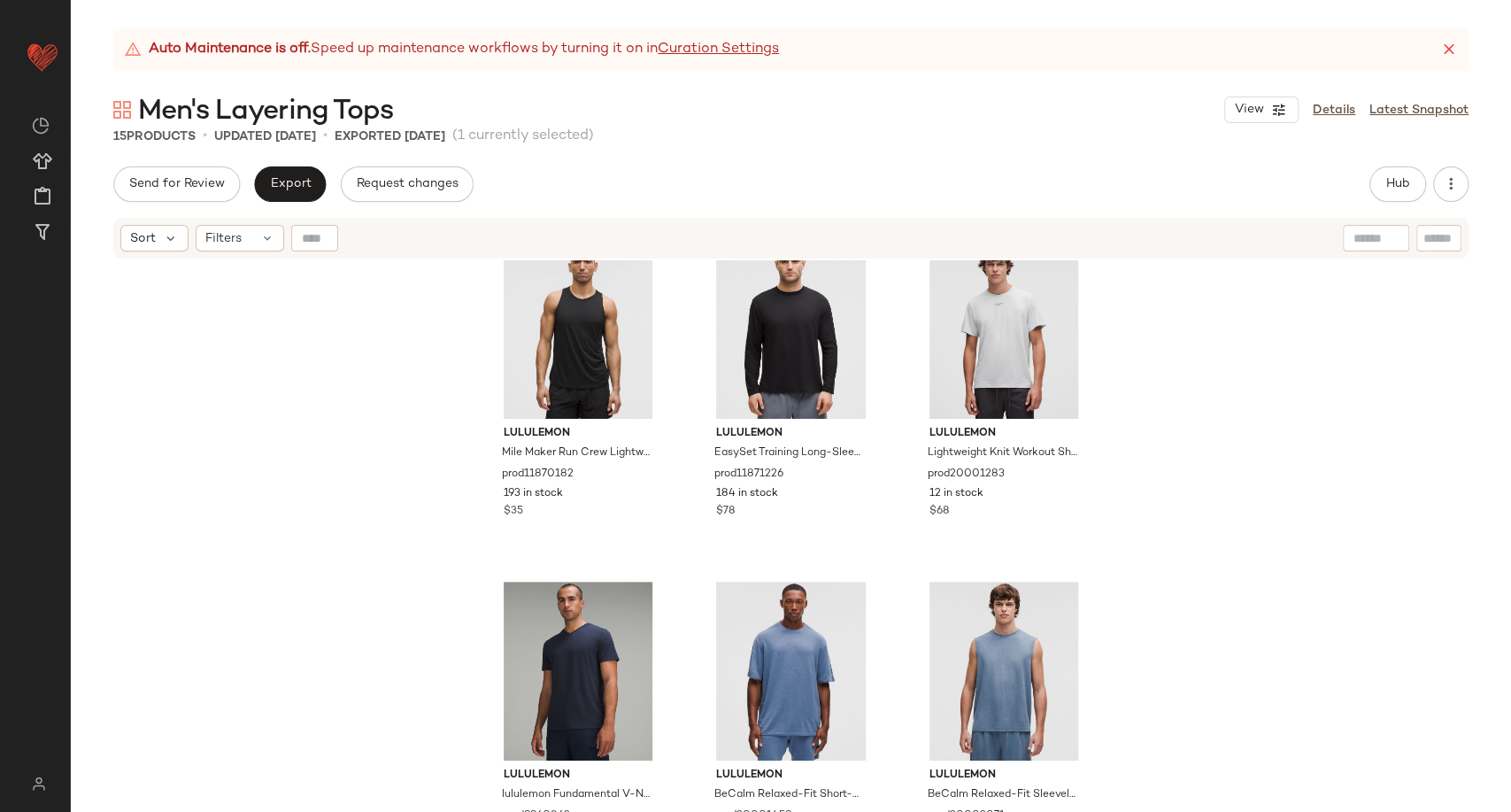
scroll to position [1116, 0]
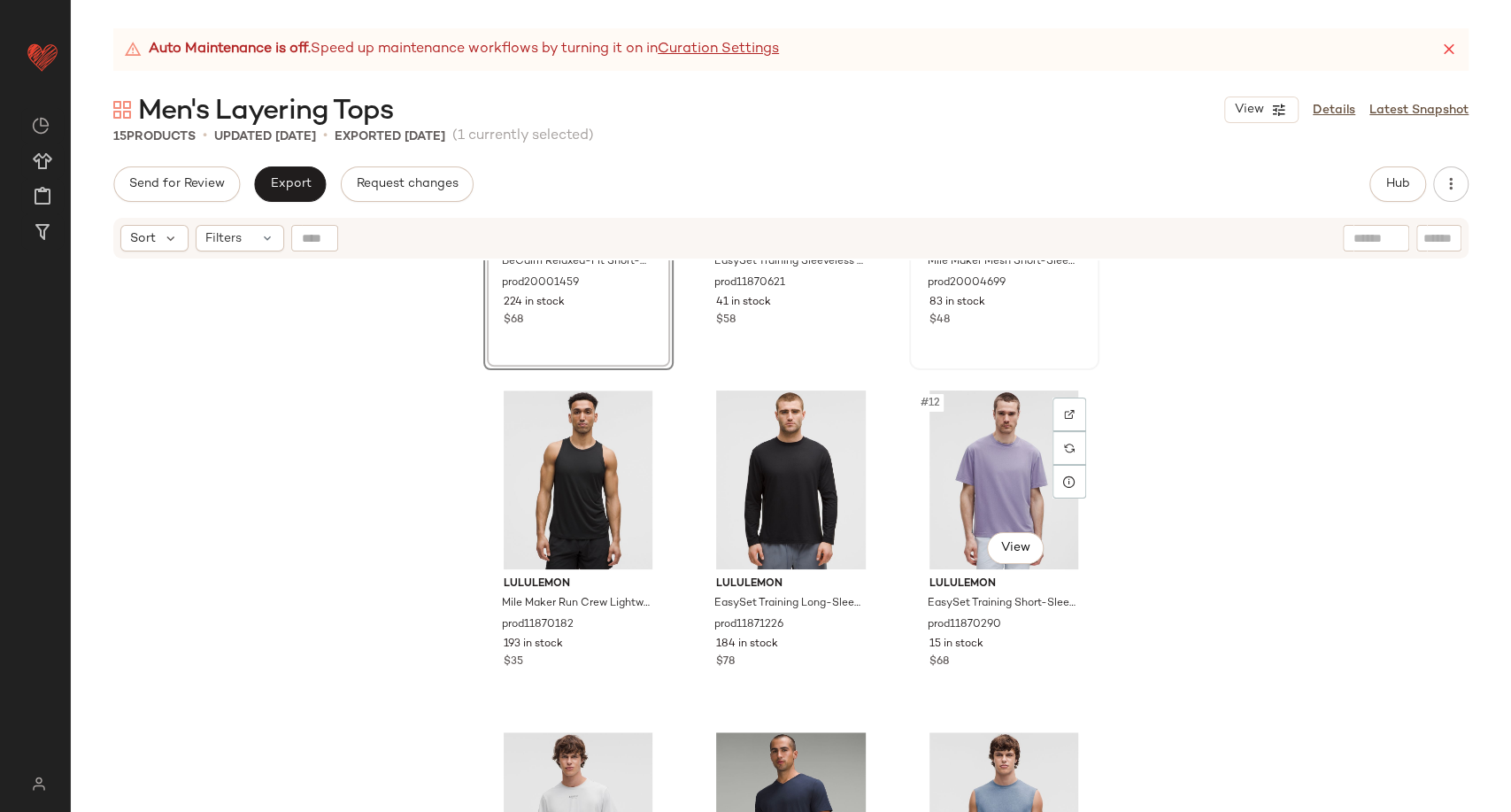
scroll to position [1116, 0]
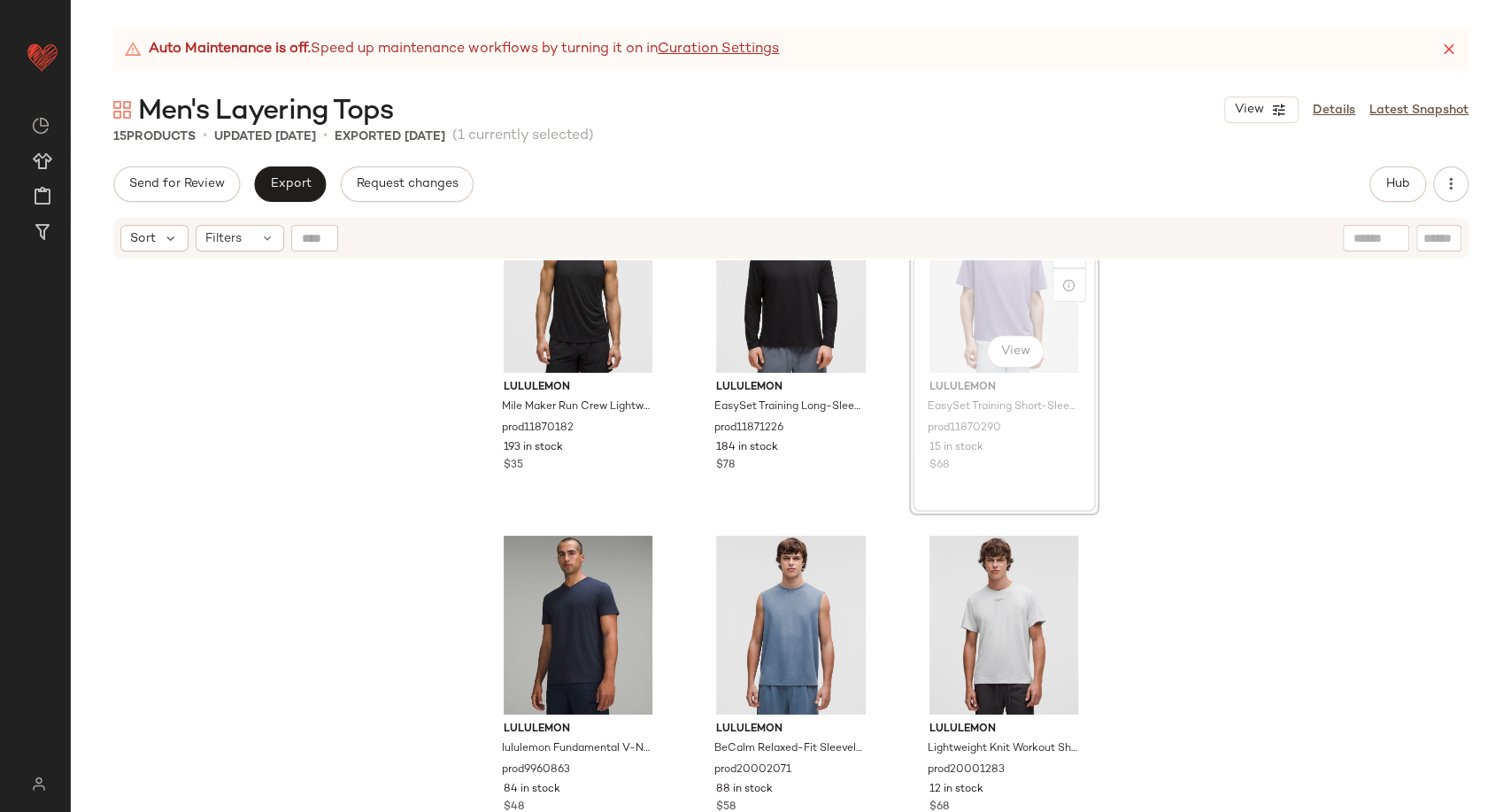
scroll to position [1108, 0]
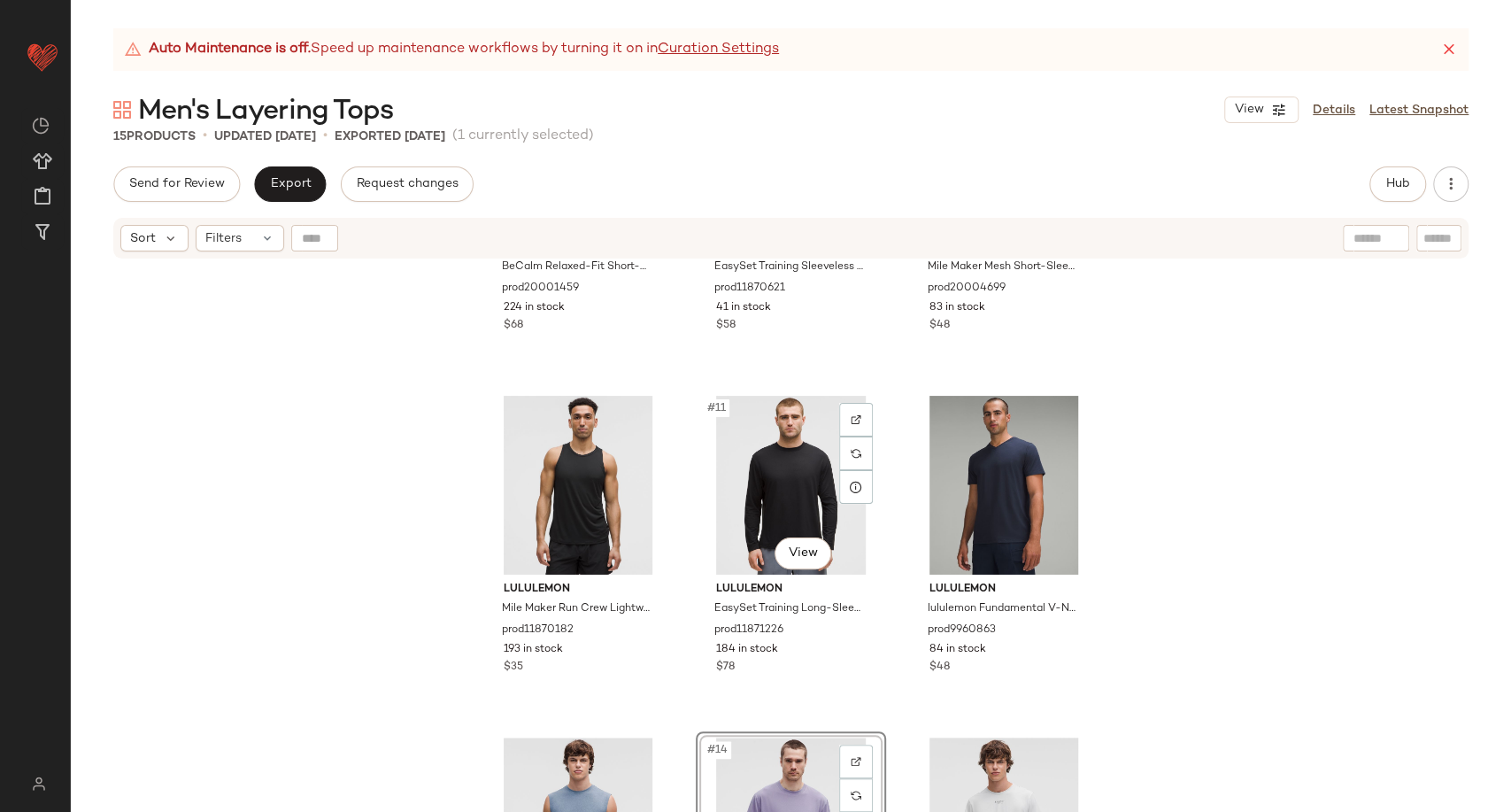
scroll to position [813, 0]
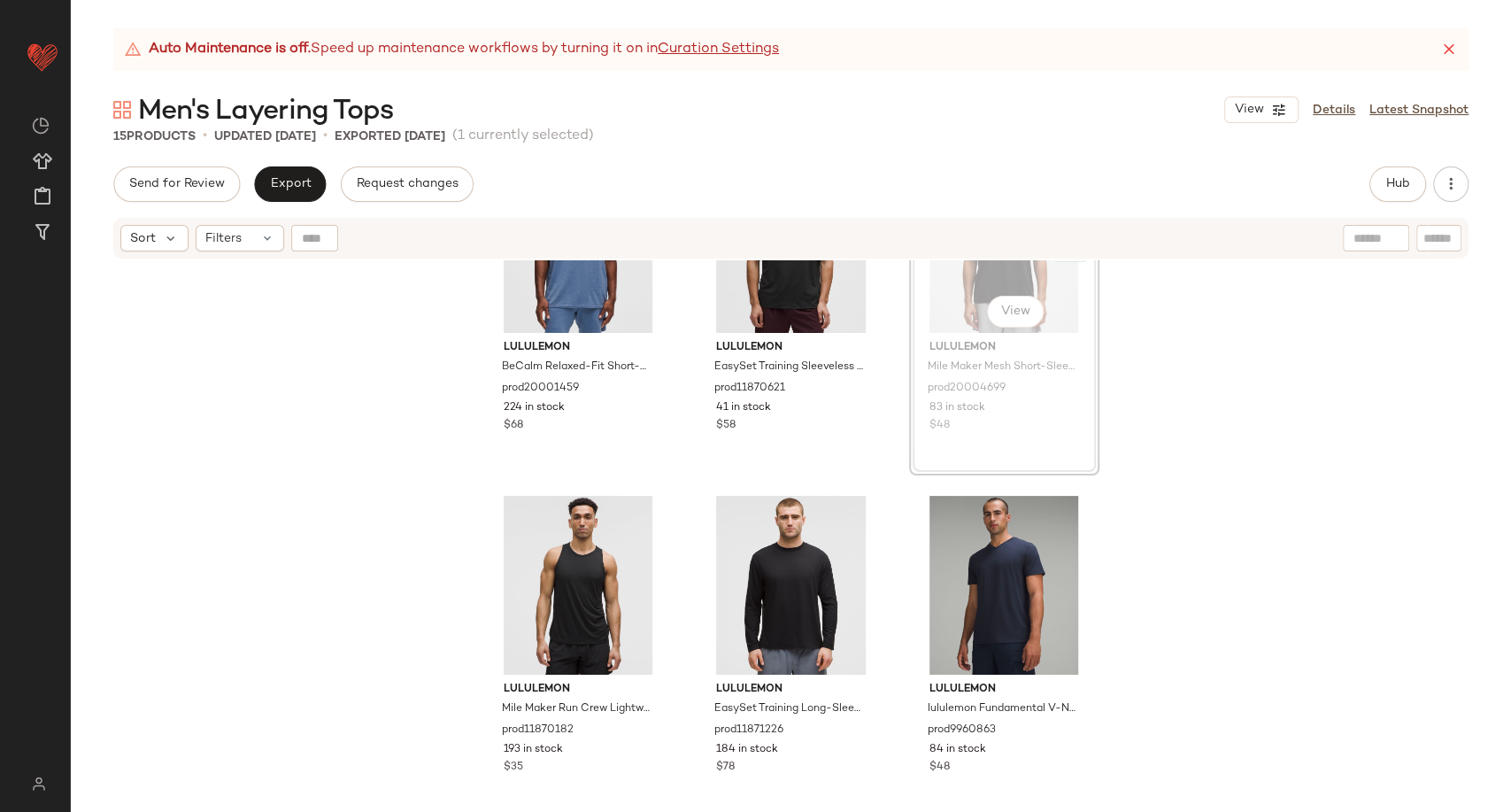
scroll to position [809, 0]
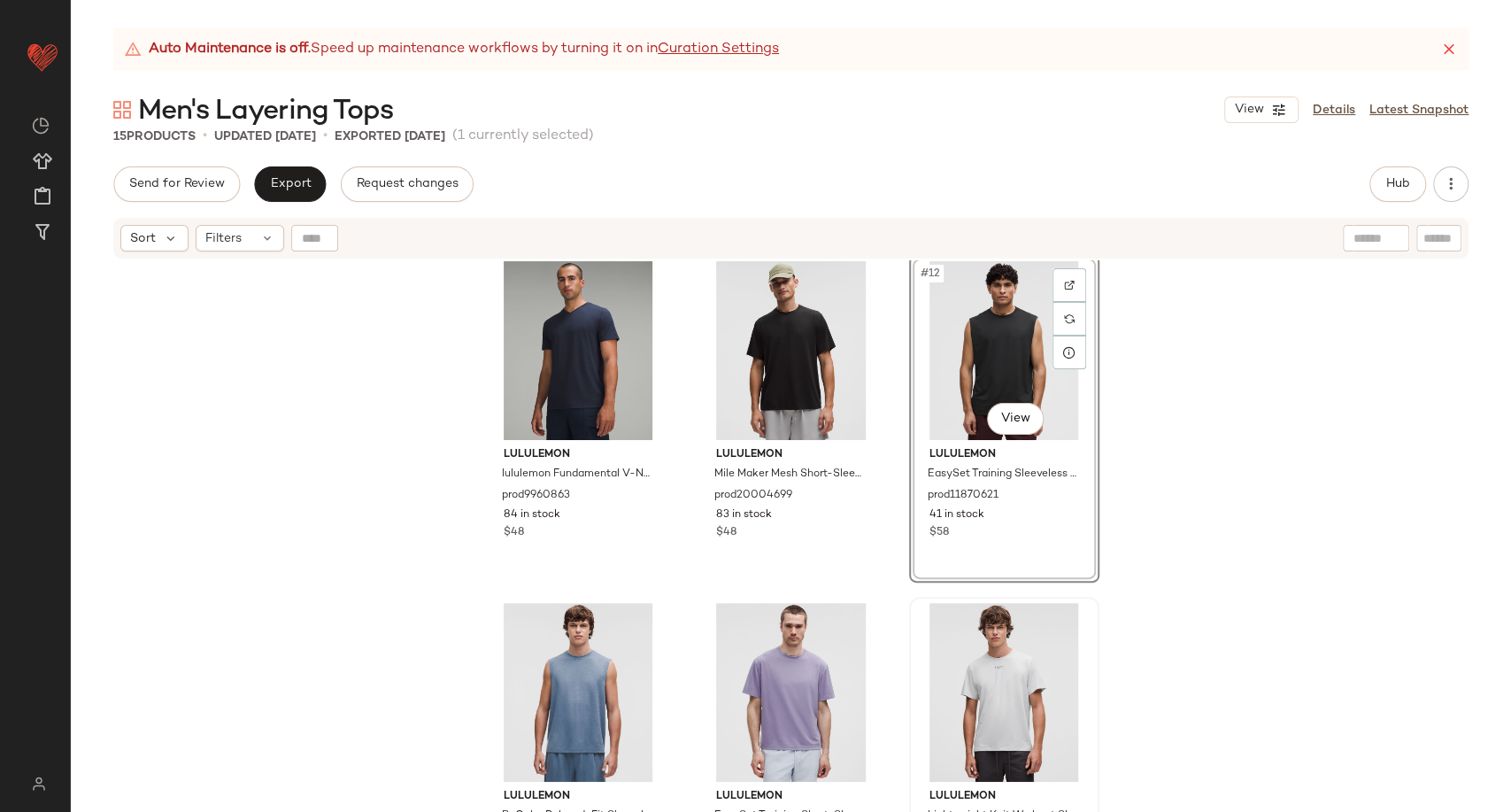
scroll to position [1116, 0]
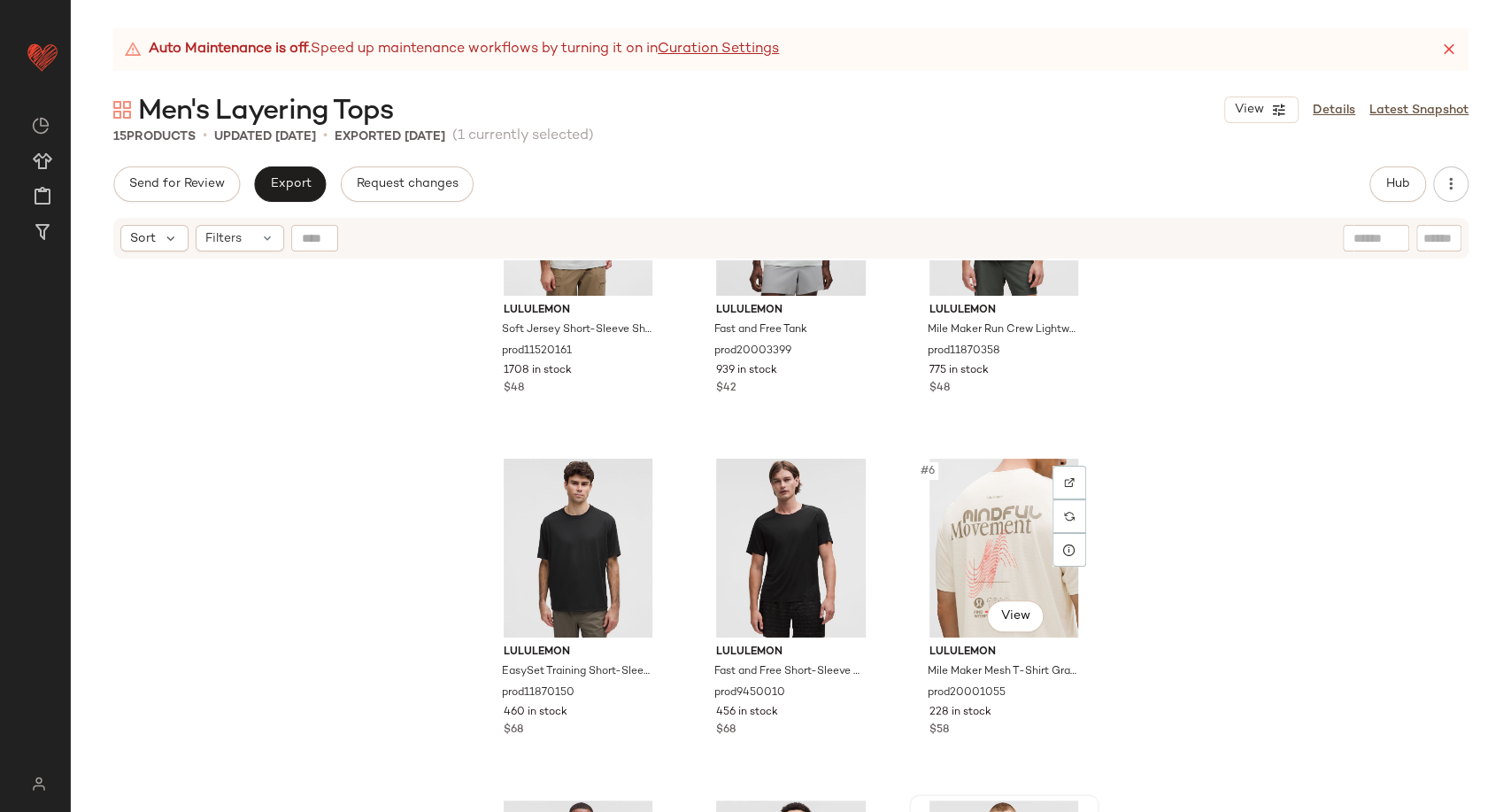
scroll to position [117, 0]
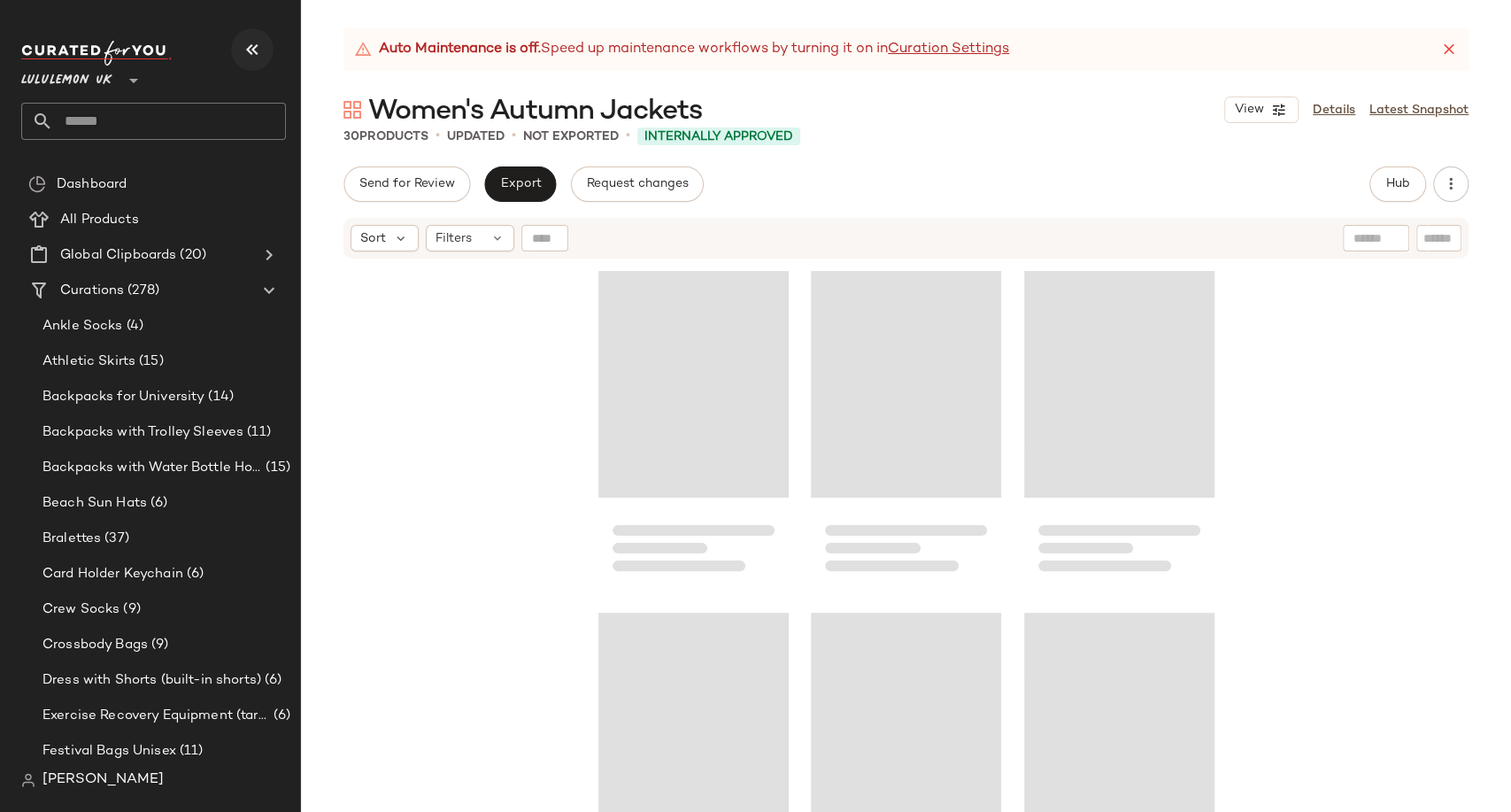
click at [247, 48] on icon "button" at bounding box center [252, 49] width 22 height 22
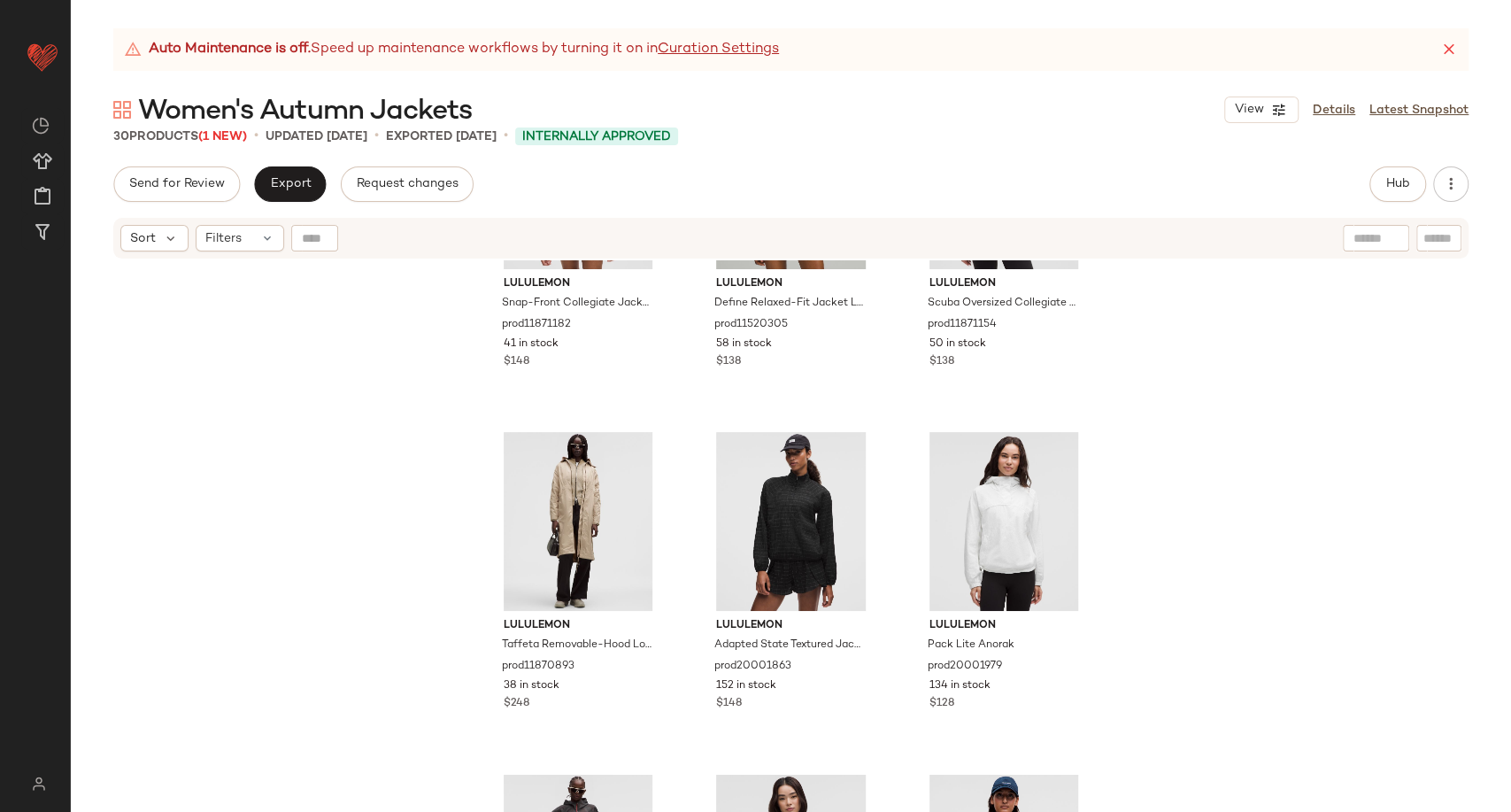
scroll to position [2275, 0]
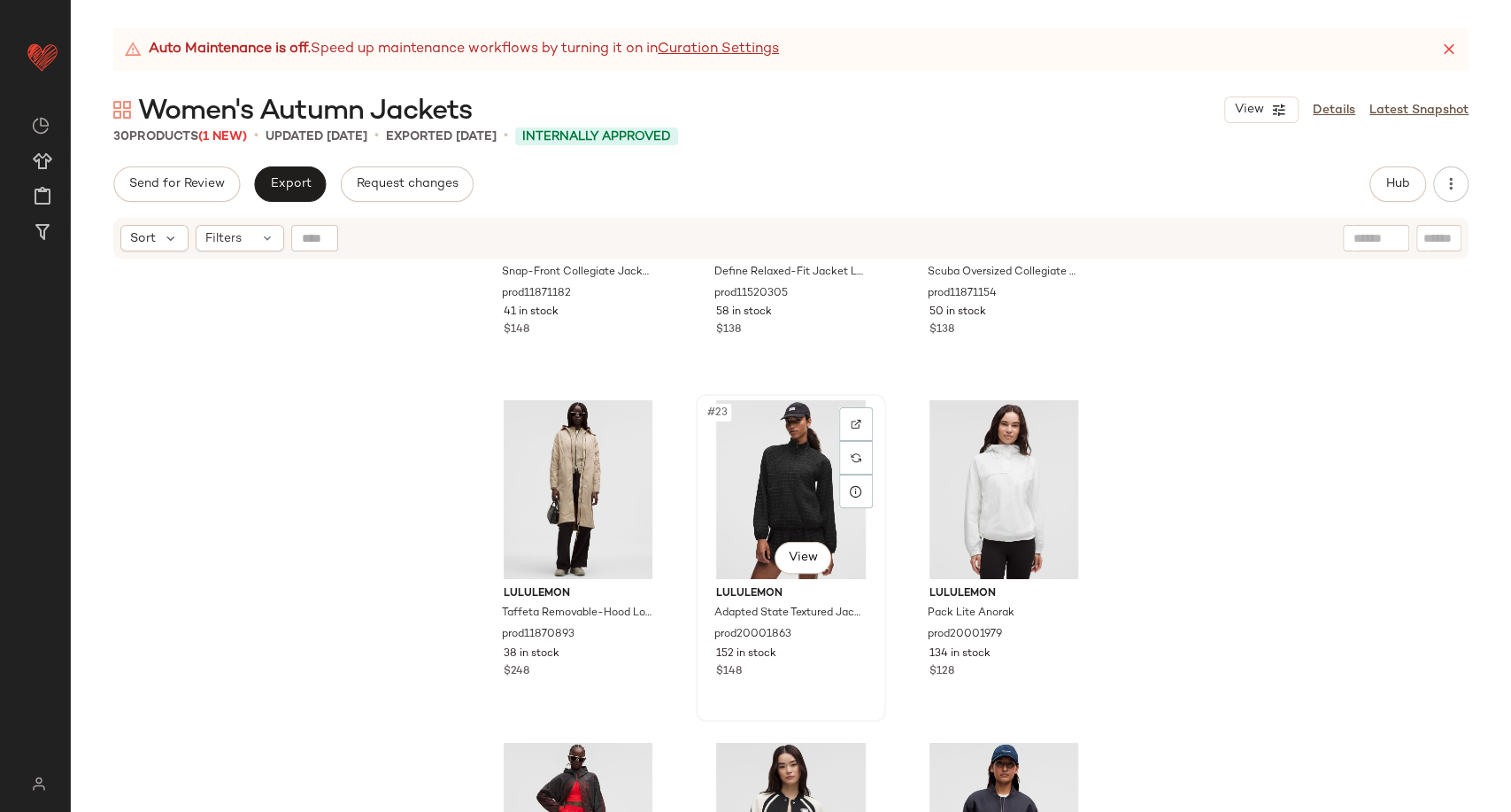
click at [808, 489] on div "#23 View" at bounding box center [791, 490] width 178 height 179
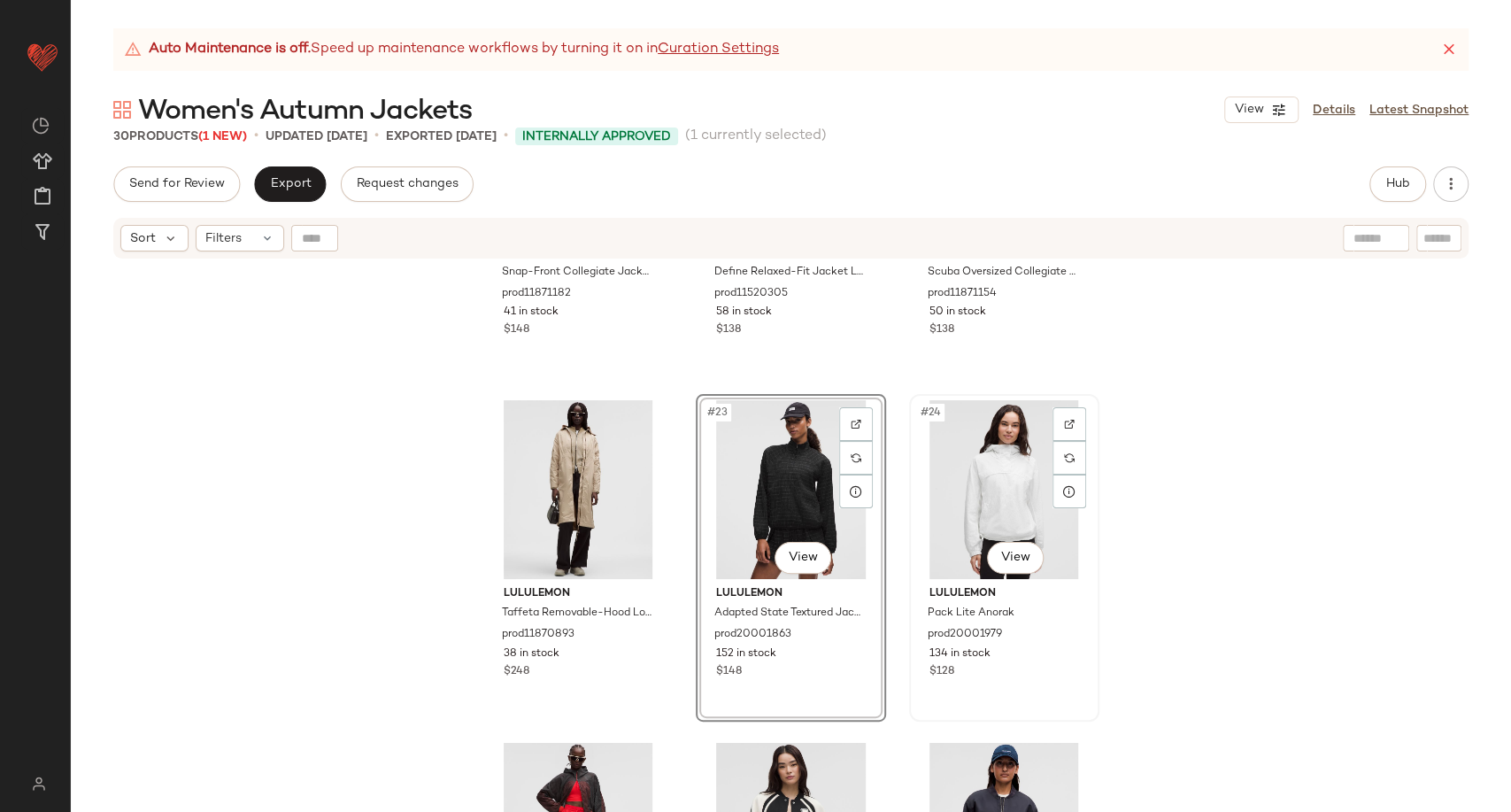
click at [1003, 483] on div "#24 View" at bounding box center [1004, 490] width 178 height 179
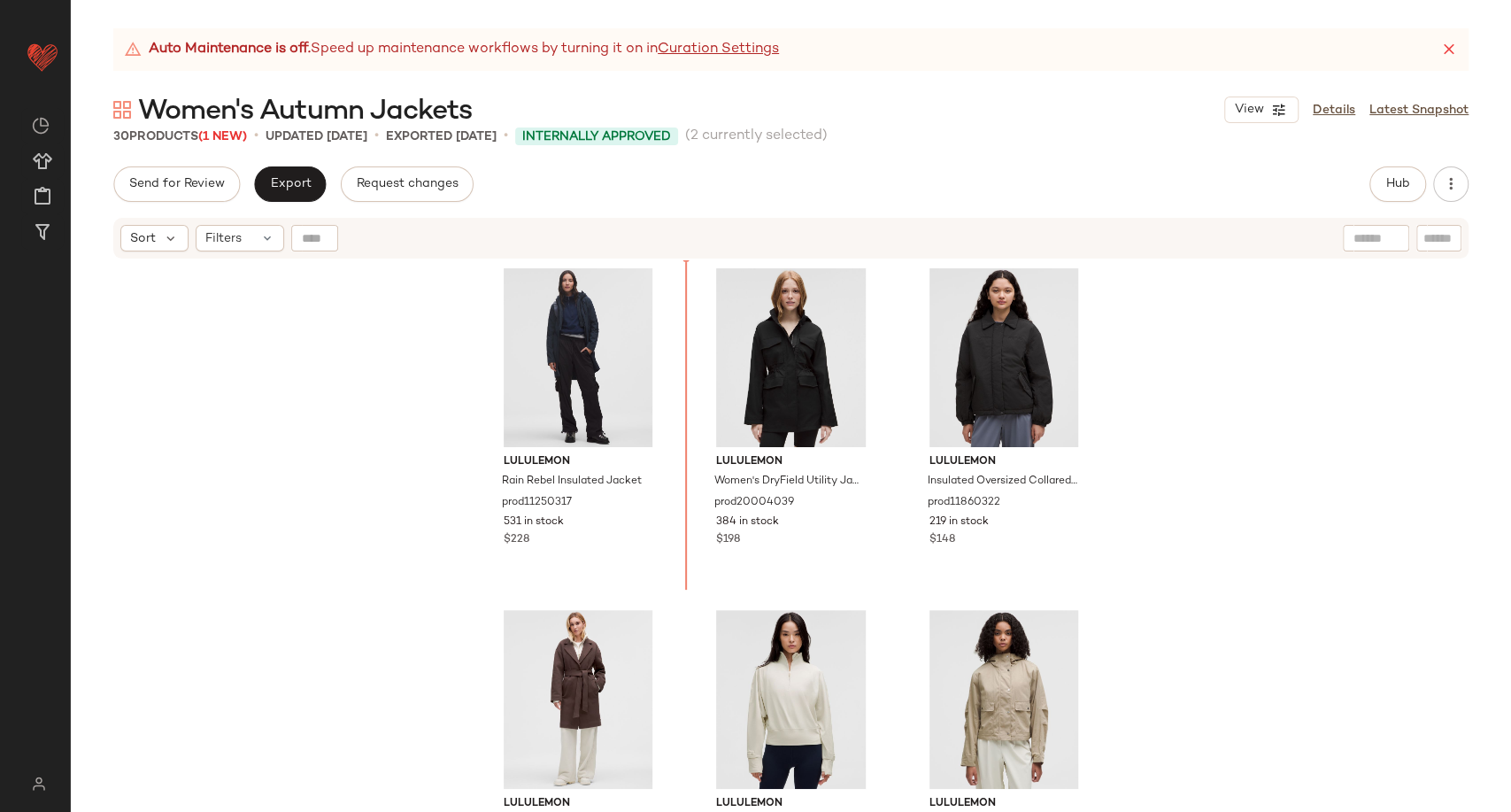
scroll to position [1040, 0]
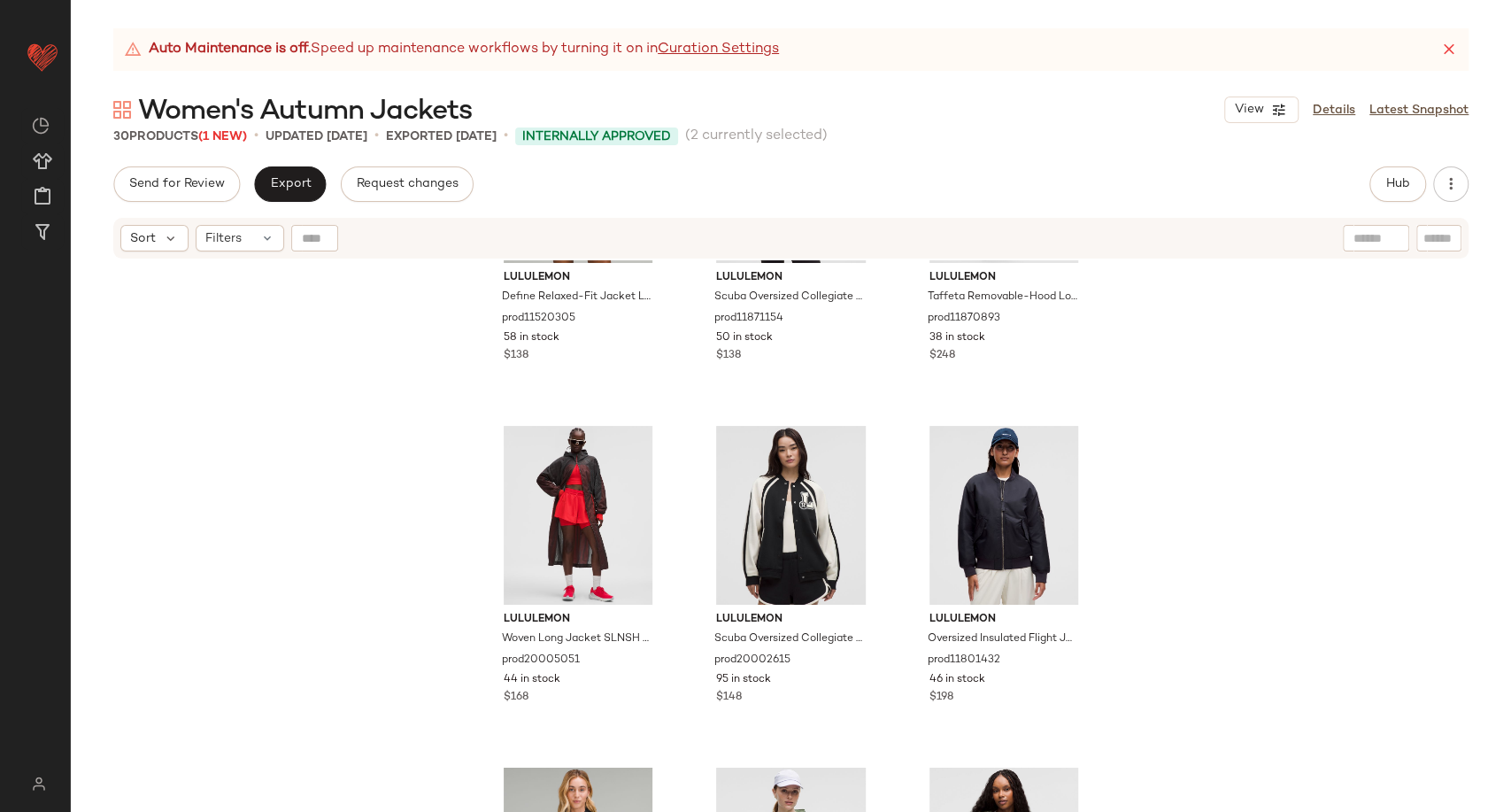
scroll to position [2528, 0]
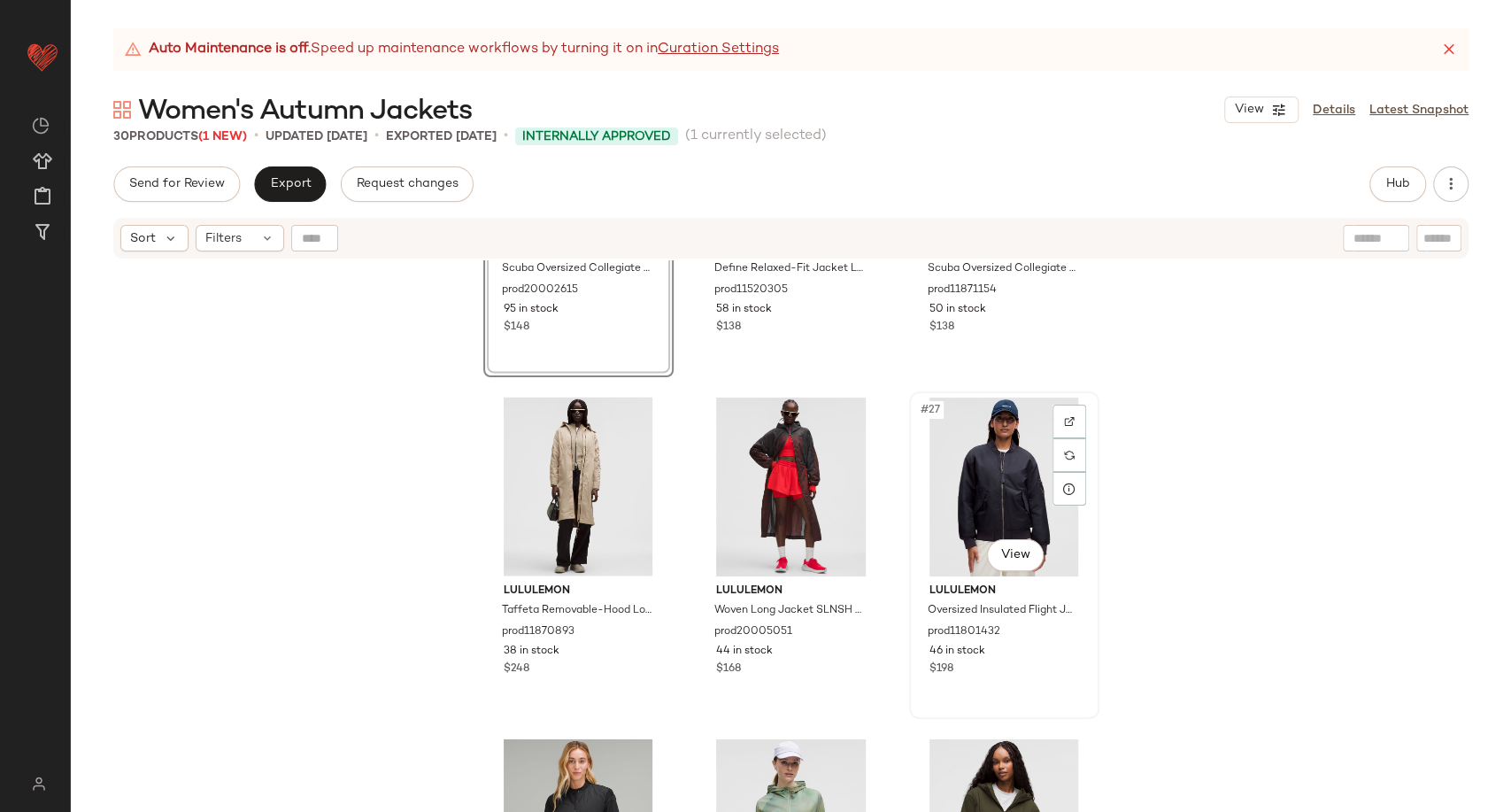
scroll to position [2725, 0]
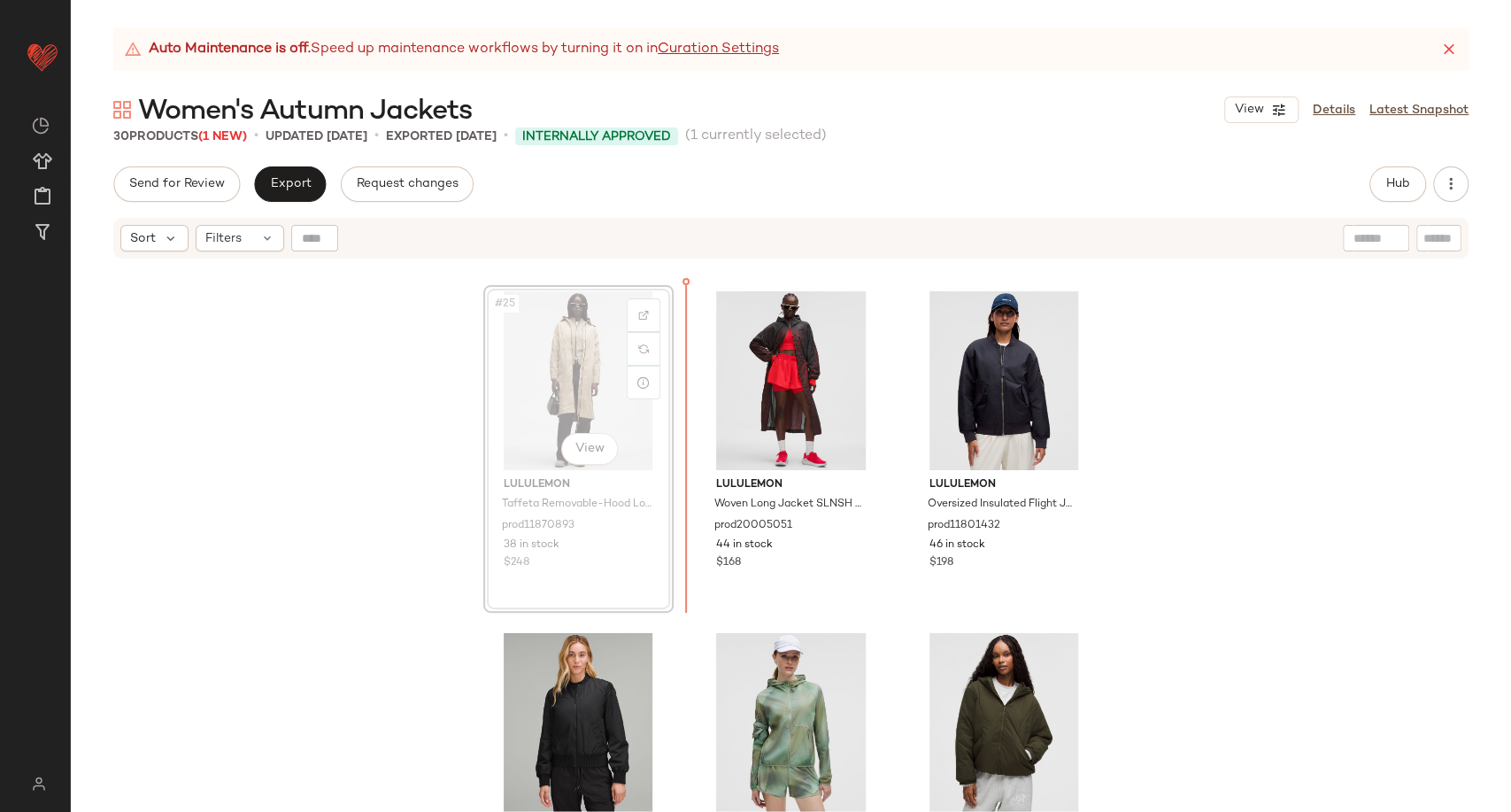
scroll to position [2725, 0]
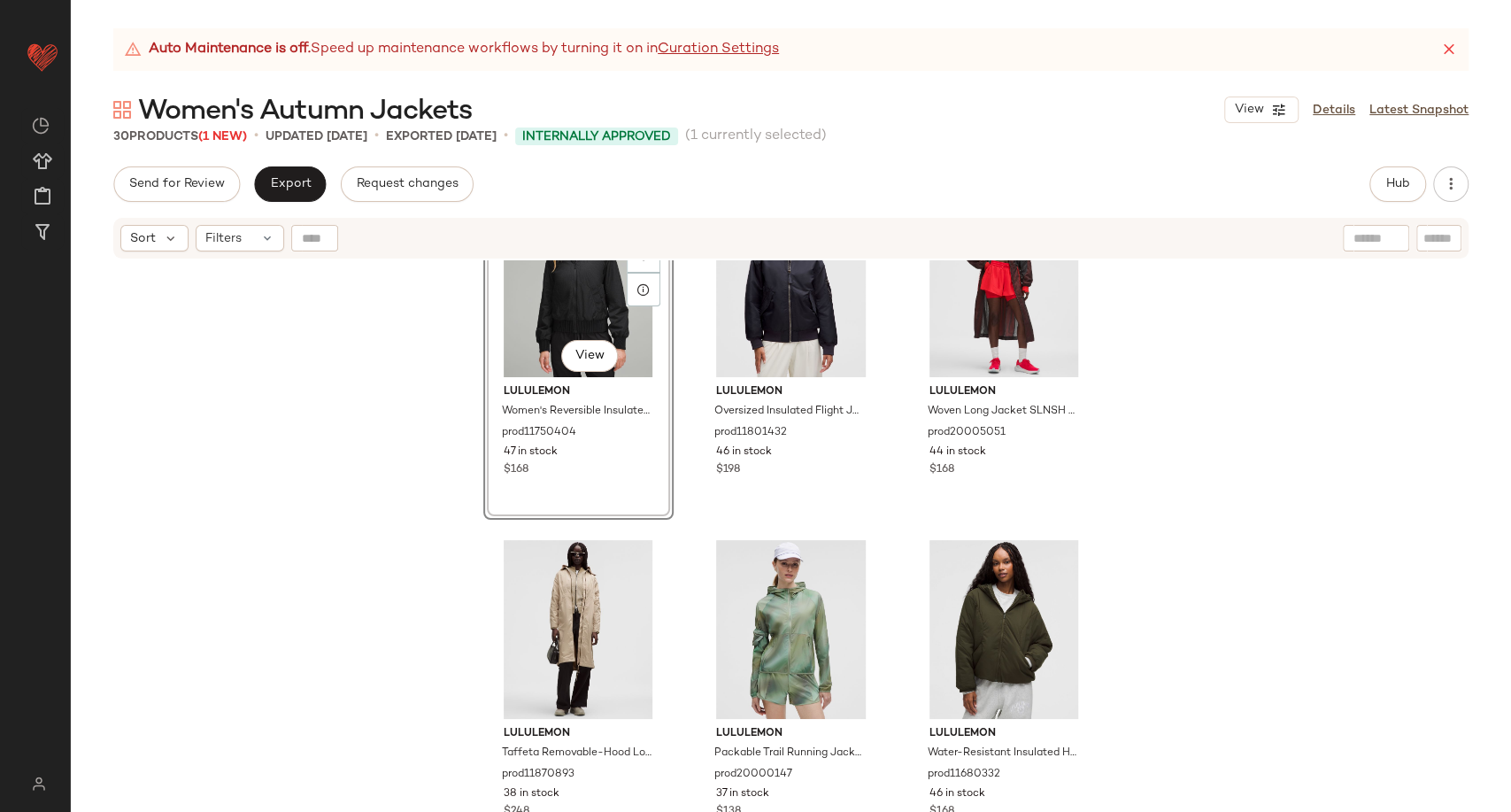
scroll to position [2823, 0]
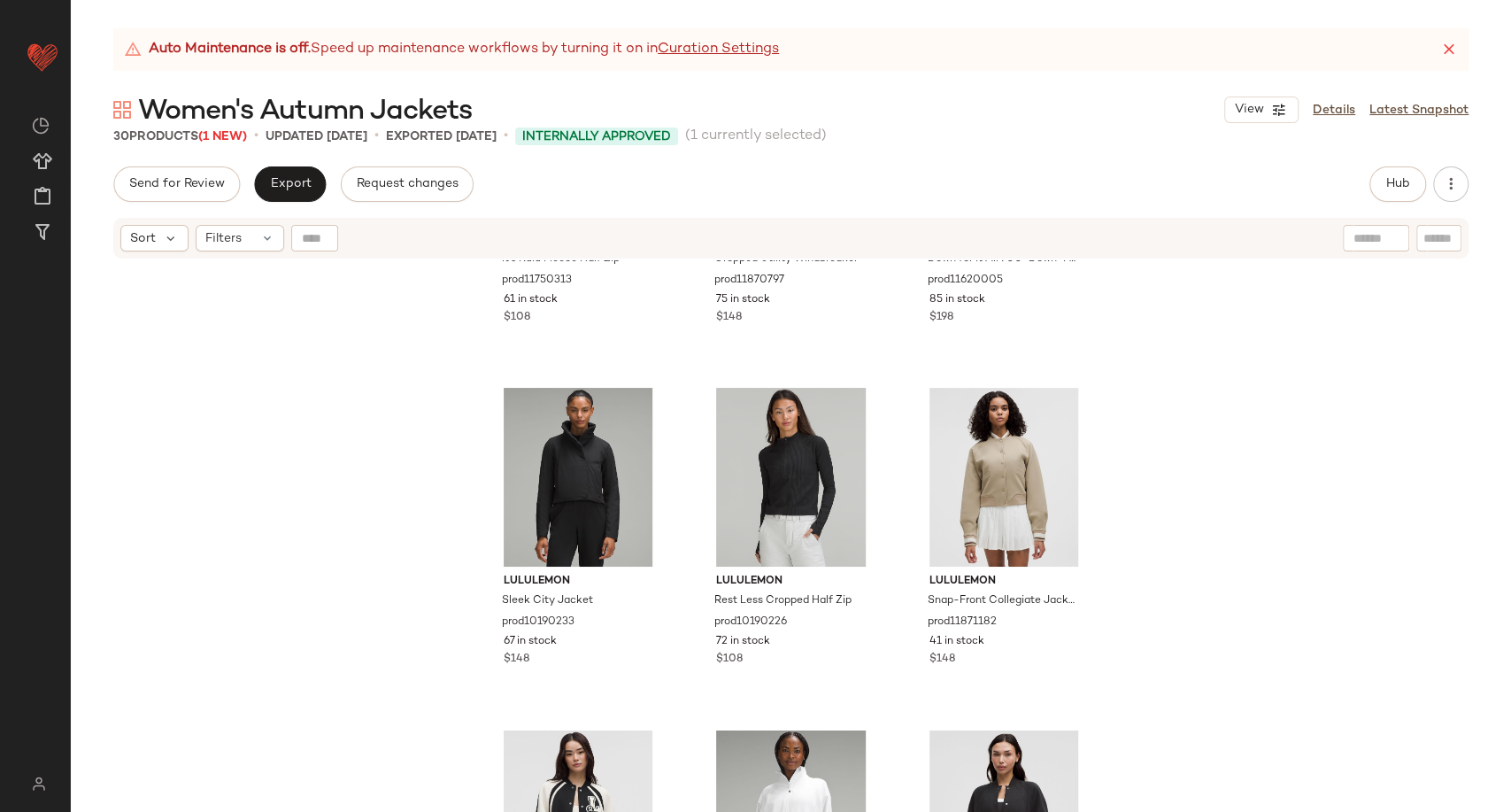
scroll to position [1840, 0]
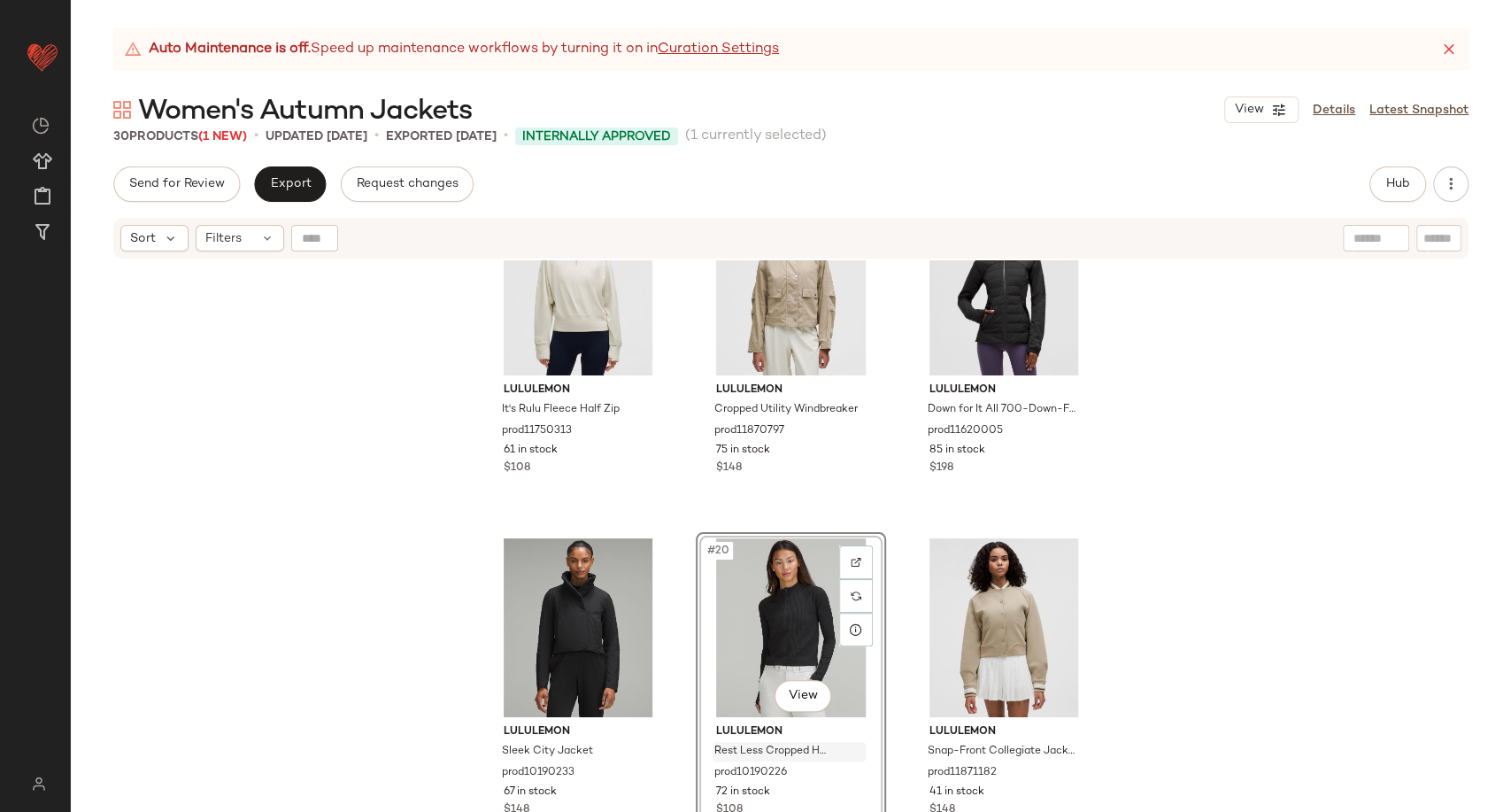
scroll to position [1793, 0]
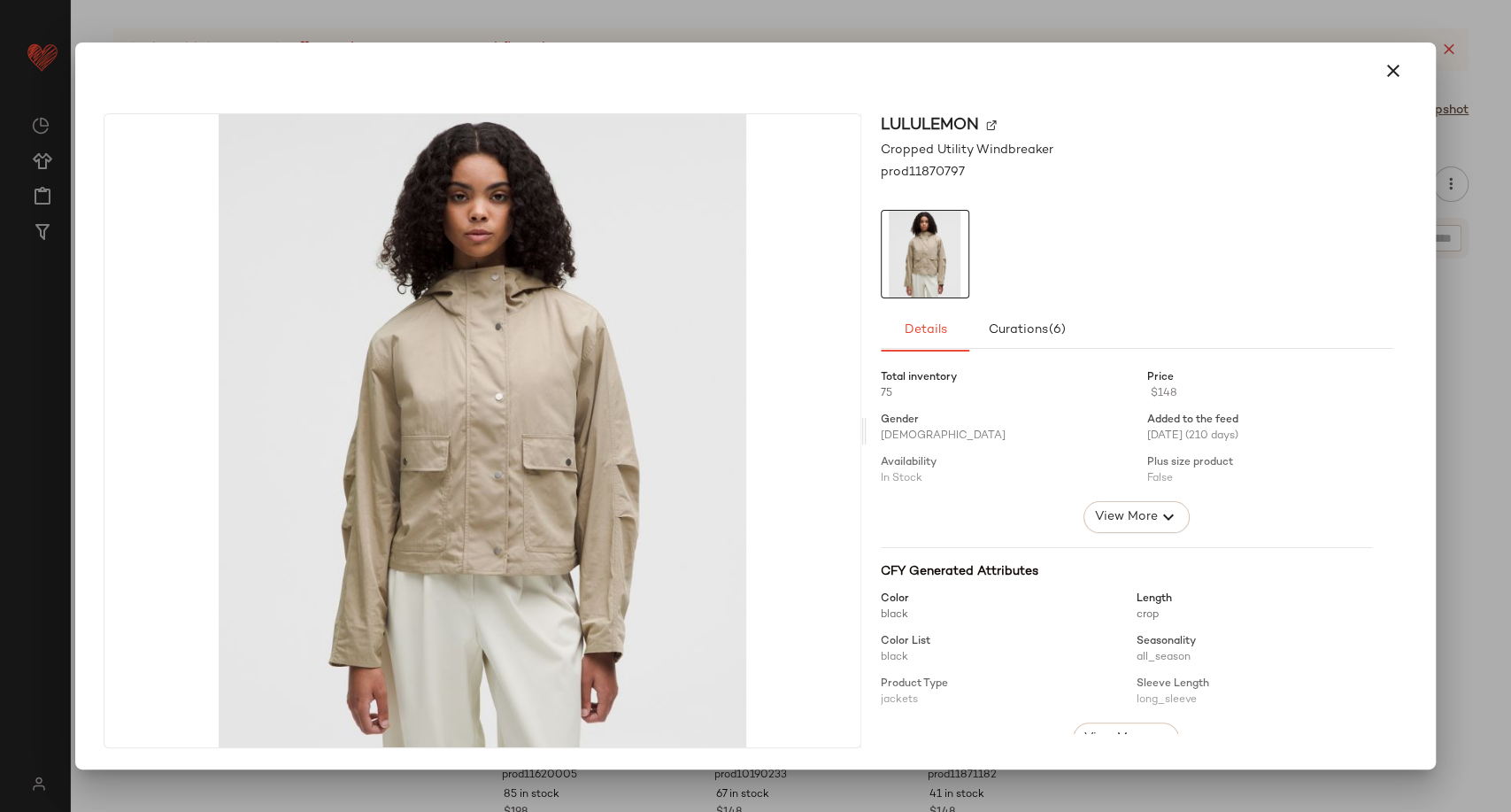
click at [1394, 79] on icon "button" at bounding box center [1393, 70] width 22 height 22
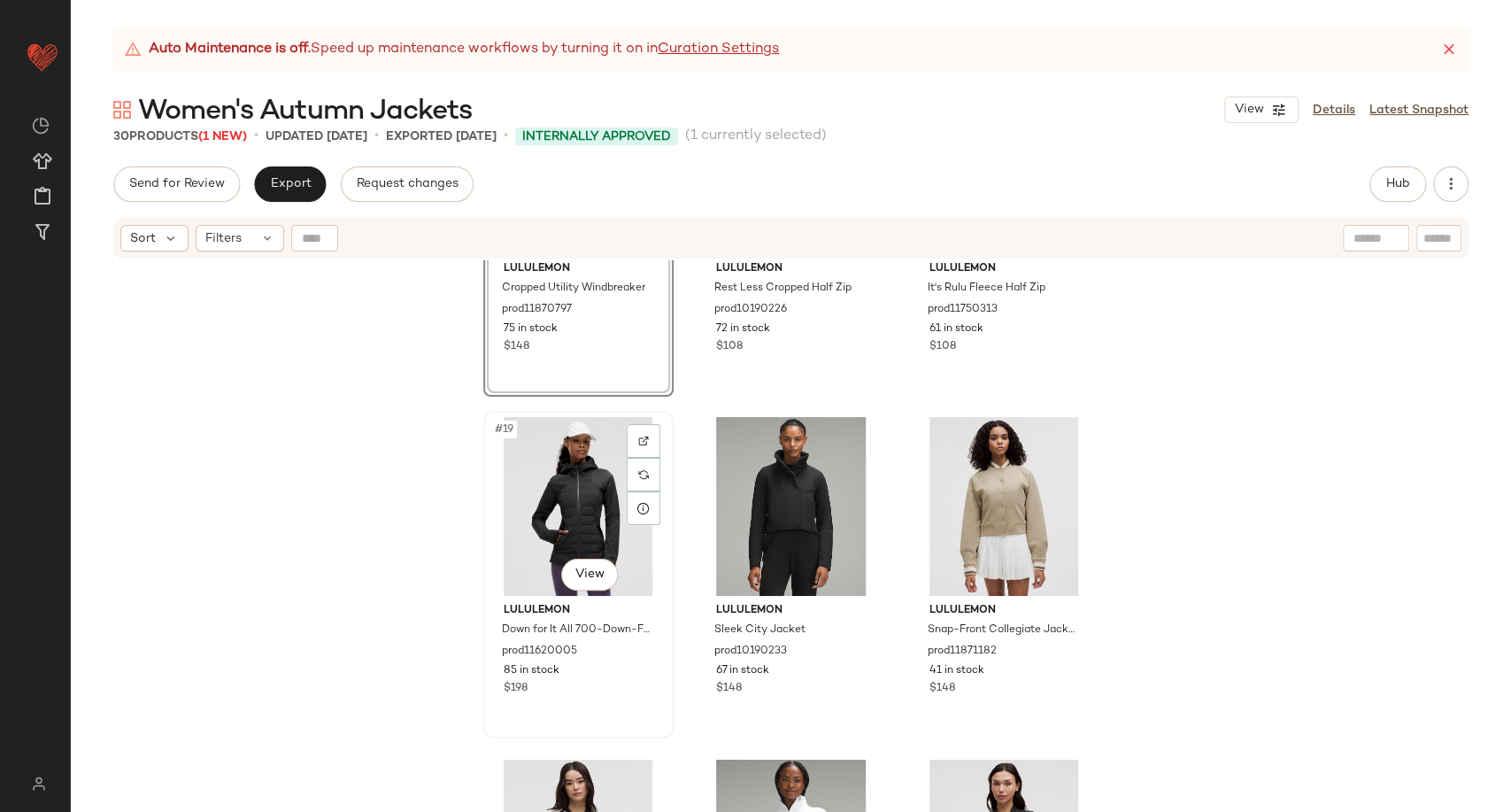
scroll to position [1883, 0]
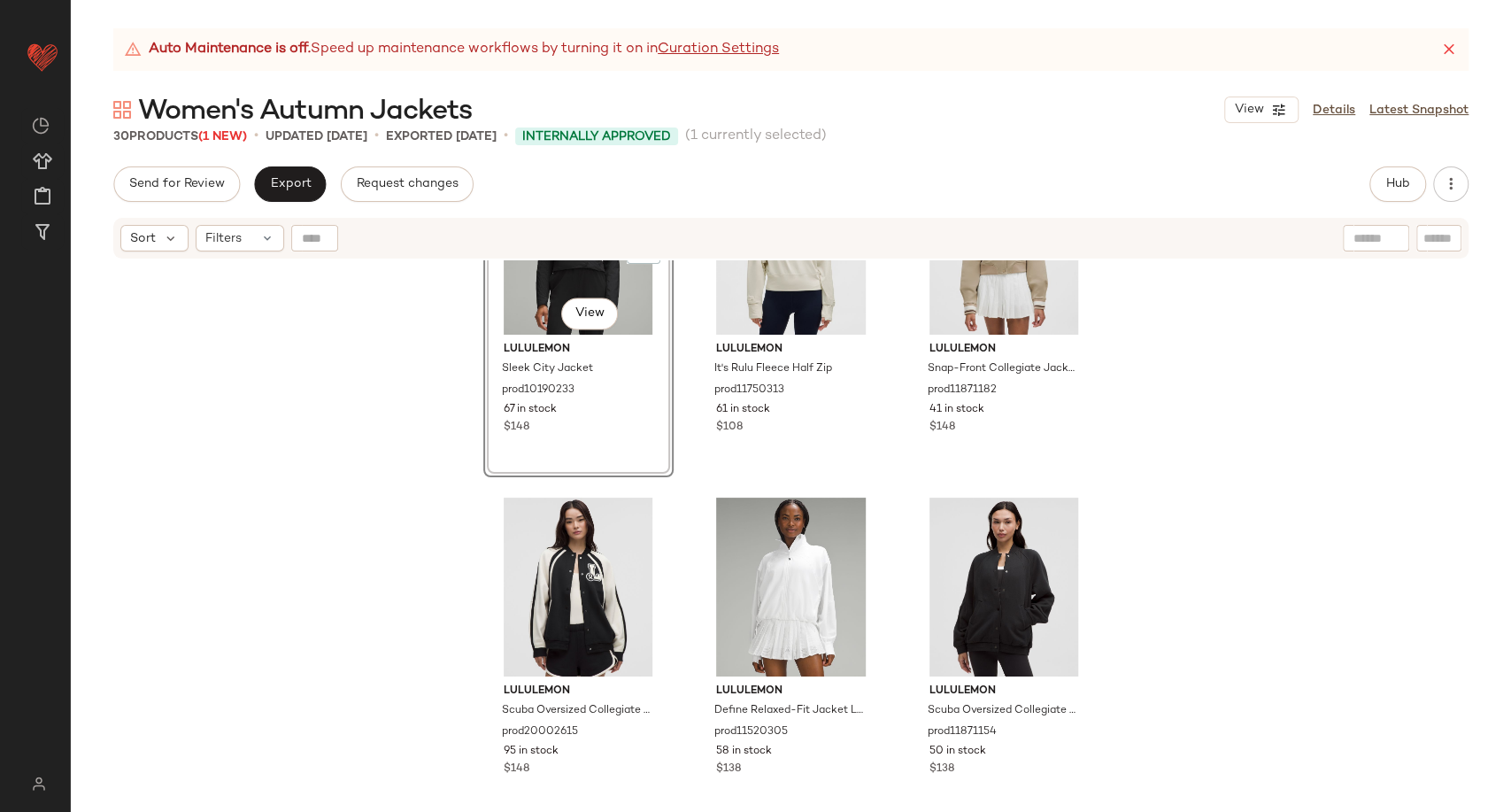
scroll to position [2178, 0]
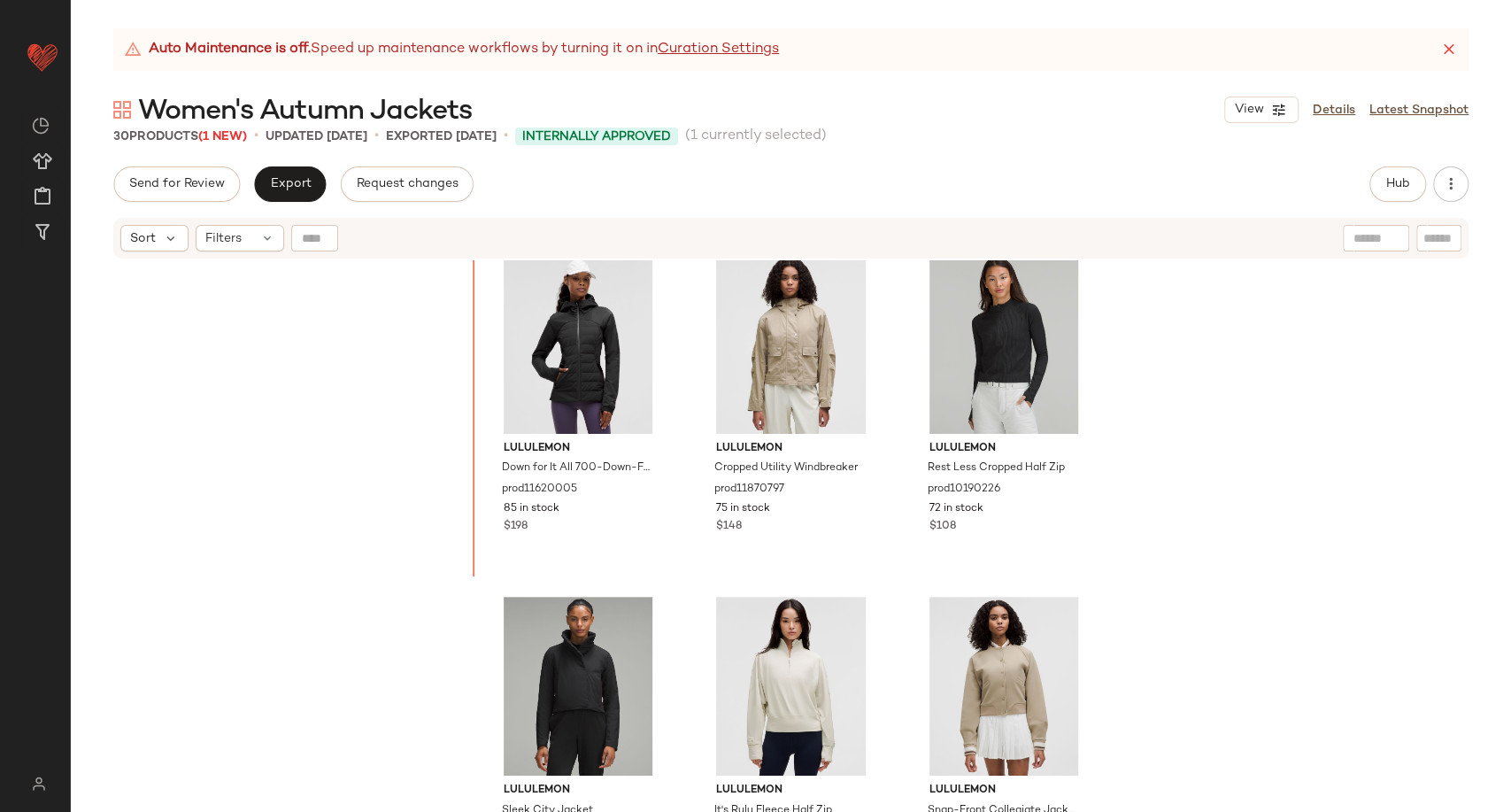
scroll to position [1705, 0]
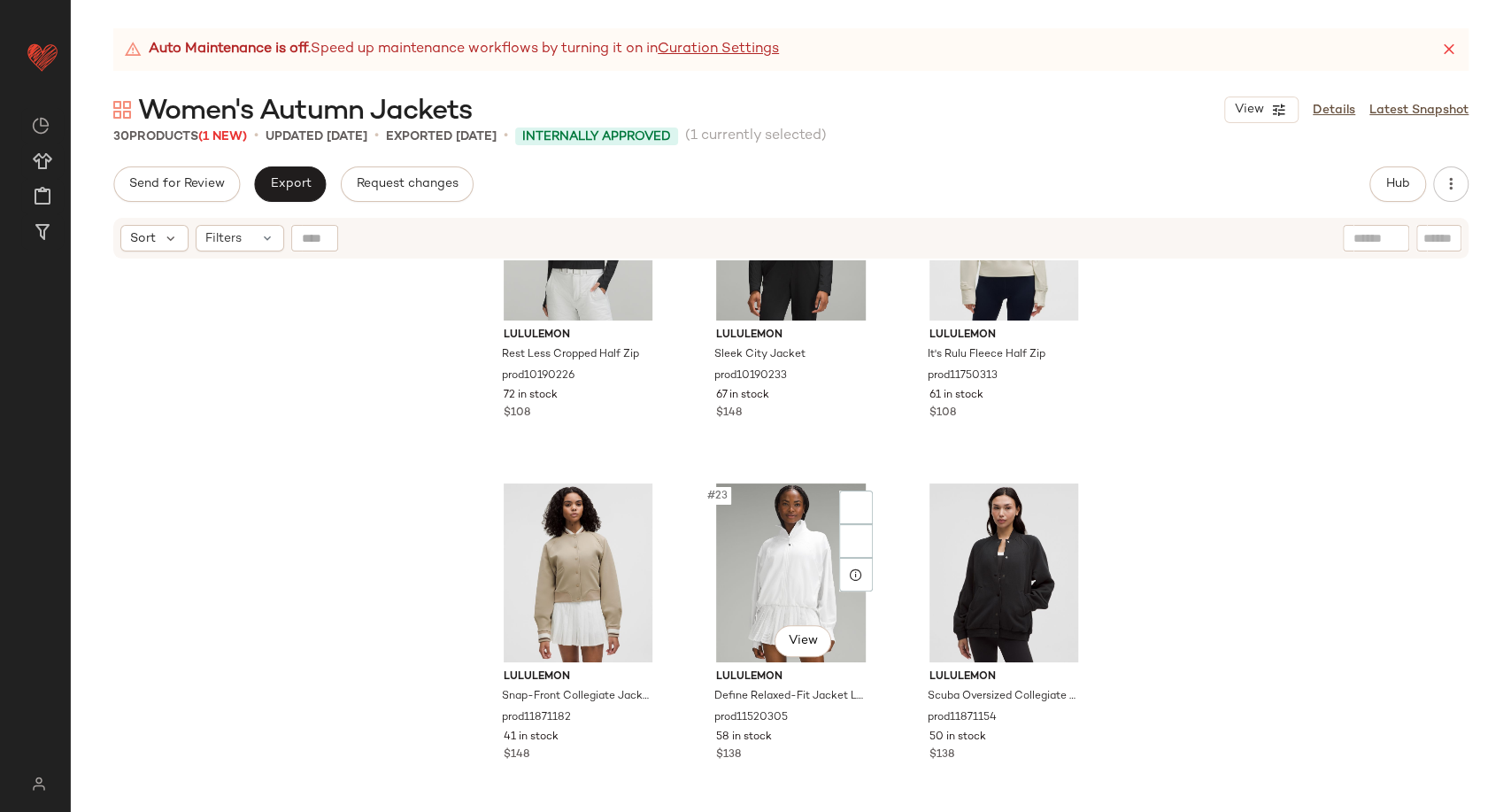
scroll to position [2195, 0]
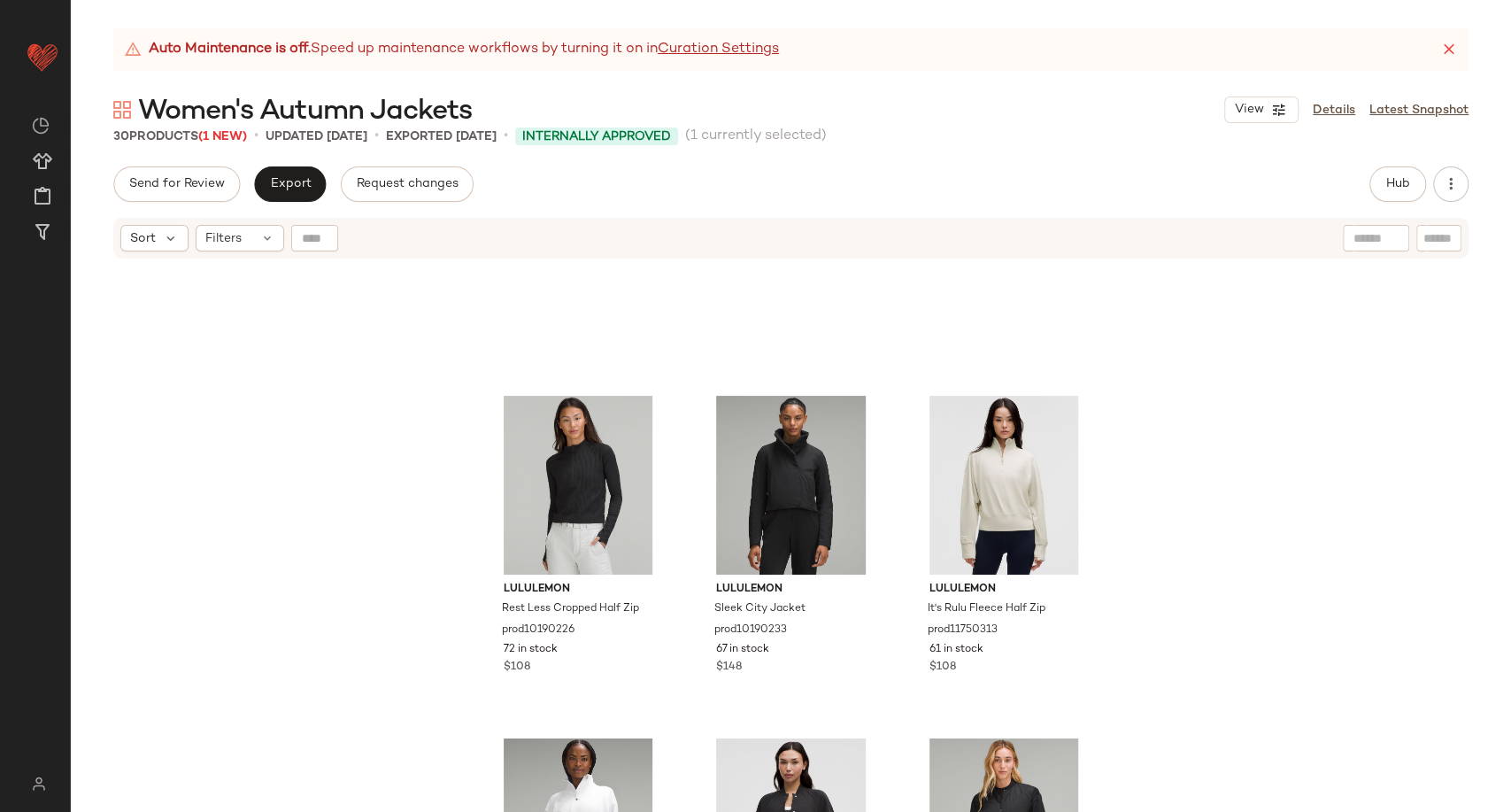
scroll to position [1544, 0]
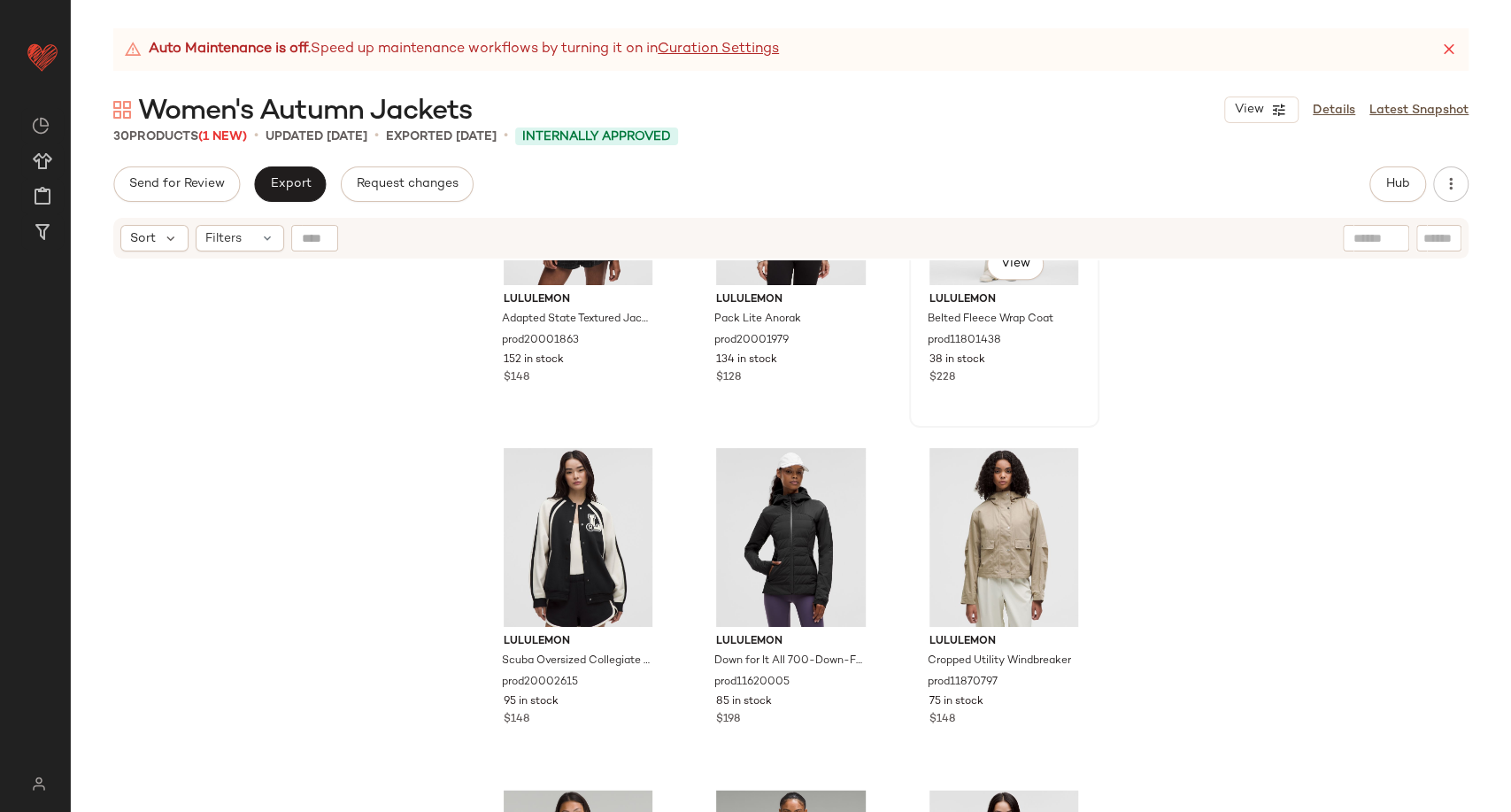
click at [940, 277] on div "#15 View" at bounding box center [1004, 195] width 178 height 179
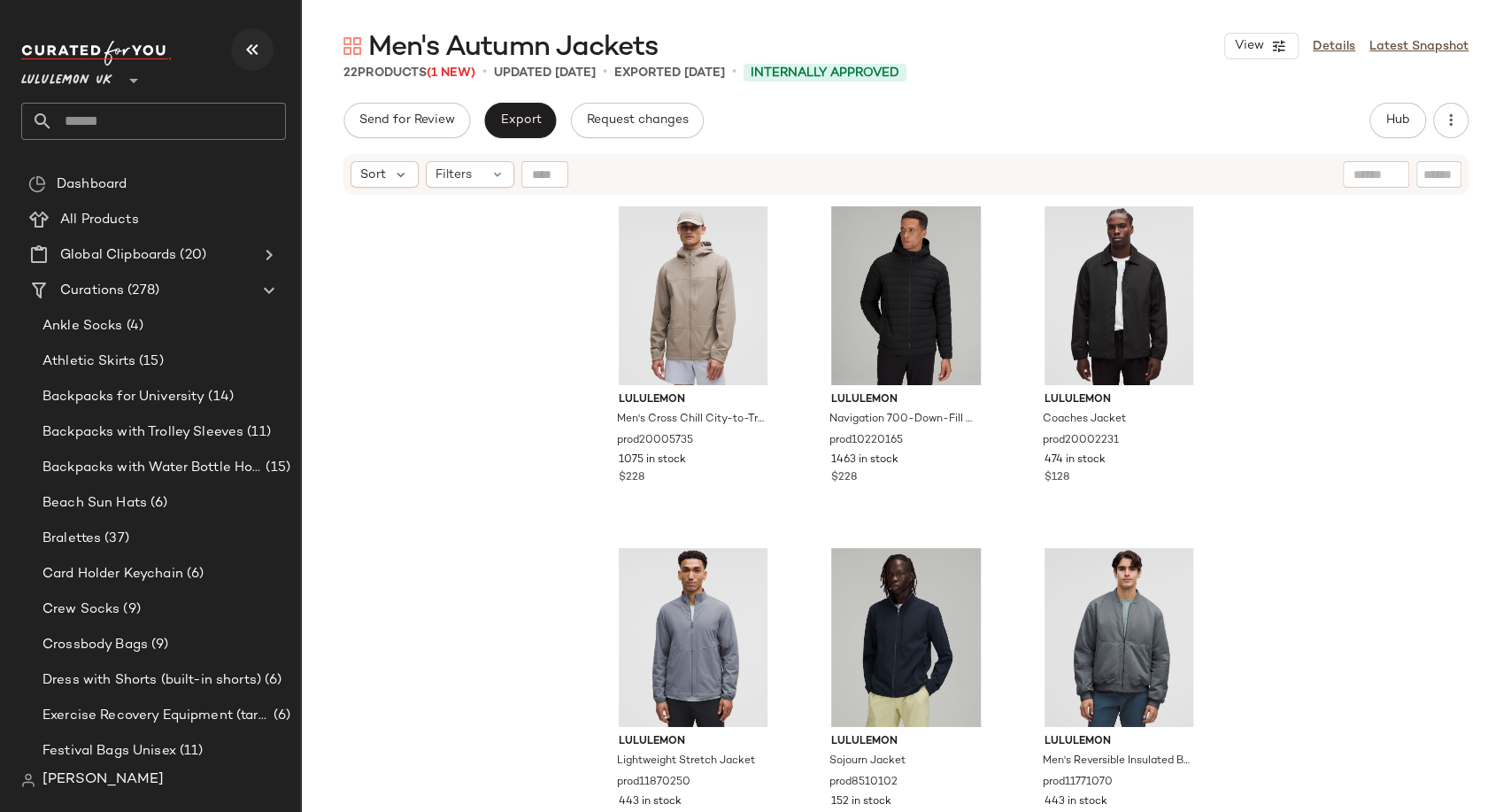
click at [255, 53] on icon "button" at bounding box center [252, 49] width 22 height 22
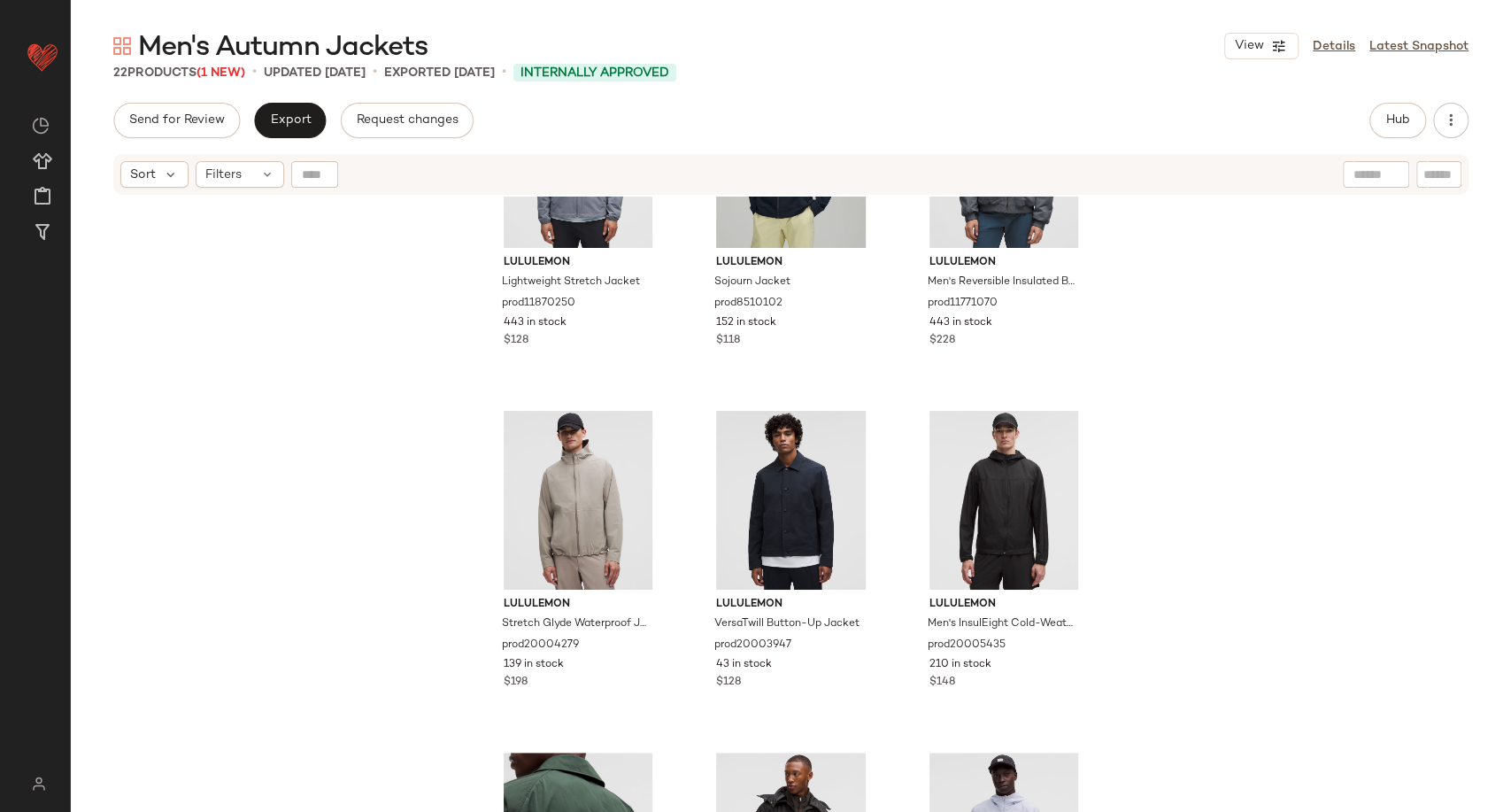
scroll to position [506, 0]
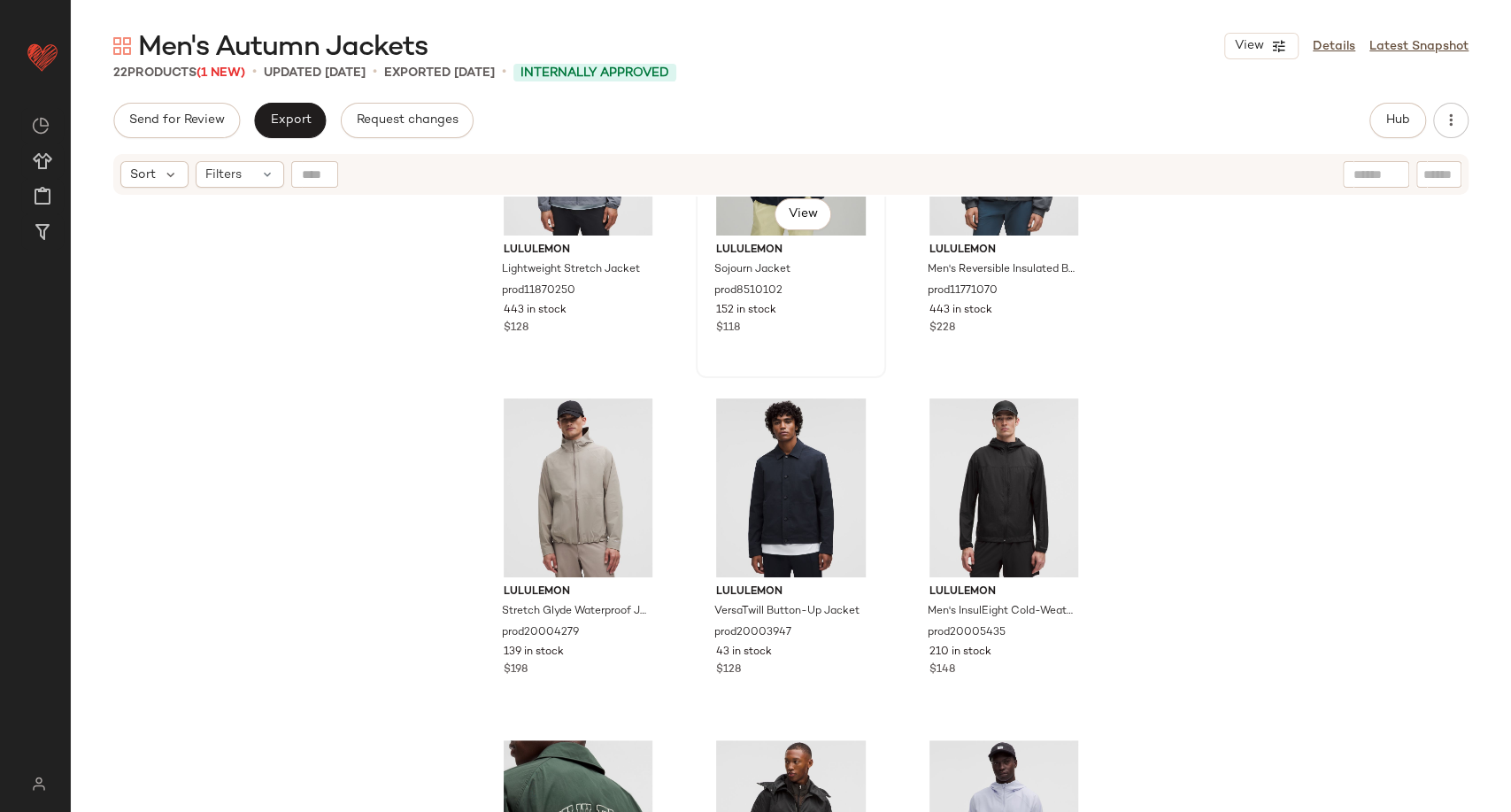
click at [720, 232] on div "#5 View" at bounding box center [791, 146] width 178 height 179
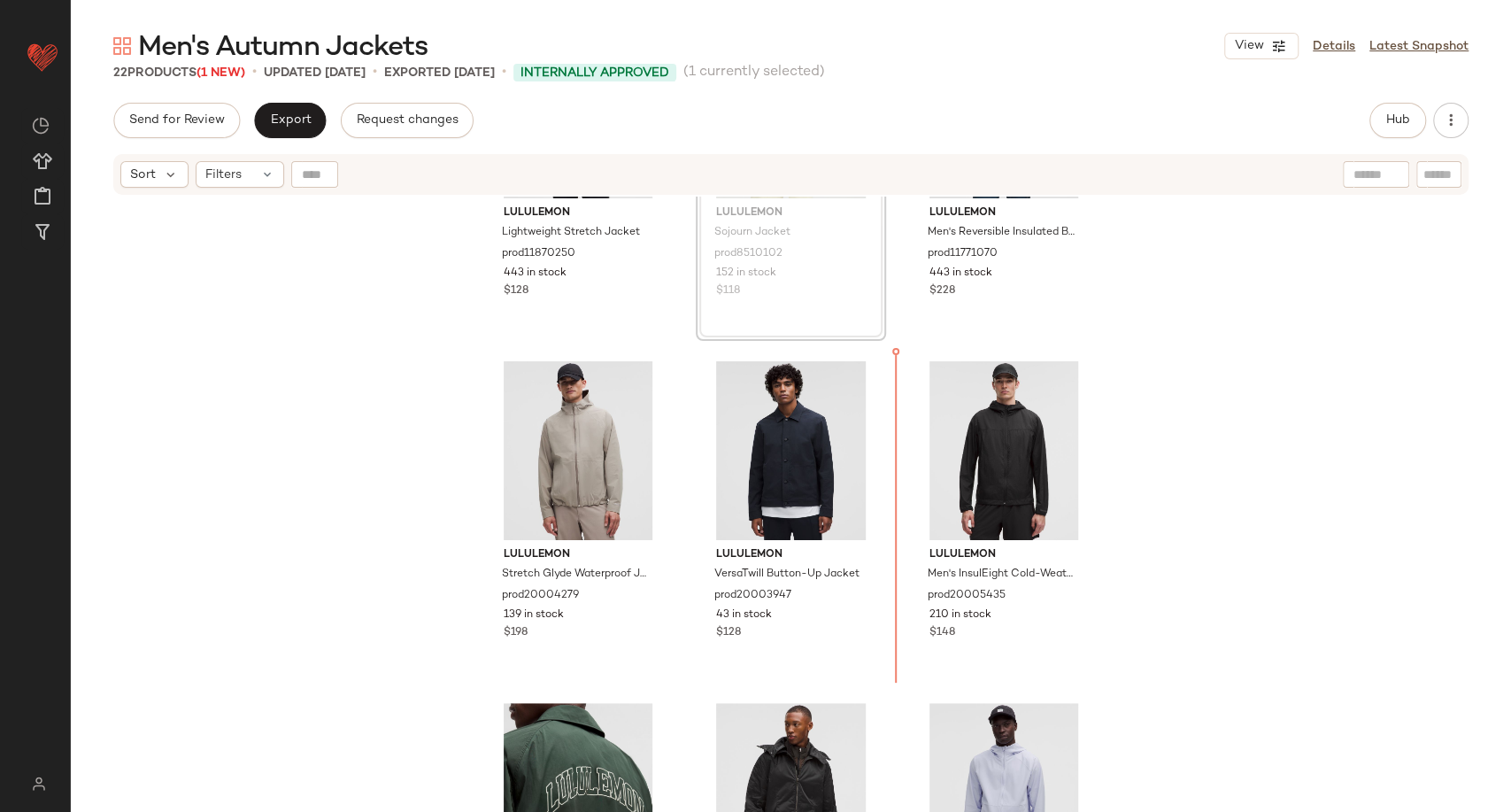
scroll to position [553, 0]
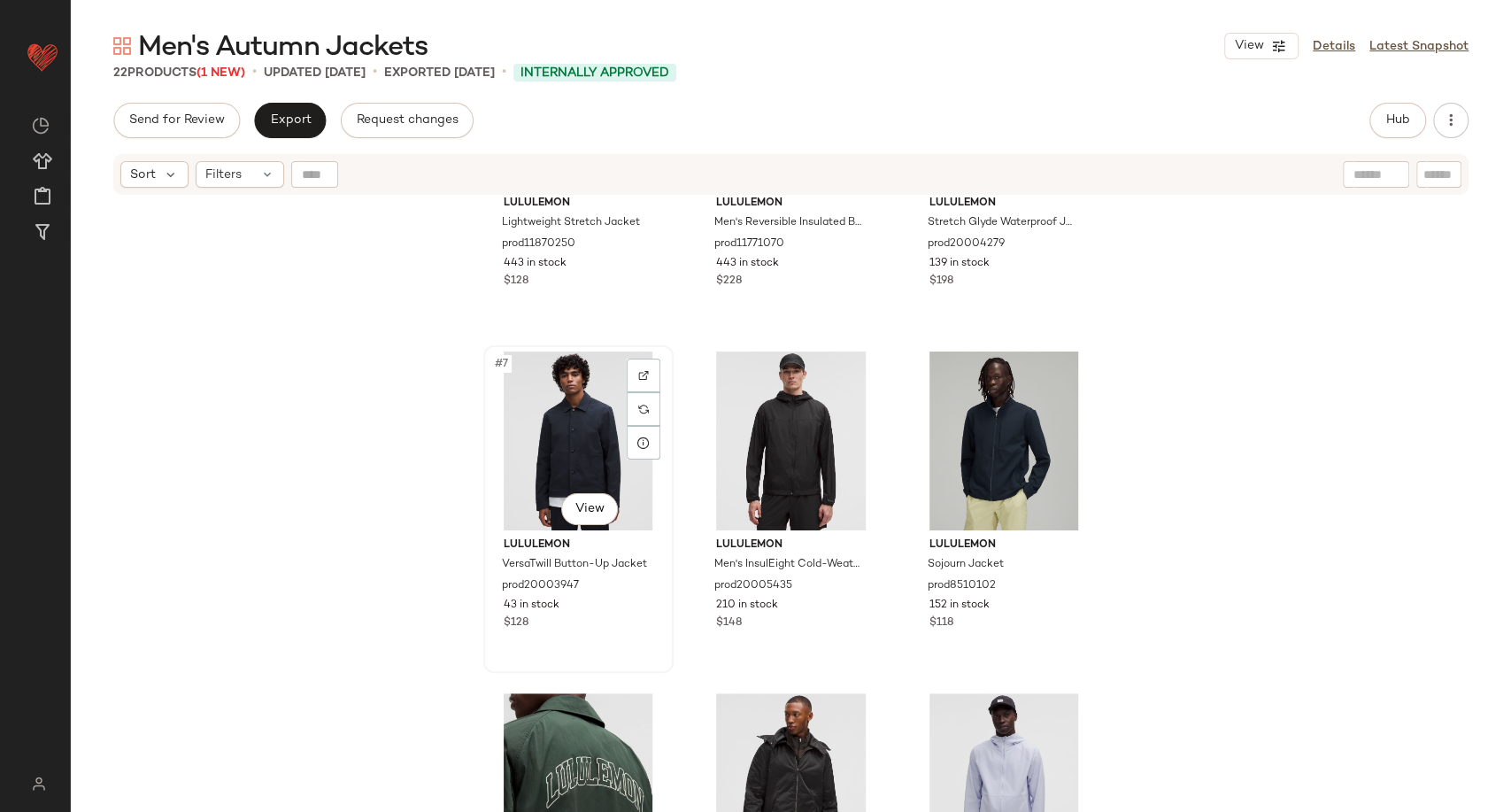
click at [574, 441] on div "#7 View" at bounding box center [578, 441] width 178 height 179
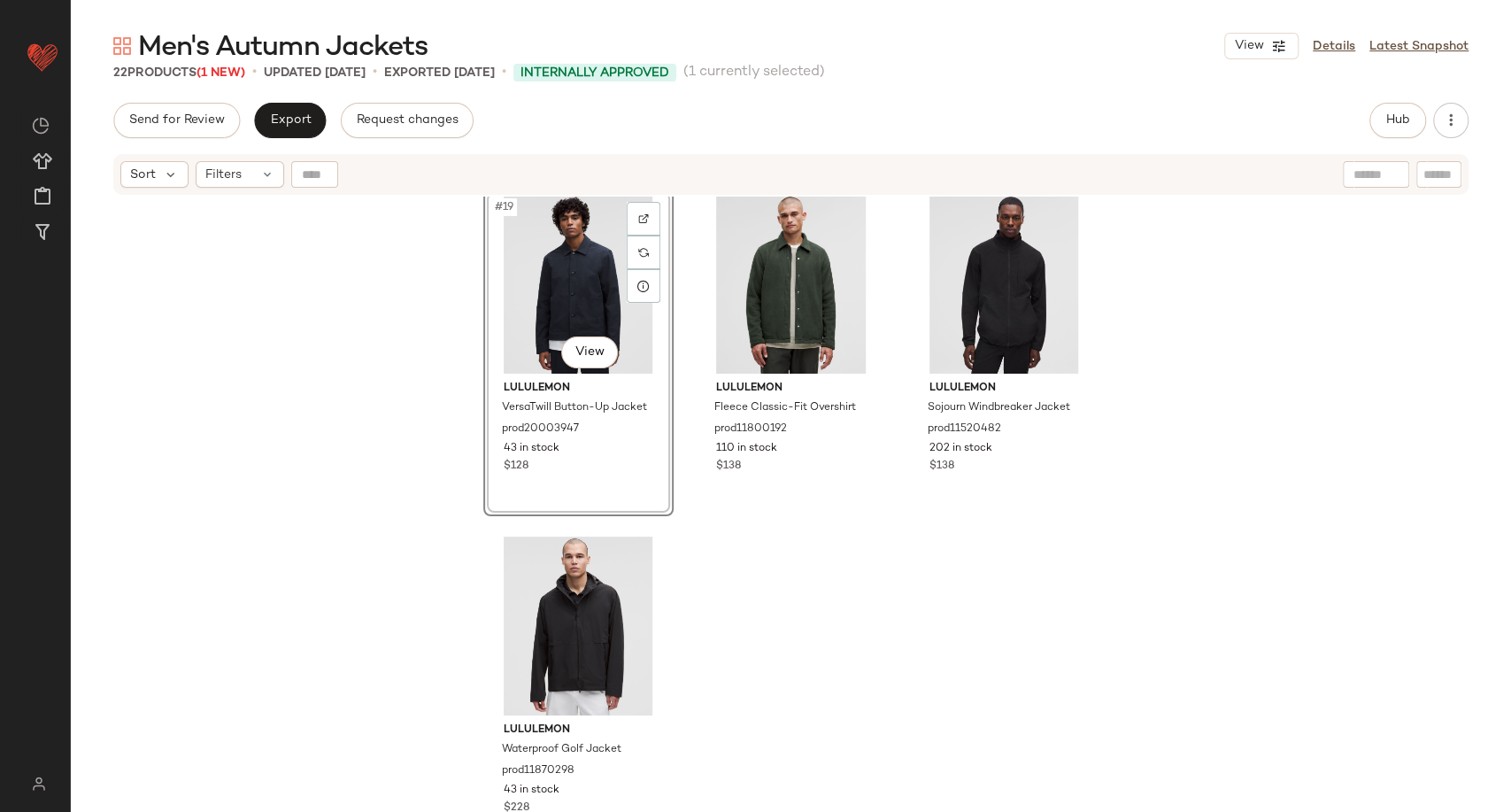
scroll to position [2076, 0]
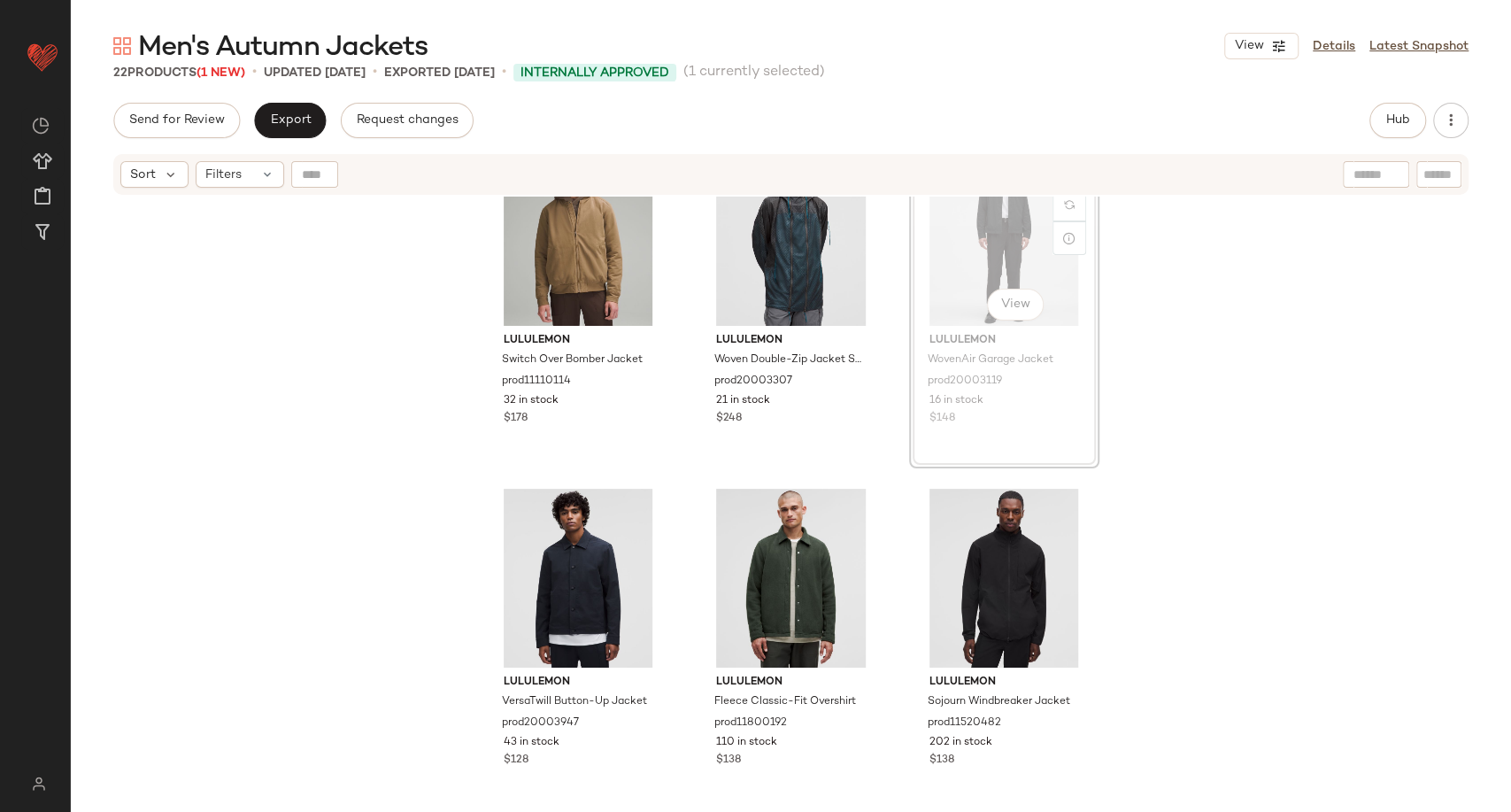
scroll to position [1777, 0]
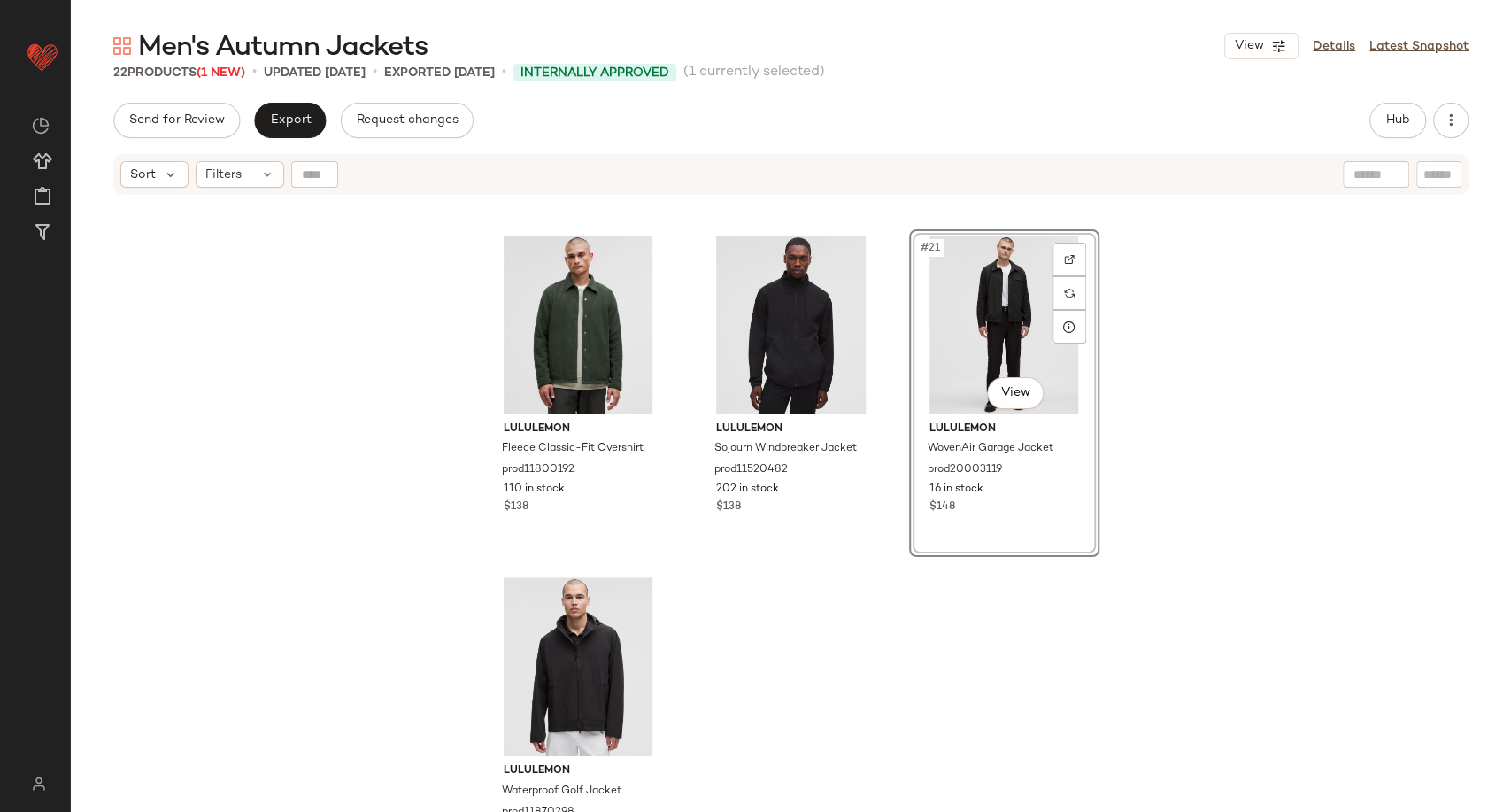
scroll to position [2072, 0]
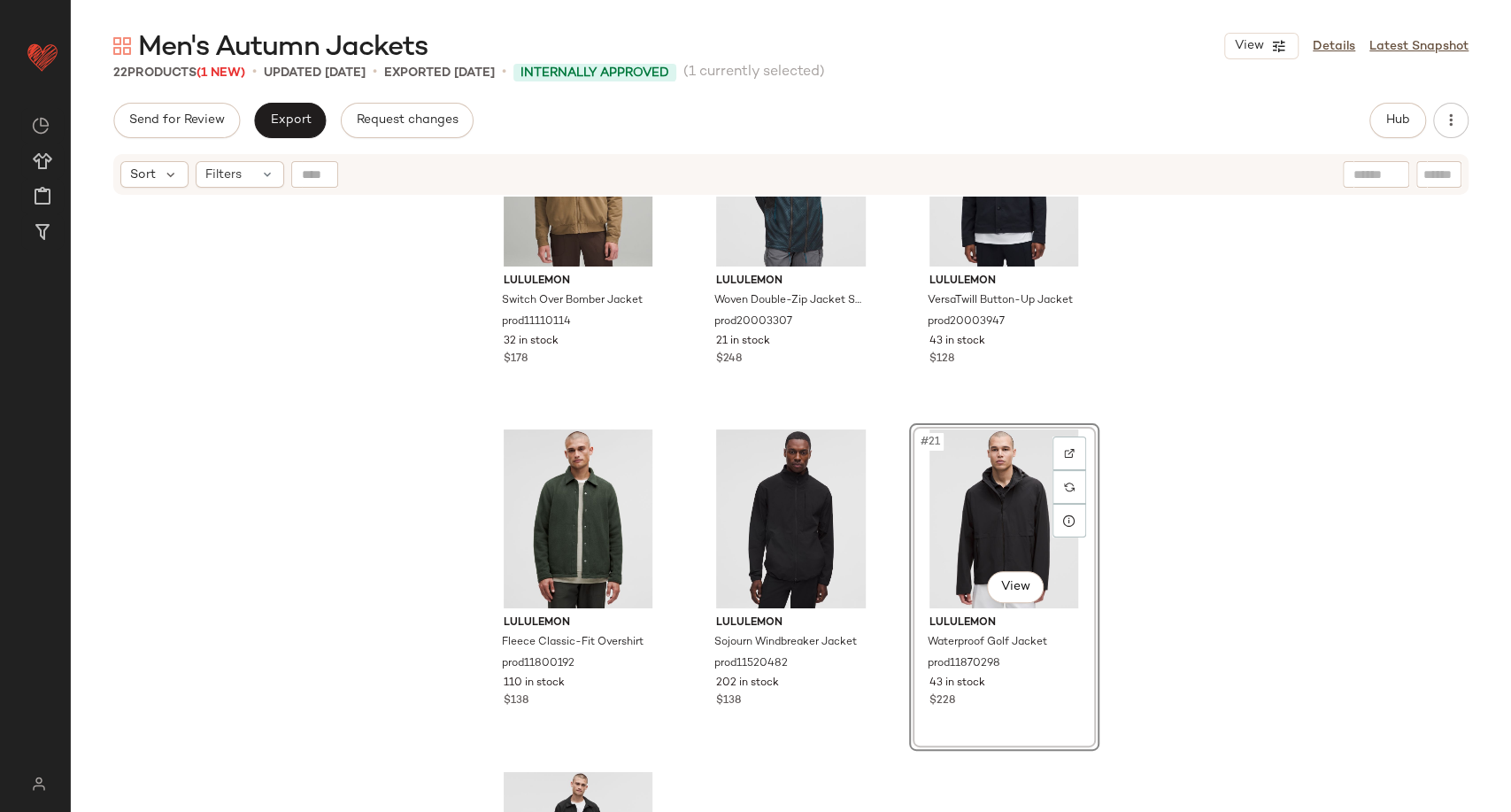
scroll to position [1777, 0]
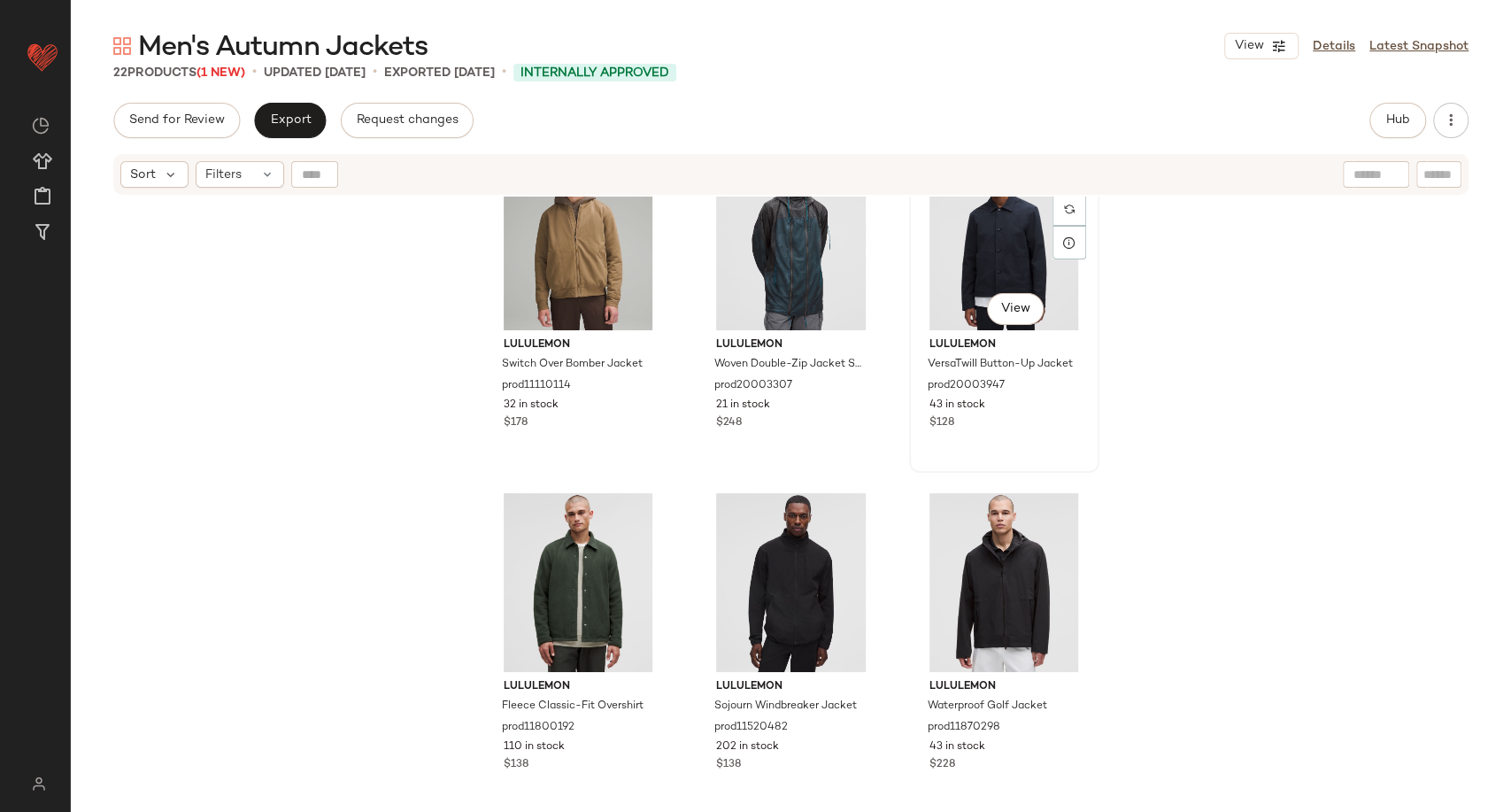
scroll to position [1774, 0]
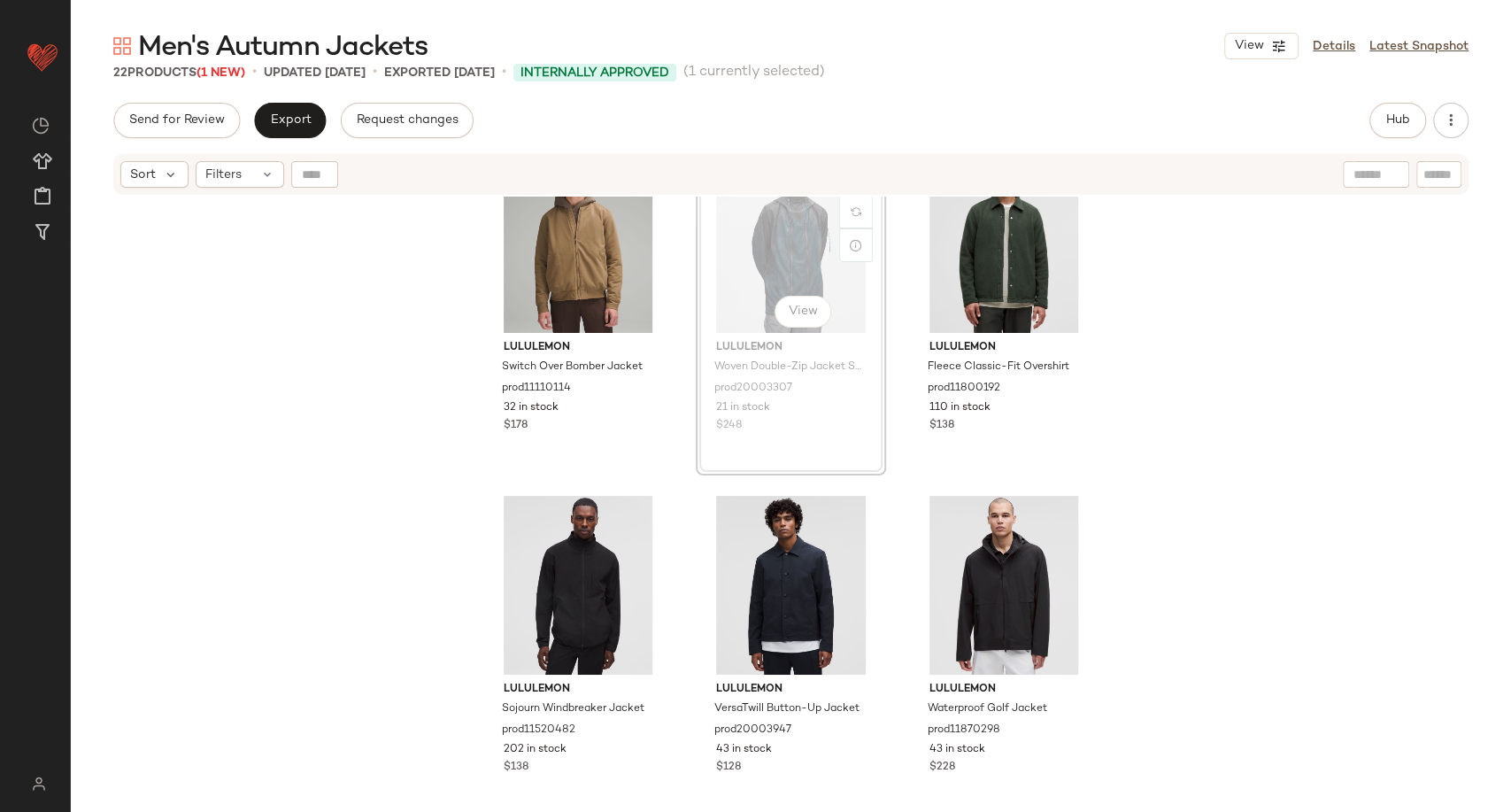
scroll to position [1770, 0]
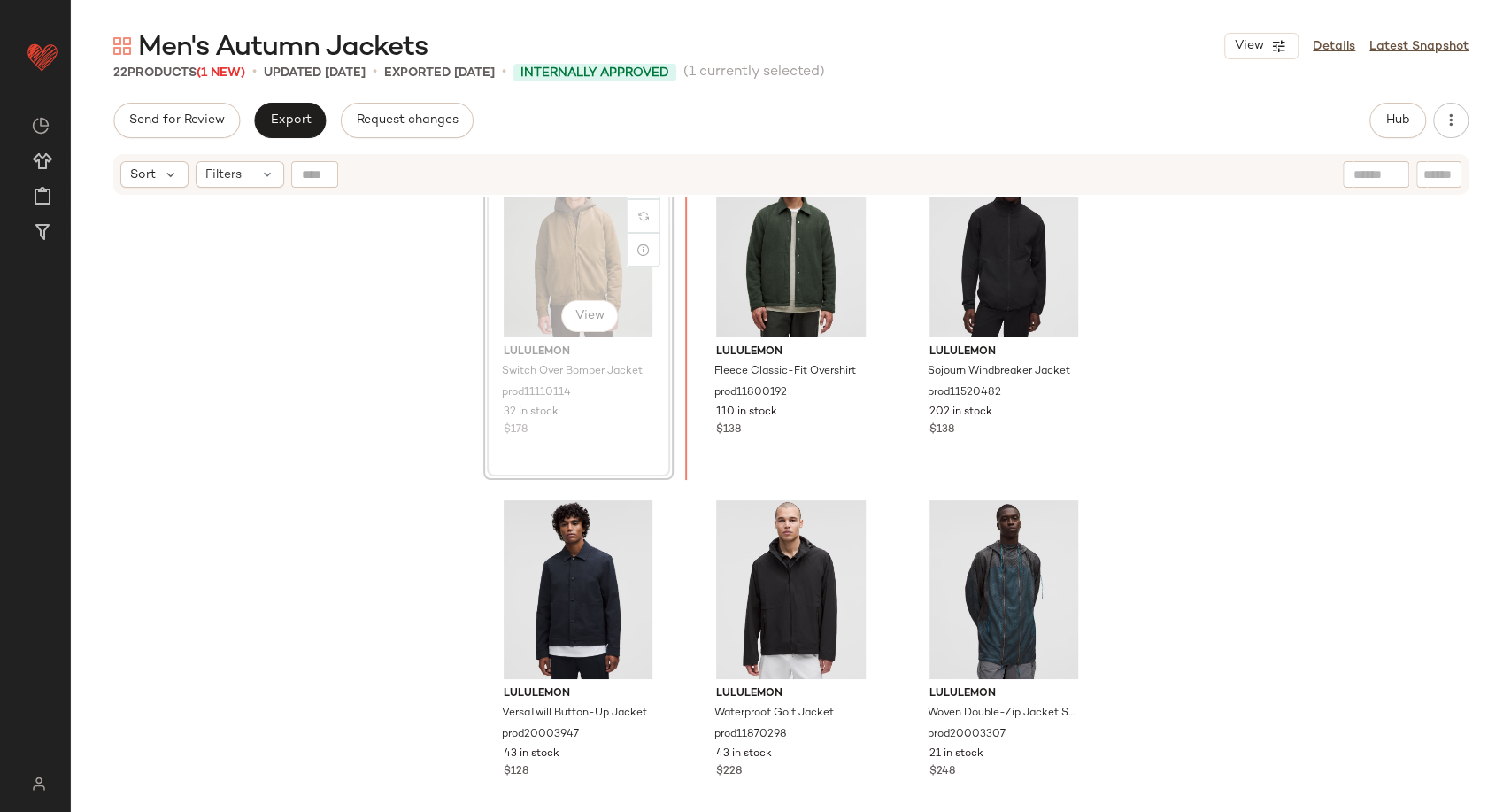
scroll to position [1765, 0]
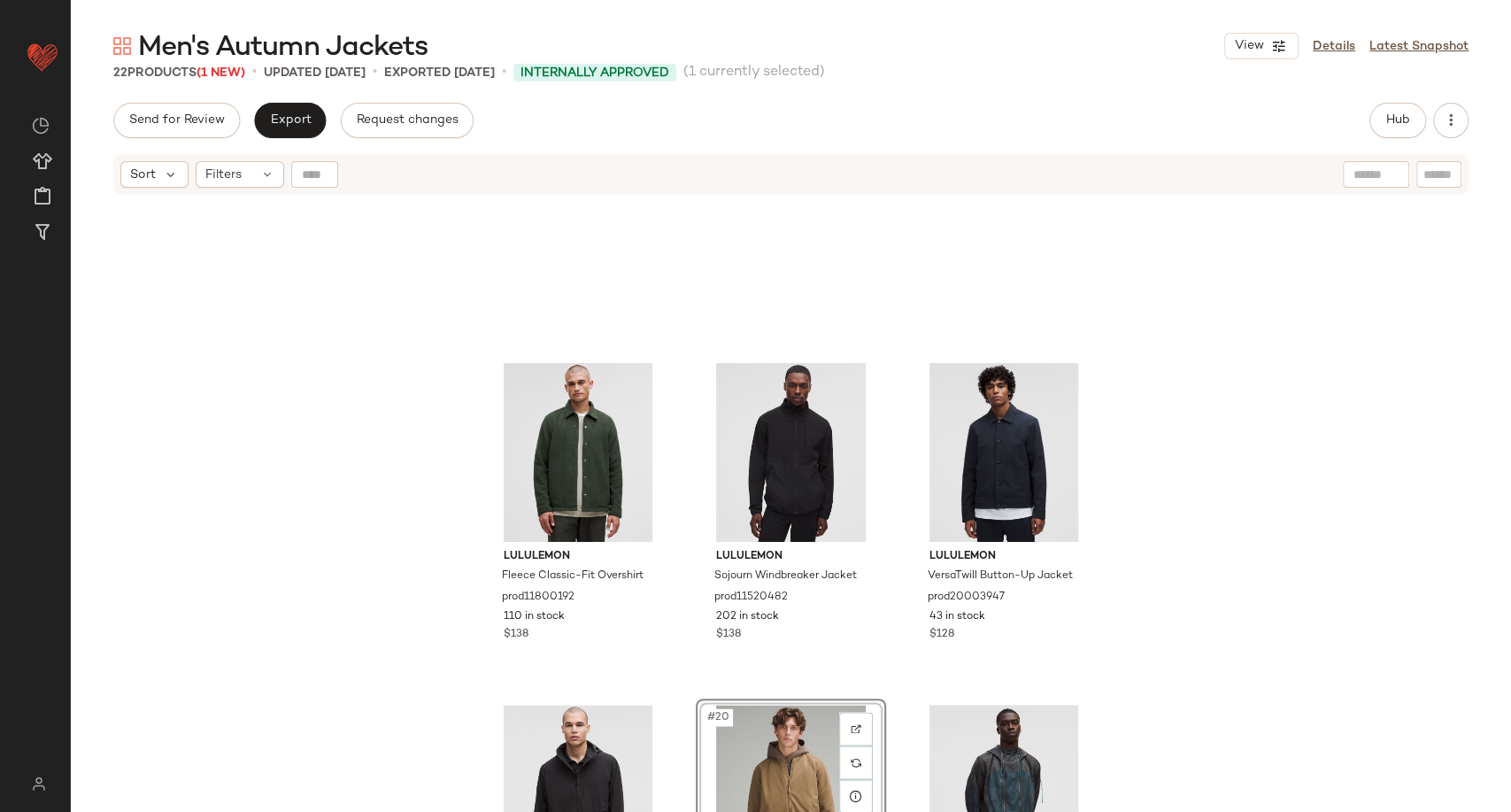
scroll to position [1470, 0]
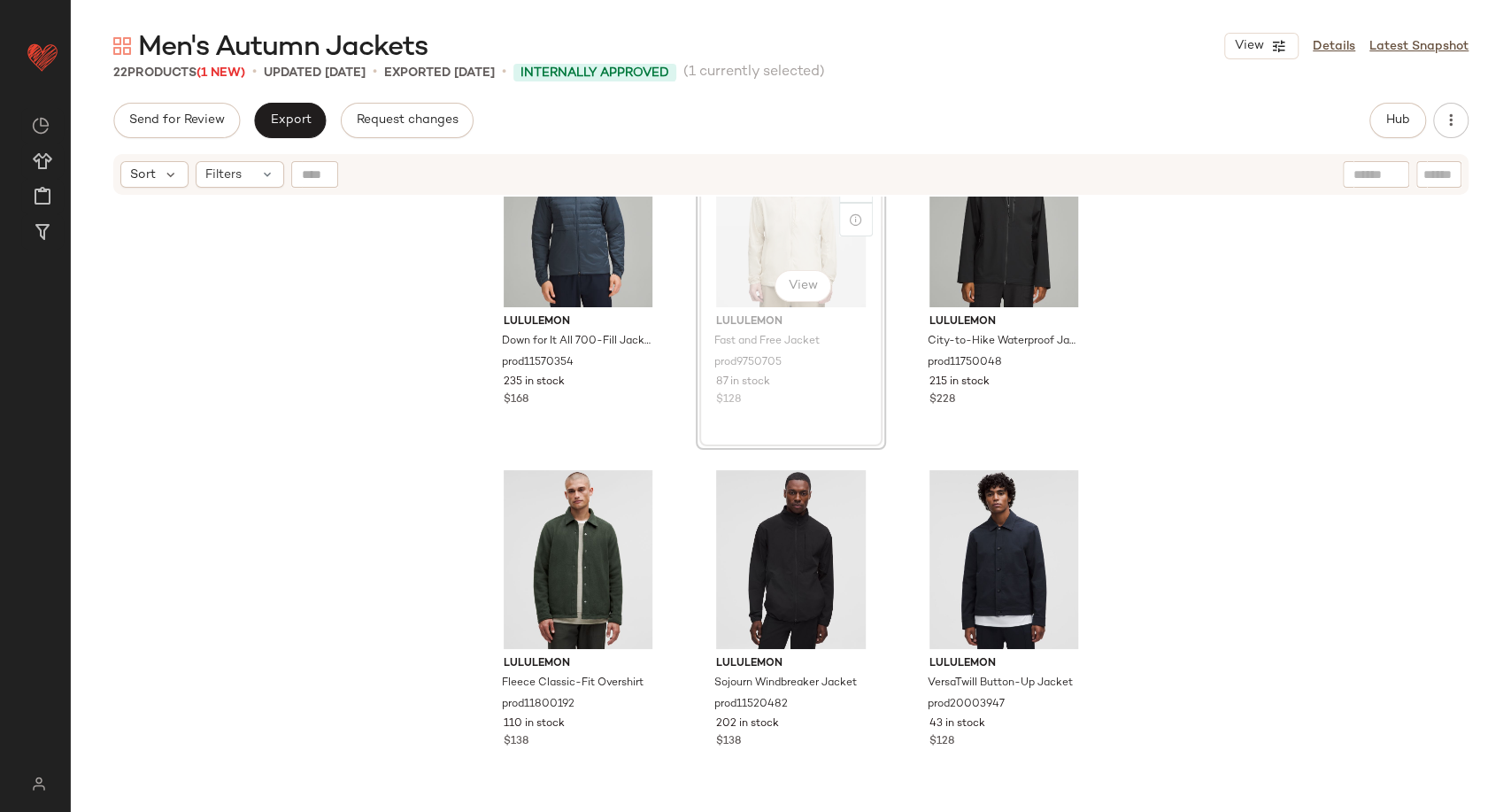
scroll to position [1459, 0]
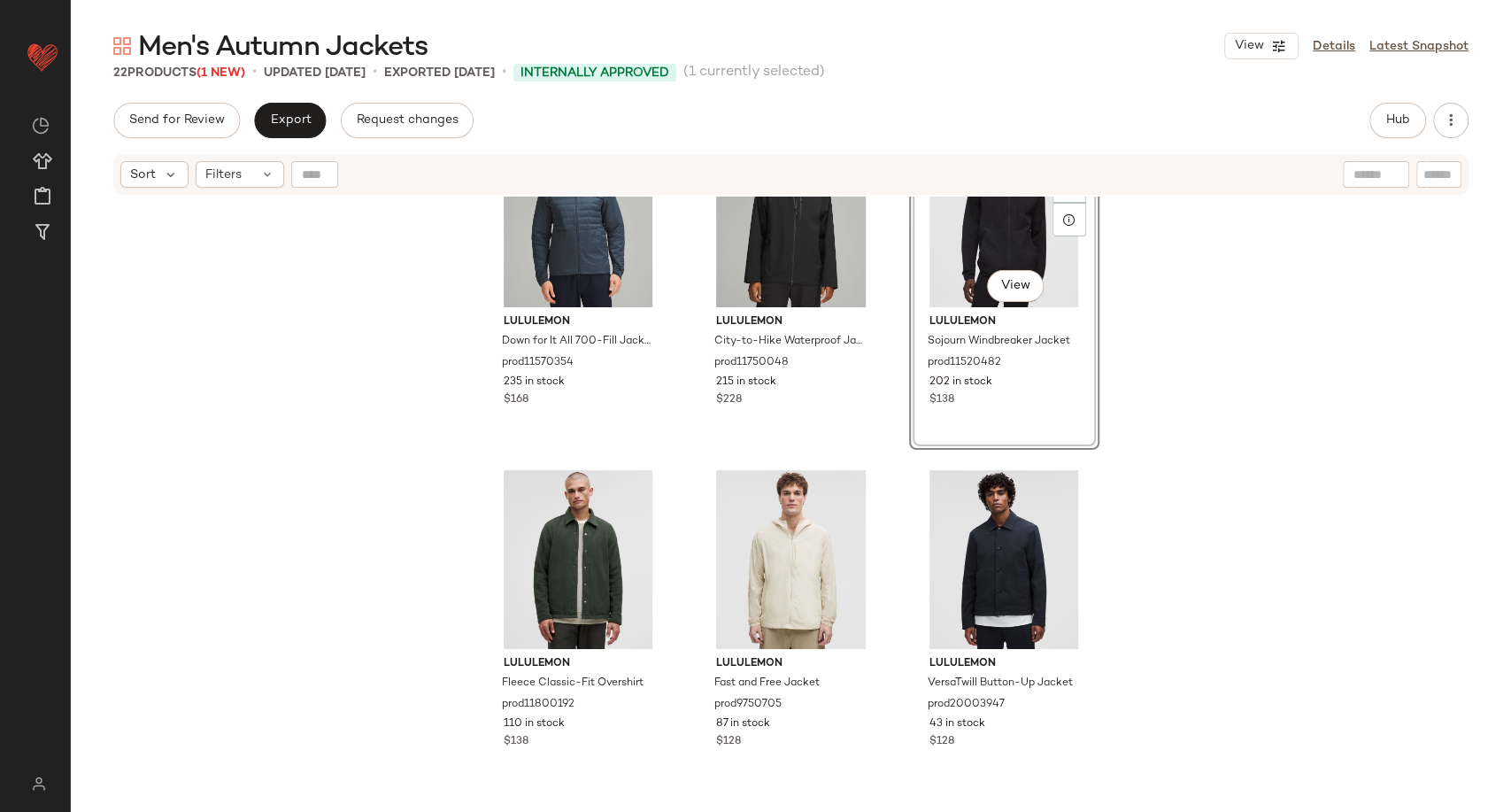
scroll to position [1066, 0]
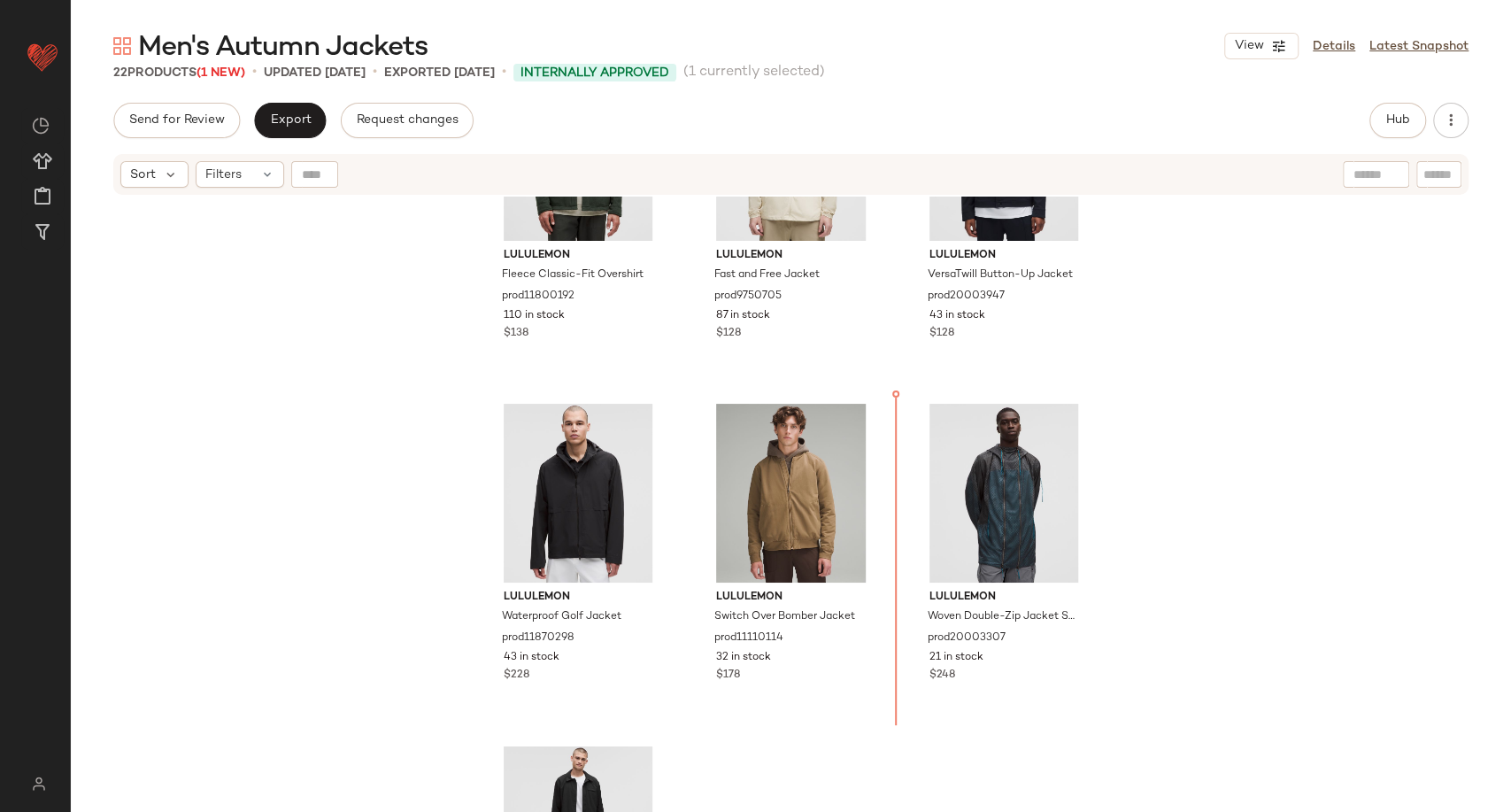
scroll to position [1871, 0]
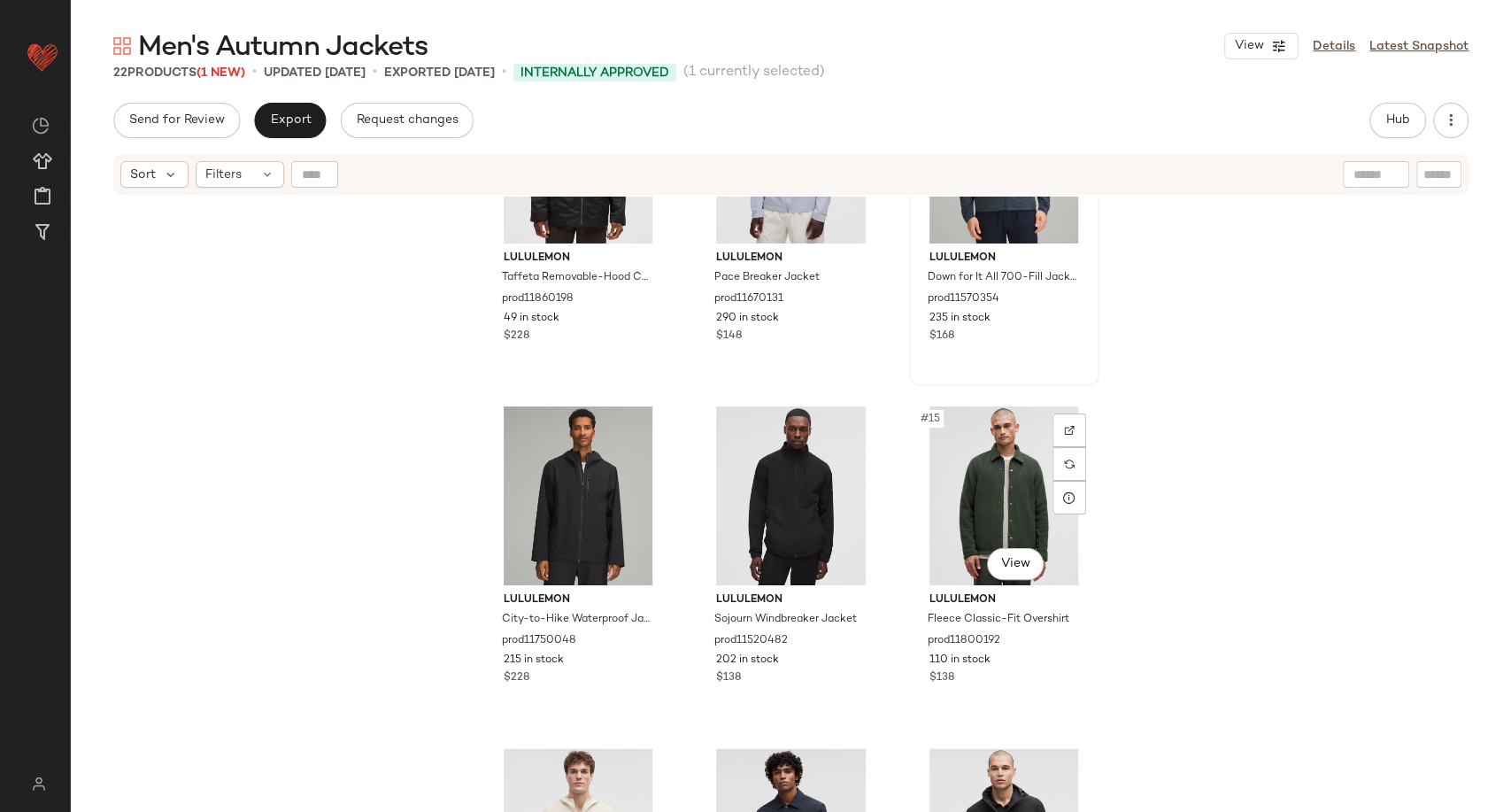
scroll to position [1085, 0]
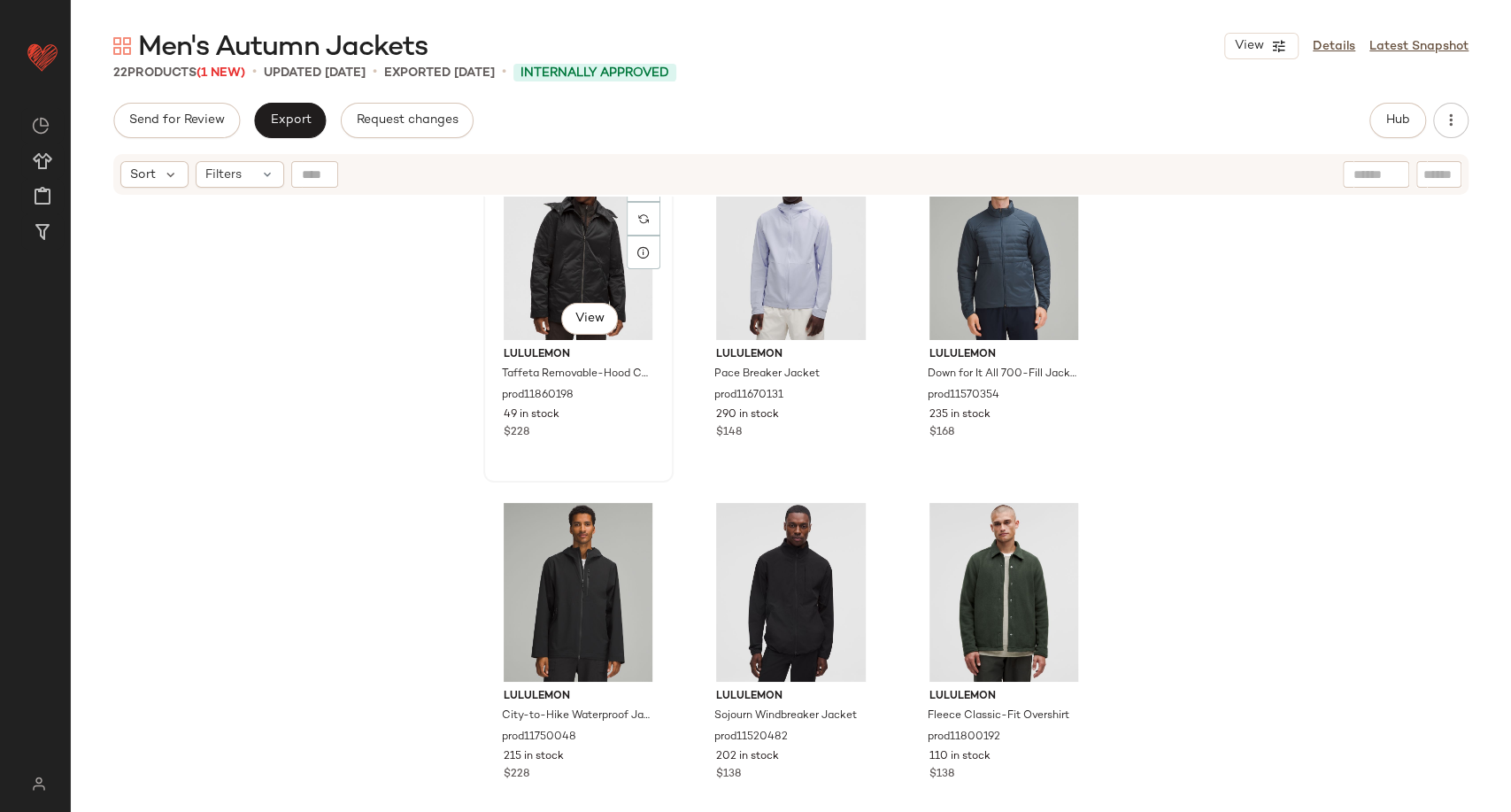
click at [556, 254] on div "#10 View" at bounding box center [578, 250] width 178 height 179
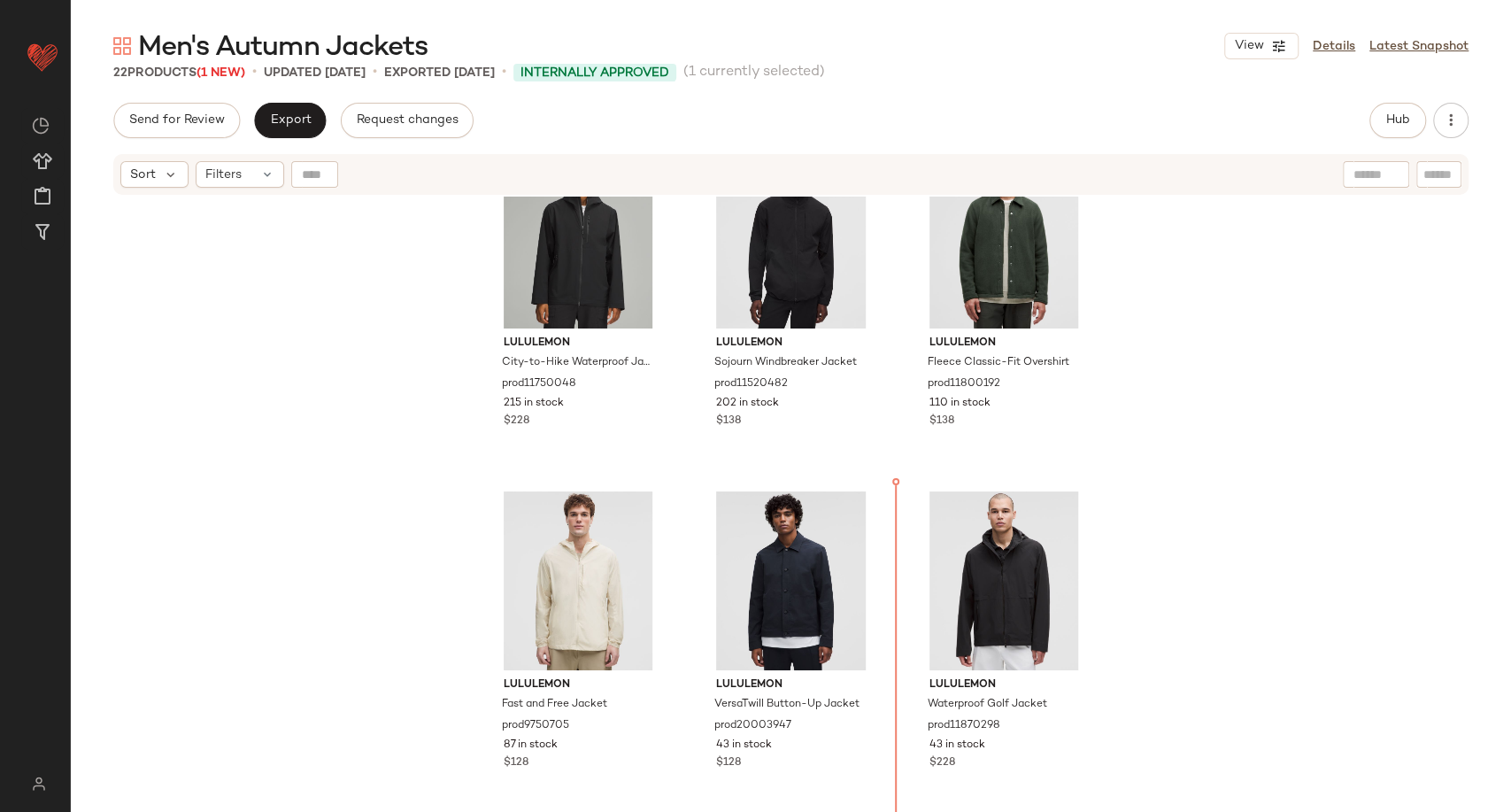
scroll to position [1495, 0]
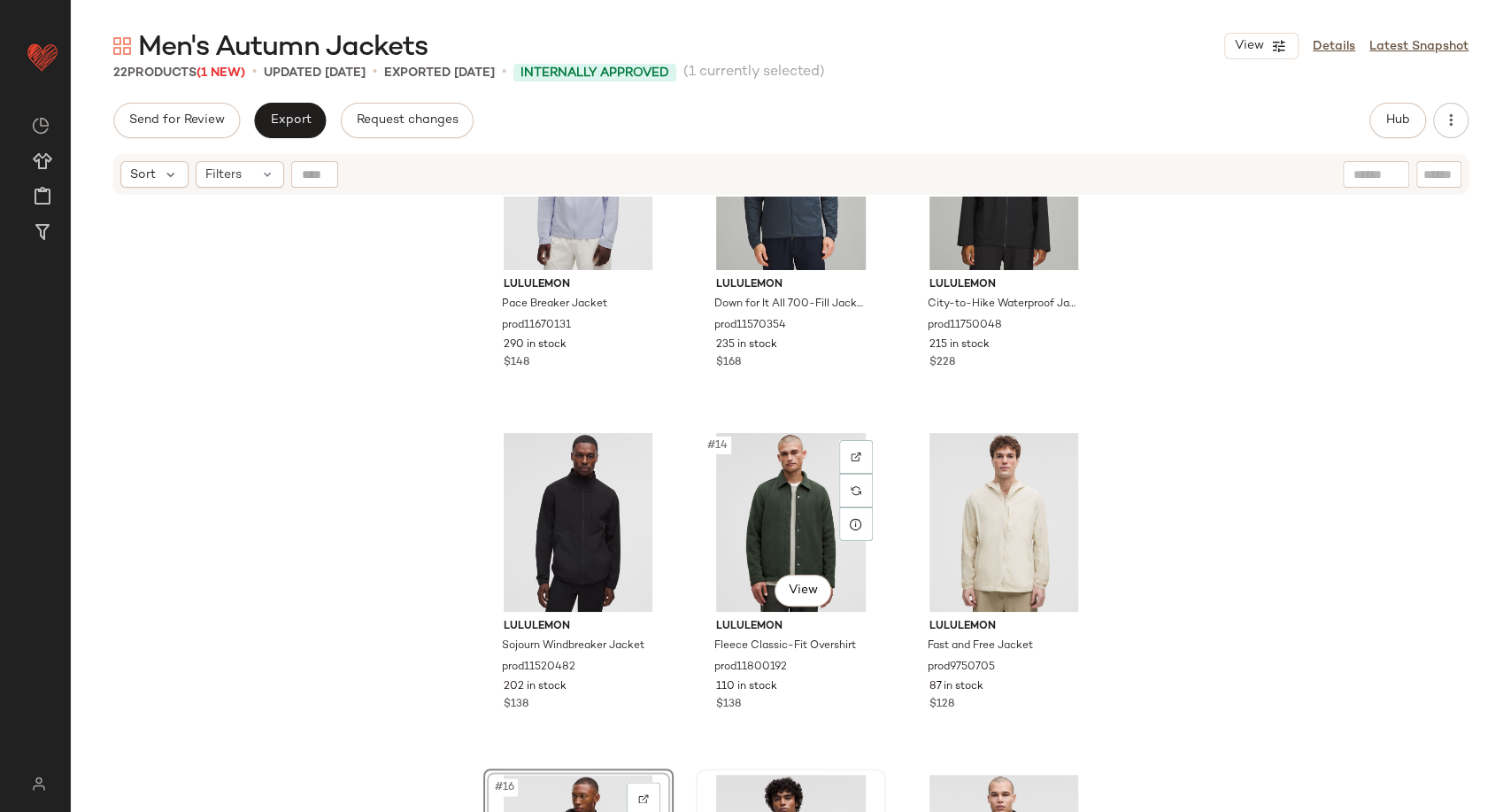
scroll to position [761, 0]
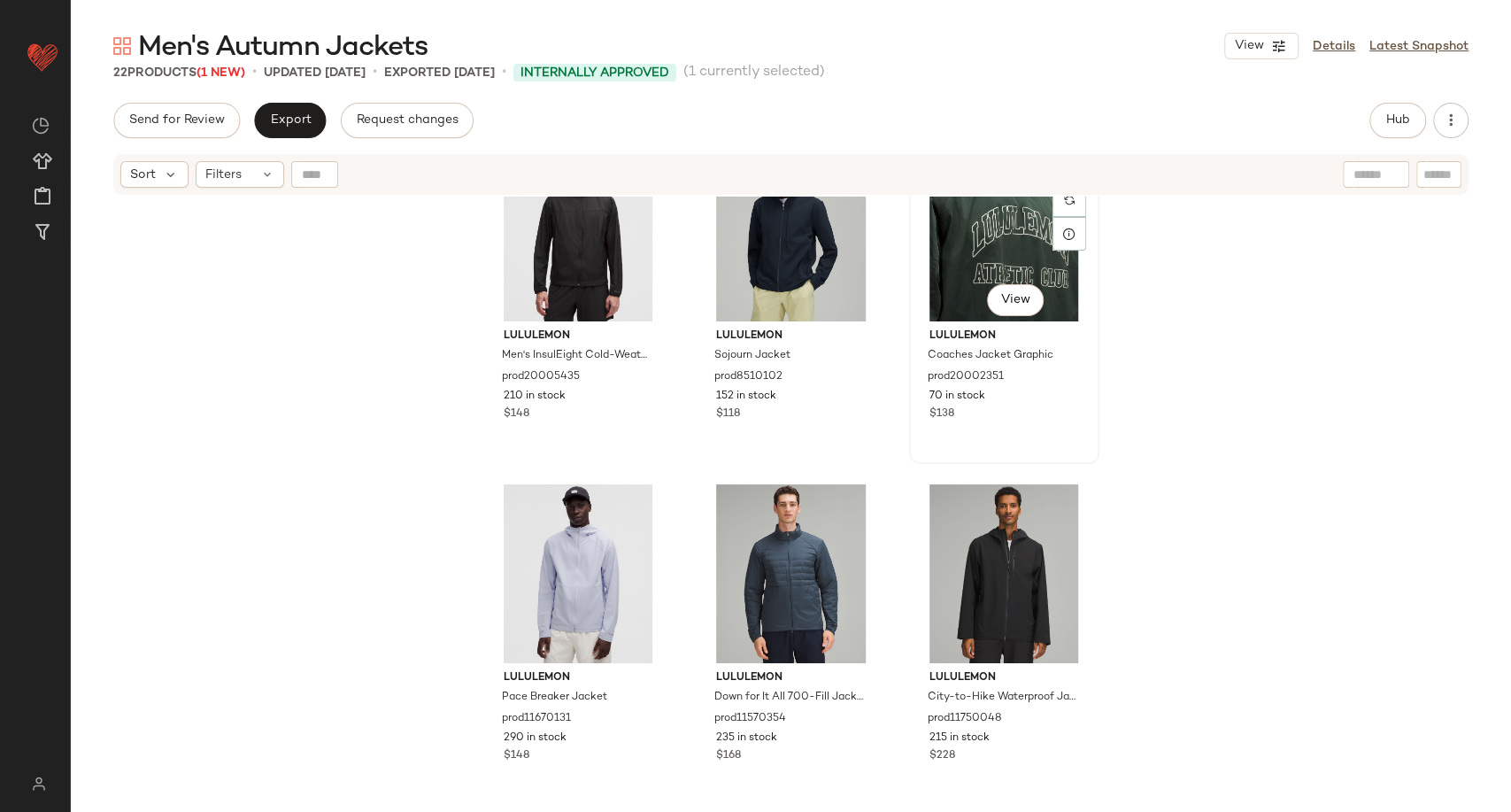
click at [934, 274] on div "#9 View" at bounding box center [1004, 232] width 178 height 179
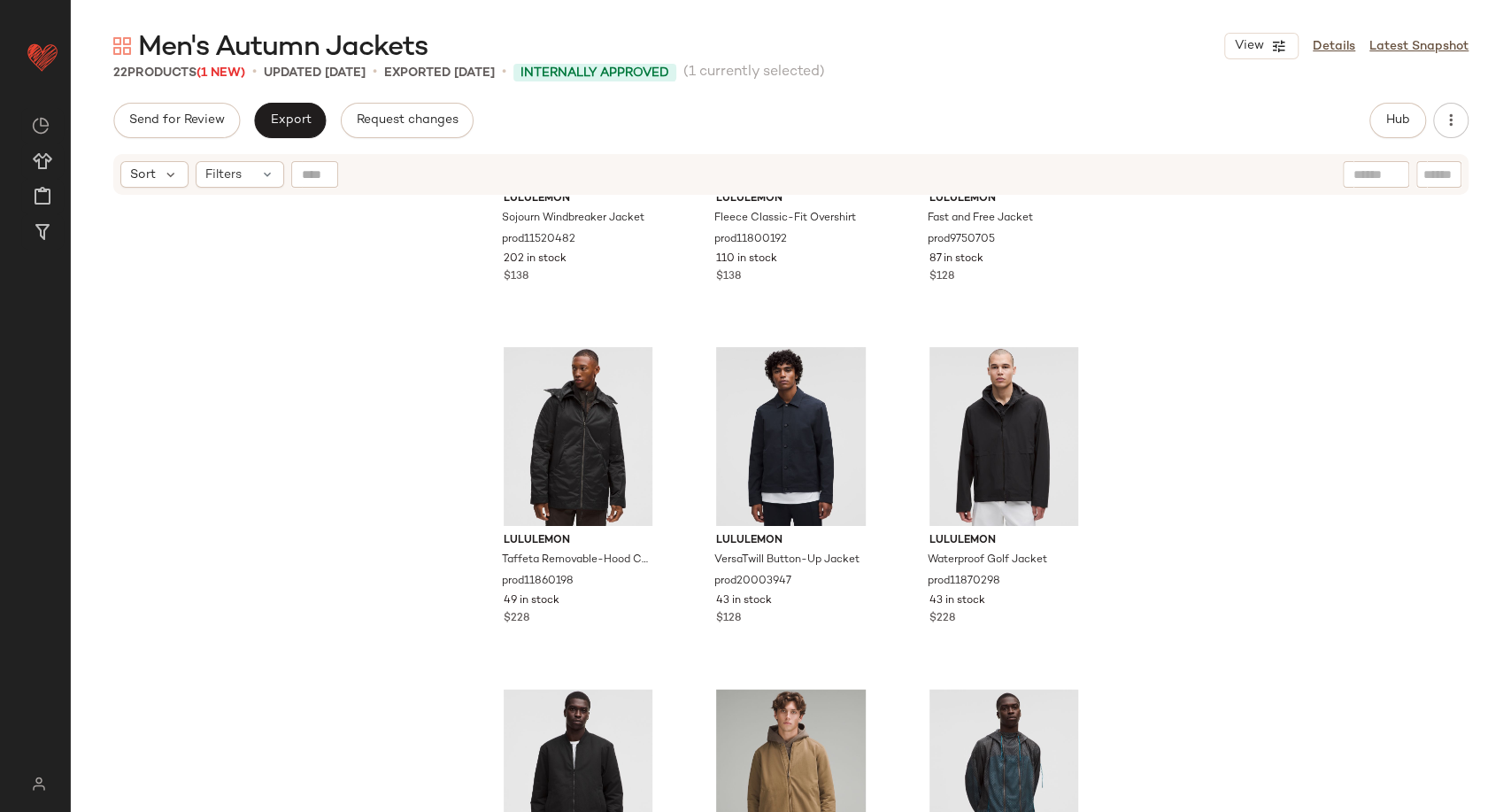
scroll to position [1599, 0]
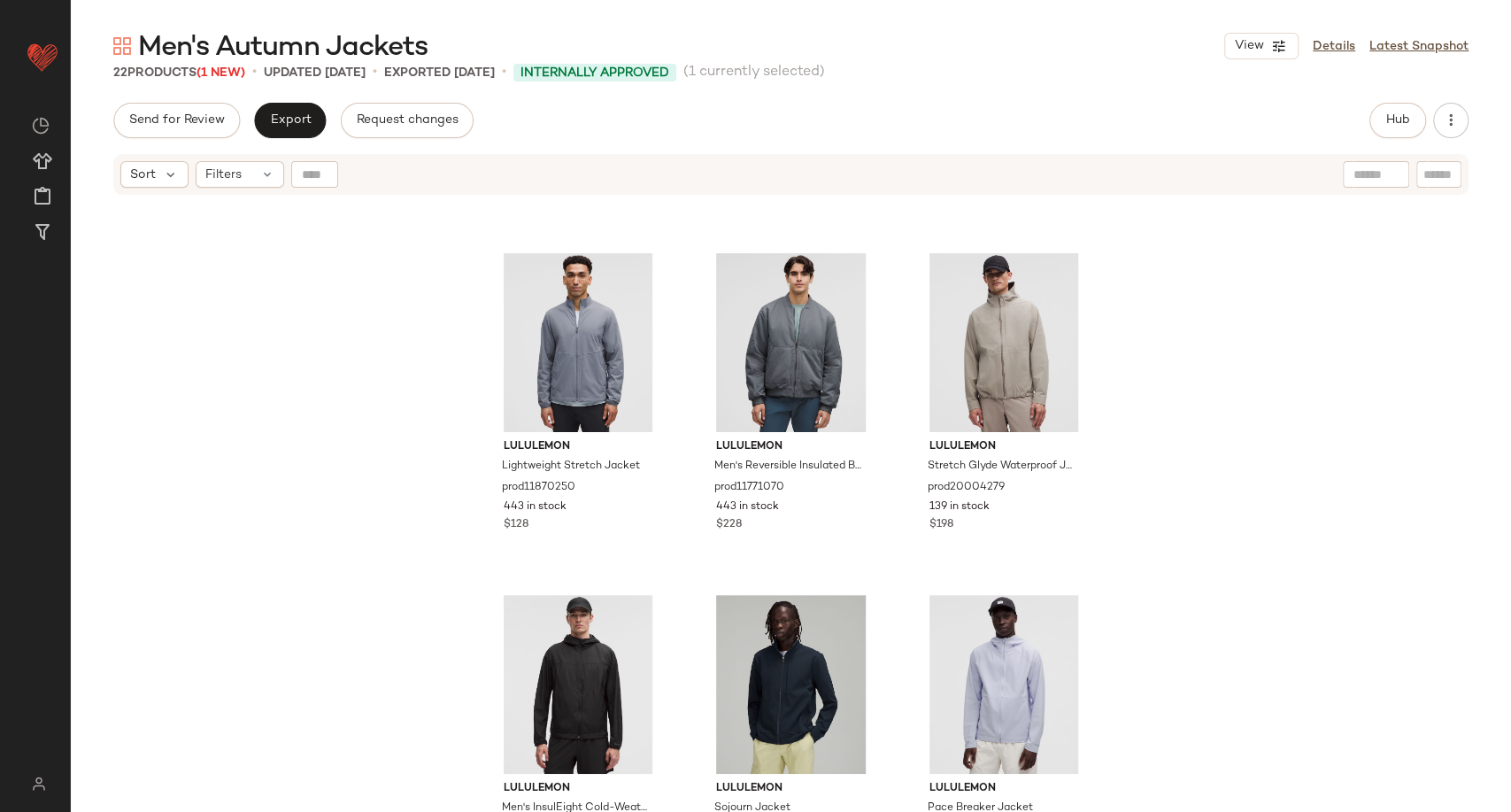
scroll to position [407, 0]
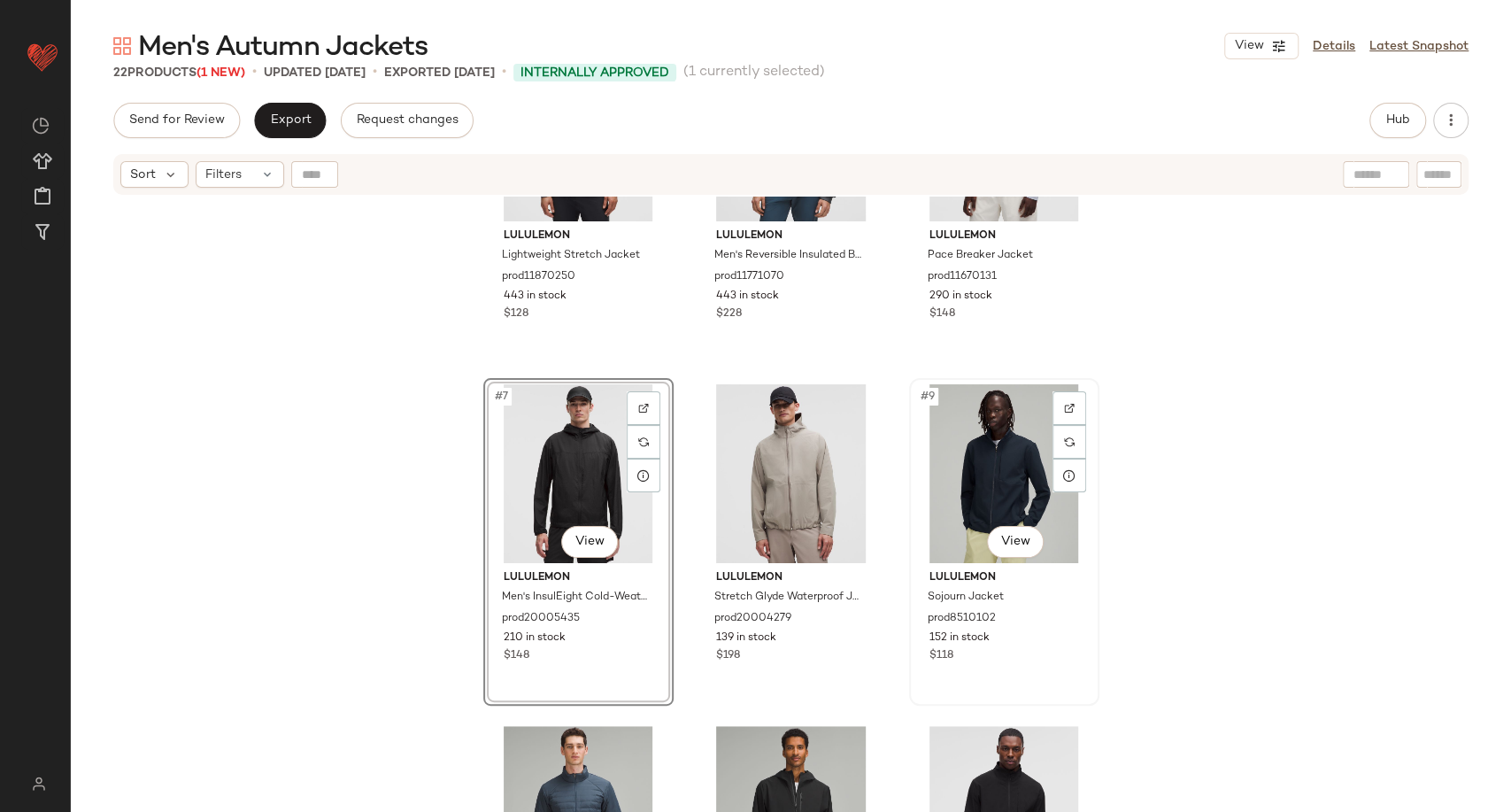
scroll to position [603, 0]
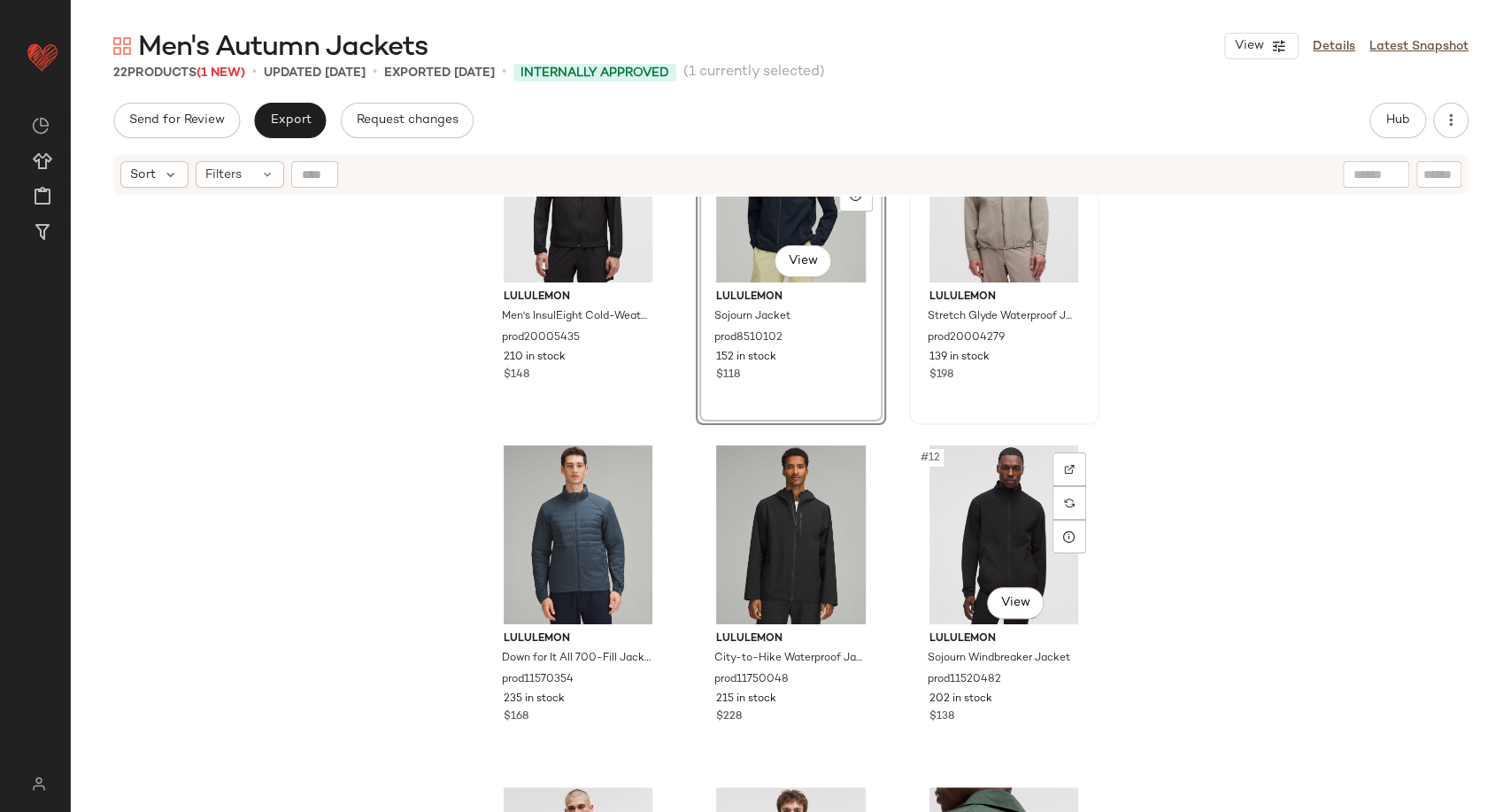
scroll to position [702, 0]
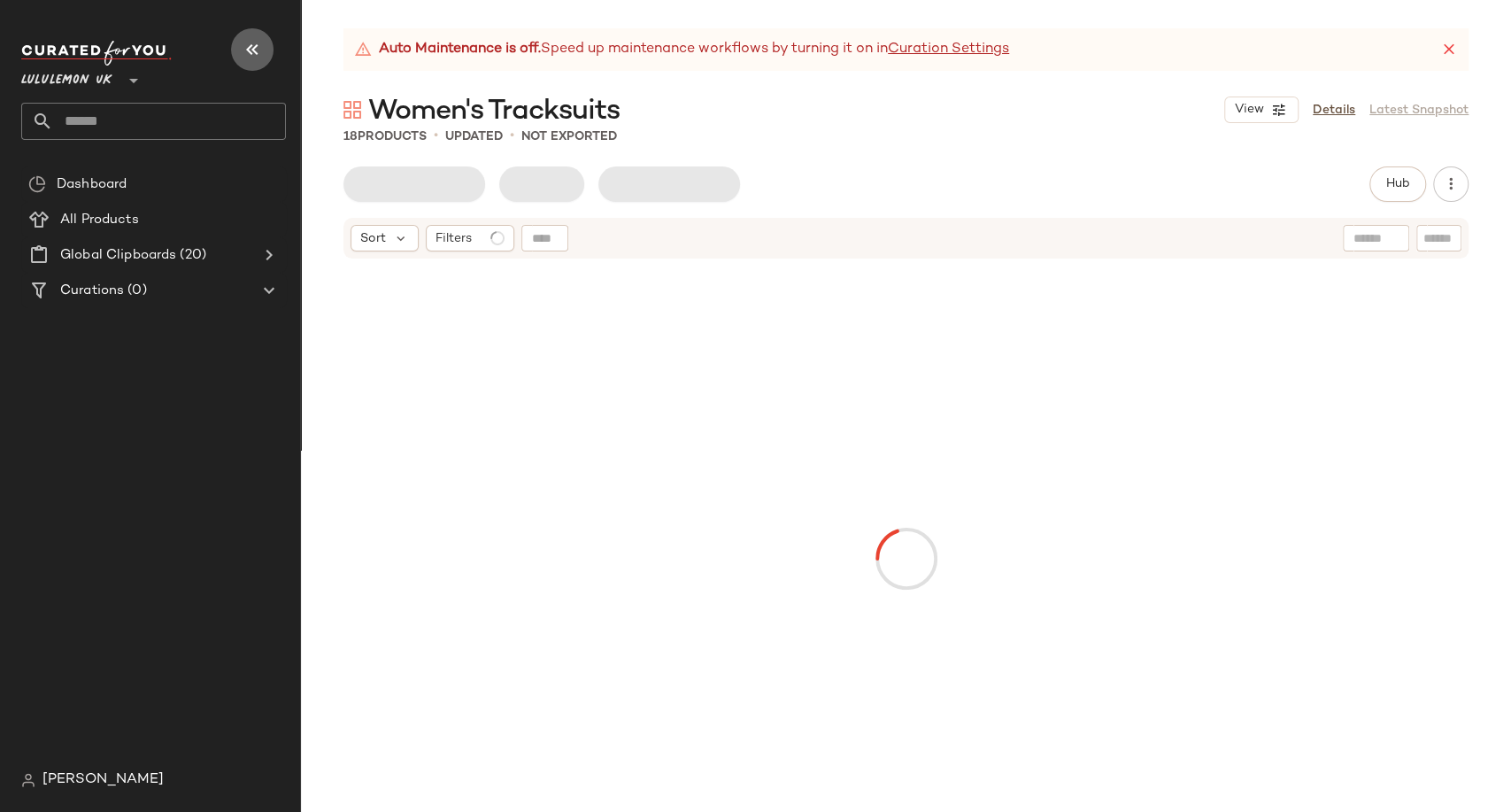
click at [260, 47] on icon "button" at bounding box center [252, 49] width 22 height 22
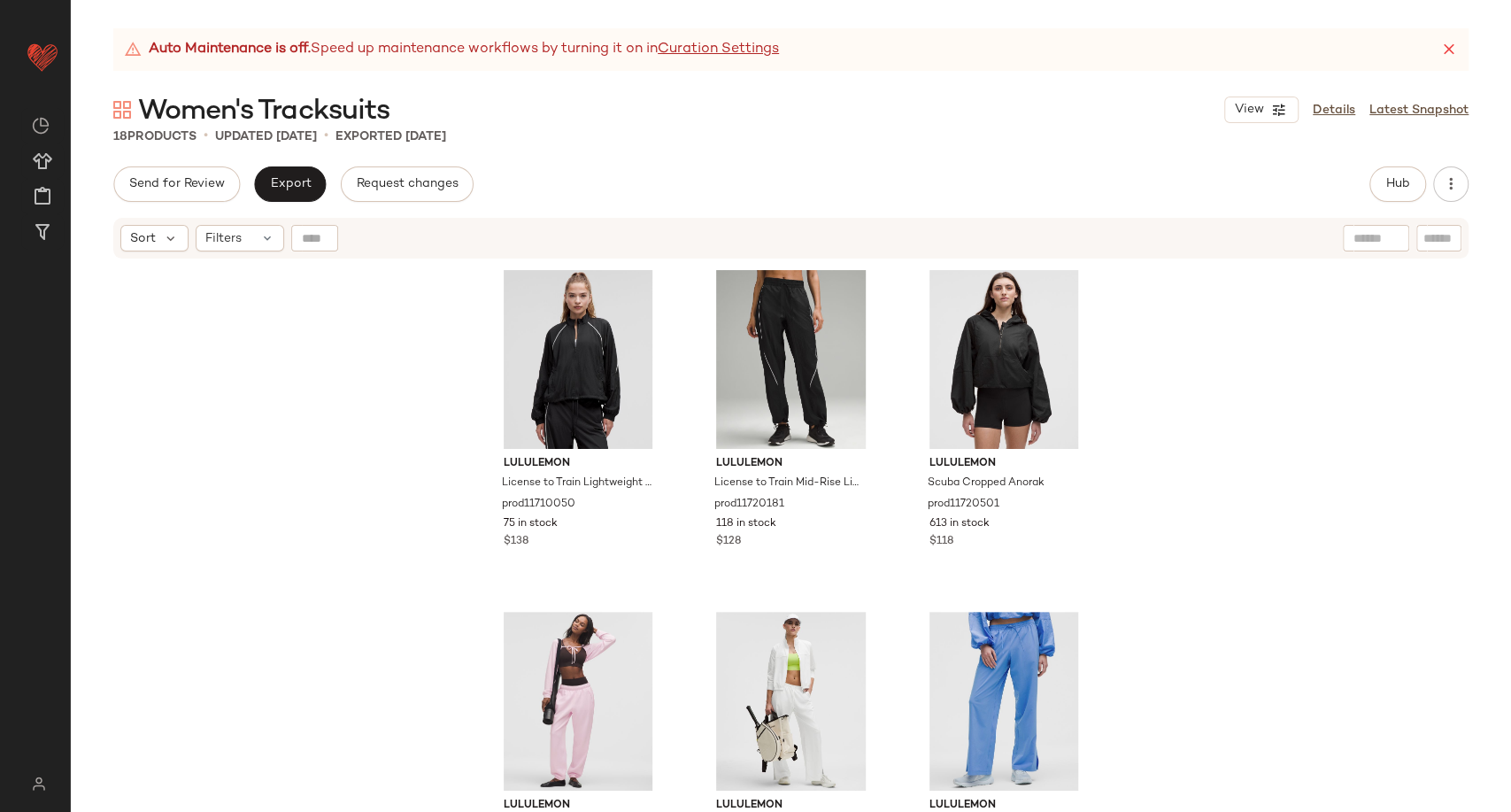
click at [538, 116] on div "Women's Tracksuits View Details Latest Snapshot" at bounding box center [791, 110] width 1440 height 36
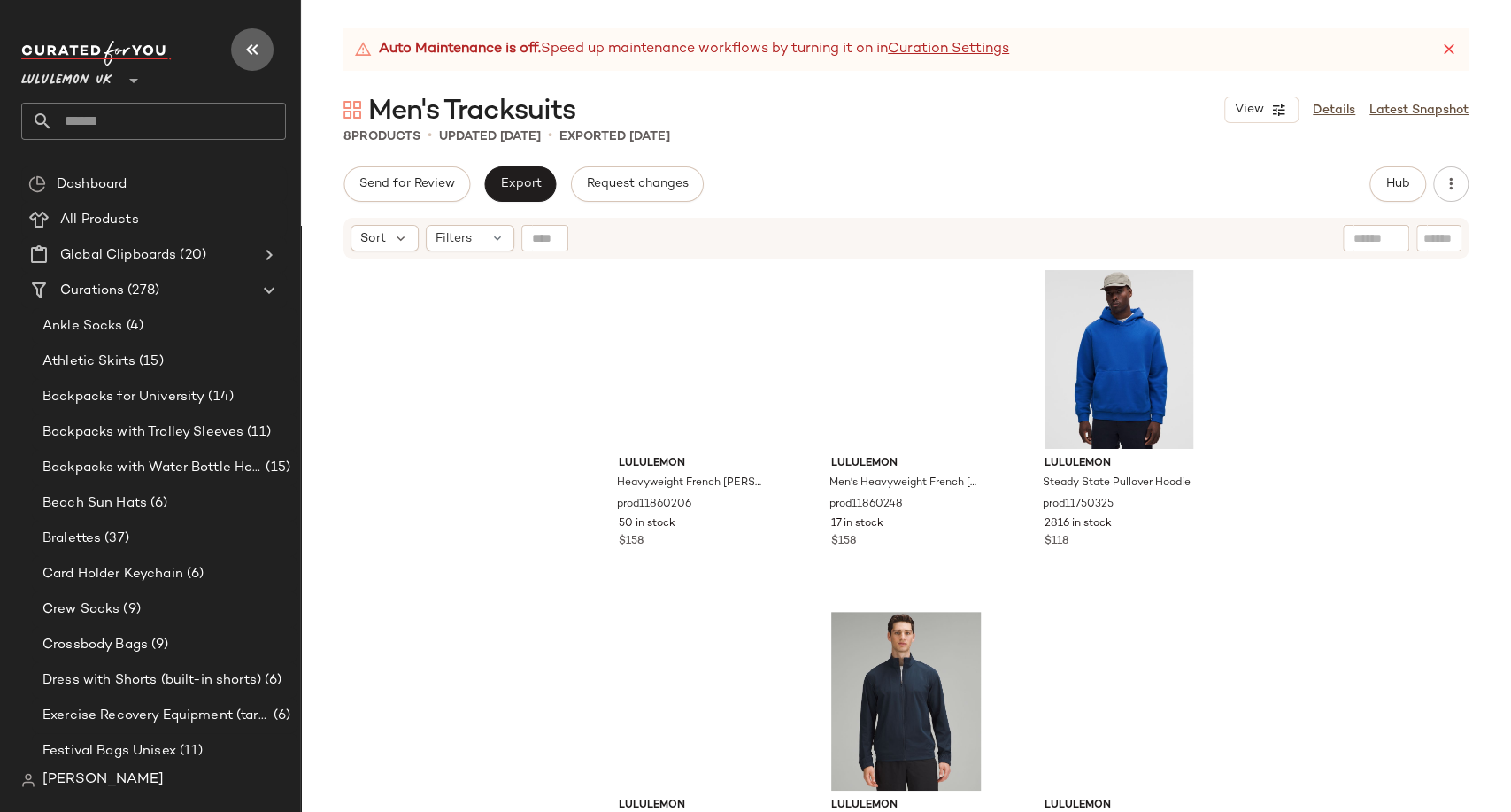
click at [244, 46] on icon "button" at bounding box center [252, 49] width 22 height 22
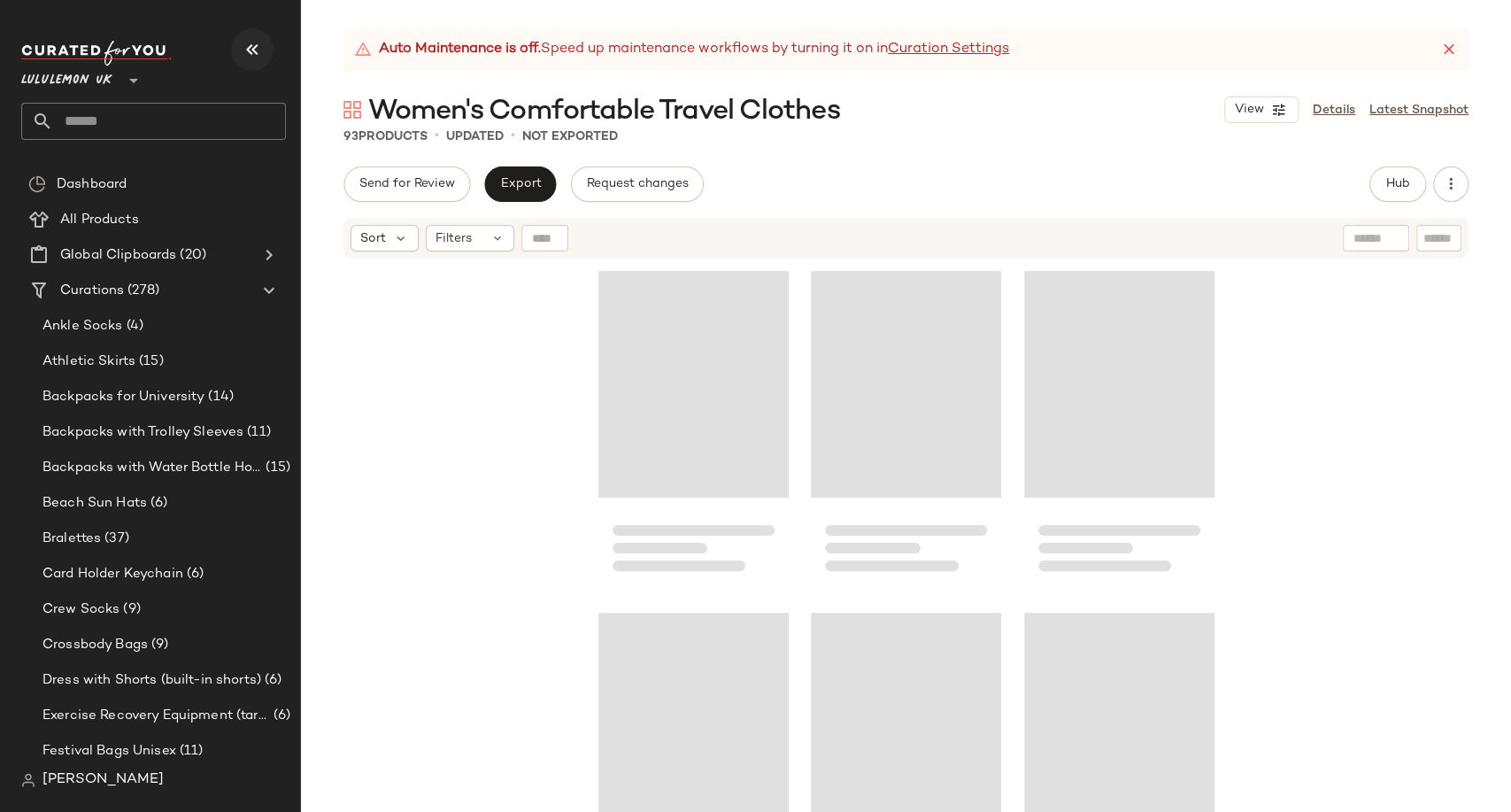
click at [242, 55] on icon "button" at bounding box center [252, 49] width 22 height 22
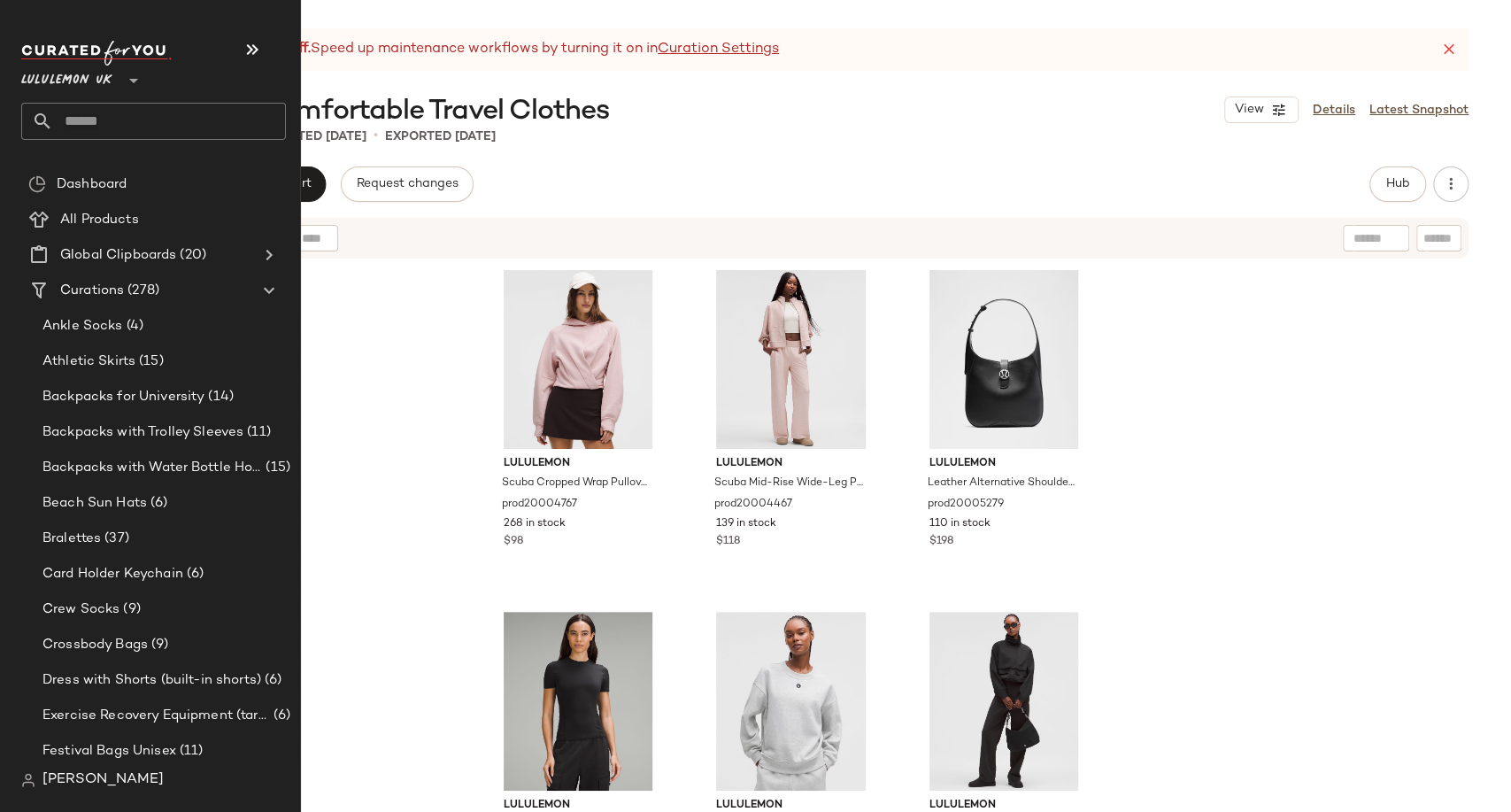
click at [97, 126] on input "text" at bounding box center [170, 121] width 233 height 38
paste input "**********"
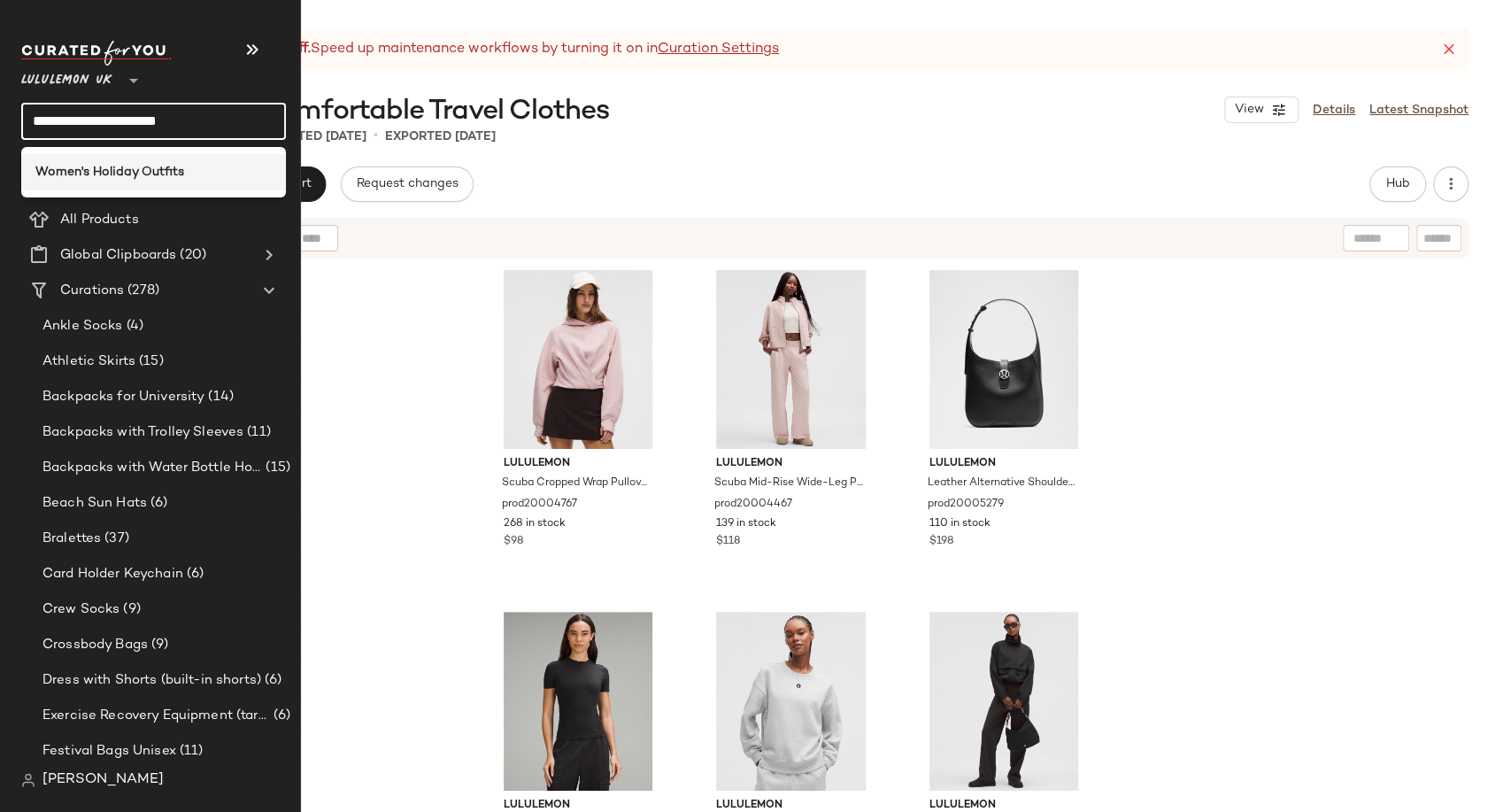
type input "**********"
click at [112, 167] on b "Women's Holiday Outfits" at bounding box center [110, 172] width 149 height 19
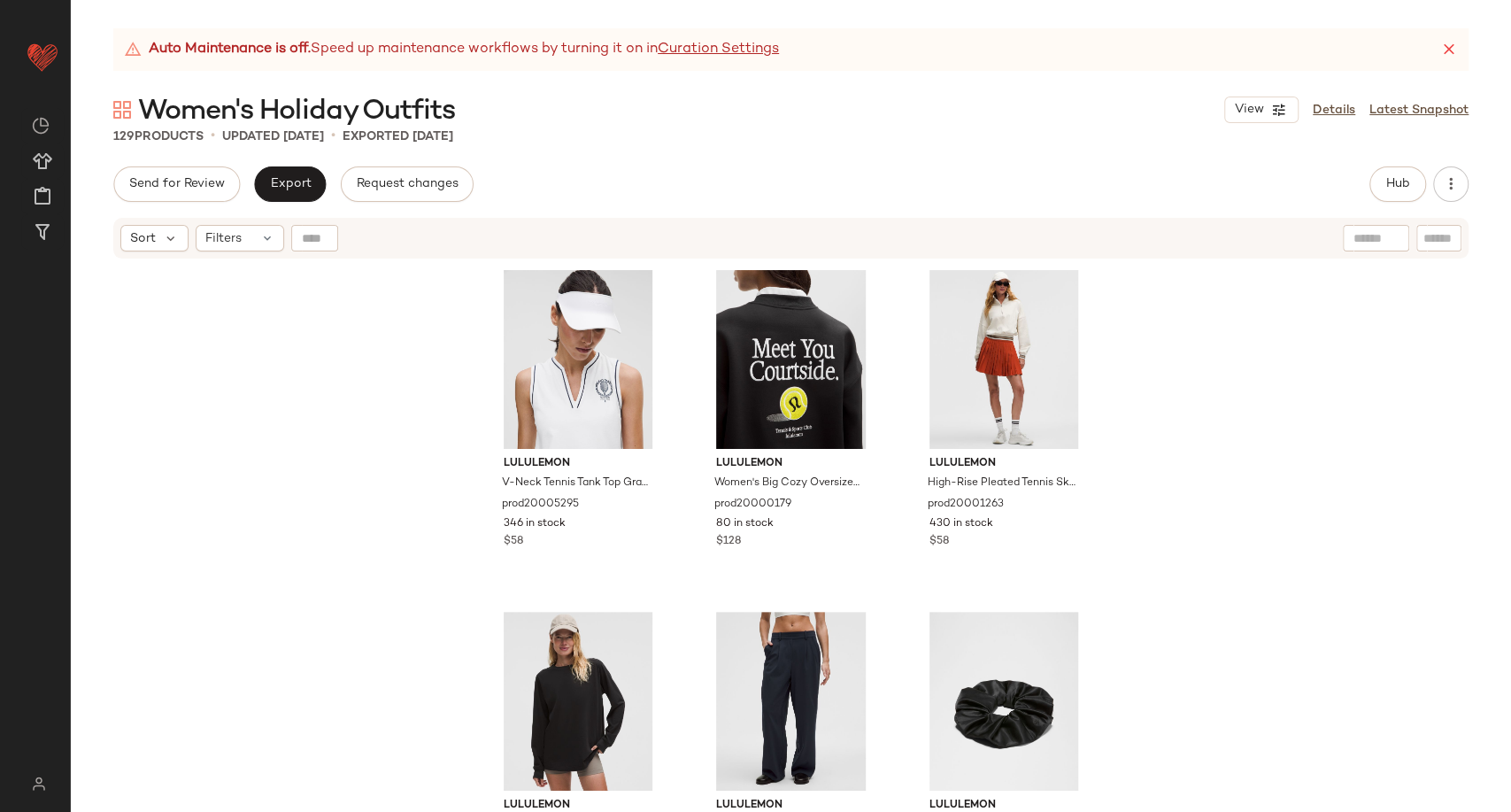
click at [581, 153] on div "Auto Maintenance is off. Speed up maintenance workflows by turning it on in Cur…" at bounding box center [791, 419] width 1440 height 783
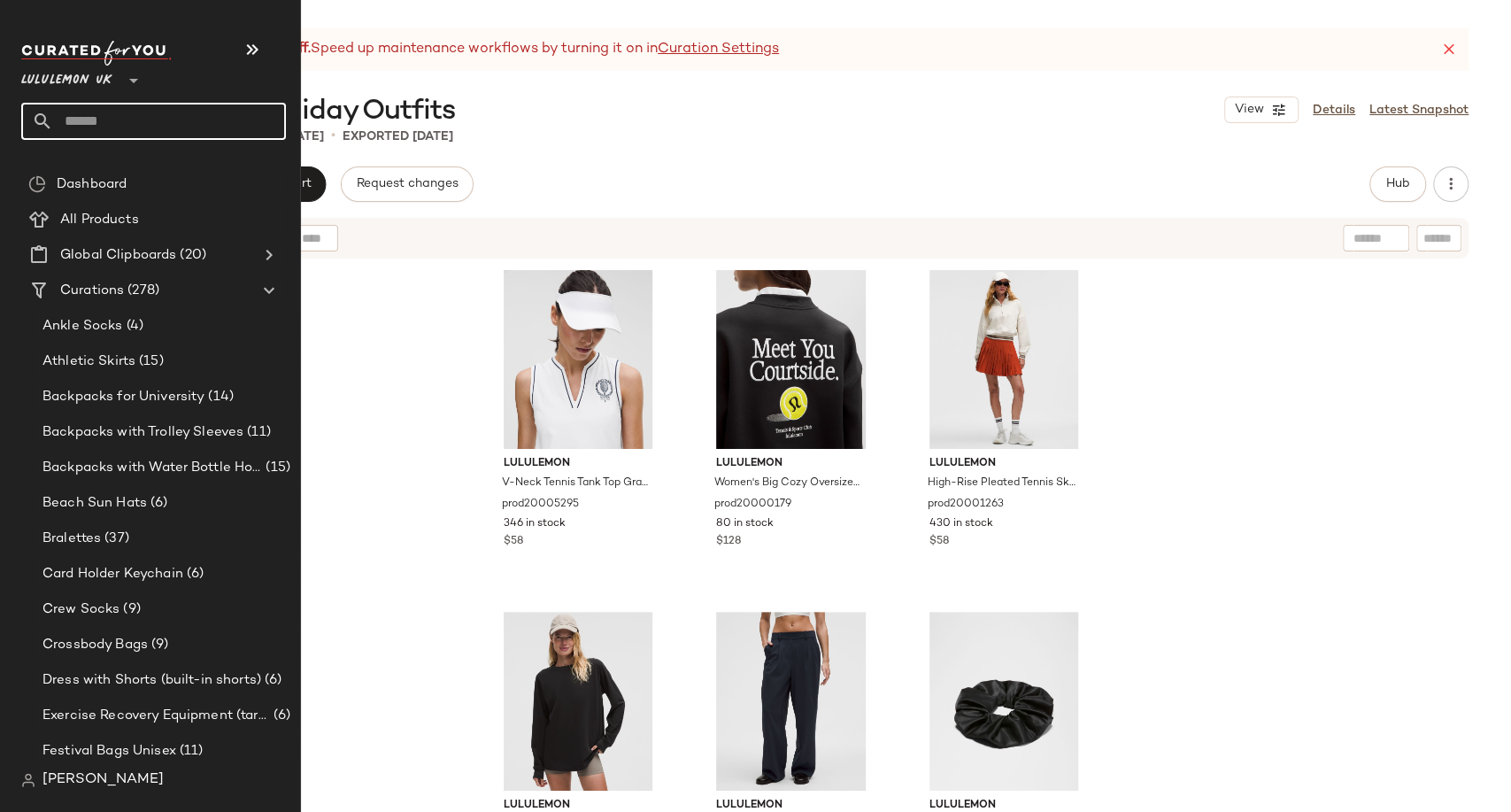
click at [72, 116] on input "text" at bounding box center [170, 121] width 233 height 38
paste input "**********"
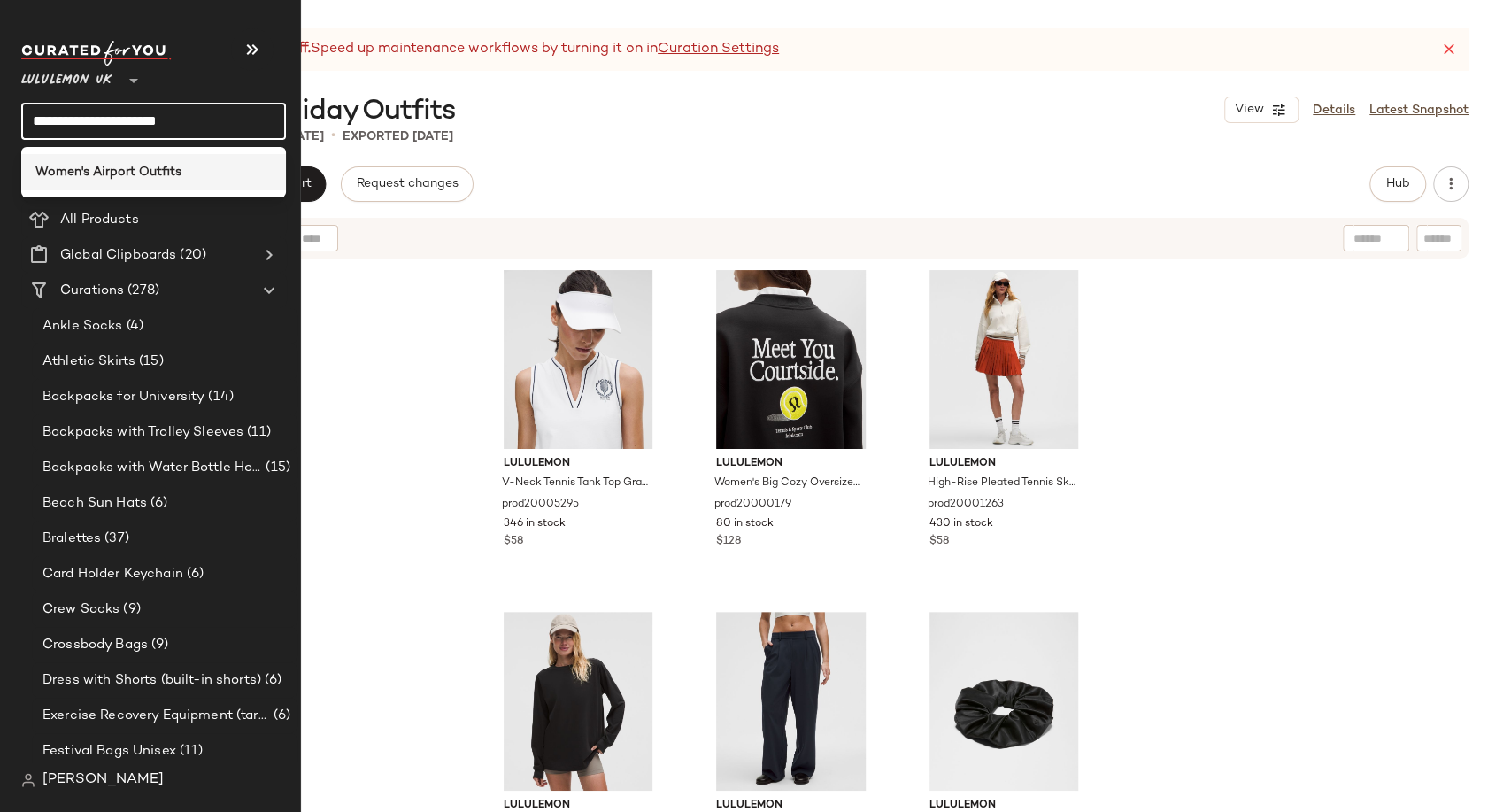
type input "**********"
click at [153, 175] on b "Women's Airport Outfits" at bounding box center [108, 172] width 146 height 19
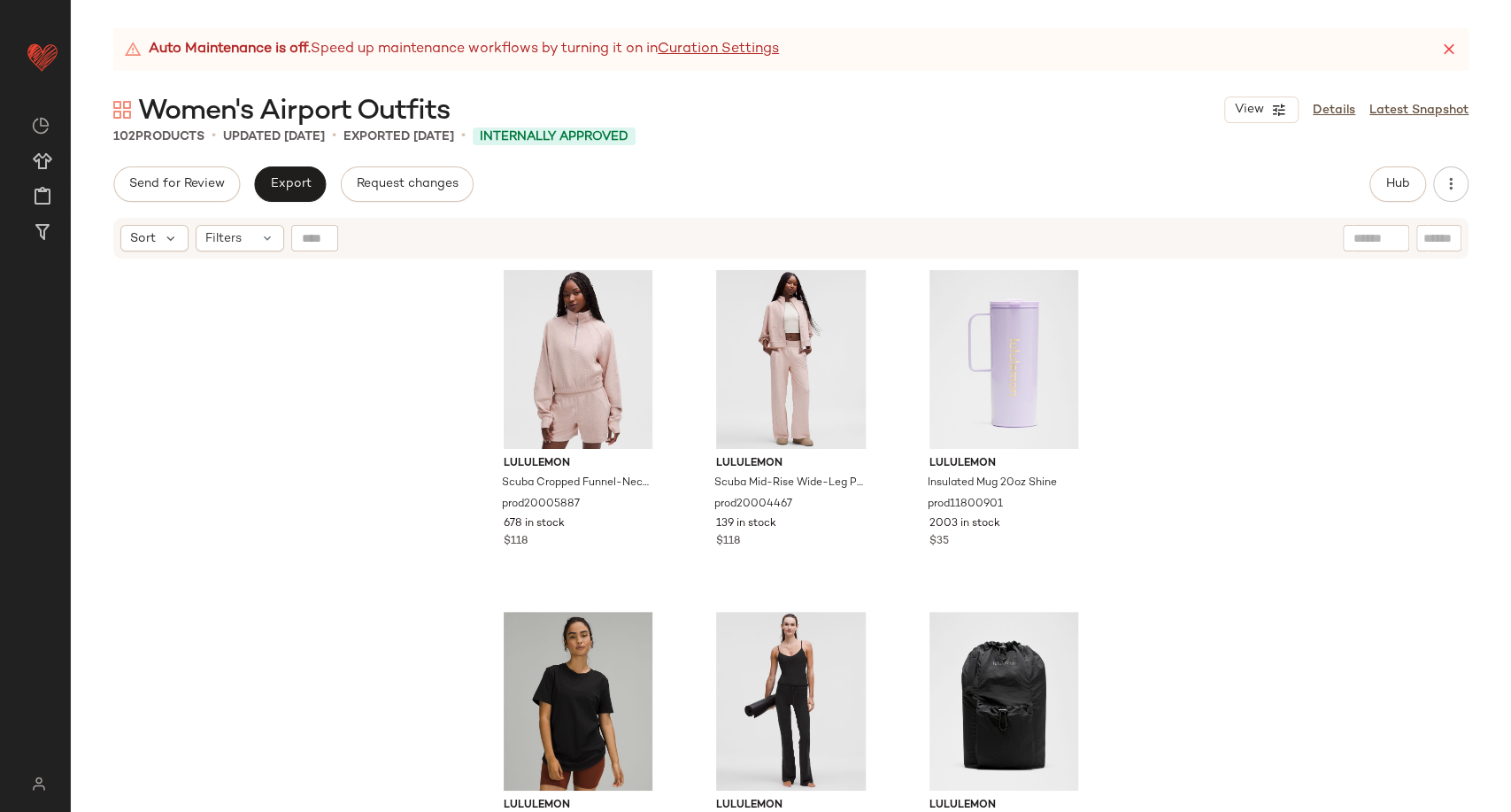
click at [340, 458] on div "lululemon Scuba Cropped Funnel-Neck Half Zip Waffle prod20005887 678 in stock $…" at bounding box center [791, 558] width 1440 height 596
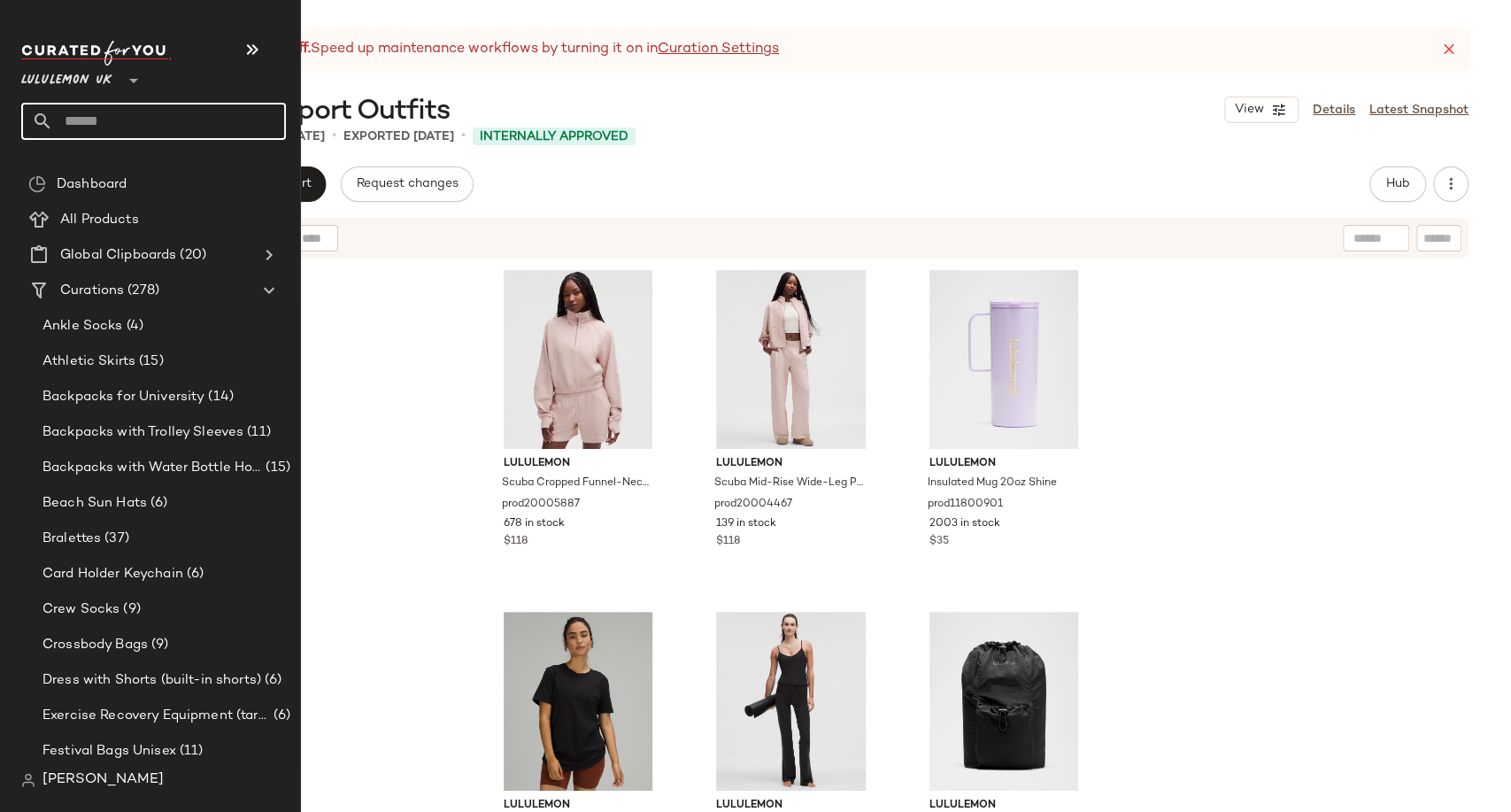
click at [81, 114] on input "text" at bounding box center [170, 121] width 233 height 38
paste input "**********"
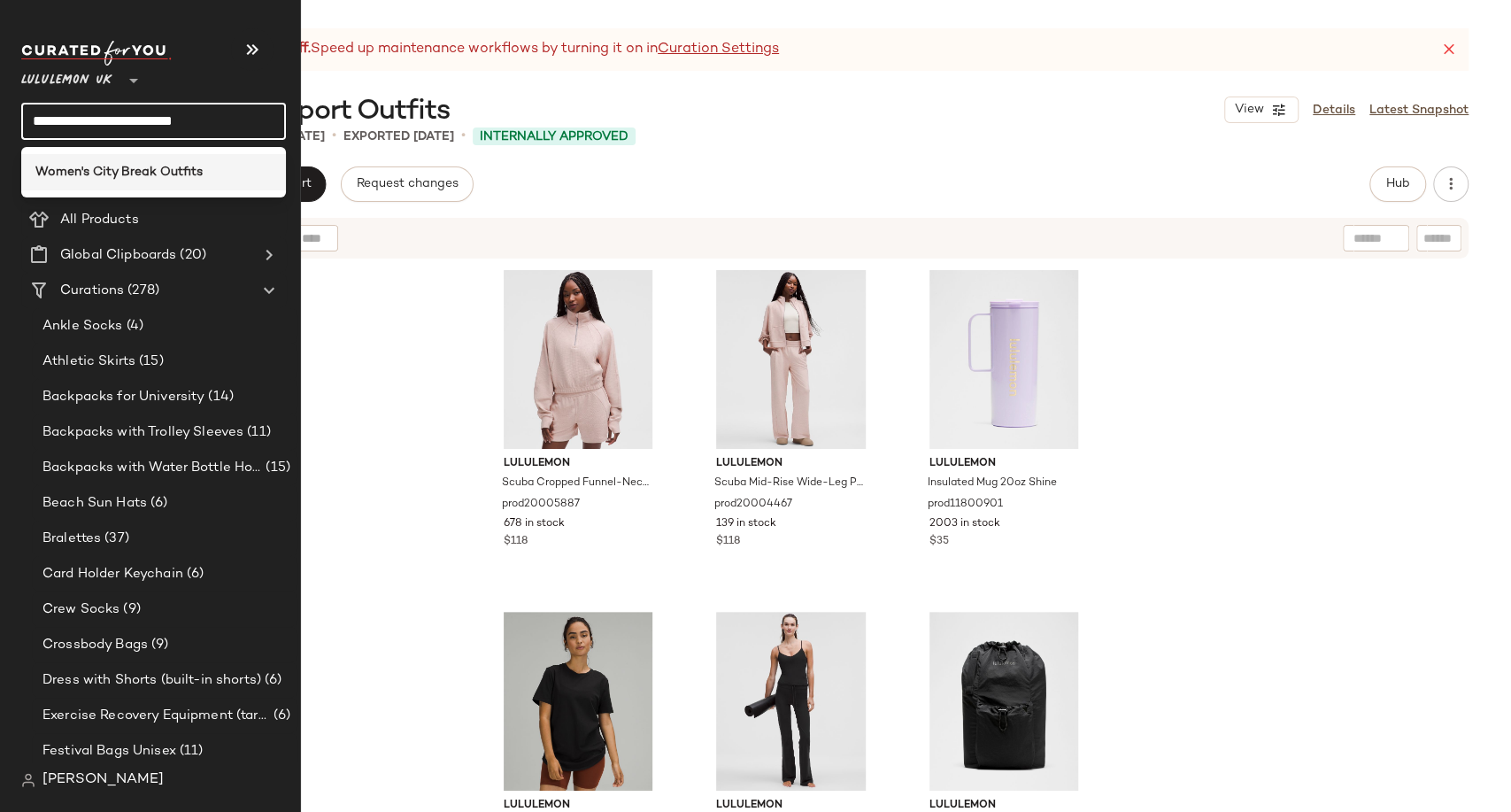
type input "**********"
click at [124, 172] on b "Women's City Break Outfits" at bounding box center [119, 172] width 167 height 19
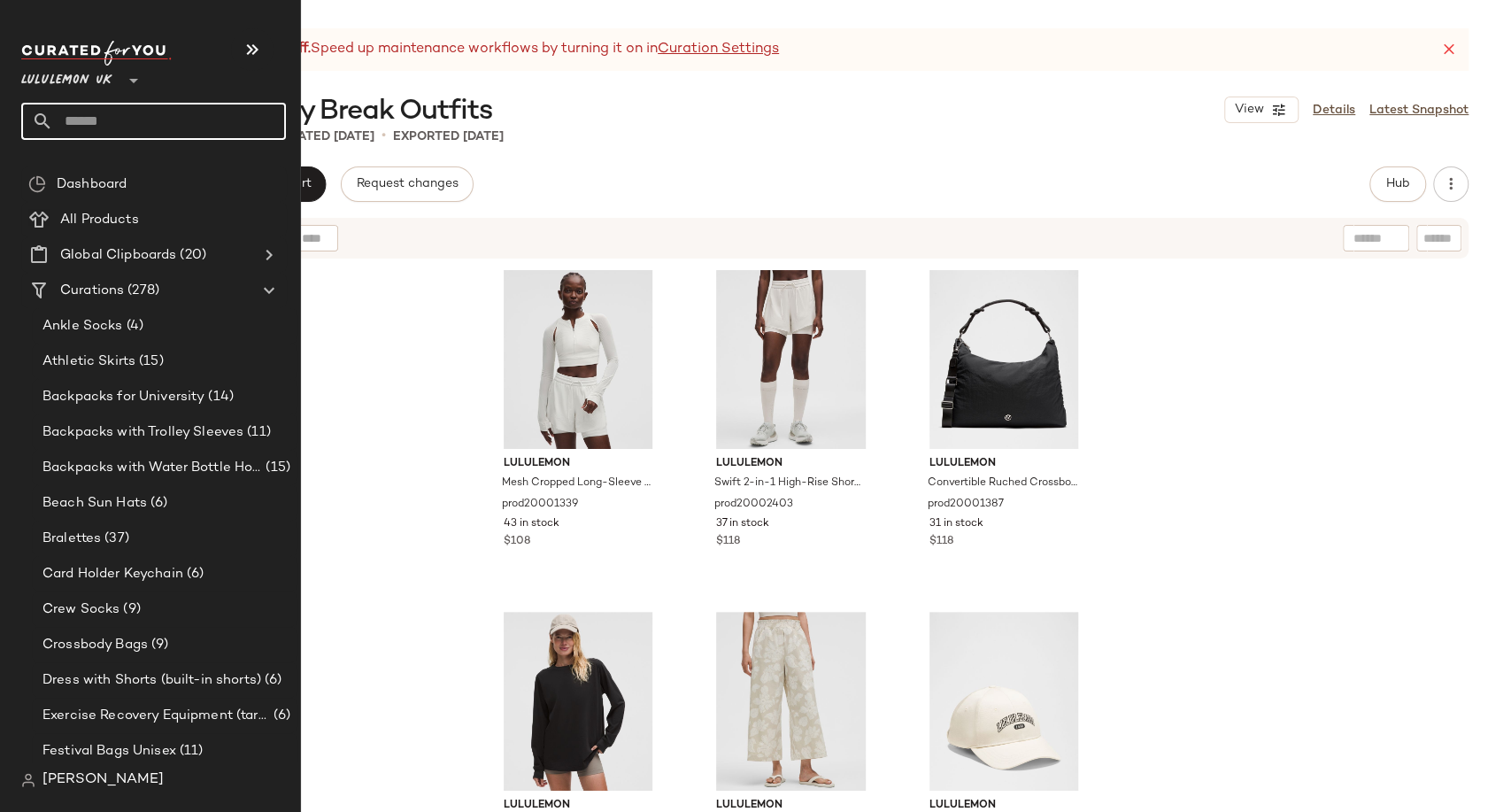
click at [96, 120] on input "text" at bounding box center [170, 121] width 233 height 38
paste input "**********"
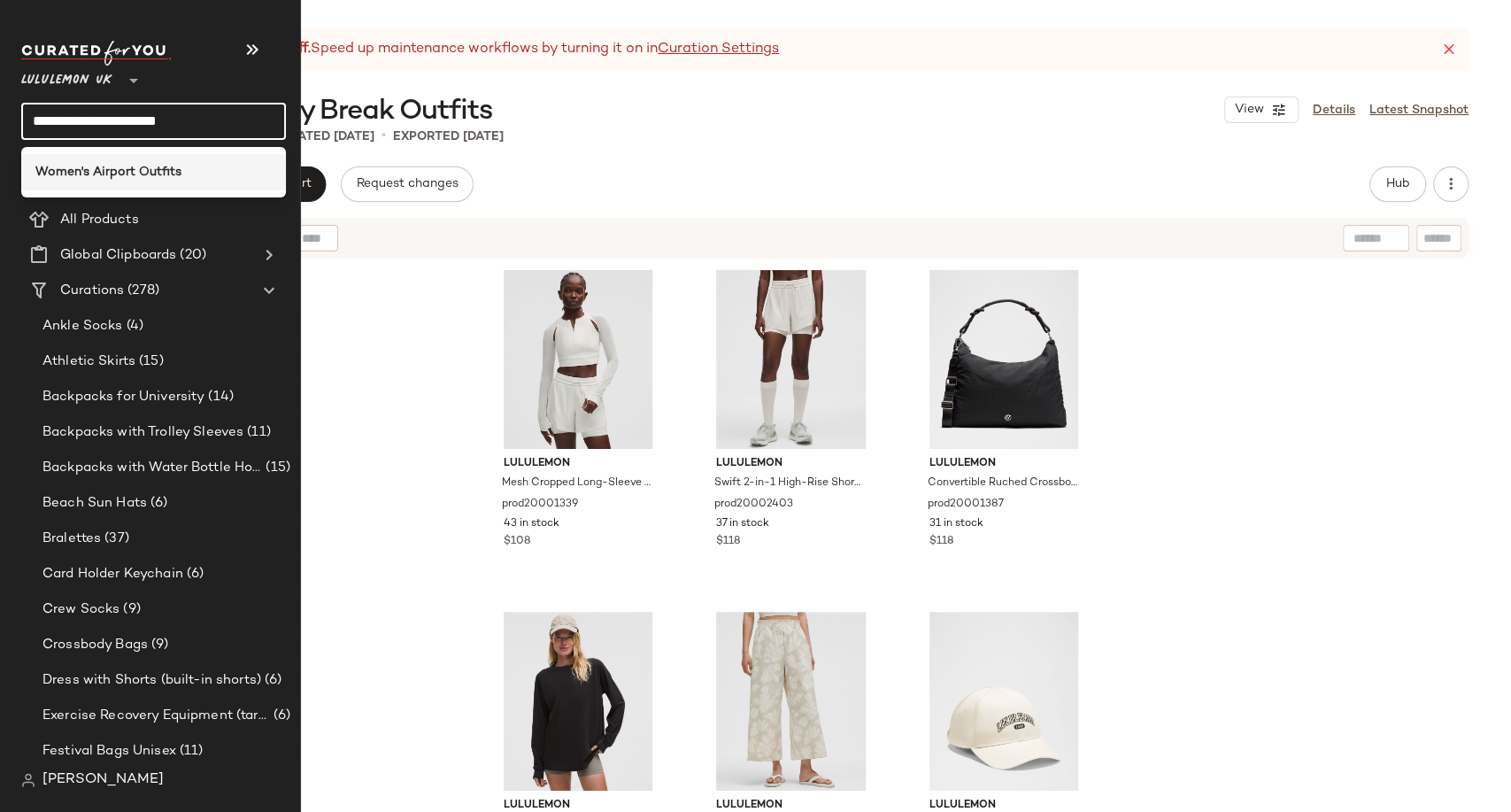
type input "**********"
click at [112, 177] on b "Women's Airport Outfits" at bounding box center [108, 172] width 146 height 19
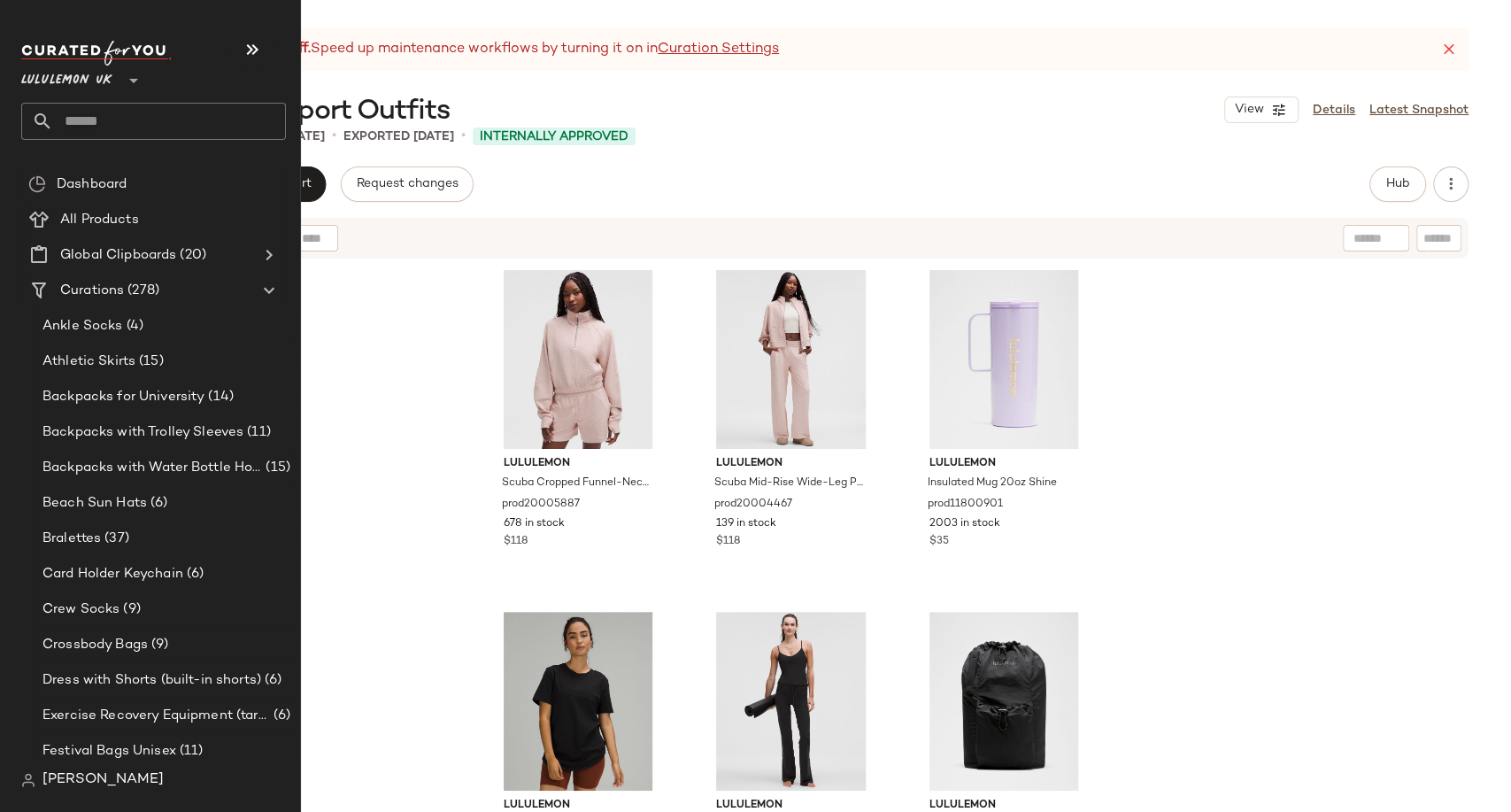
click at [114, 119] on input "text" at bounding box center [170, 121] width 233 height 38
paste input "**********"
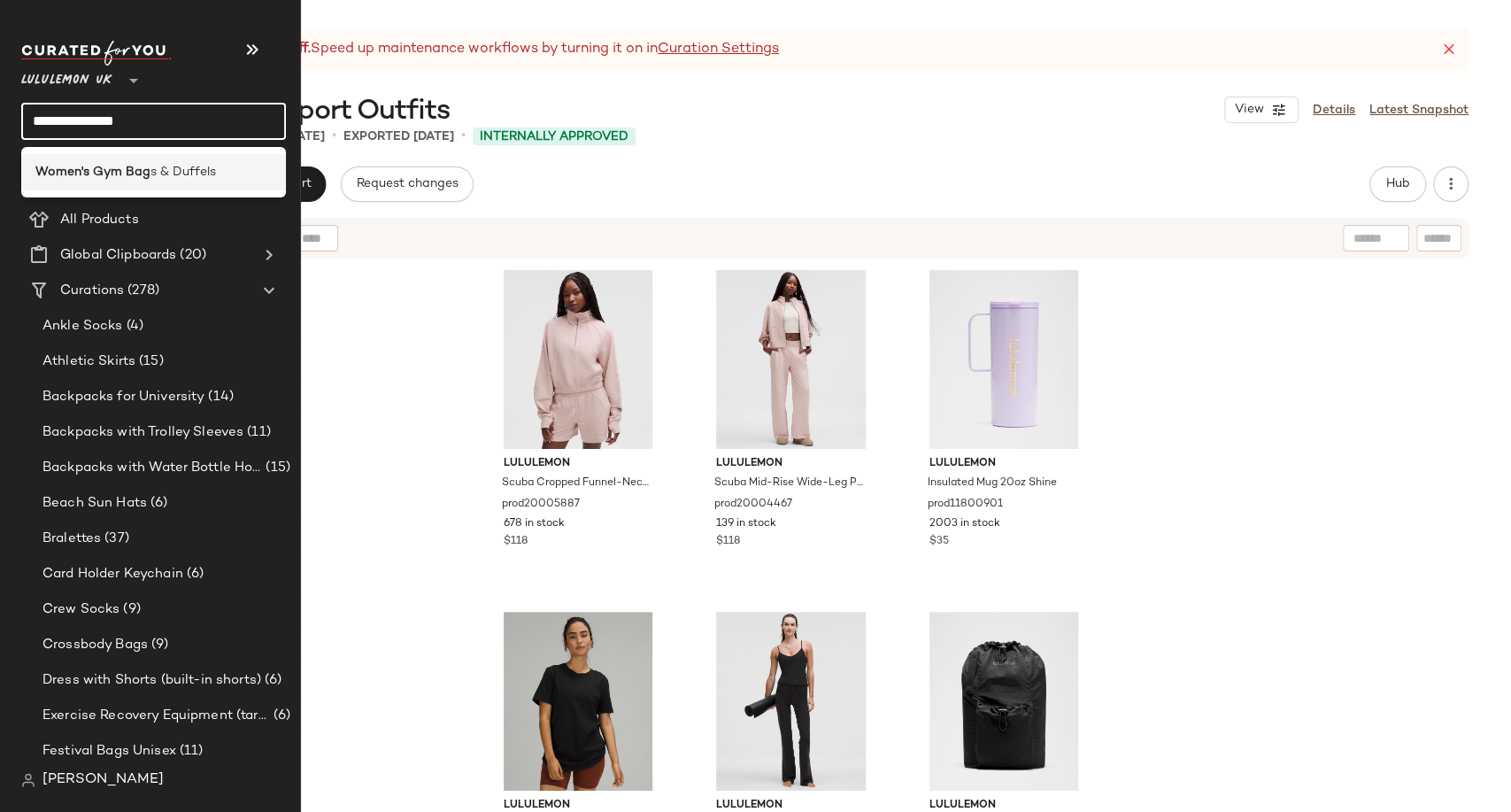
type input "**********"
click at [144, 181] on div "Women's Gym Bag s & Duffels" at bounding box center [154, 172] width 265 height 37
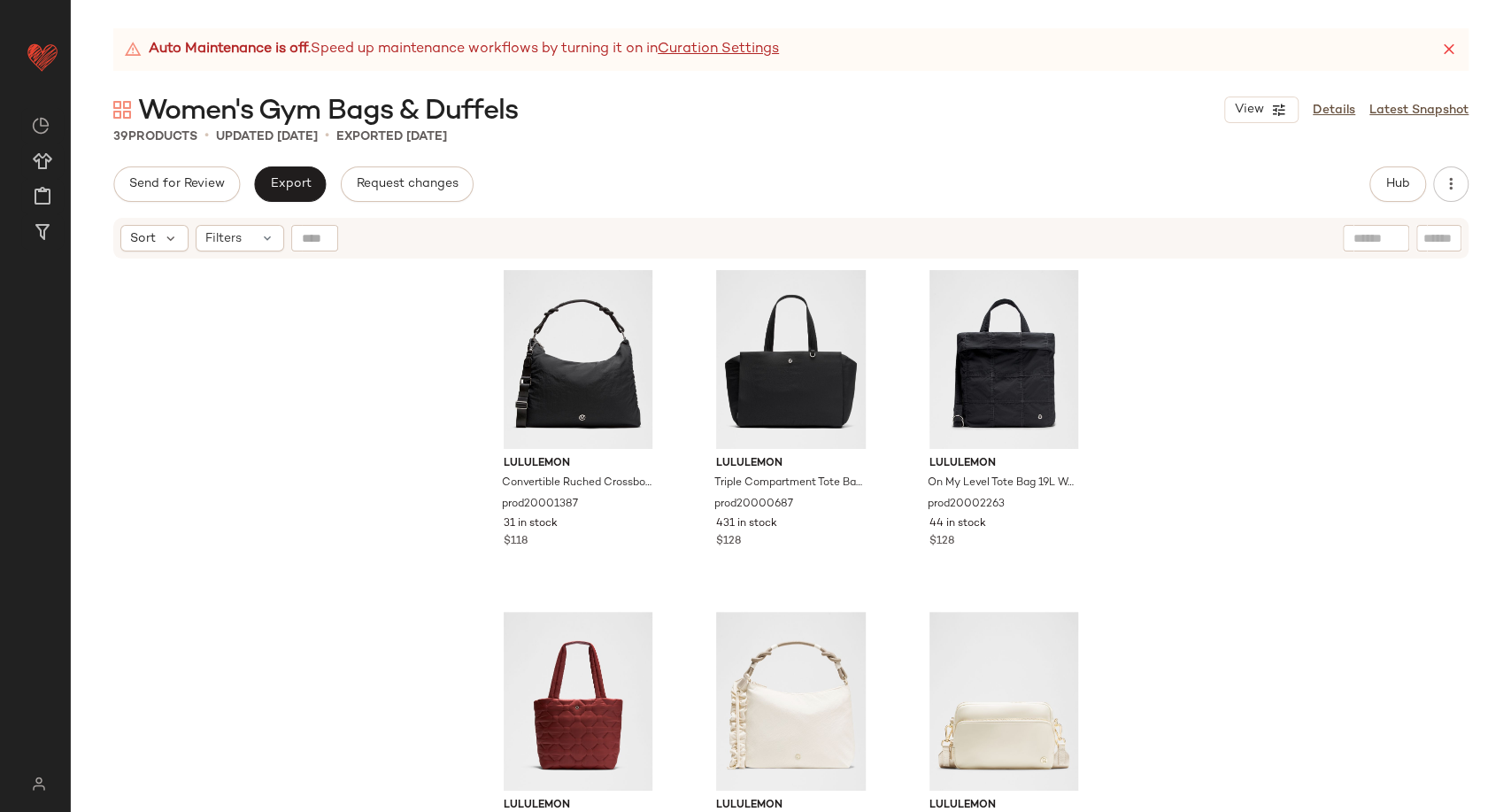
click at [524, 136] on div "39 Products • updated [DATE] • Exported [DATE]" at bounding box center [791, 136] width 1440 height 18
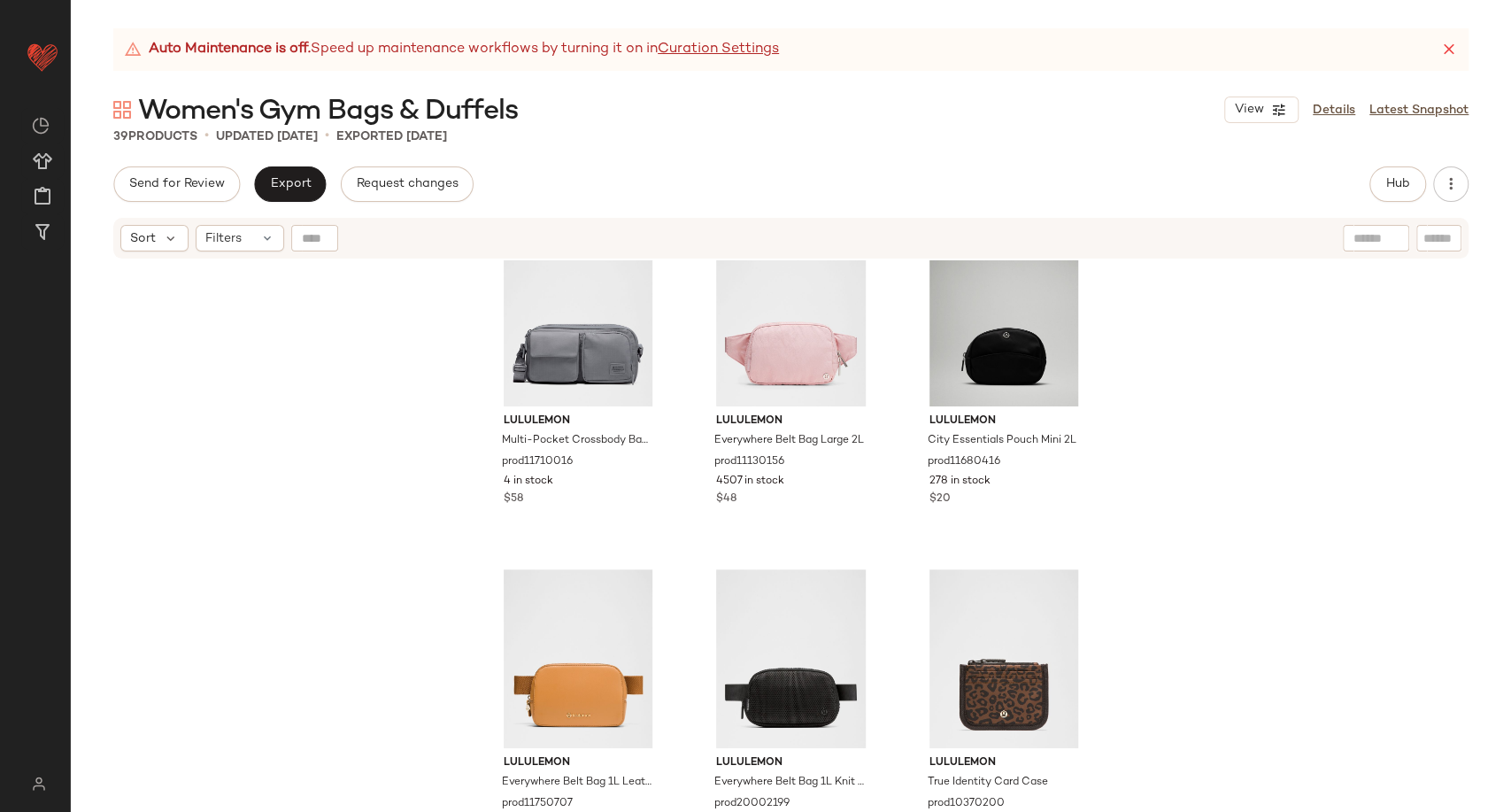
scroll to position [3848, 0]
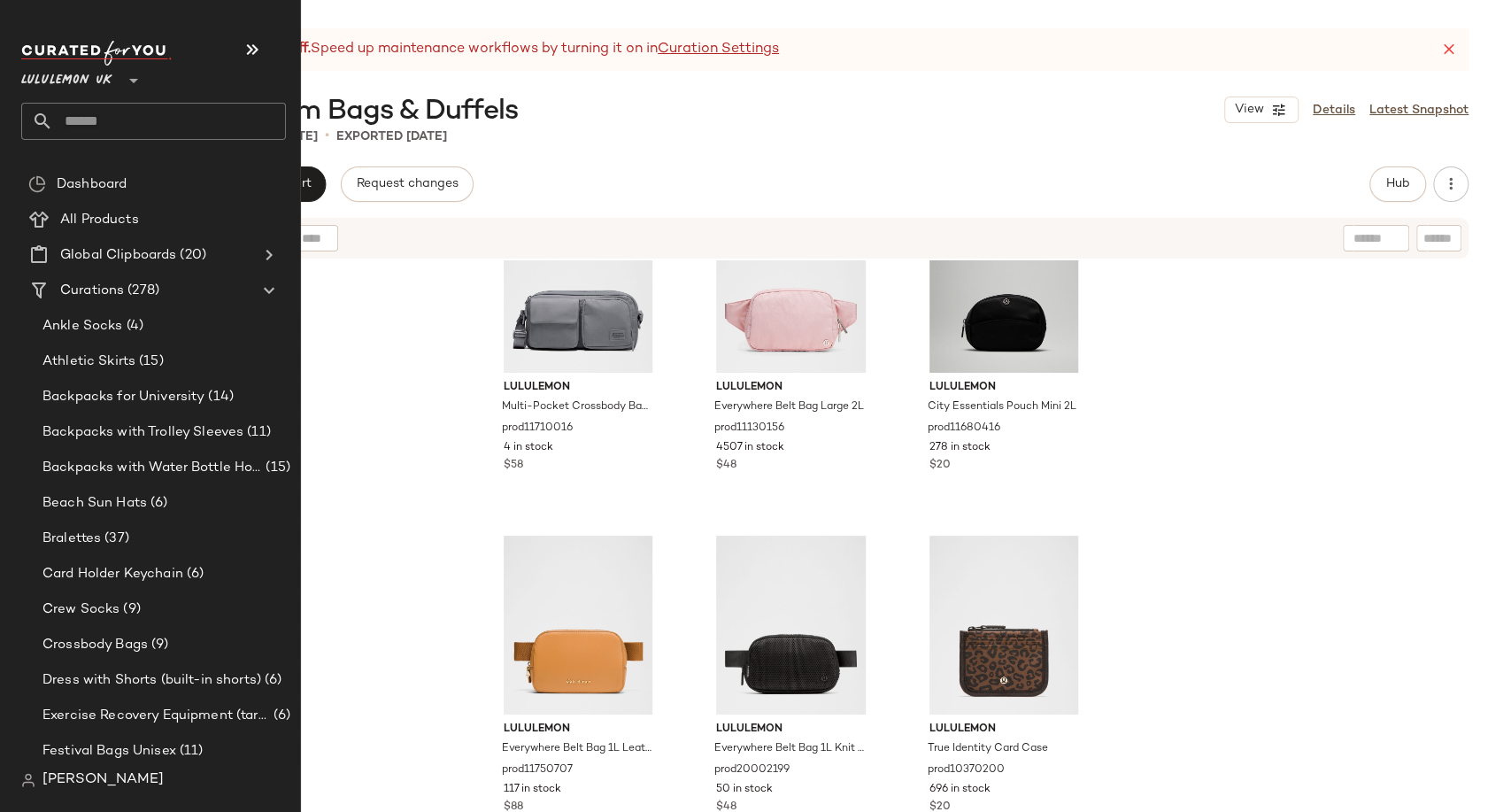
click at [106, 117] on input "text" at bounding box center [170, 121] width 233 height 38
paste input "**********"
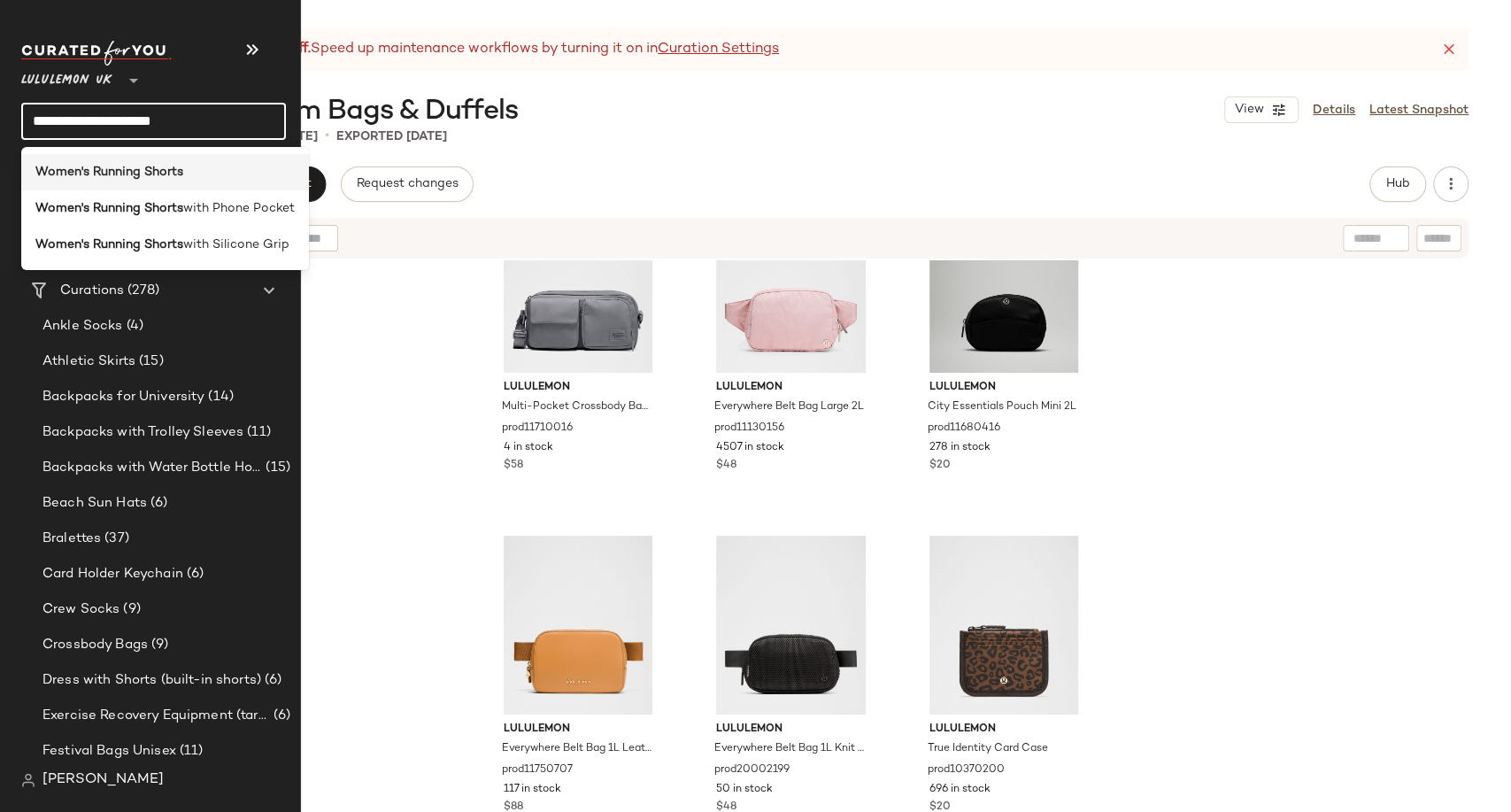
type input "**********"
click at [145, 172] on b "Women's Running Shorts" at bounding box center [109, 172] width 148 height 19
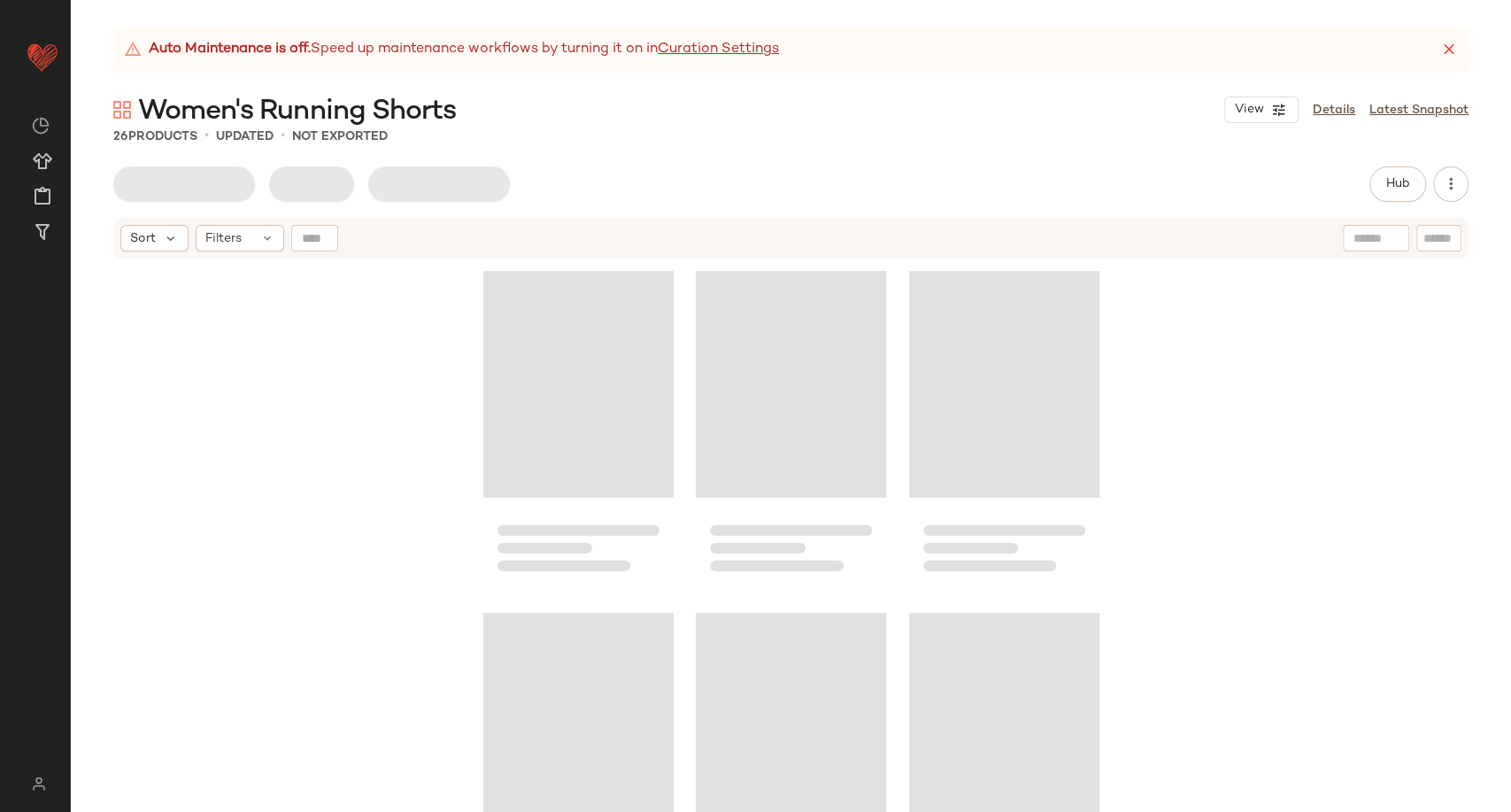
click at [716, 117] on div "Women's Running Shorts View Details Latest Snapshot" at bounding box center [791, 110] width 1440 height 36
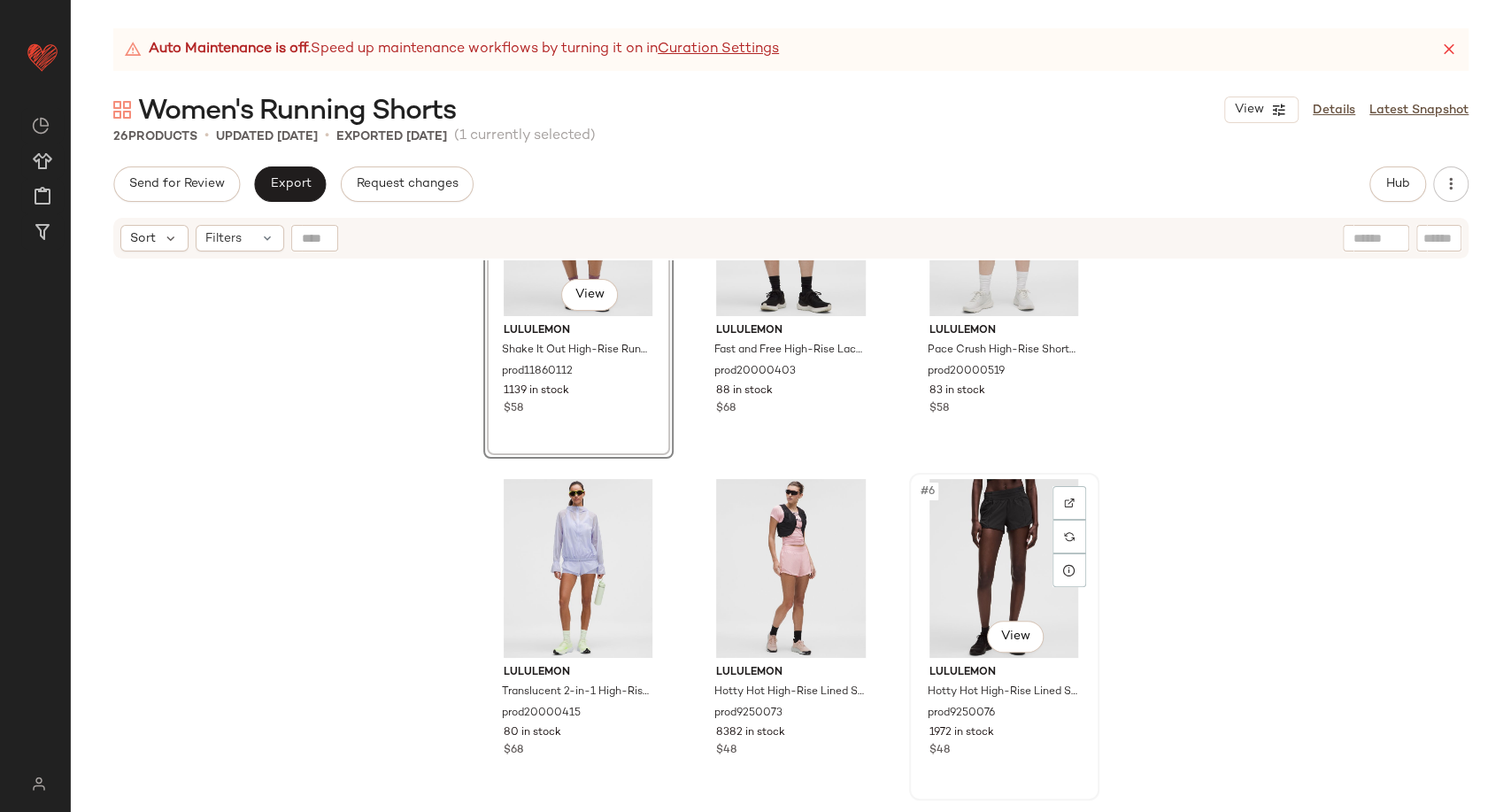
scroll to position [99, 0]
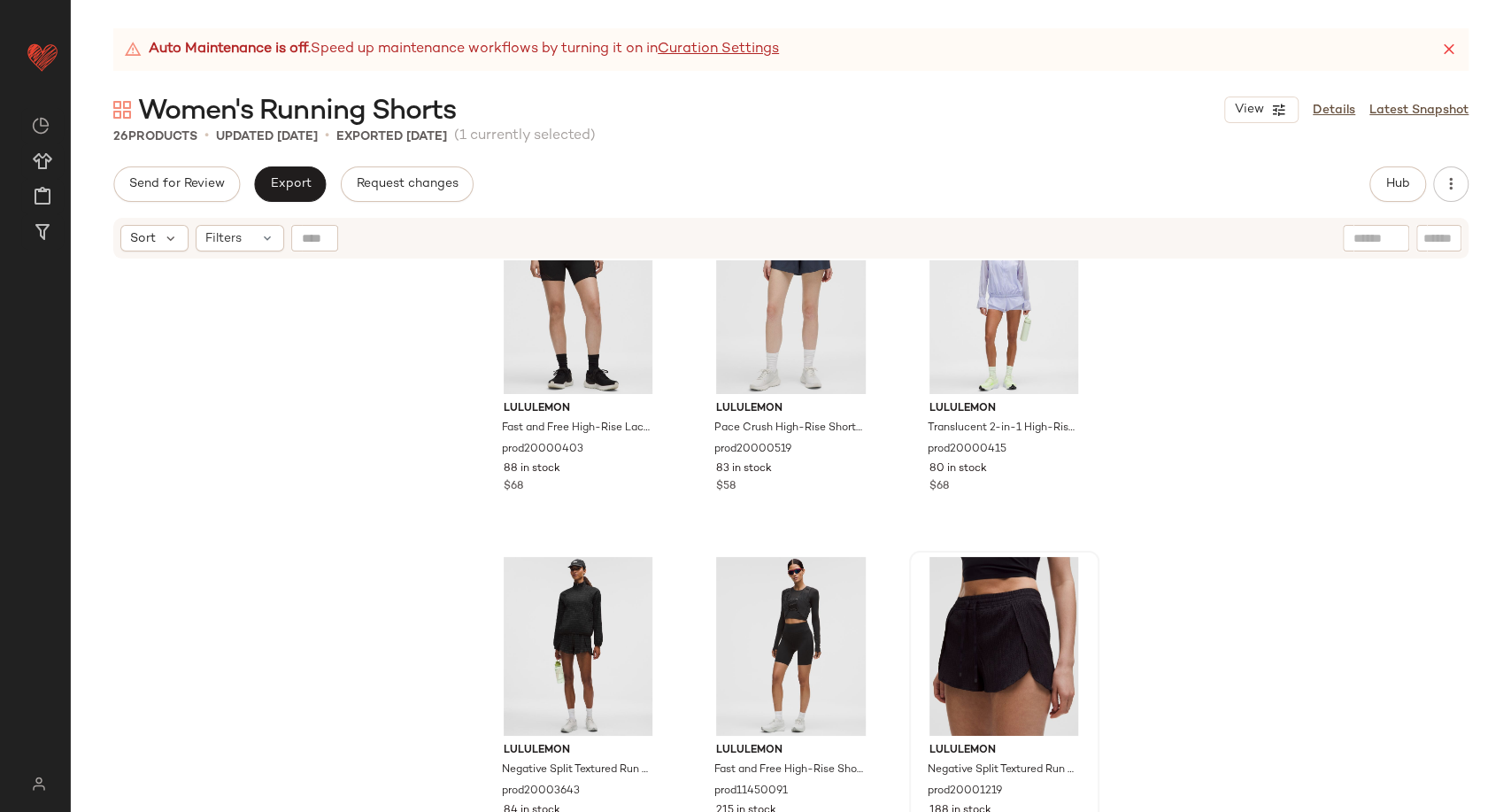
scroll to position [407, 0]
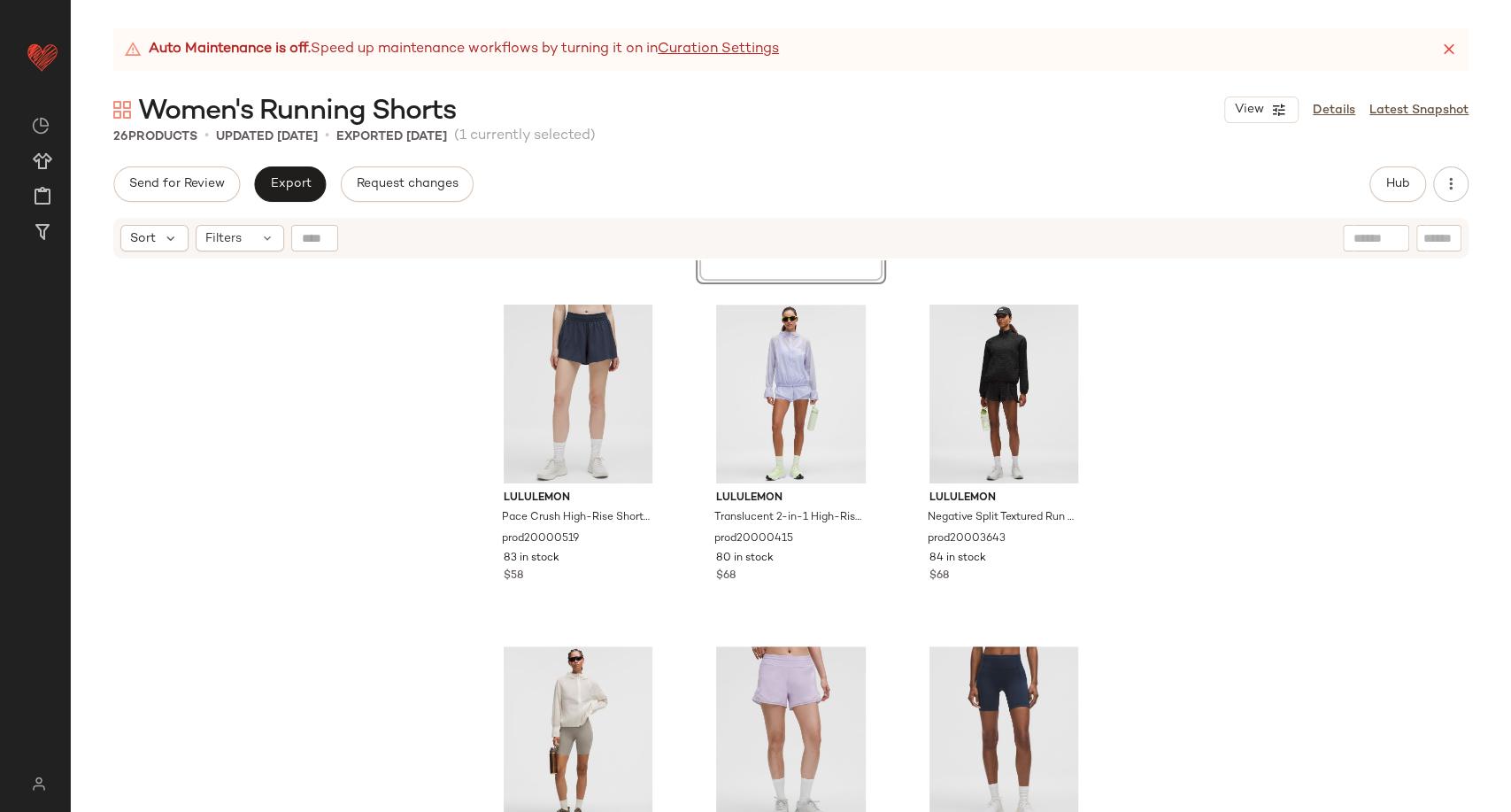
scroll to position [800, 0]
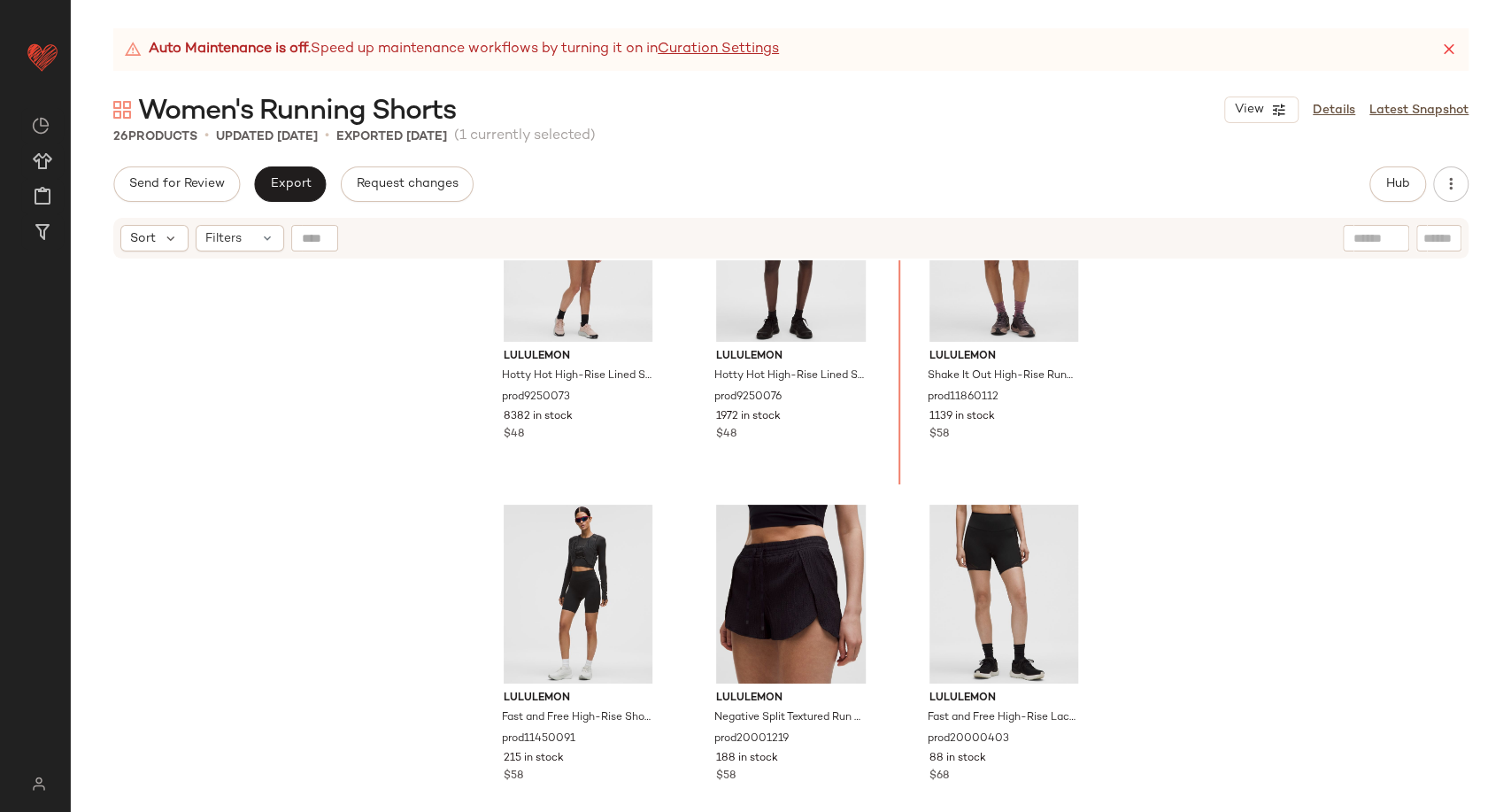
scroll to position [92, 0]
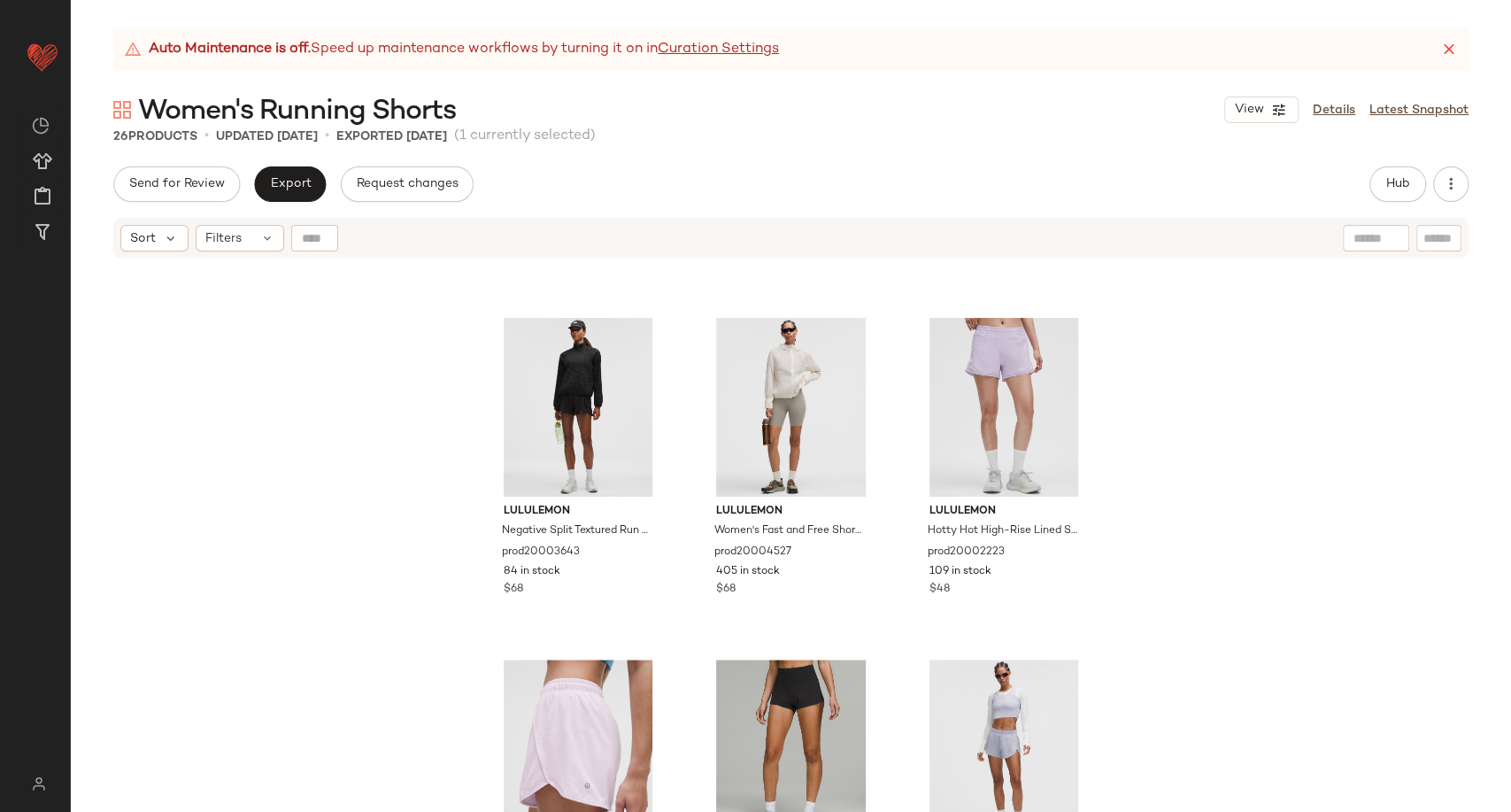
scroll to position [893, 0]
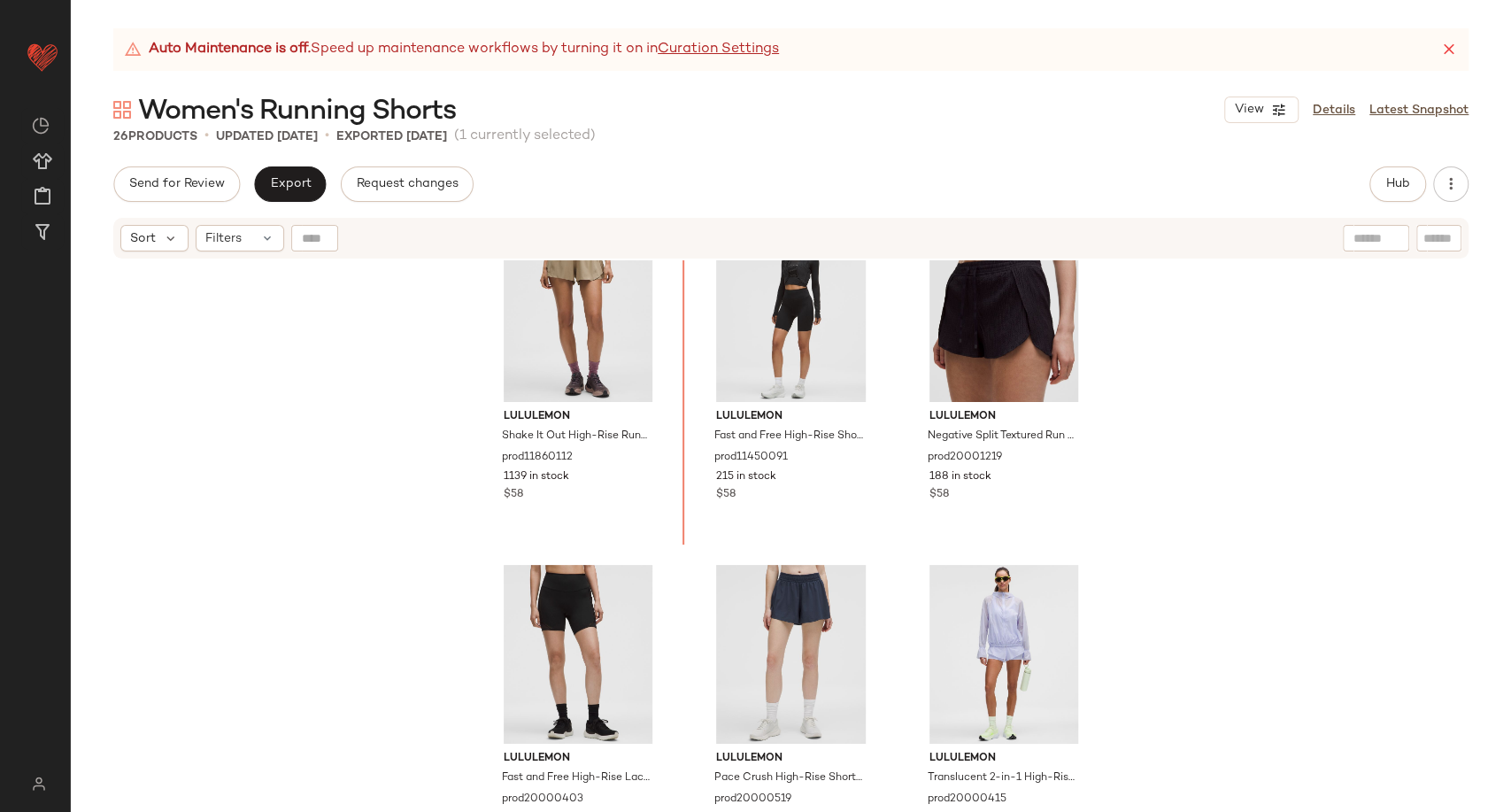
scroll to position [402, 0]
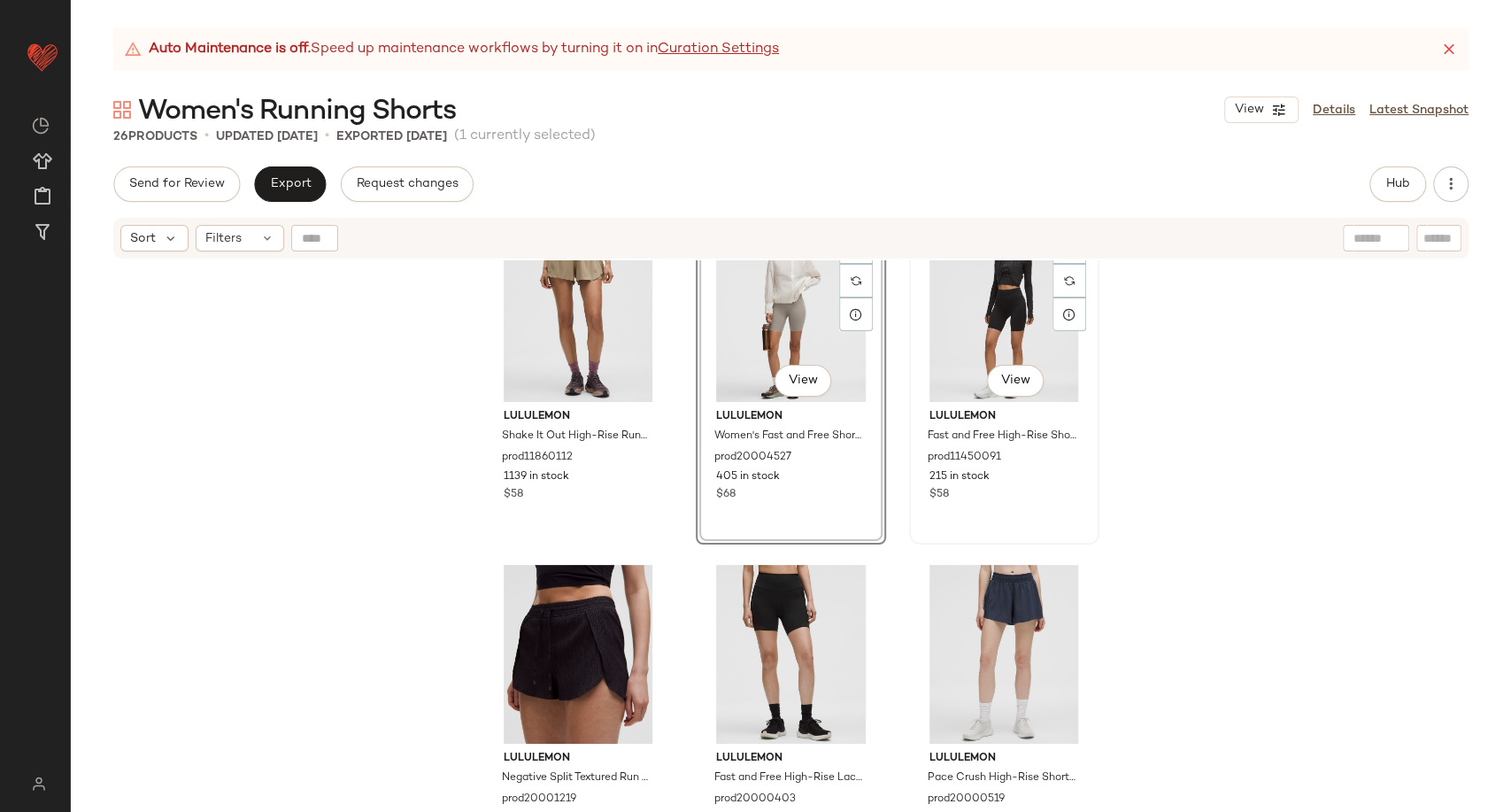
scroll to position [894, 0]
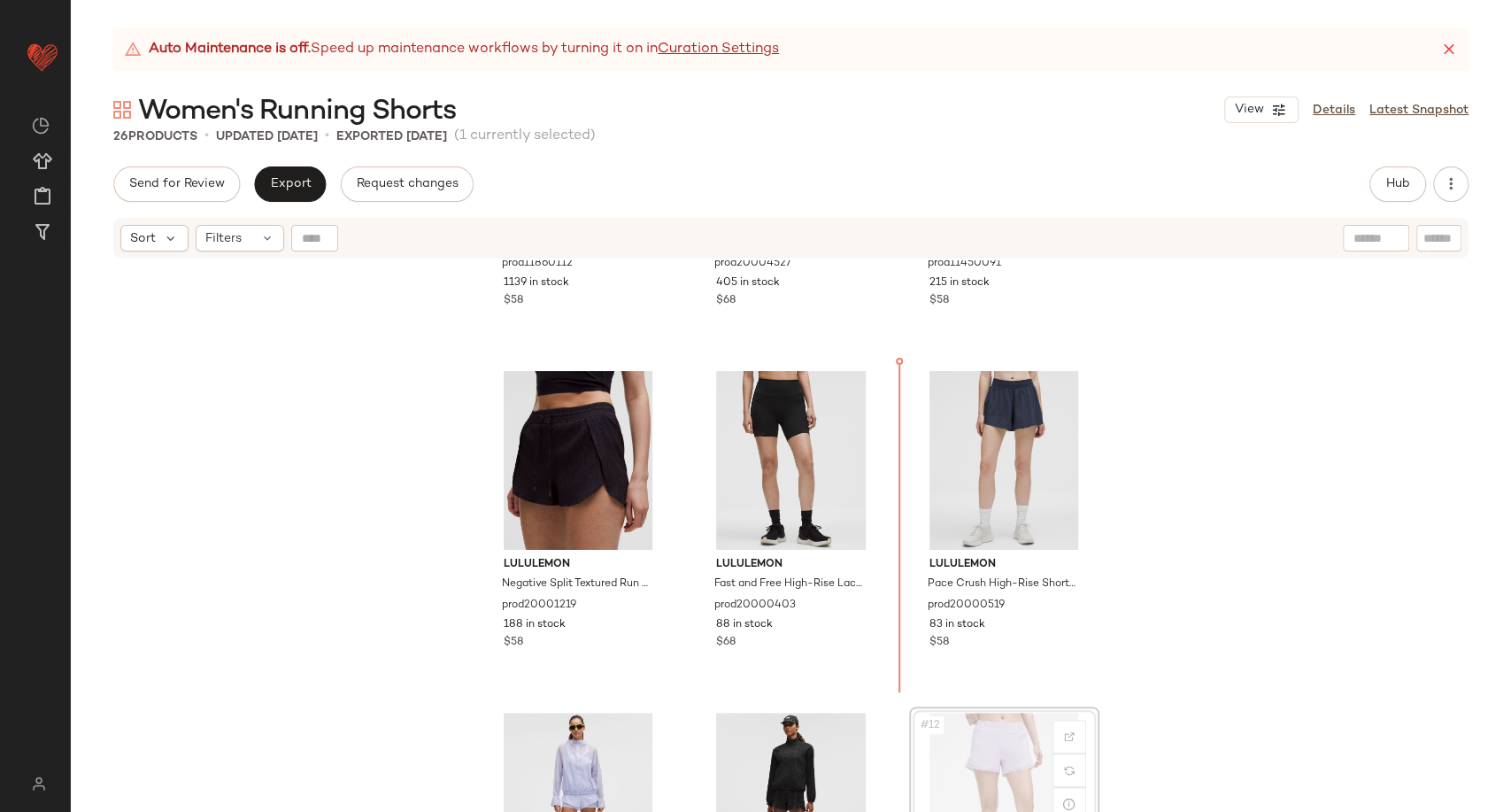
scroll to position [551, 0]
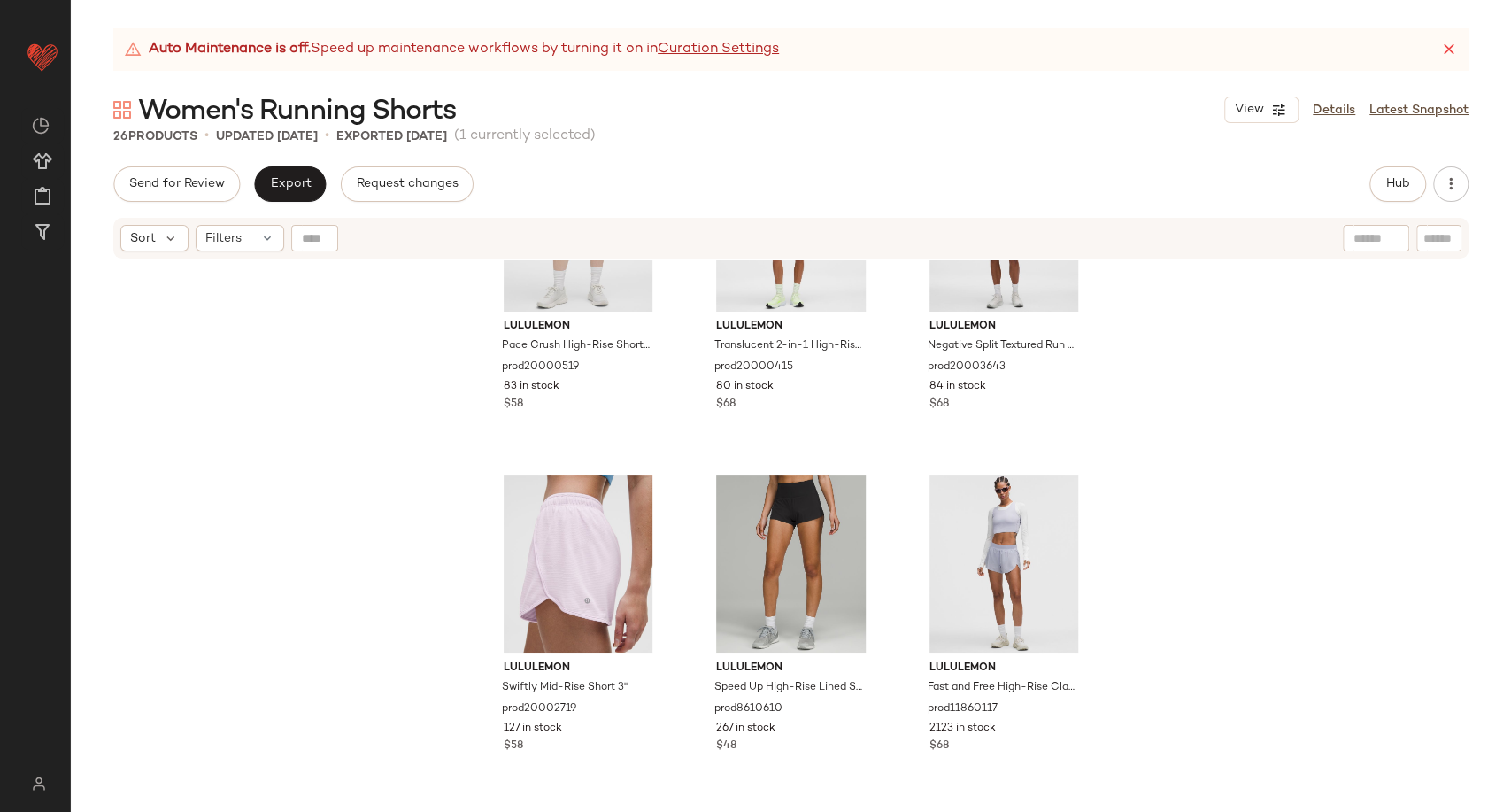
scroll to position [1140, 0]
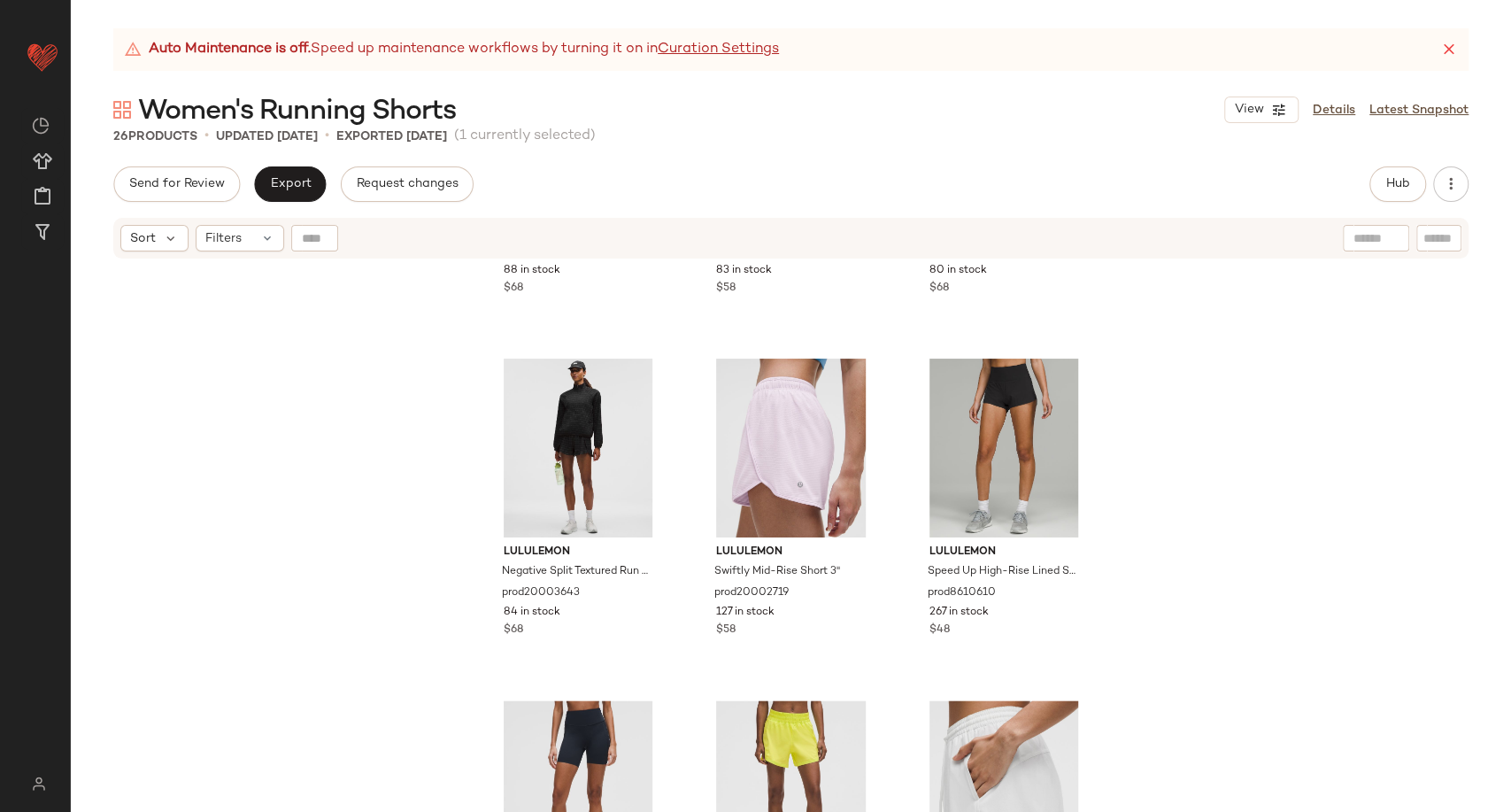
scroll to position [1194, 0]
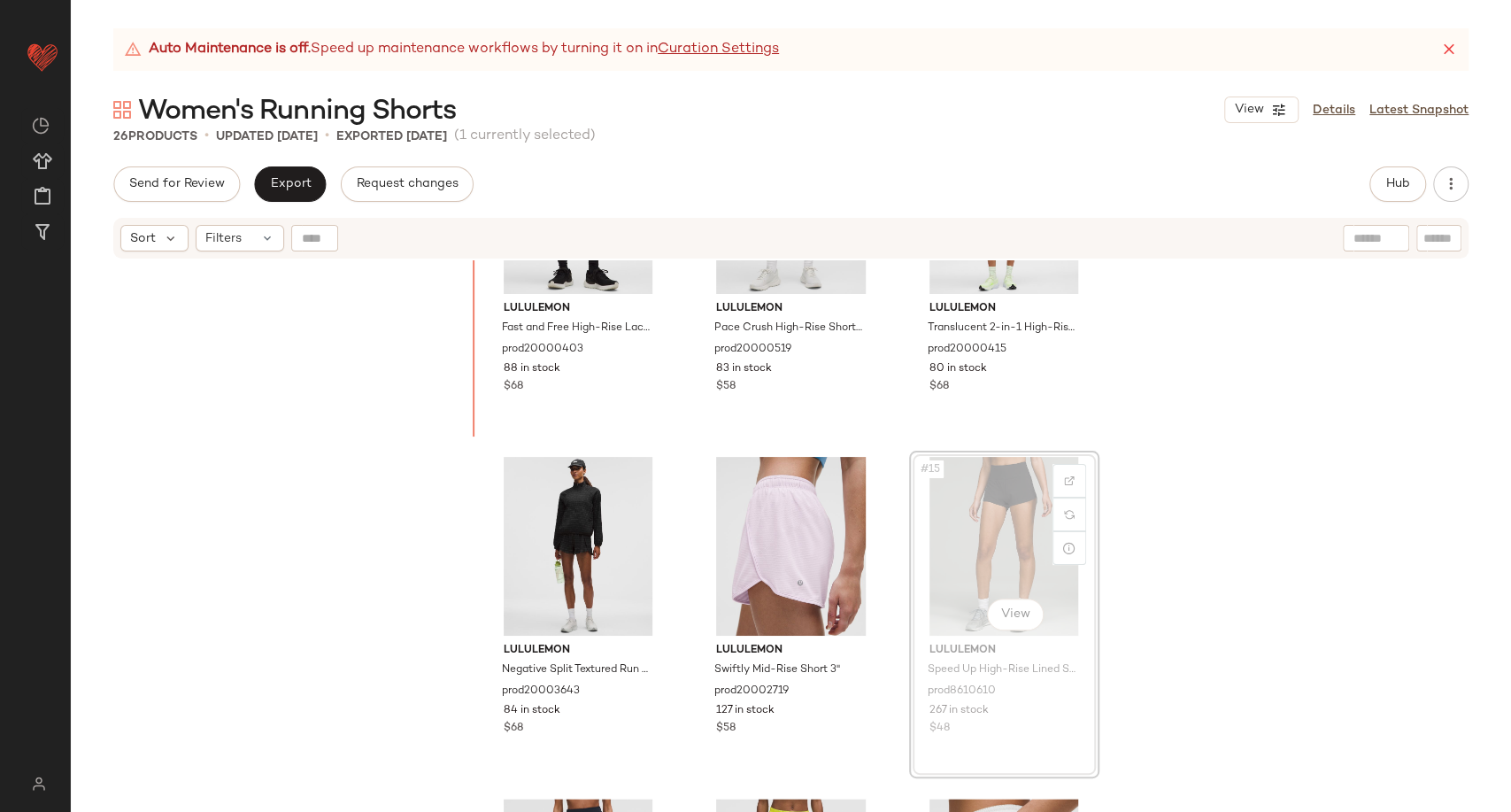
scroll to position [1083, 0]
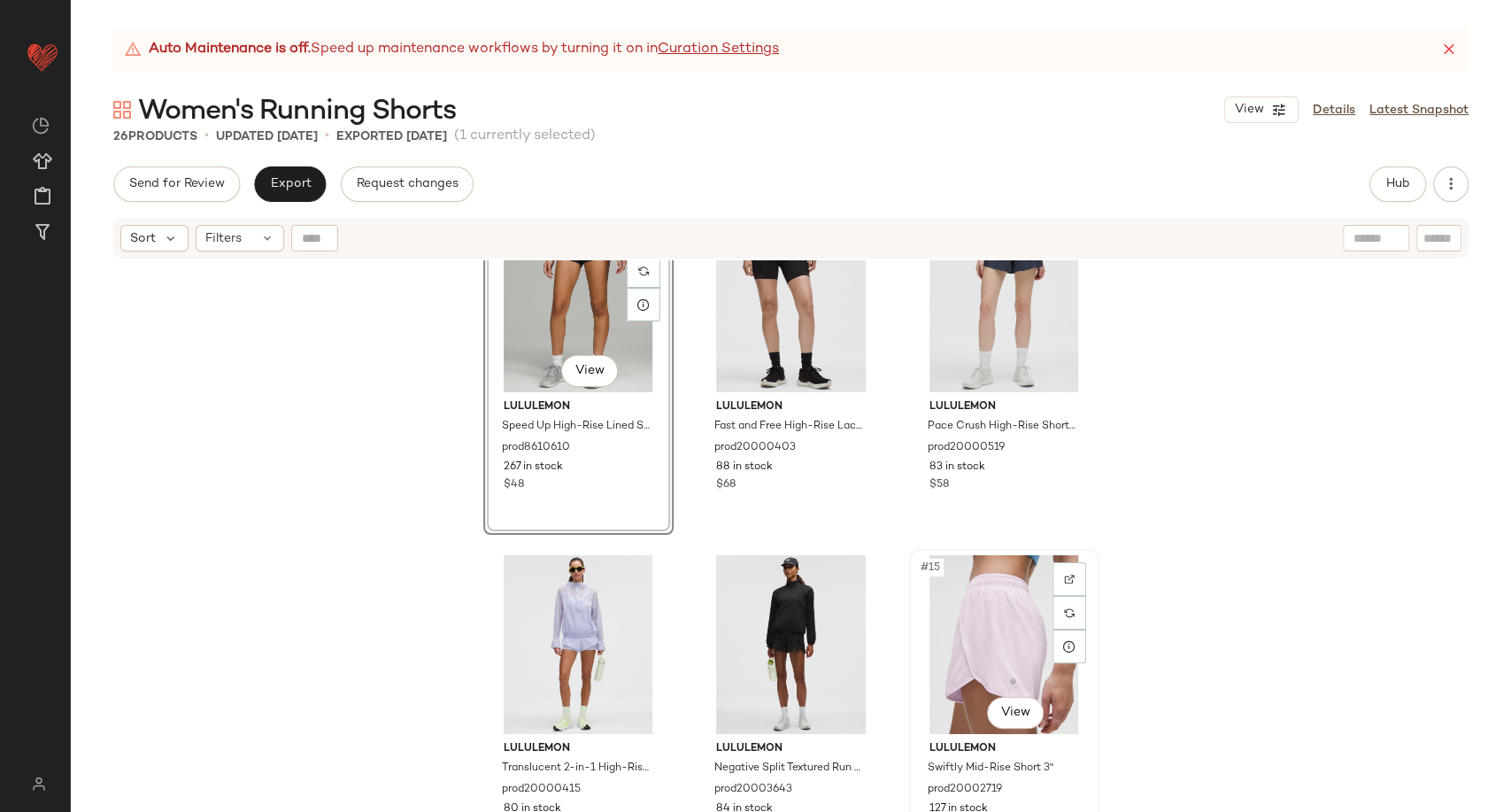
scroll to position [1083, 0]
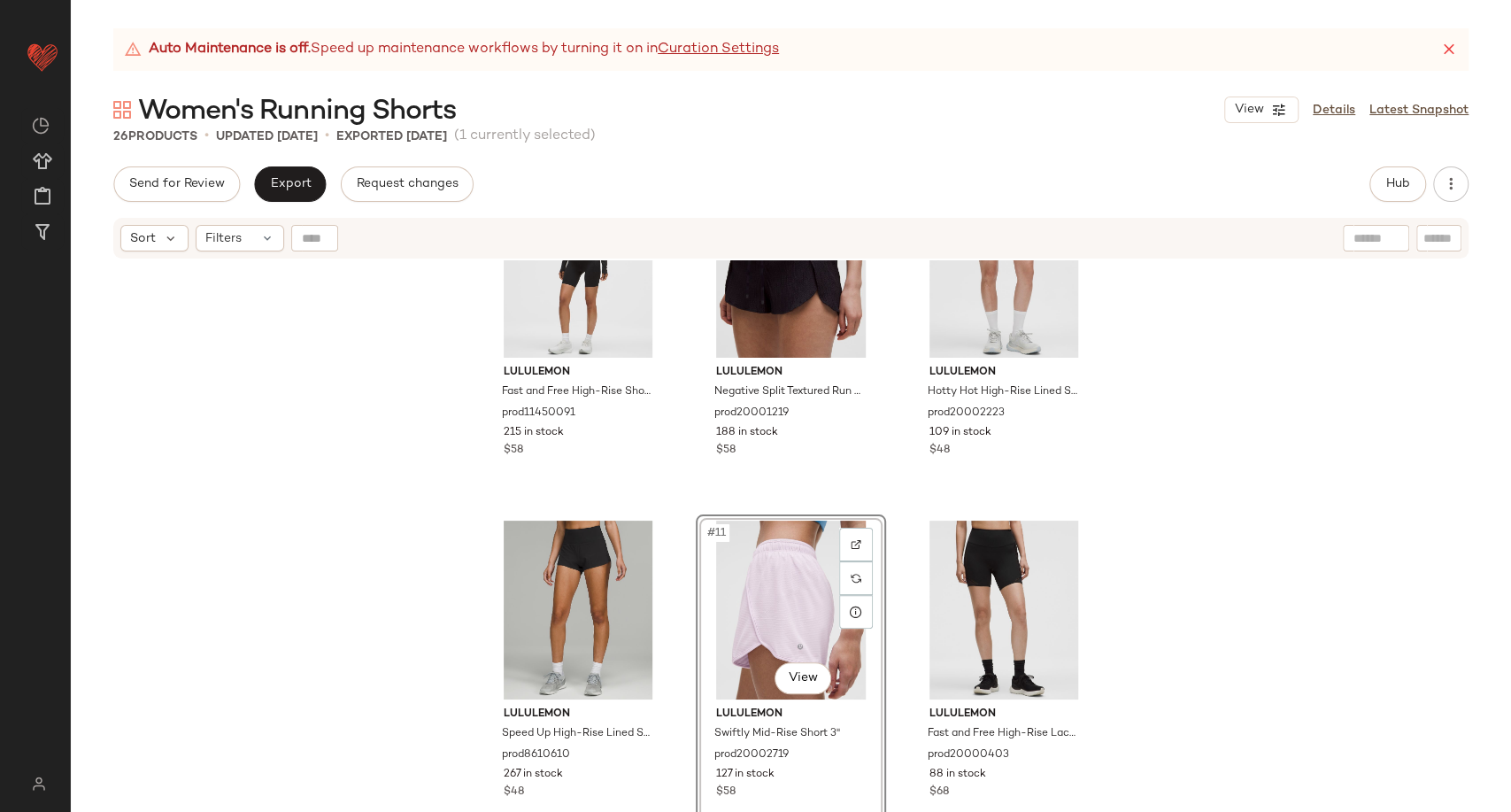
scroll to position [787, 0]
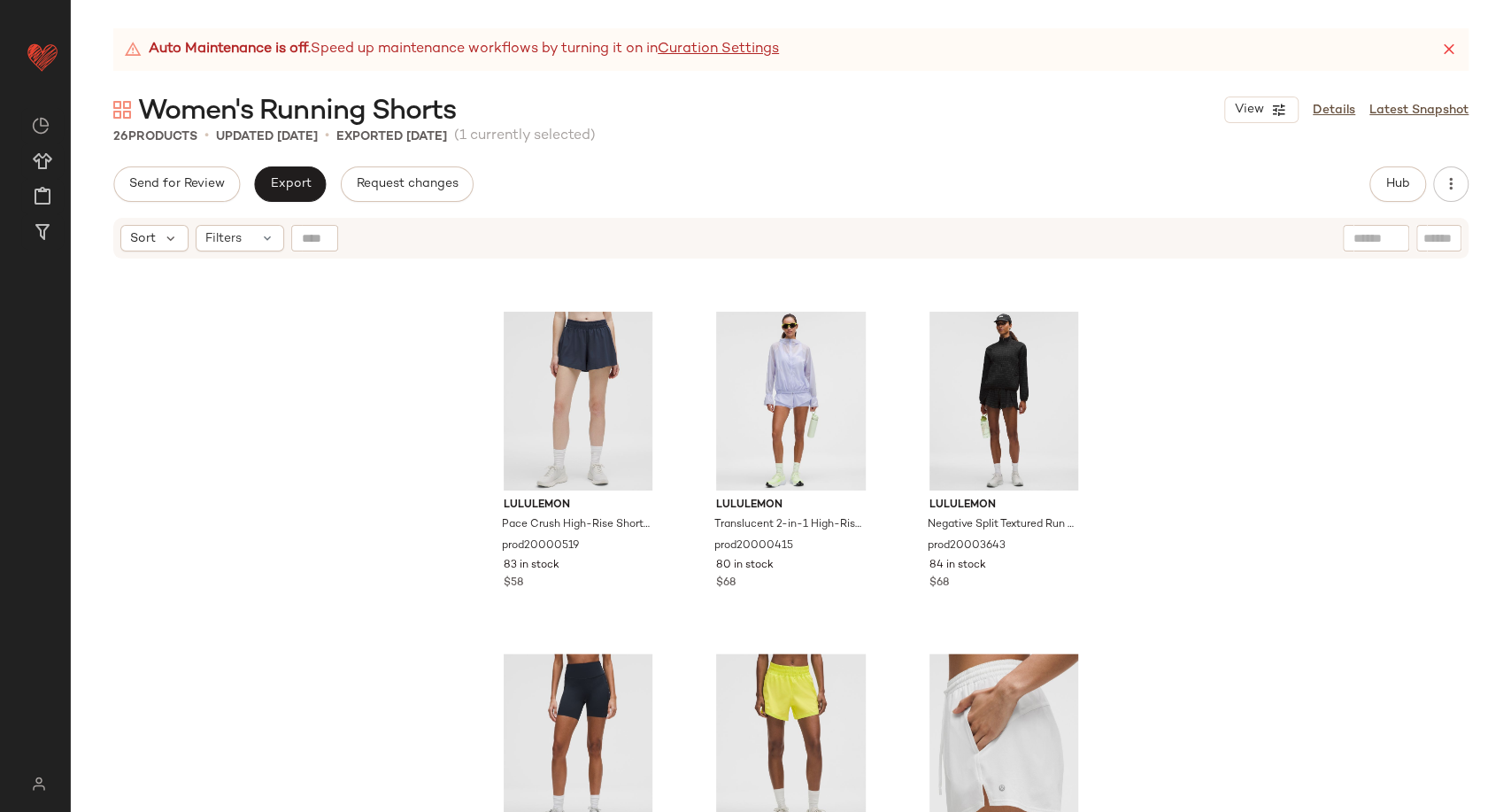
scroll to position [1573, 0]
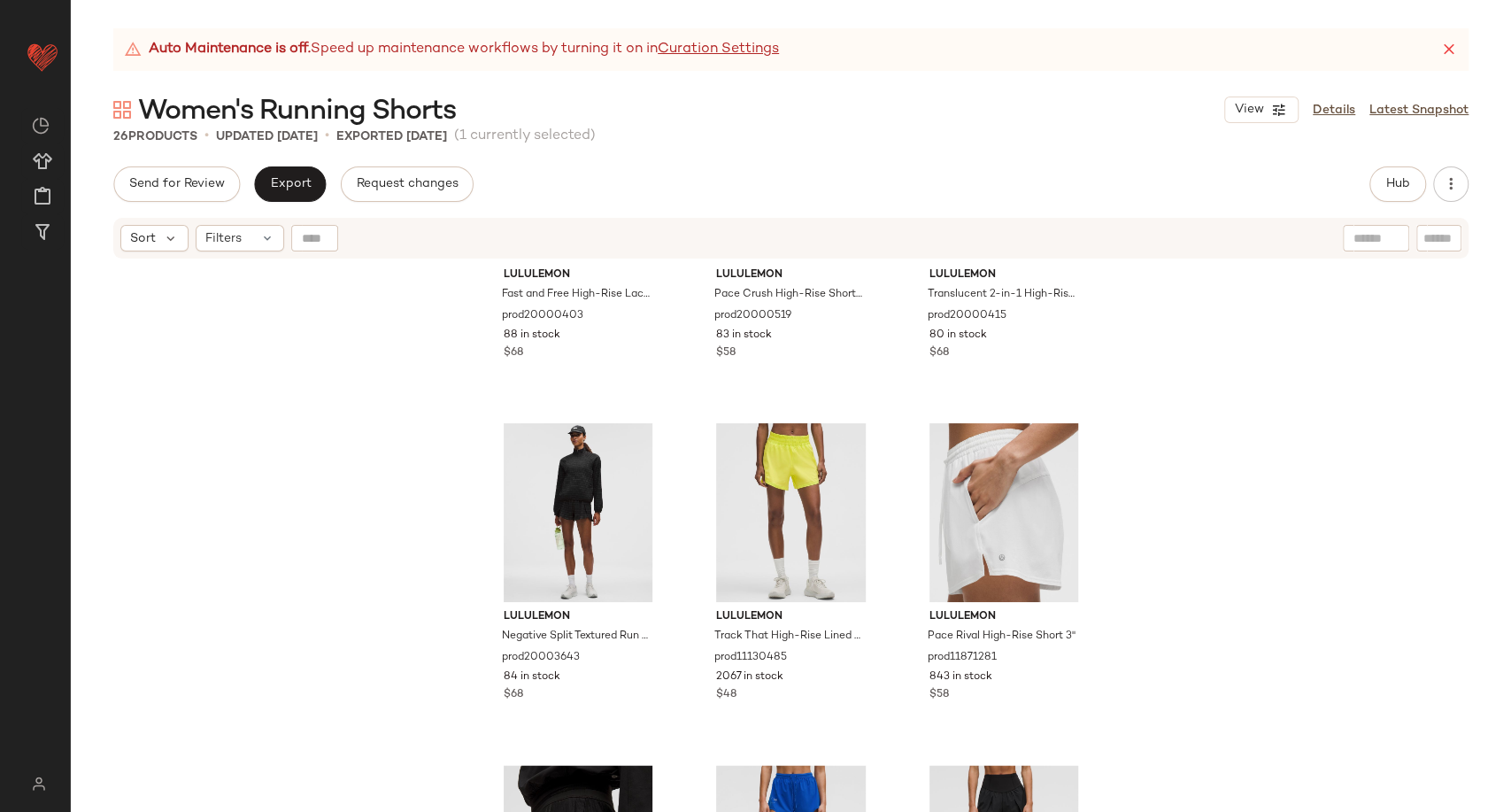
scroll to position [1489, 0]
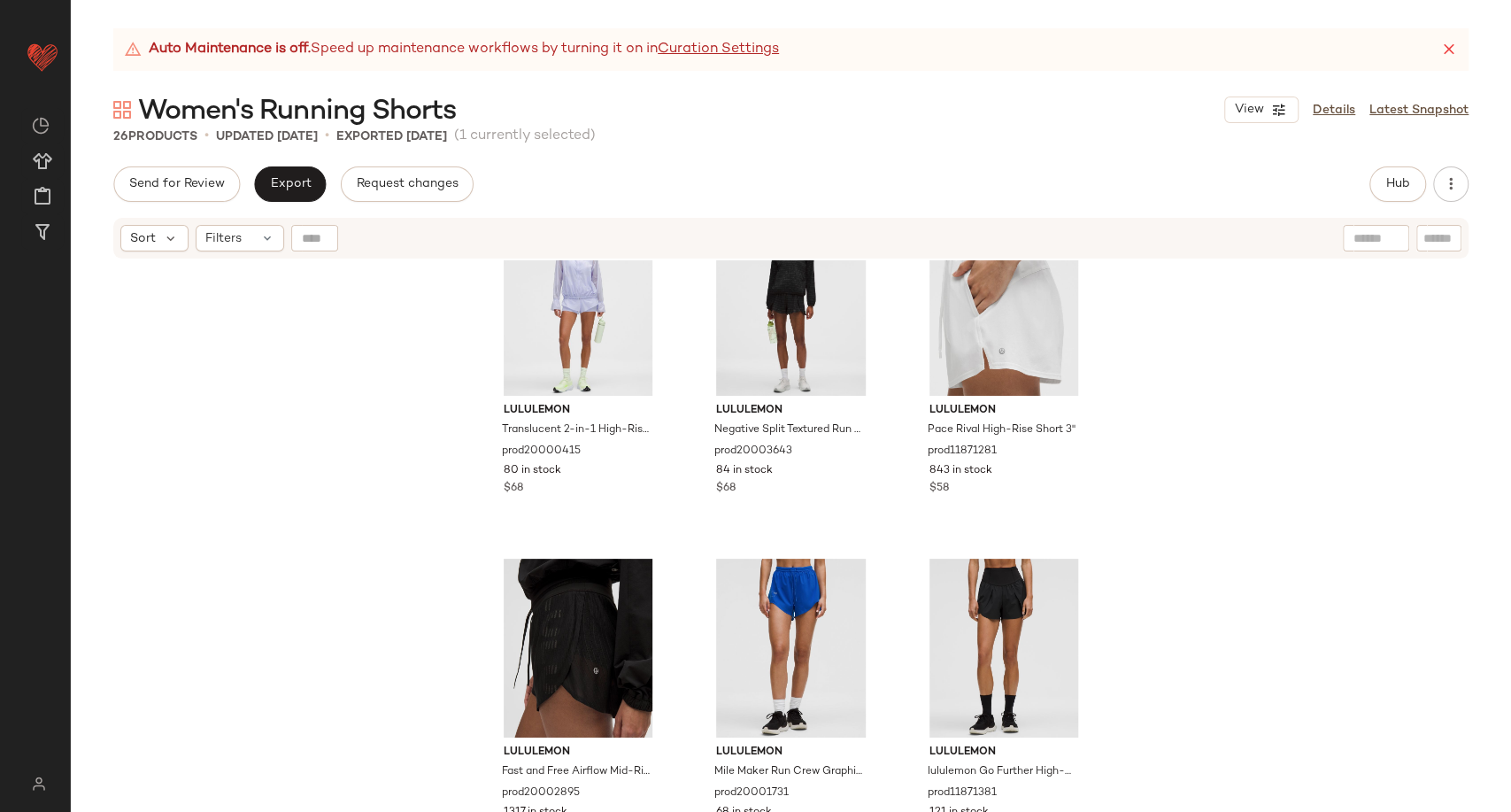
scroll to position [1776, 0]
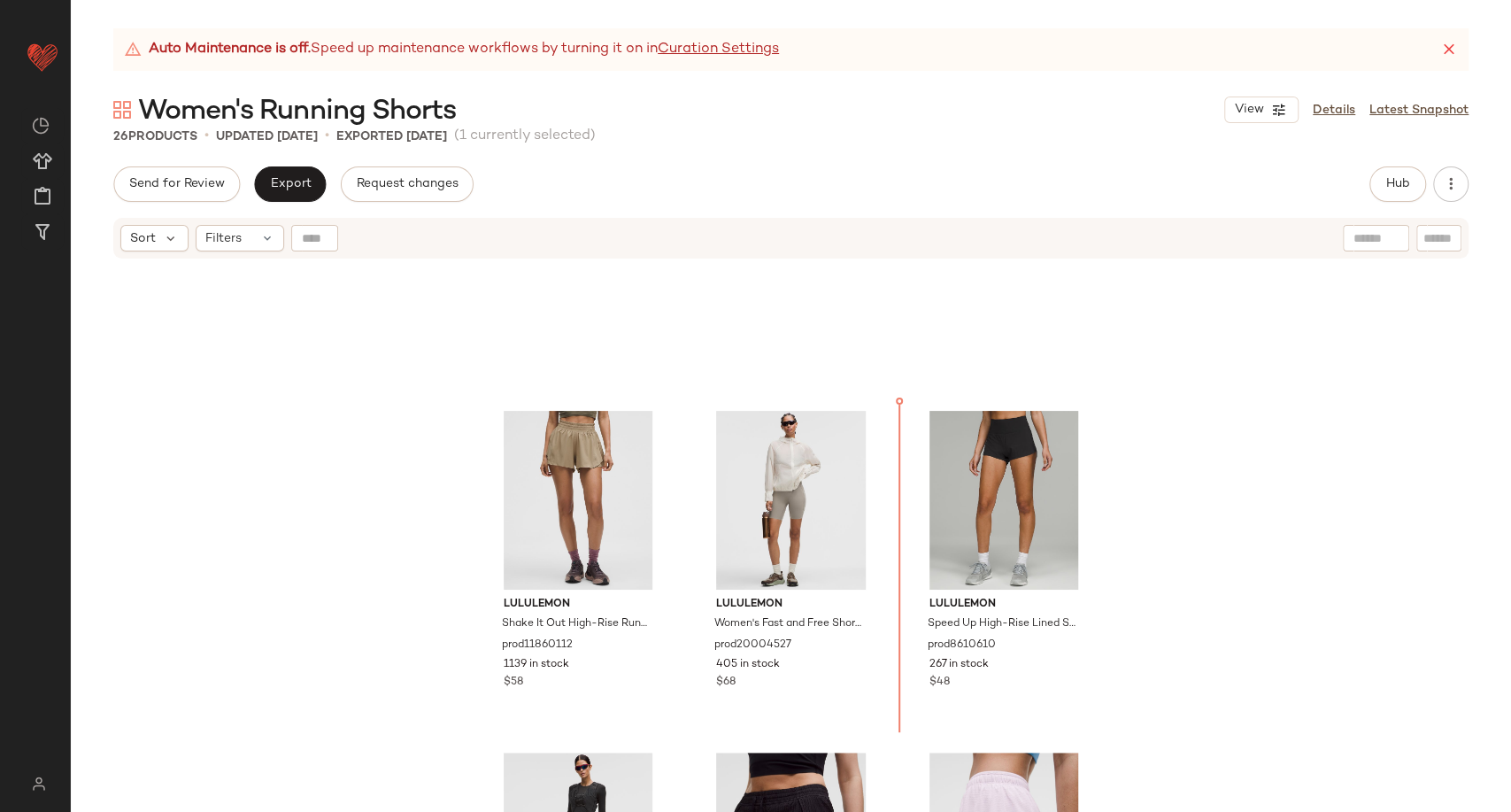
scroll to position [556, 0]
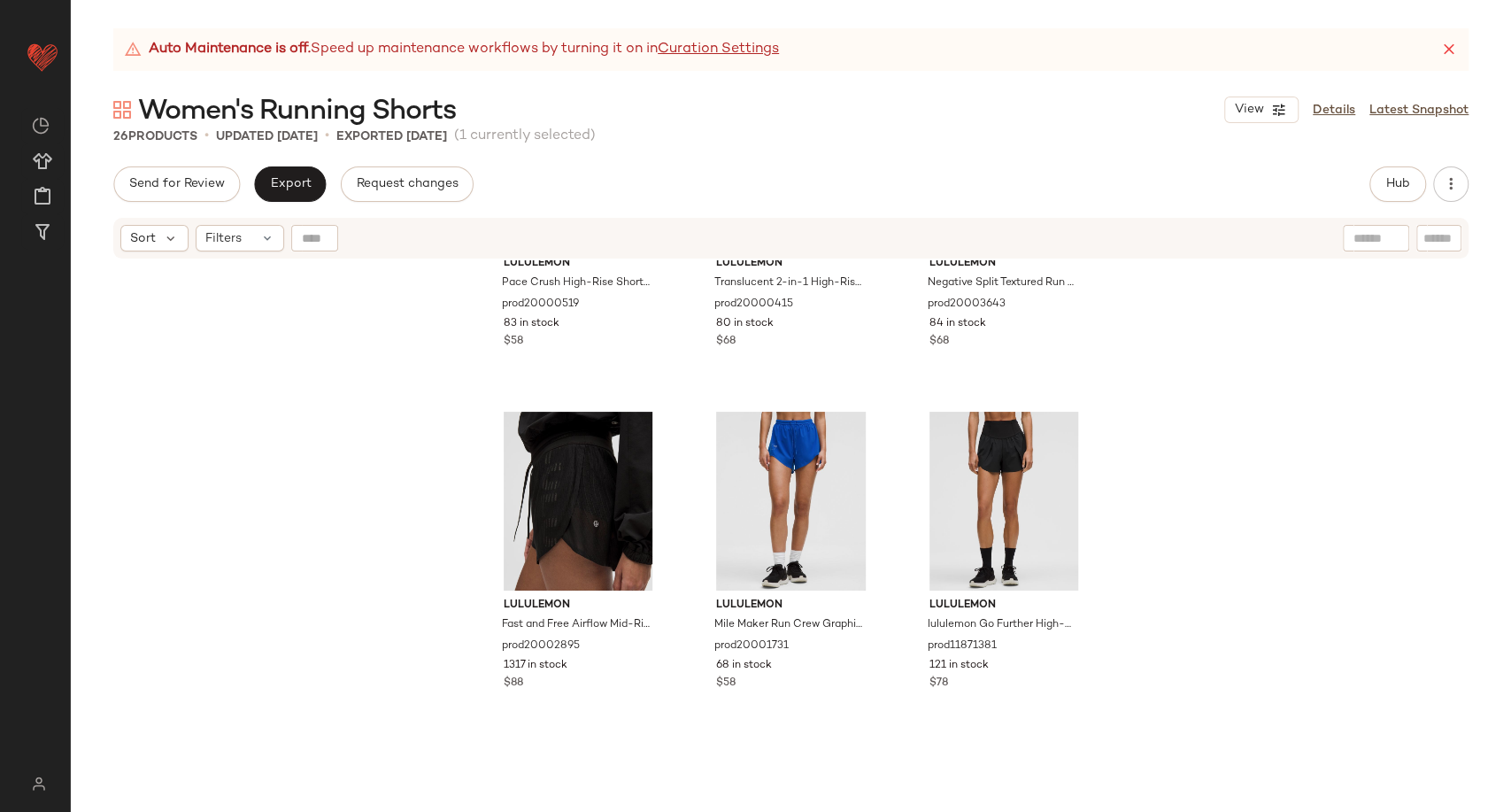
scroll to position [1933, 0]
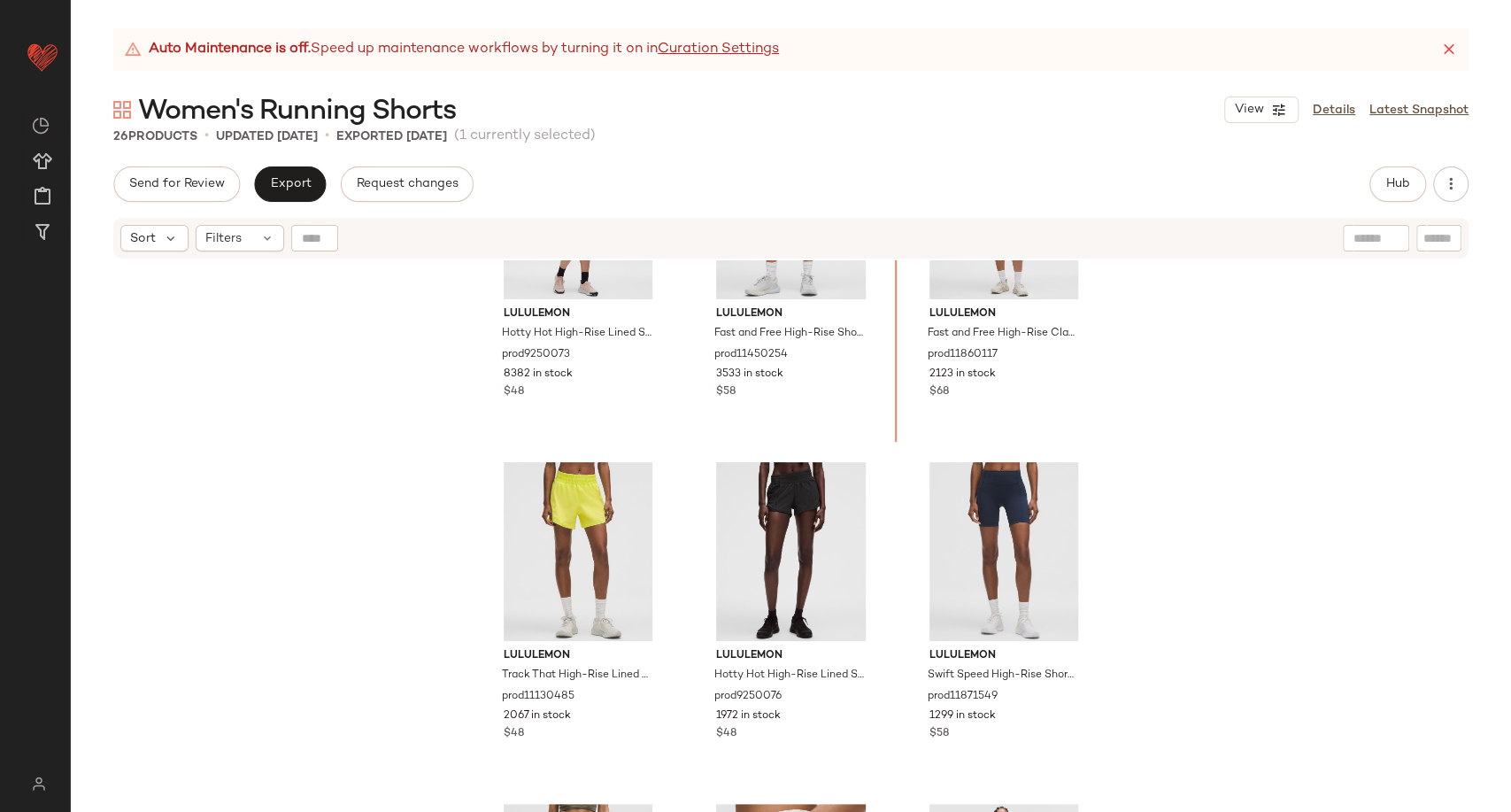
scroll to position [61, 0]
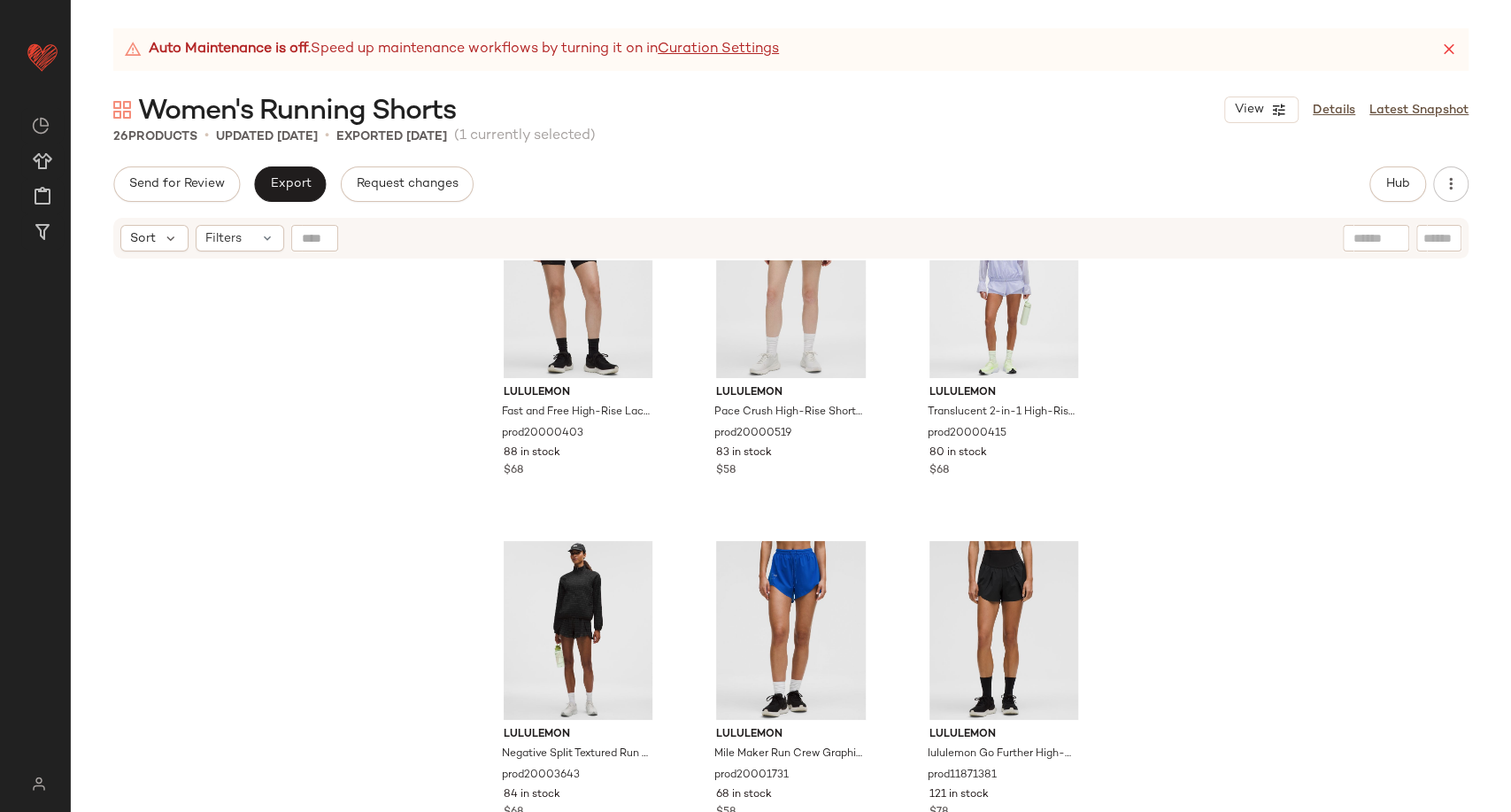
scroll to position [1944, 0]
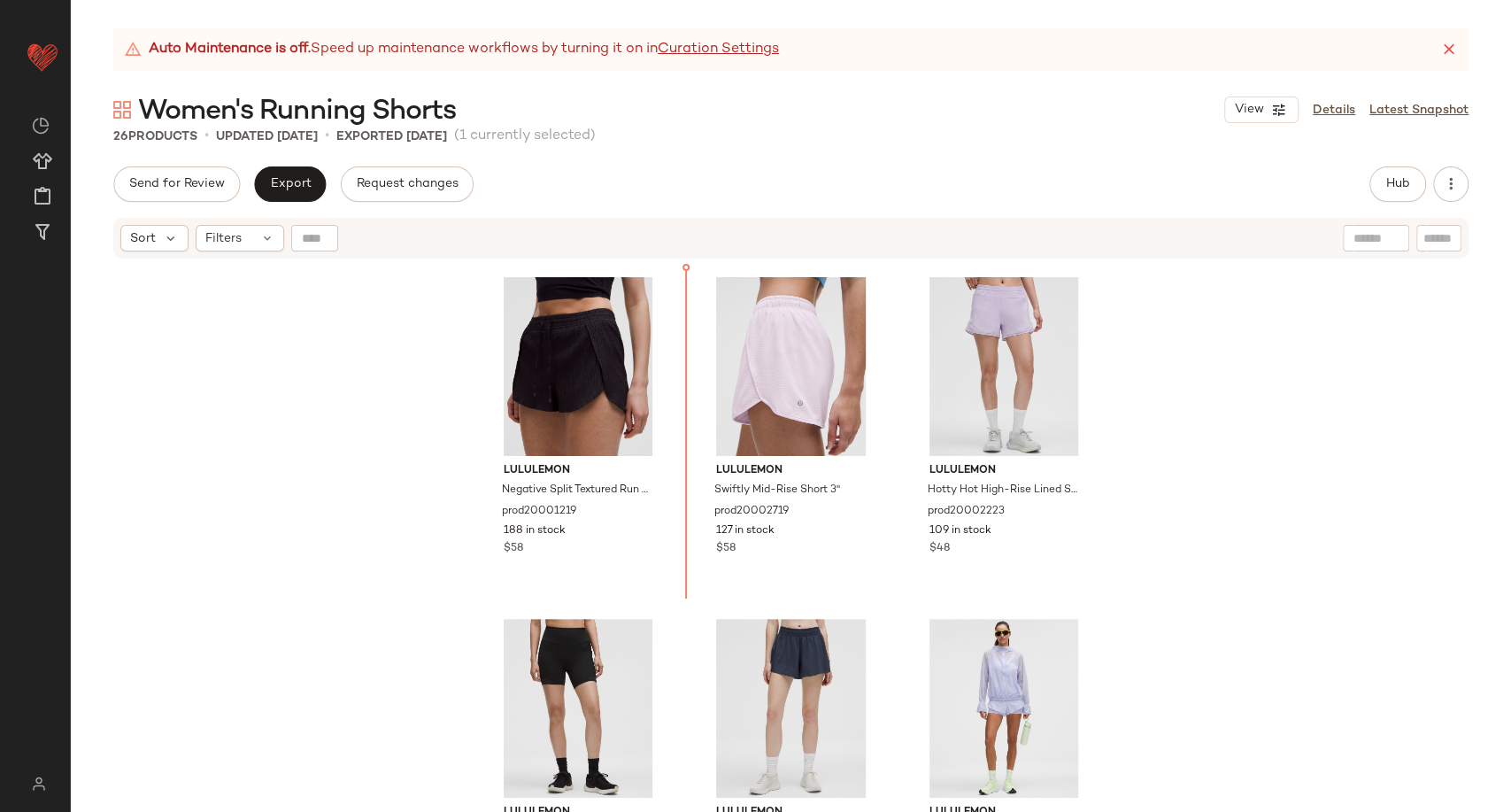
scroll to position [1373, 0]
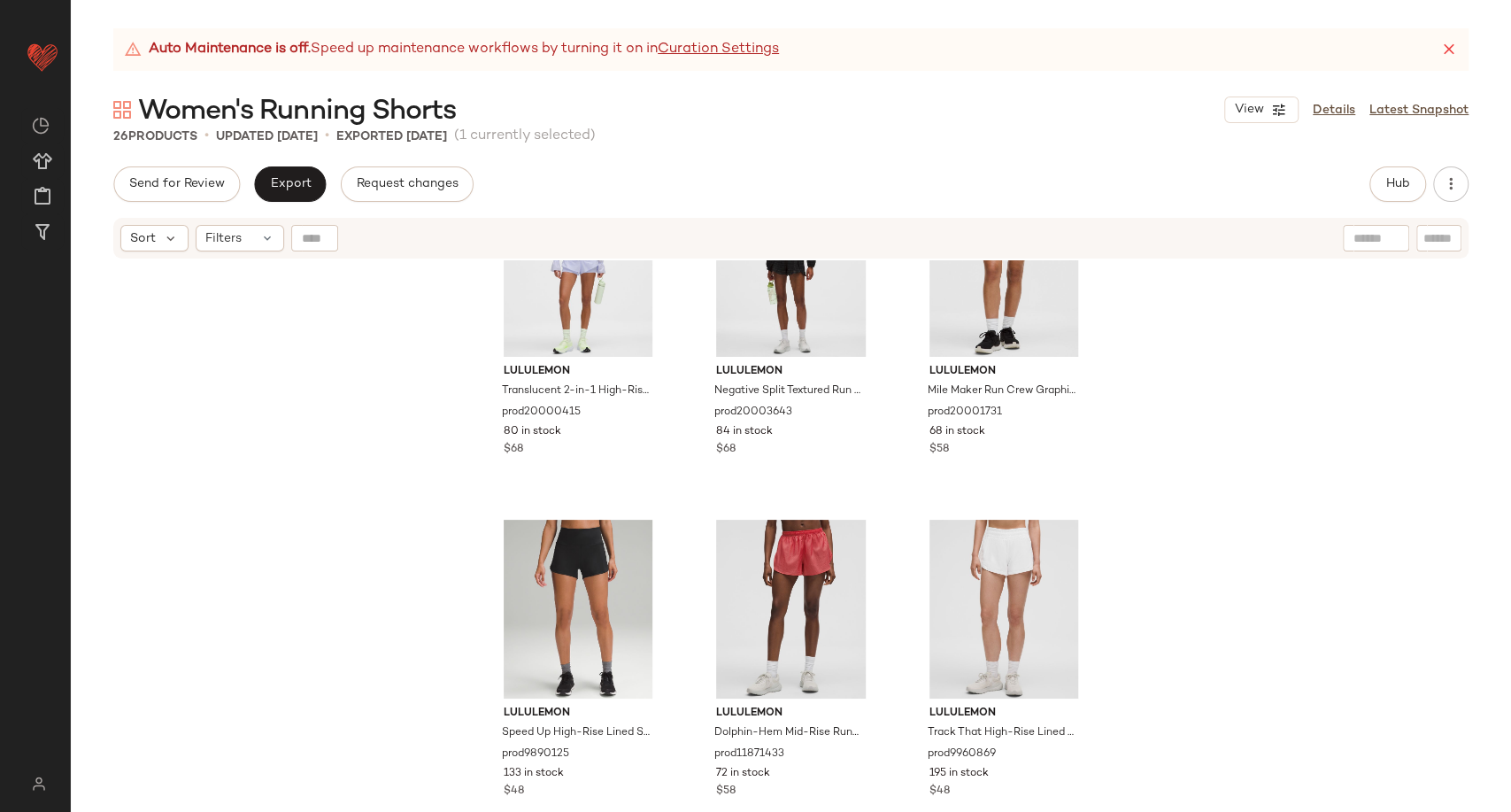
scroll to position [2160, 0]
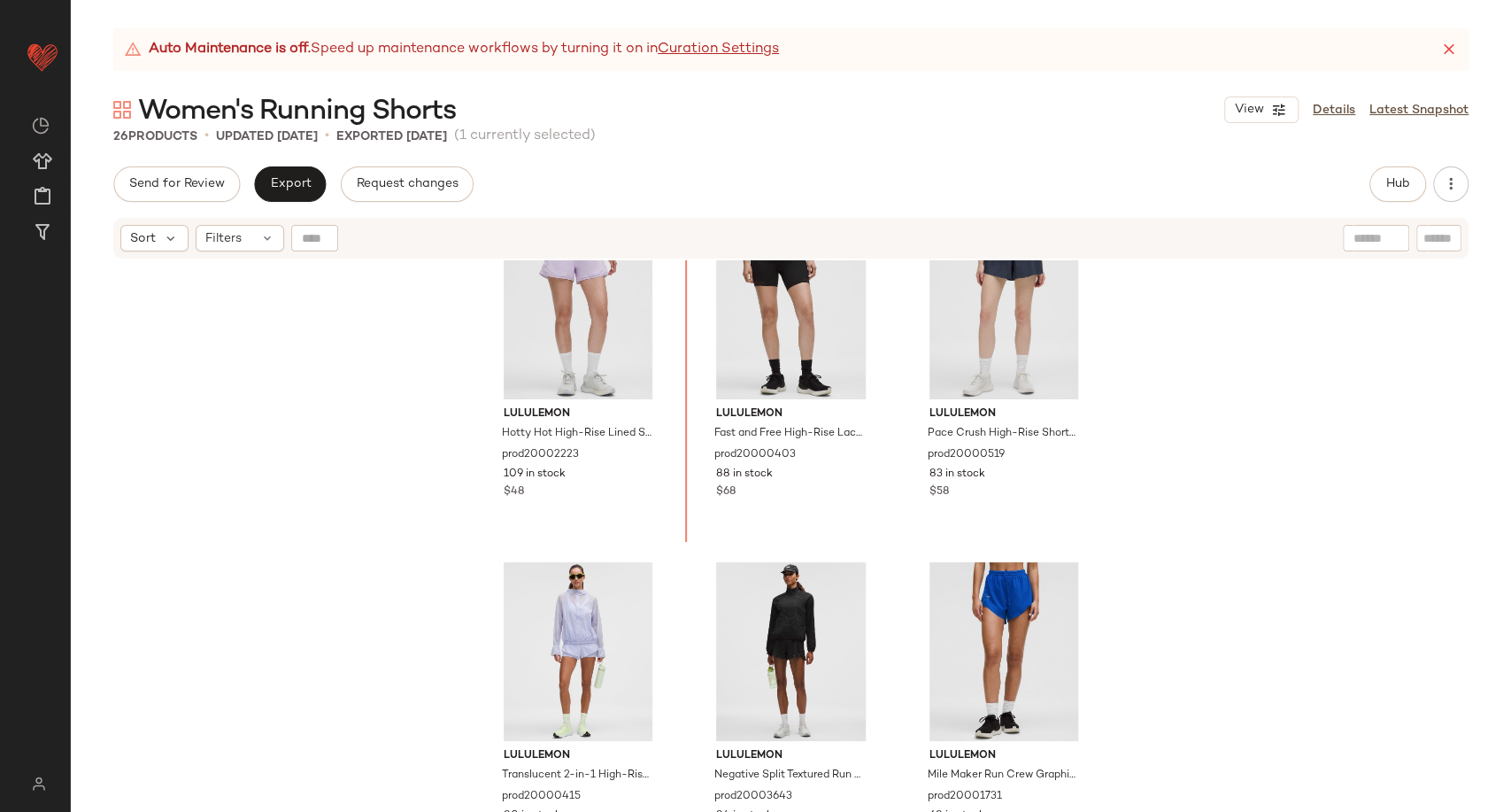
scroll to position [1643, 0]
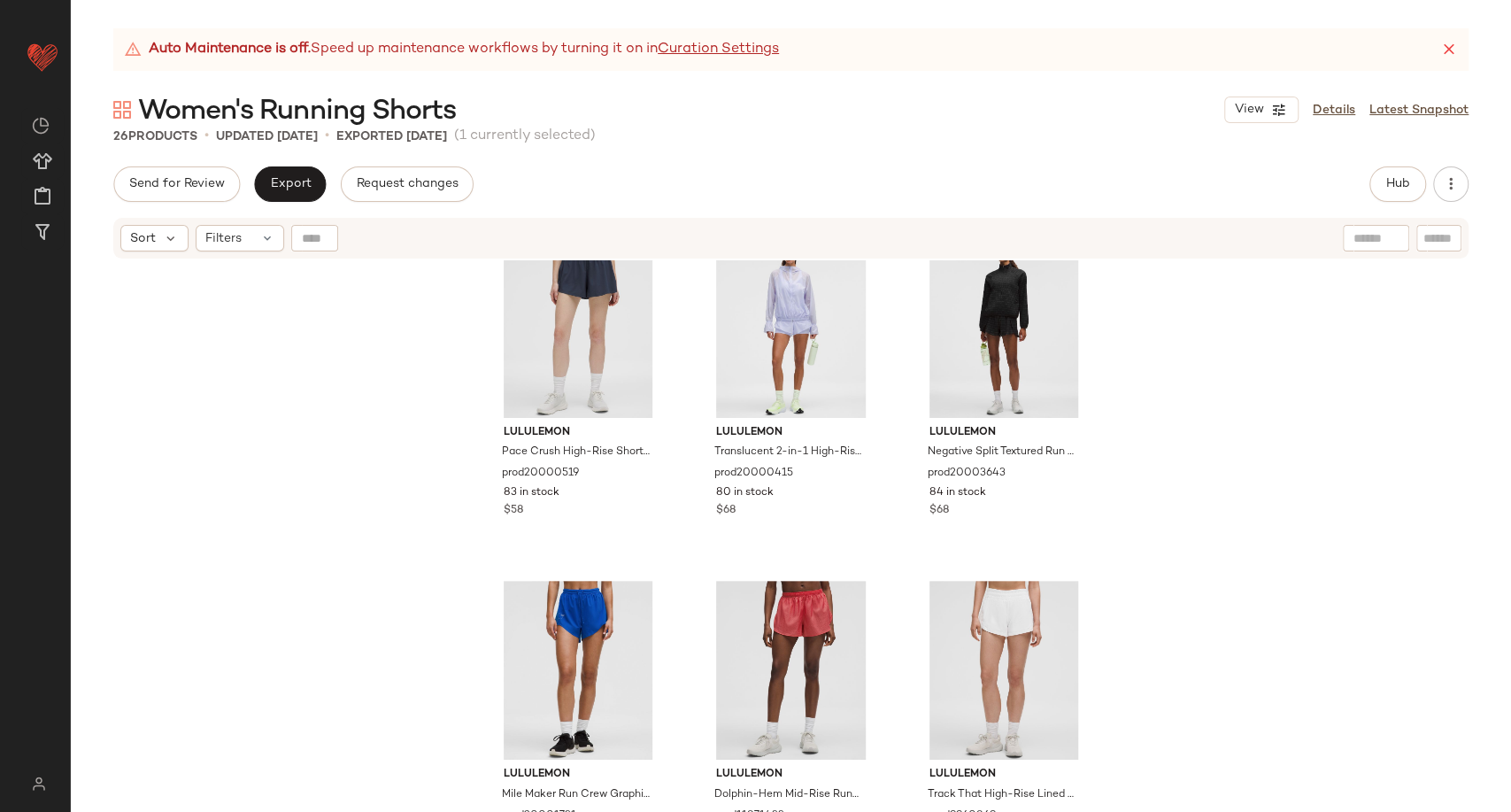
scroll to position [2038, 0]
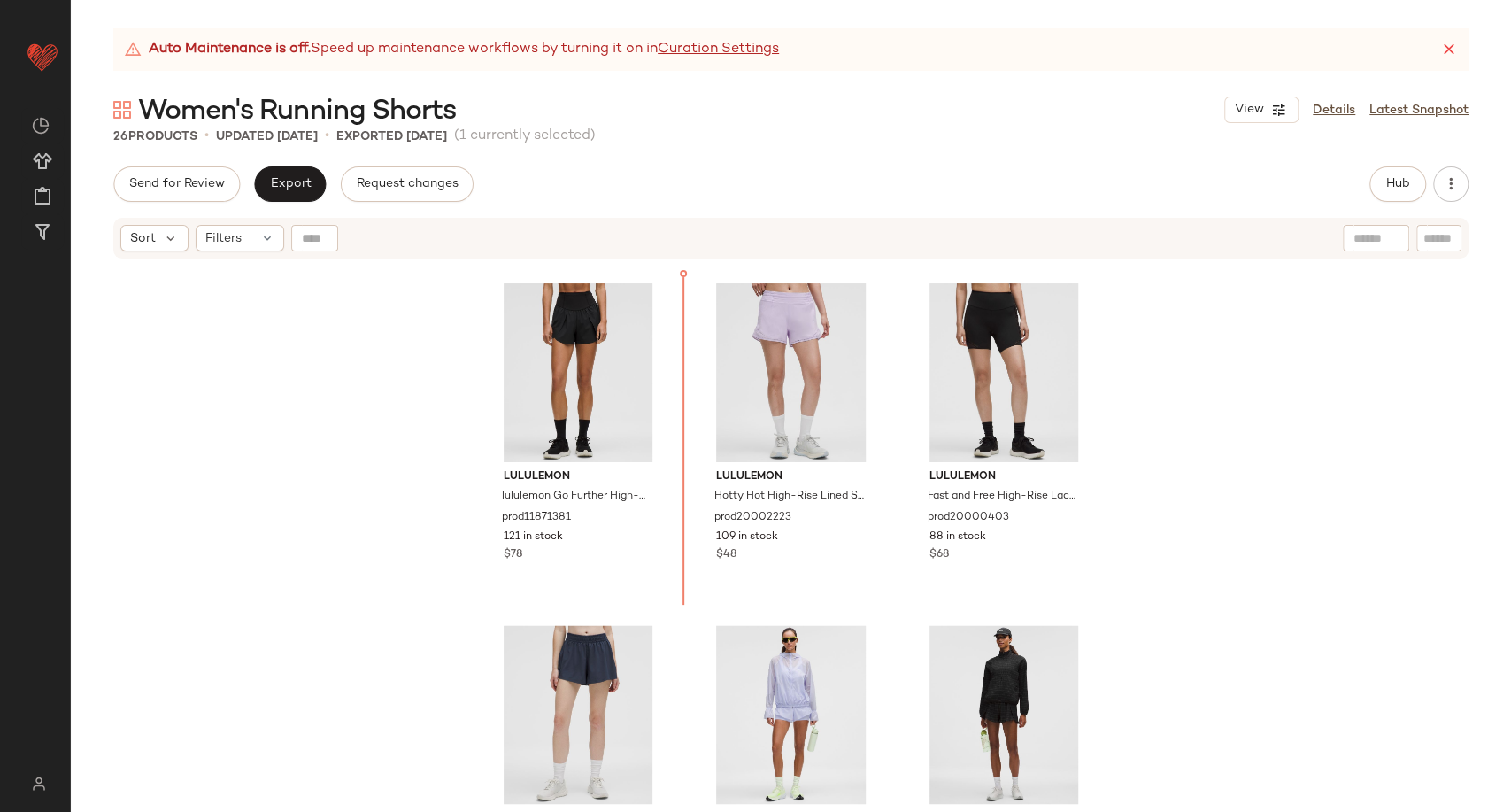
scroll to position [1607, 0]
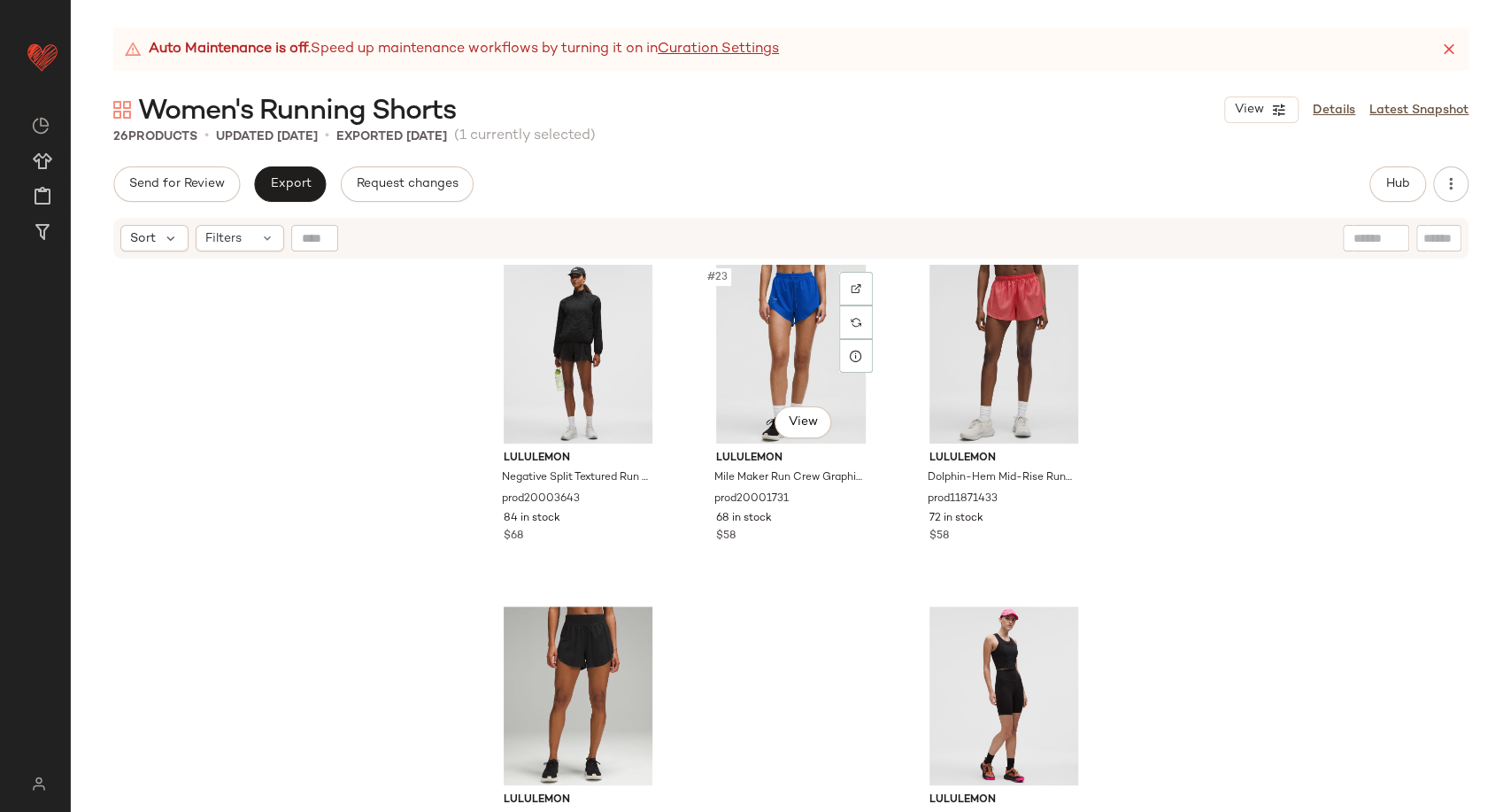
scroll to position [2481, 0]
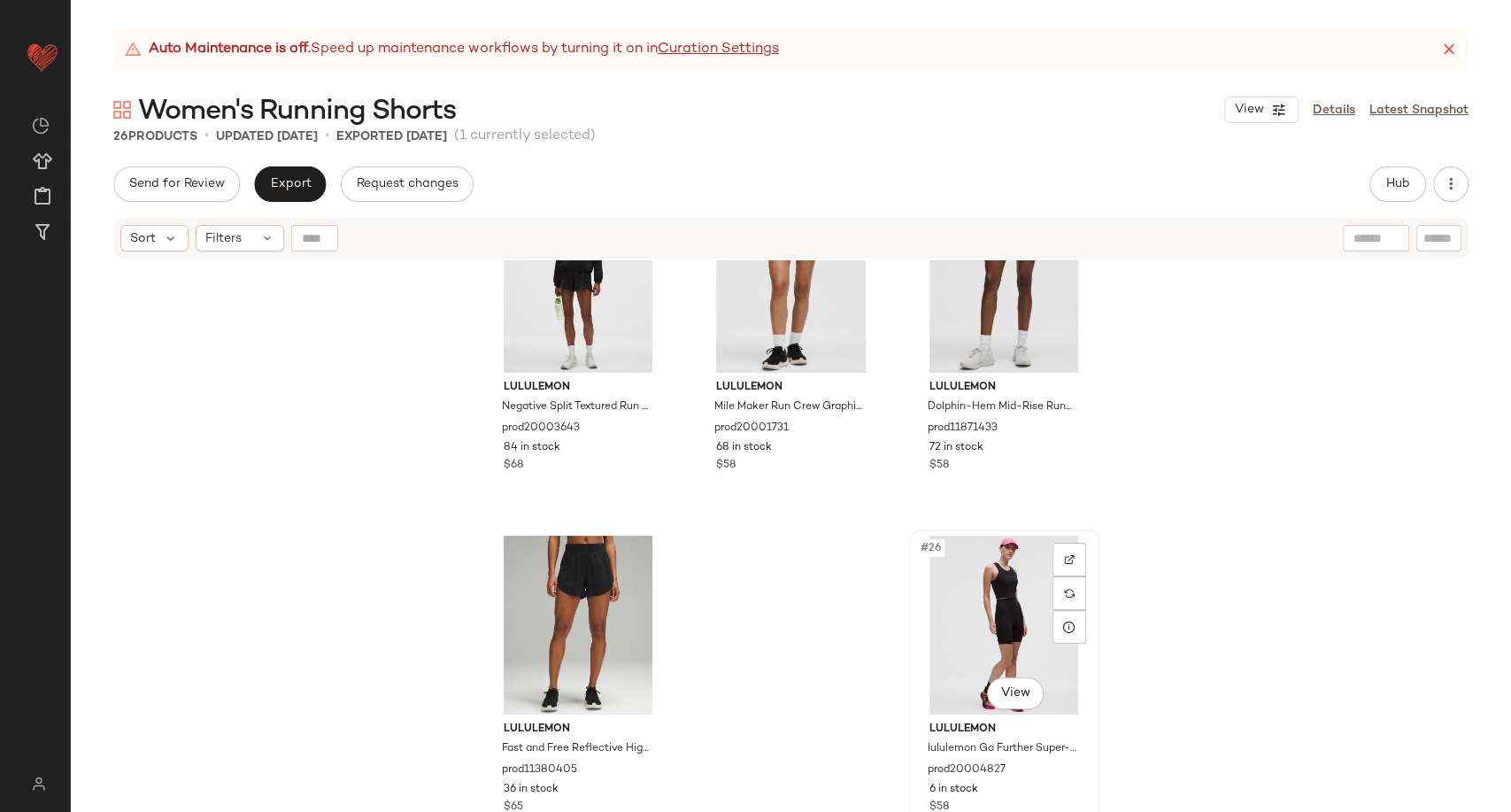
click at [952, 589] on div "#26 View" at bounding box center [1004, 625] width 178 height 179
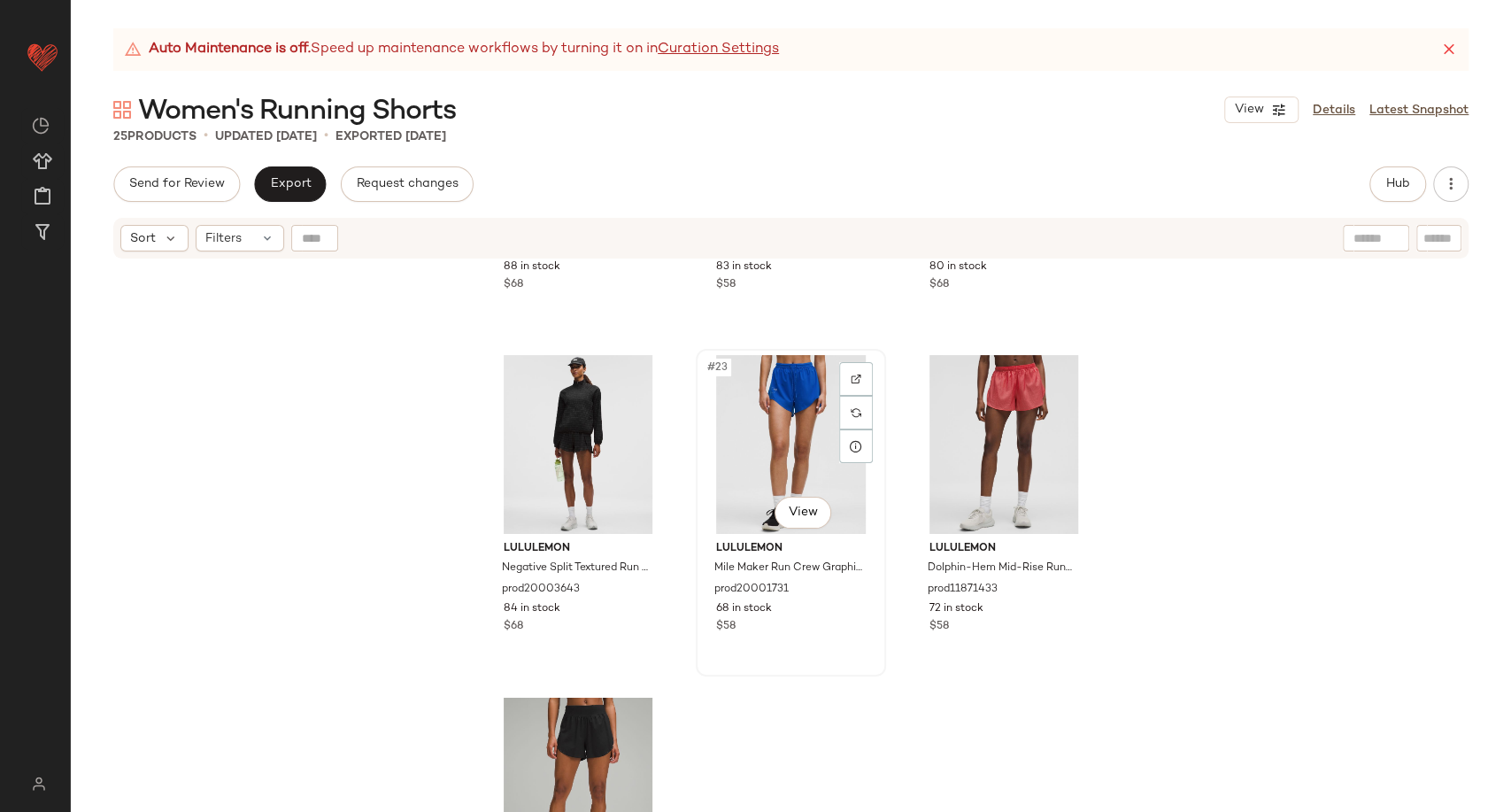
scroll to position [2285, 0]
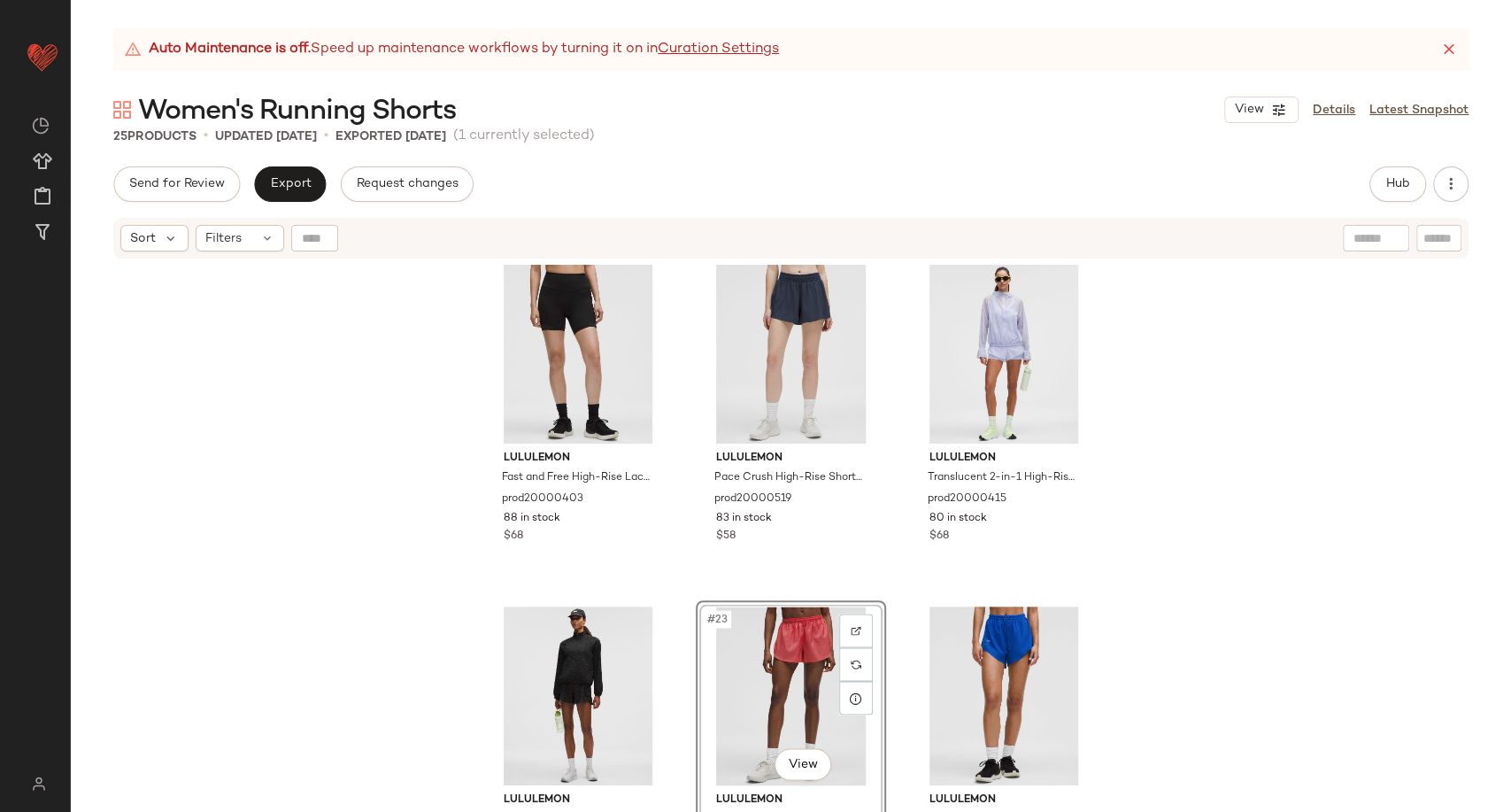
scroll to position [2088, 0]
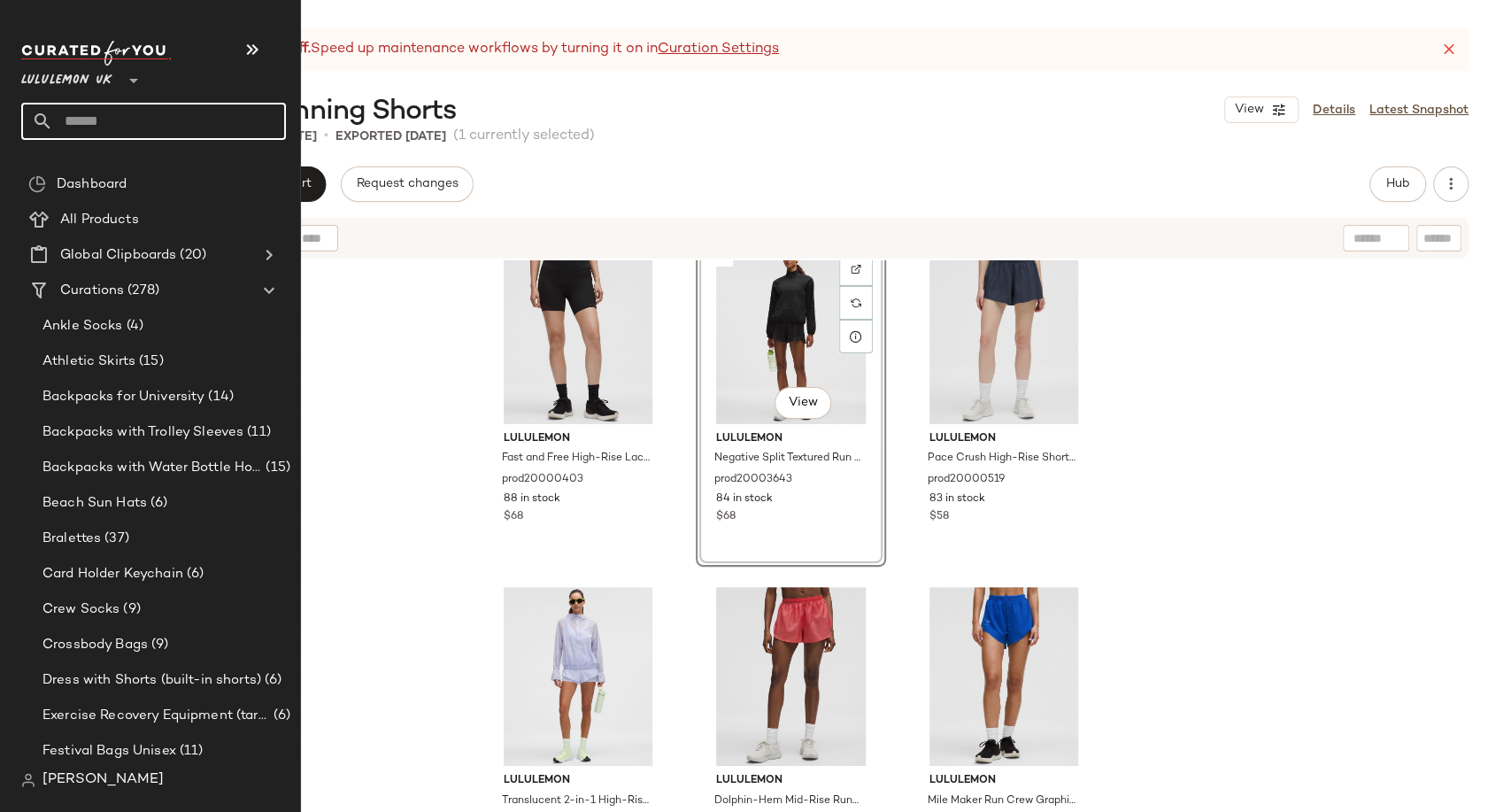
click at [96, 129] on input "text" at bounding box center [170, 121] width 233 height 38
paste input "**********"
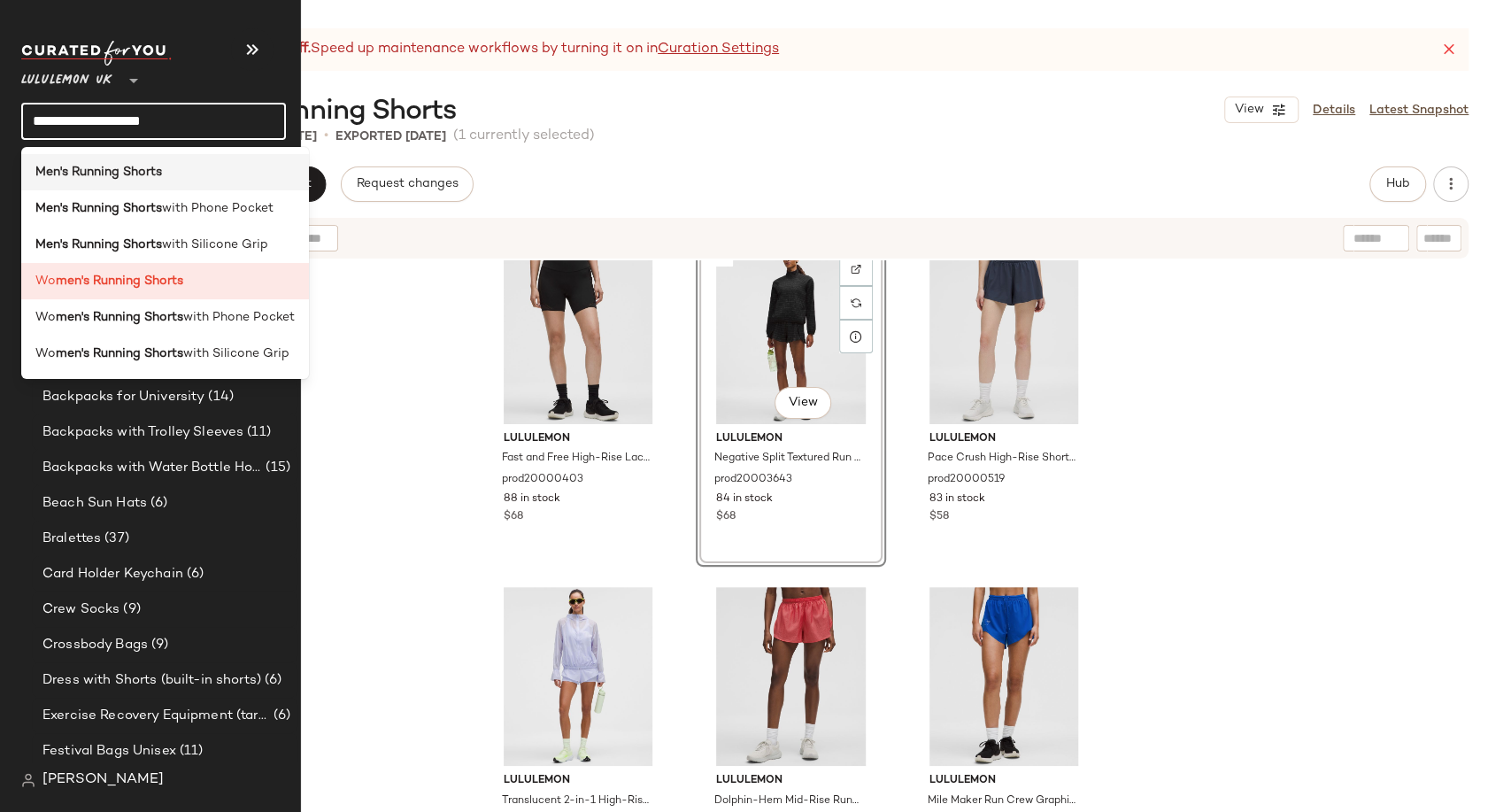
type input "**********"
click at [120, 166] on b "Men's Running Shorts" at bounding box center [99, 172] width 127 height 19
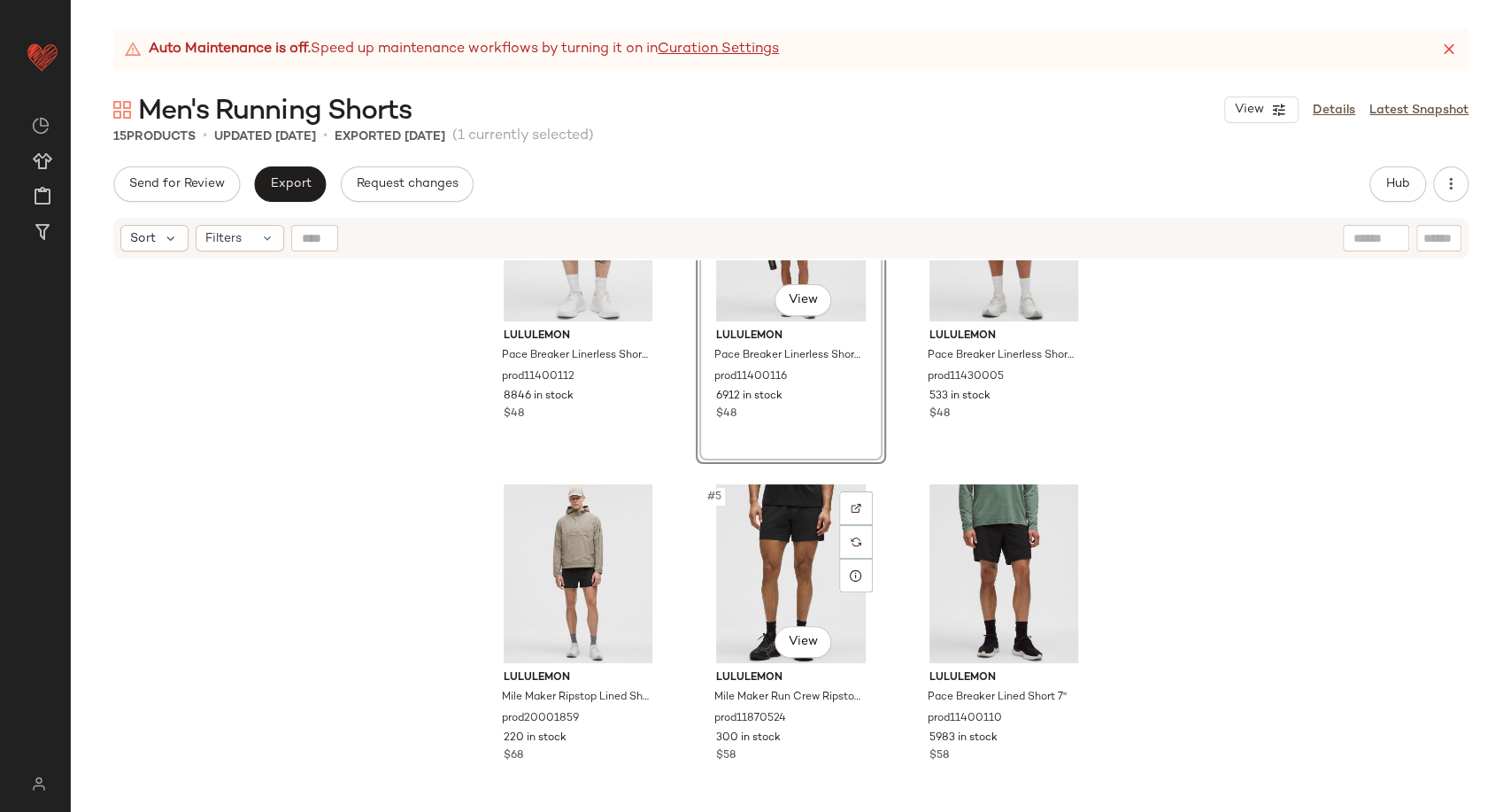
scroll to position [99, 0]
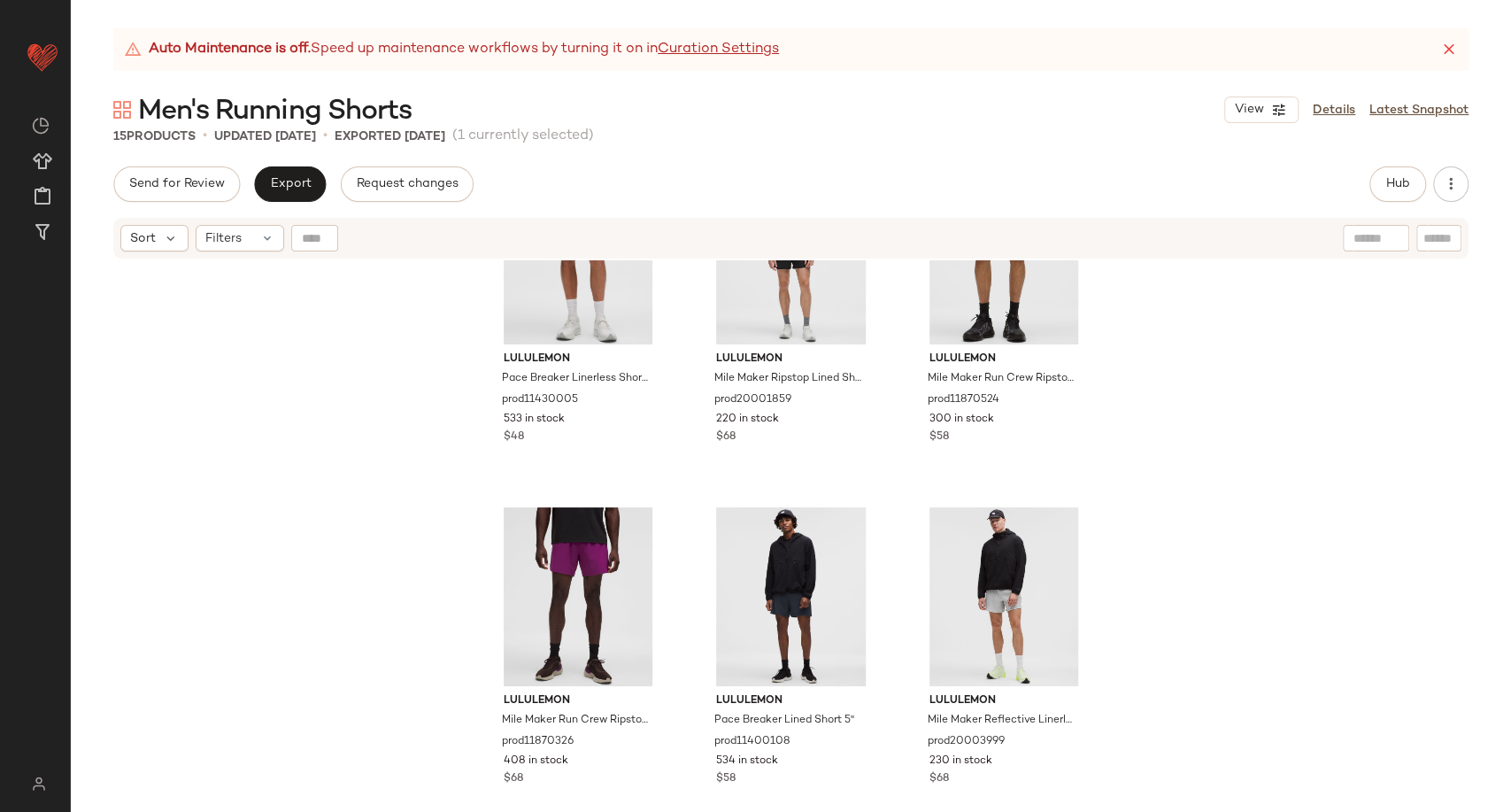
scroll to position [506, 0]
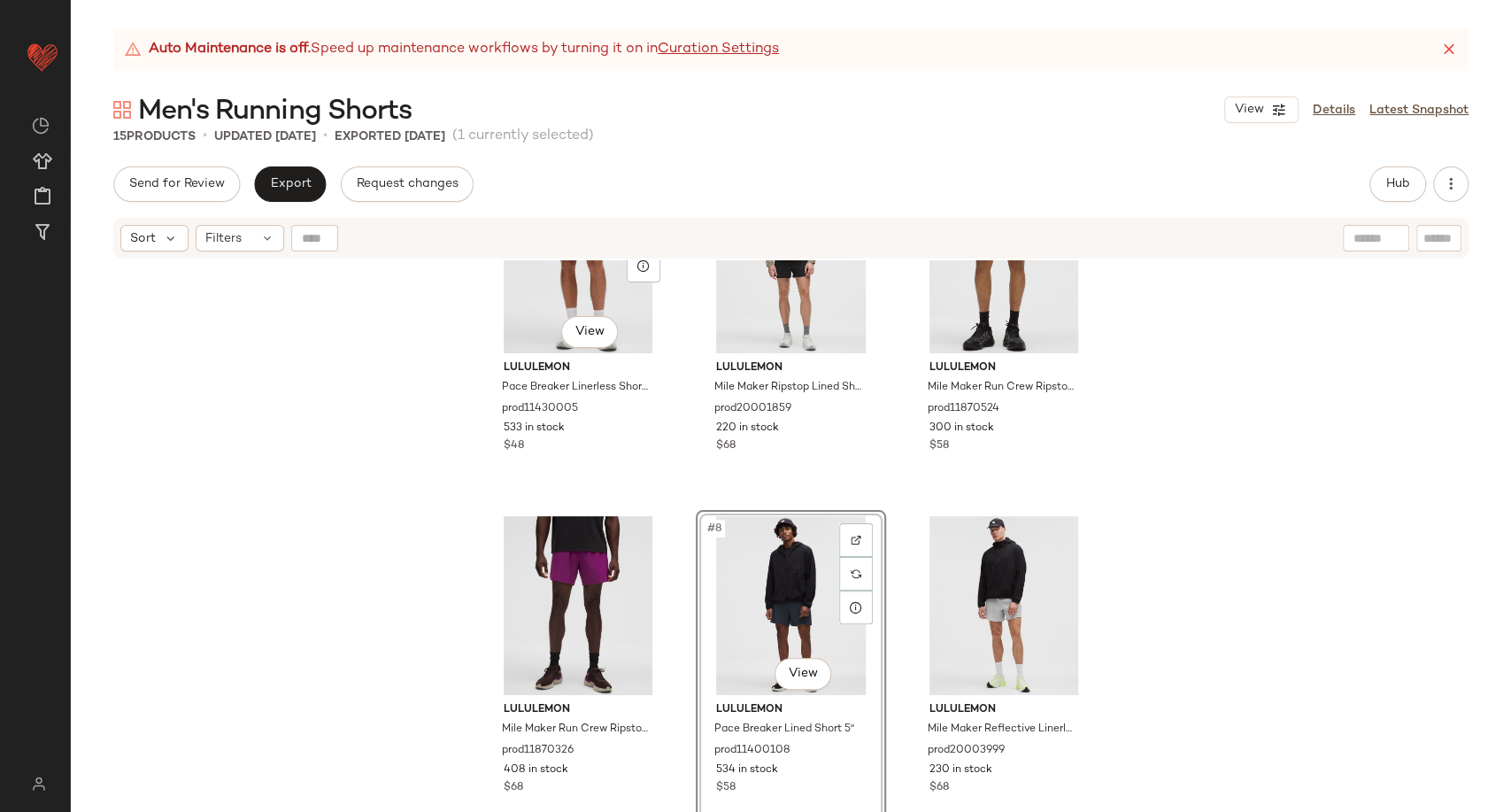
scroll to position [451, 0]
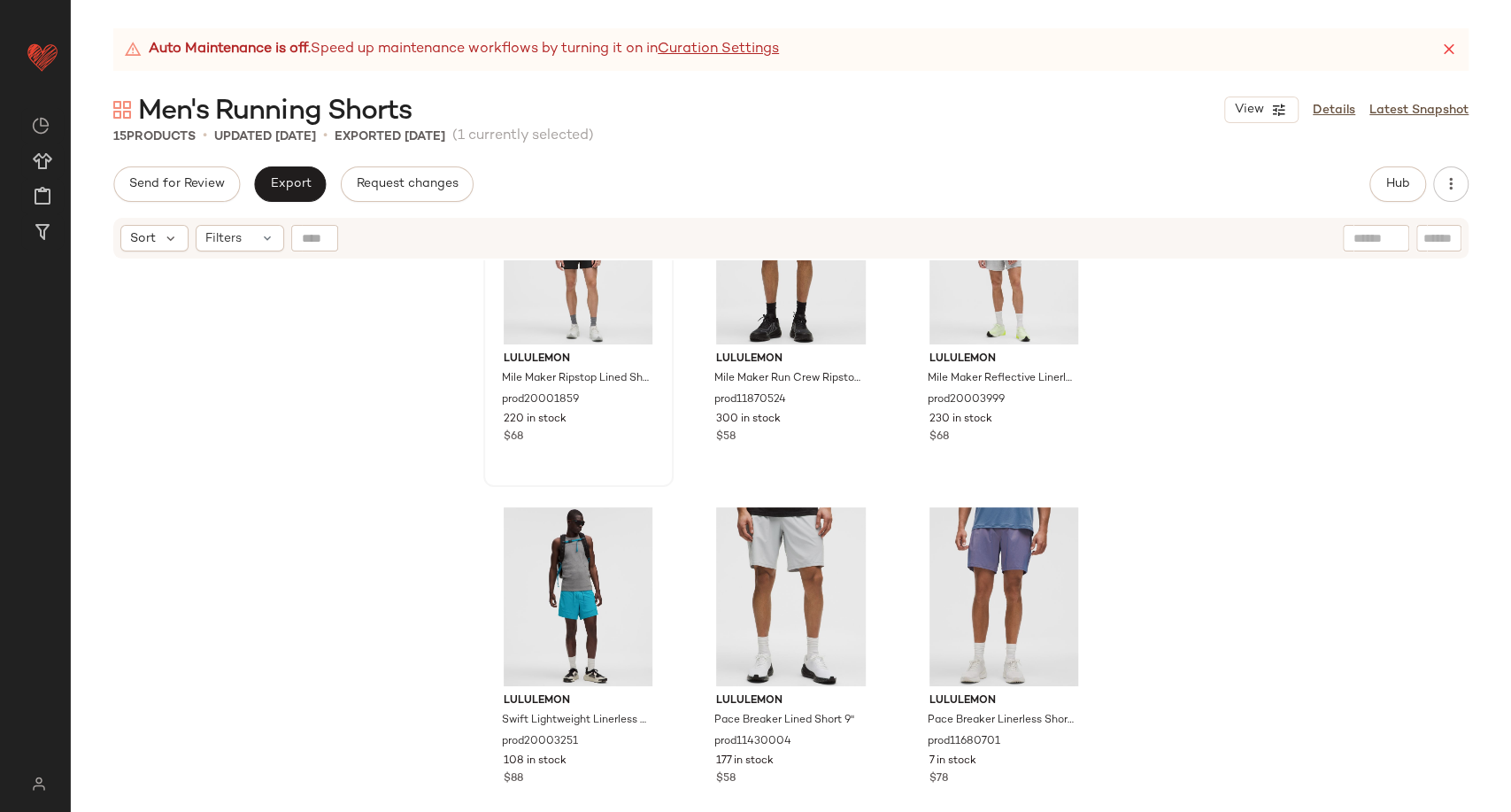
scroll to position [835, 0]
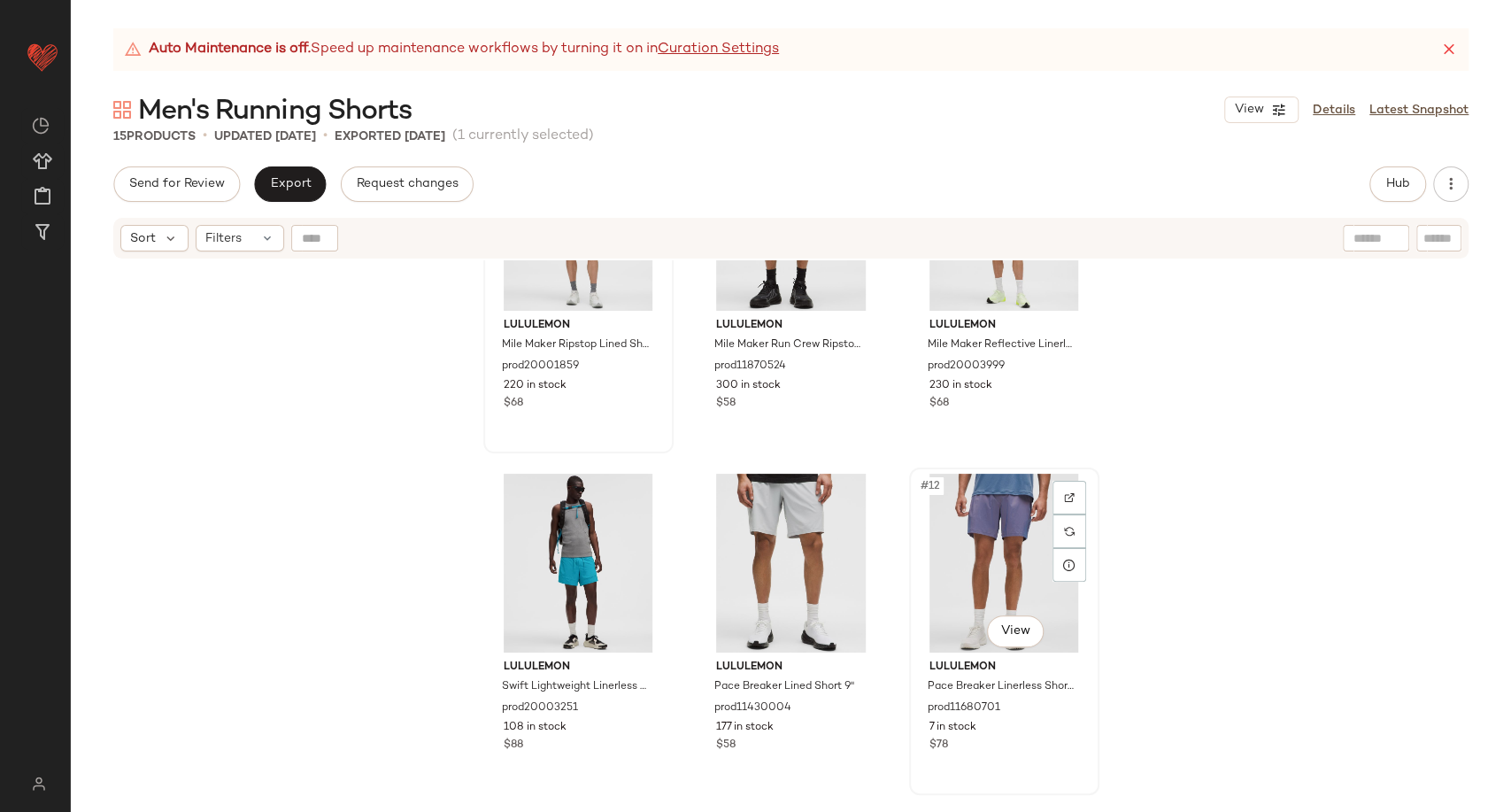
click at [992, 530] on div "#12 View" at bounding box center [1004, 563] width 178 height 179
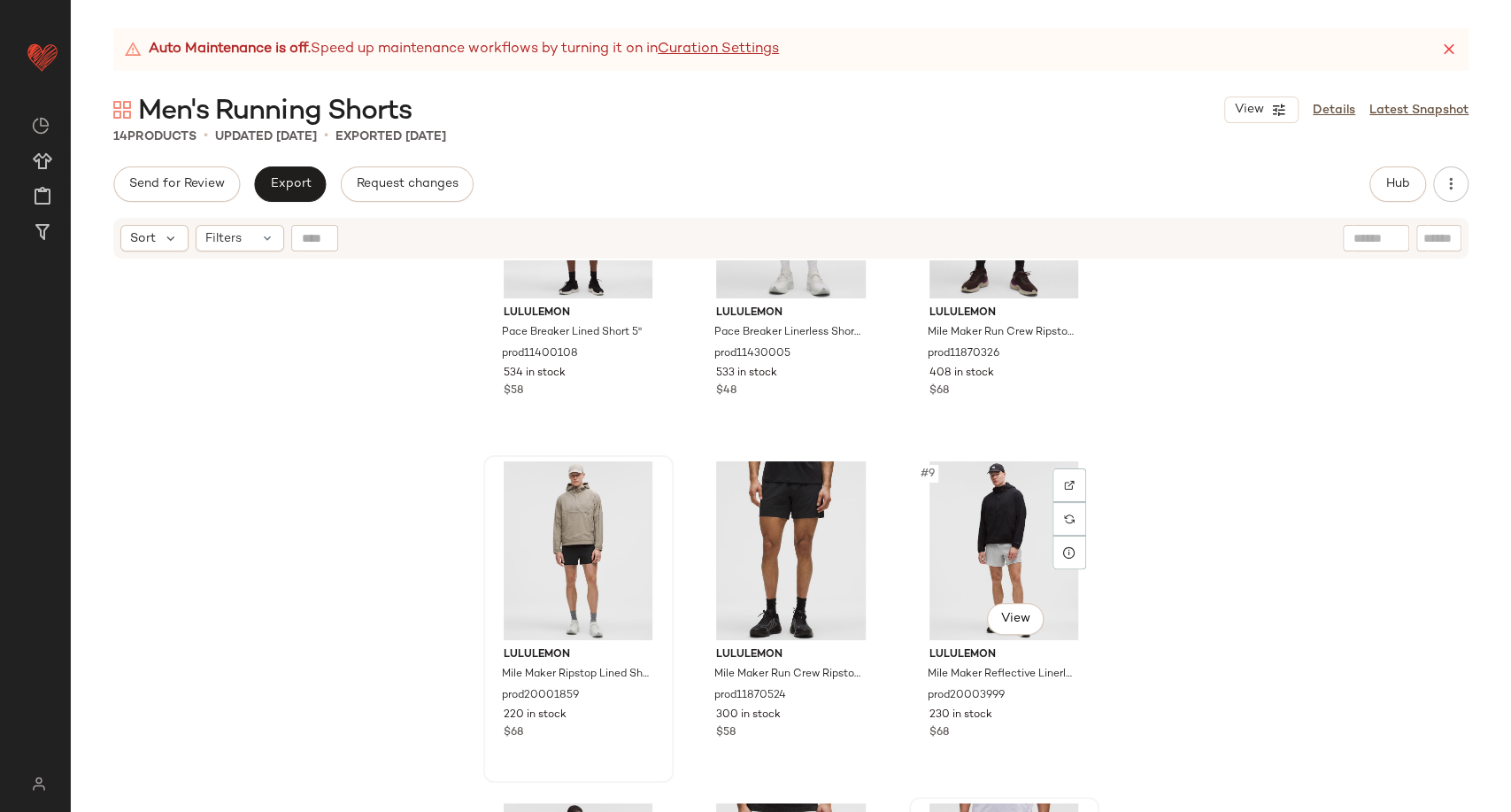
scroll to position [540, 0]
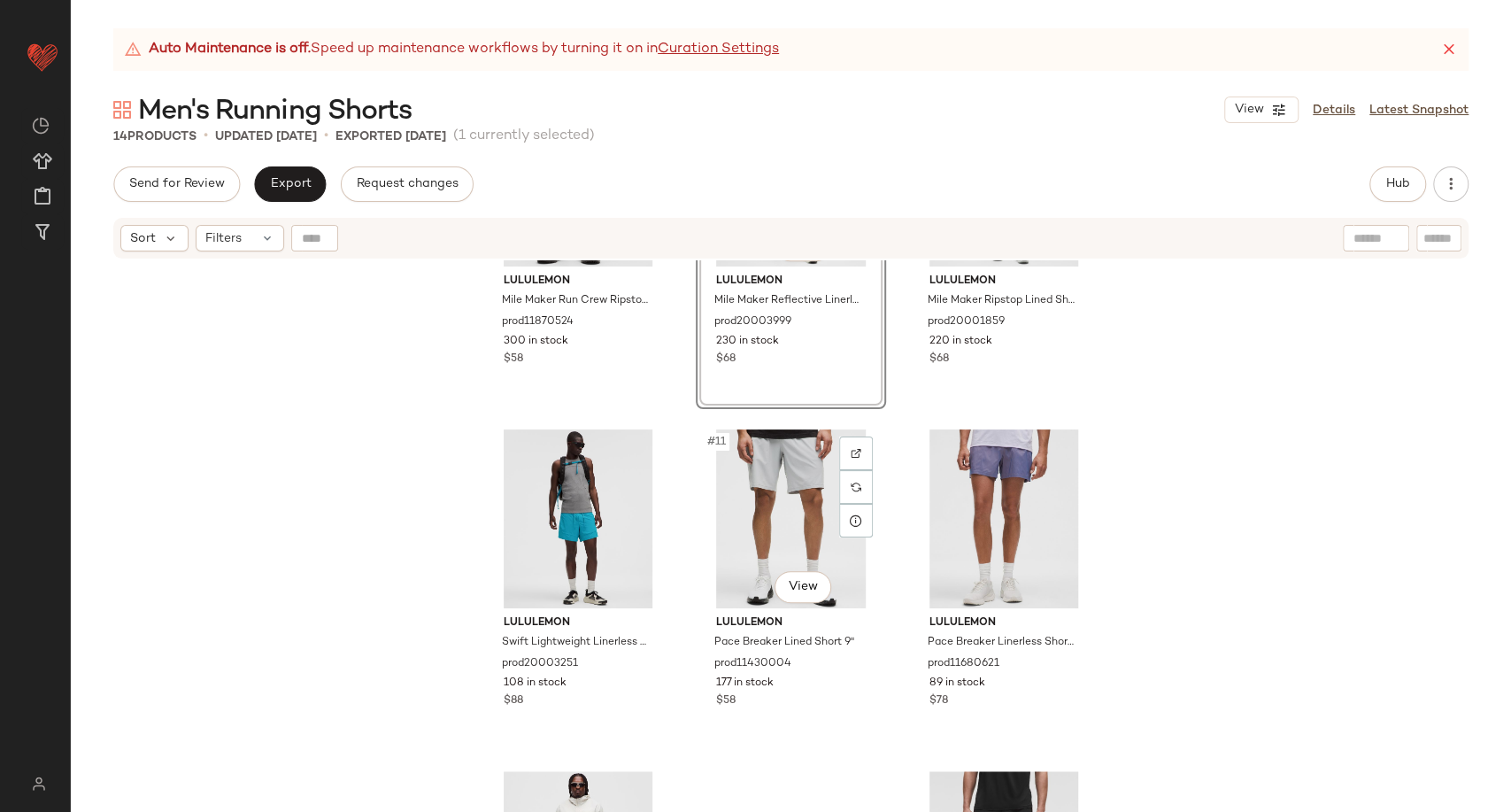
scroll to position [782, 0]
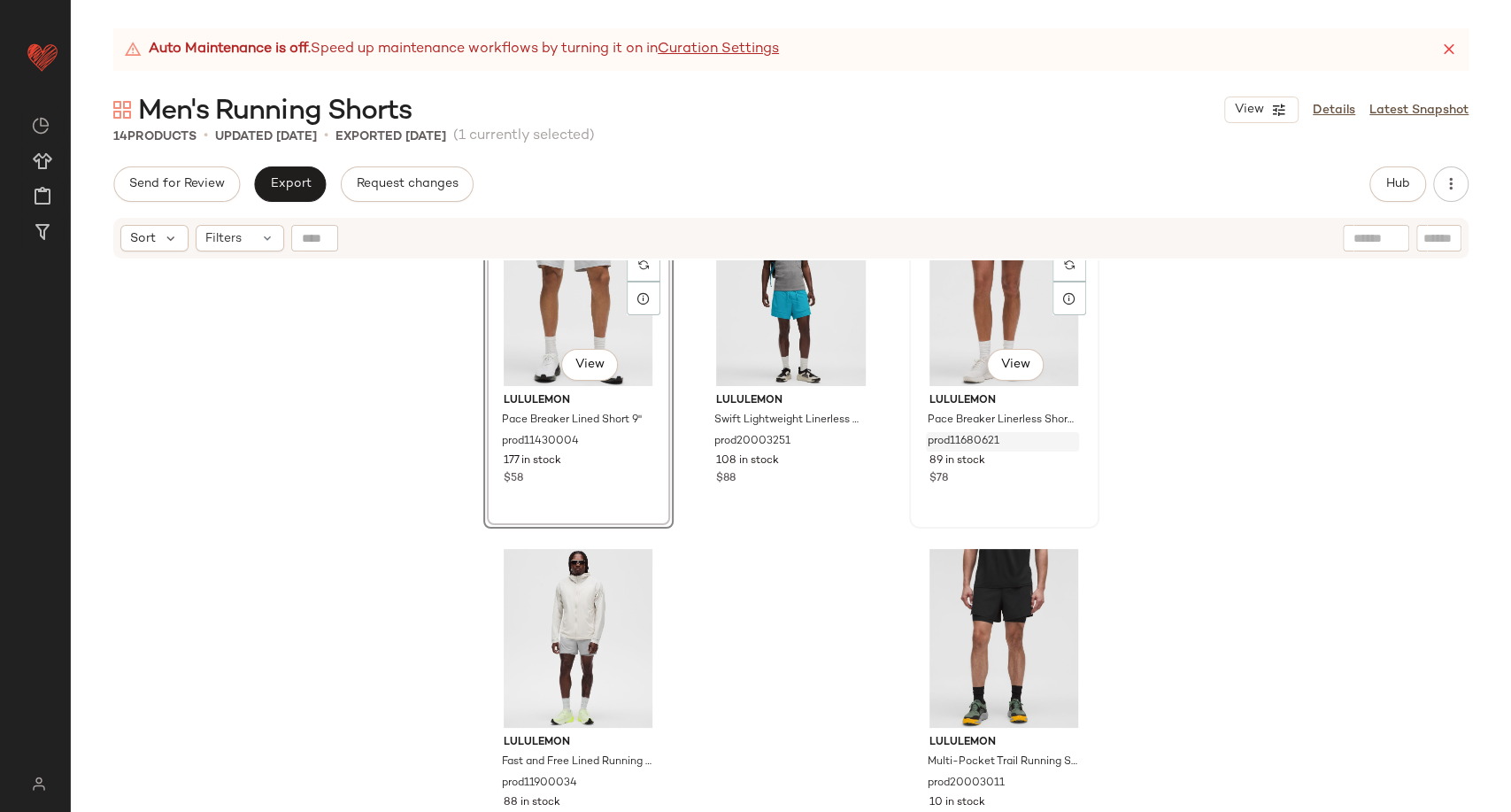
scroll to position [1116, 0]
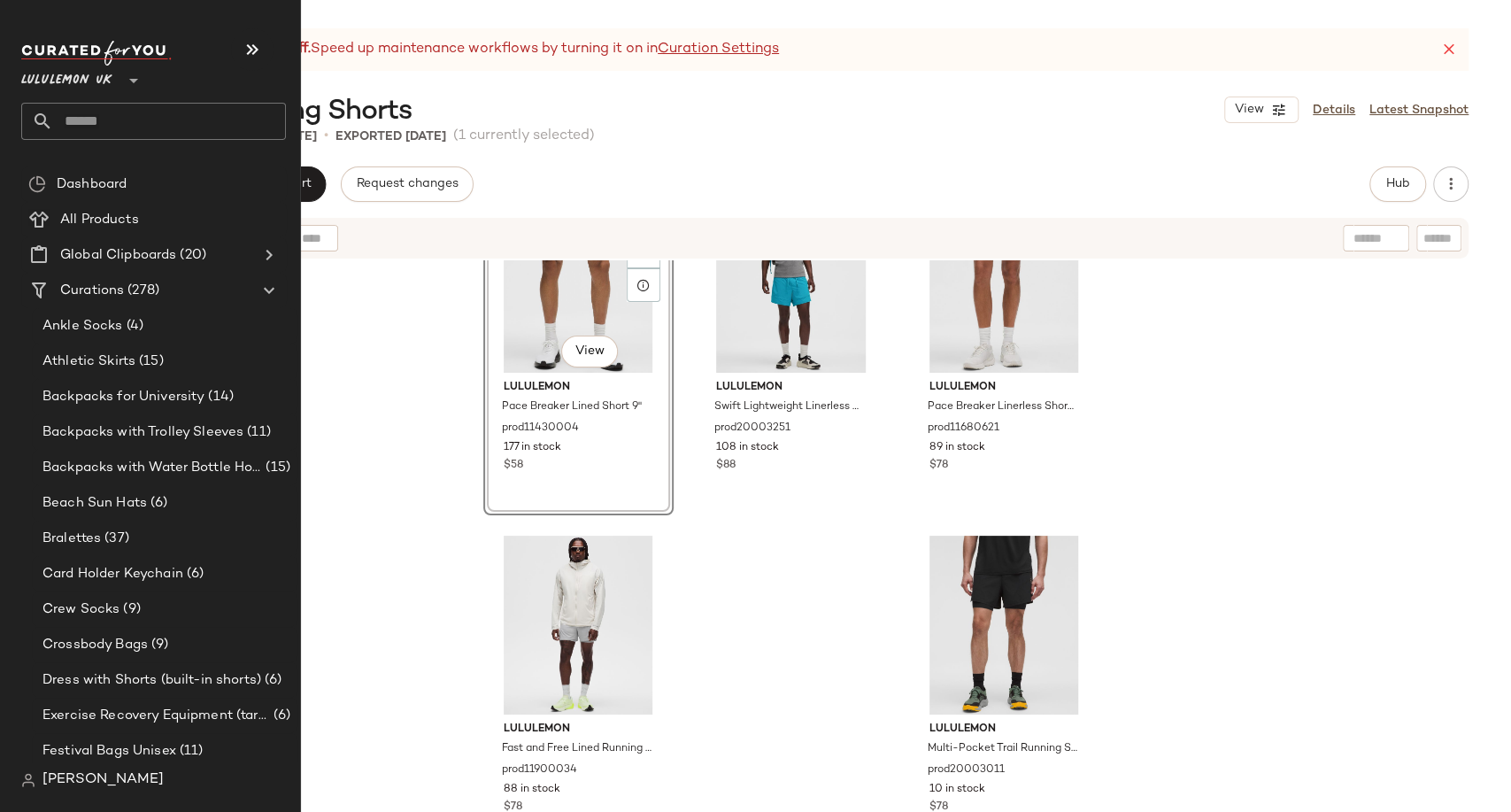
click at [99, 117] on input "text" at bounding box center [170, 121] width 233 height 38
paste input "**********"
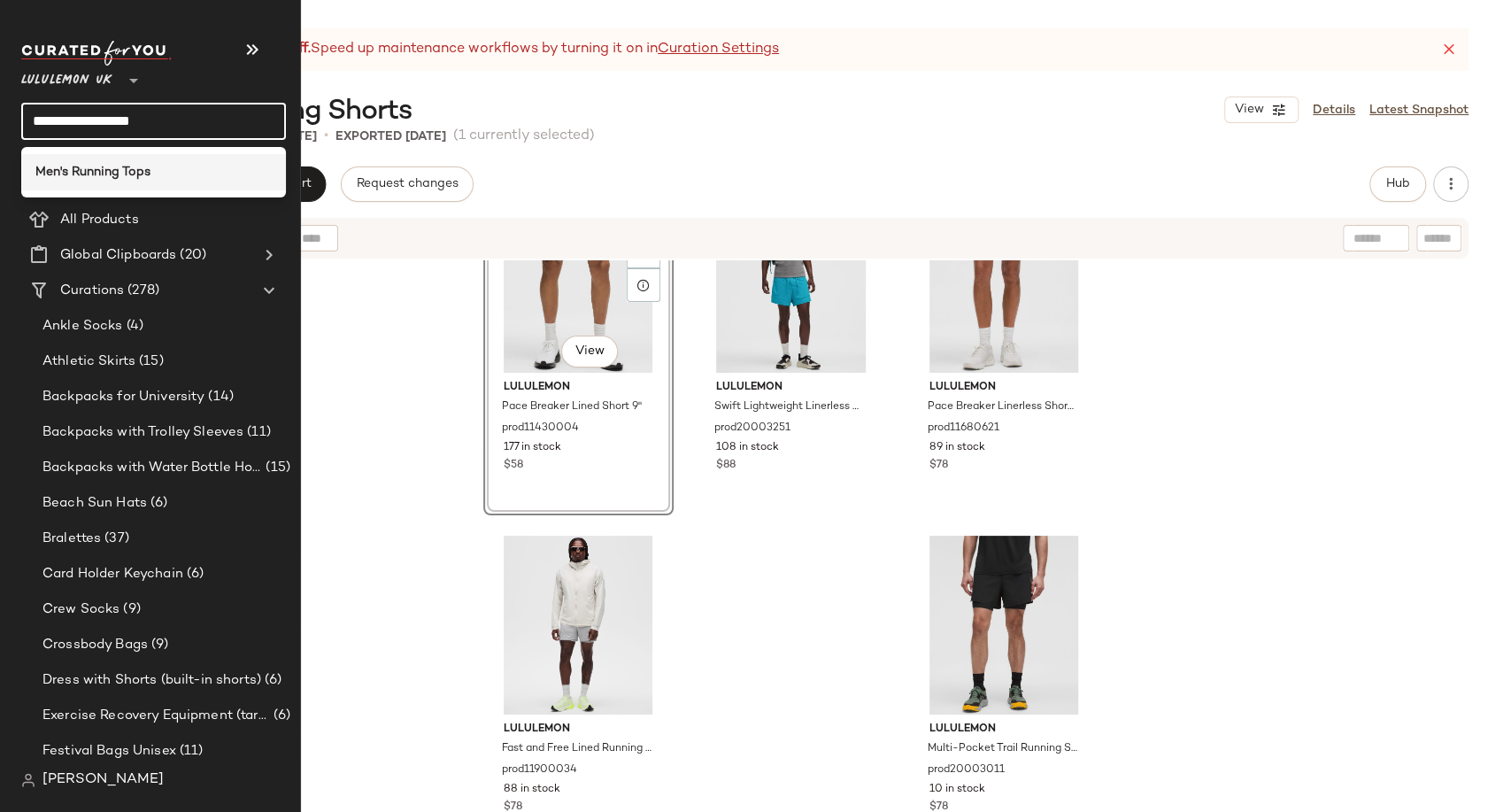
type input "**********"
click at [151, 158] on div "Men's Running Tops" at bounding box center [154, 172] width 265 height 37
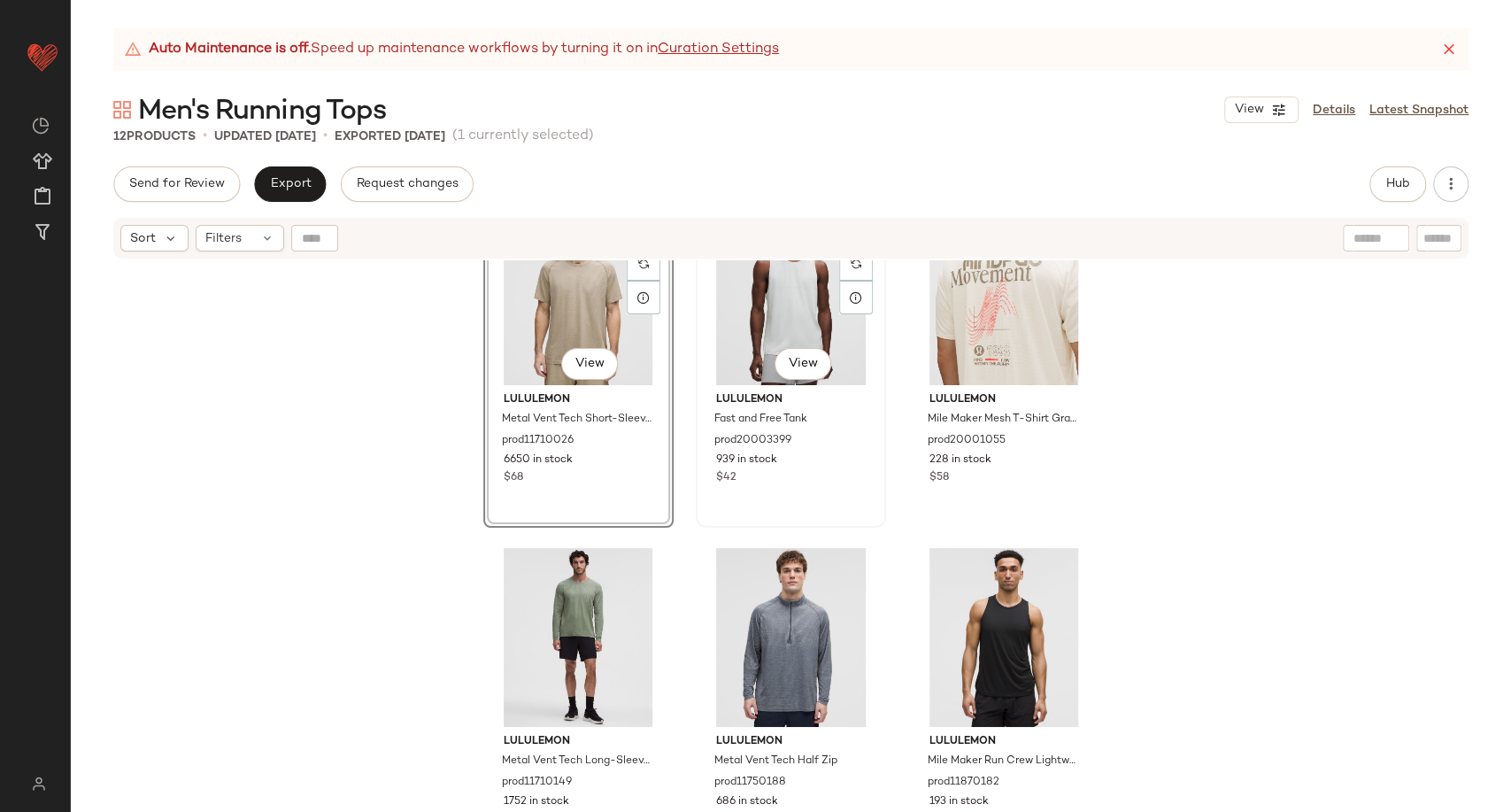
scroll to position [99, 0]
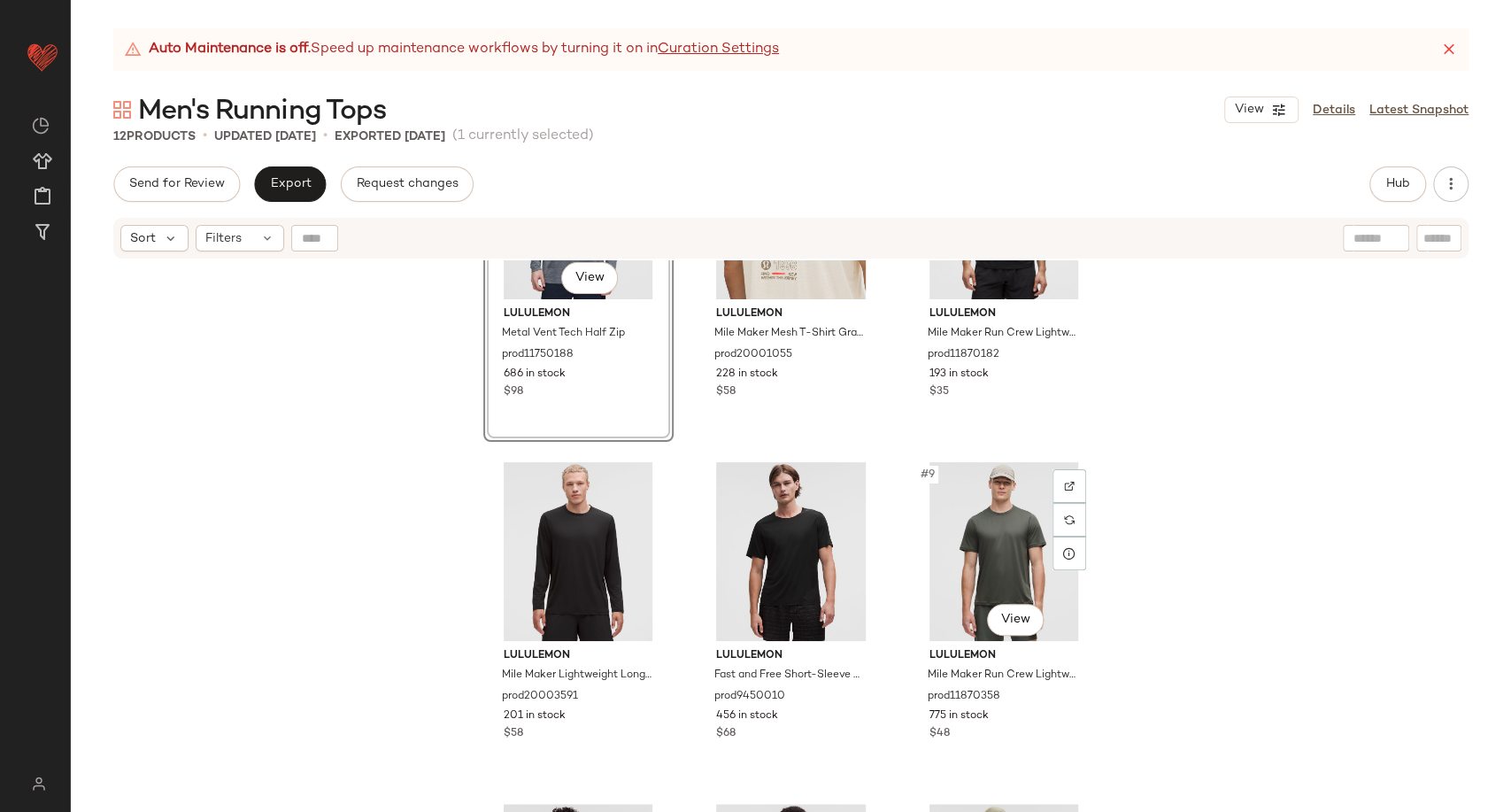
scroll to position [407, 0]
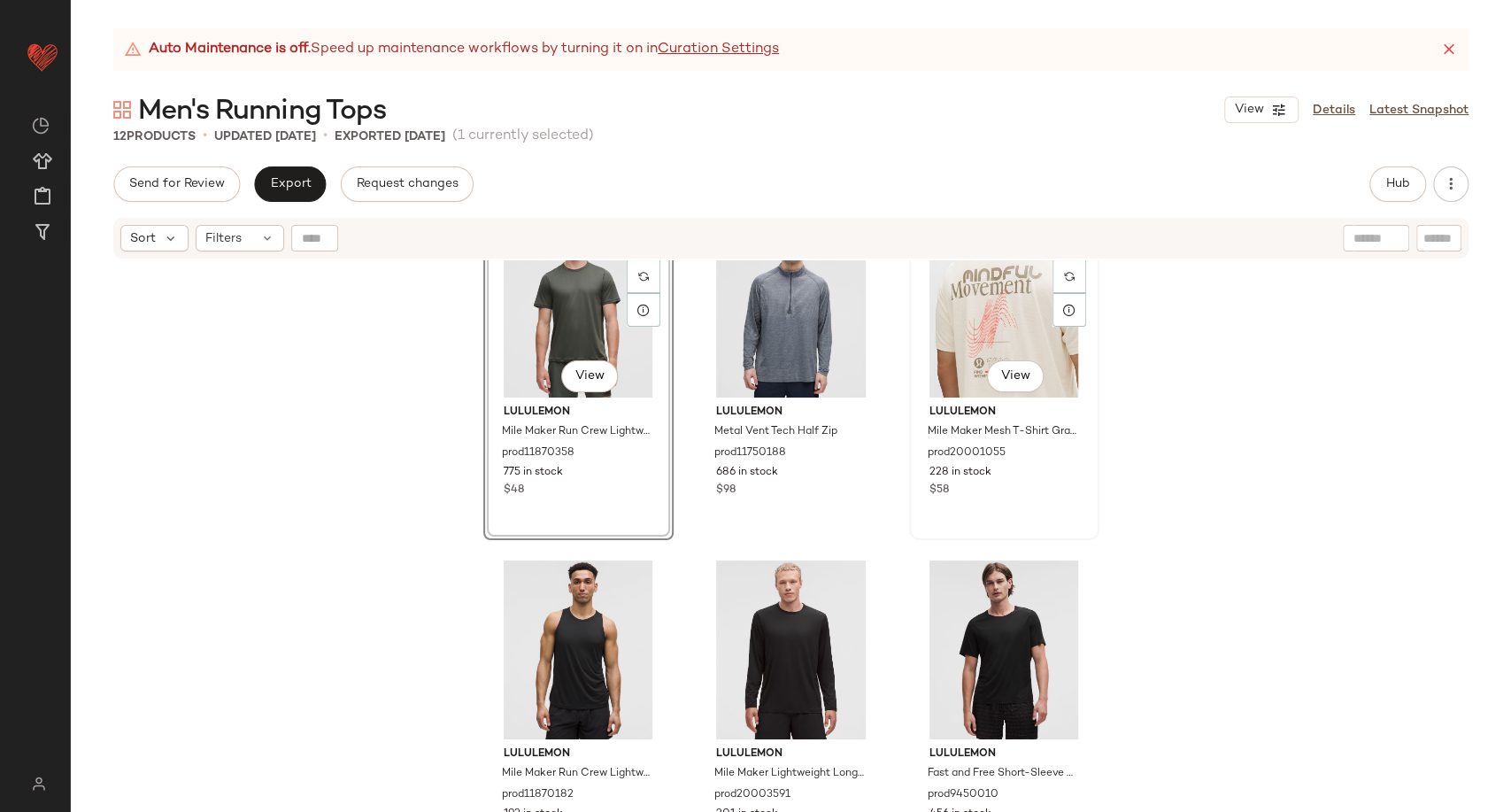
scroll to position [506, 0]
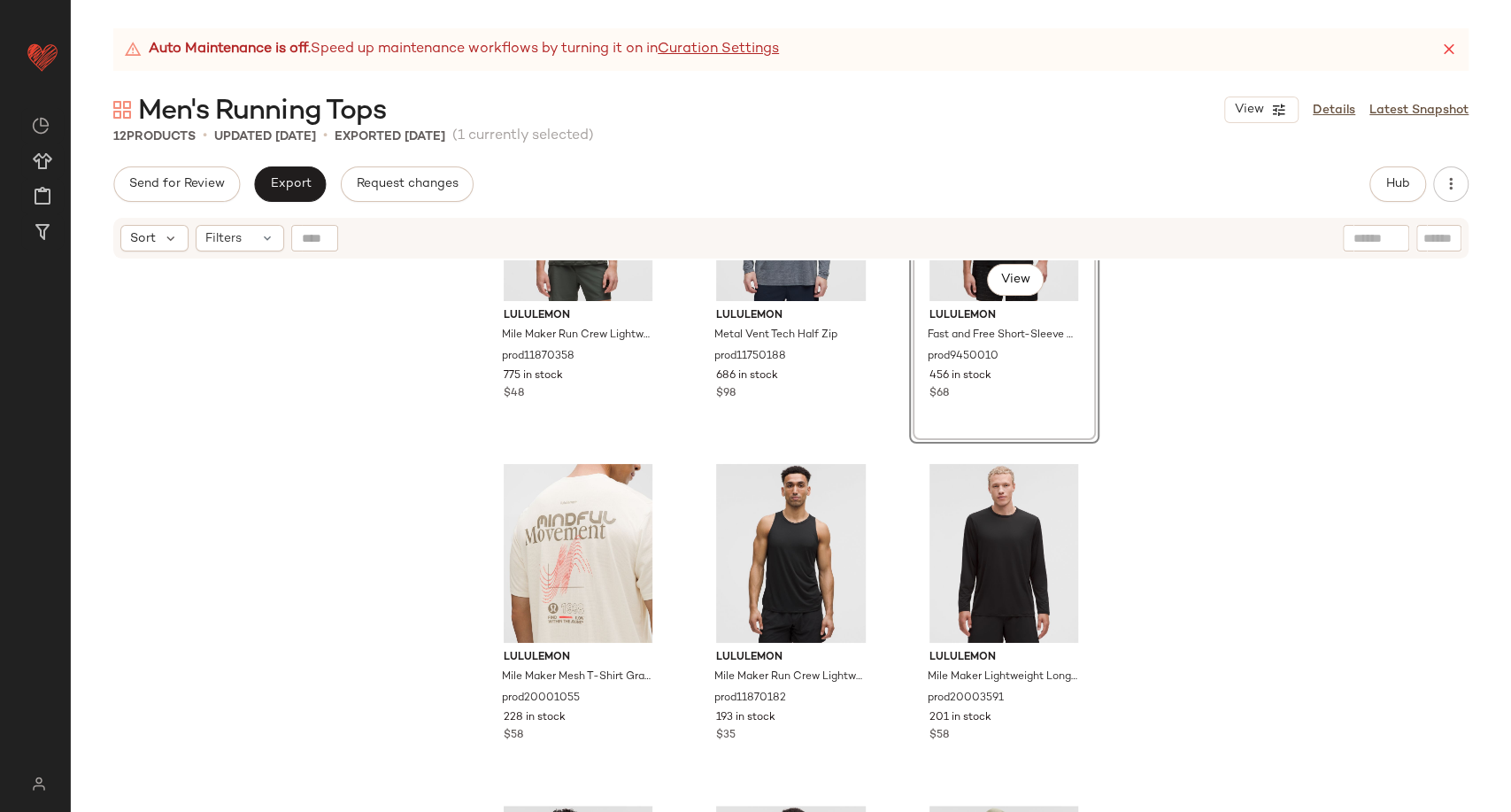
scroll to position [515, 0]
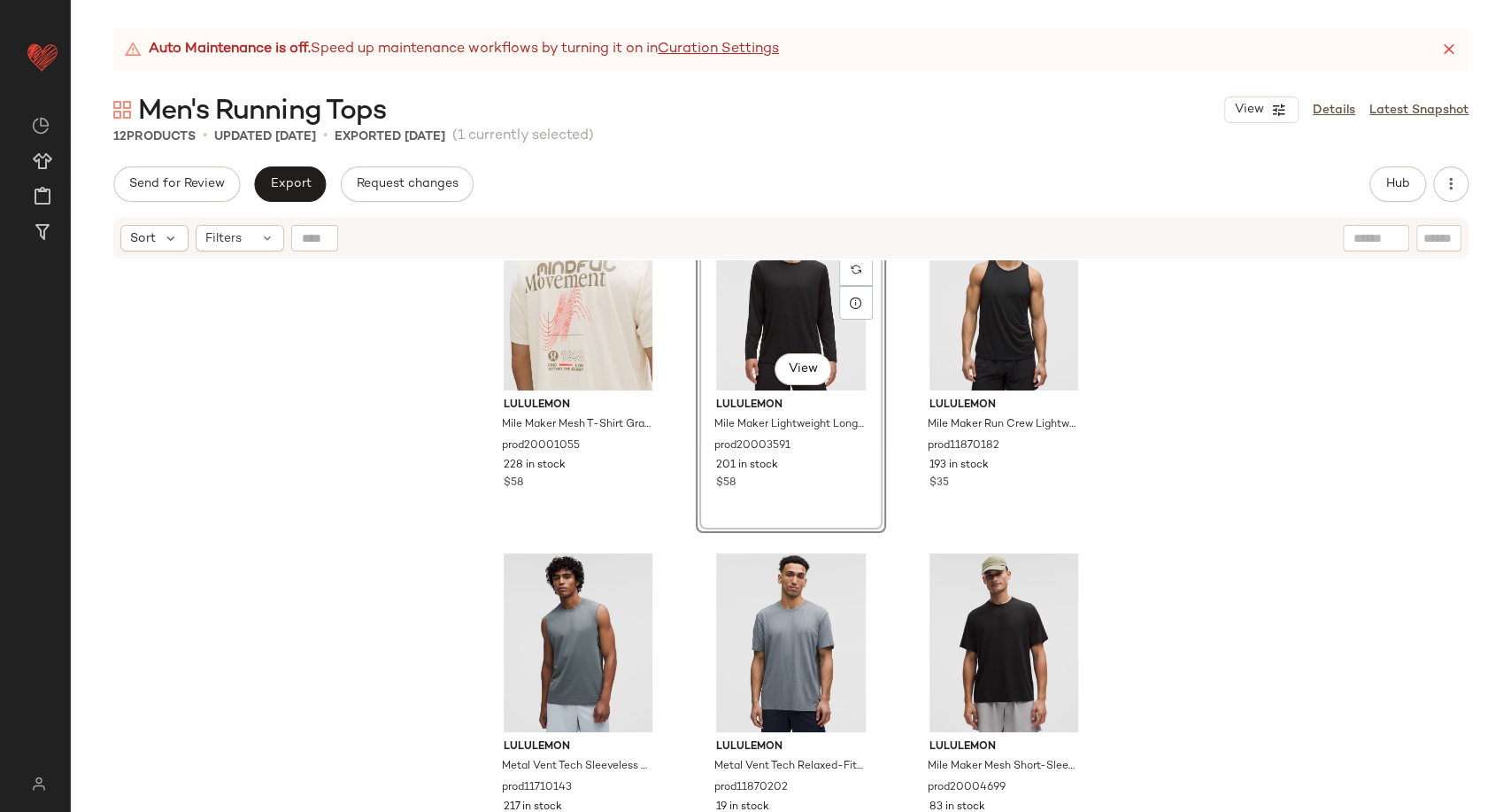
scroll to position [773, 0]
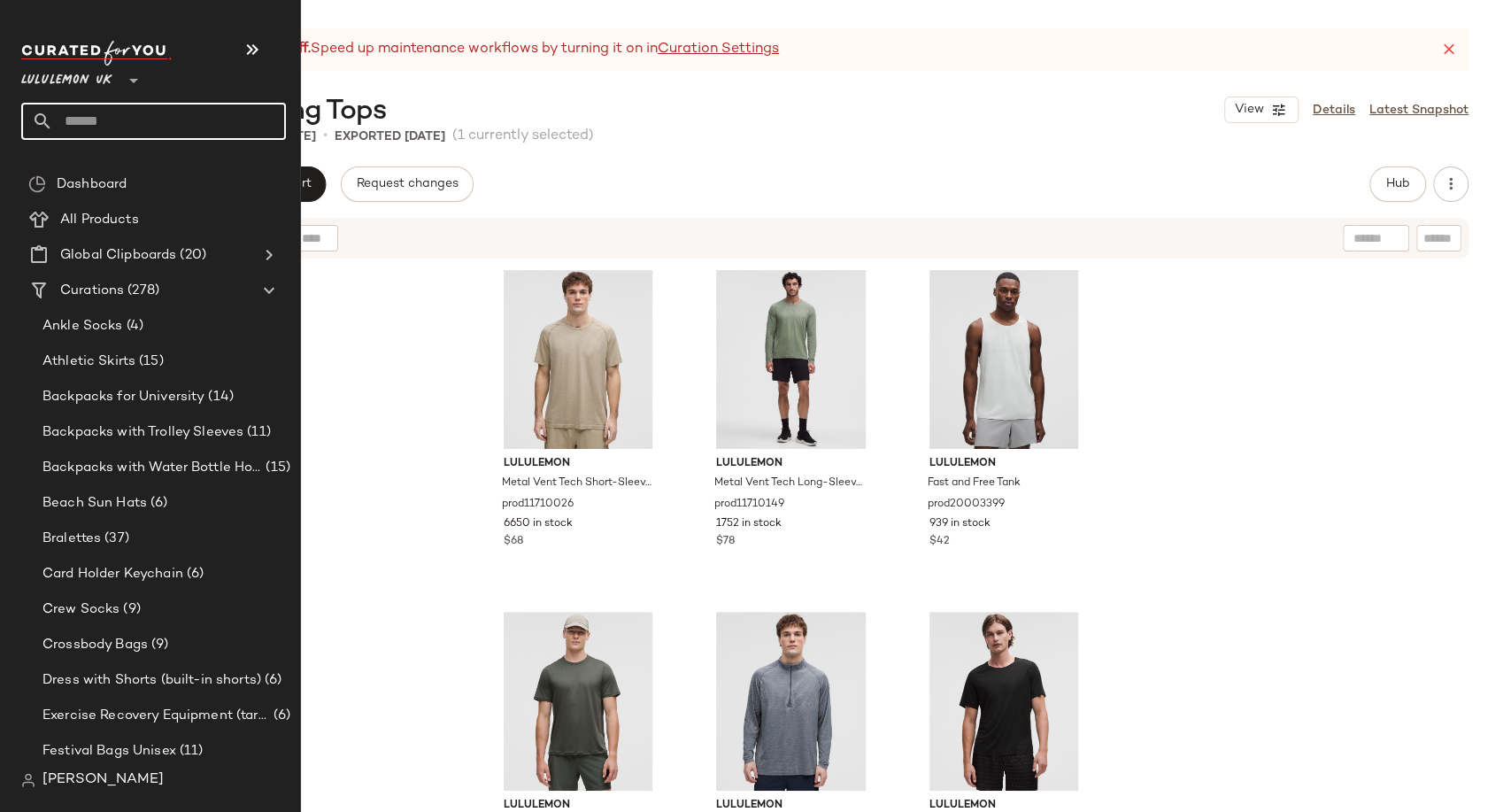
click at [83, 129] on input "text" at bounding box center [170, 121] width 233 height 38
paste input "**********"
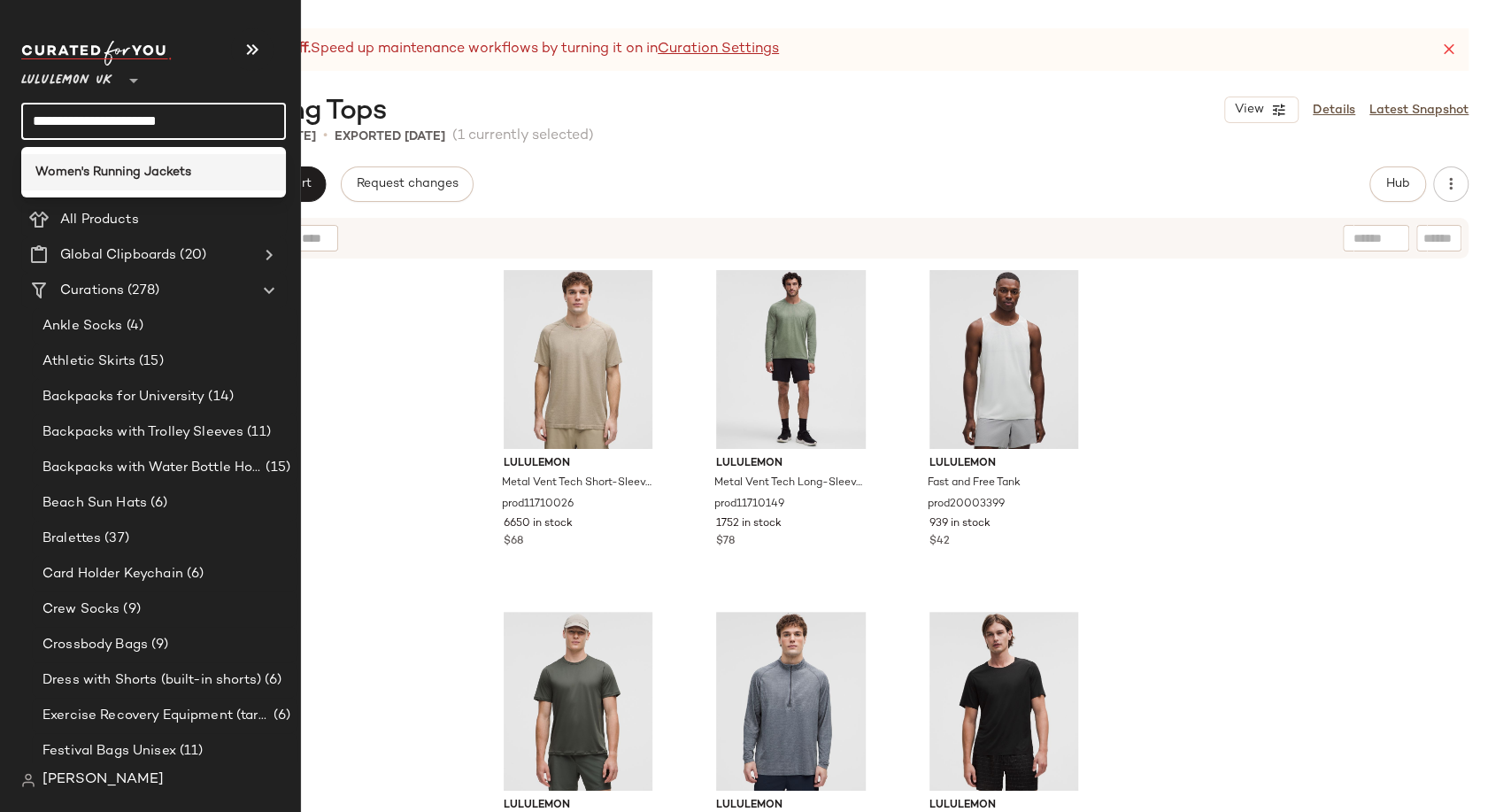
type input "**********"
click at [144, 179] on b "Women's Running Jackets" at bounding box center [114, 172] width 156 height 19
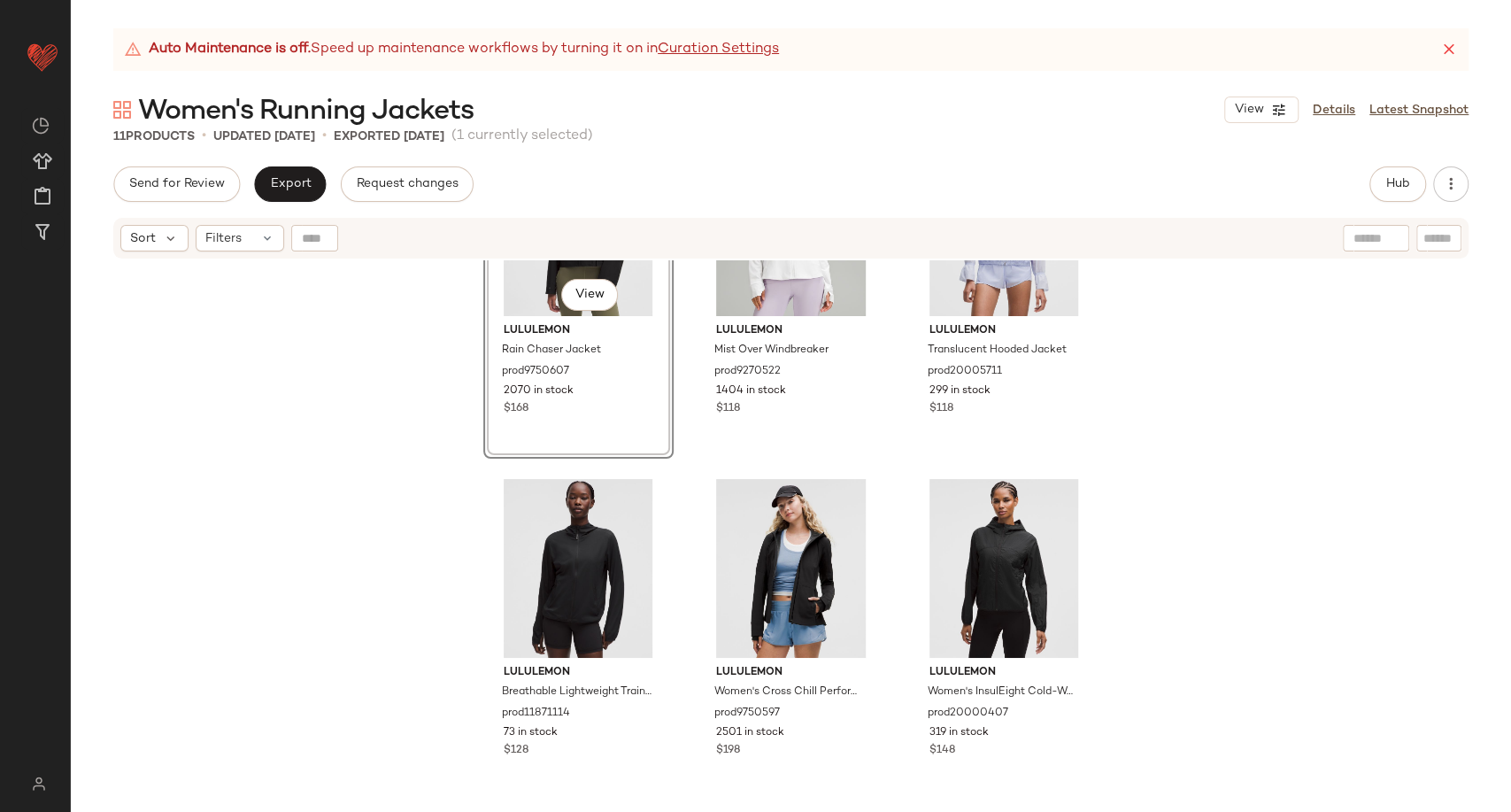
scroll to position [99, 0]
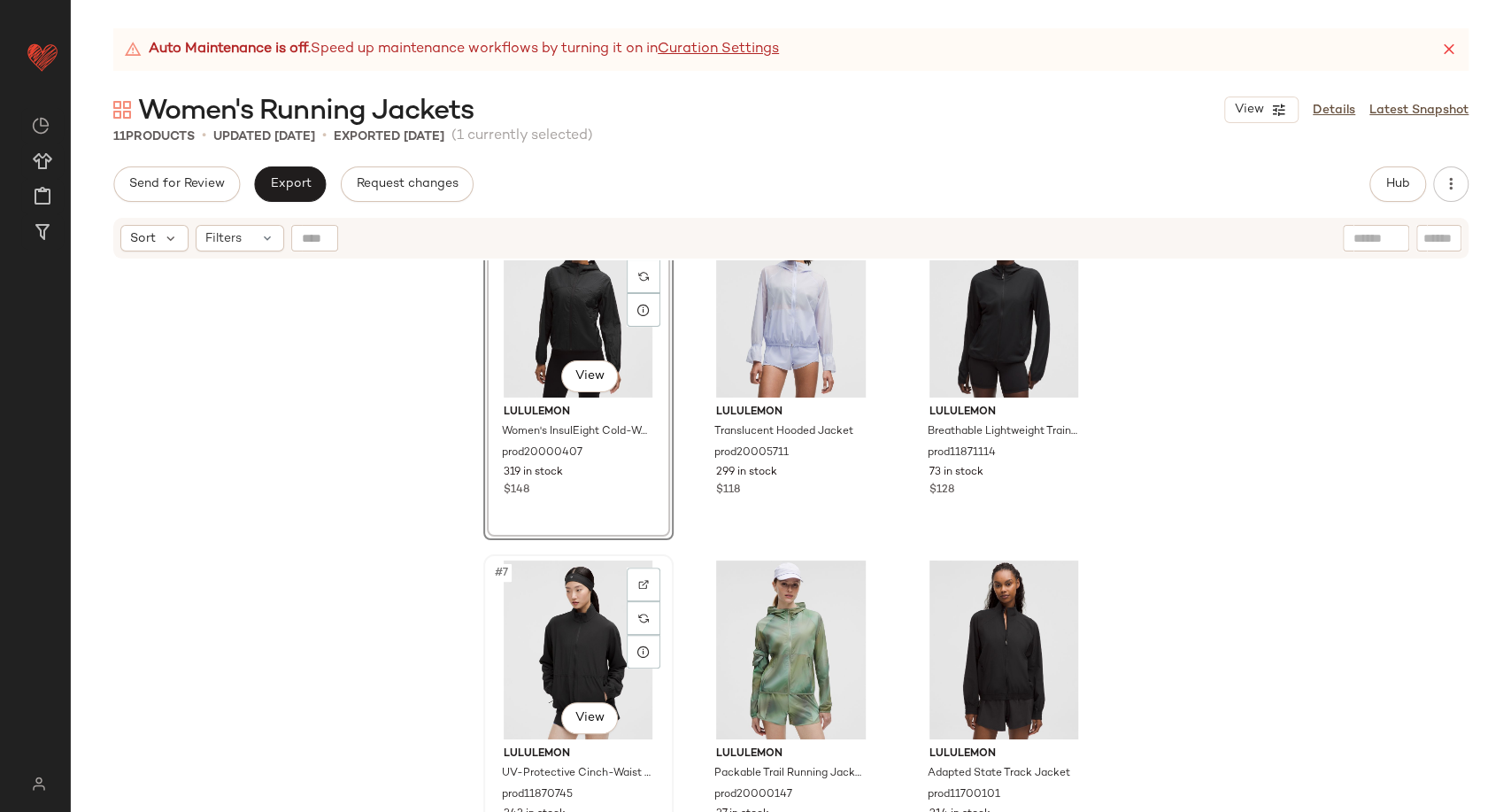
scroll to position [506, 0]
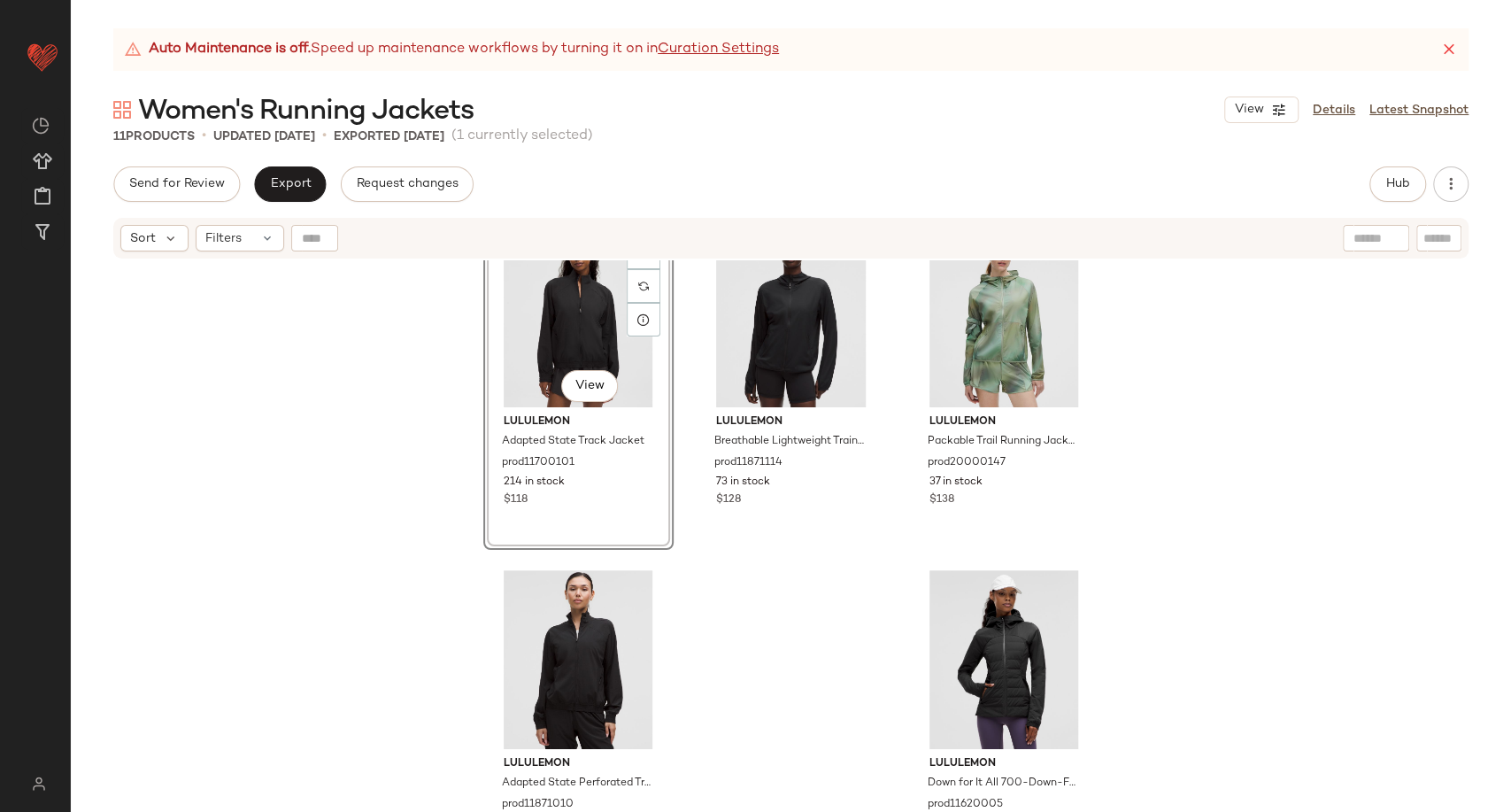
scroll to position [773, 0]
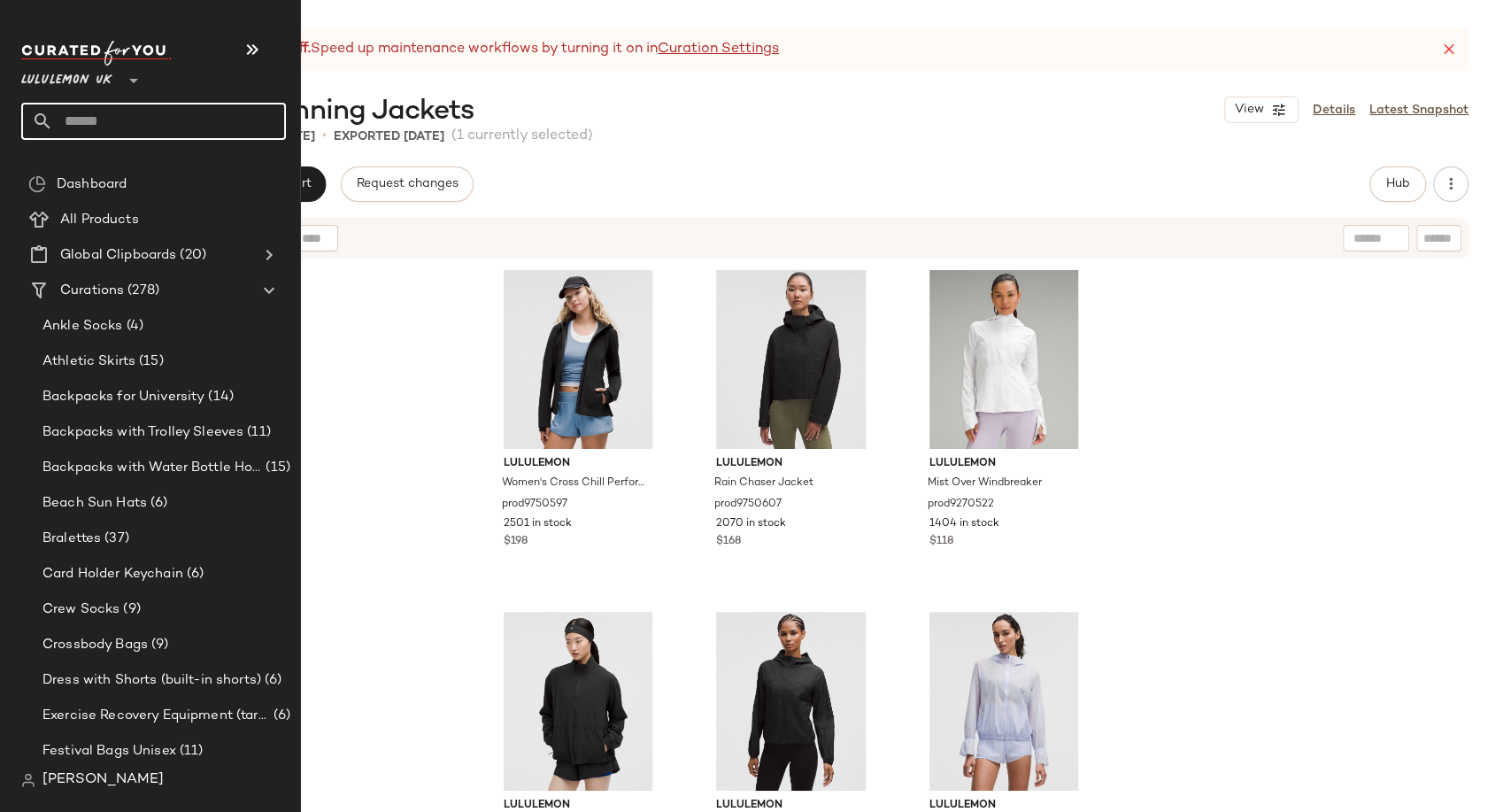
click at [102, 114] on input "text" at bounding box center [170, 121] width 233 height 38
paste input "**********"
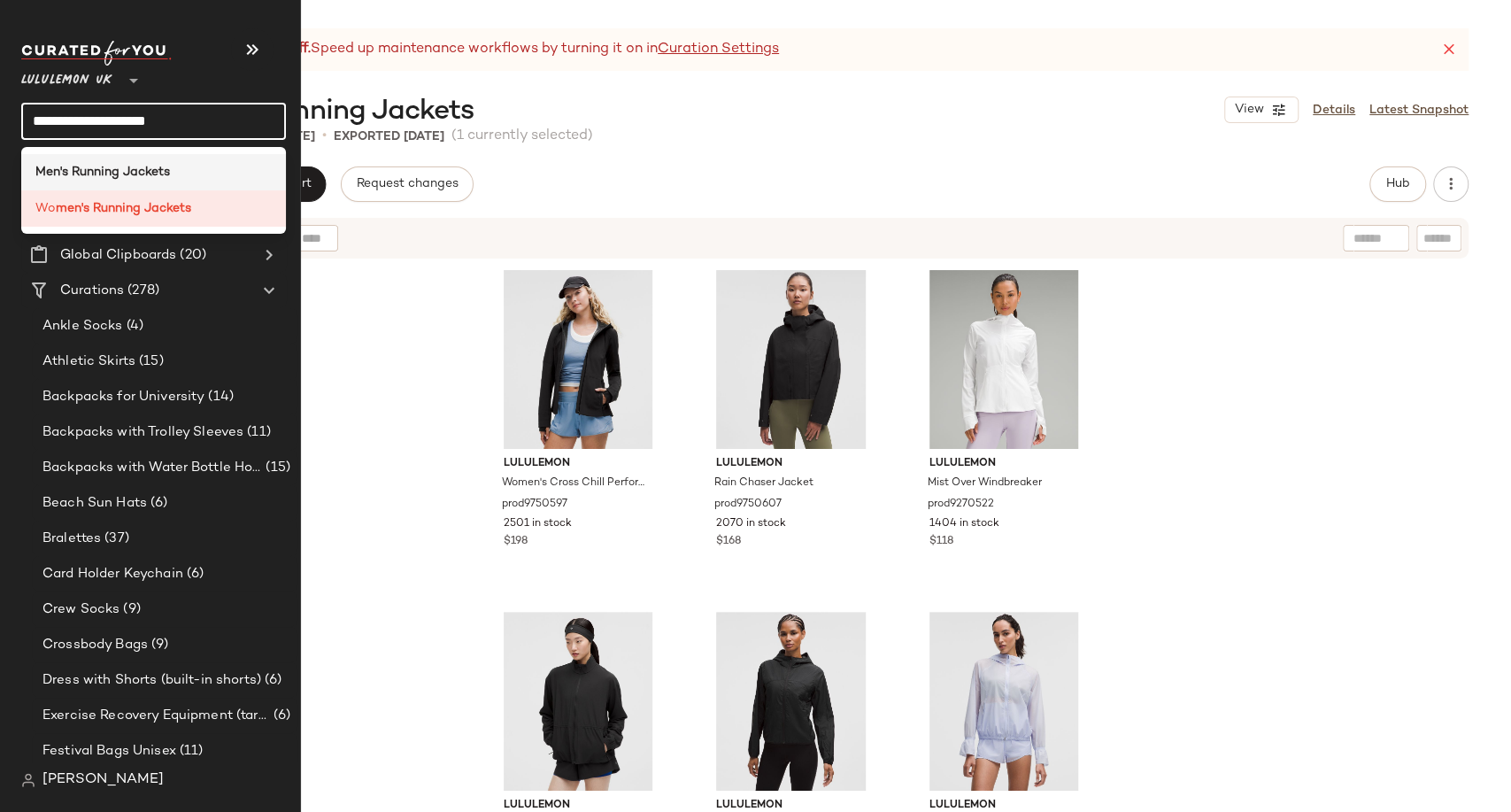
type input "**********"
click at [99, 174] on b "Men's Running Jackets" at bounding box center [102, 172] width 134 height 19
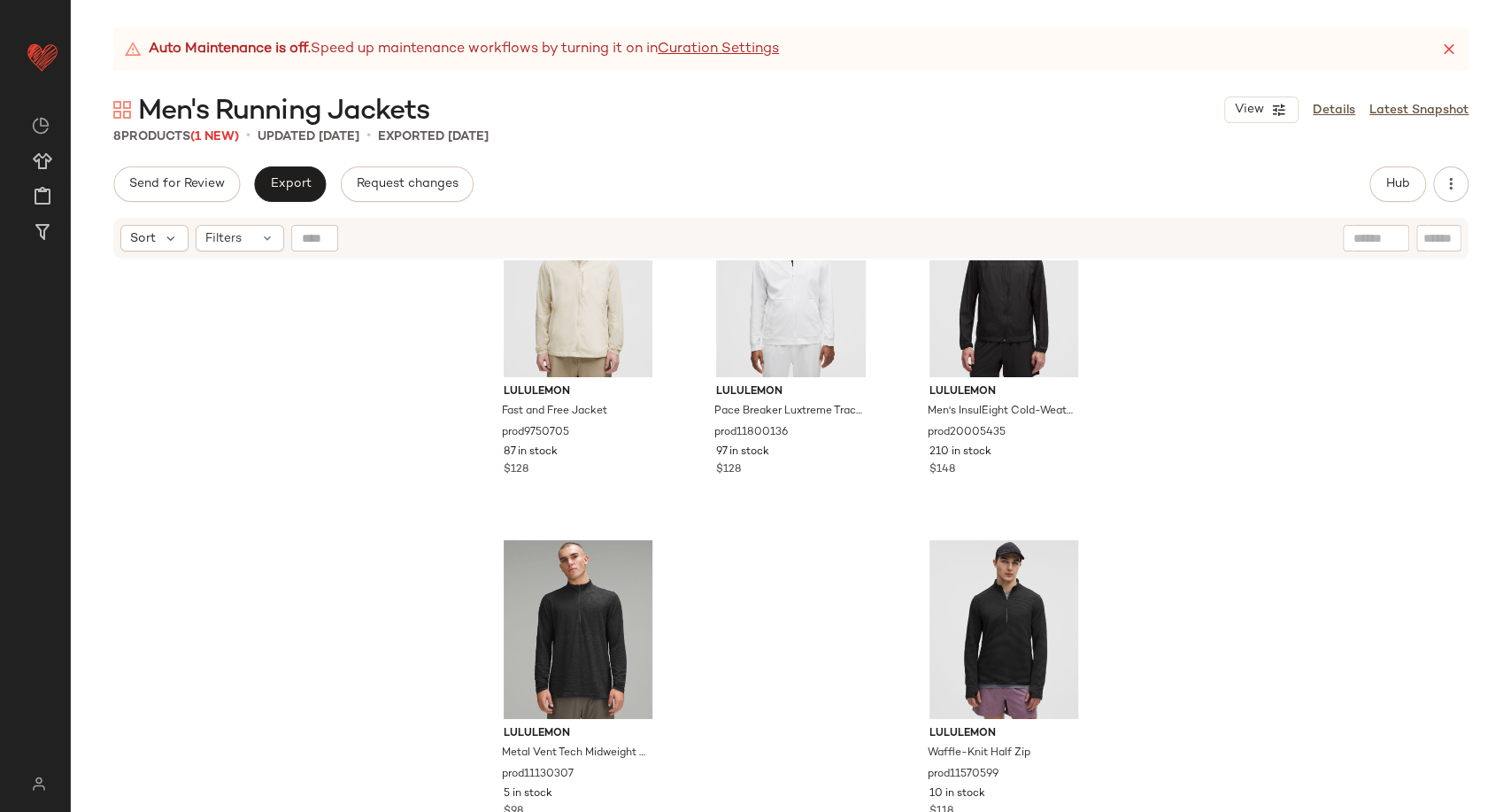
scroll to position [432, 0]
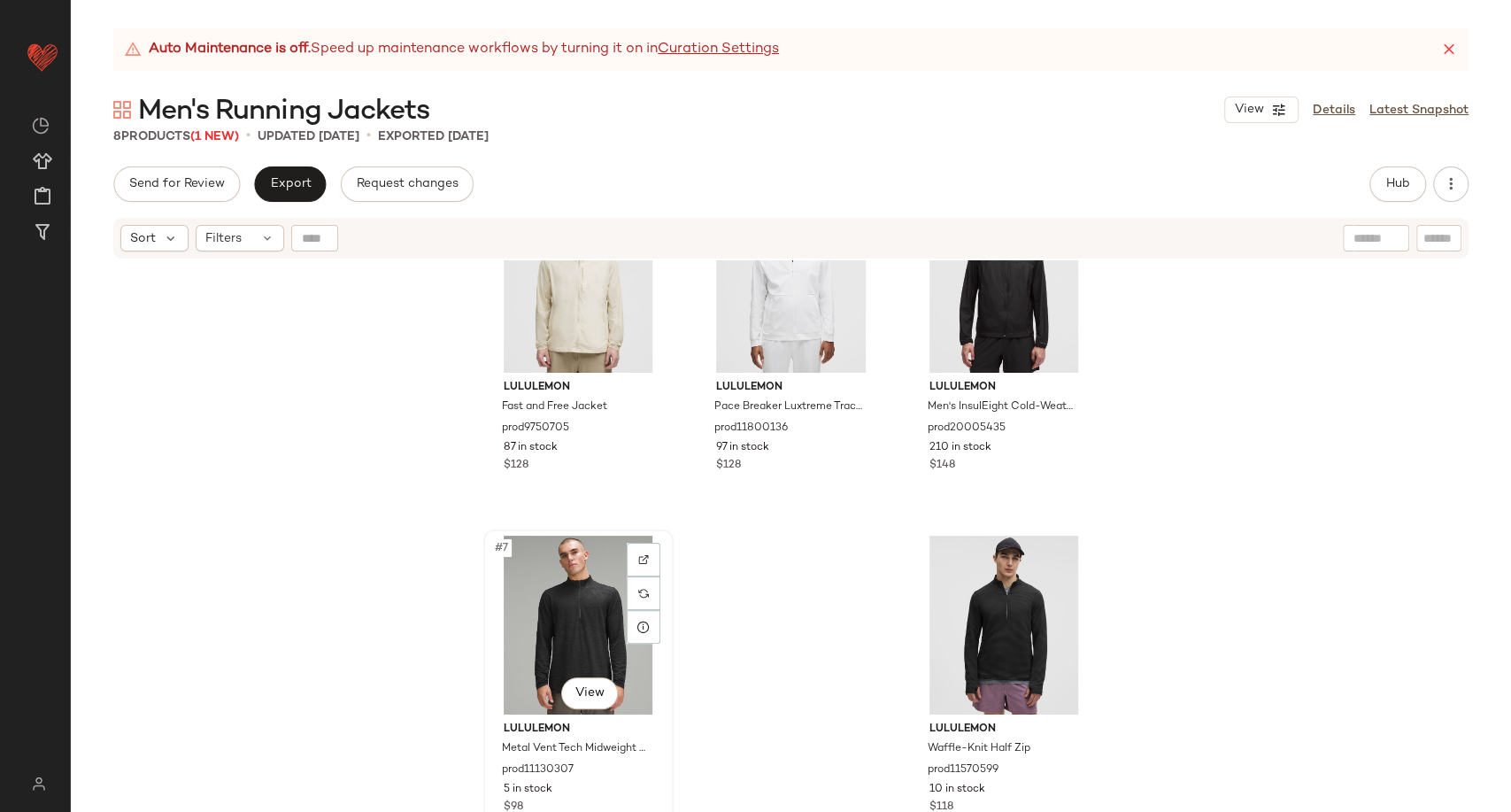
click at [554, 597] on div "#7 View" at bounding box center [578, 625] width 178 height 179
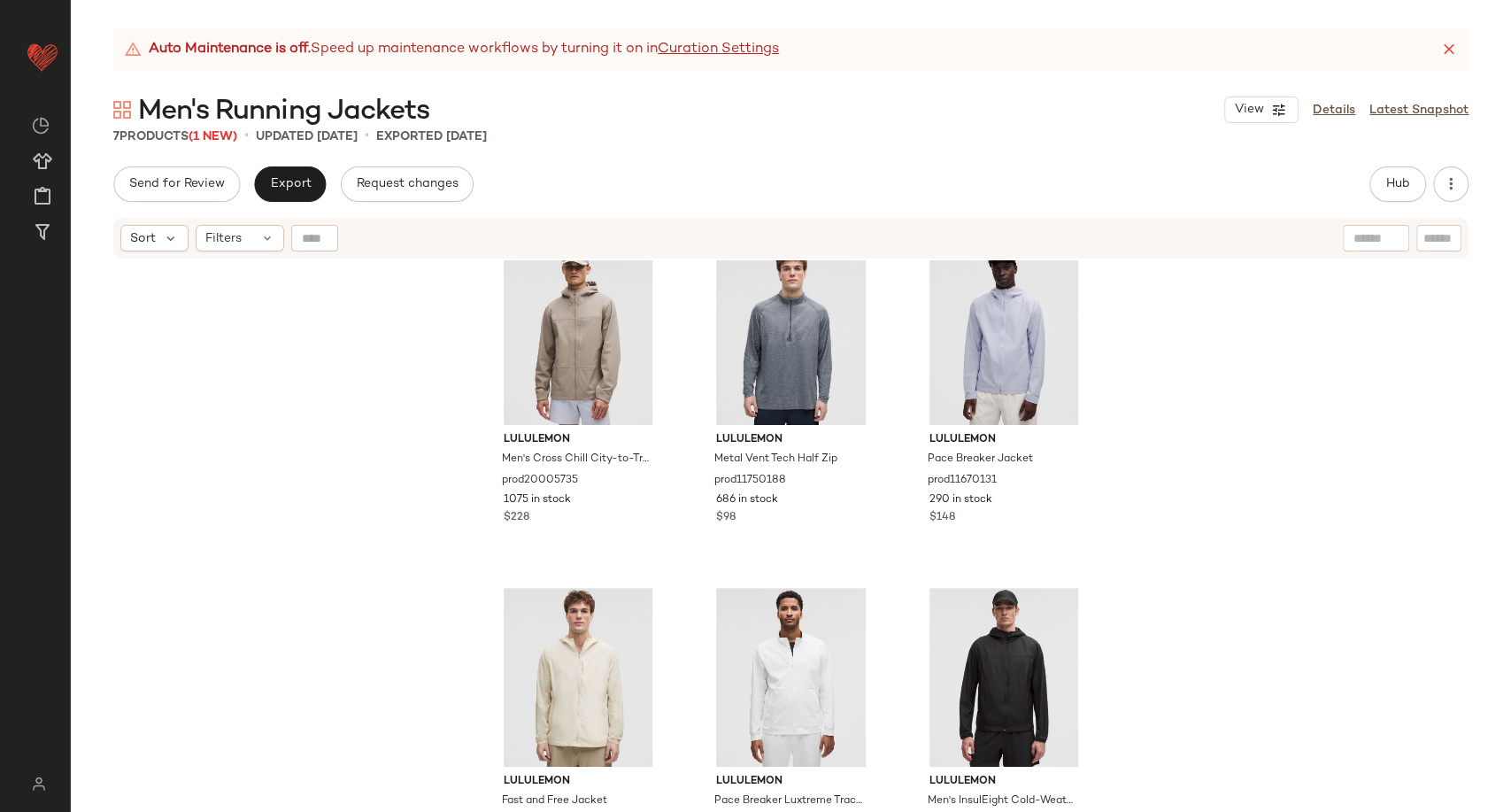
scroll to position [122, 0]
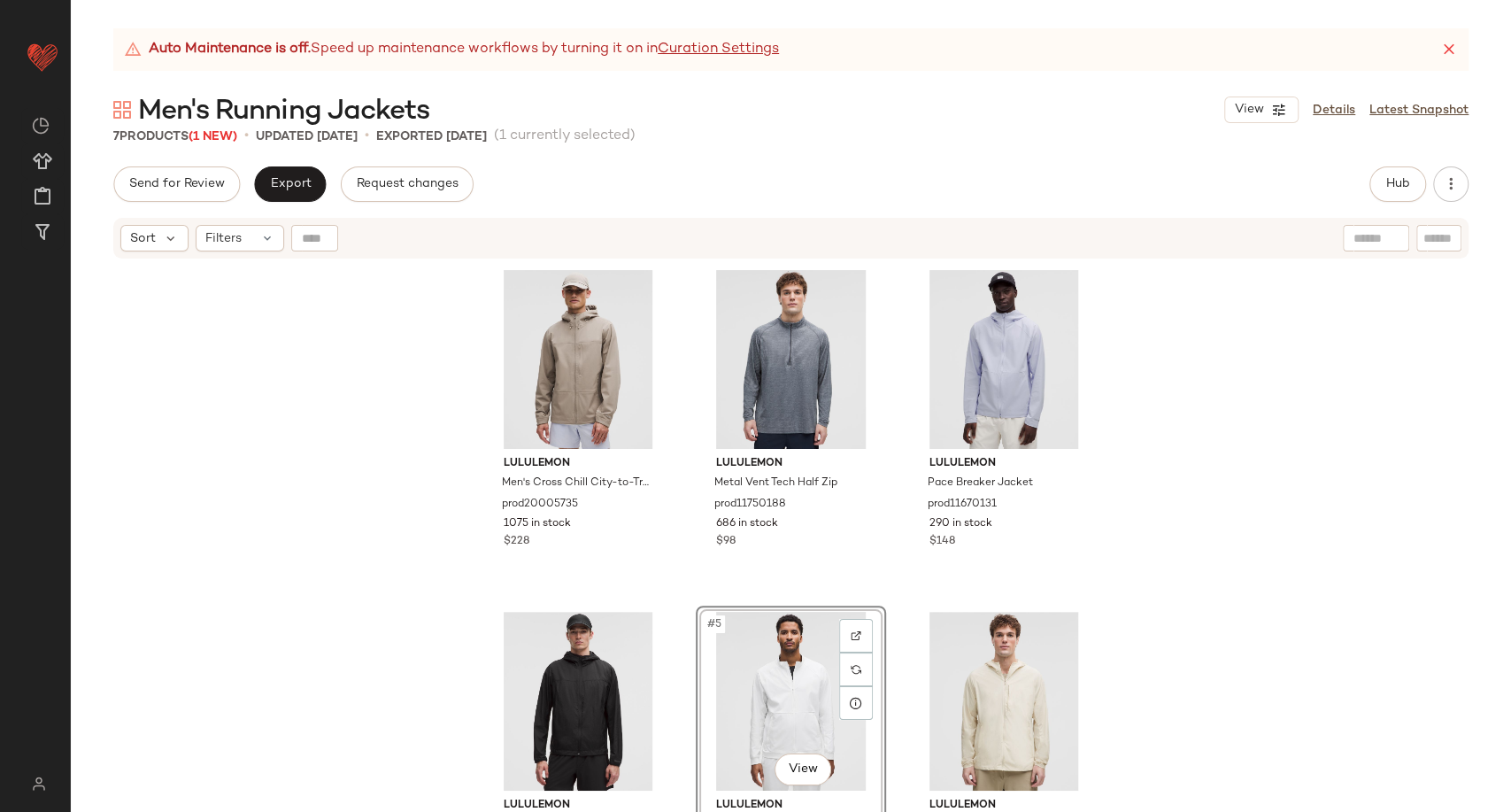
click at [303, 322] on div "lululemon Men's Cross Chill City-to-Trail Jacket prod20005735 1075 in stock $22…" at bounding box center [791, 558] width 1440 height 596
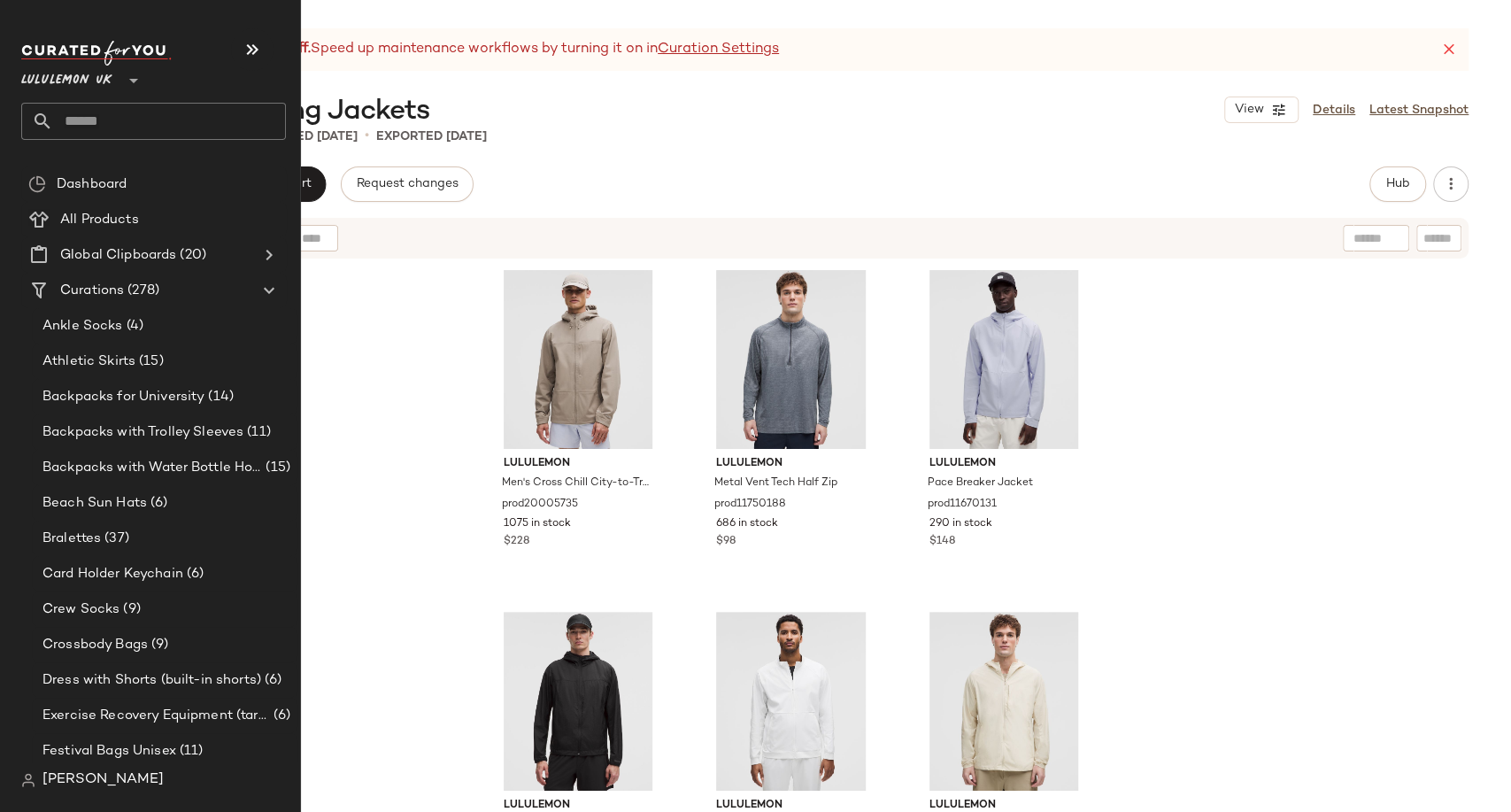
click at [87, 125] on input "text" at bounding box center [170, 121] width 233 height 38
paste input "**********"
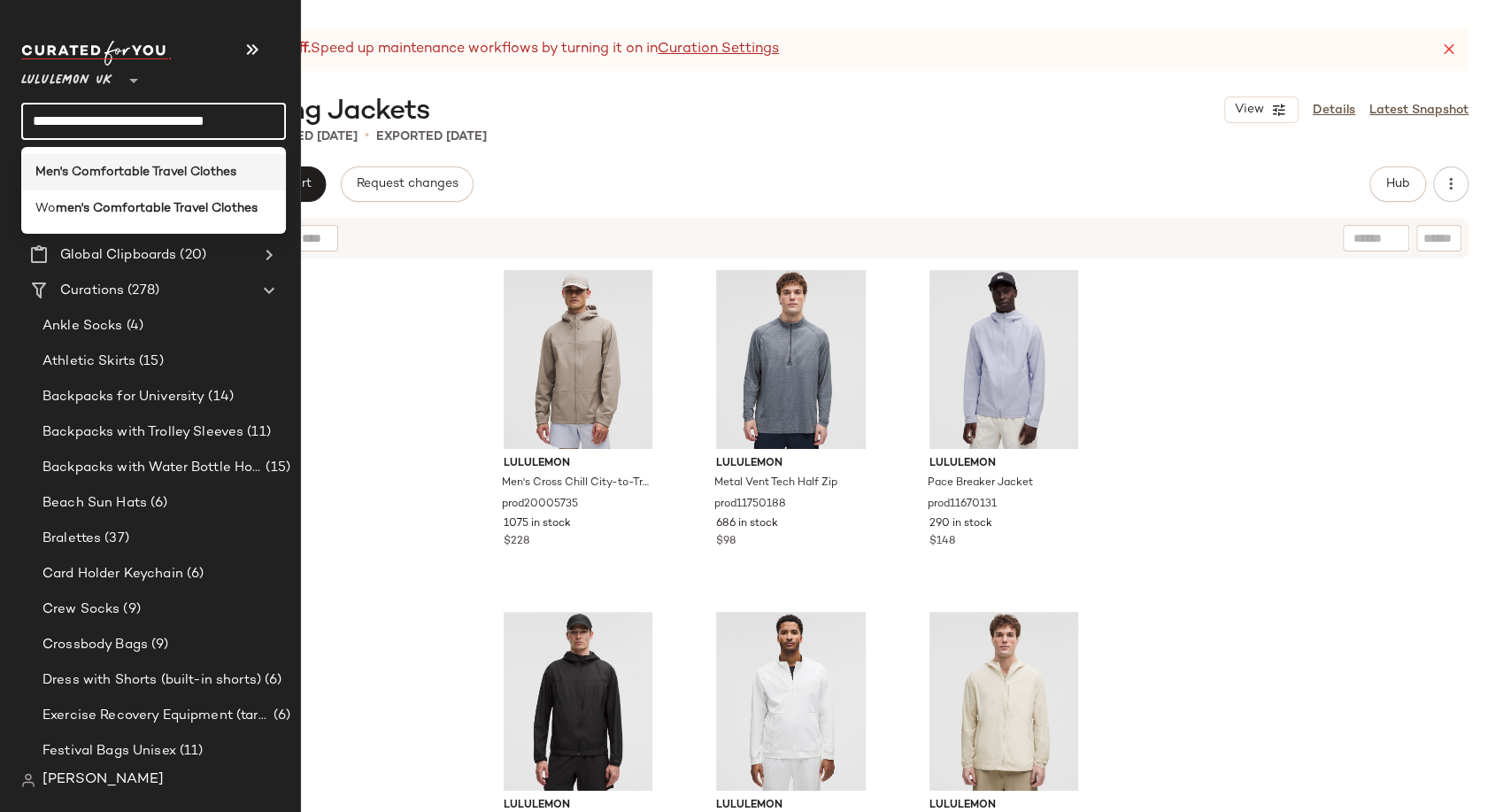
type input "**********"
click at [163, 168] on b "Men's Comfortable Travel Clothes" at bounding box center [136, 172] width 201 height 19
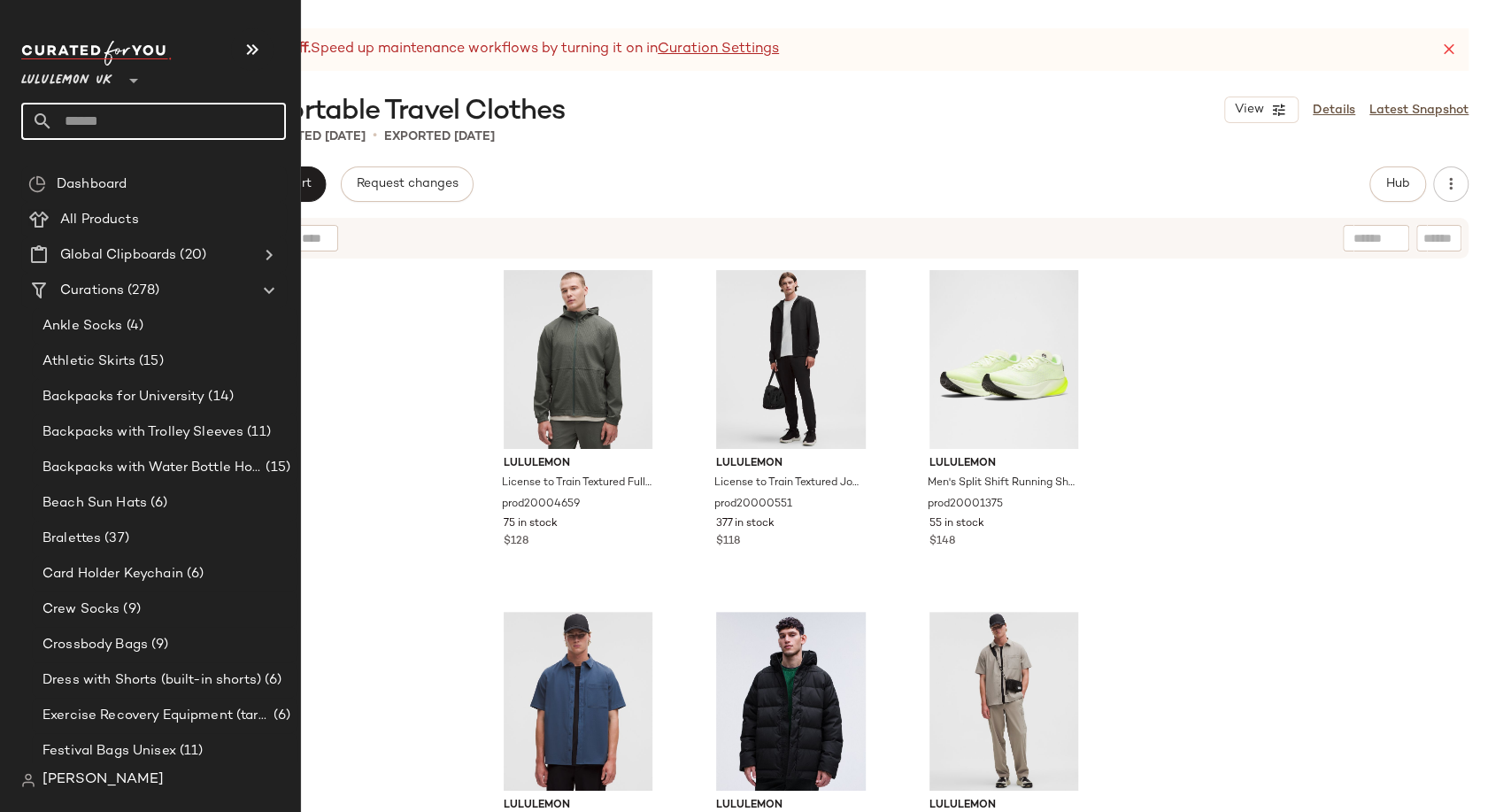
click at [120, 117] on input "text" at bounding box center [170, 121] width 233 height 38
paste input "**********"
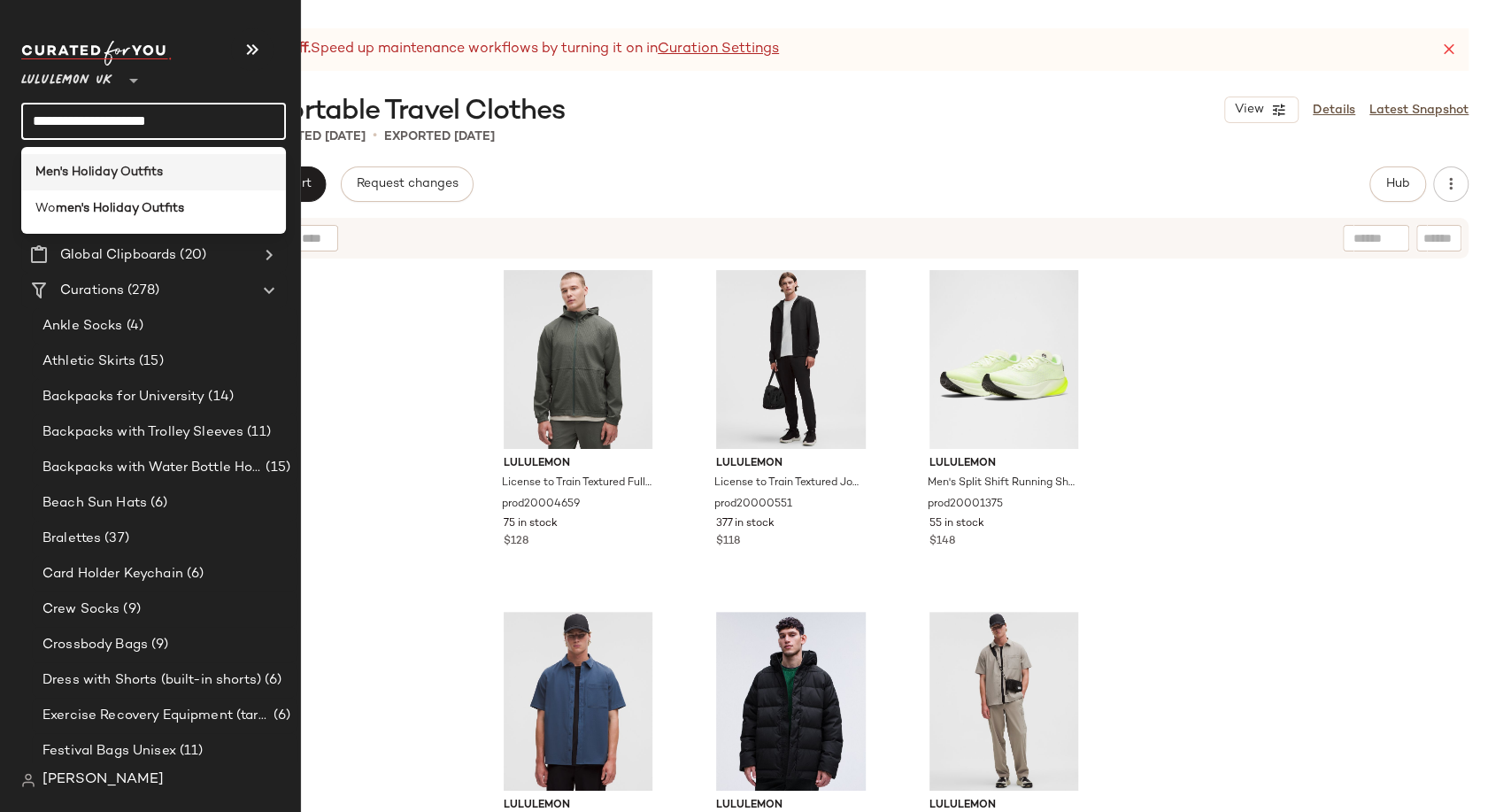
type input "**********"
click at [159, 169] on b "Men's Holiday Outfits" at bounding box center [100, 172] width 128 height 19
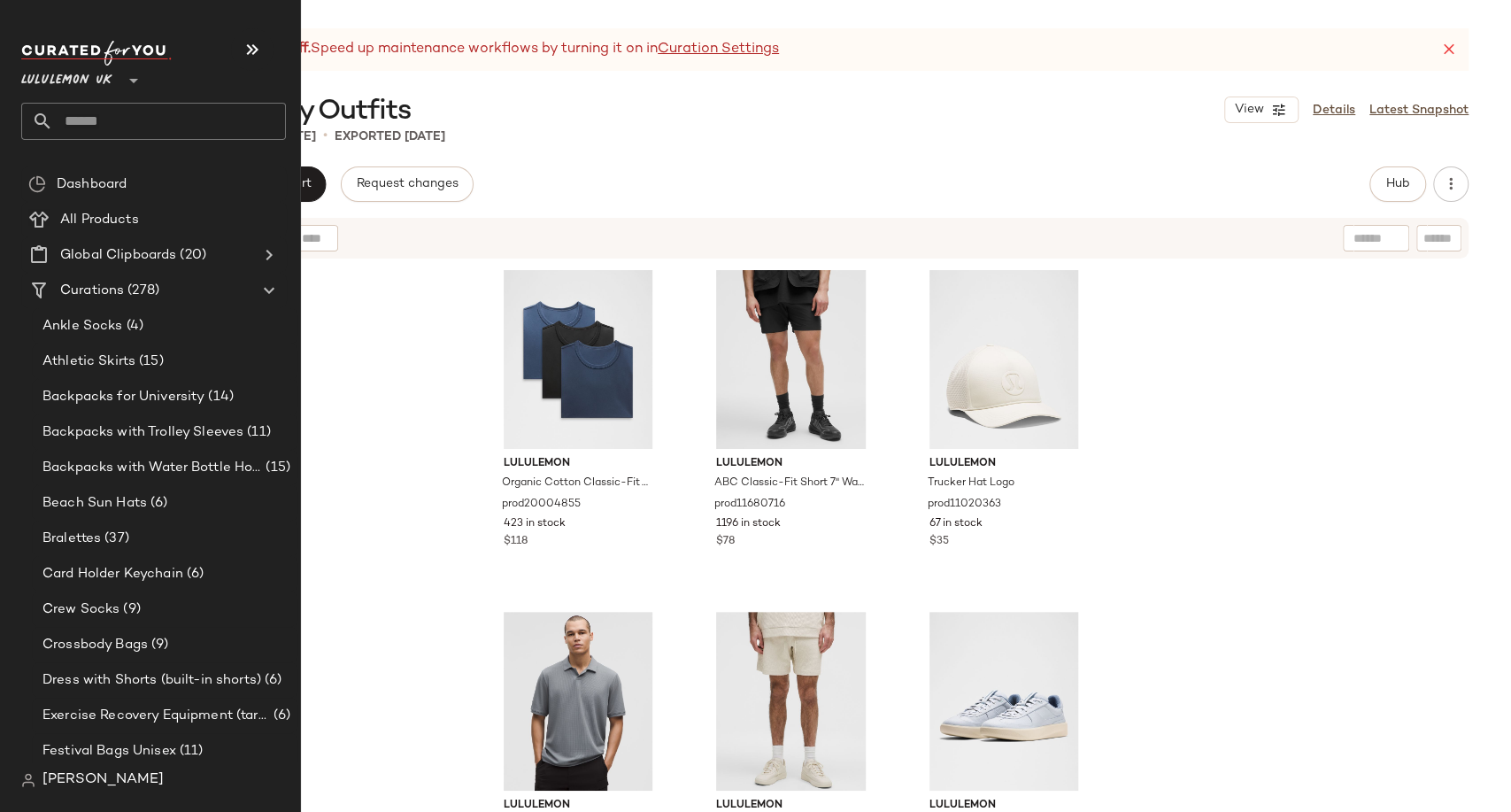
click at [70, 129] on input "text" at bounding box center [170, 121] width 233 height 38
paste input "**********"
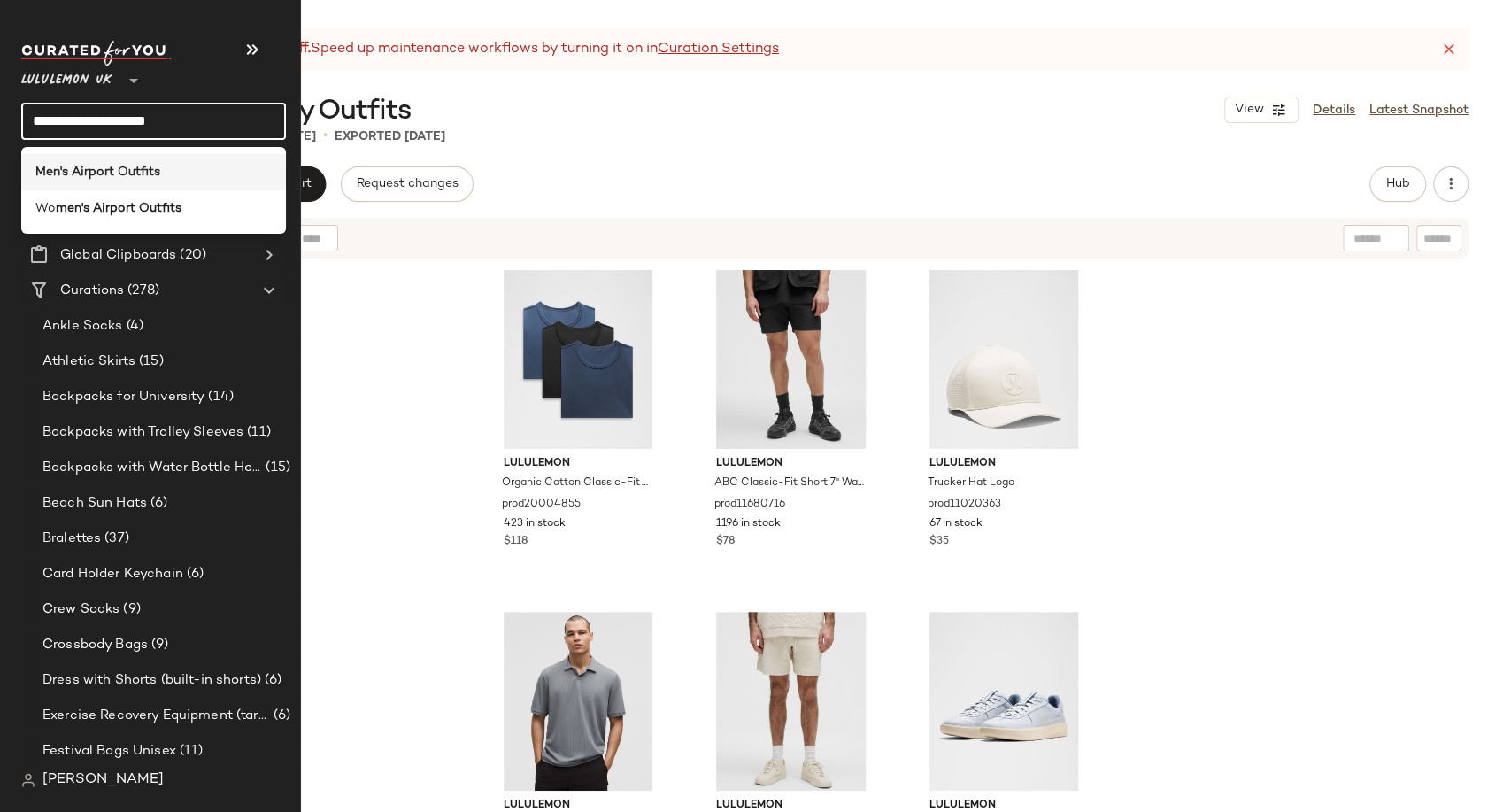
type input "**********"
click at [133, 171] on b "Men's Airport Outfits" at bounding box center [98, 172] width 125 height 19
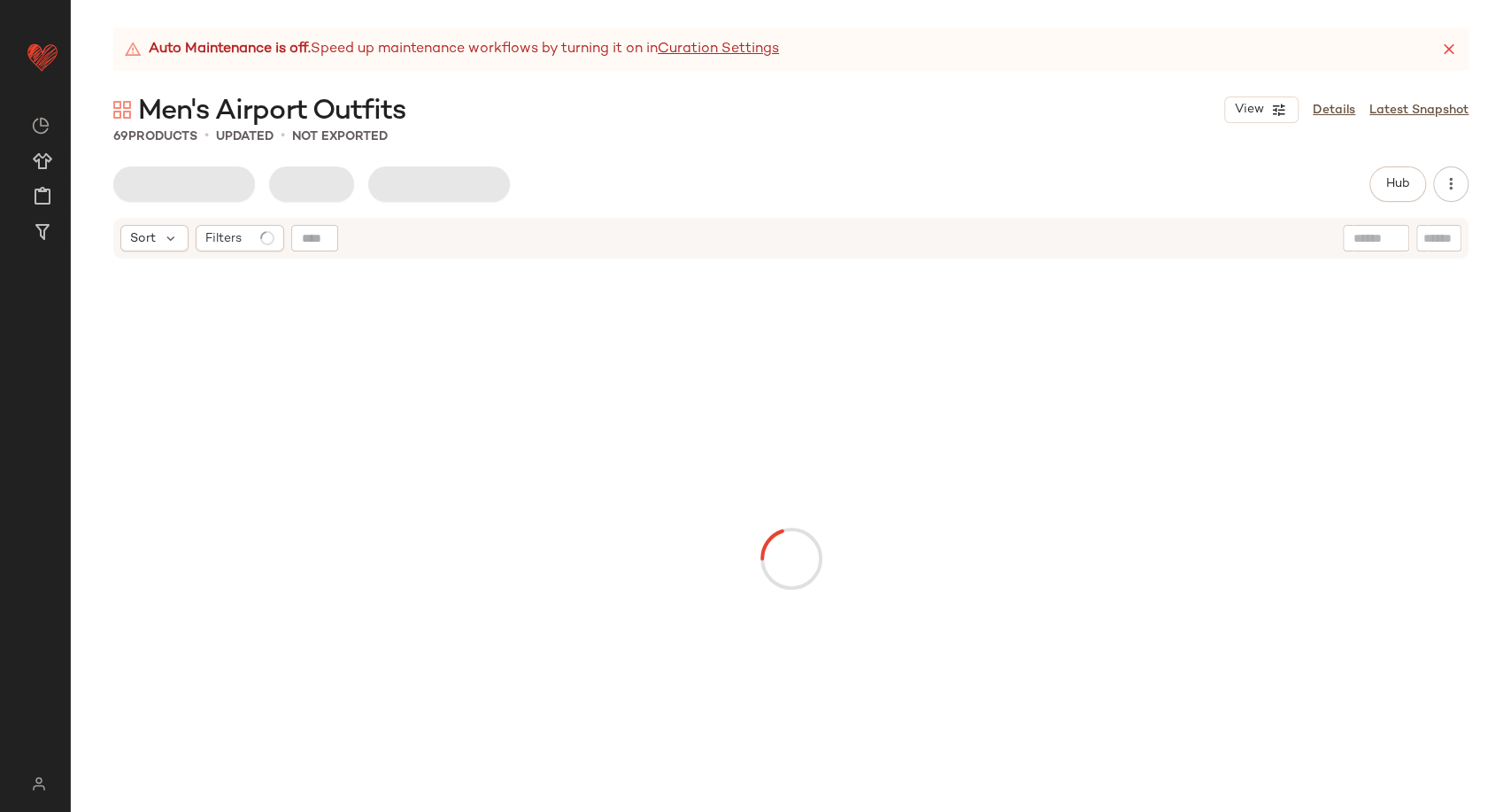
click at [666, 153] on div "Auto Maintenance is off. Speed up maintenance workflows by turning it on in Cur…" at bounding box center [791, 419] width 1440 height 783
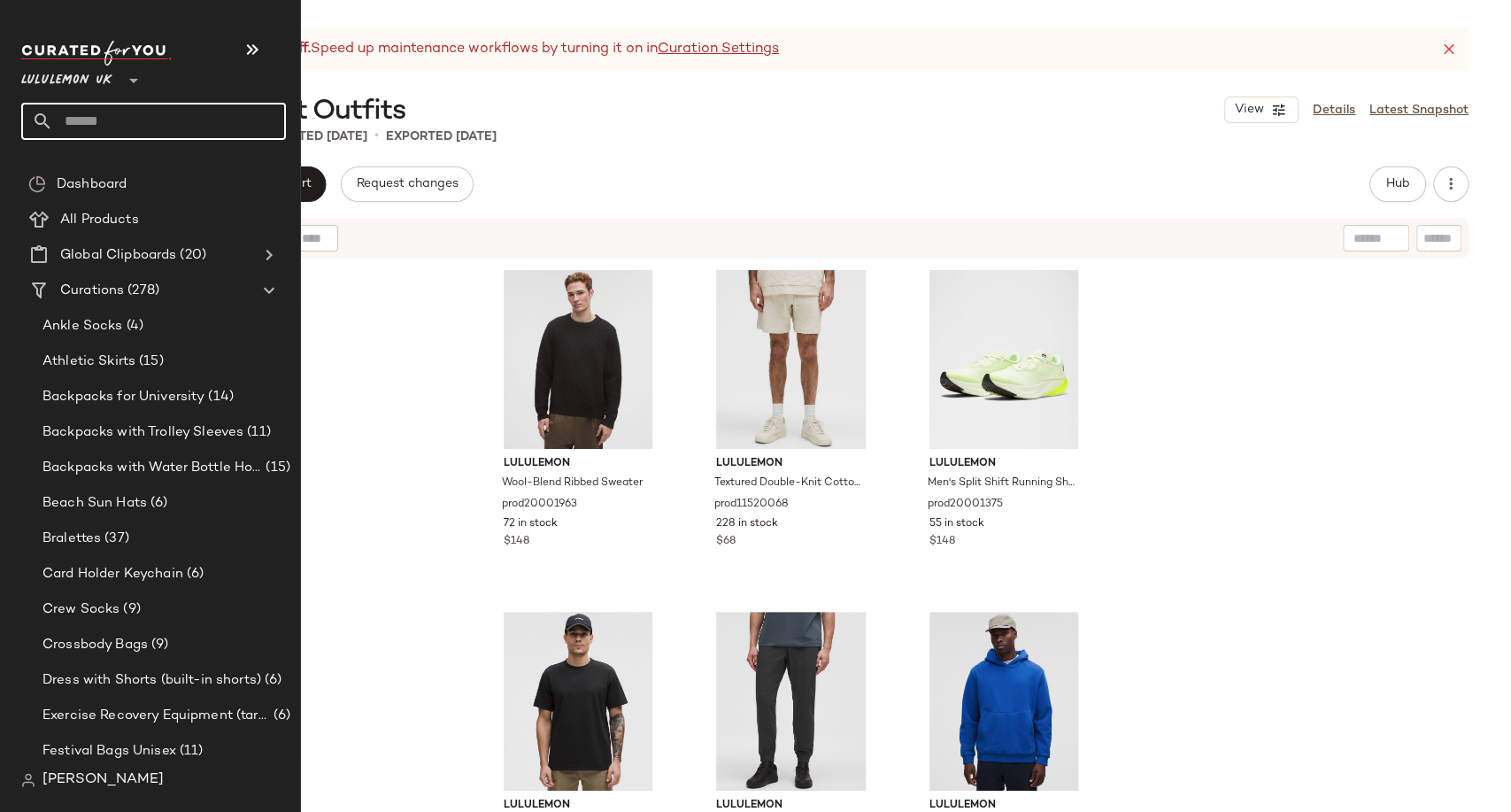
paste input "**********"
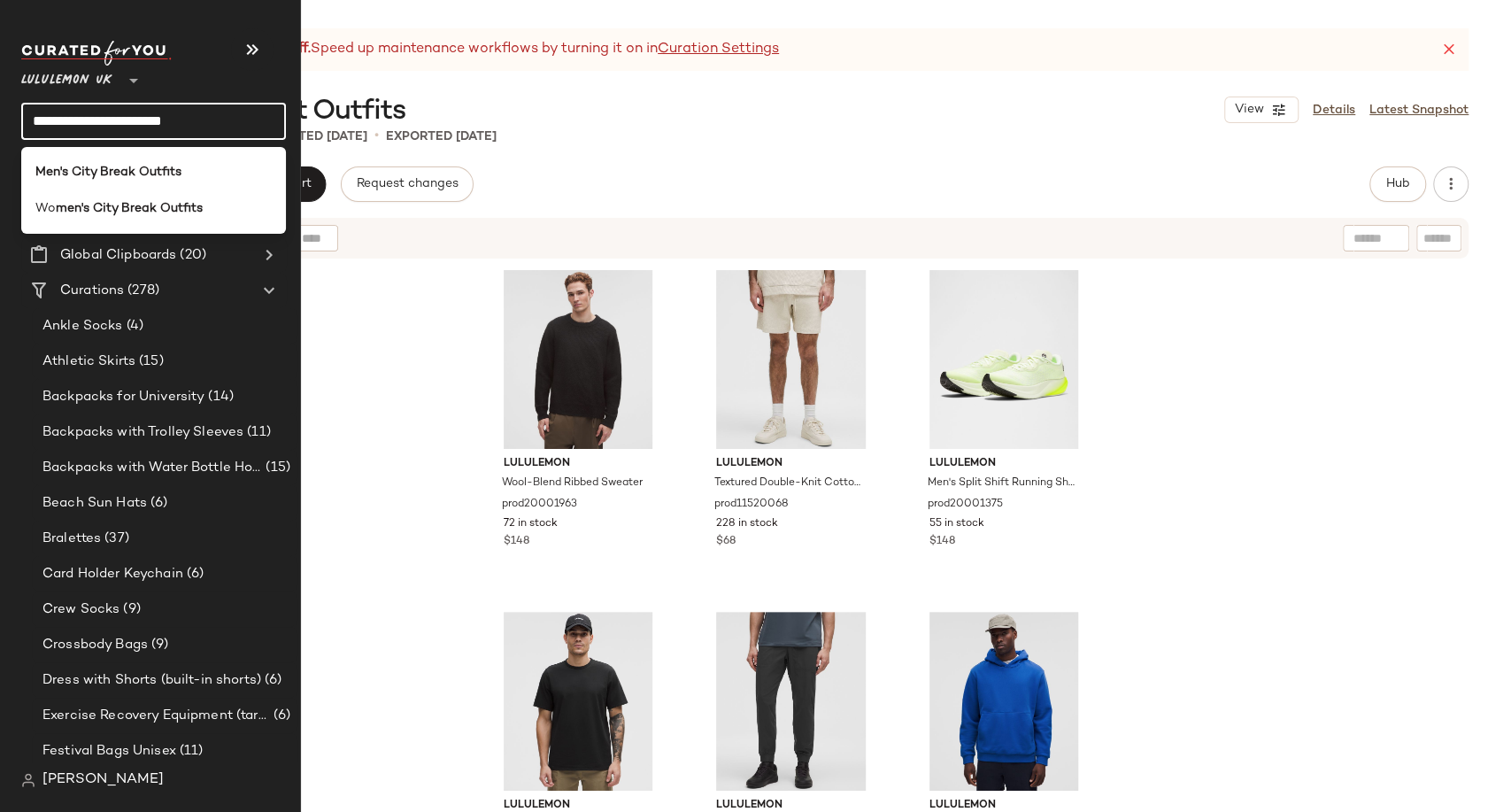
type input "**********"
click at [83, 160] on div "Men's City Break Outfits" at bounding box center [154, 172] width 265 height 37
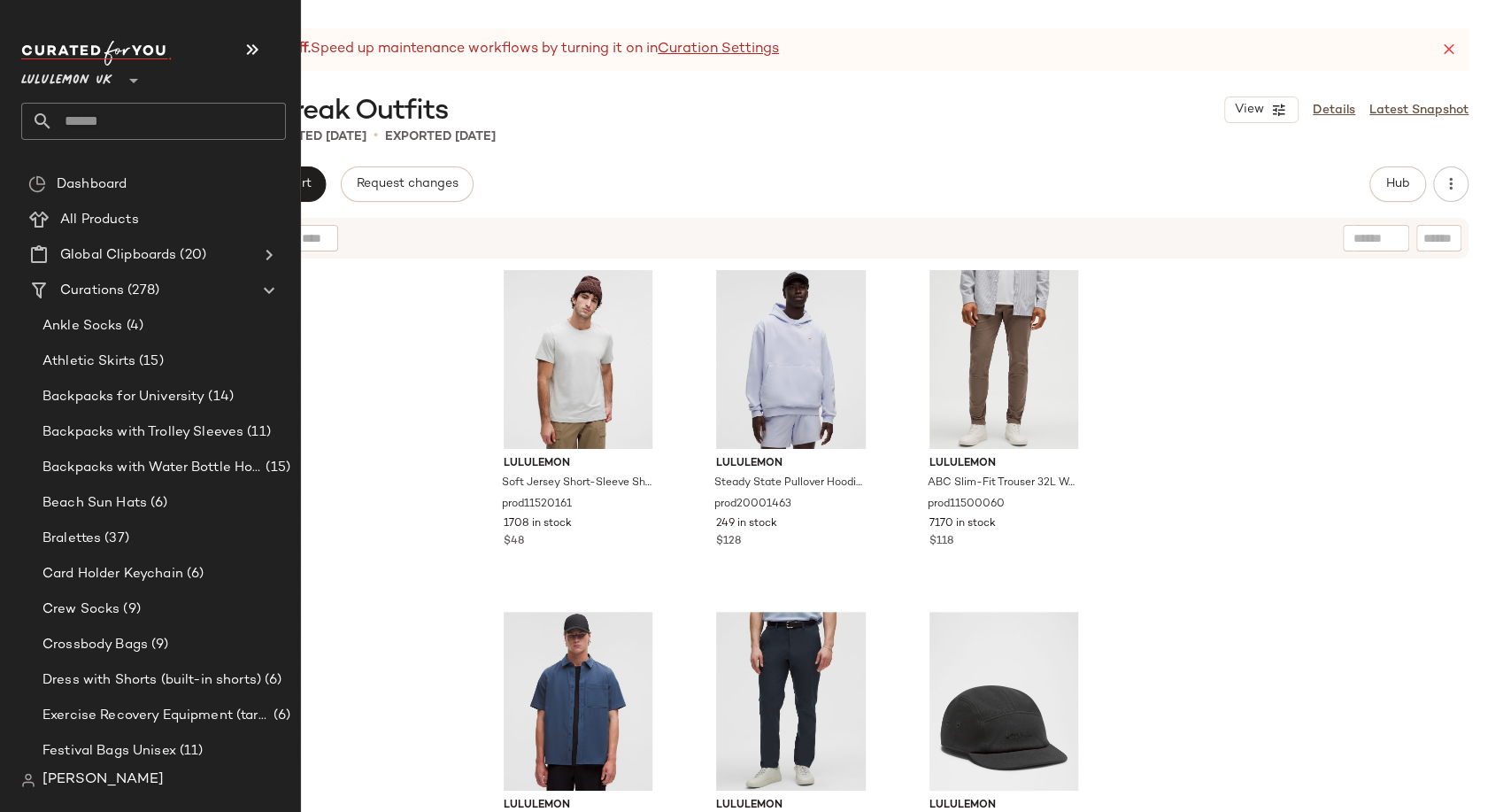
click at [106, 123] on input "text" at bounding box center [170, 121] width 233 height 38
paste input "**********"
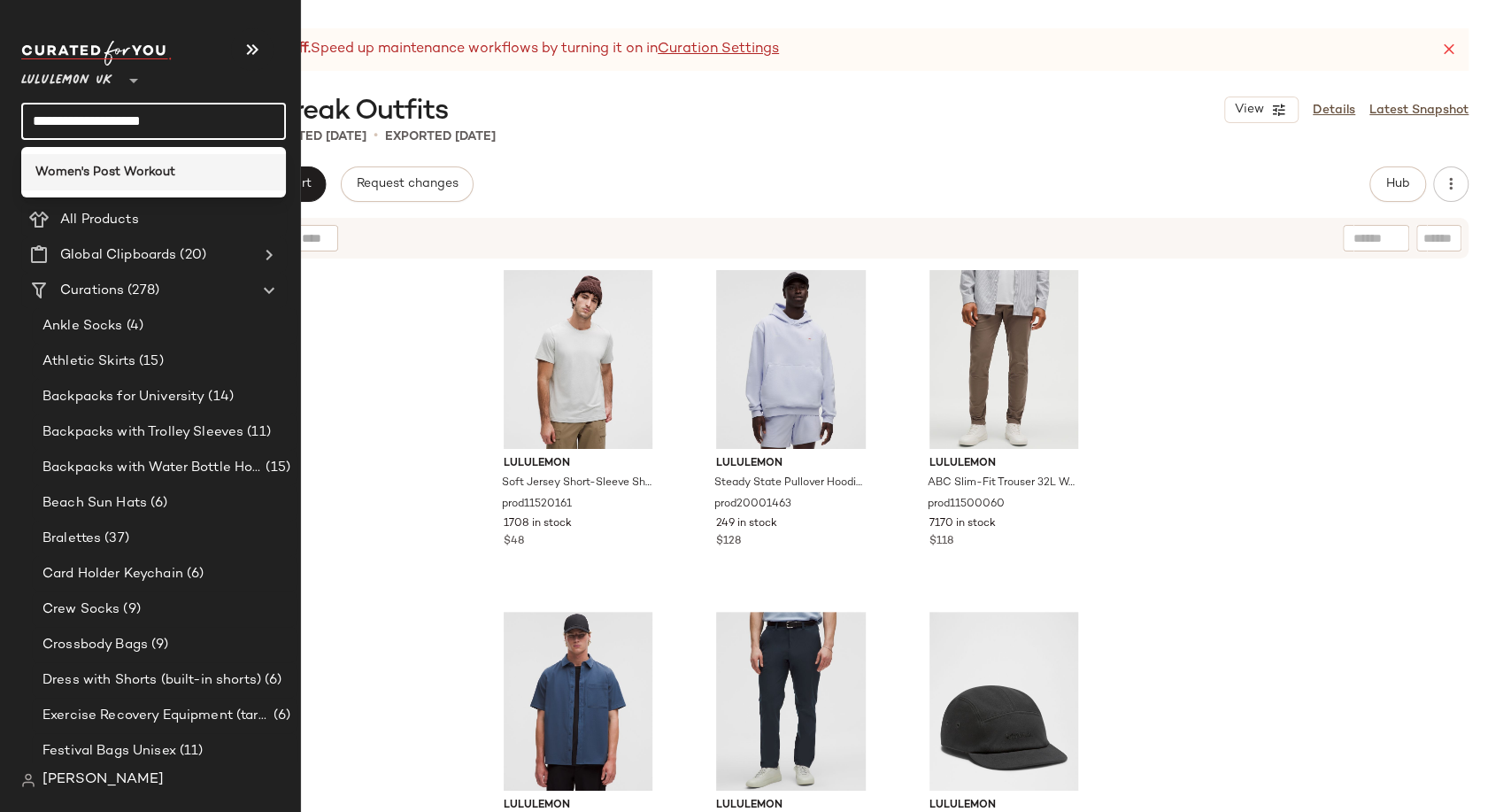
type input "**********"
click at [127, 167] on b "Women's Post Workout" at bounding box center [105, 172] width 140 height 19
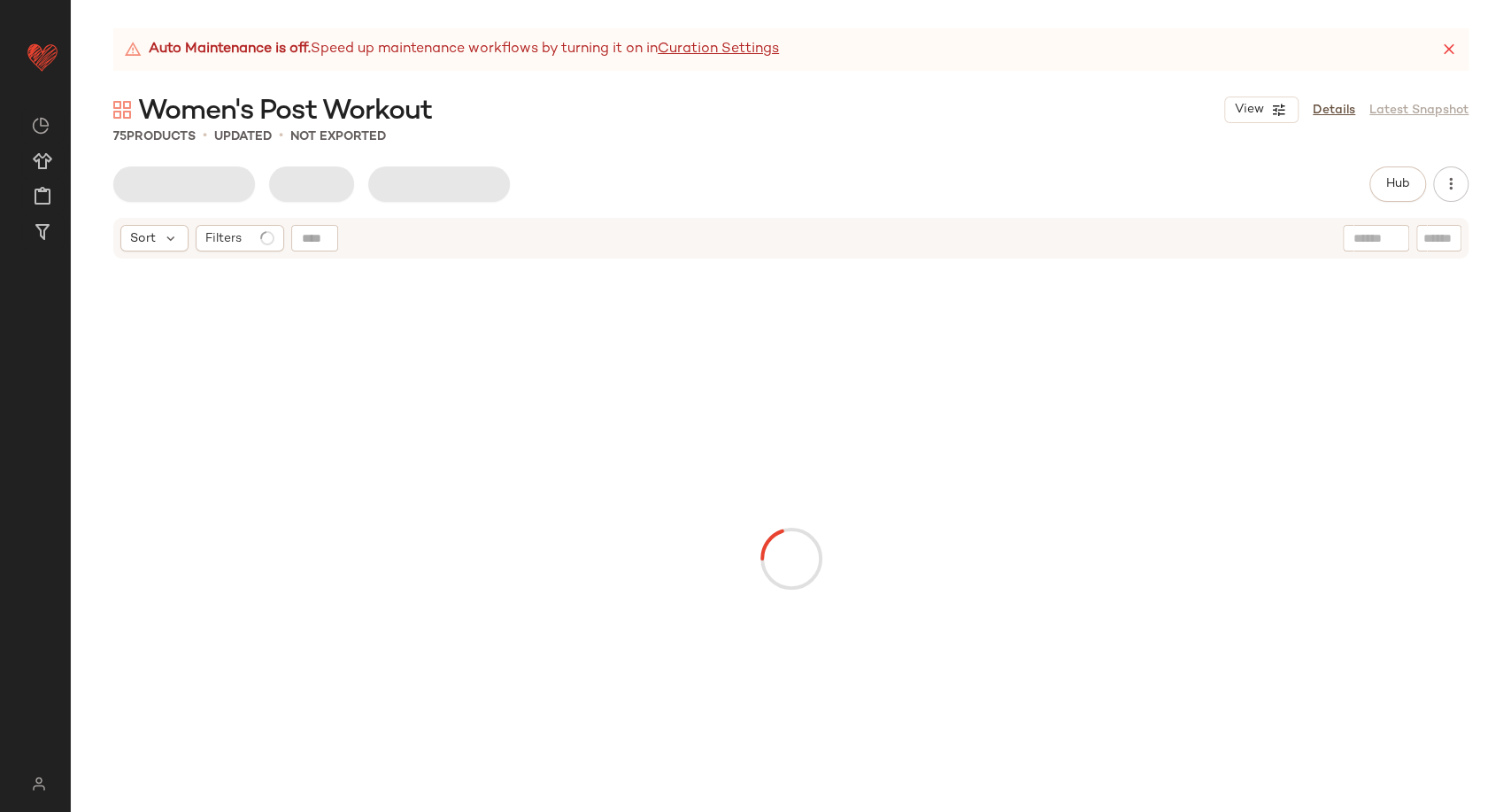
click at [554, 148] on div "Auto Maintenance is off. Speed up maintenance workflows by turning it on in Cur…" at bounding box center [791, 419] width 1440 height 783
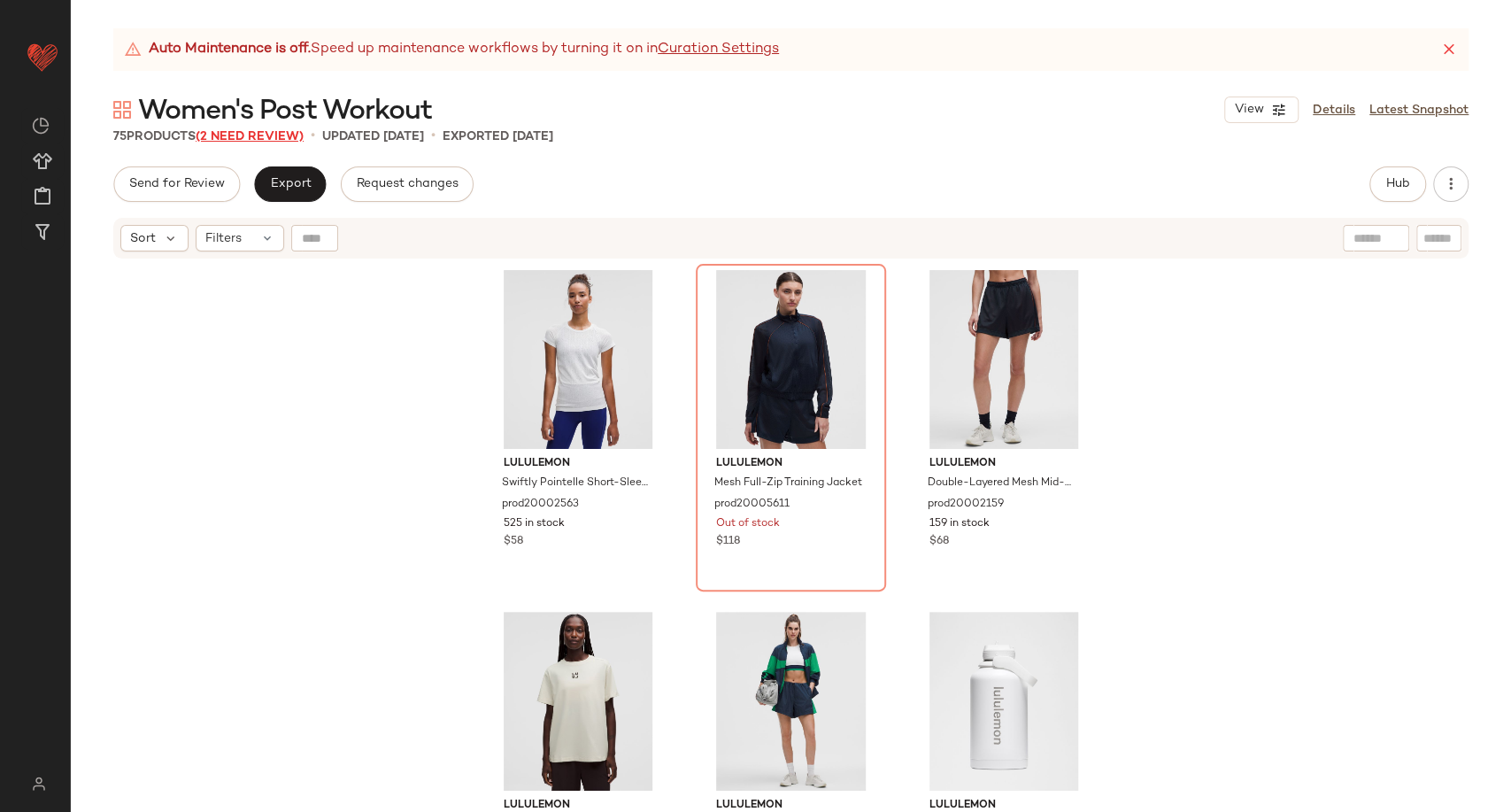
click at [265, 143] on span "(2 Need Review)" at bounding box center [249, 136] width 108 height 13
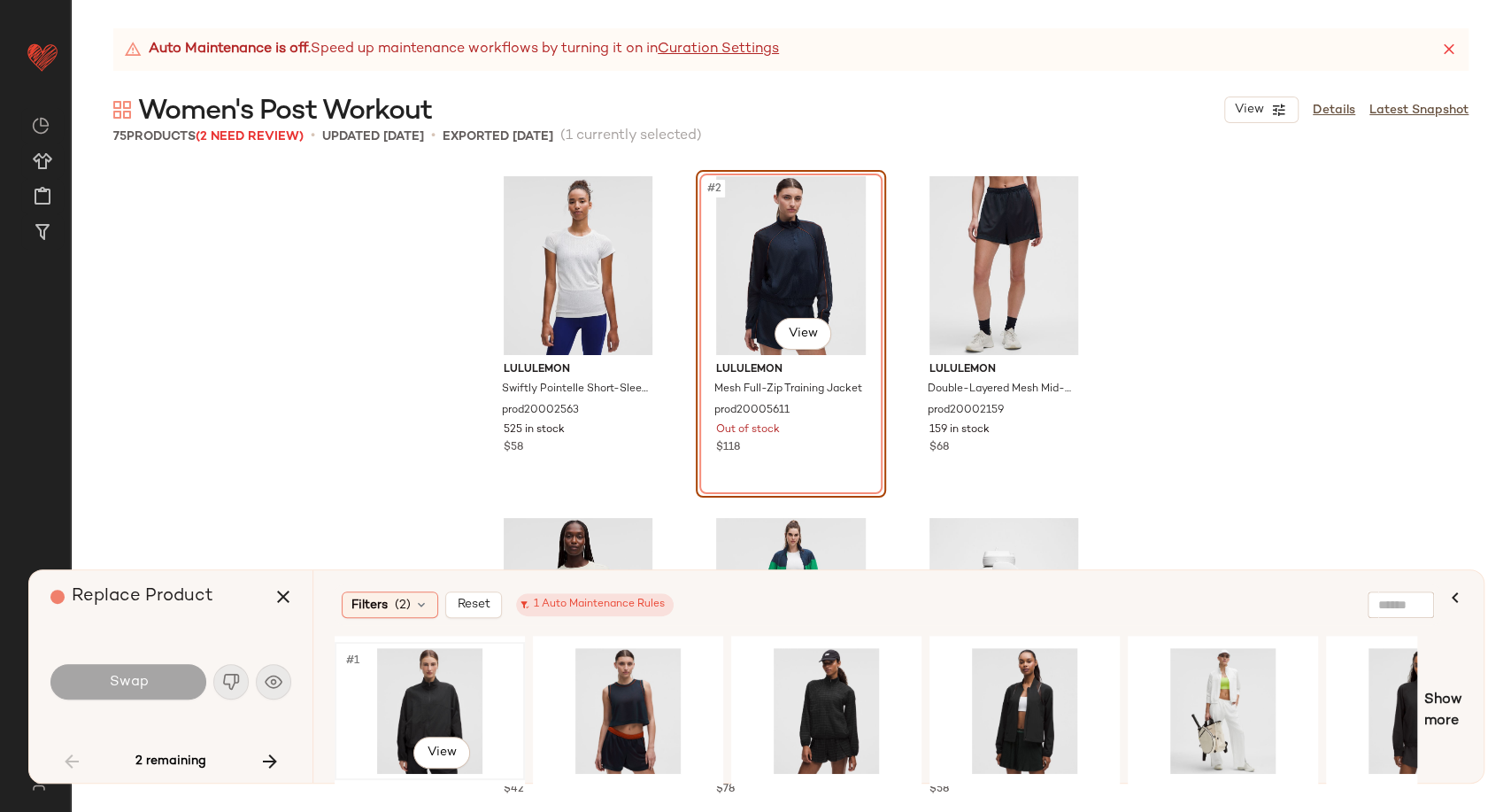
click at [416, 695] on div "#1 View" at bounding box center [430, 710] width 178 height 126
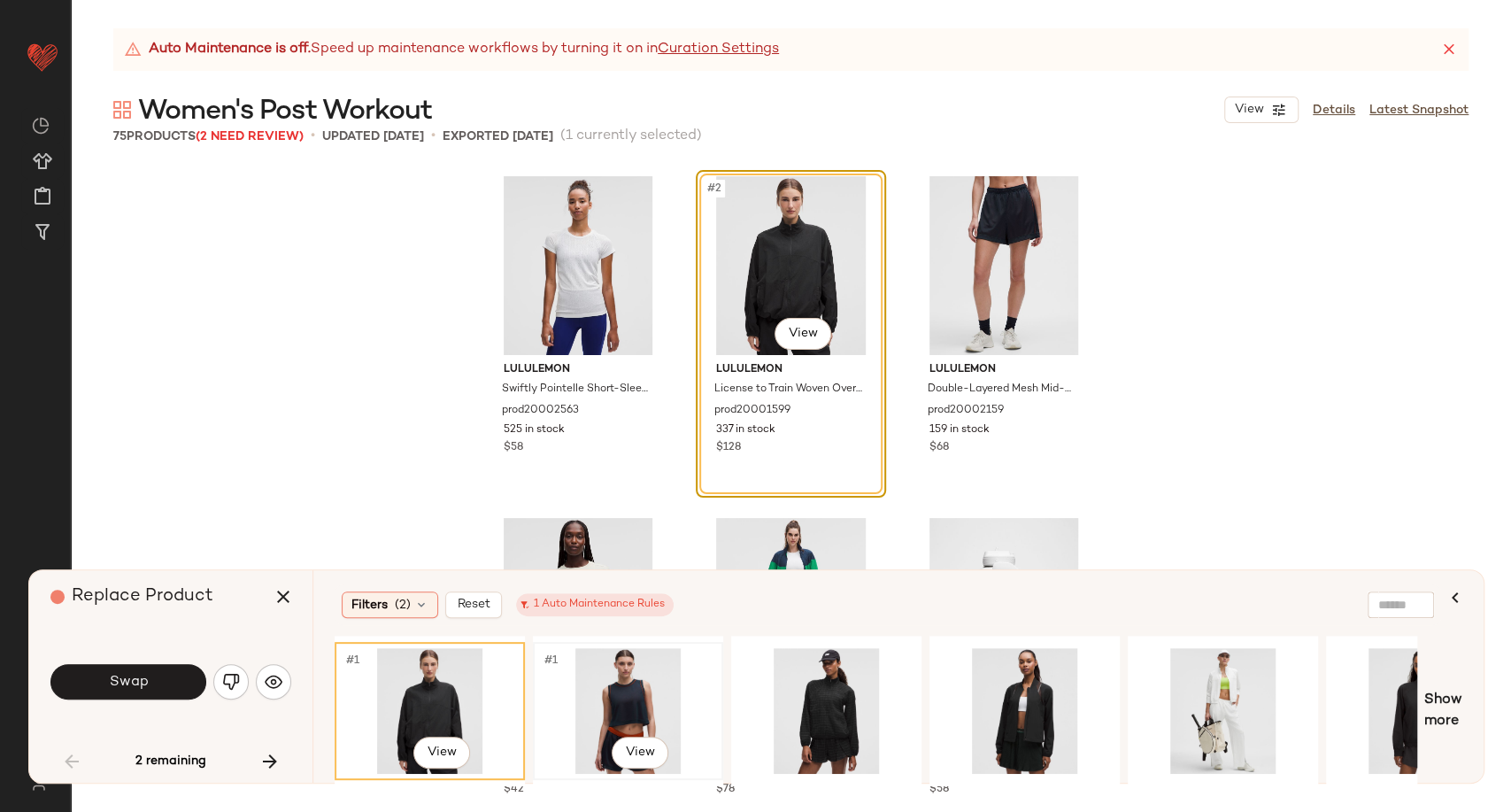
click at [635, 695] on div "#1 View" at bounding box center [627, 710] width 178 height 126
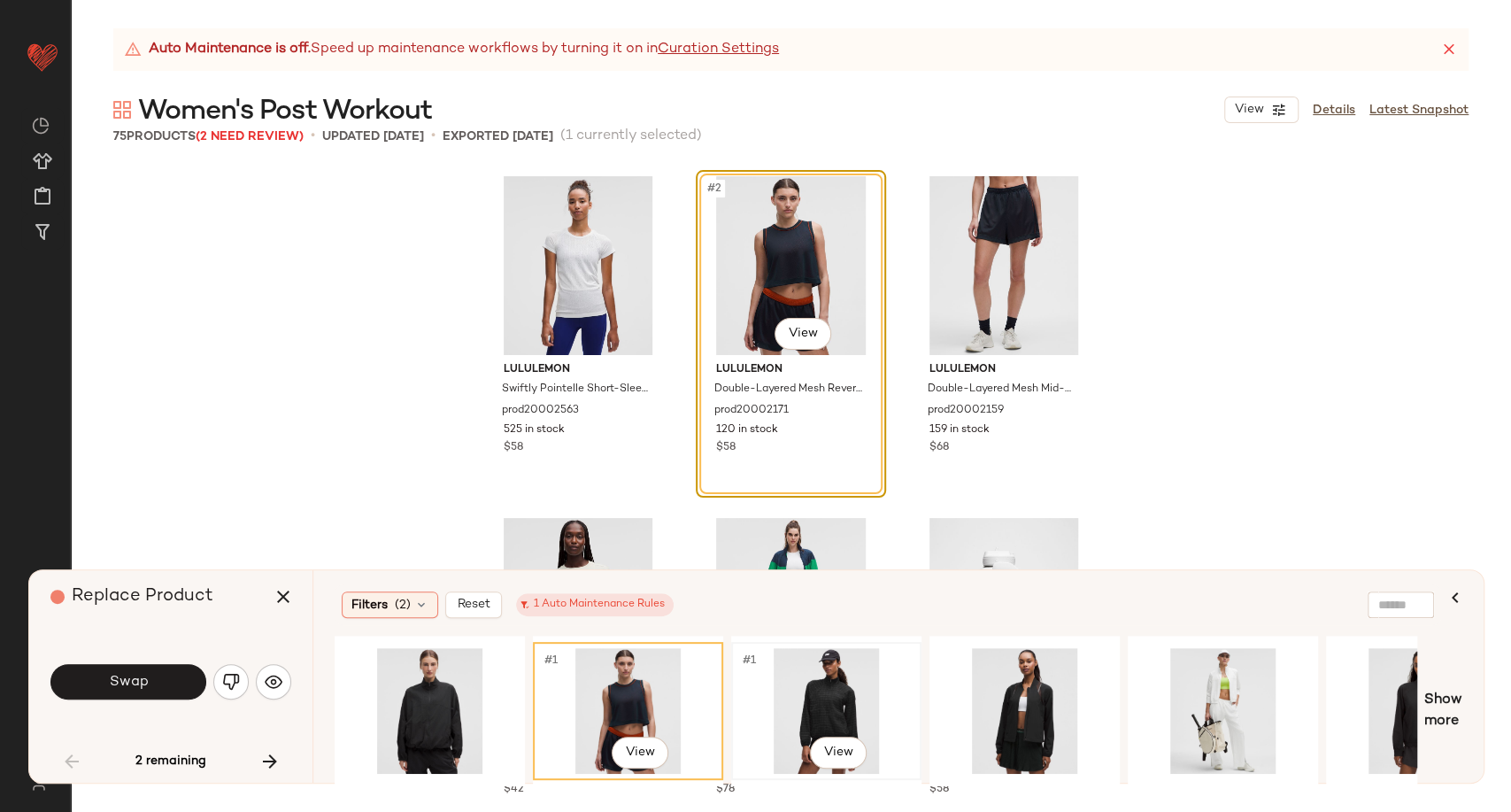
click at [792, 689] on div "#1 View" at bounding box center [826, 710] width 178 height 126
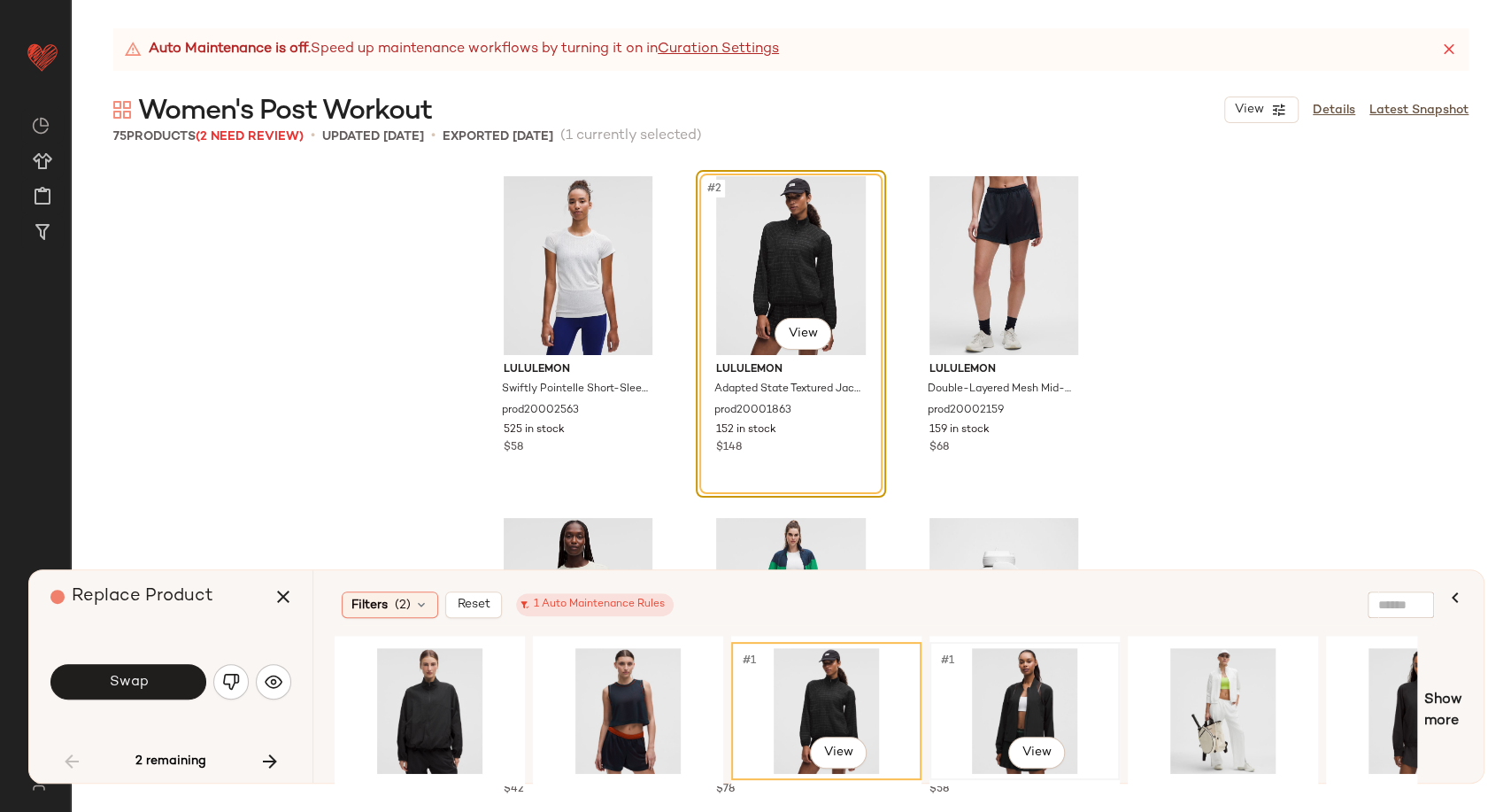
click at [1027, 688] on div "#1 View" at bounding box center [1024, 710] width 178 height 126
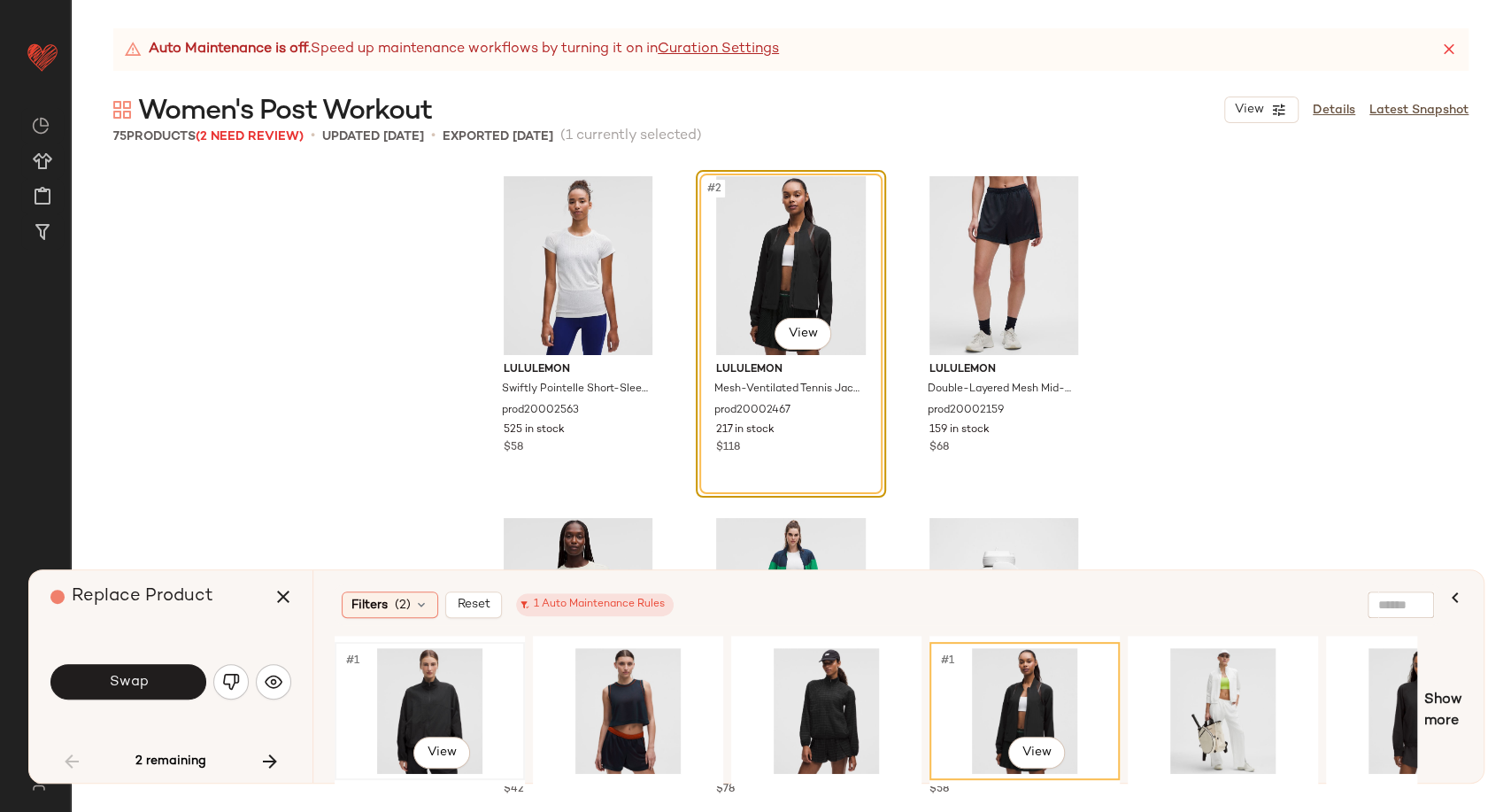
click at [429, 705] on div "#1 View" at bounding box center [430, 710] width 178 height 126
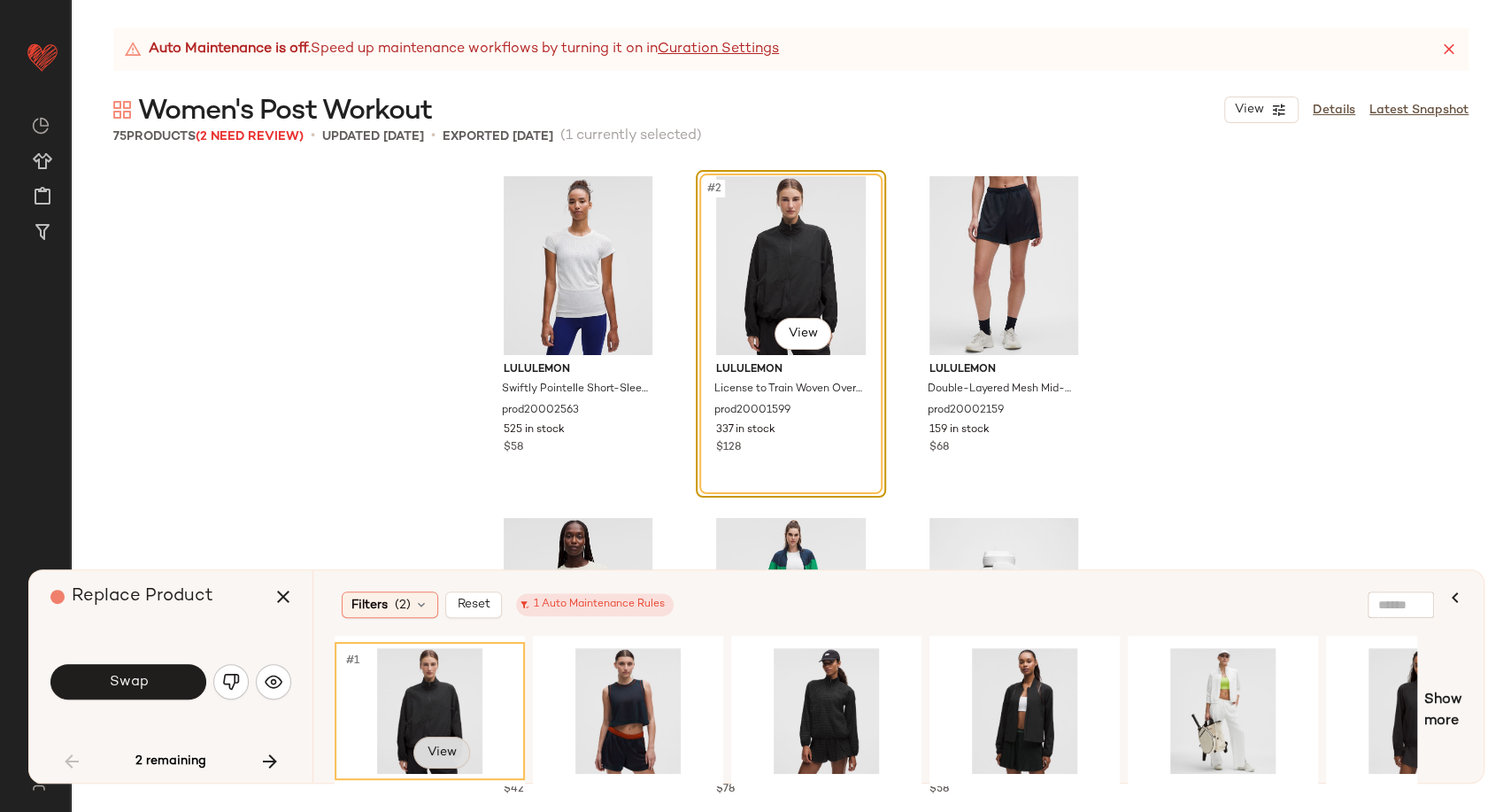
click at [452, 747] on body "Lululemon UK ** Dashboard All Products Global Clipboards (20) Curations (278) […" at bounding box center [755, 406] width 1511 height 812
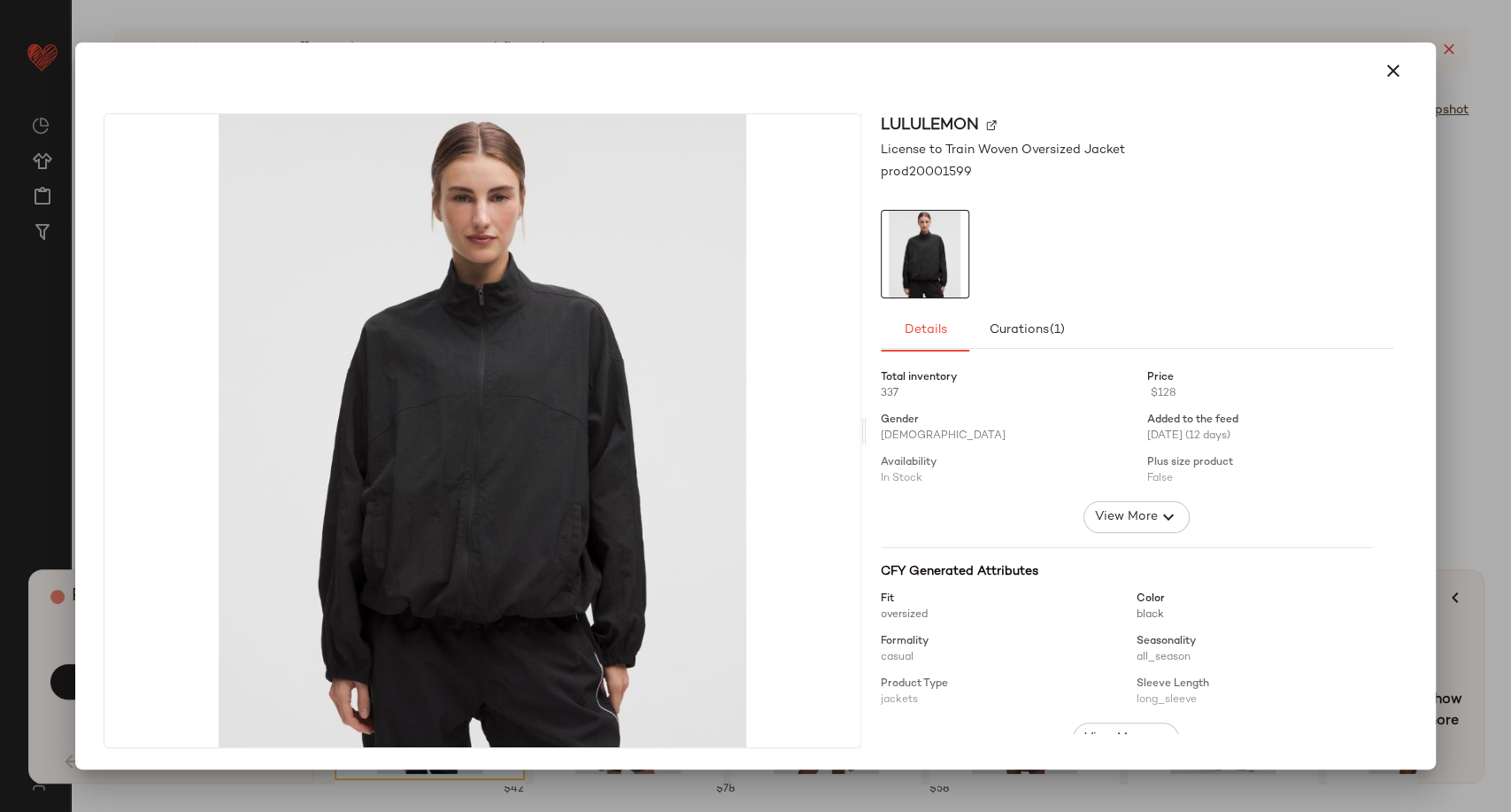
drag, startPoint x: 1392, startPoint y: 72, endPoint x: 1384, endPoint y: 80, distance: 11.3
click at [1392, 72] on icon "button" at bounding box center [1393, 70] width 22 height 22
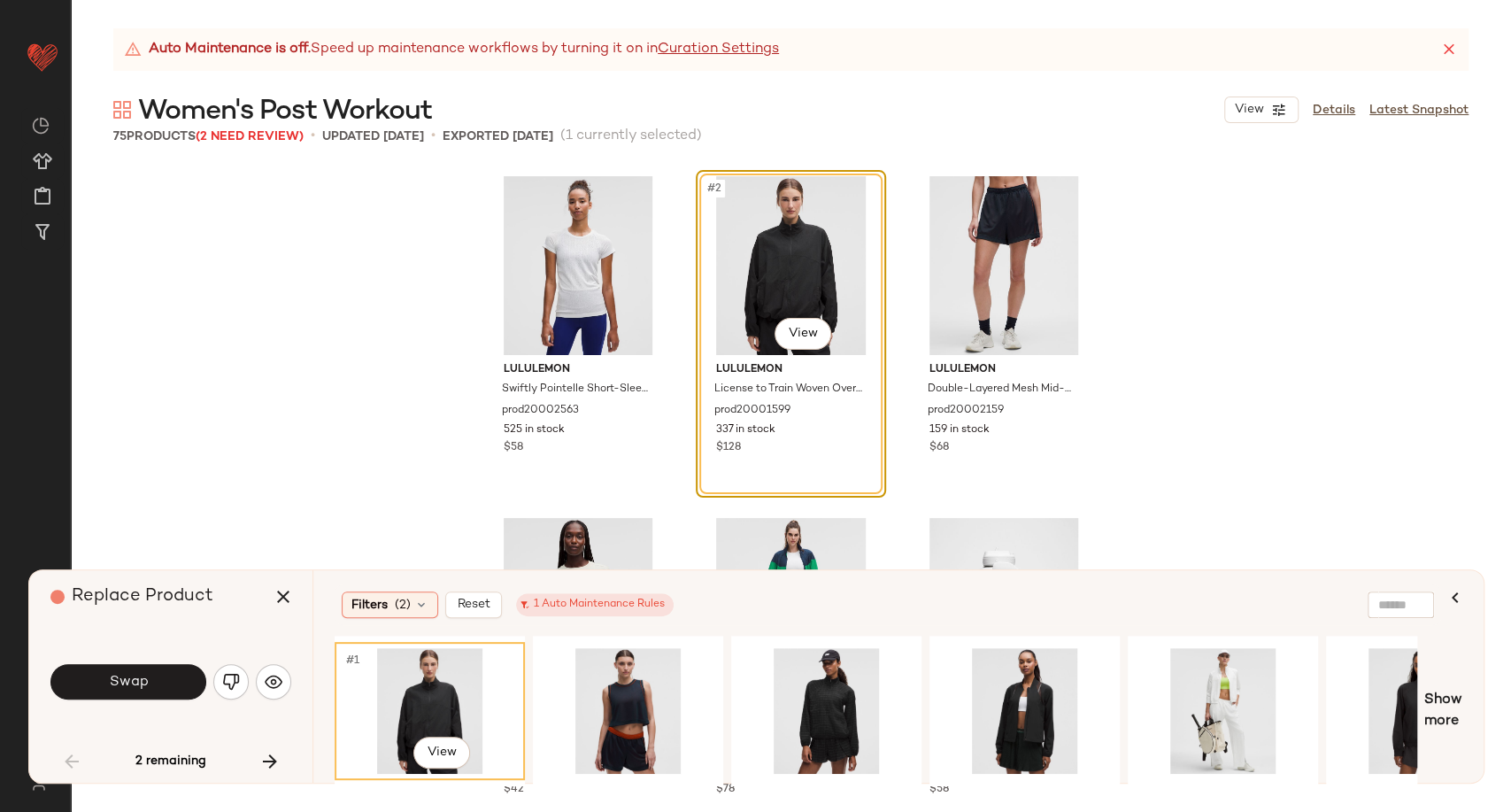
click at [433, 677] on div "#1 View" at bounding box center [430, 710] width 178 height 126
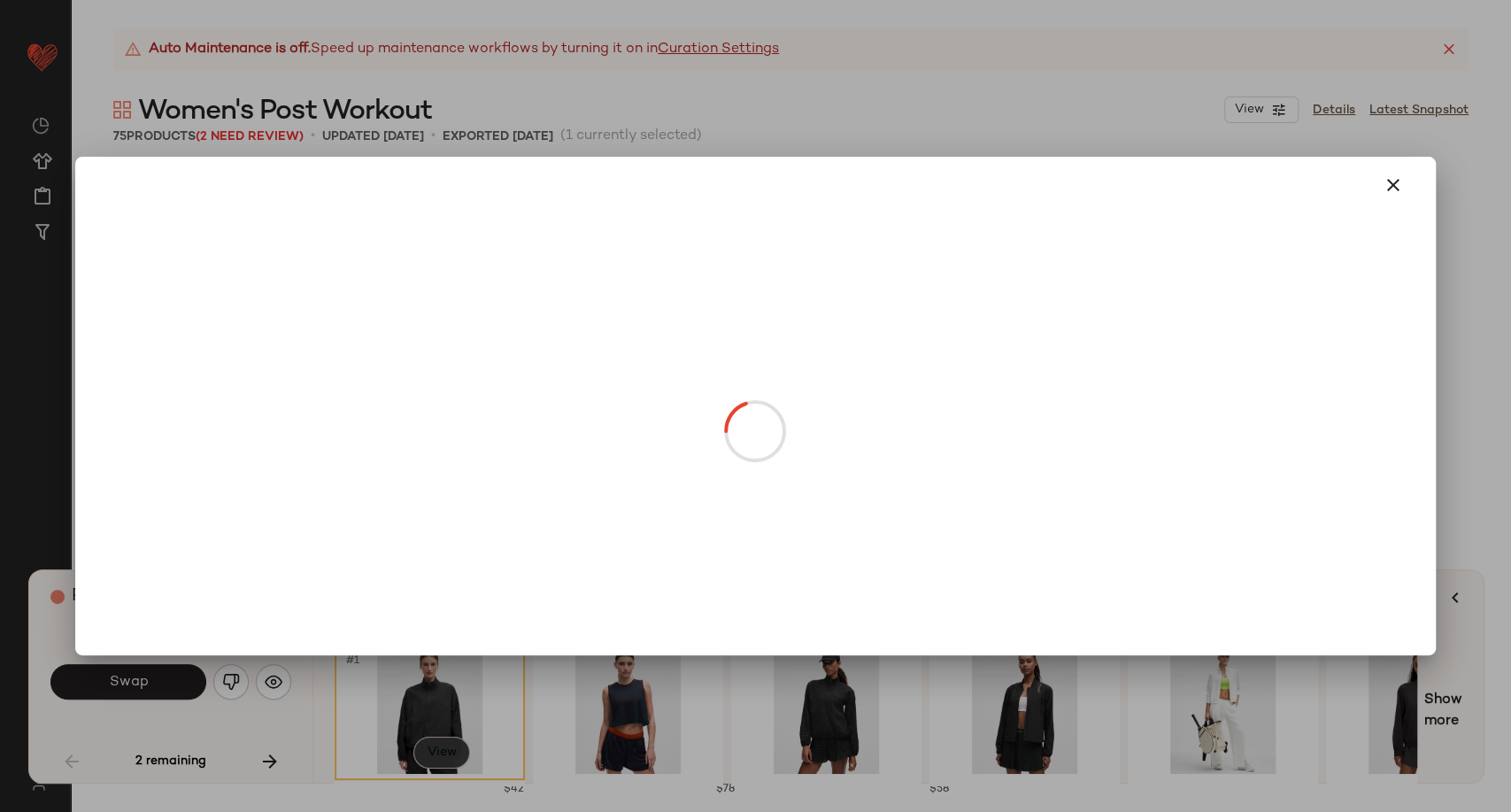
click at [449, 752] on body "Lululemon UK ** Dashboard All Products Global Clipboards (20) Curations (278) […" at bounding box center [755, 406] width 1511 height 812
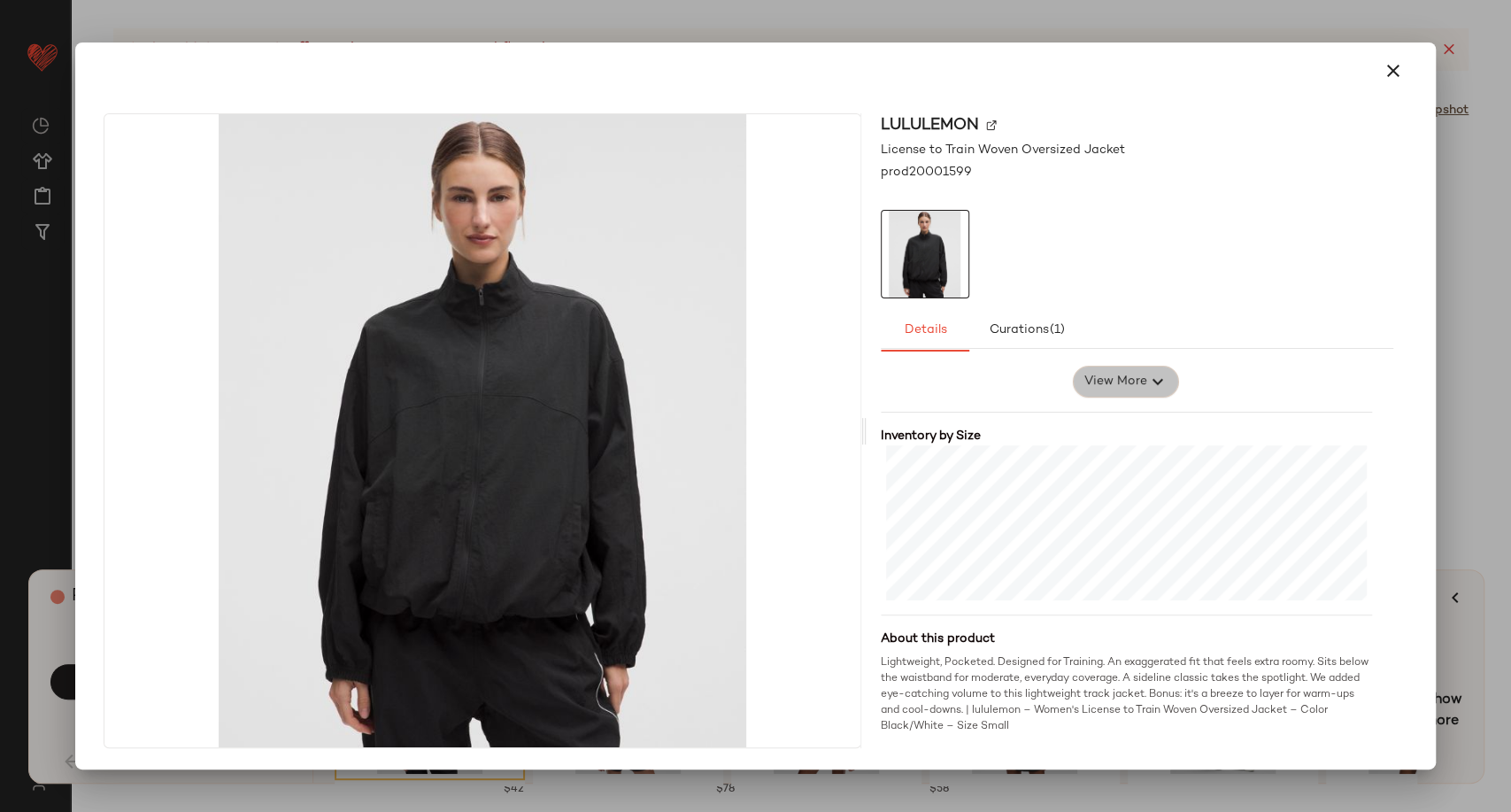
click at [1084, 378] on span "View More" at bounding box center [1116, 382] width 64 height 22
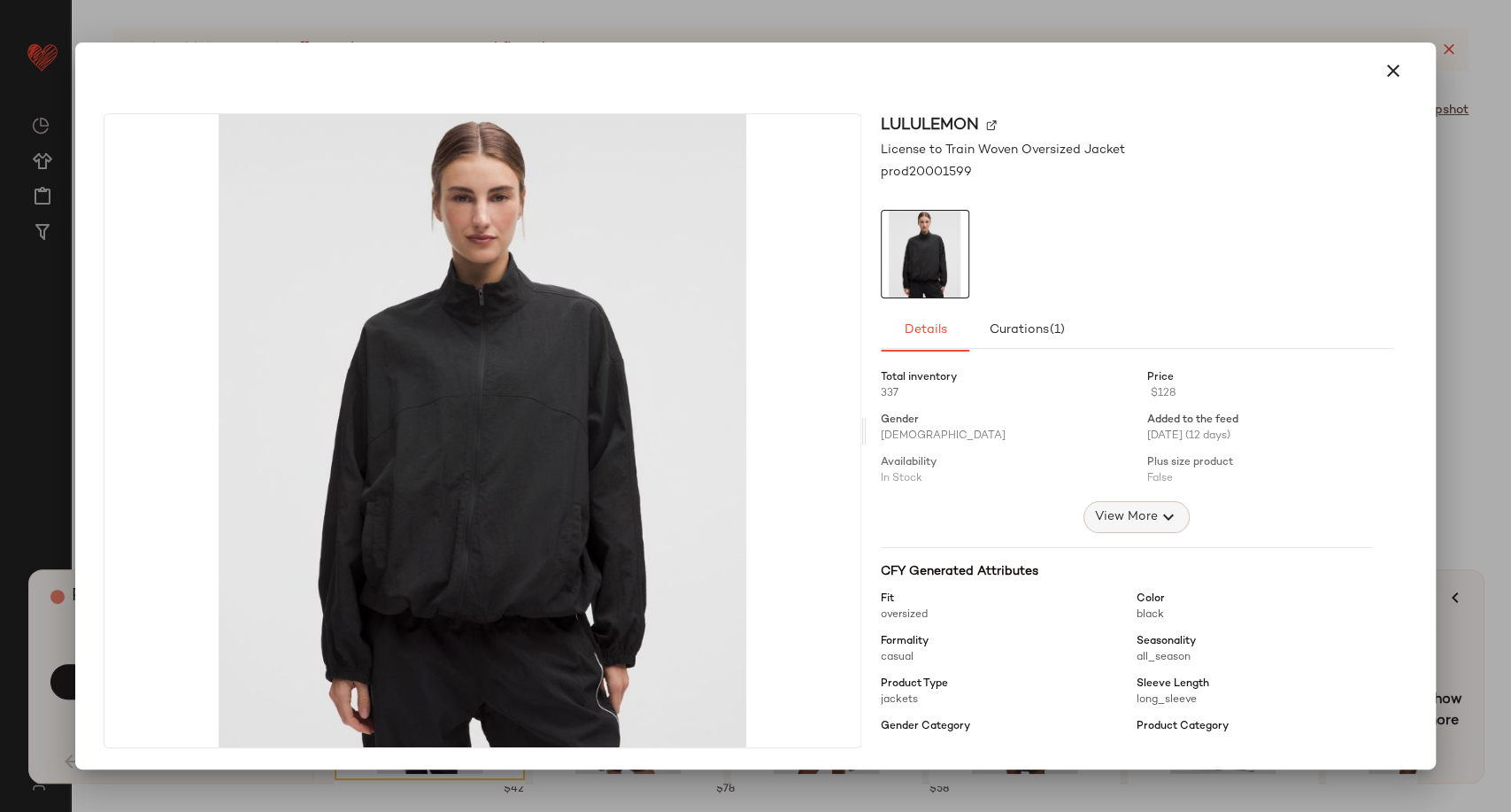
click at [1158, 515] on icon "button" at bounding box center [1169, 517] width 22 height 22
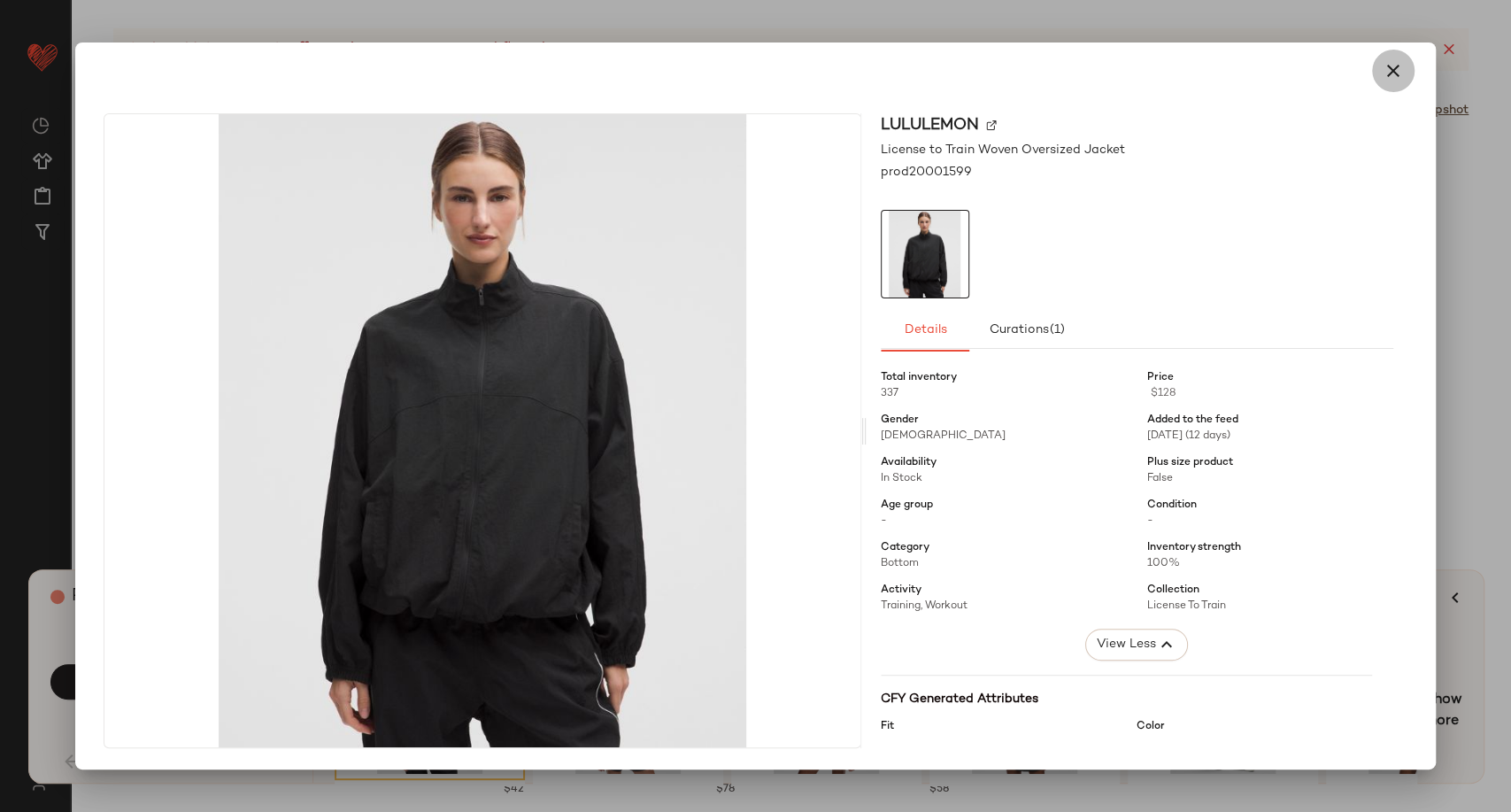
click at [1398, 84] on button "button" at bounding box center [1393, 70] width 42 height 42
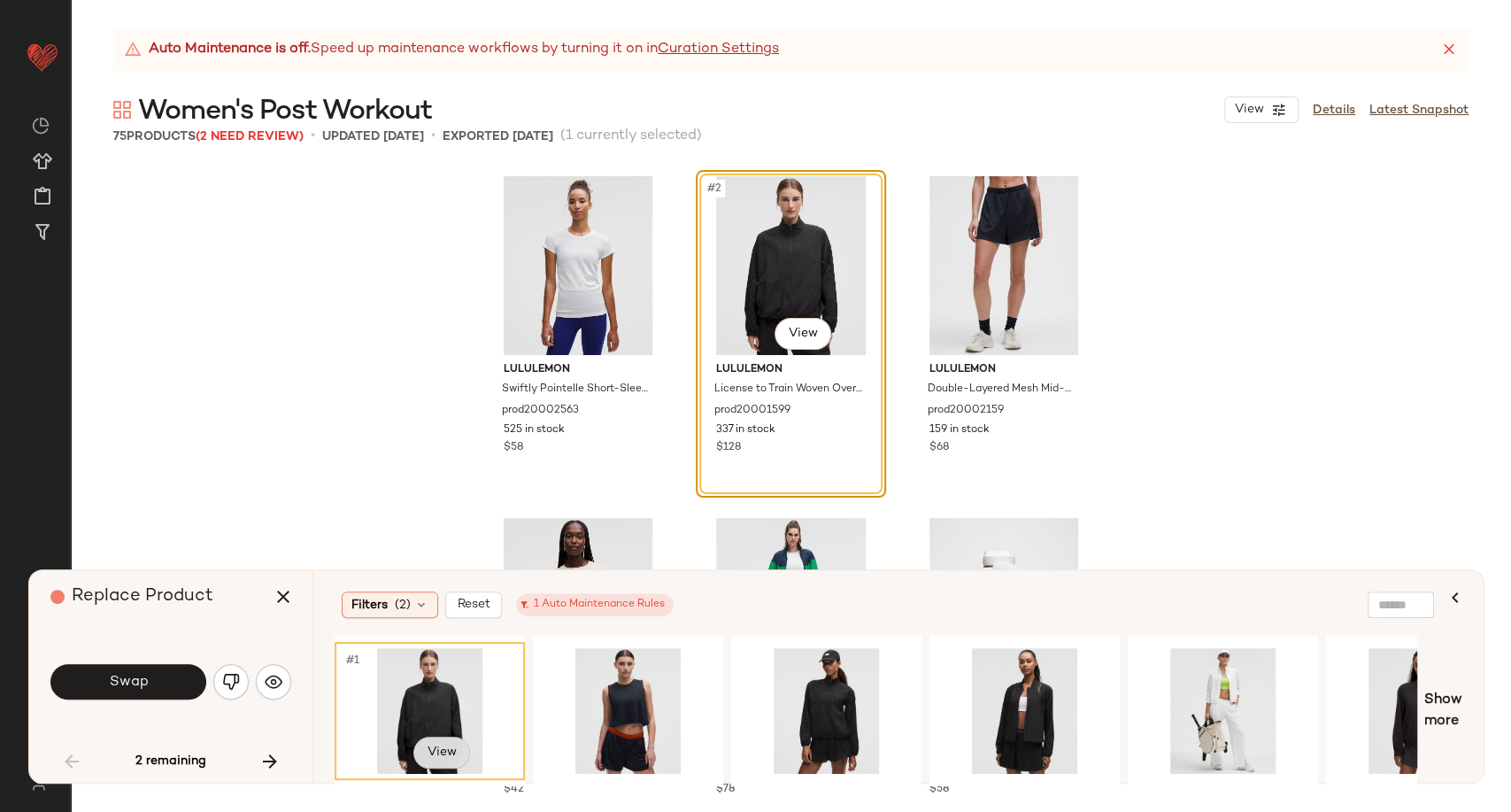
click at [456, 746] on body "Lululemon UK ** Dashboard All Products Global Clipboards (20) Curations (278) […" at bounding box center [755, 406] width 1511 height 812
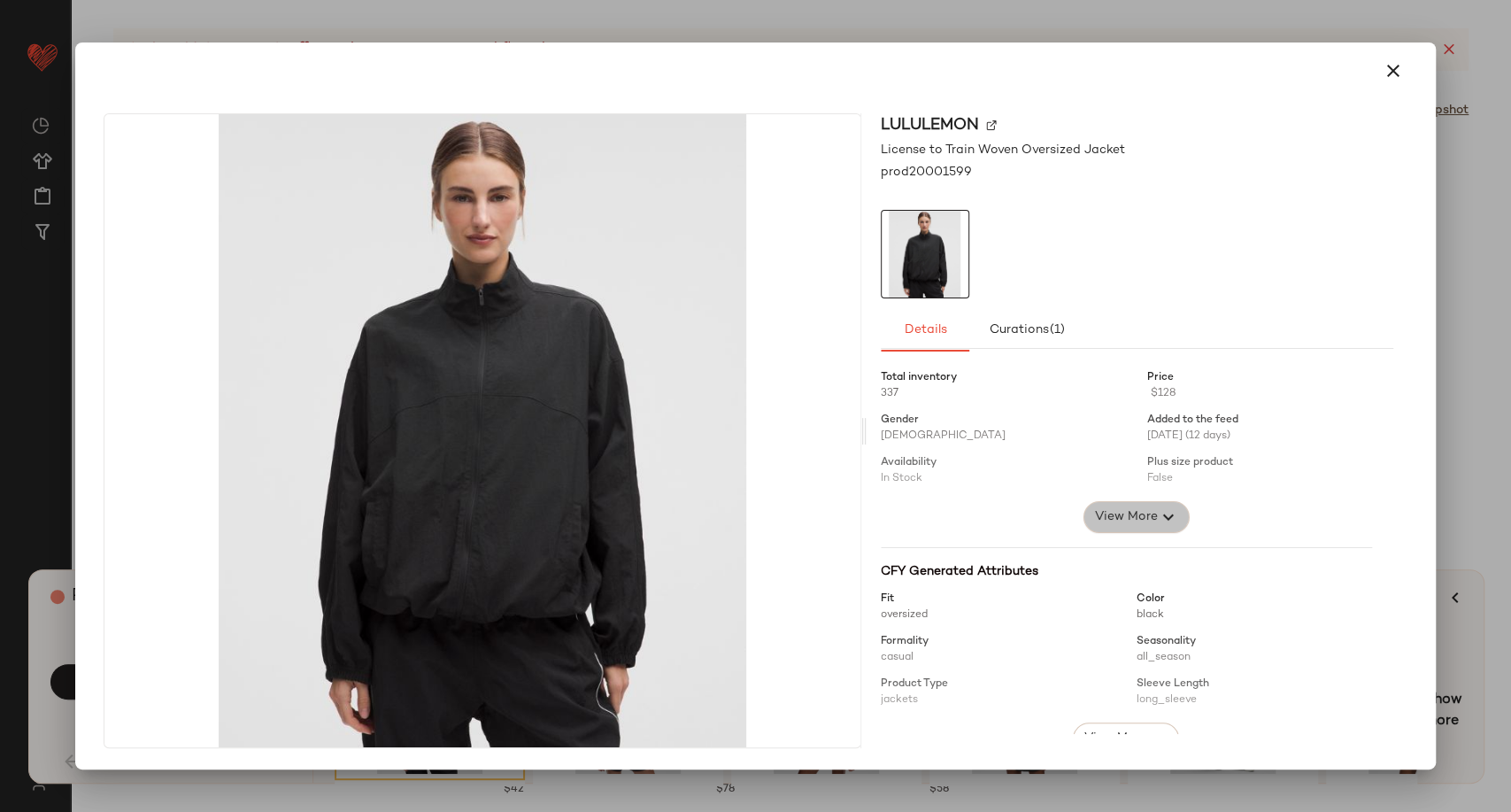
click at [1110, 518] on span "View More" at bounding box center [1126, 517] width 64 height 22
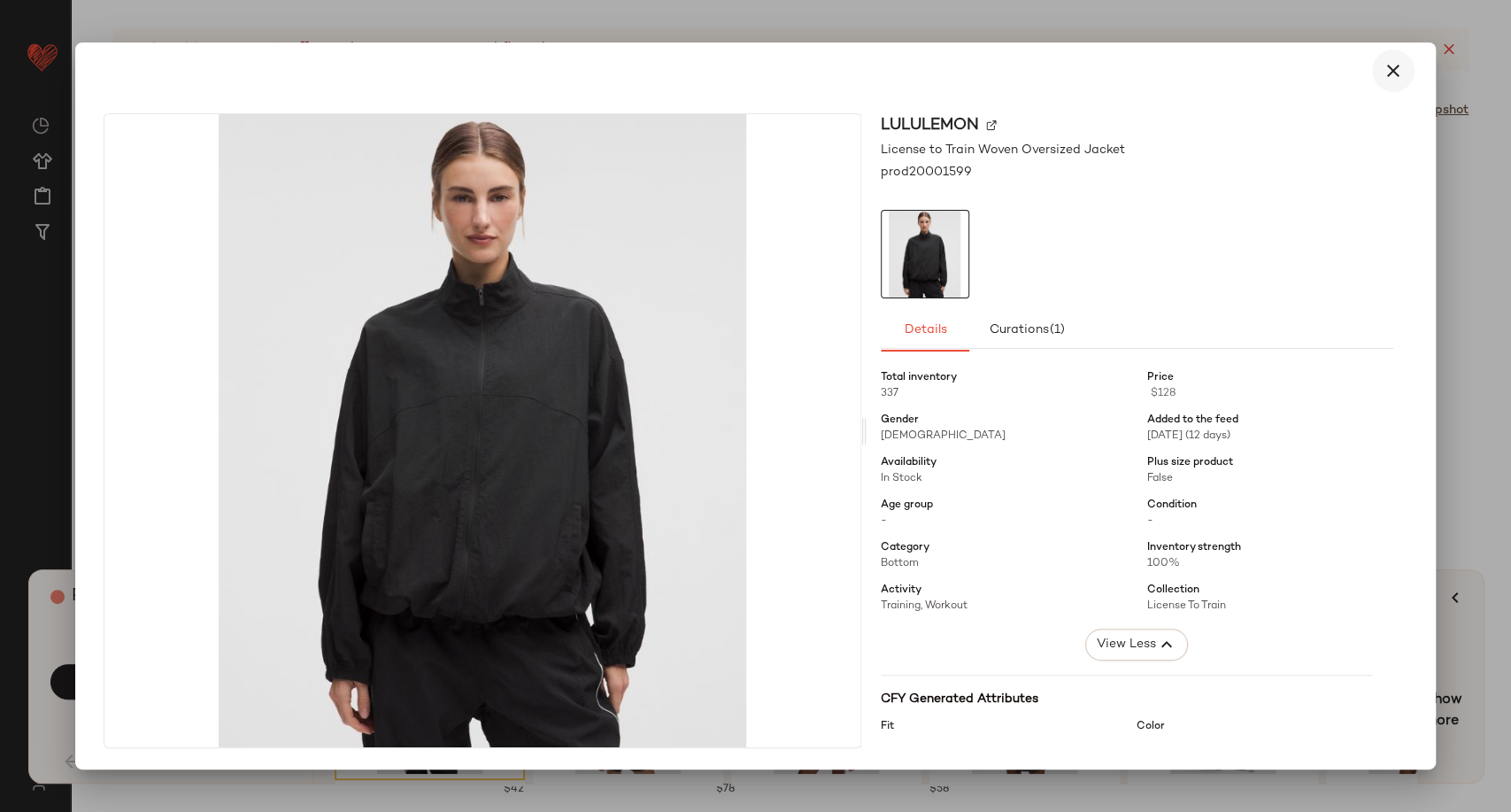
click at [1393, 71] on icon "button" at bounding box center [1393, 70] width 22 height 22
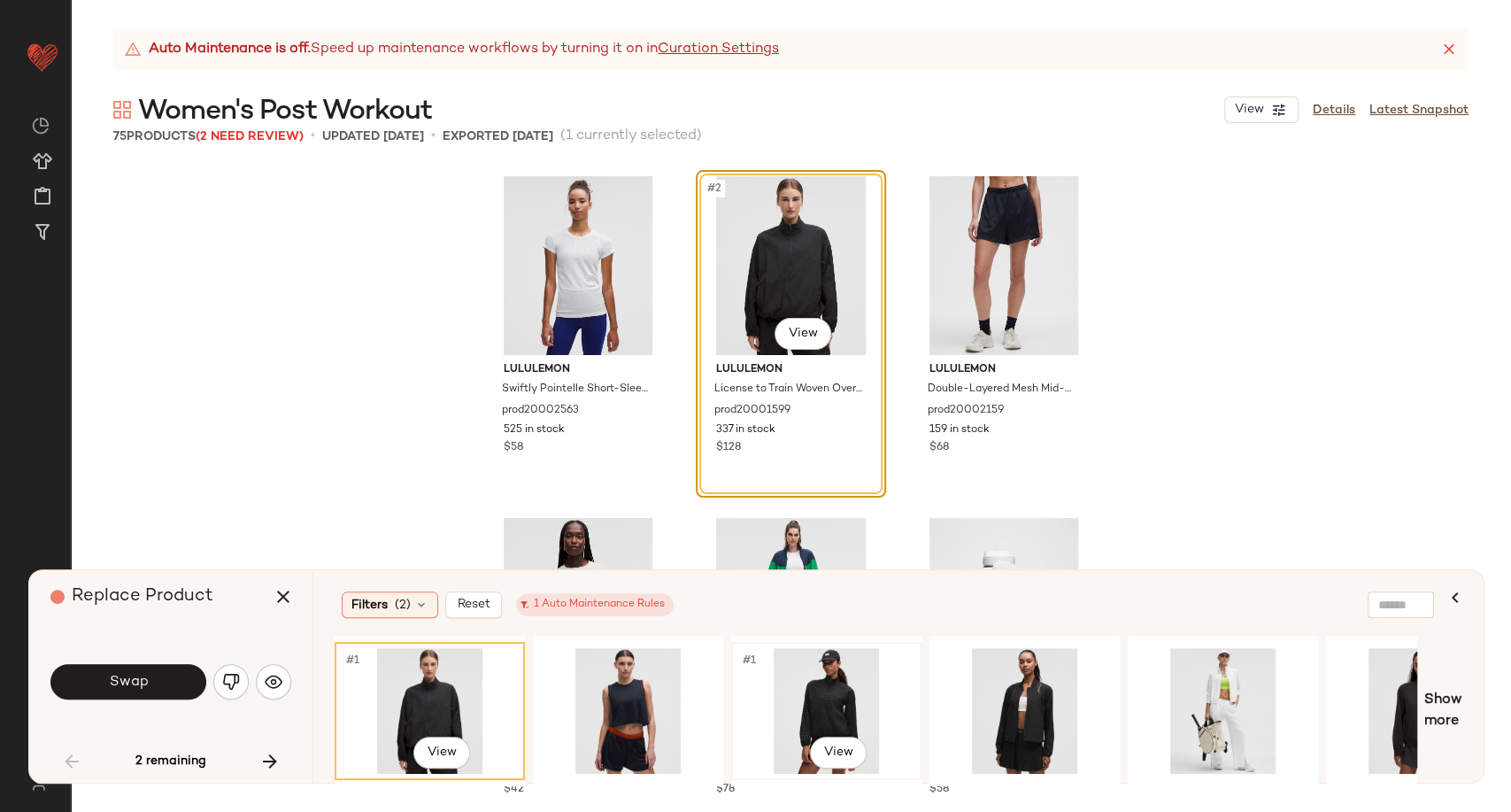
click at [849, 703] on div "#1 View" at bounding box center [826, 710] width 178 height 126
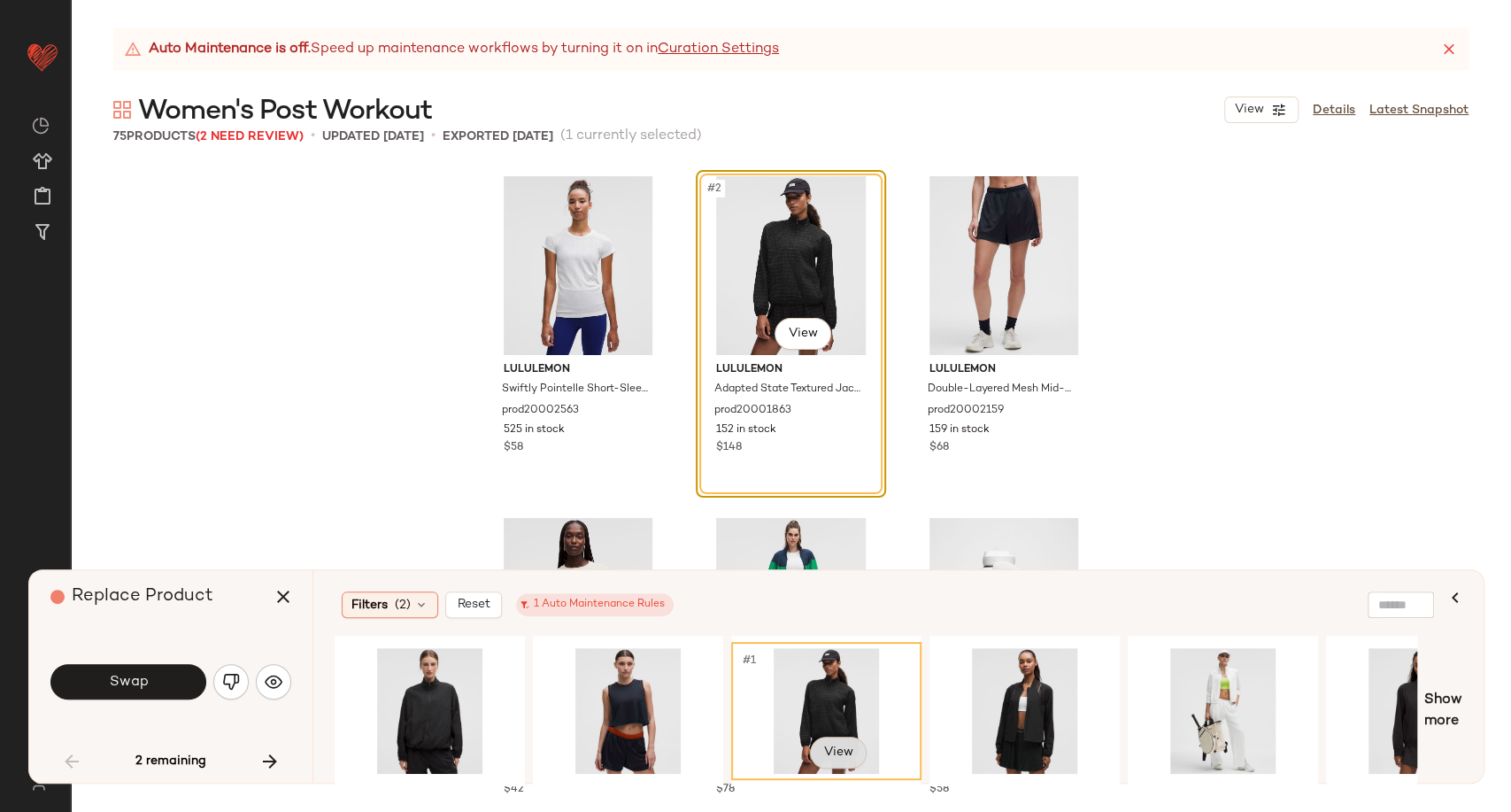
click at [841, 744] on body "Lululemon UK ** Dashboard All Products Global Clipboards (20) Curations (278) […" at bounding box center [755, 406] width 1511 height 812
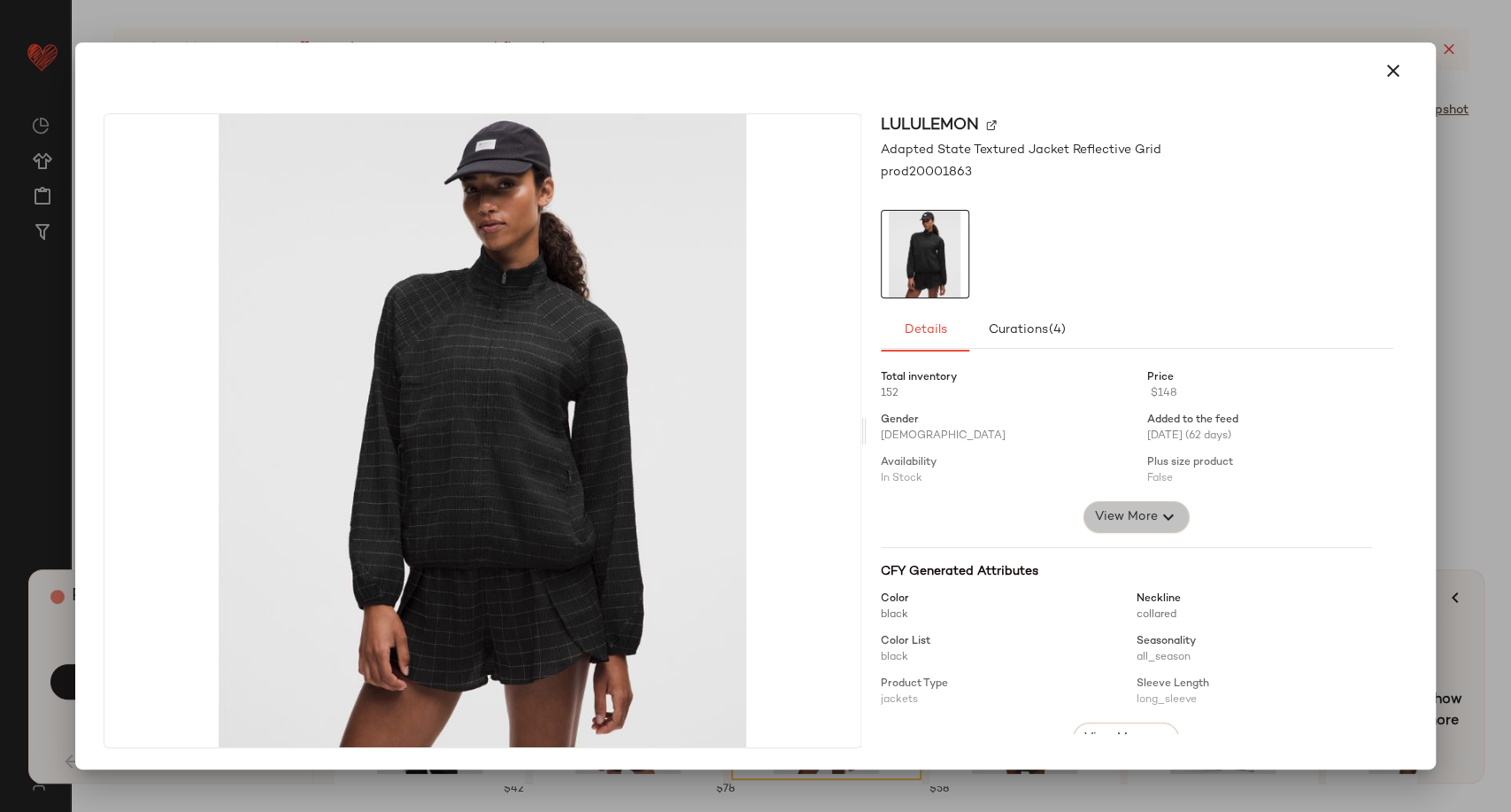
click at [1094, 507] on span "View More" at bounding box center [1126, 517] width 64 height 22
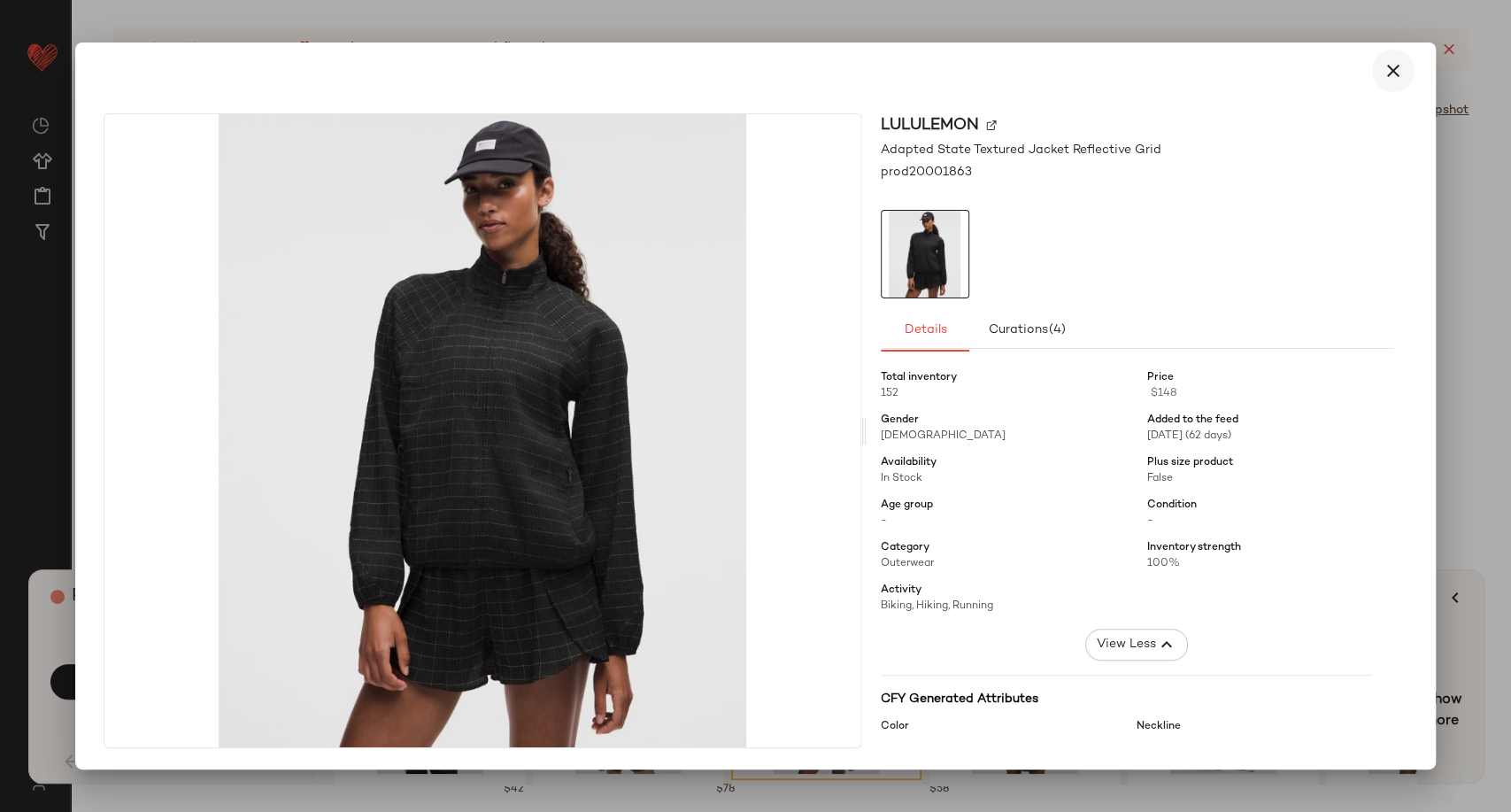
click at [1391, 70] on icon "button" at bounding box center [1393, 70] width 22 height 22
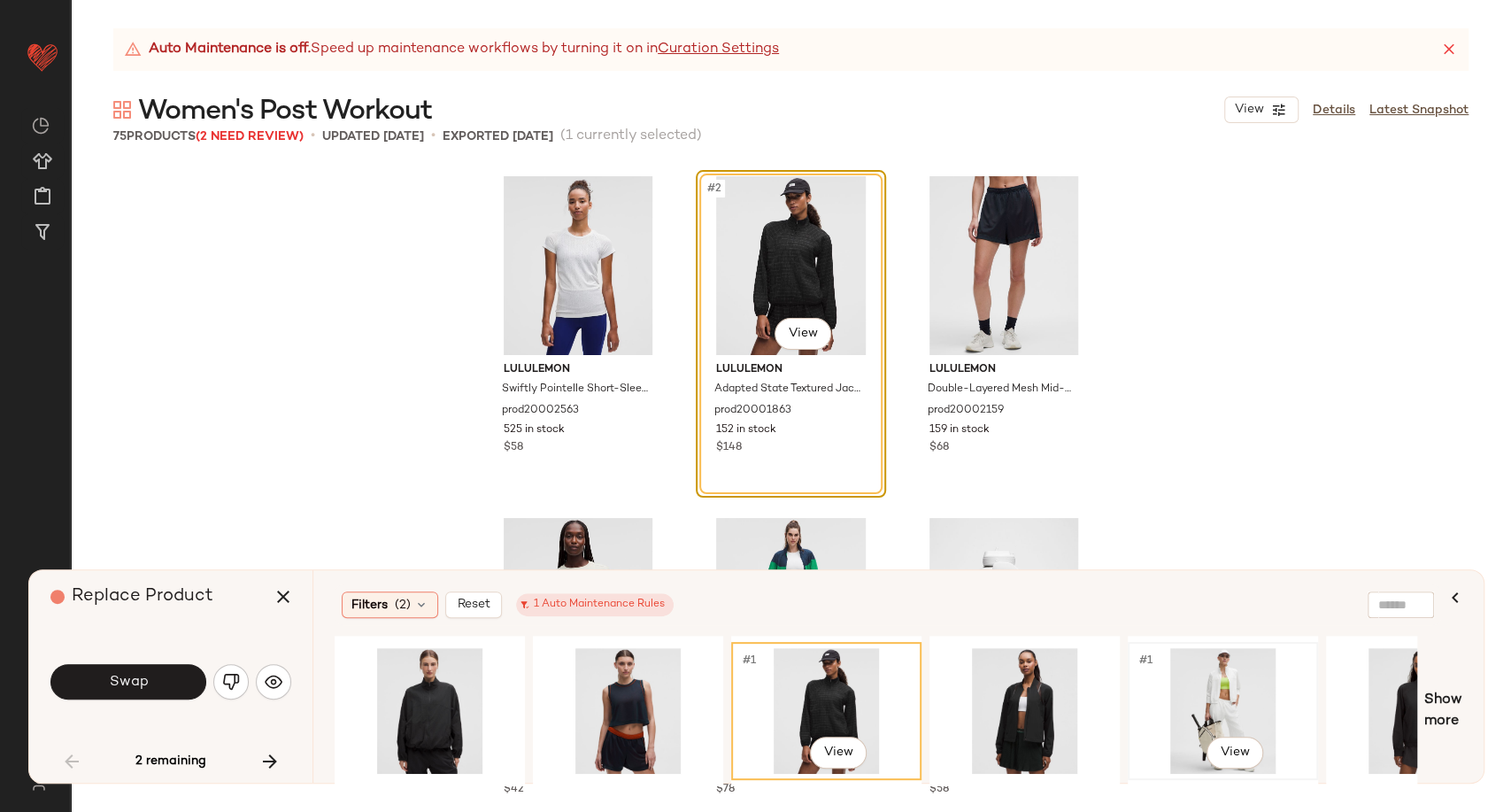
click at [1212, 697] on div "#1 View" at bounding box center [1222, 710] width 178 height 126
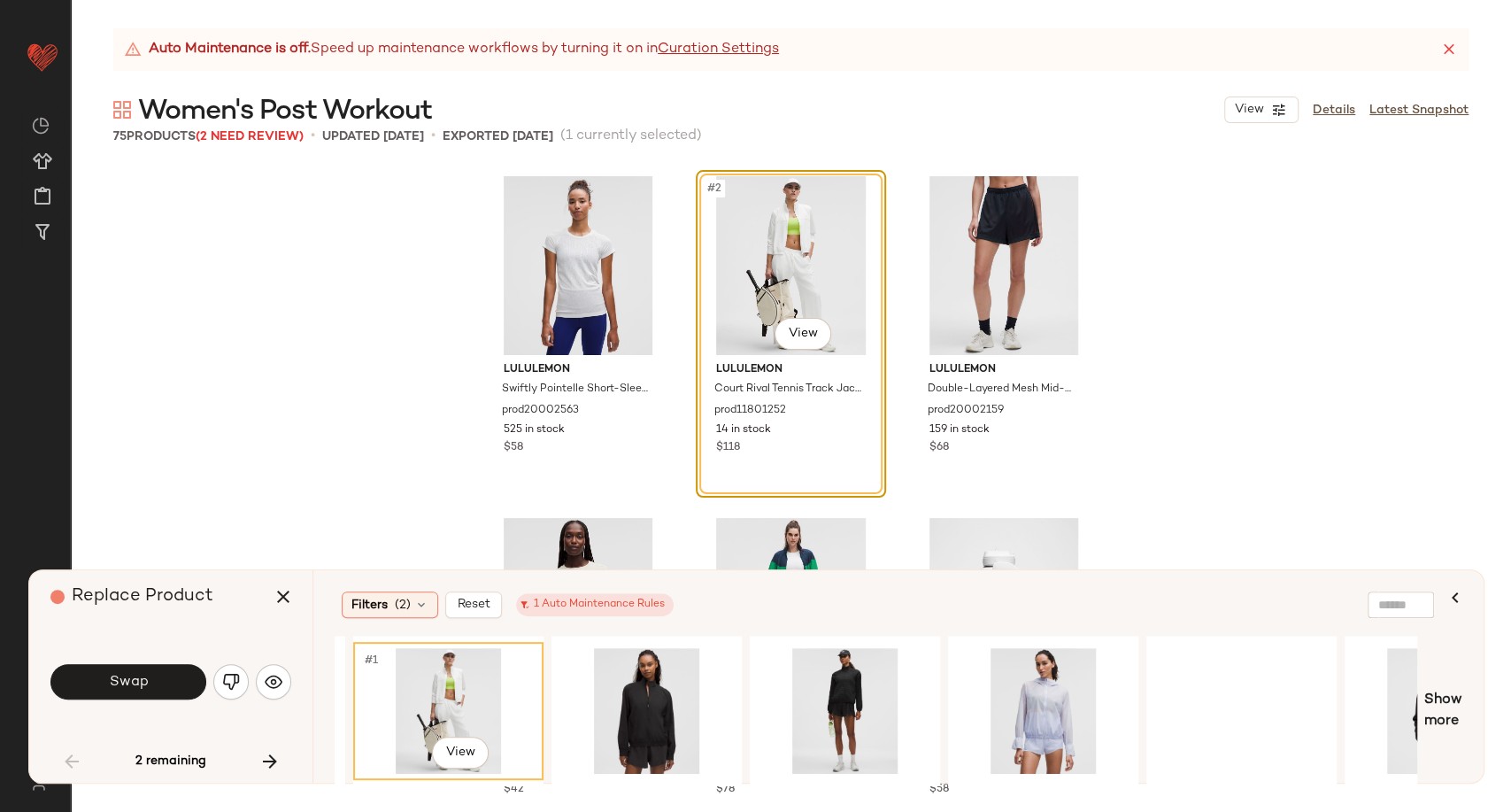
scroll to position [0, 776]
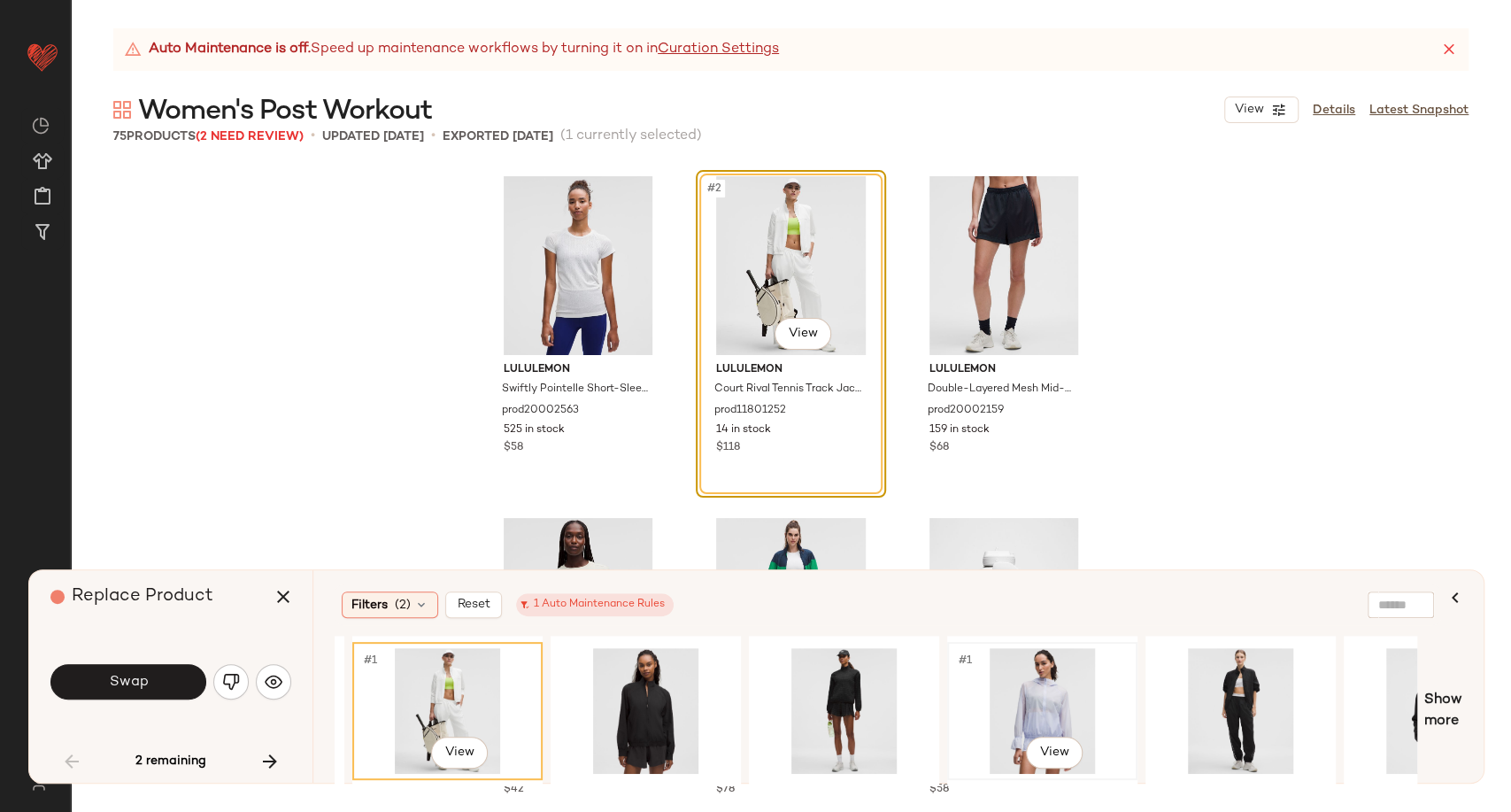
click at [1053, 697] on div "#1 View" at bounding box center [1042, 710] width 178 height 126
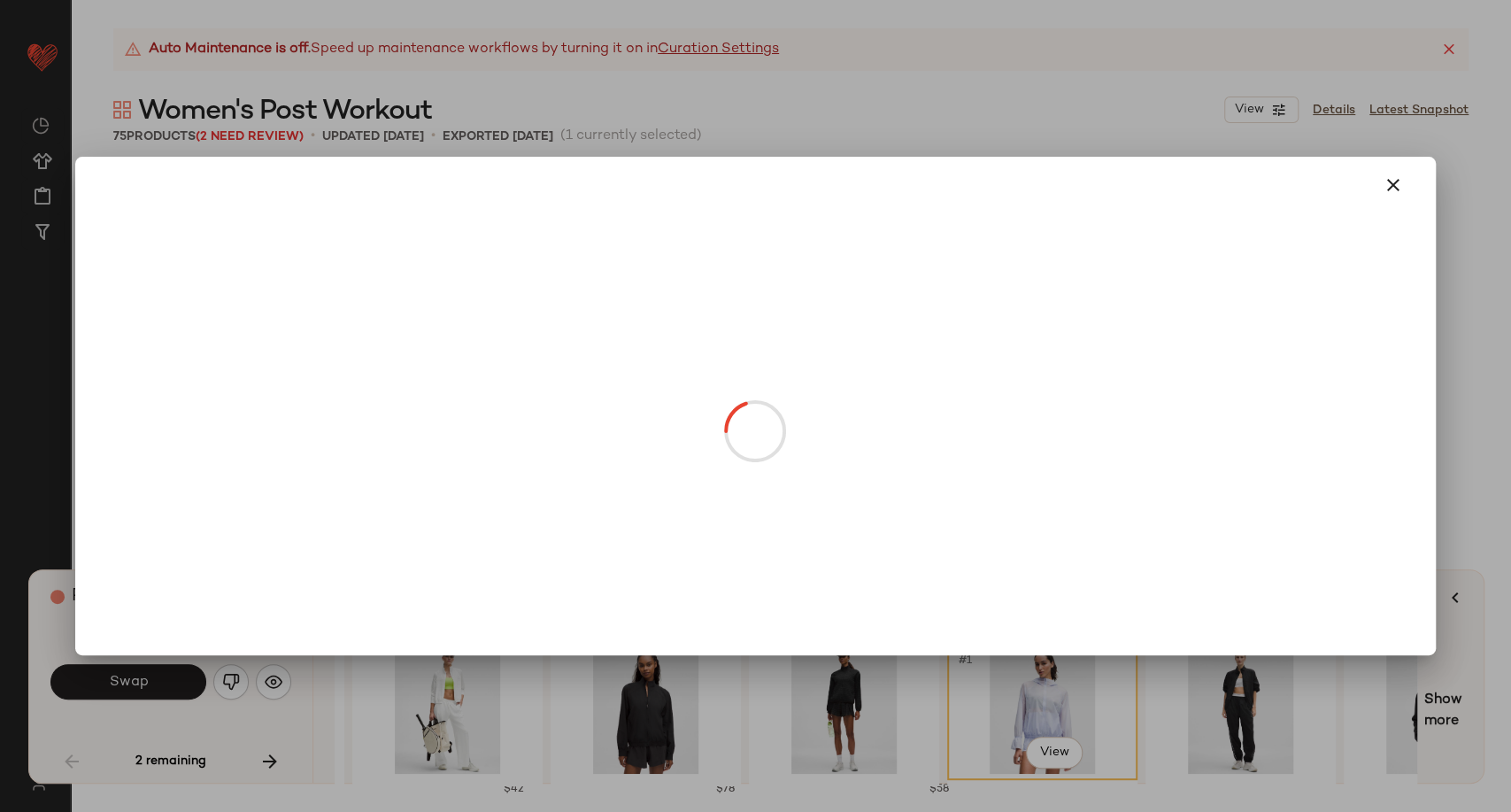
click at [804, 328] on body "Lululemon UK ** Dashboard All Products Global Clipboards (20) Curations (278) […" at bounding box center [755, 406] width 1511 height 812
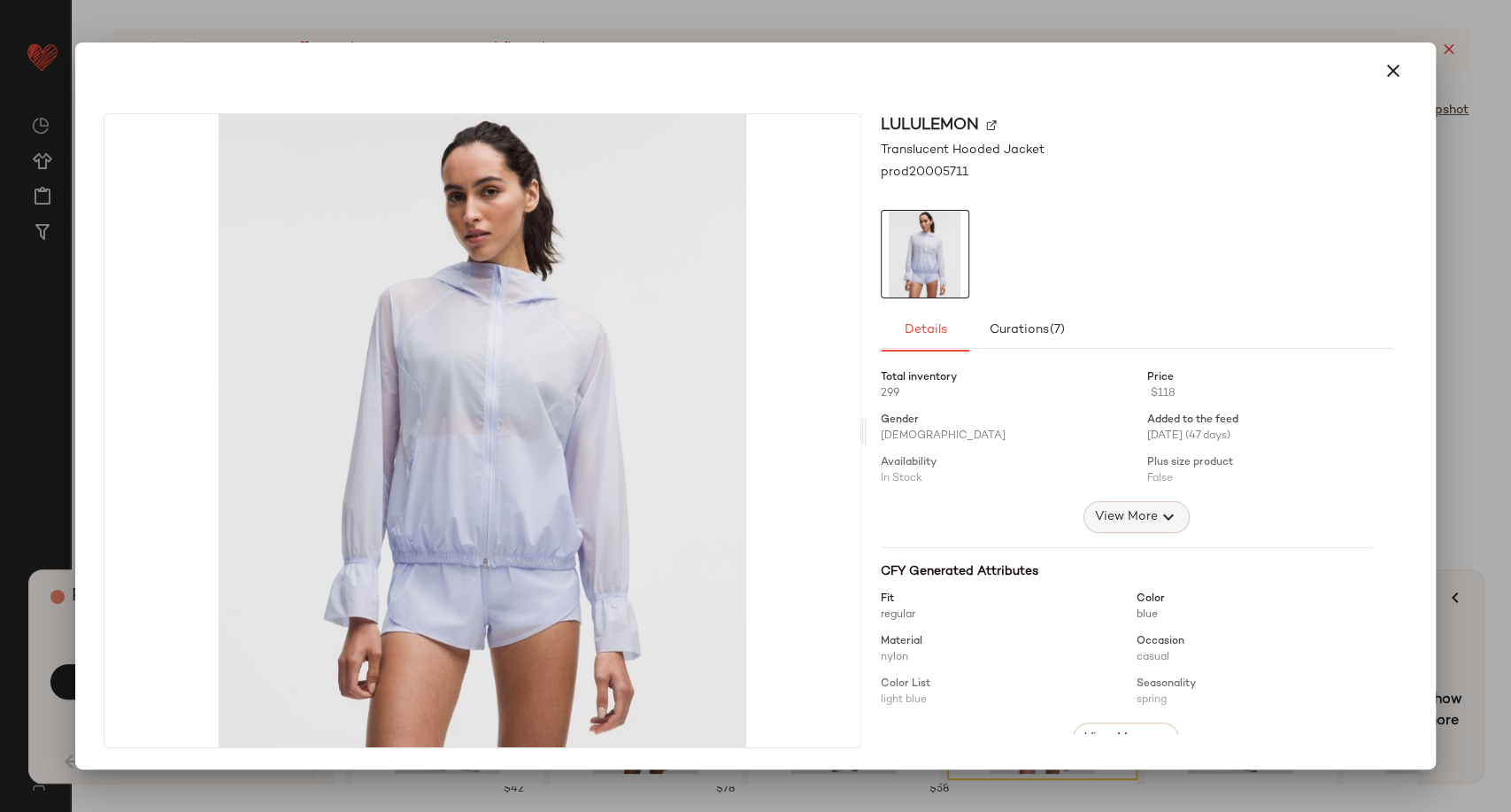
click at [1141, 517] on span "View More" at bounding box center [1126, 517] width 64 height 22
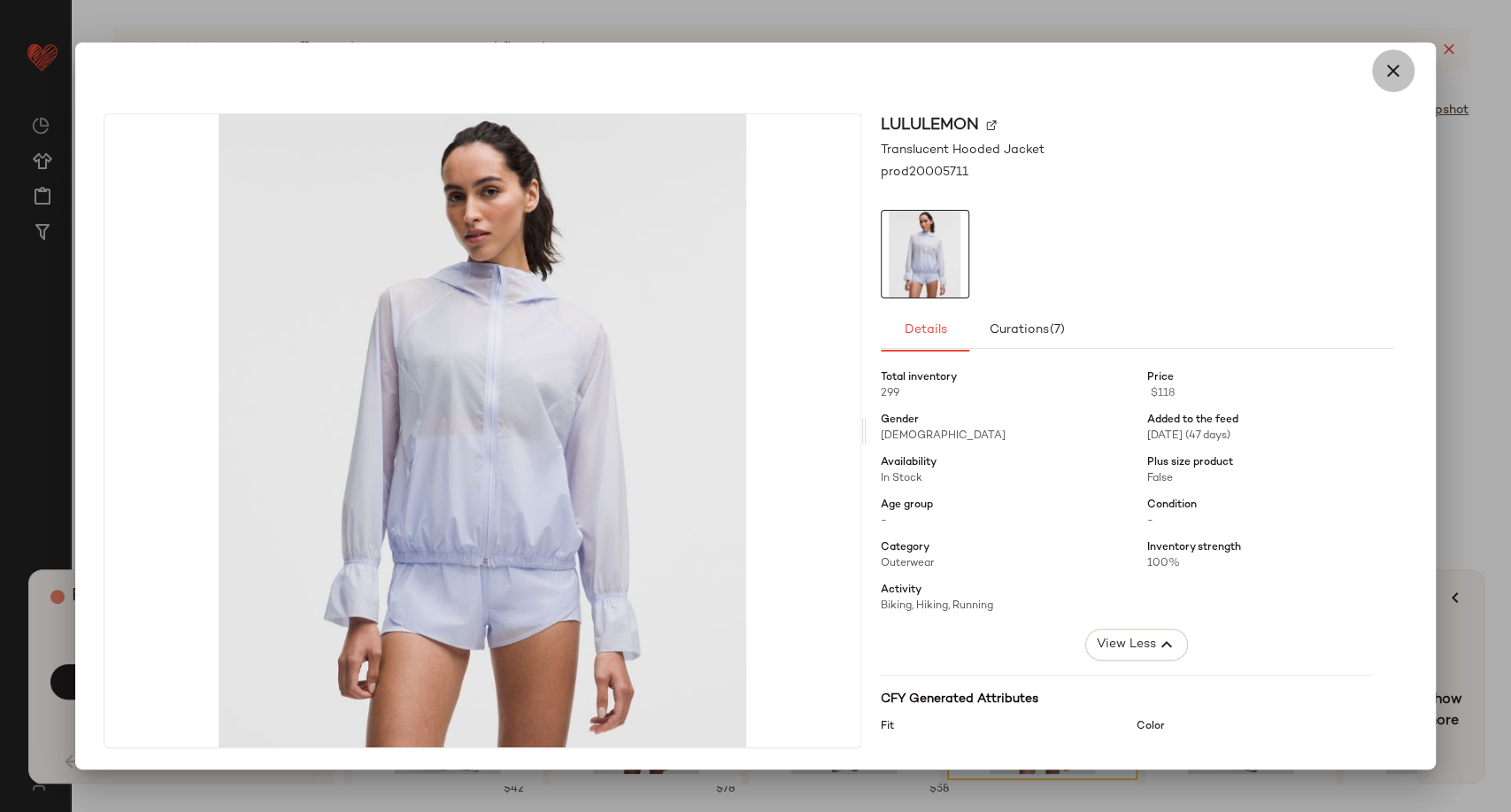
click at [1381, 72] on button "button" at bounding box center [1393, 70] width 42 height 42
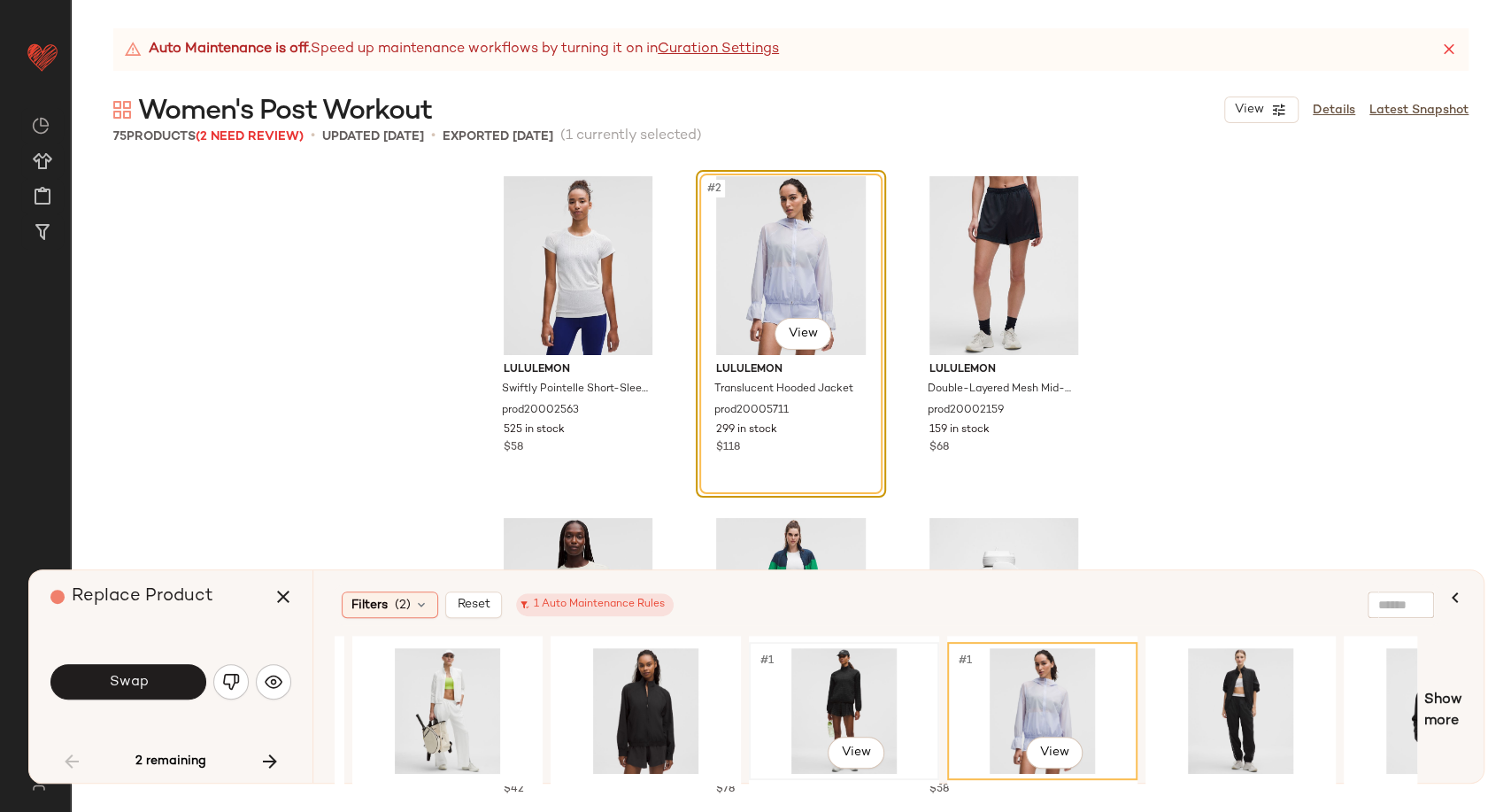
click at [862, 677] on div "#1 View" at bounding box center [843, 710] width 178 height 126
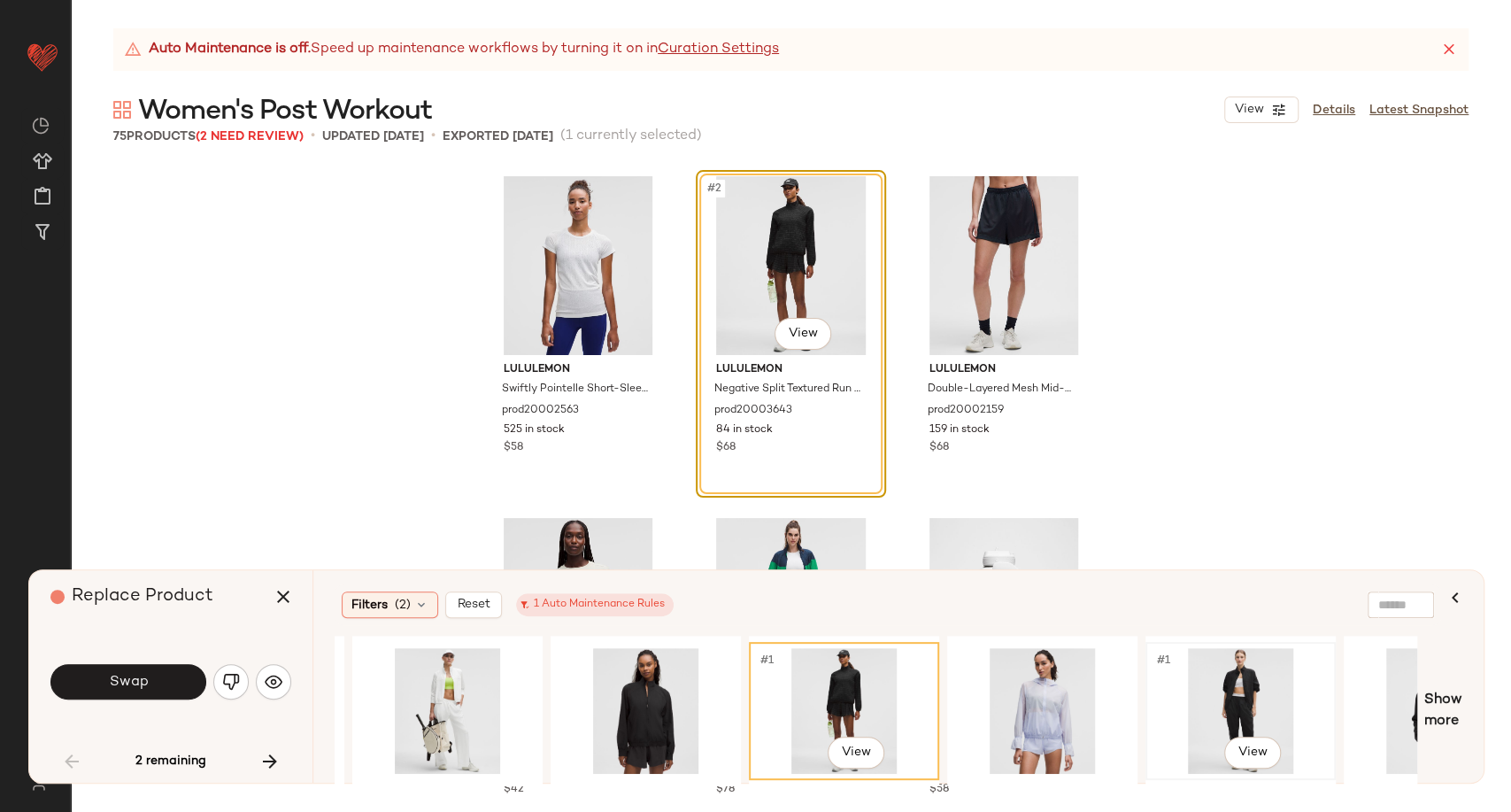
click at [1266, 697] on div "#1 View" at bounding box center [1240, 710] width 178 height 126
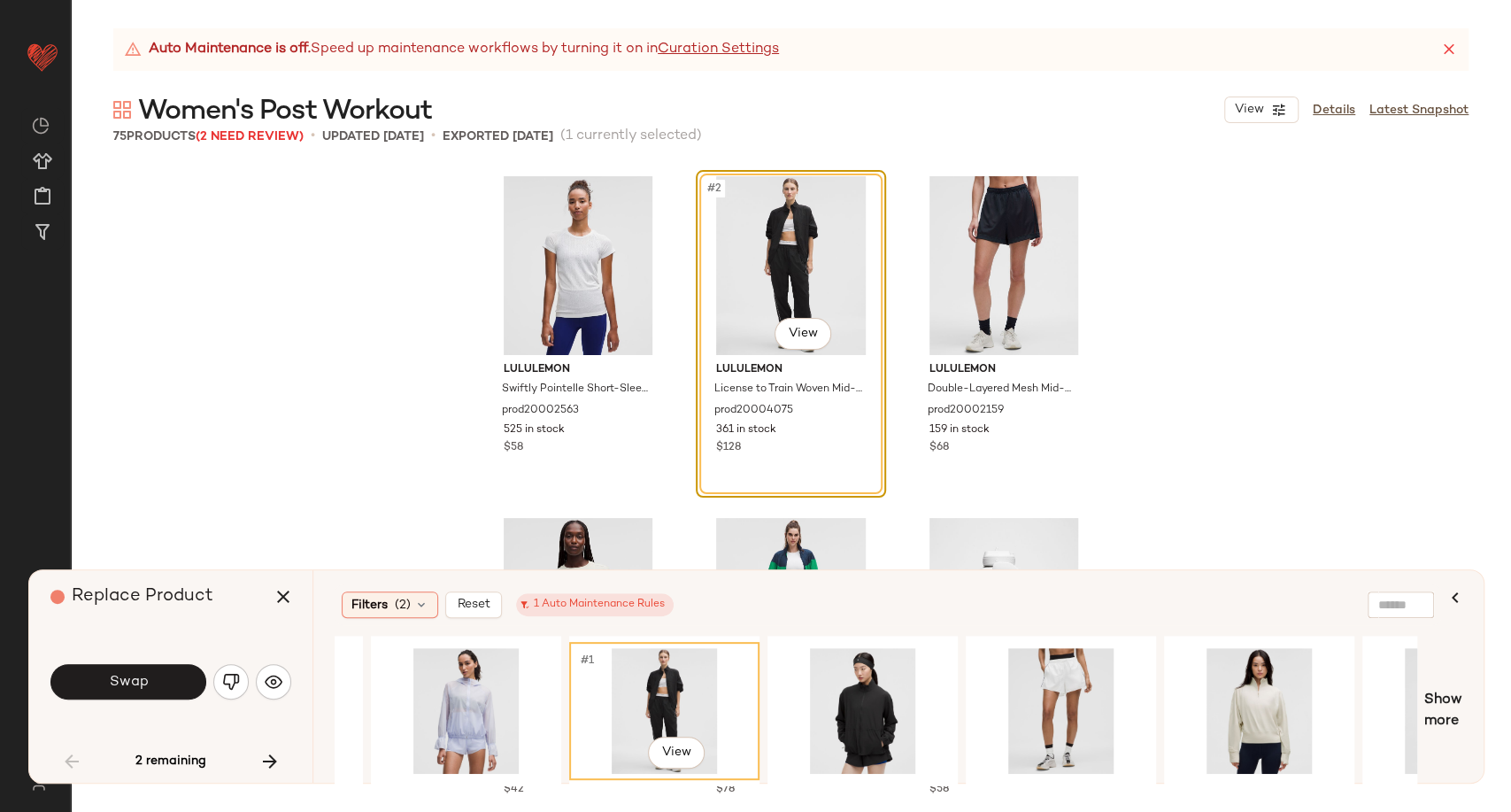
scroll to position [0, 1486]
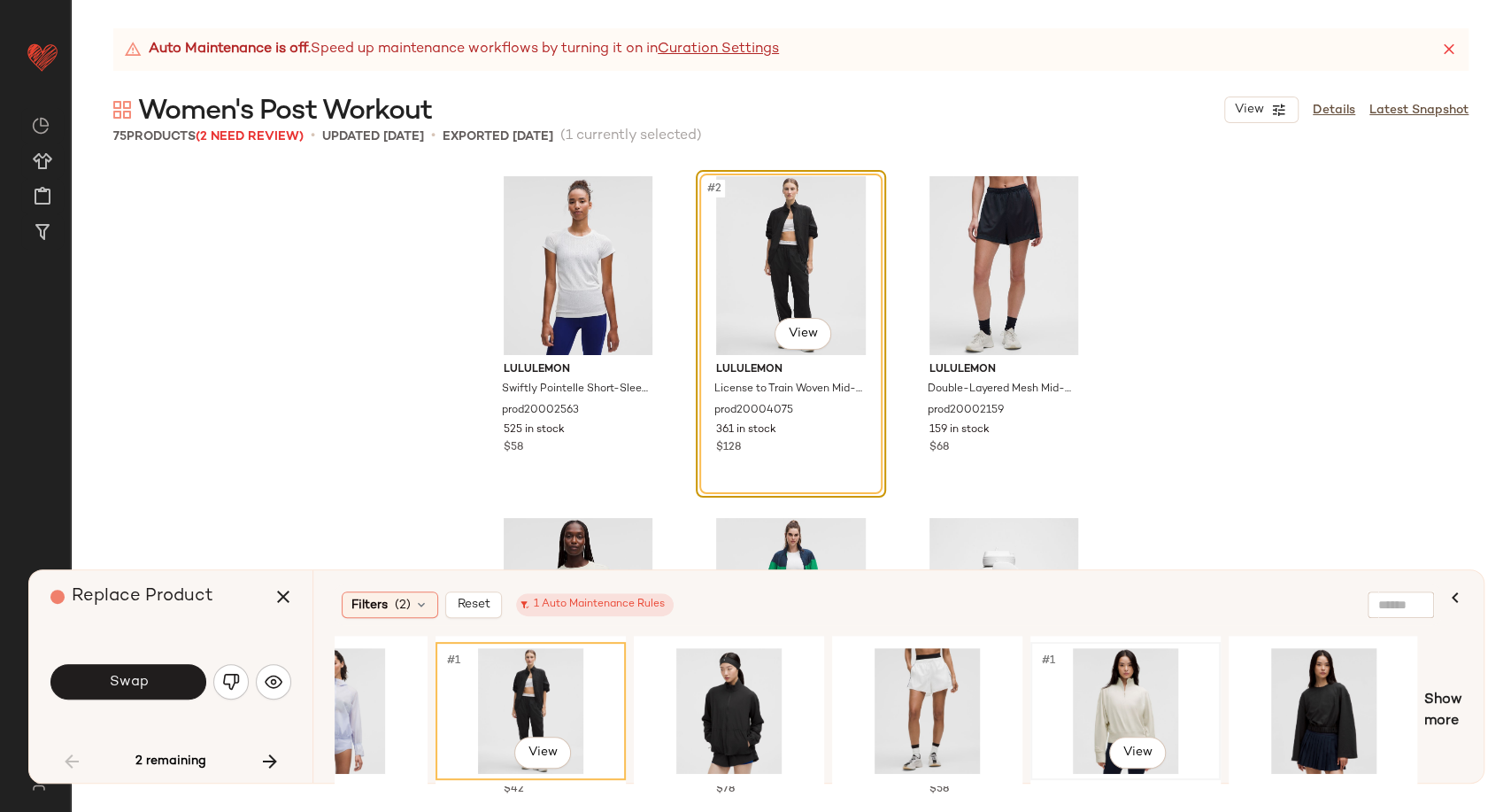
click at [1134, 702] on div "#1 View" at bounding box center [1125, 710] width 178 height 126
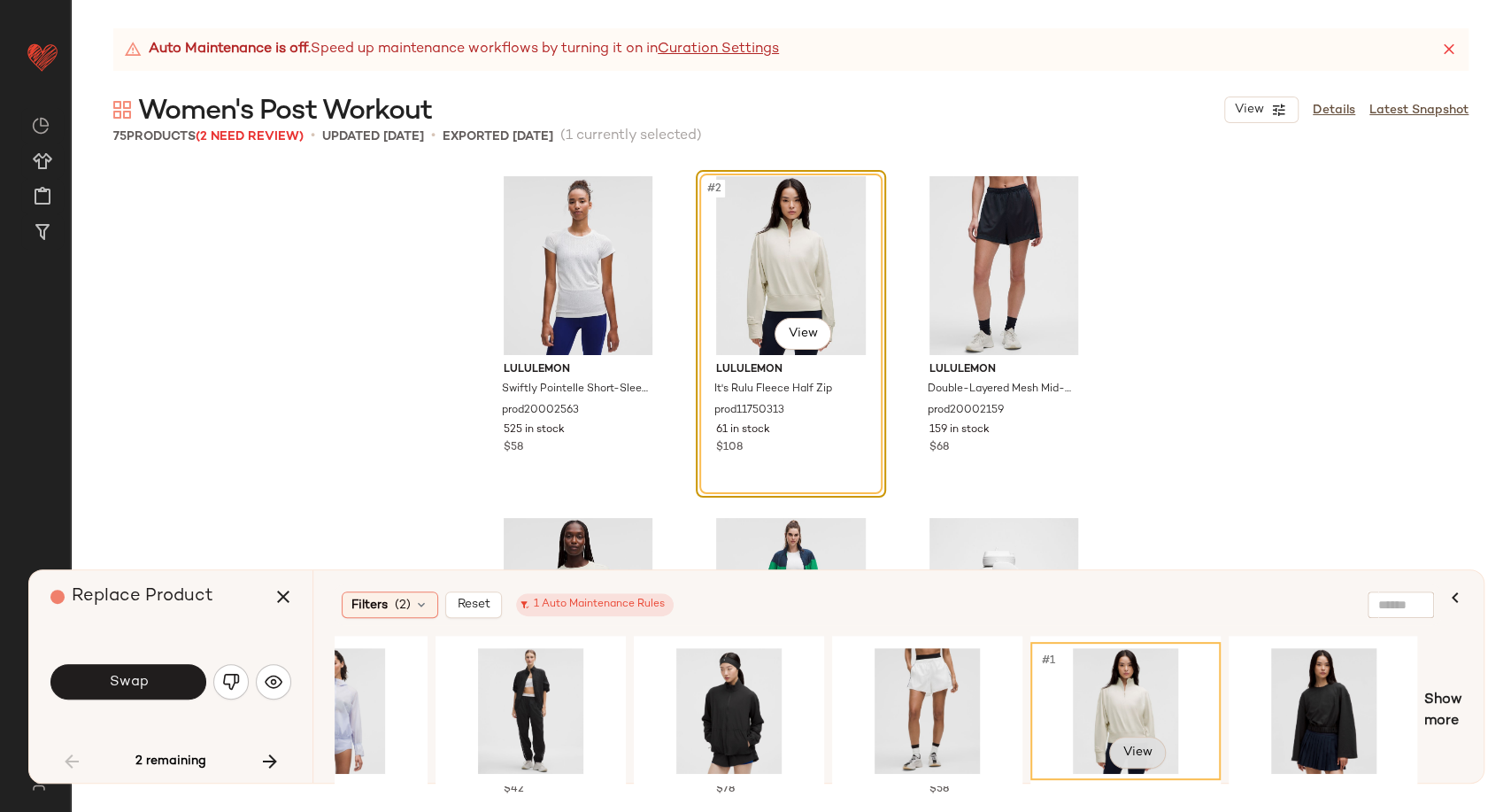
click at [1150, 752] on body "Lululemon UK ** Dashboard All Products Global Clipboards (20) Curations (278) […" at bounding box center [755, 406] width 1511 height 812
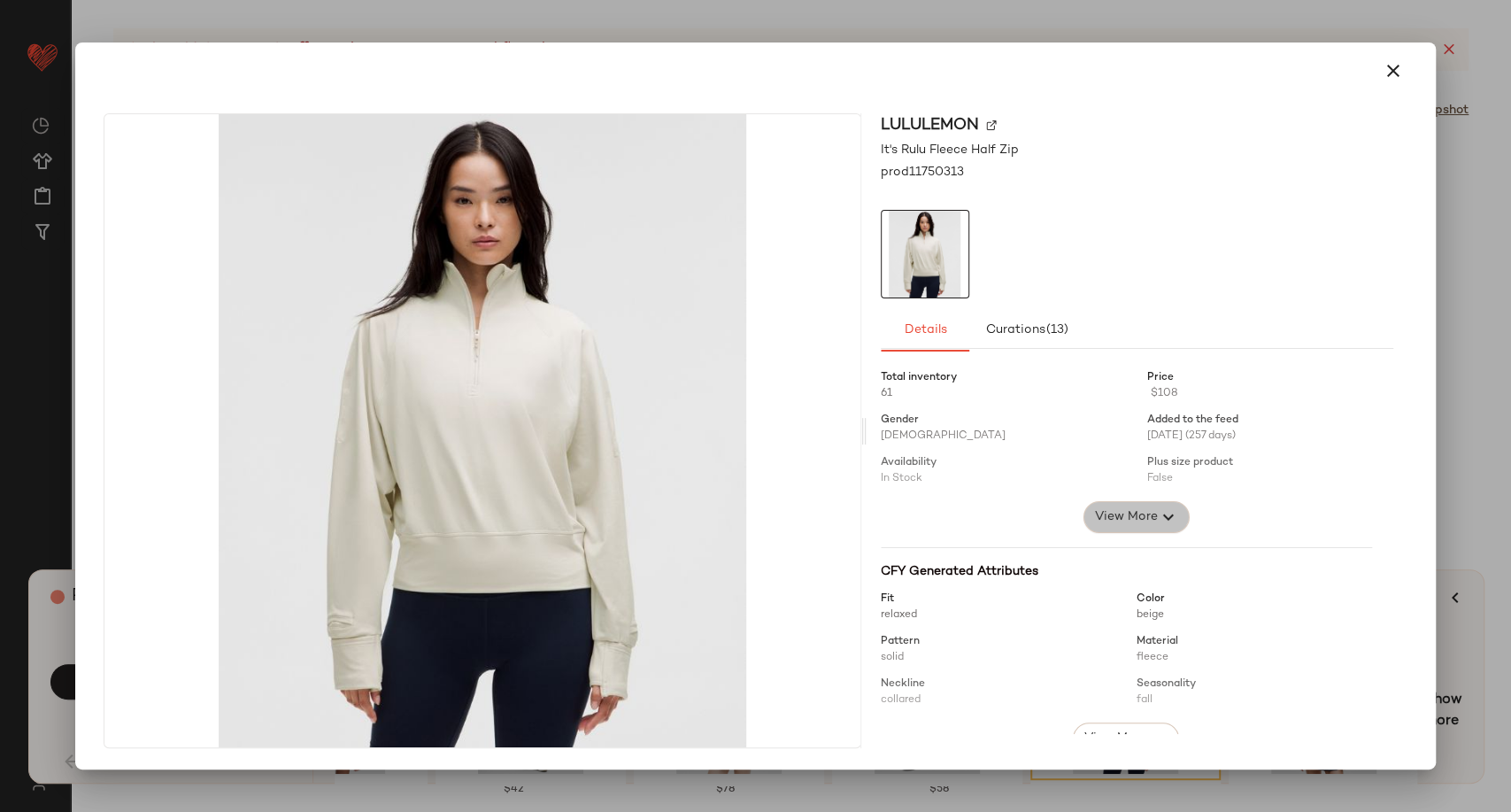
click at [1094, 523] on span "View More" at bounding box center [1126, 517] width 64 height 22
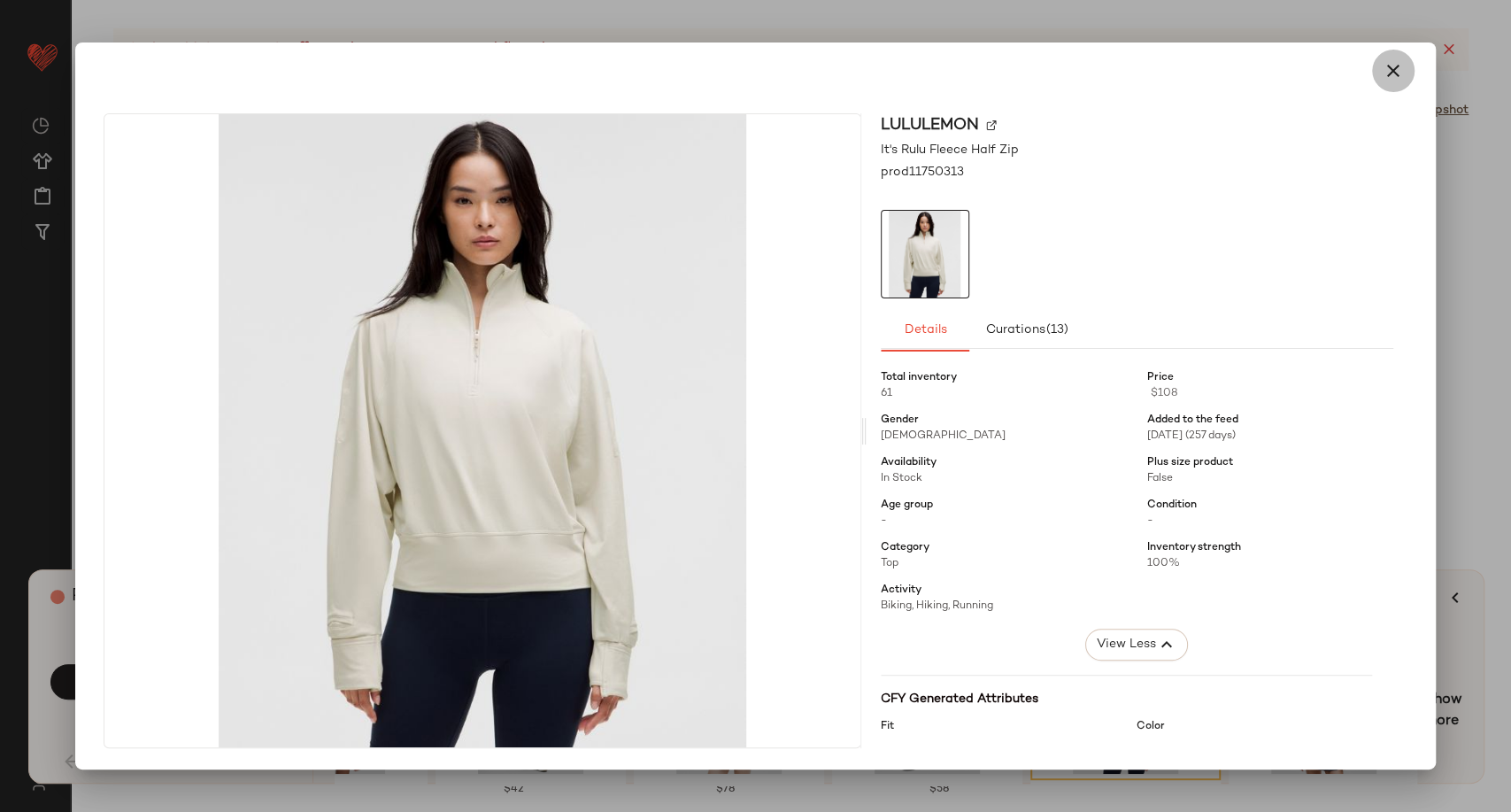
click at [1404, 86] on button "button" at bounding box center [1393, 70] width 42 height 42
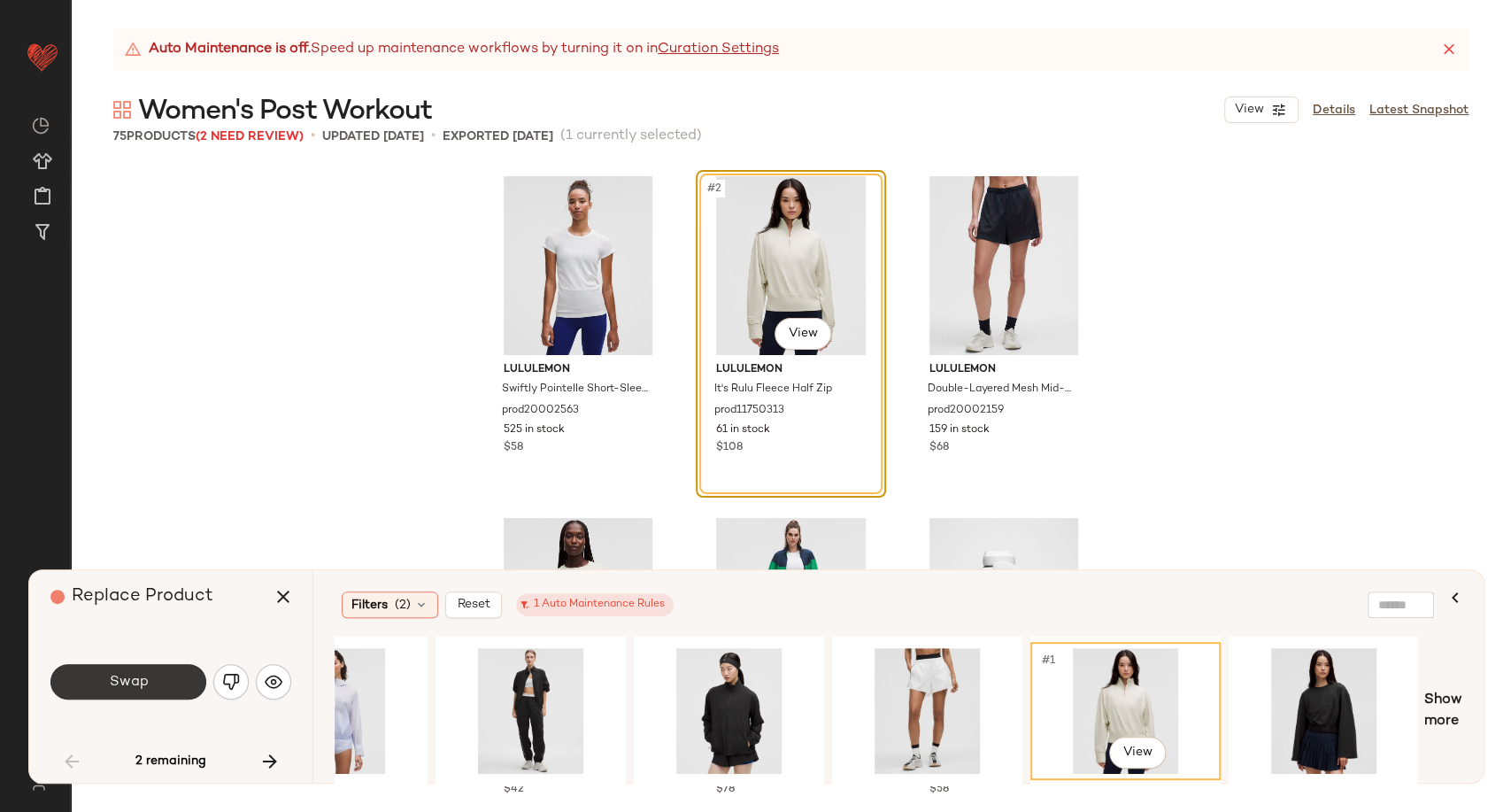
click at [161, 679] on button "Swap" at bounding box center [129, 681] width 156 height 36
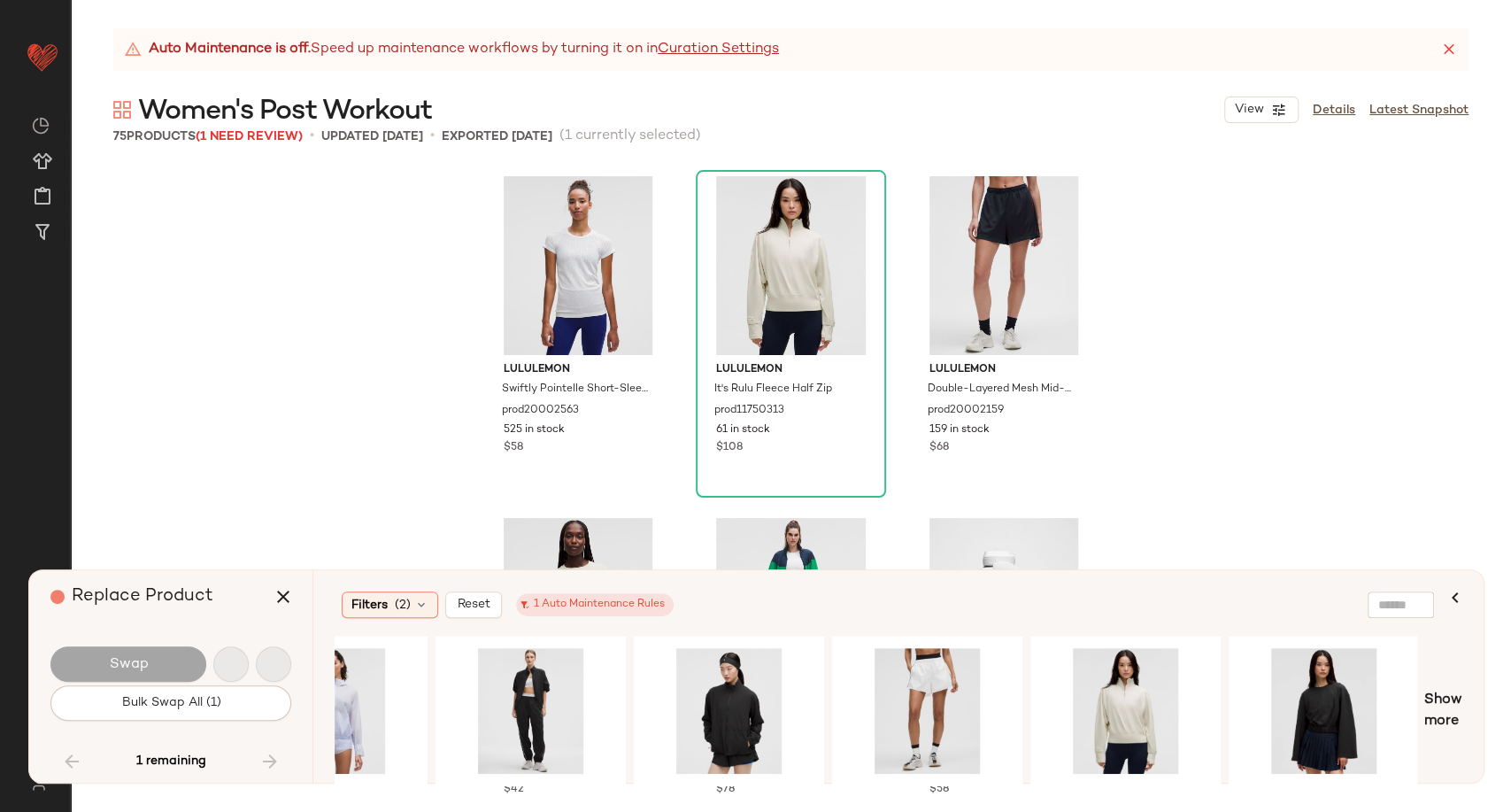
scroll to position [7898, 0]
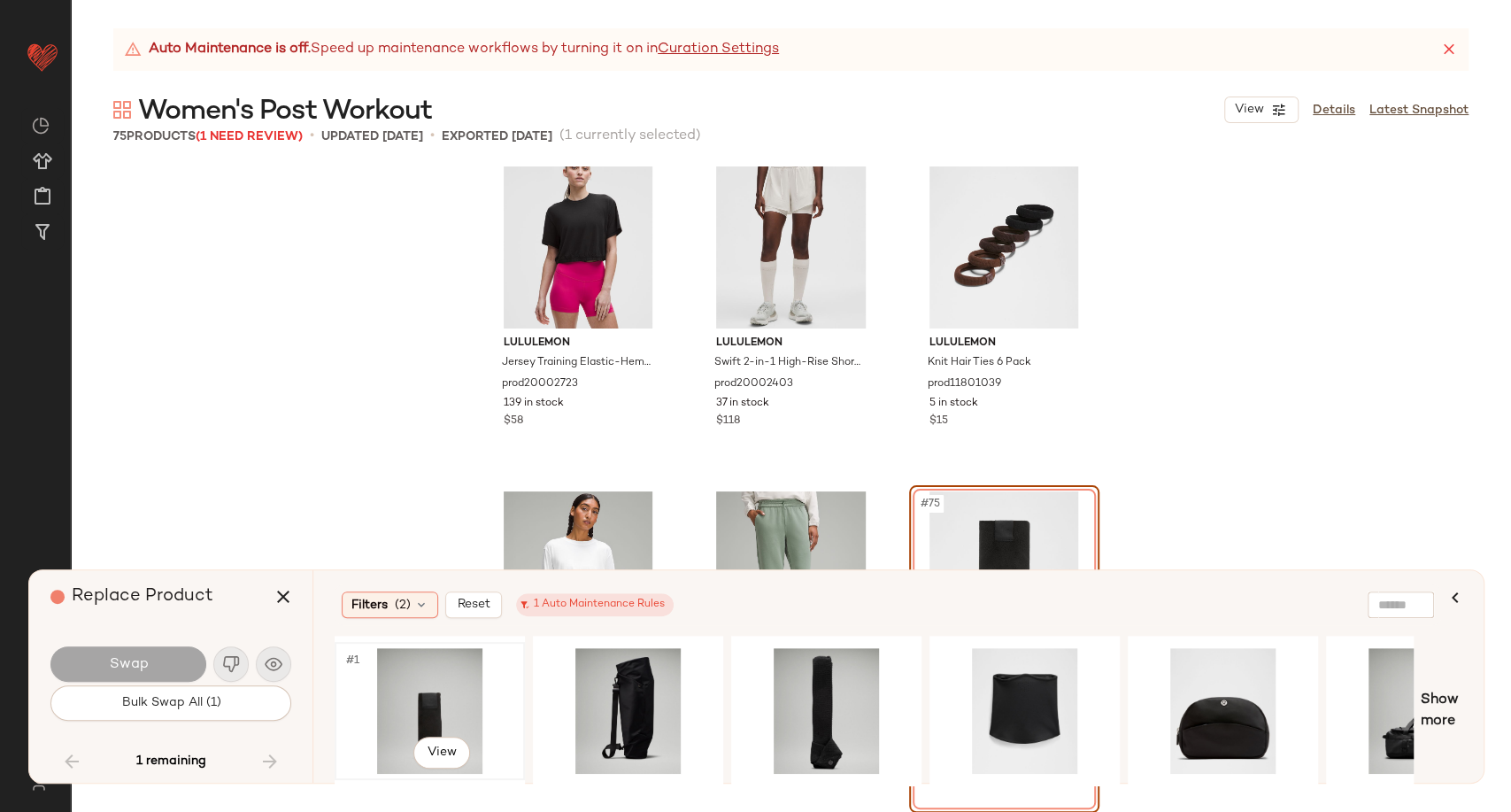
click at [452, 694] on div "#1 View" at bounding box center [430, 710] width 178 height 126
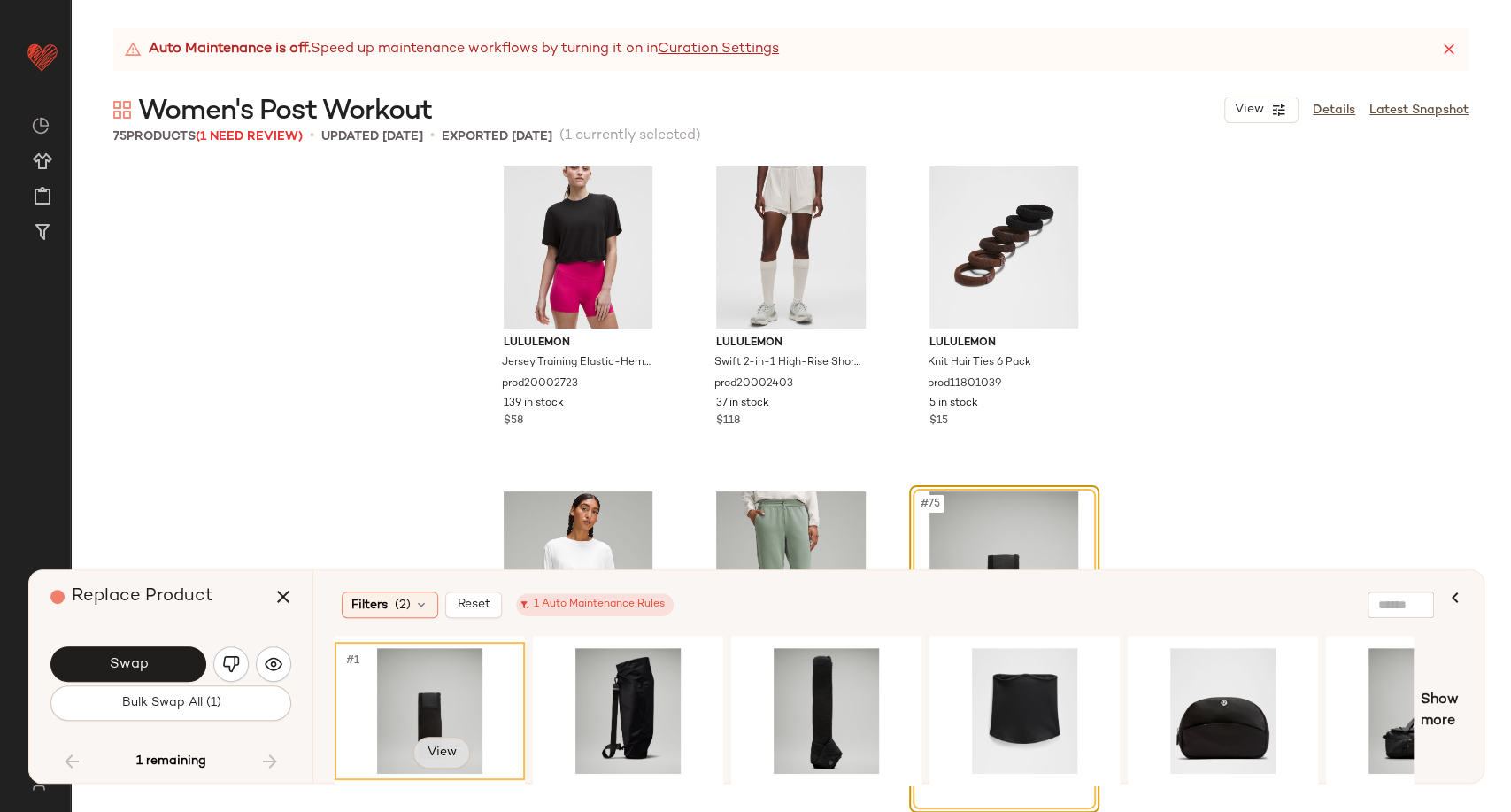
click at [448, 750] on body "Lululemon UK ** Dashboard All Products Global Clipboards (20) Curations (278) […" at bounding box center [755, 406] width 1511 height 812
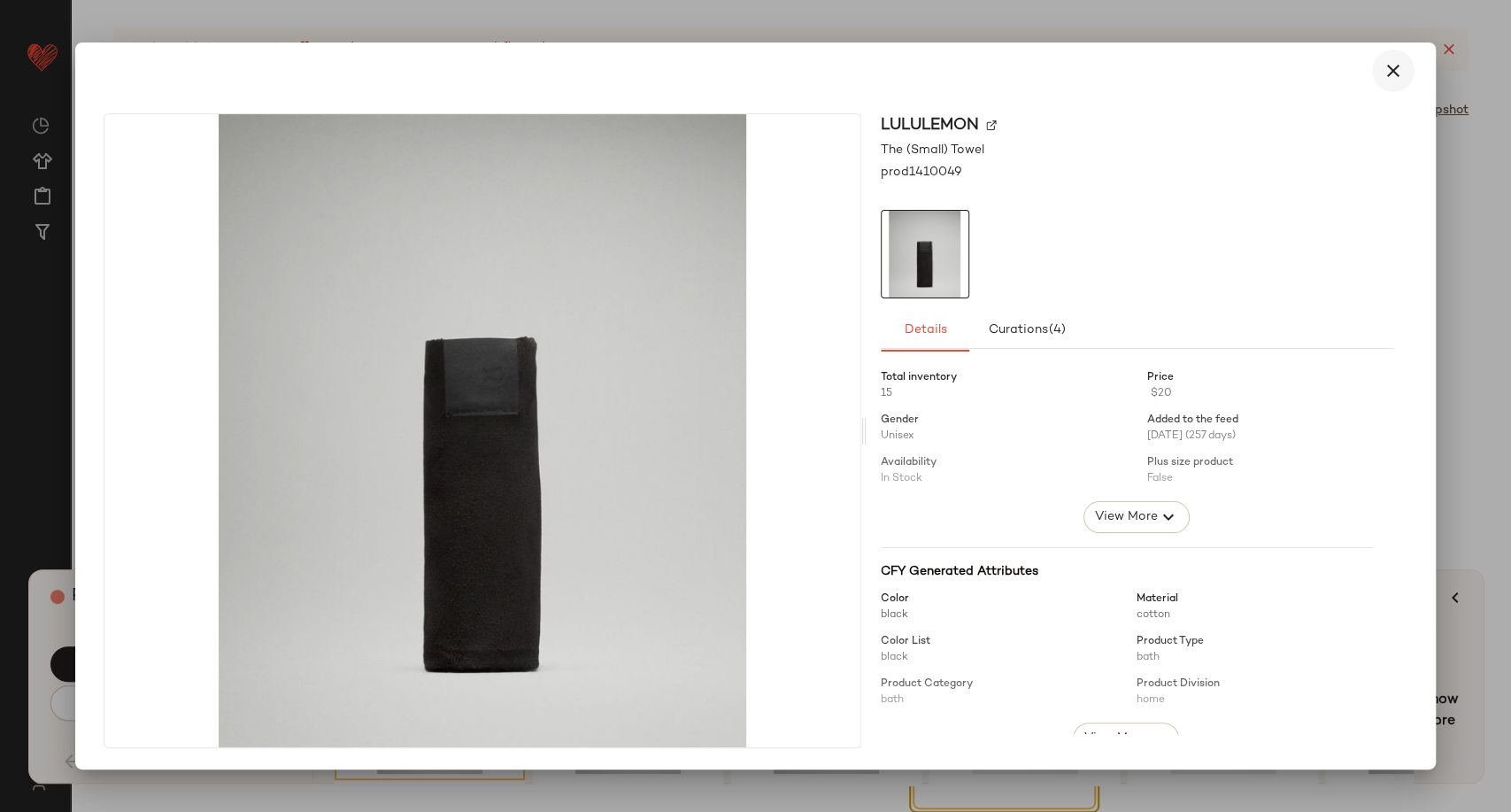
click at [1388, 82] on button "button" at bounding box center [1393, 70] width 42 height 42
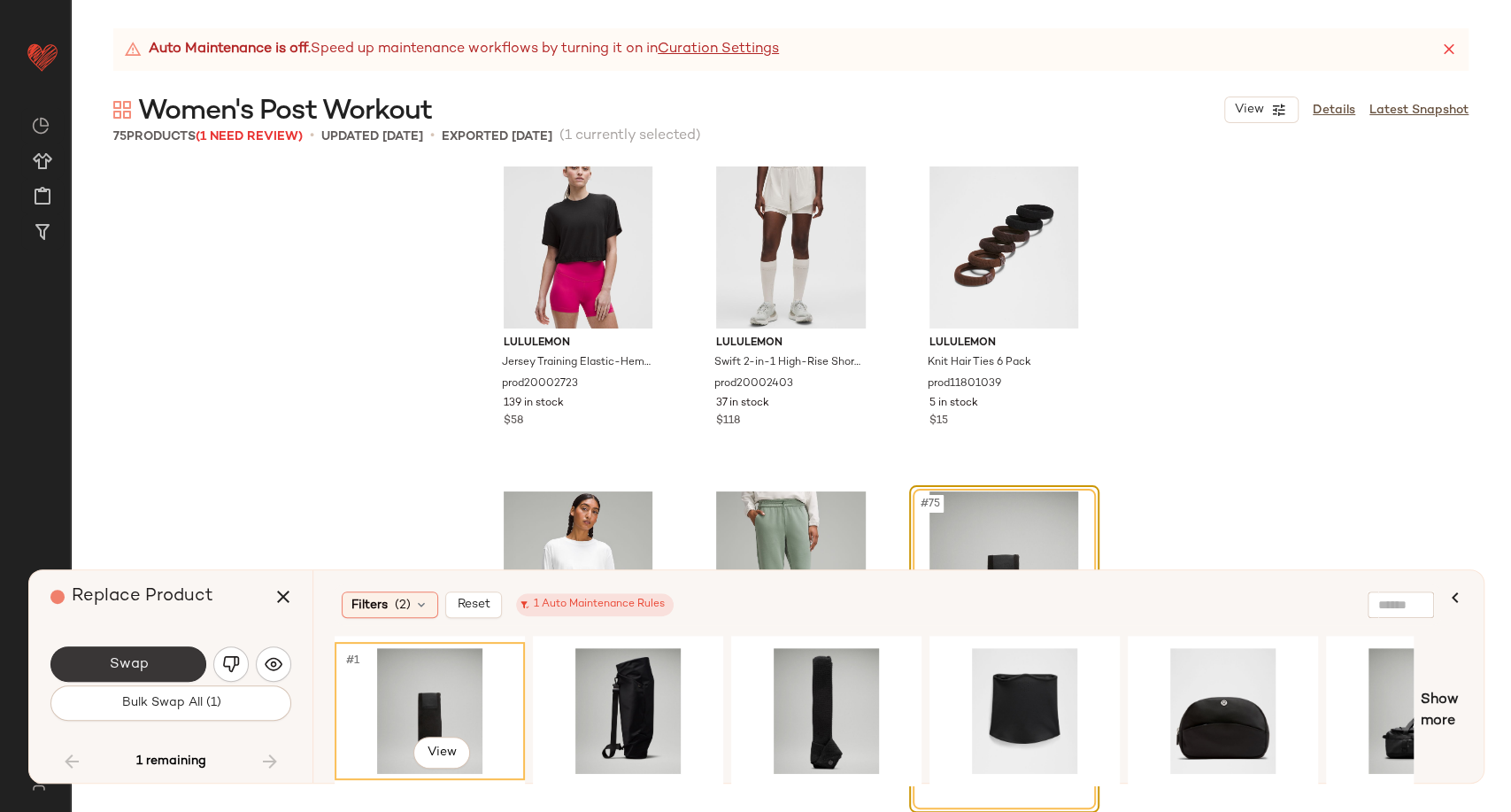
click at [162, 657] on button "Swap" at bounding box center [129, 664] width 156 height 36
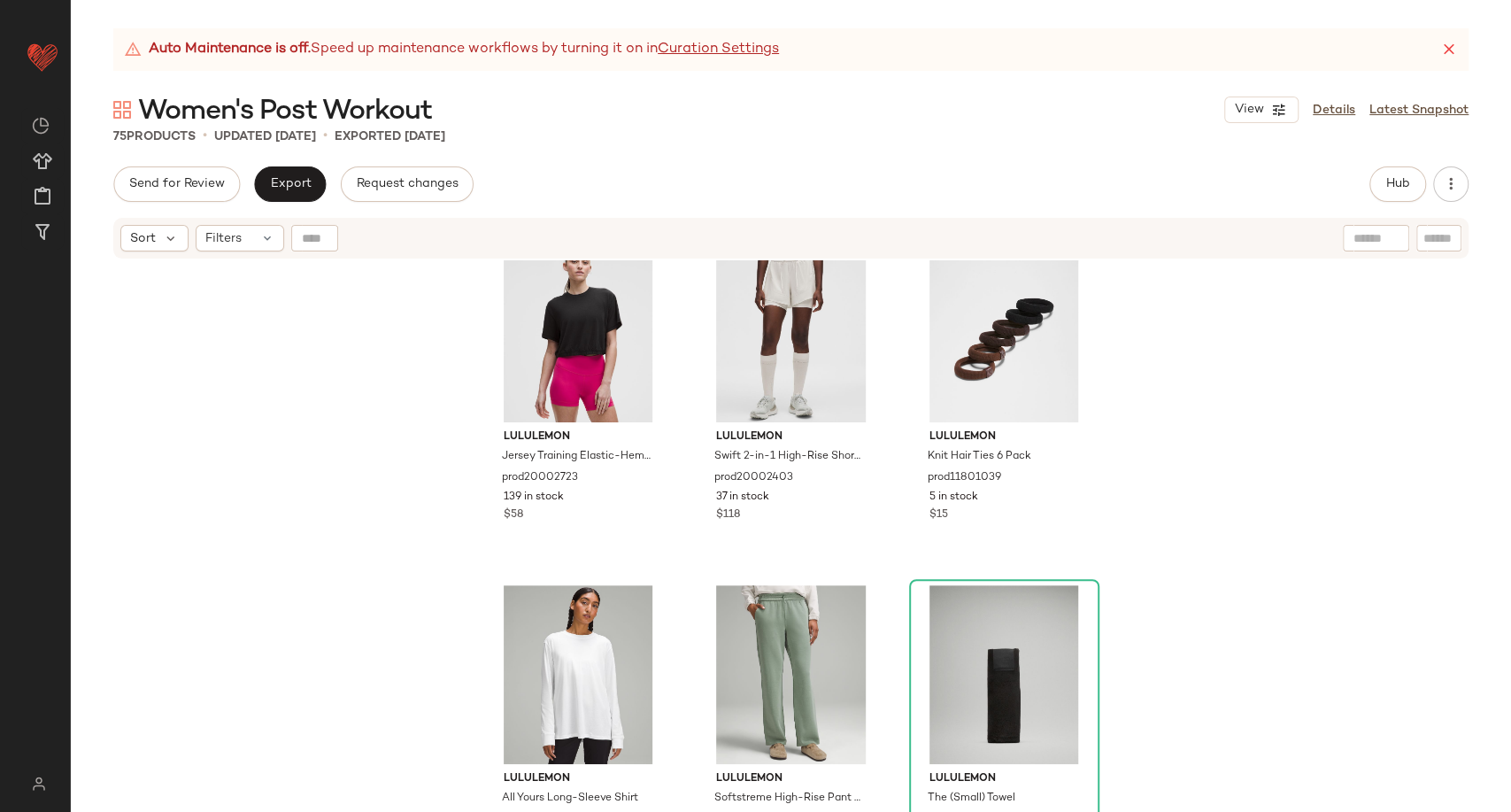
click at [580, 99] on div "Women's Post Workout View Details Latest Snapshot" at bounding box center [791, 110] width 1440 height 36
